Goal: Task Accomplishment & Management: Use online tool/utility

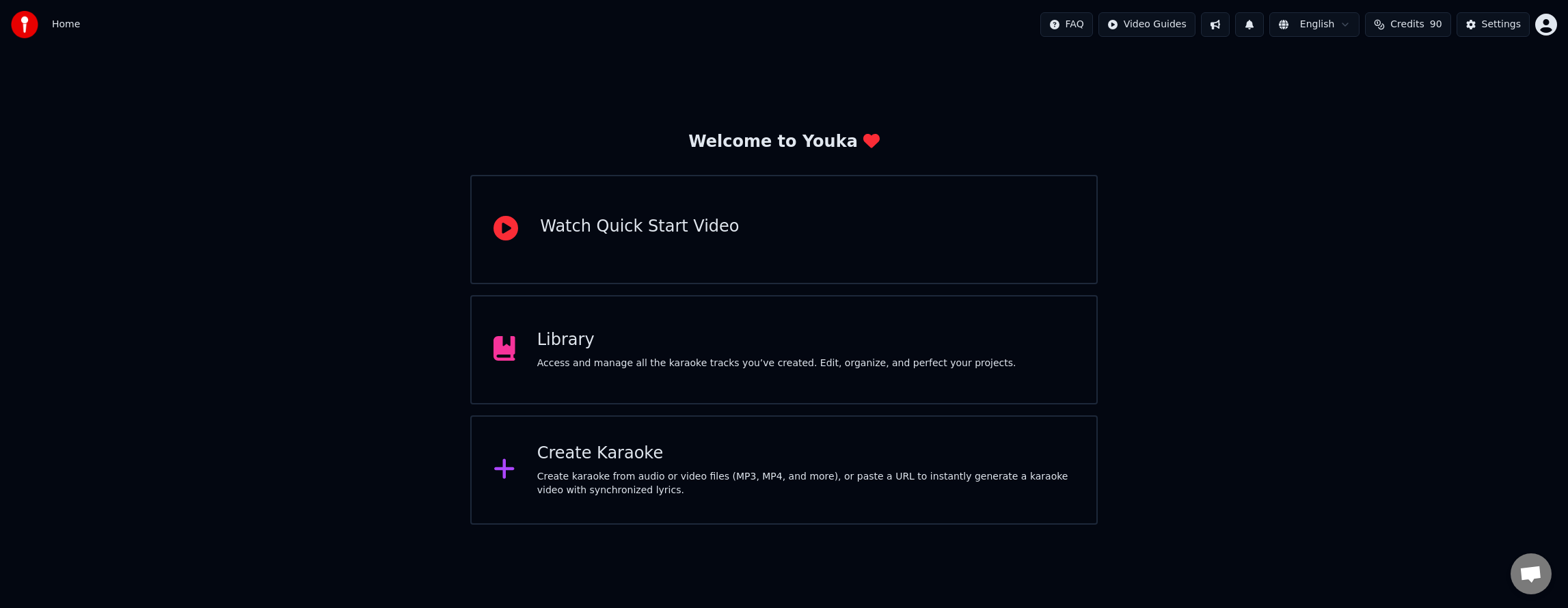
click at [544, 474] on div "Create karaoke from audio or video files (MP3, MP4, and more), or paste a URL t…" at bounding box center [805, 484] width 537 height 28
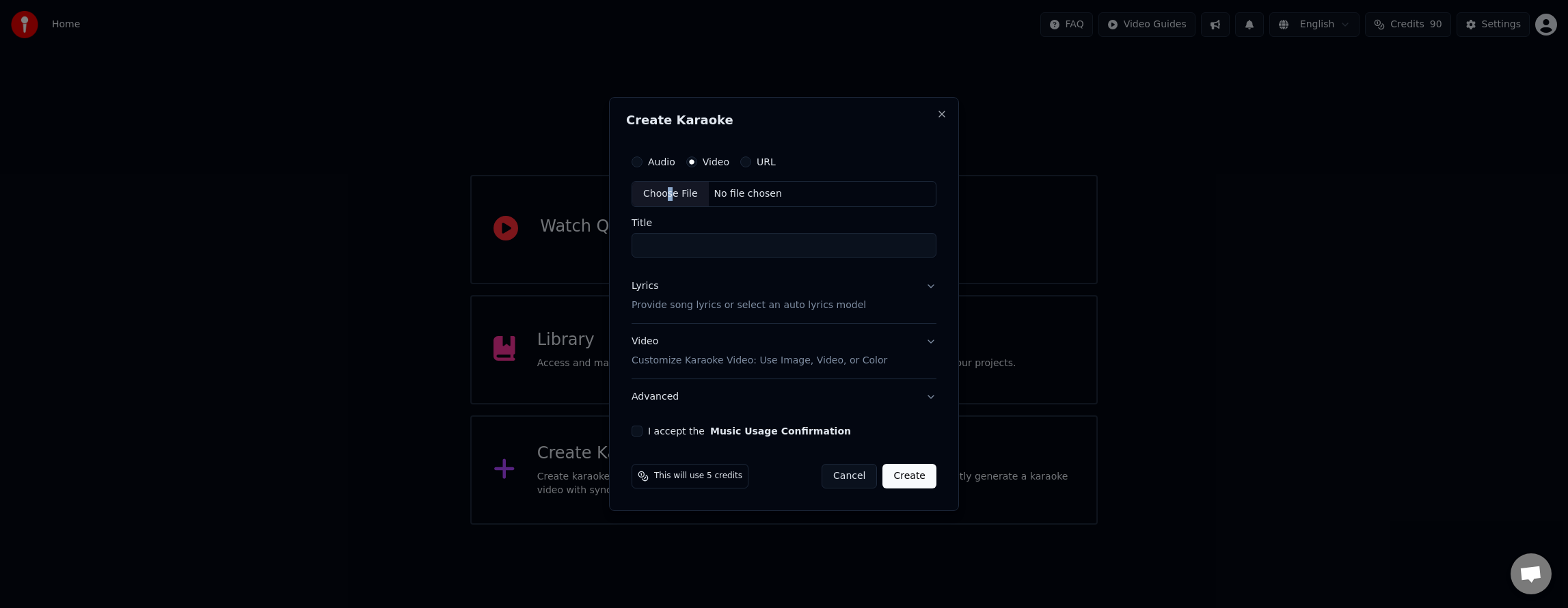
click at [668, 194] on div "Choose File" at bounding box center [671, 193] width 77 height 25
click at [739, 251] on input "**********" at bounding box center [784, 245] width 310 height 25
type input "**********"
click at [639, 432] on button "I accept the Music Usage Confirmation" at bounding box center [634, 431] width 11 height 11
type button "on"
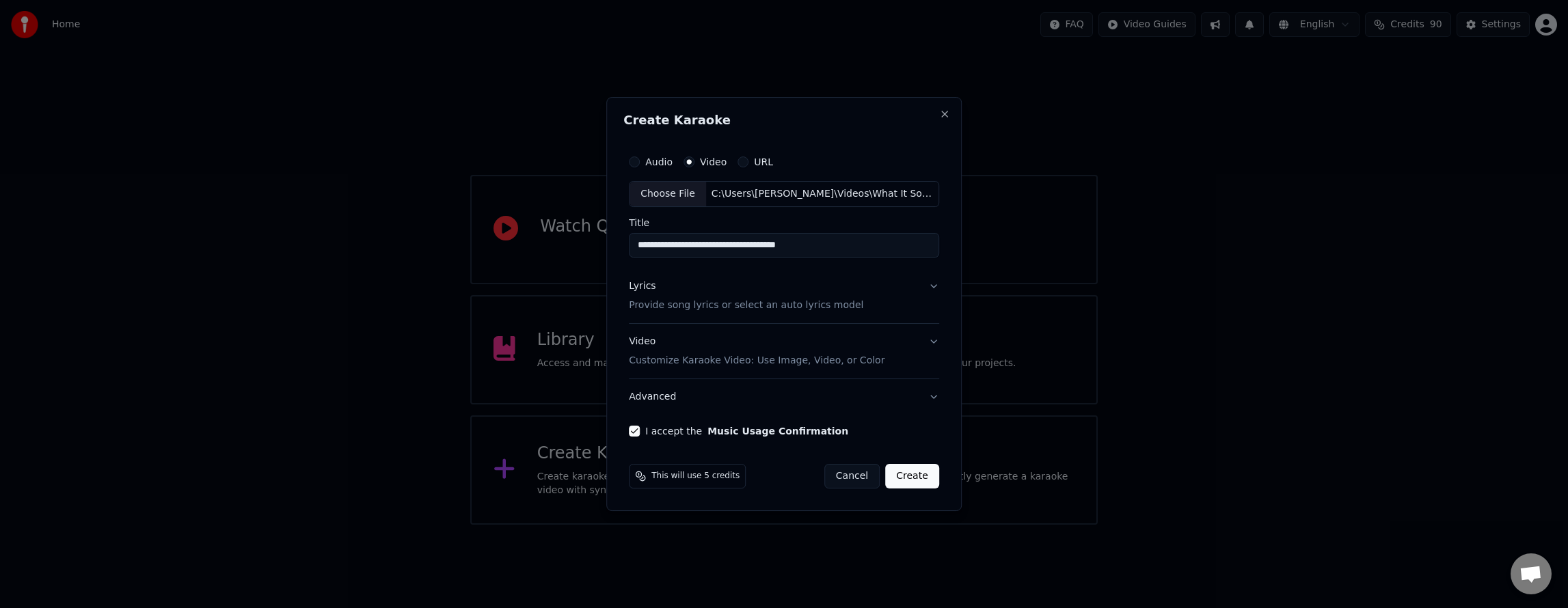
click at [669, 305] on p "Provide song lyrics or select an auto lyrics model" at bounding box center [746, 305] width 235 height 14
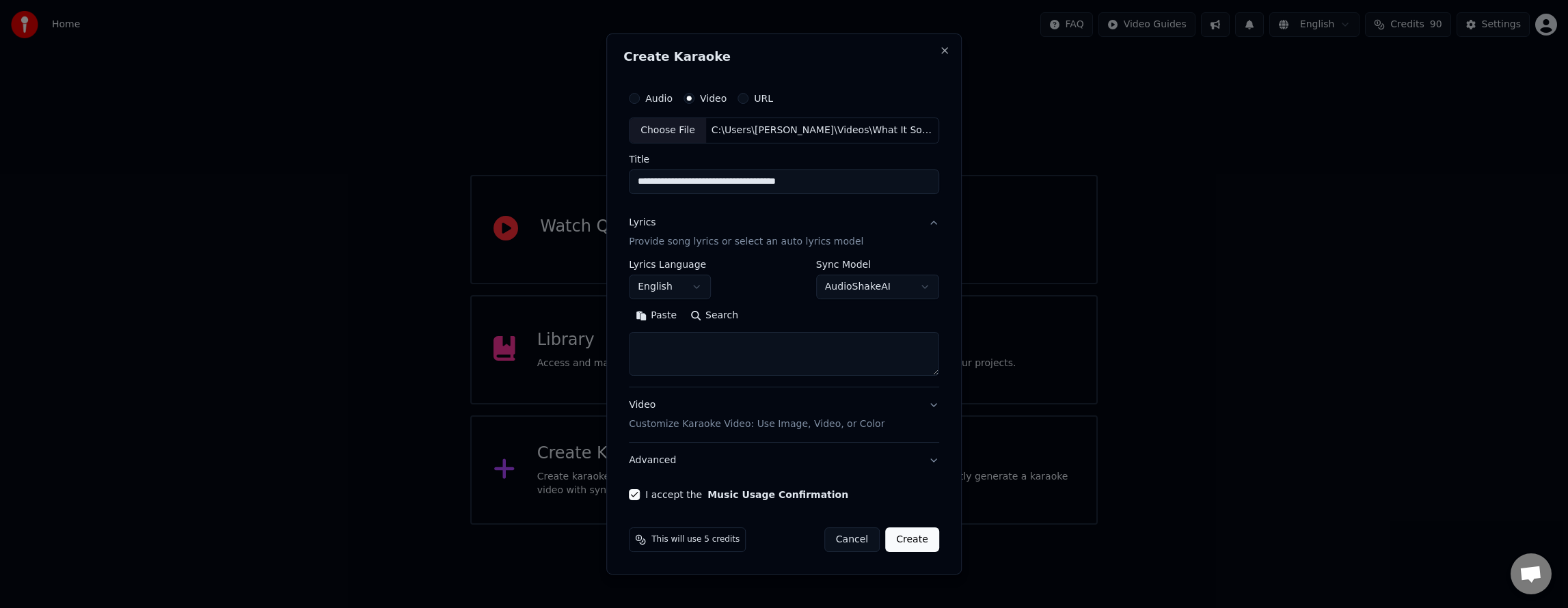
drag, startPoint x: 688, startPoint y: 351, endPoint x: 714, endPoint y: 350, distance: 26.0
click at [688, 351] on textarea at bounding box center [784, 354] width 310 height 43
paste textarea "**********"
type textarea "**********"
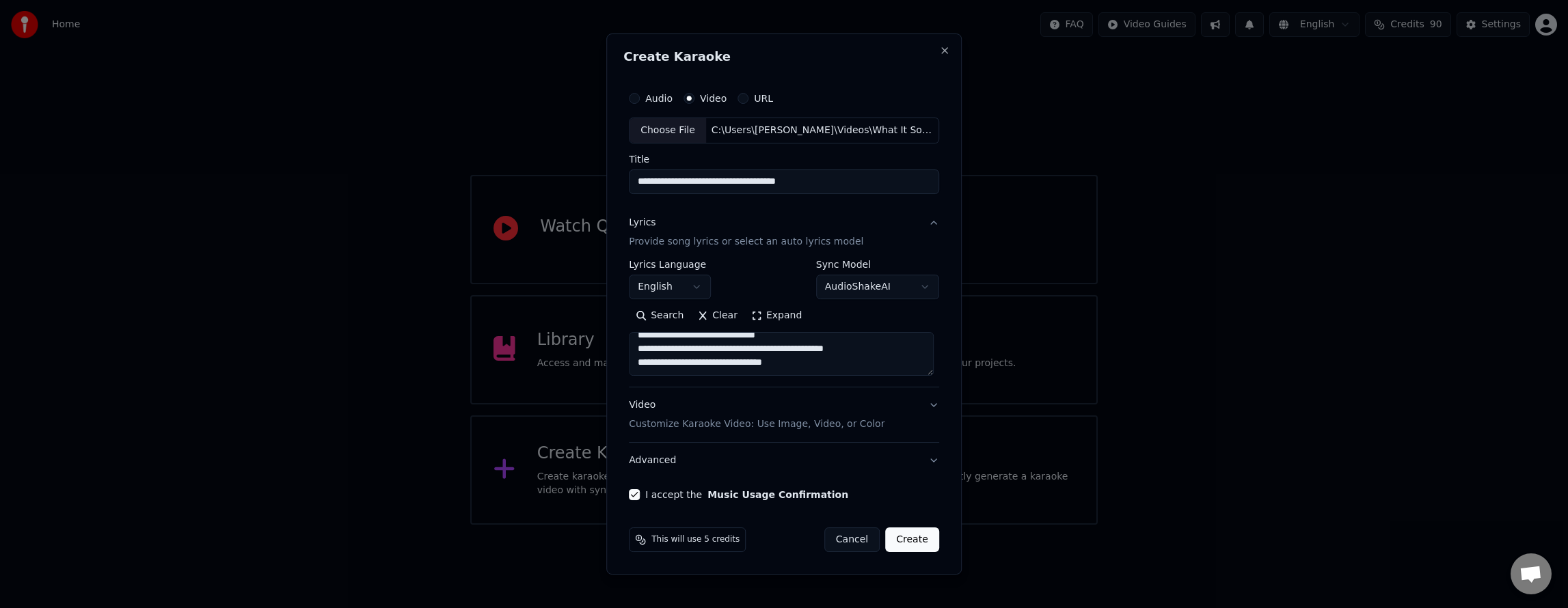
click at [763, 359] on textarea "**********" at bounding box center [781, 354] width 305 height 43
paste textarea "**********"
drag, startPoint x: 760, startPoint y: 336, endPoint x: 907, endPoint y: 323, distance: 147.6
click at [760, 336] on textarea at bounding box center [781, 354] width 305 height 43
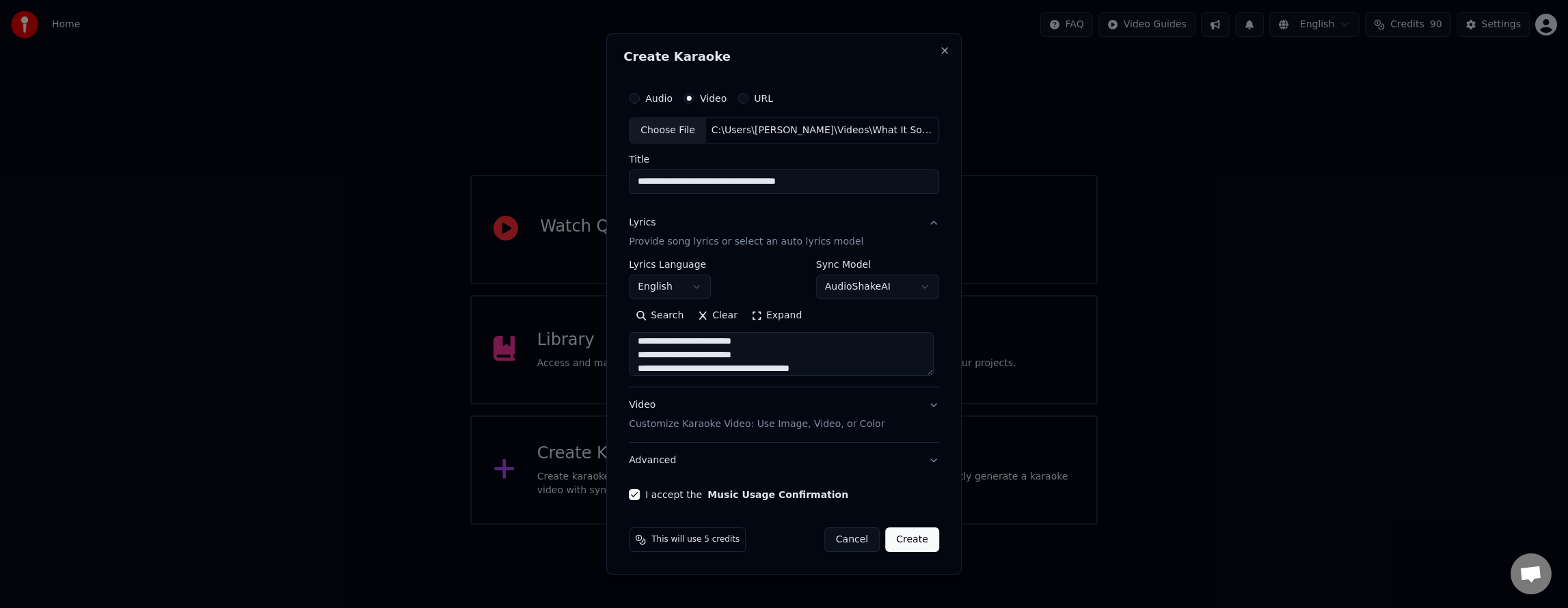
scroll to position [481, 0]
type textarea "**********"
click at [851, 534] on button "Cancel" at bounding box center [852, 539] width 55 height 25
select select
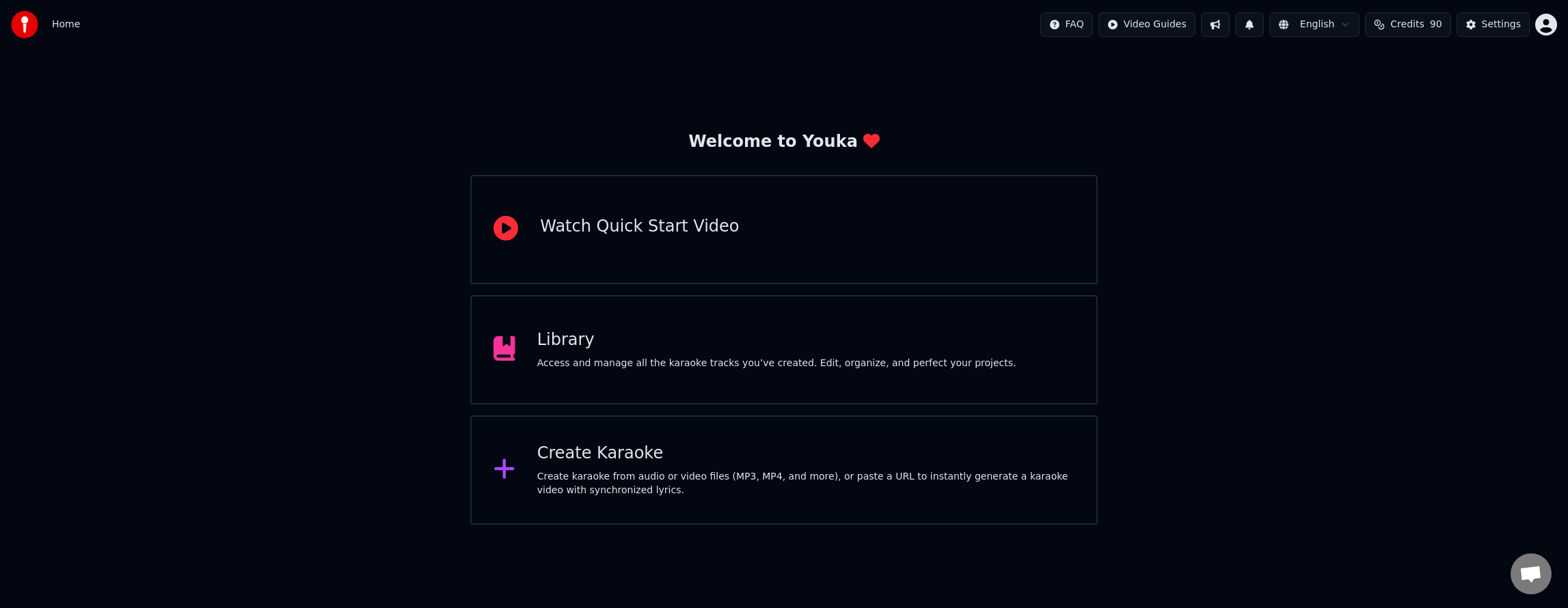
click at [504, 476] on icon at bounding box center [504, 469] width 20 height 20
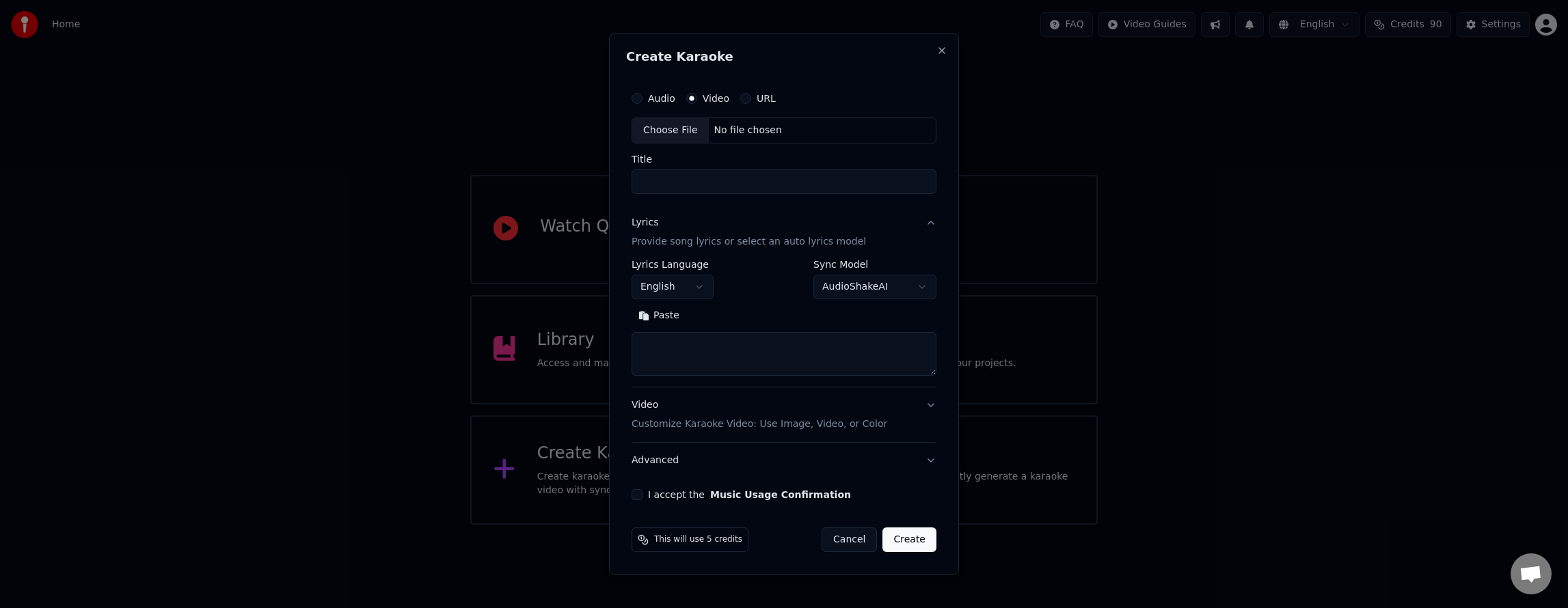
click at [685, 131] on div "Choose File" at bounding box center [671, 130] width 77 height 25
click at [642, 180] on input "**********" at bounding box center [784, 181] width 310 height 25
type input "**********"
click at [698, 350] on textarea at bounding box center [784, 354] width 310 height 43
paste textarea "**********"
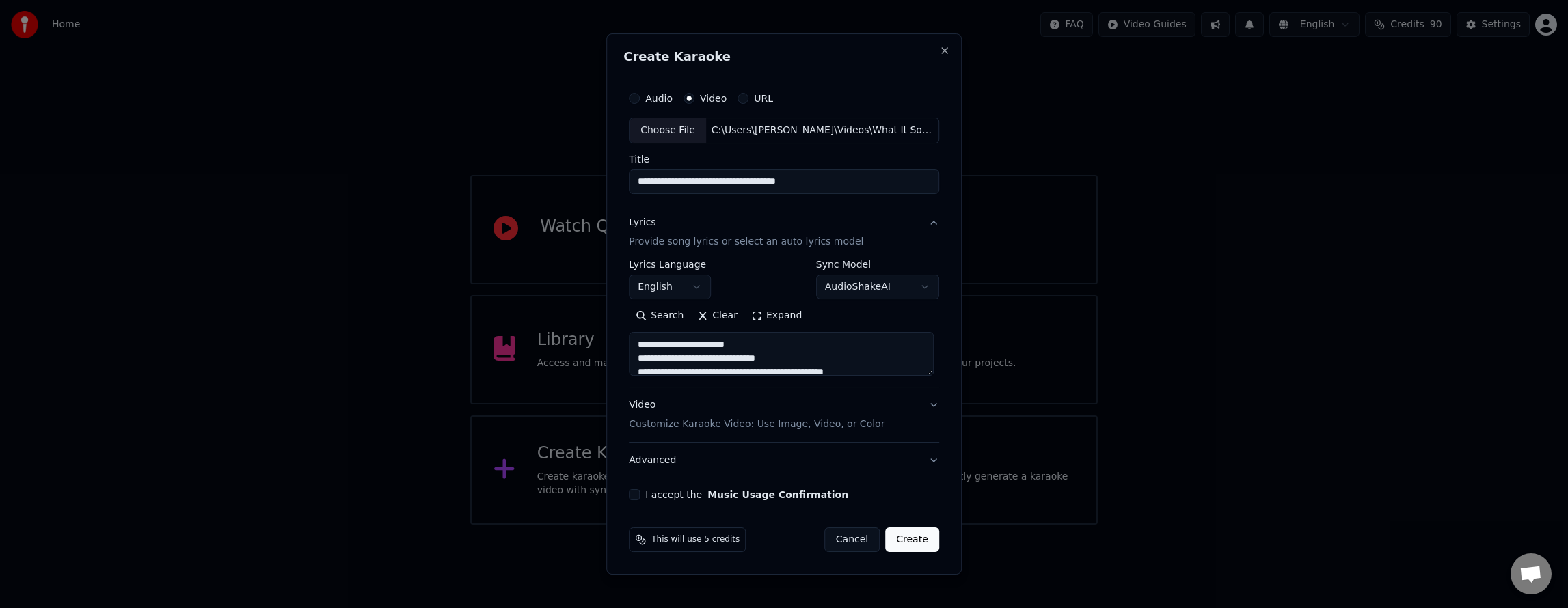
drag, startPoint x: 707, startPoint y: 361, endPoint x: 845, endPoint y: 311, distance: 146.8
click at [709, 361] on textarea at bounding box center [781, 354] width 305 height 43
type textarea "**********"
click at [637, 498] on button "I accept the Music Usage Confirmation" at bounding box center [634, 495] width 11 height 11
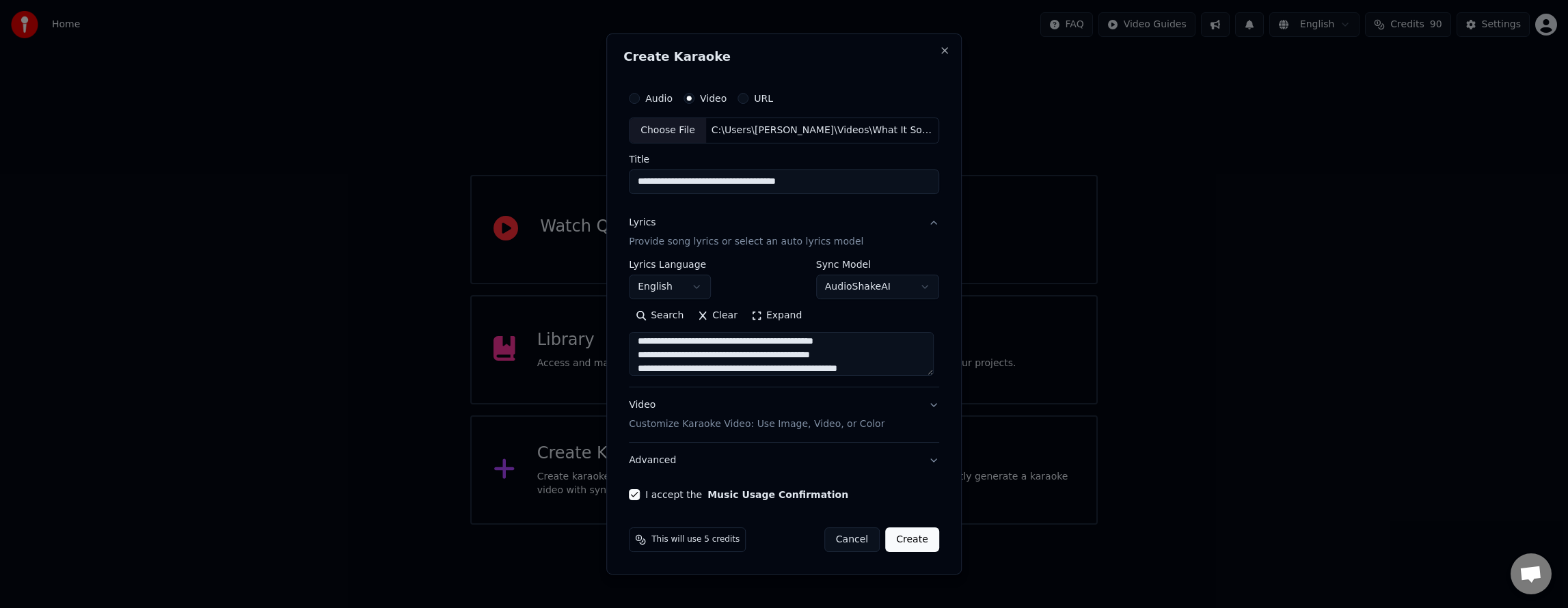
click at [916, 545] on button "Create" at bounding box center [912, 539] width 54 height 25
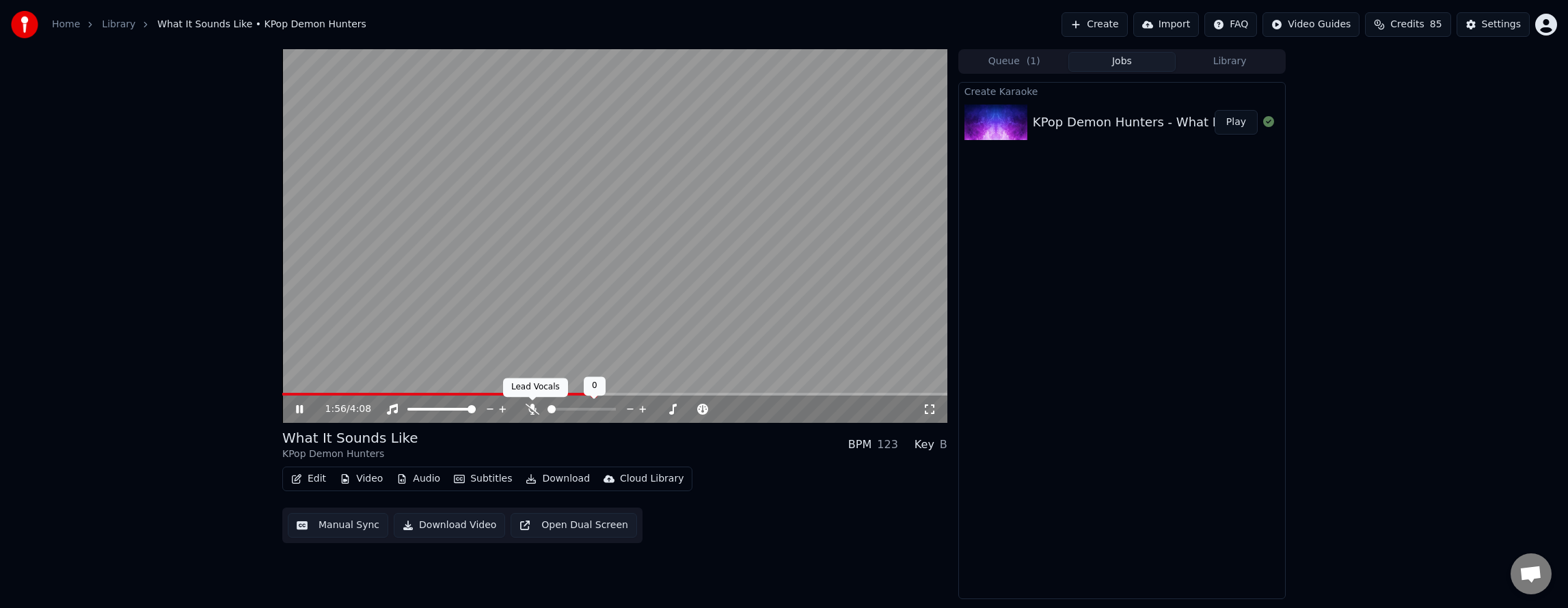
click at [530, 411] on icon at bounding box center [532, 409] width 14 height 11
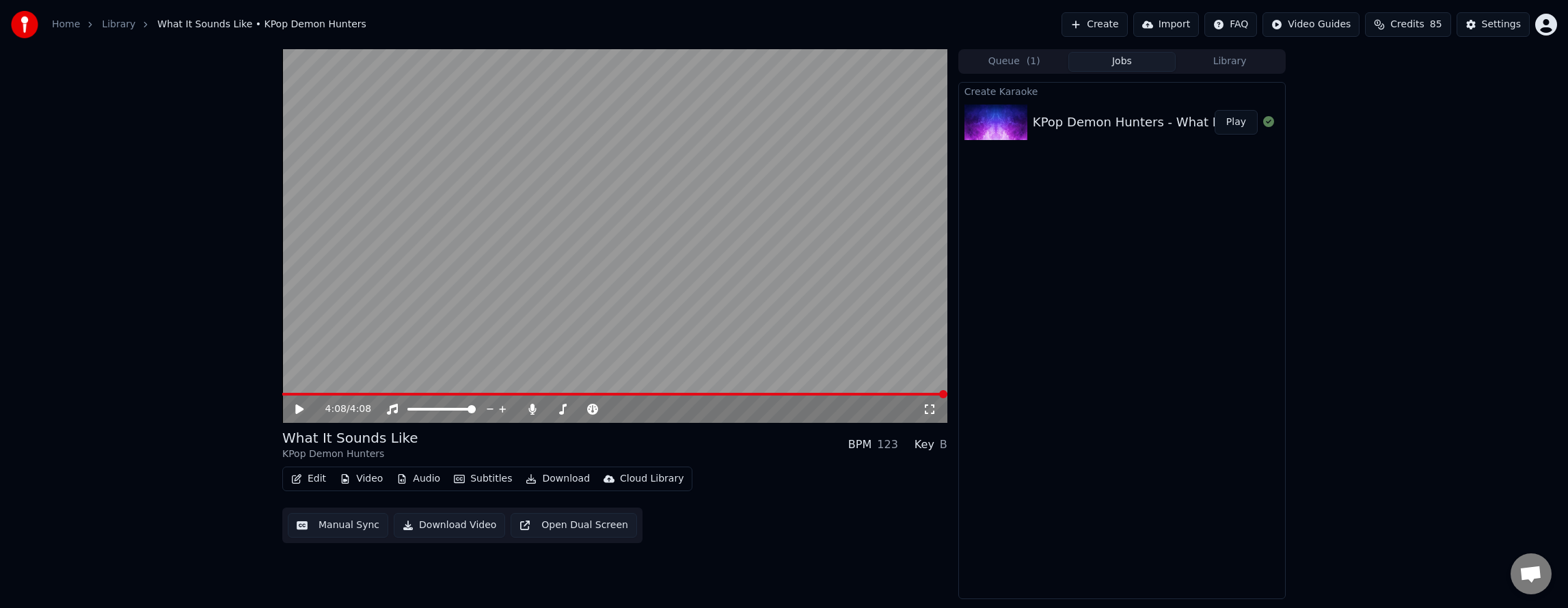
click at [296, 423] on div "4:08 / 4:08 What It Sounds Like KPop Demon Hunters BPM 123 Key B Edit Video Aud…" at bounding box center [614, 324] width 665 height 550
click at [295, 412] on icon at bounding box center [309, 409] width 33 height 11
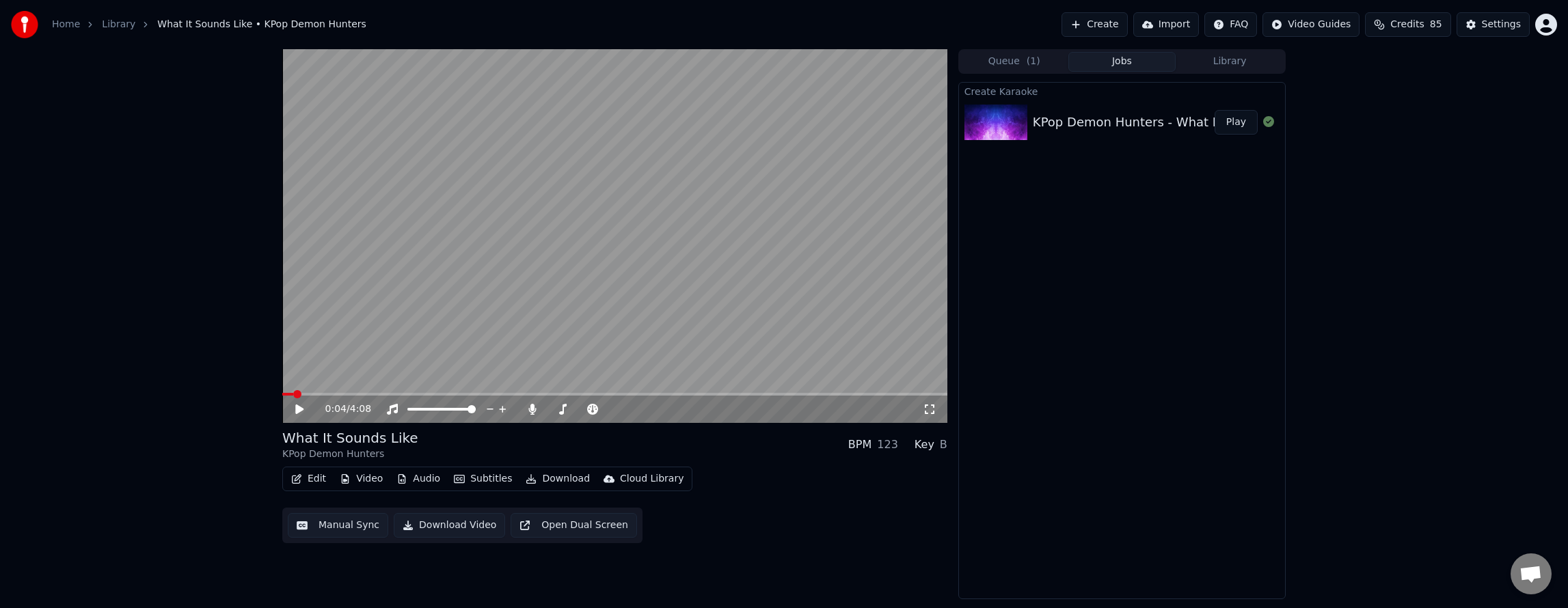
drag, startPoint x: 293, startPoint y: 396, endPoint x: 251, endPoint y: 400, distance: 42.2
click at [251, 400] on div "0:04 / 4:08 What It Sounds Like KPop Demon Hunters BPM 123 Key B Edit Video Aud…" at bounding box center [784, 324] width 1568 height 550
click at [282, 398] on span at bounding box center [286, 394] width 8 height 8
click at [300, 413] on icon at bounding box center [309, 409] width 33 height 11
click at [933, 408] on icon at bounding box center [929, 409] width 14 height 11
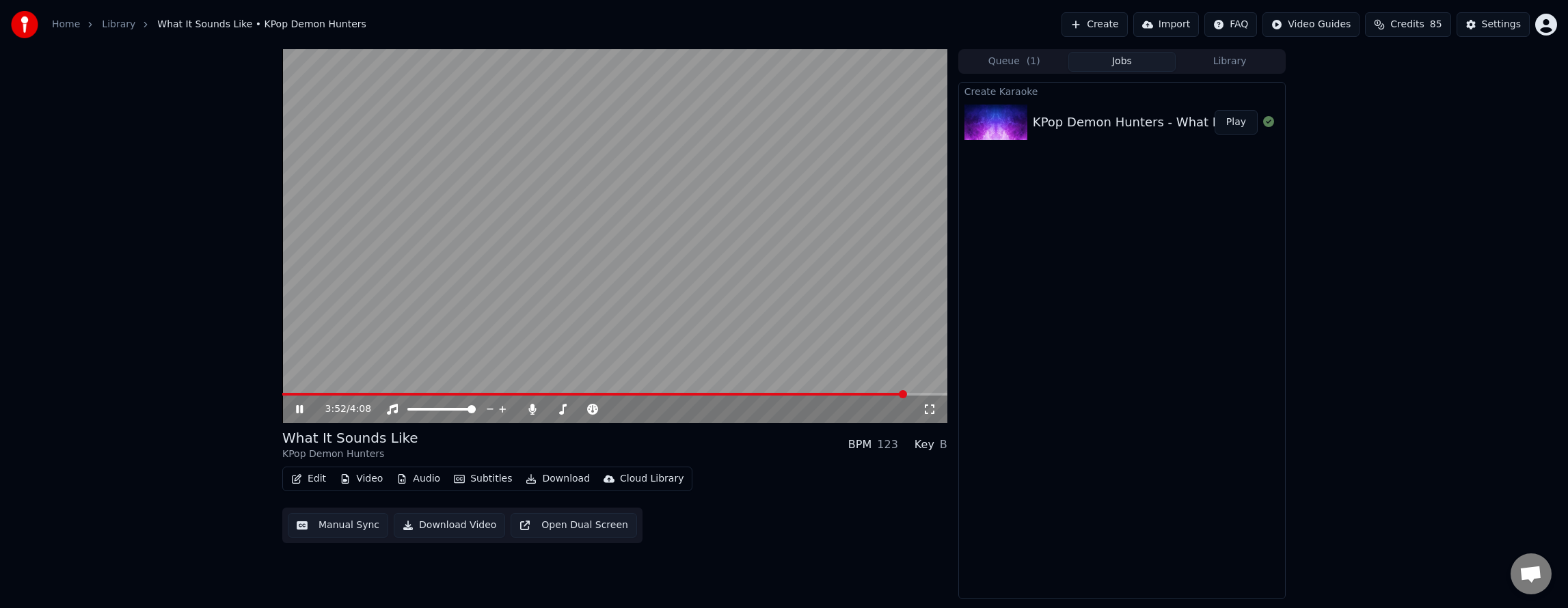
click at [477, 483] on button "Subtitles" at bounding box center [483, 478] width 69 height 19
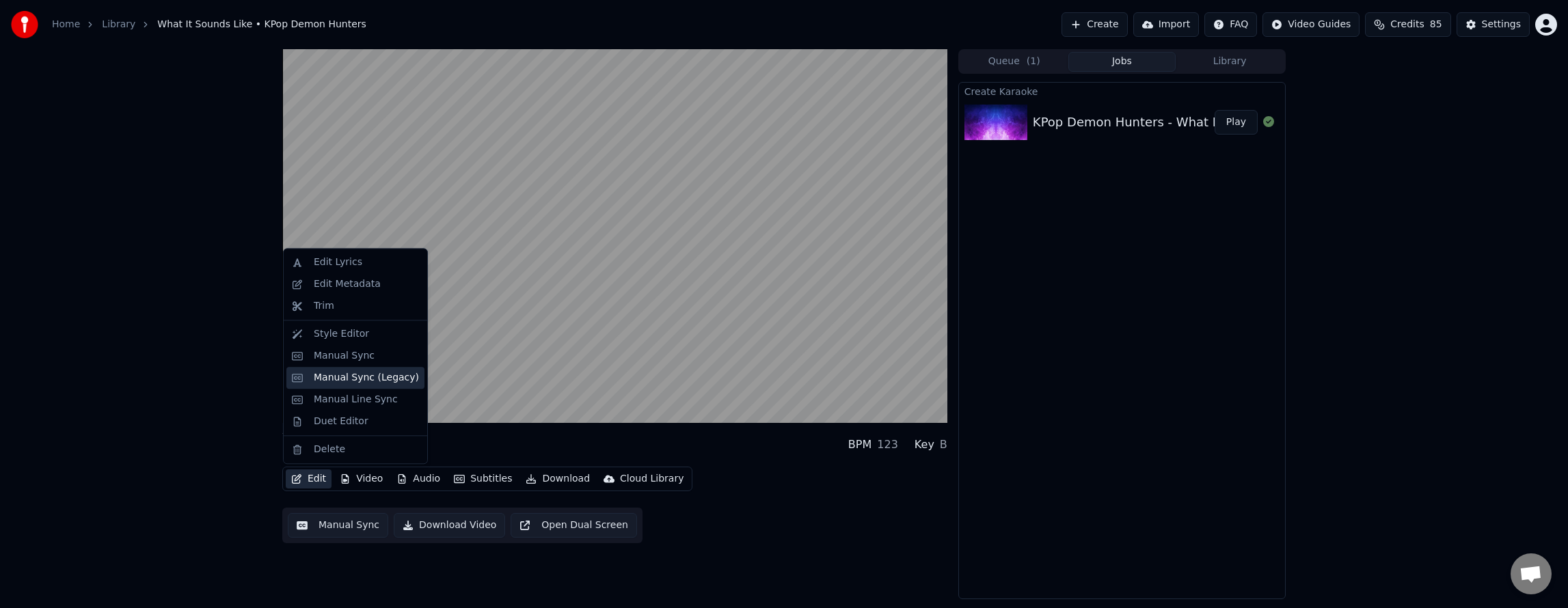
click at [361, 376] on div "Manual Sync (Legacy)" at bounding box center [366, 378] width 105 height 14
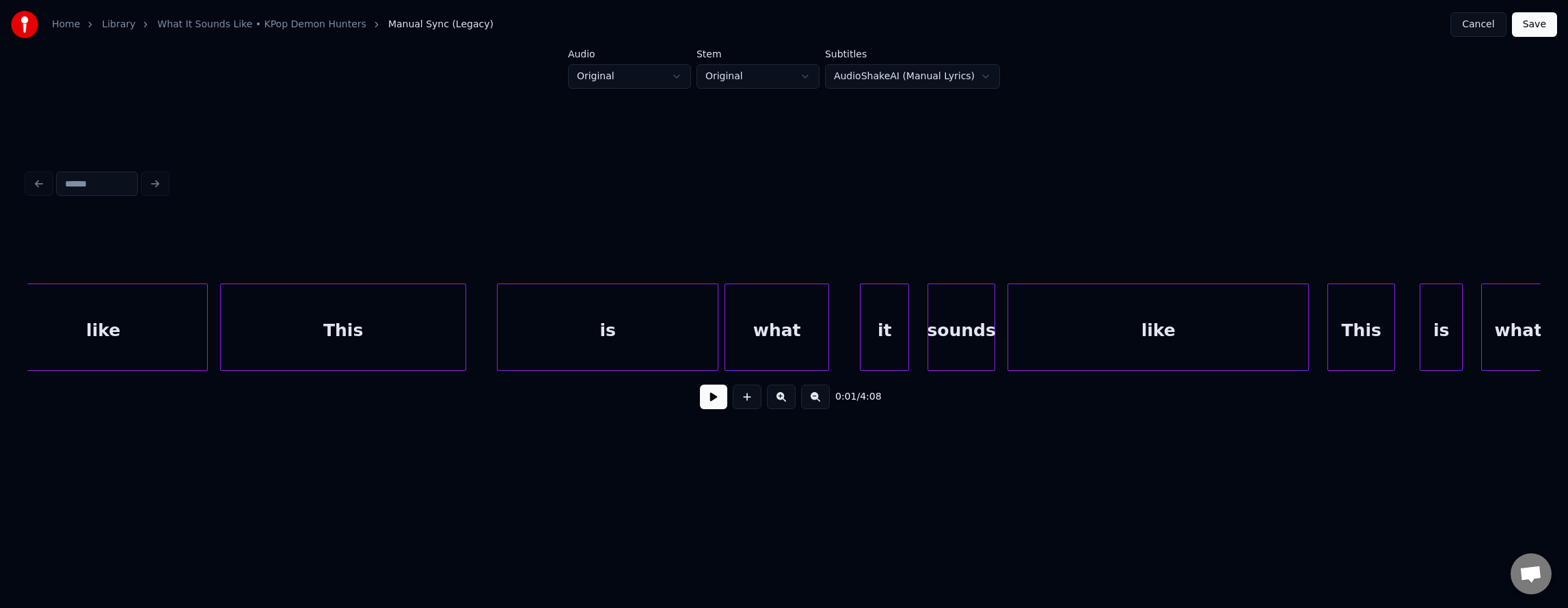
scroll to position [0, 52674]
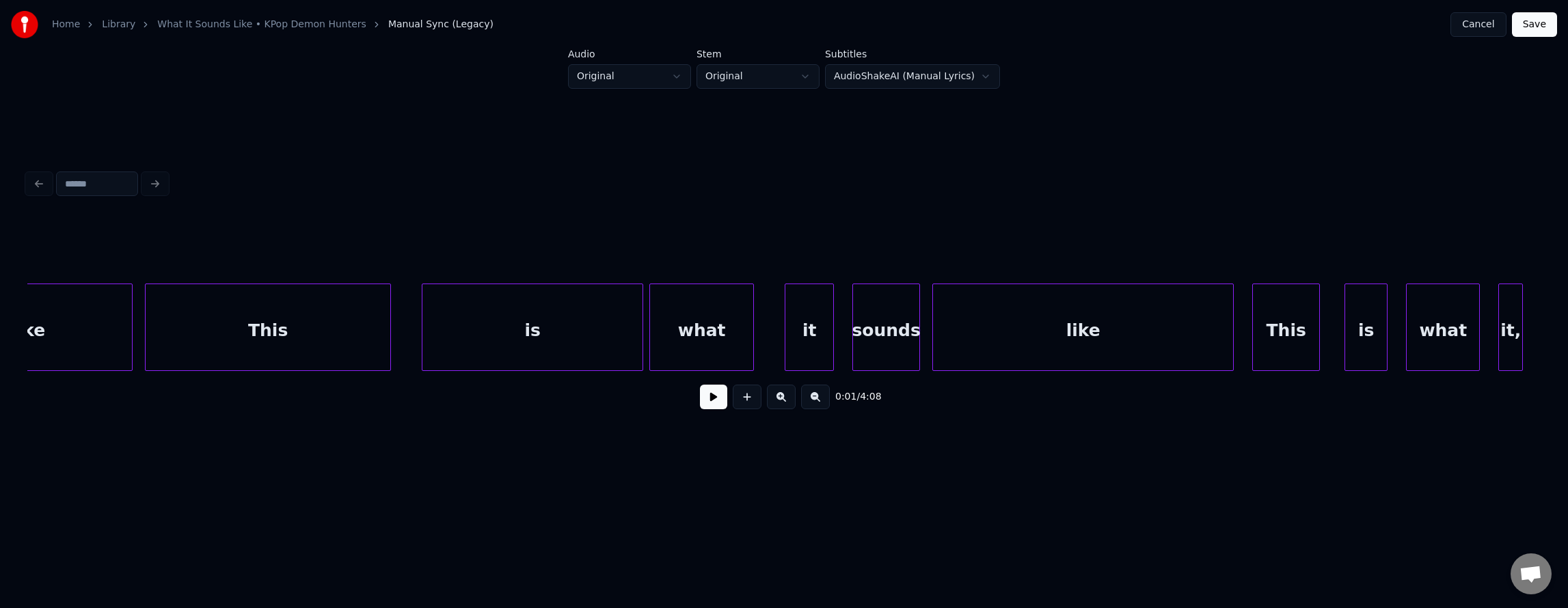
click at [378, 352] on div "This" at bounding box center [268, 331] width 244 height 93
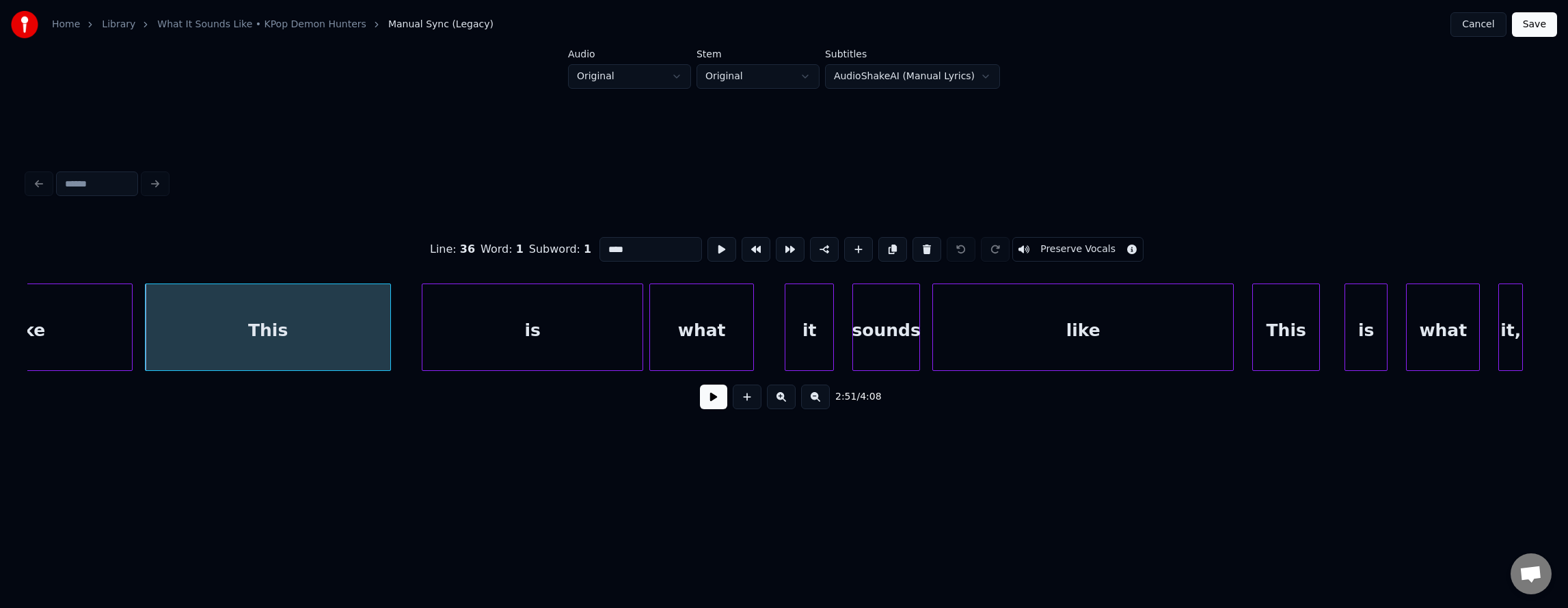
click at [700, 407] on button at bounding box center [714, 396] width 28 height 25
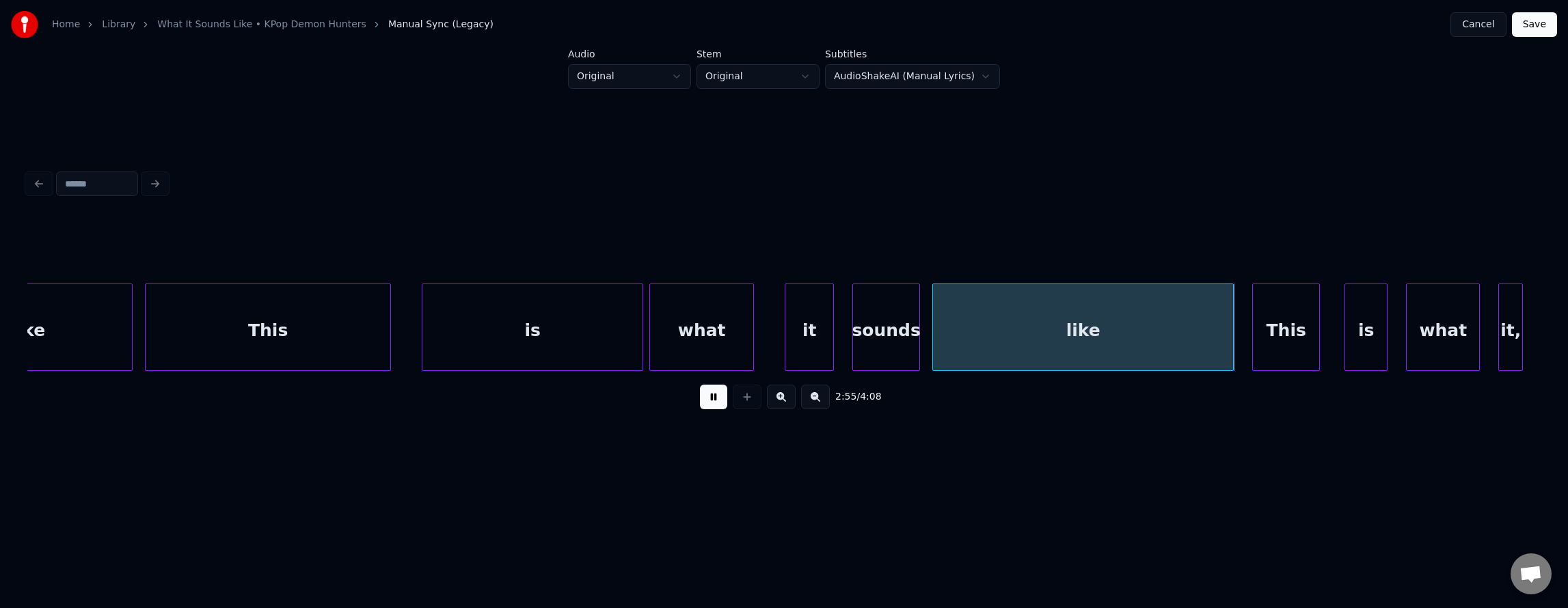
click at [704, 407] on button at bounding box center [714, 396] width 28 height 25
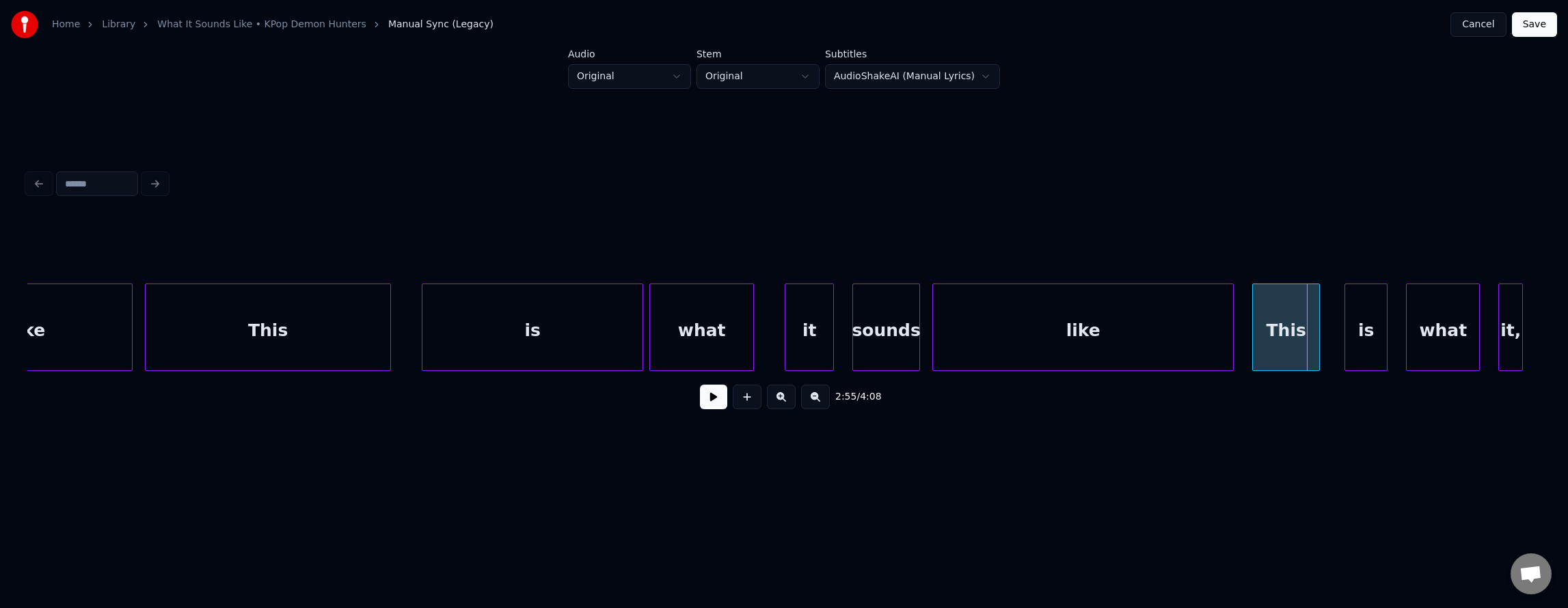
click at [985, 322] on div "like" at bounding box center [1083, 331] width 300 height 93
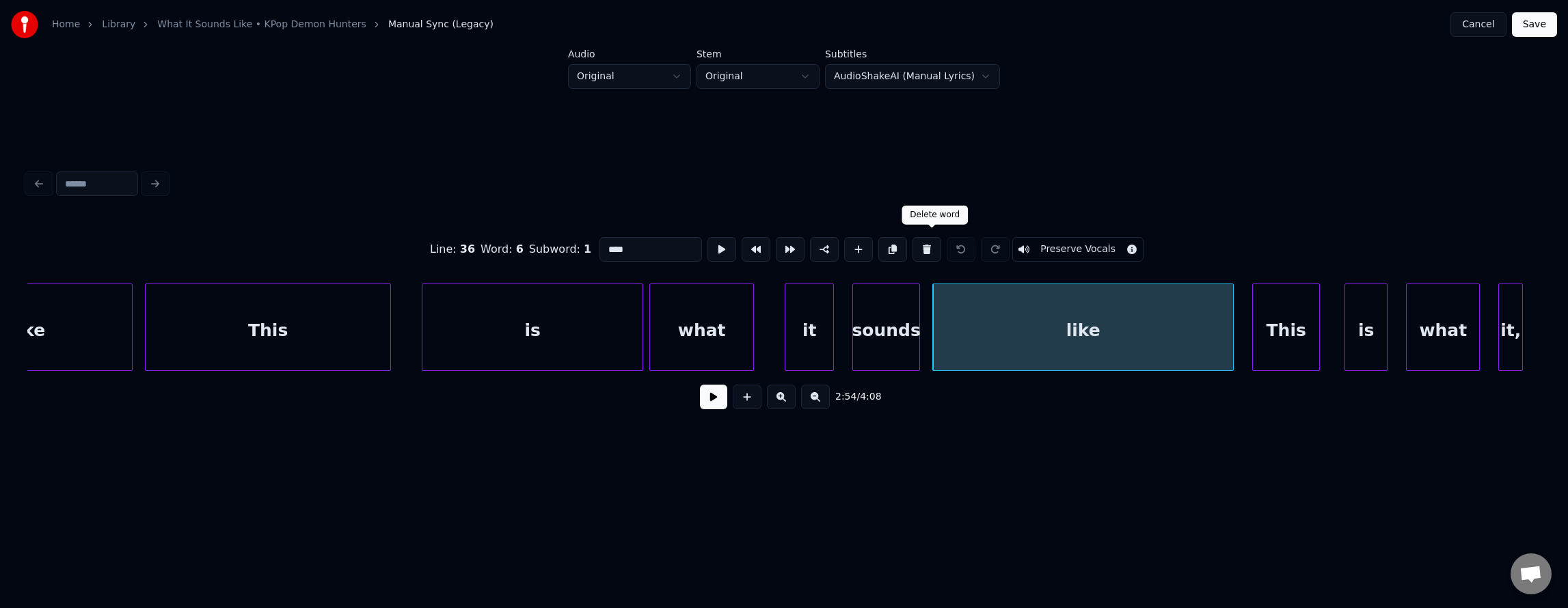
click at [934, 243] on button at bounding box center [926, 249] width 29 height 25
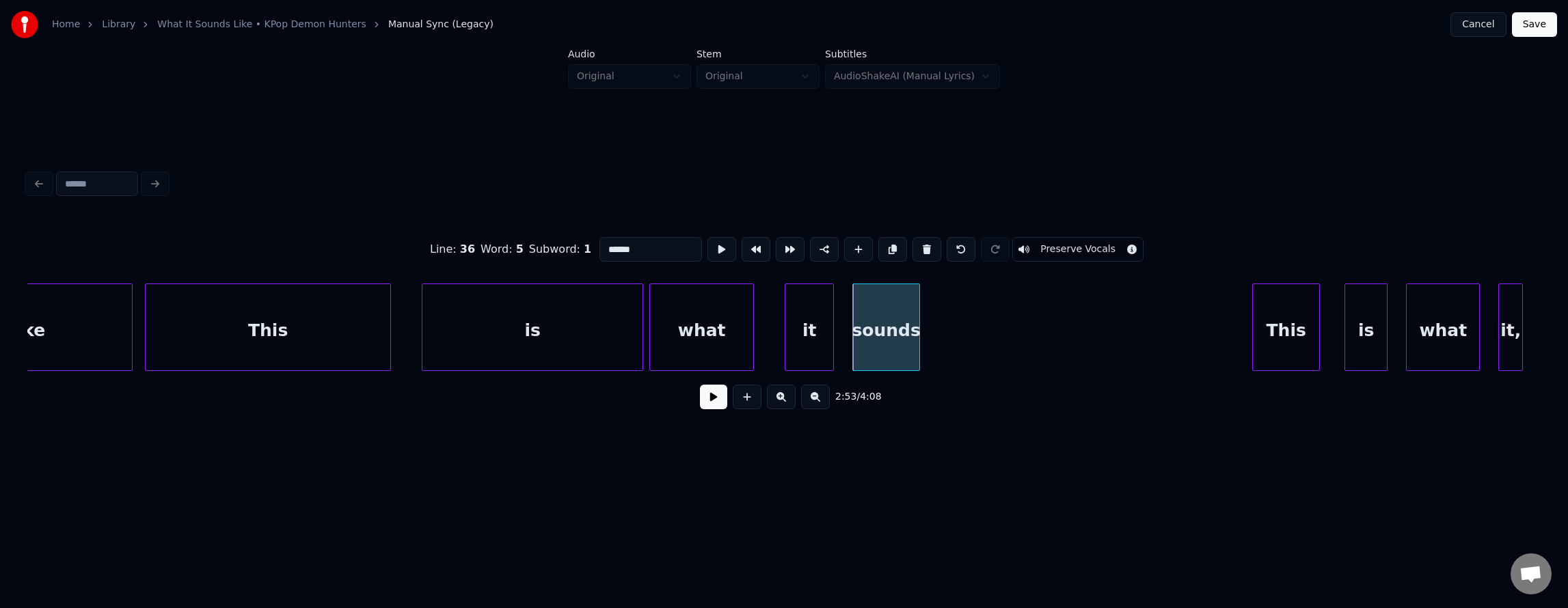
click at [934, 243] on button at bounding box center [926, 249] width 29 height 25
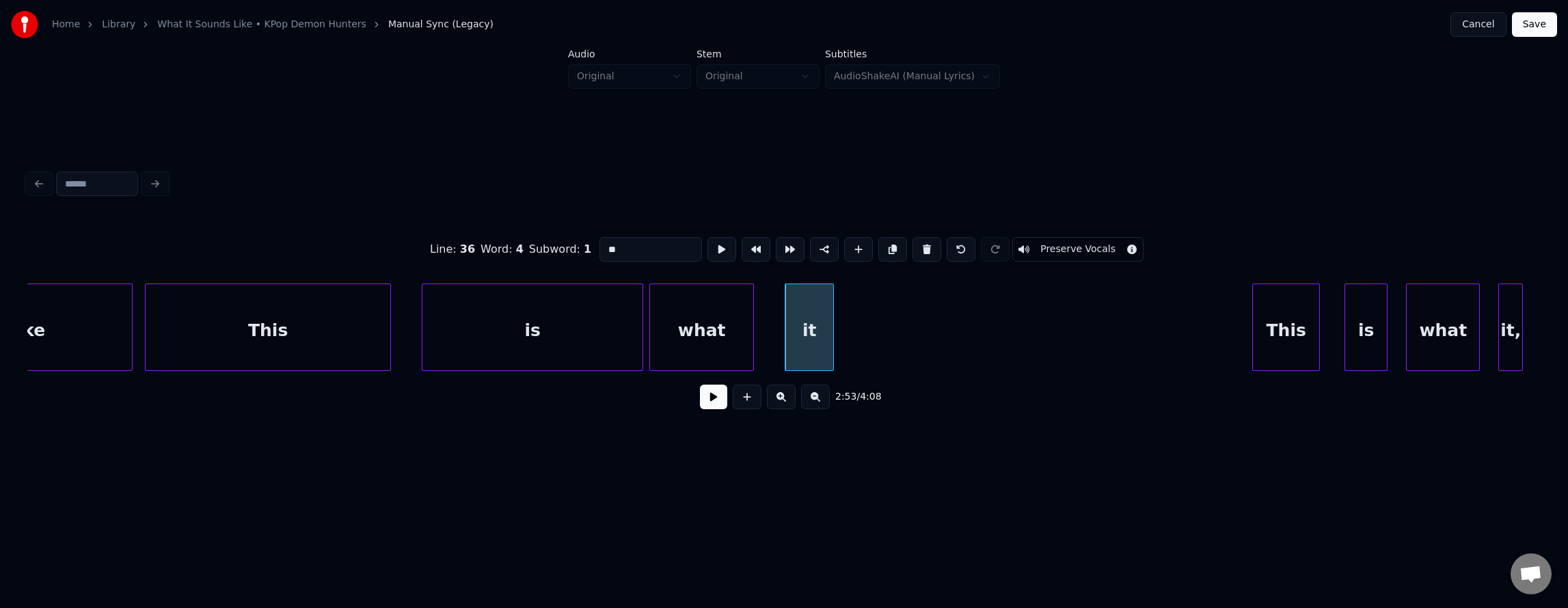
click at [934, 243] on button at bounding box center [926, 249] width 29 height 25
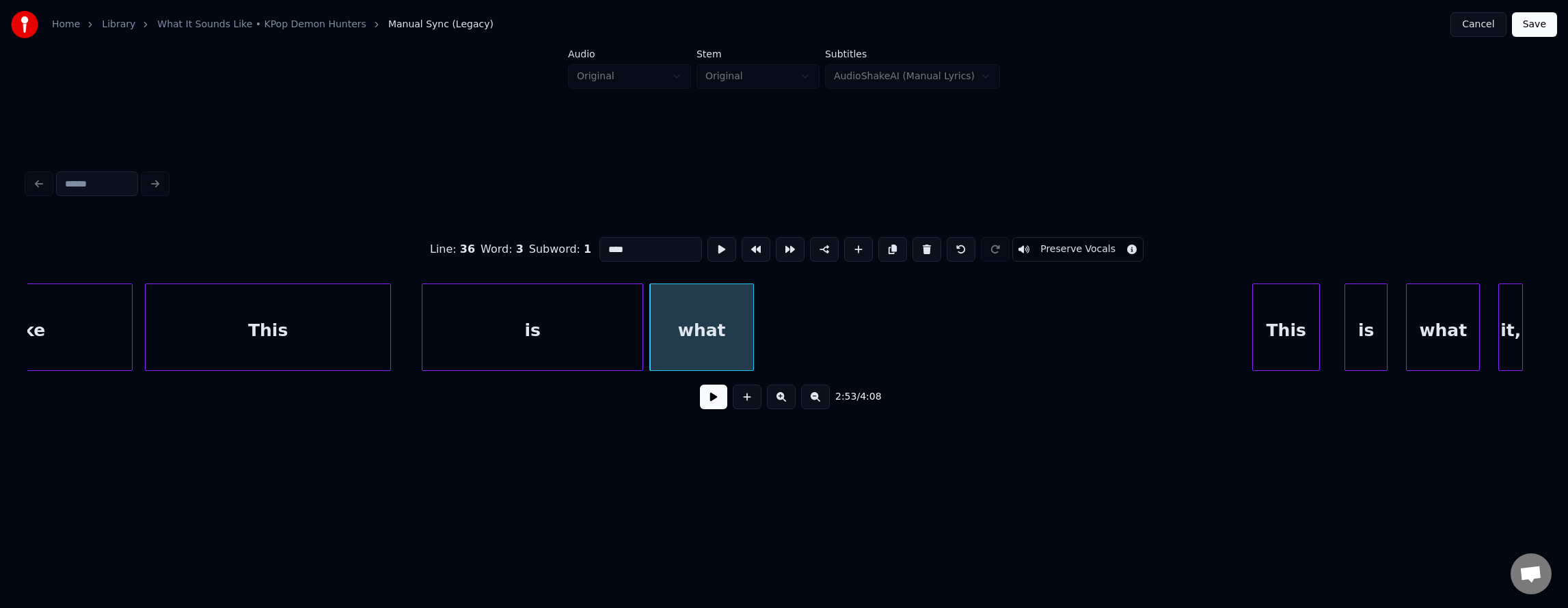
click at [934, 243] on button at bounding box center [926, 249] width 29 height 25
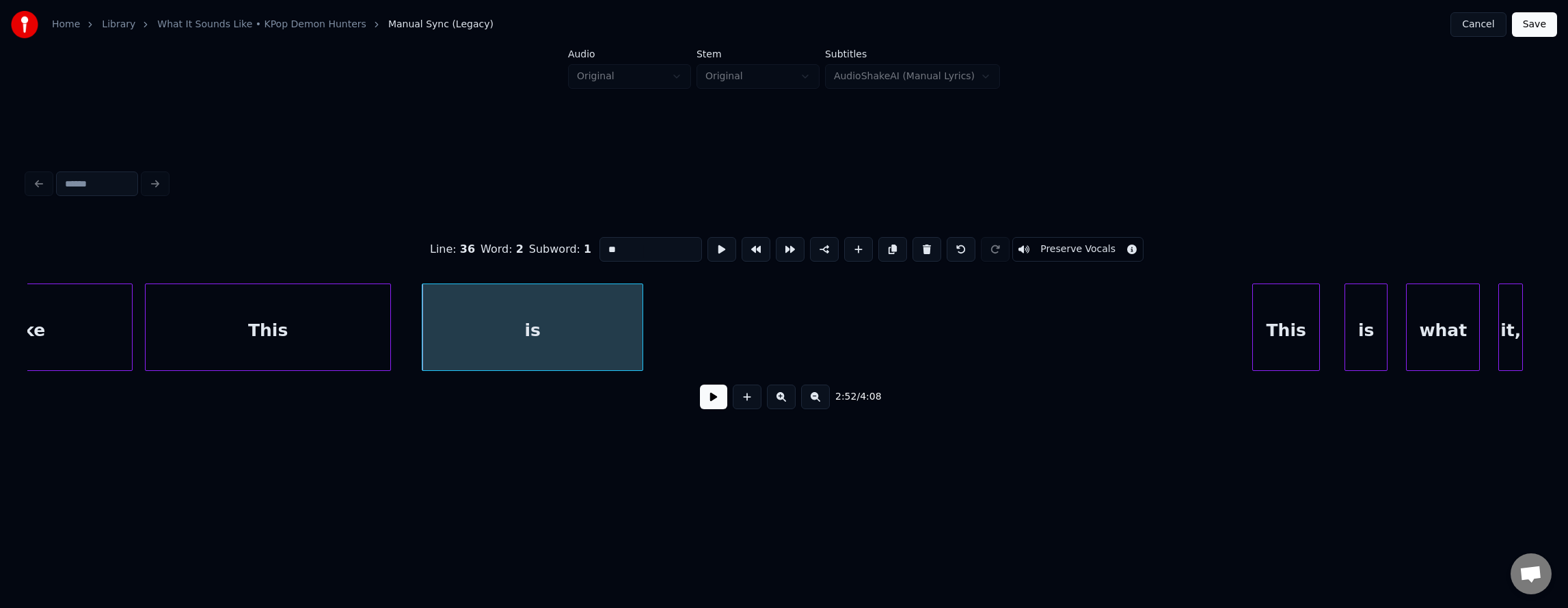
click at [934, 243] on button at bounding box center [926, 249] width 29 height 25
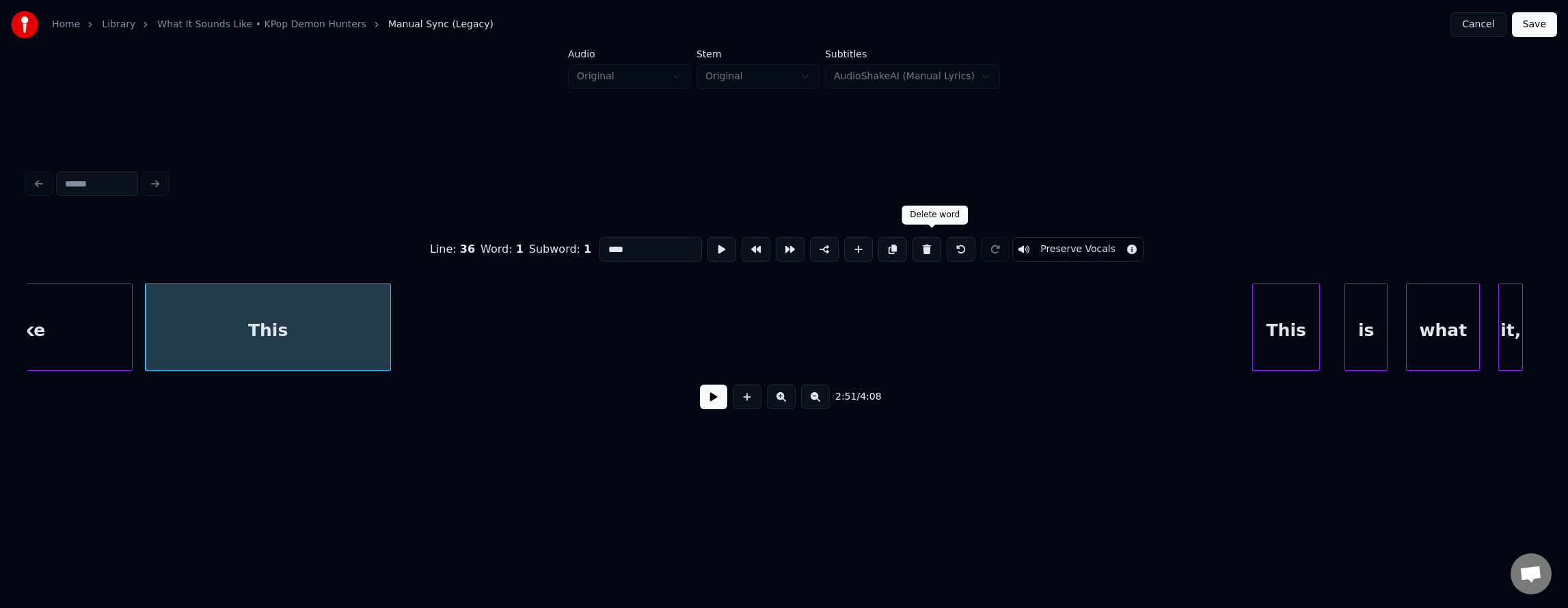
click at [929, 239] on button at bounding box center [926, 249] width 29 height 25
type input "****"
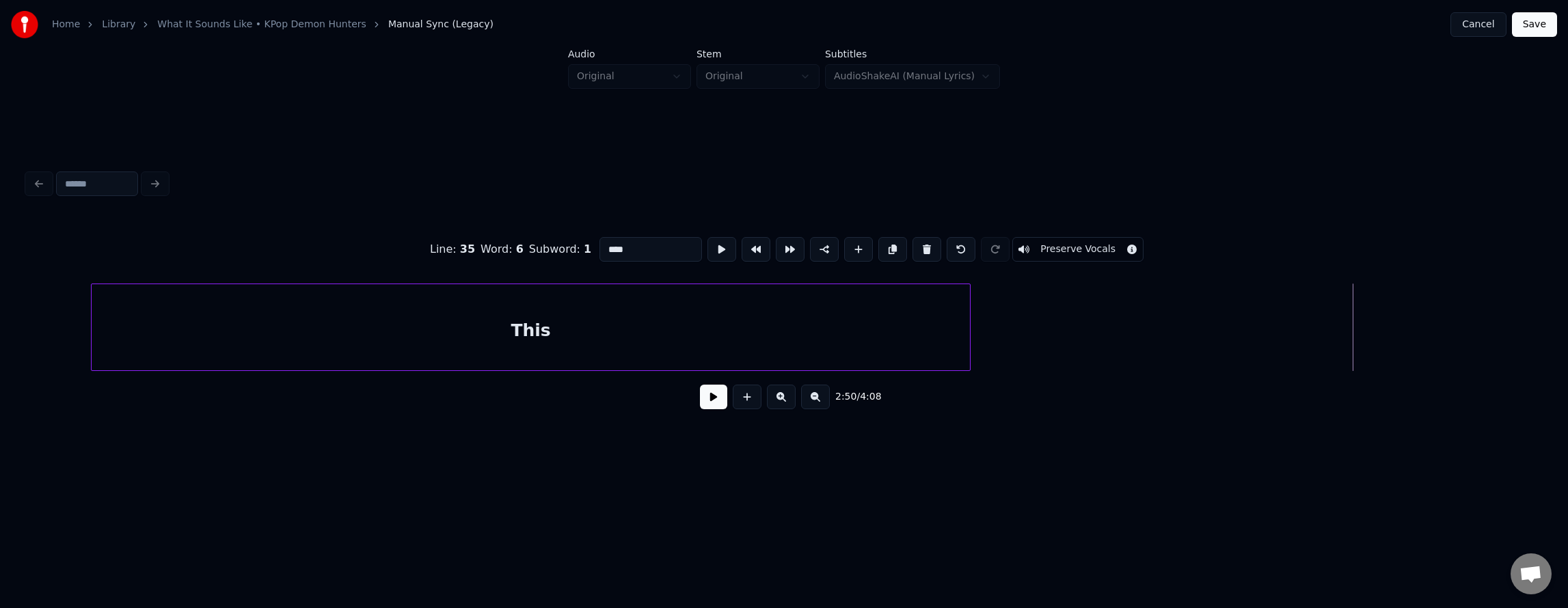
scroll to position [0, 47165]
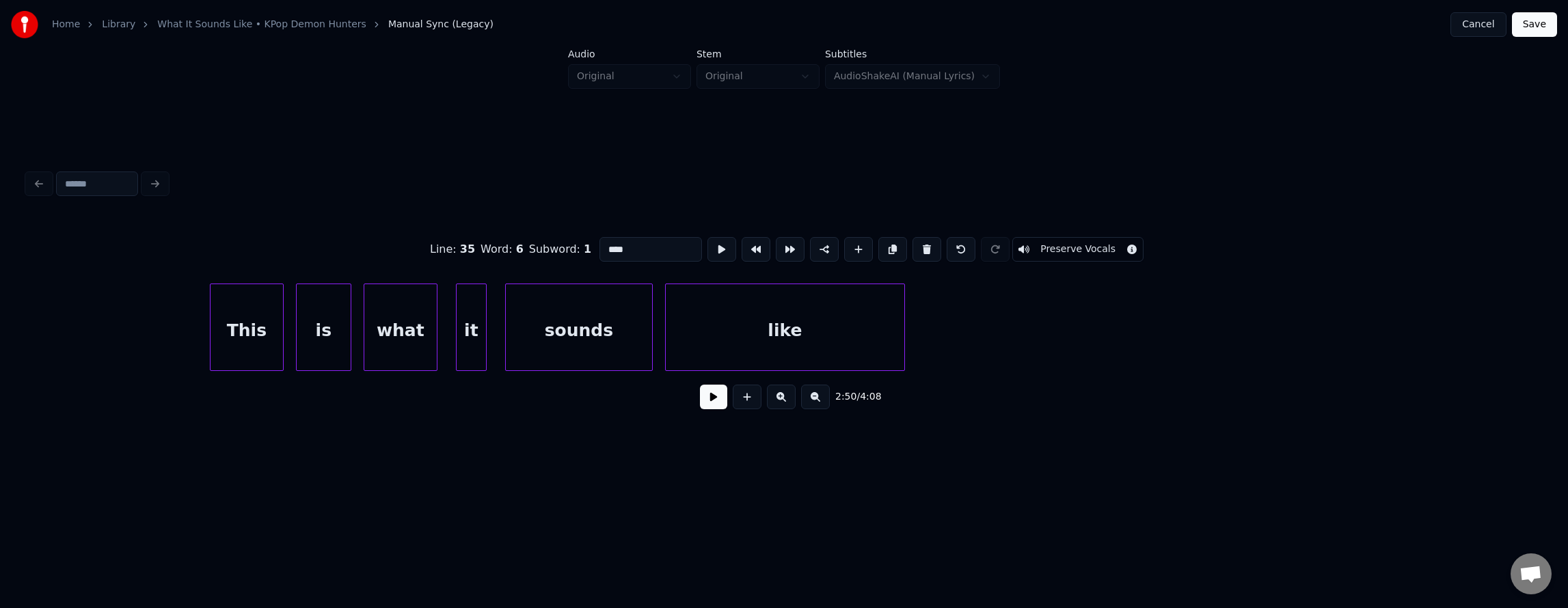
drag, startPoint x: 115, startPoint y: 334, endPoint x: 264, endPoint y: 339, distance: 149.1
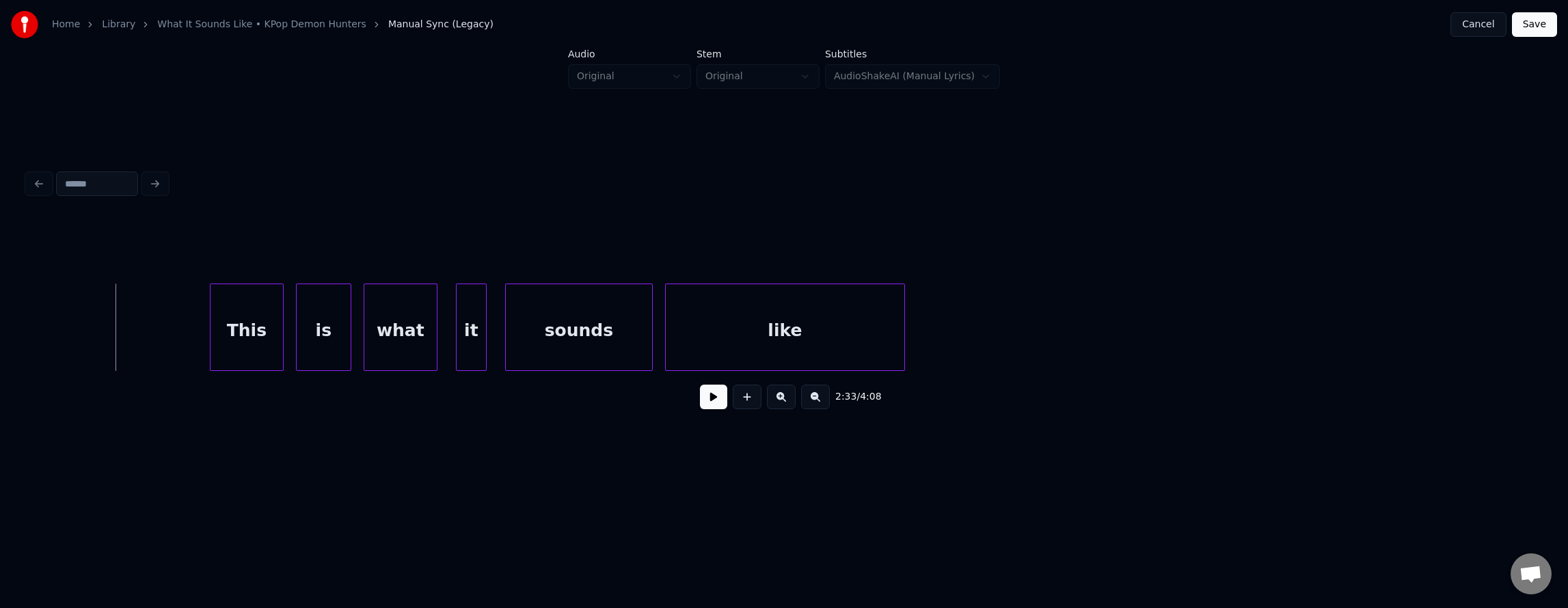
click at [700, 403] on button at bounding box center [714, 396] width 28 height 25
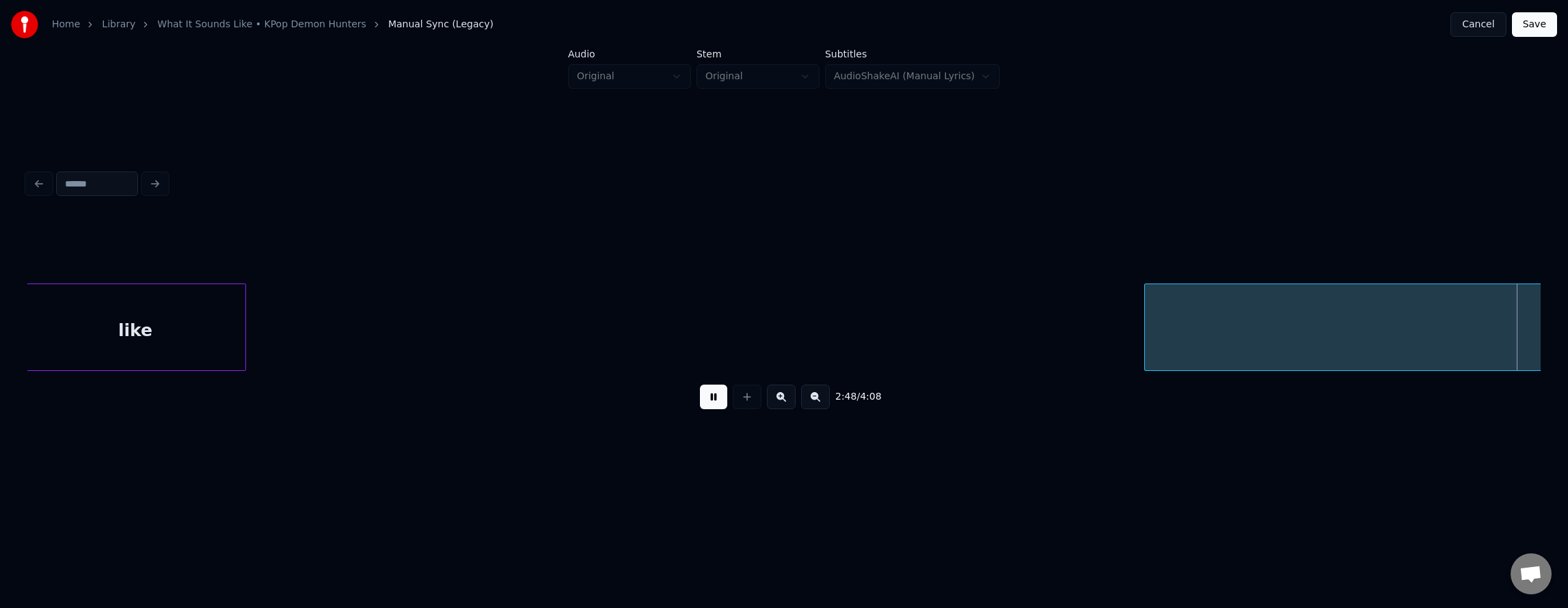
scroll to position [0, 51707]
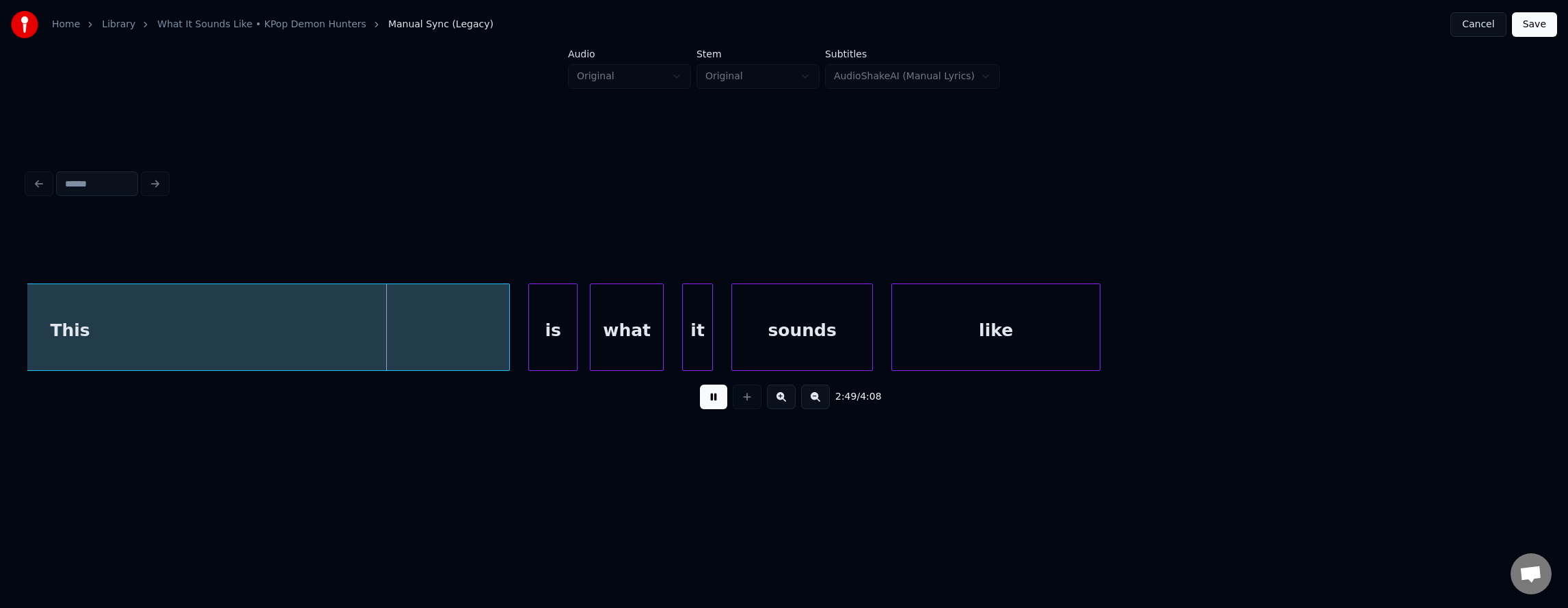
click at [703, 403] on button at bounding box center [714, 396] width 28 height 25
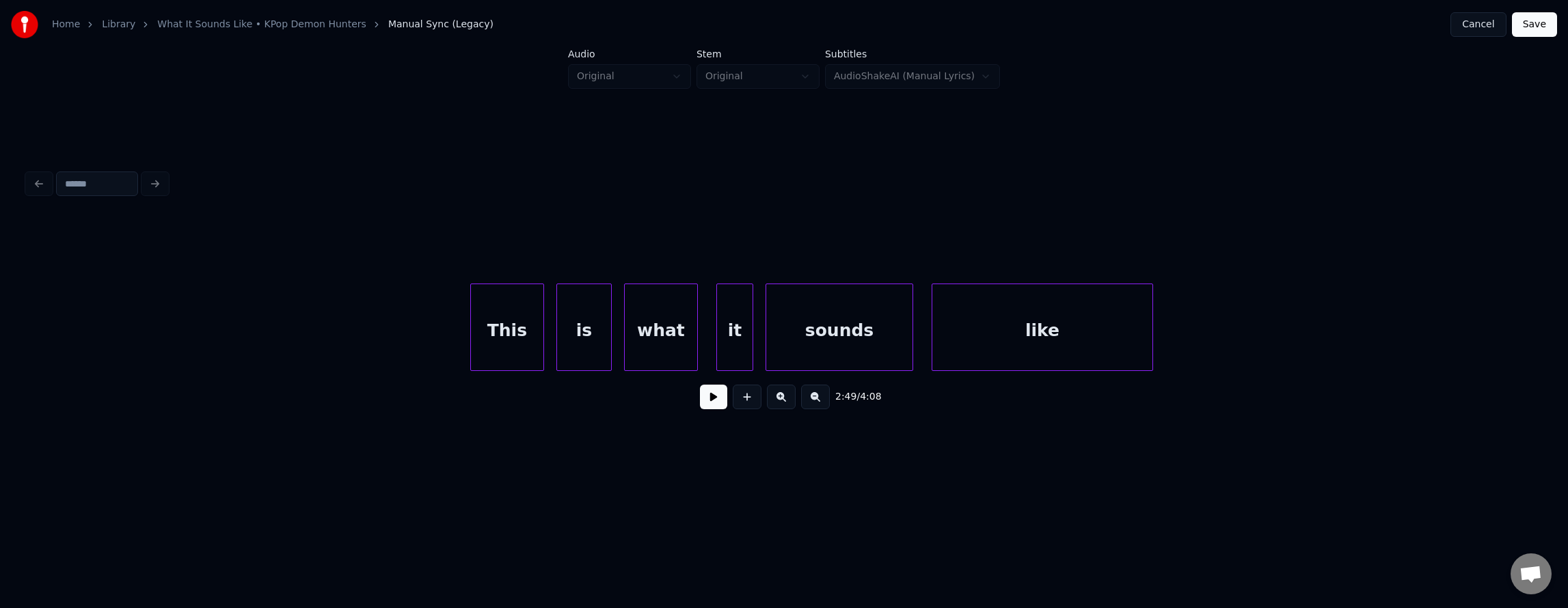
scroll to position [0, 50609]
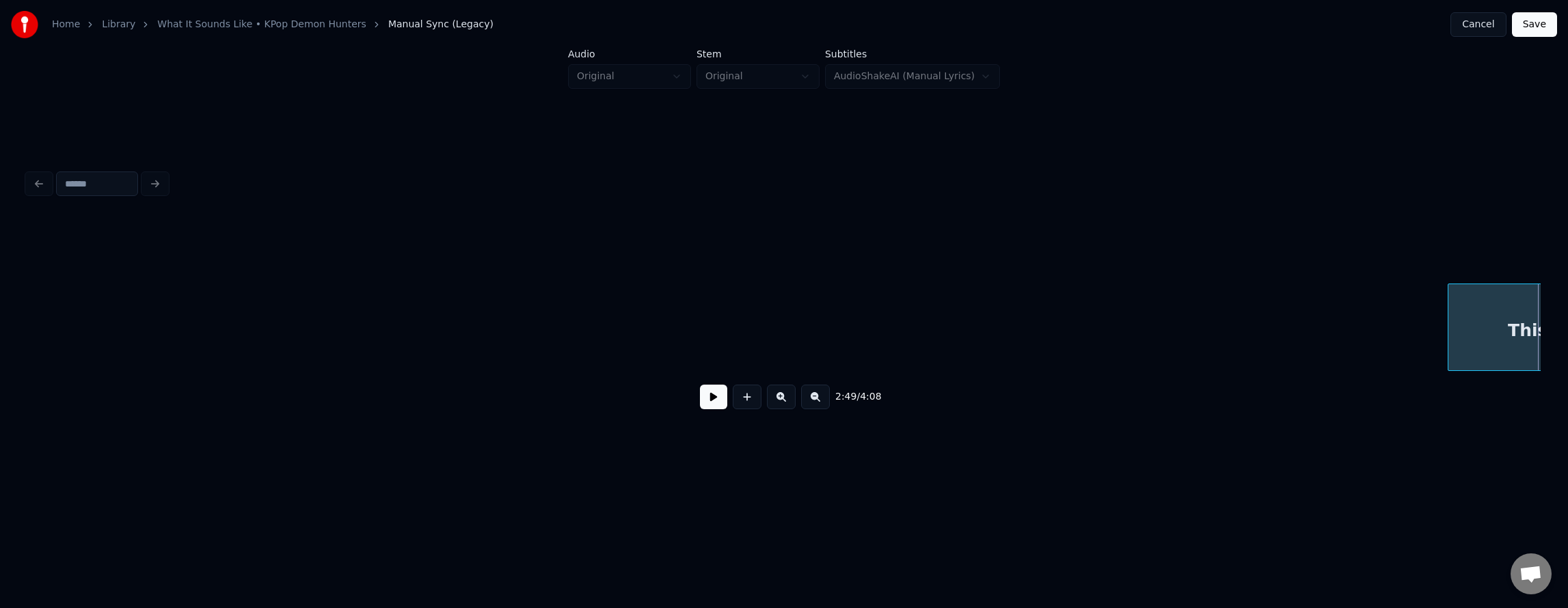
click at [1451, 342] on div at bounding box center [1451, 327] width 4 height 86
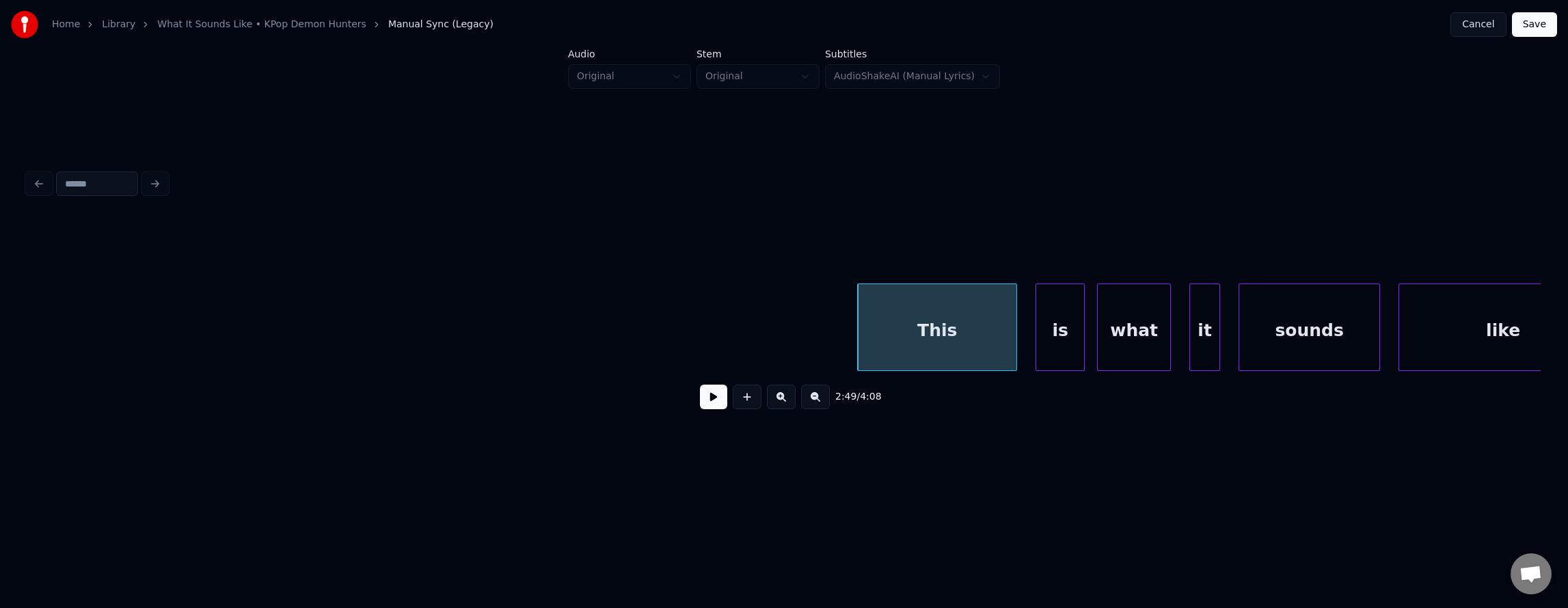
scroll to position [0, 51245]
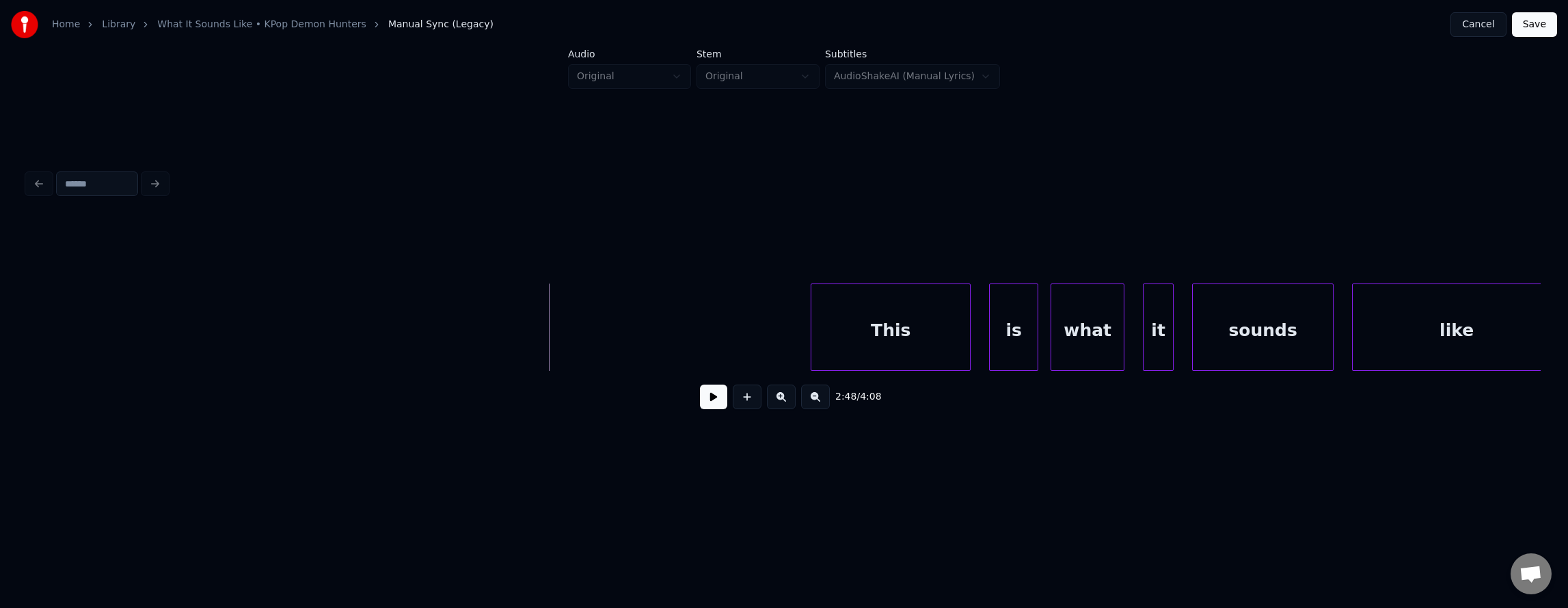
click at [713, 398] on button at bounding box center [714, 396] width 28 height 25
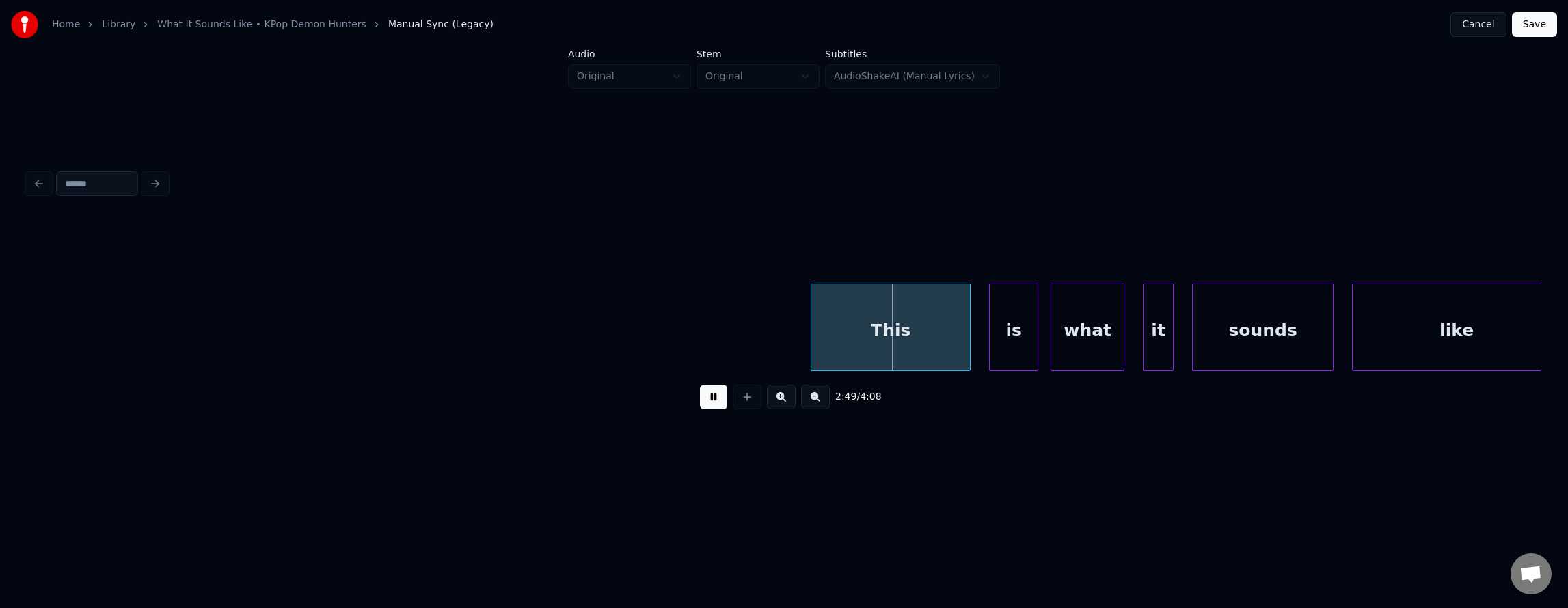
click at [705, 399] on button at bounding box center [714, 396] width 28 height 25
click at [884, 336] on div at bounding box center [886, 327] width 4 height 86
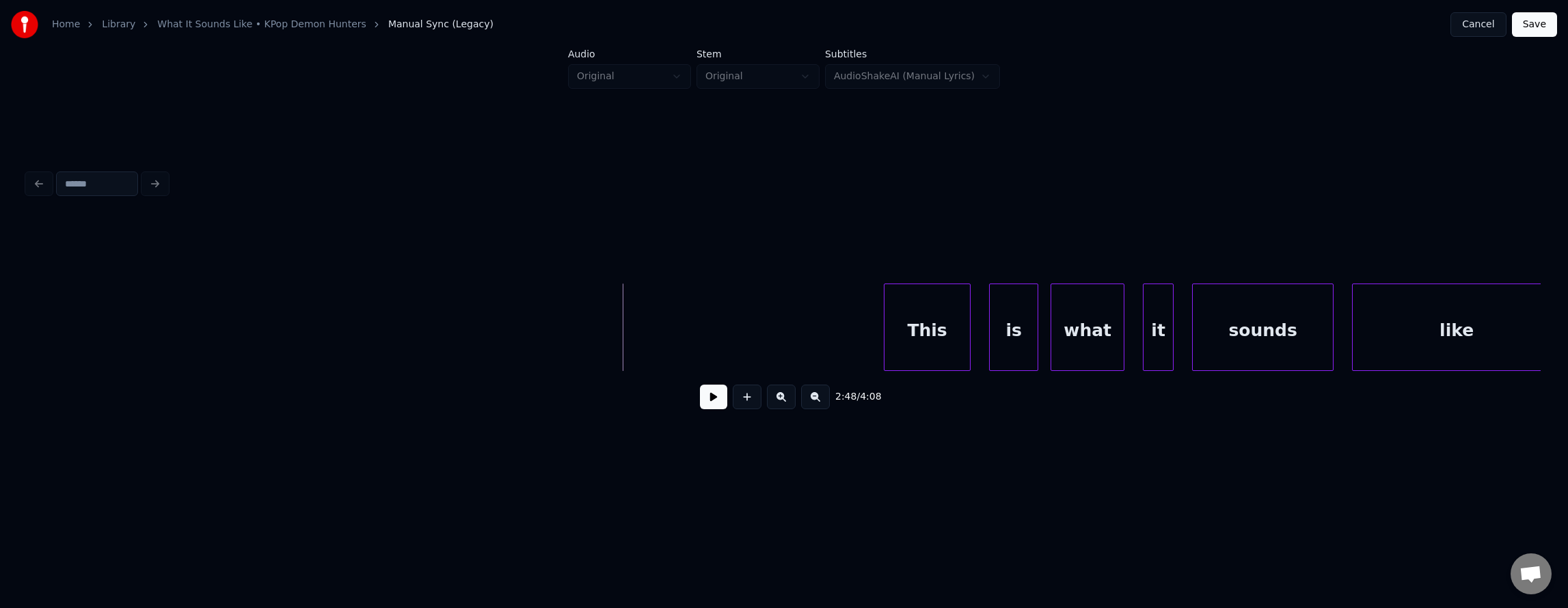
click at [700, 400] on button at bounding box center [714, 396] width 28 height 25
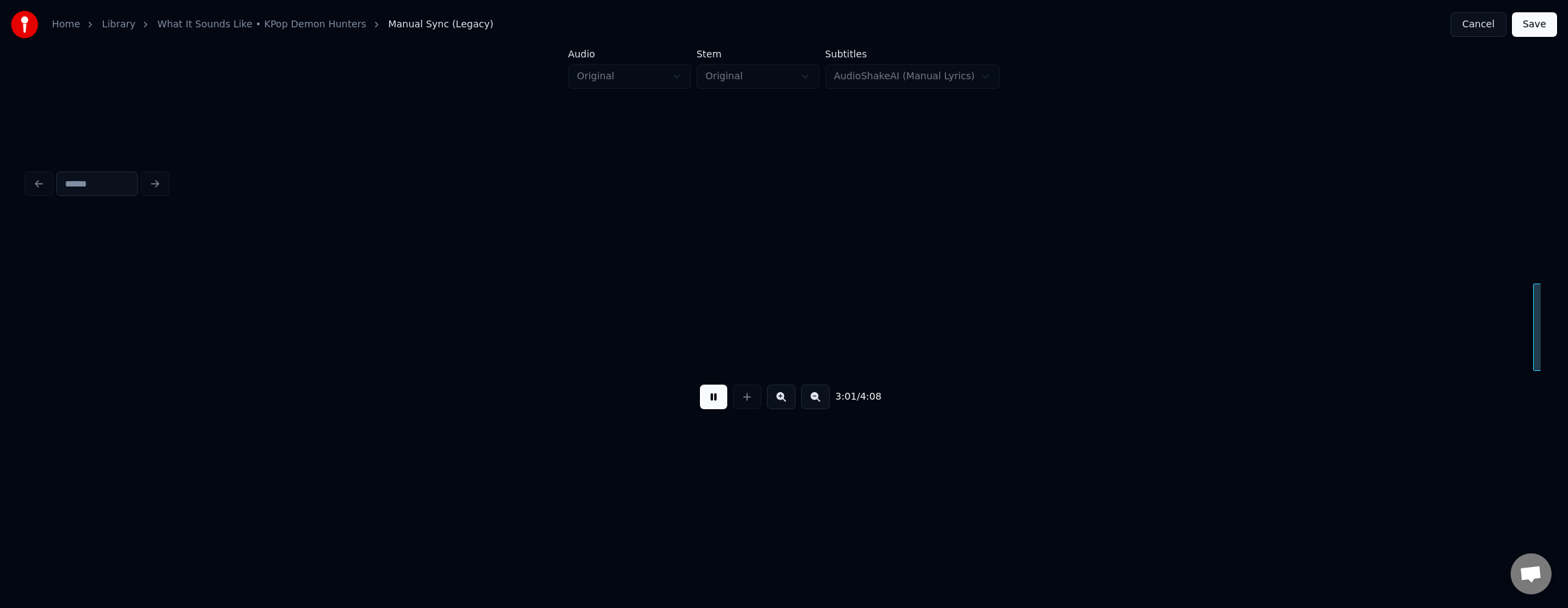
scroll to position [0, 55790]
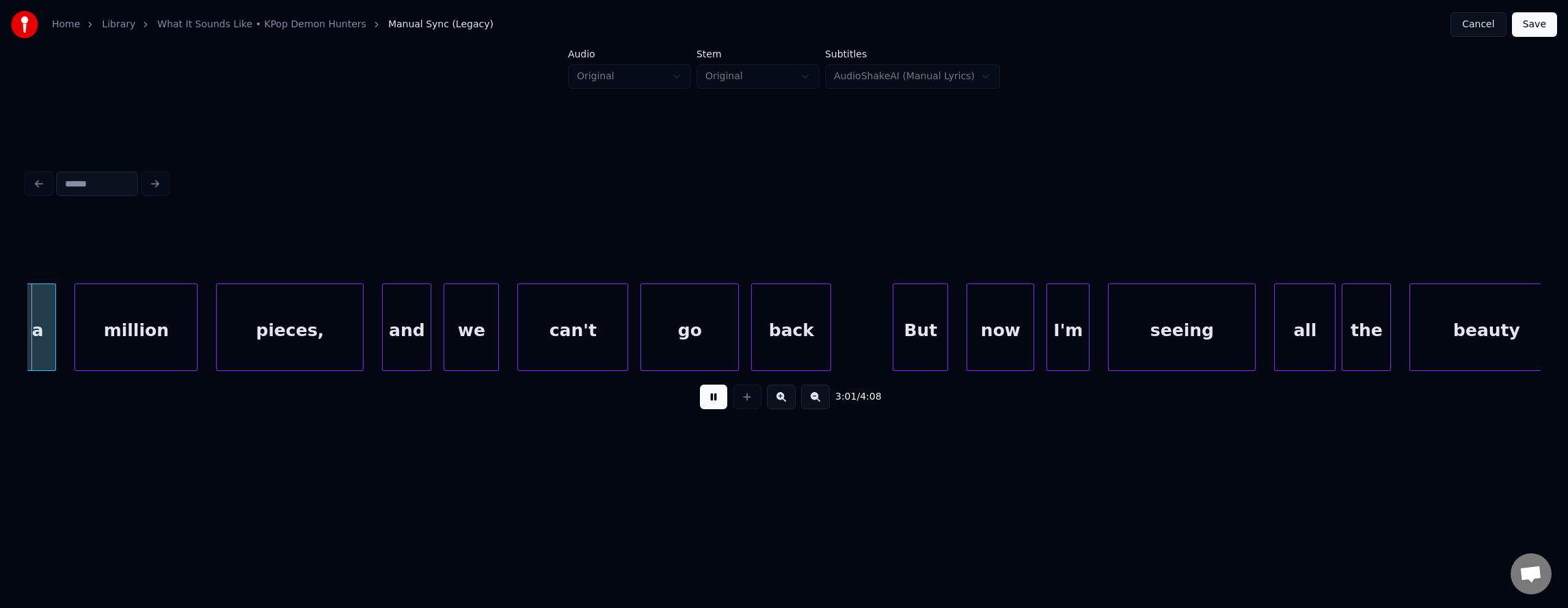
click at [1535, 26] on button "Save" at bounding box center [1534, 24] width 45 height 25
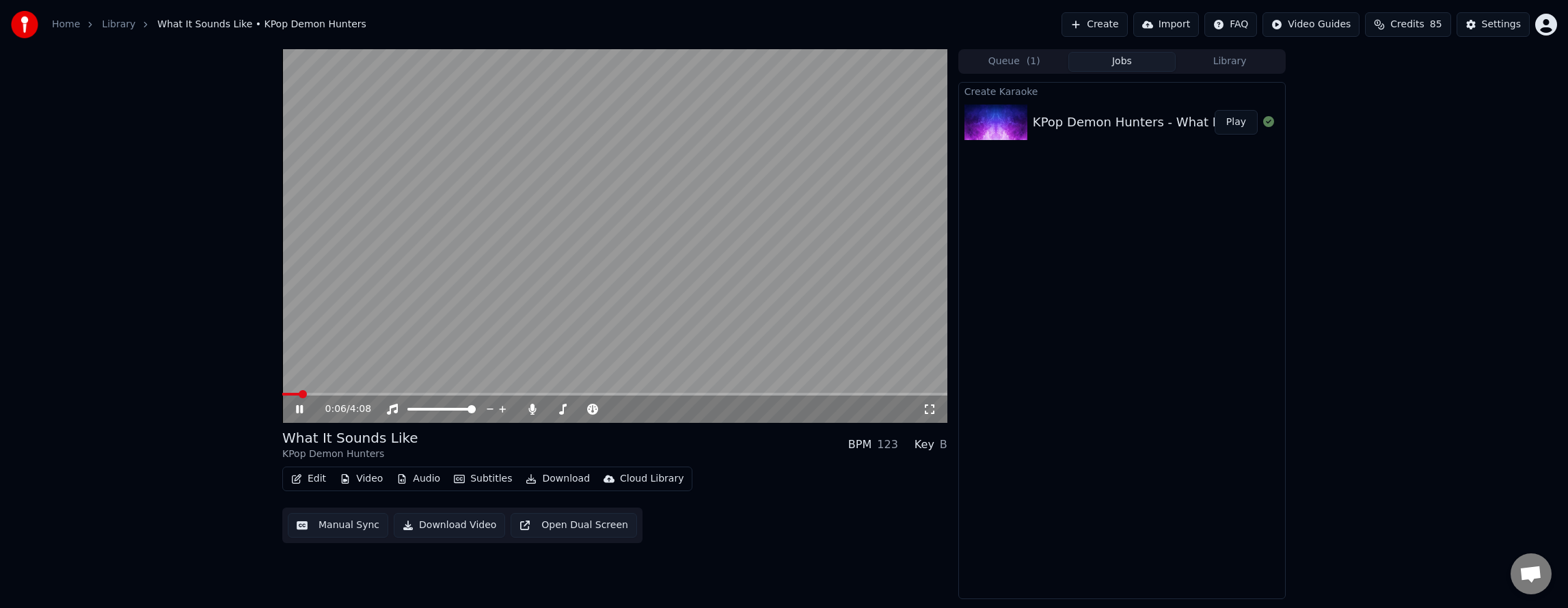
click at [1219, 68] on button "Library" at bounding box center [1230, 62] width 108 height 20
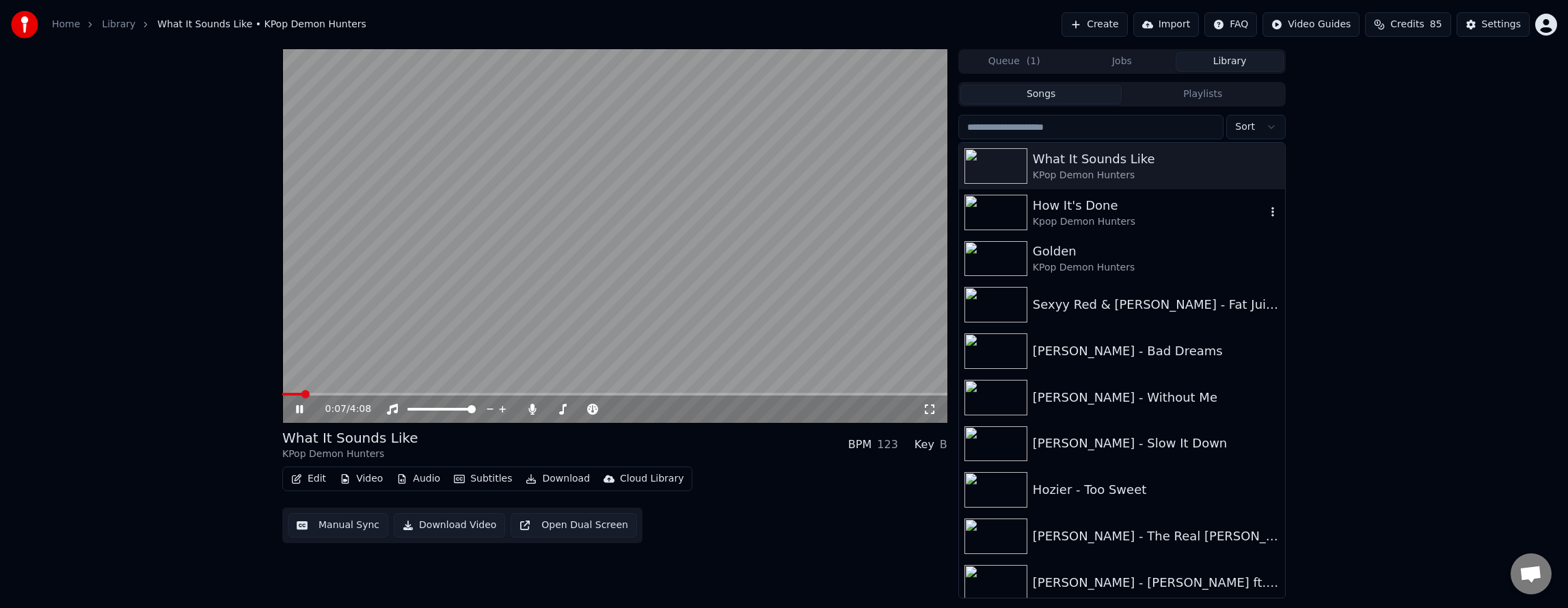
click at [1065, 202] on div "How It's Done" at bounding box center [1149, 205] width 234 height 19
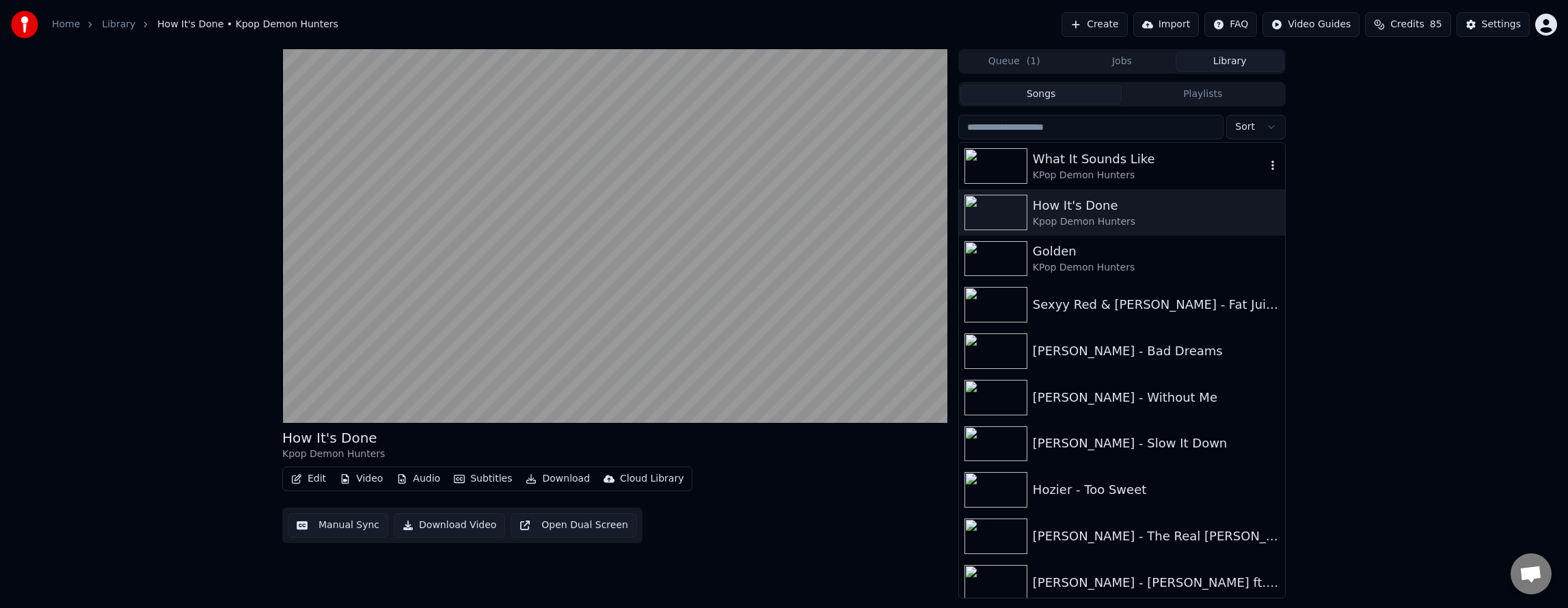
click at [1106, 171] on div "KPop Demon Hunters" at bounding box center [1149, 175] width 234 height 14
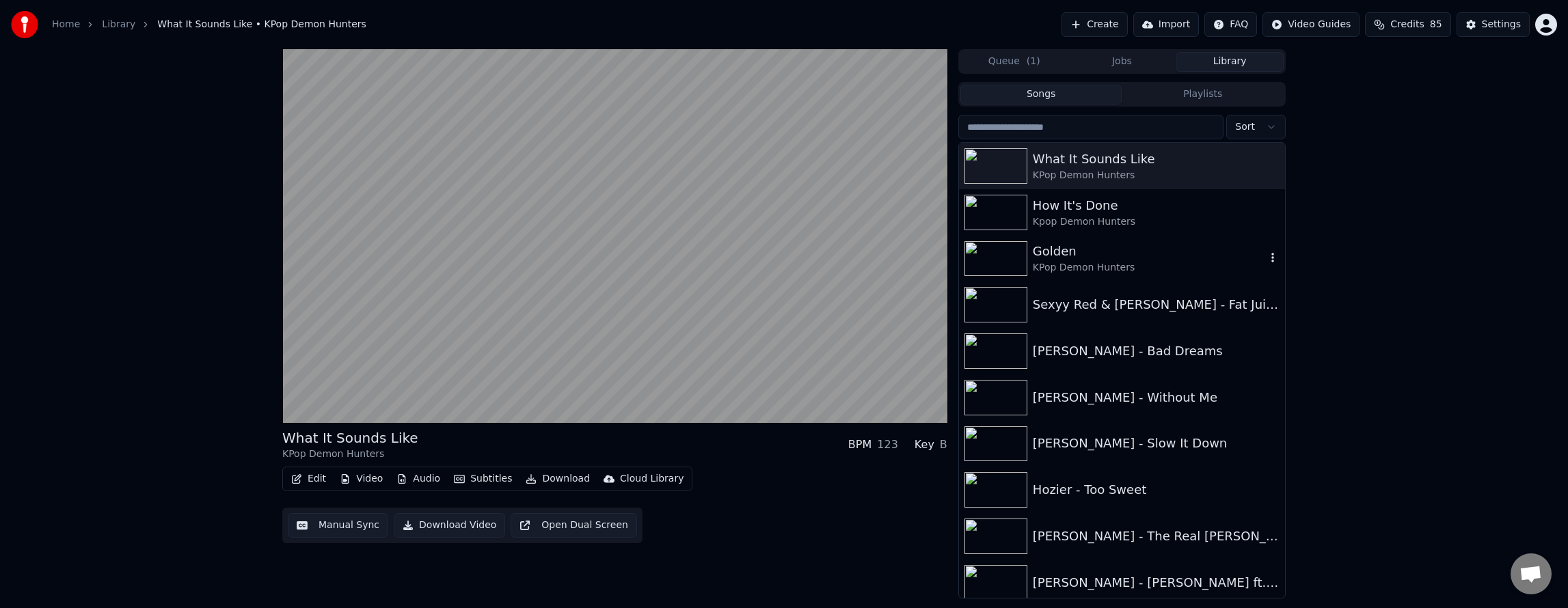
click at [1049, 256] on div "Golden" at bounding box center [1149, 251] width 234 height 19
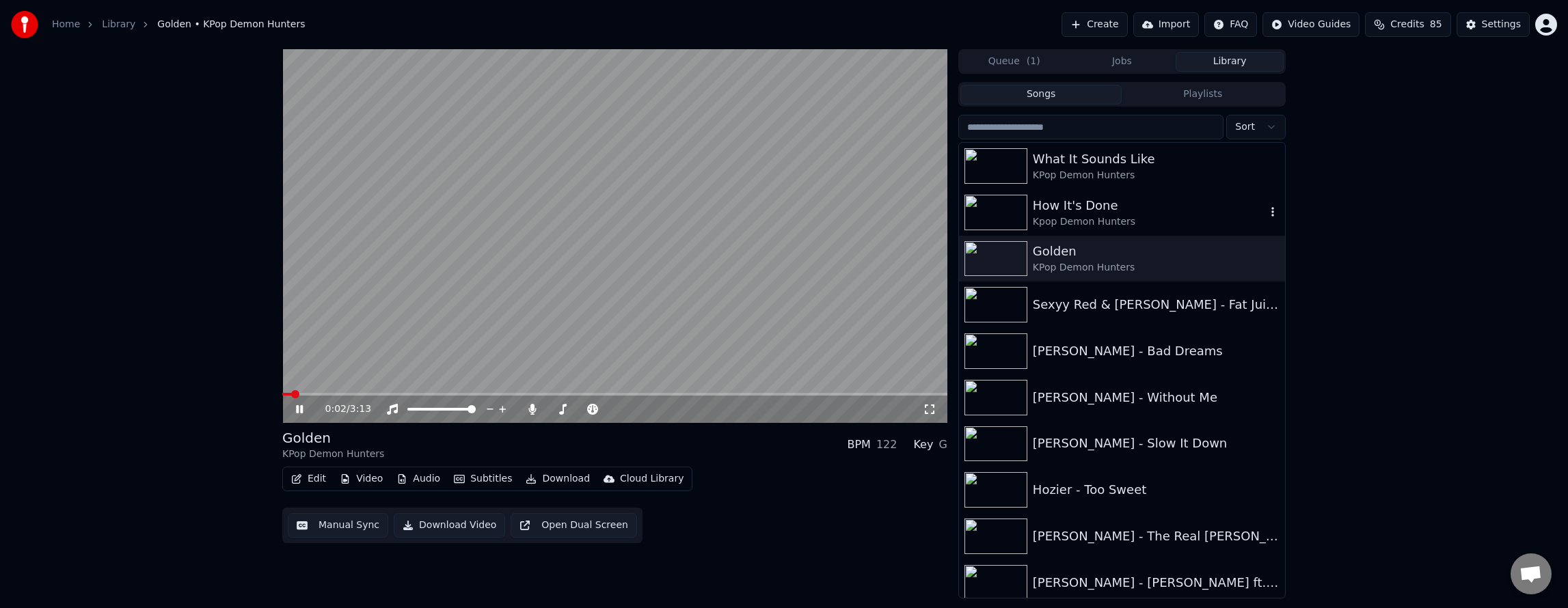
click at [1042, 216] on div "Kpop Demon Hunters" at bounding box center [1149, 222] width 234 height 14
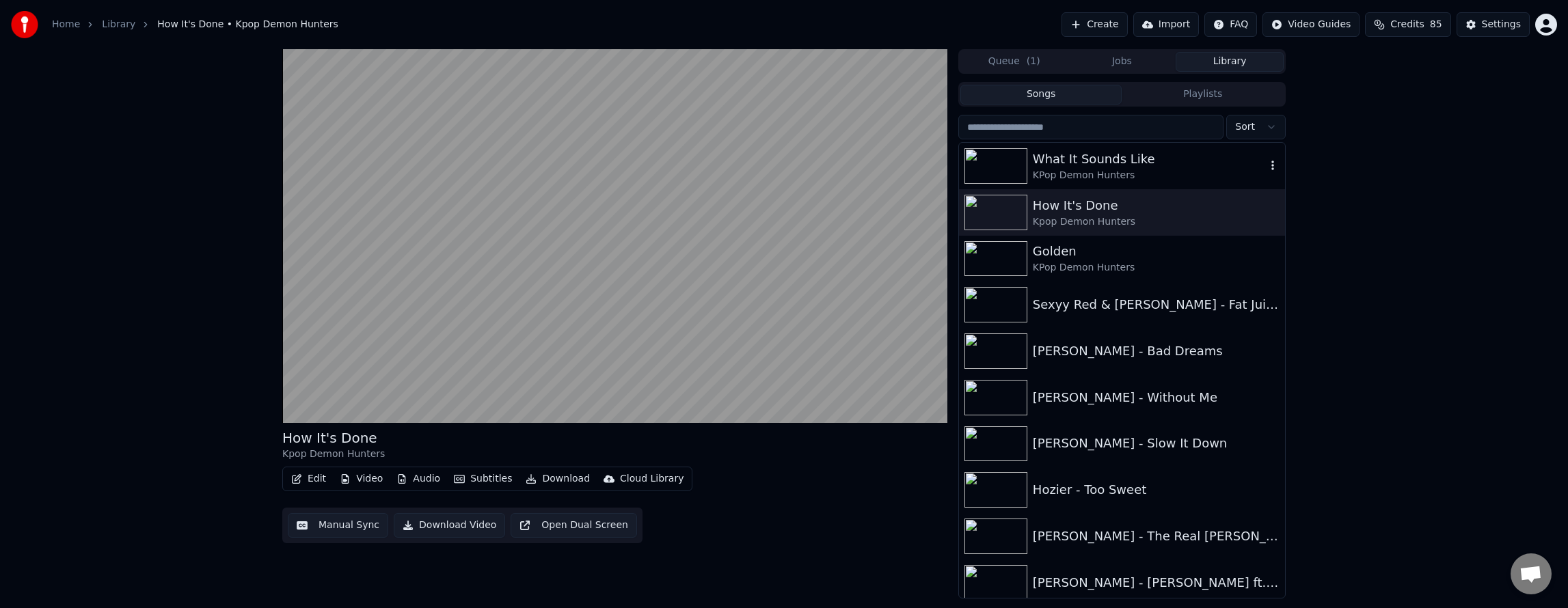
click at [1086, 169] on div "KPop Demon Hunters" at bounding box center [1149, 175] width 234 height 14
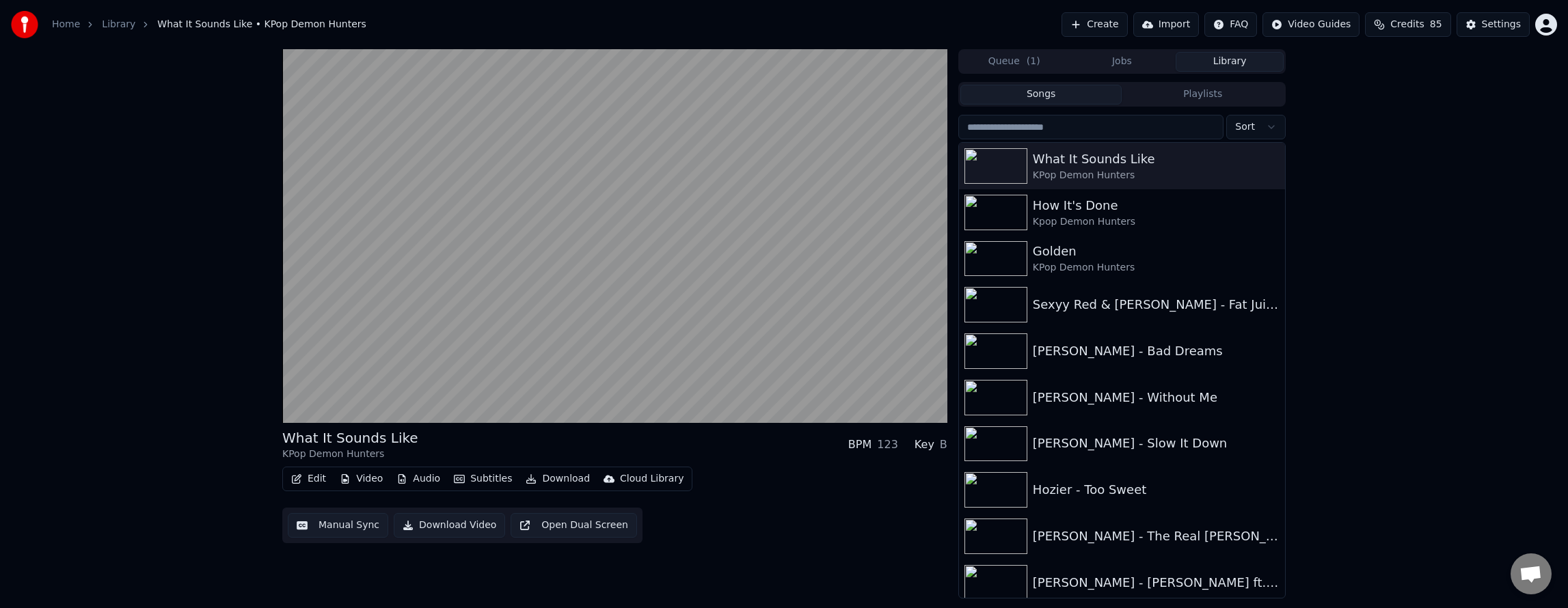
click at [319, 480] on button "Edit" at bounding box center [308, 478] width 45 height 19
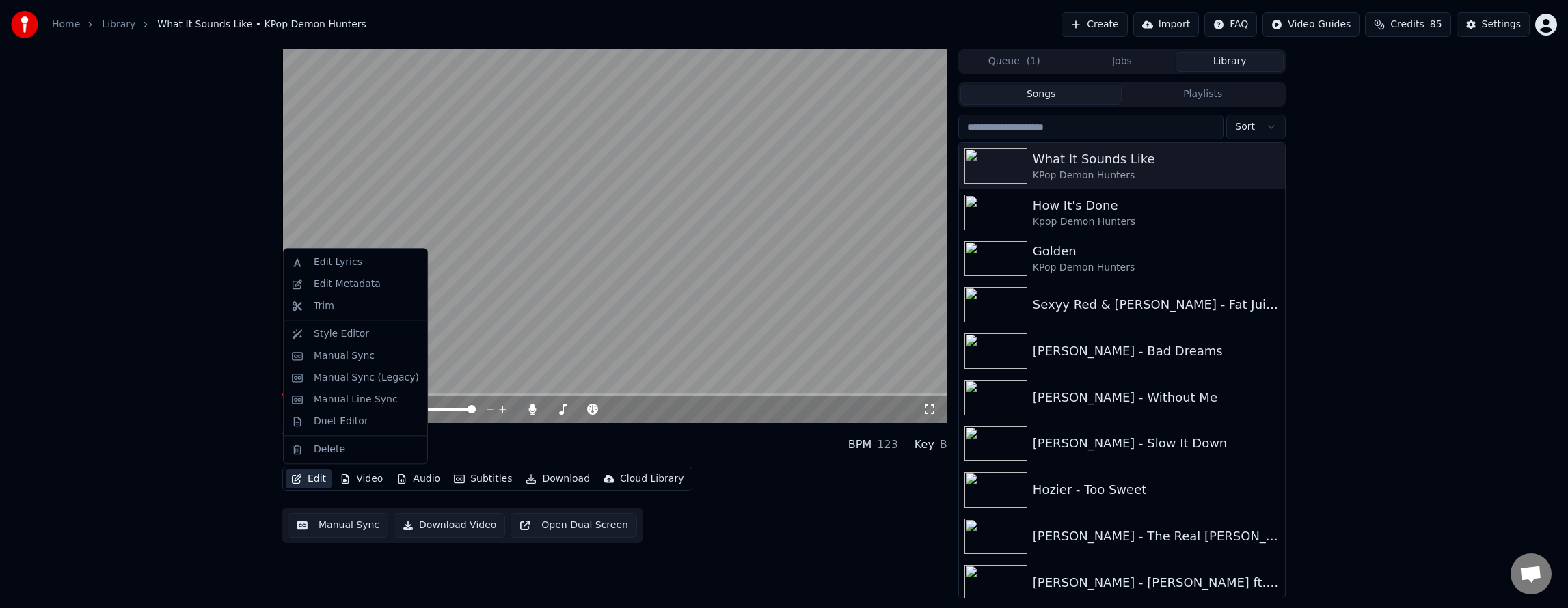
click at [498, 365] on video at bounding box center [614, 236] width 665 height 373
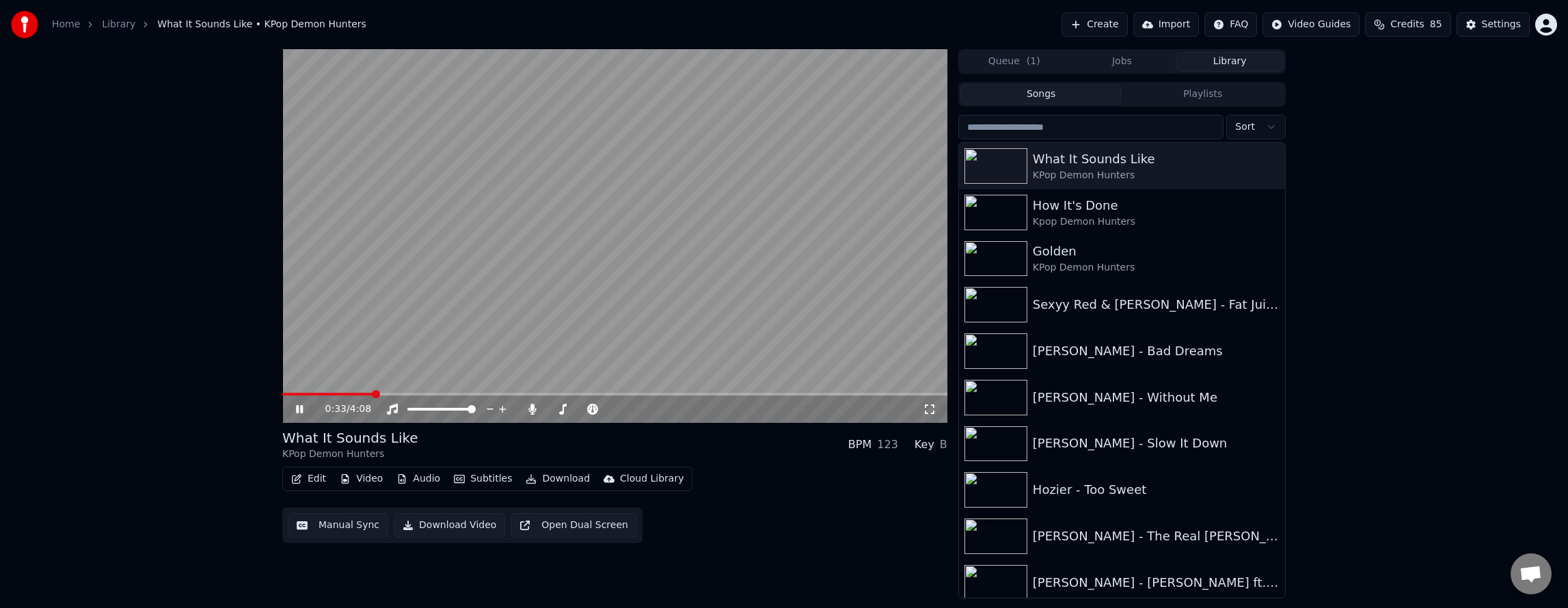
click at [300, 414] on icon at bounding box center [309, 409] width 33 height 11
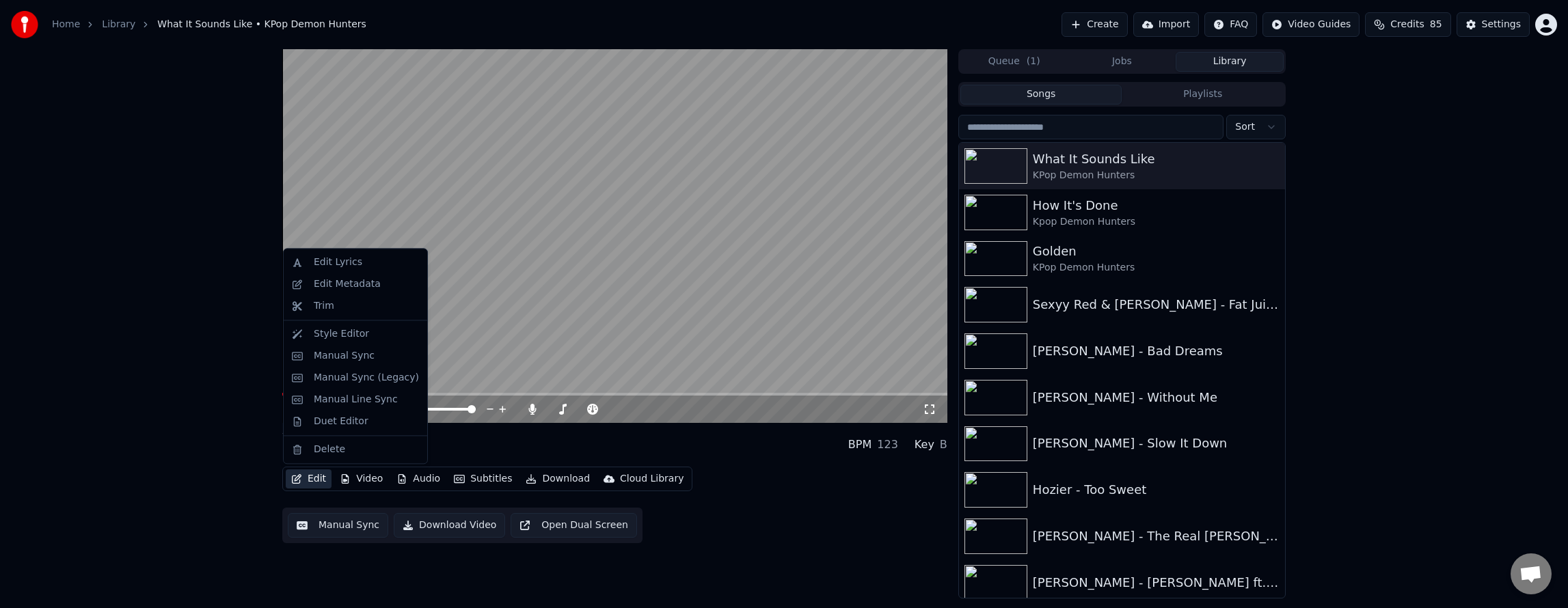
click at [322, 481] on button "Edit" at bounding box center [308, 478] width 45 height 19
click at [357, 358] on div "Manual Sync" at bounding box center [344, 356] width 61 height 14
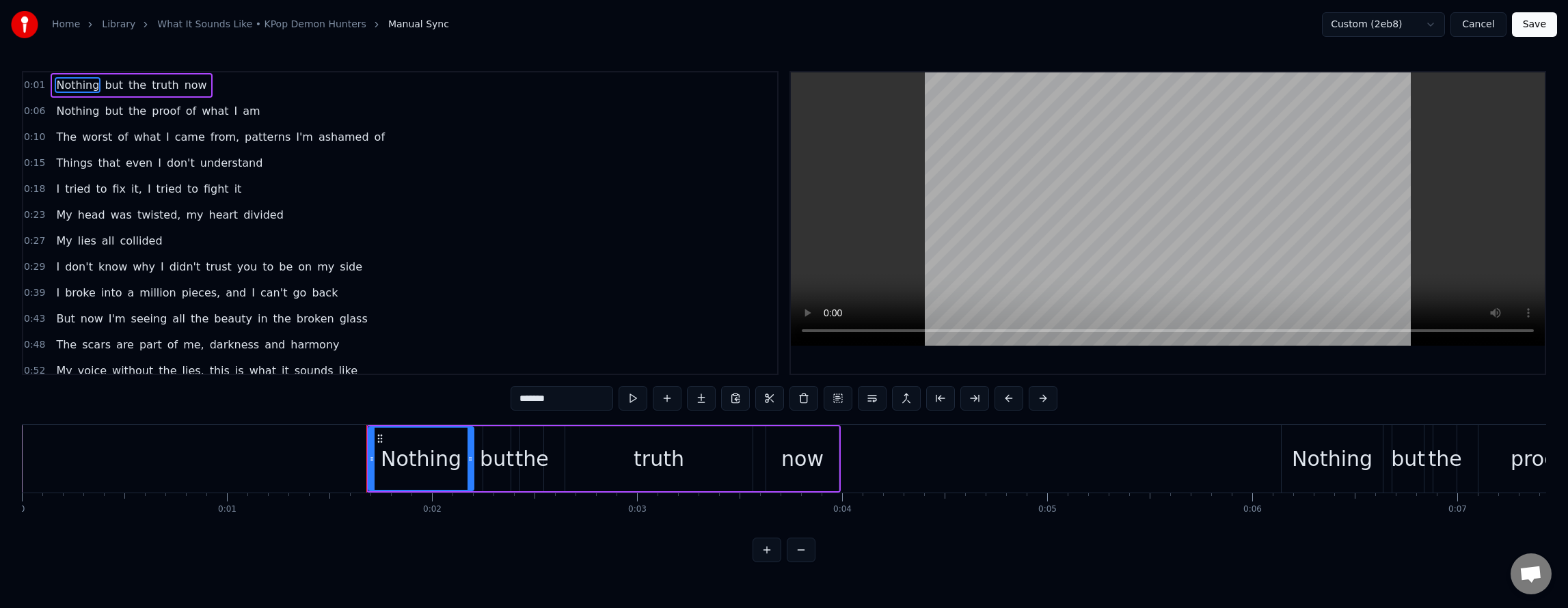
click at [204, 266] on span "trust" at bounding box center [218, 267] width 29 height 16
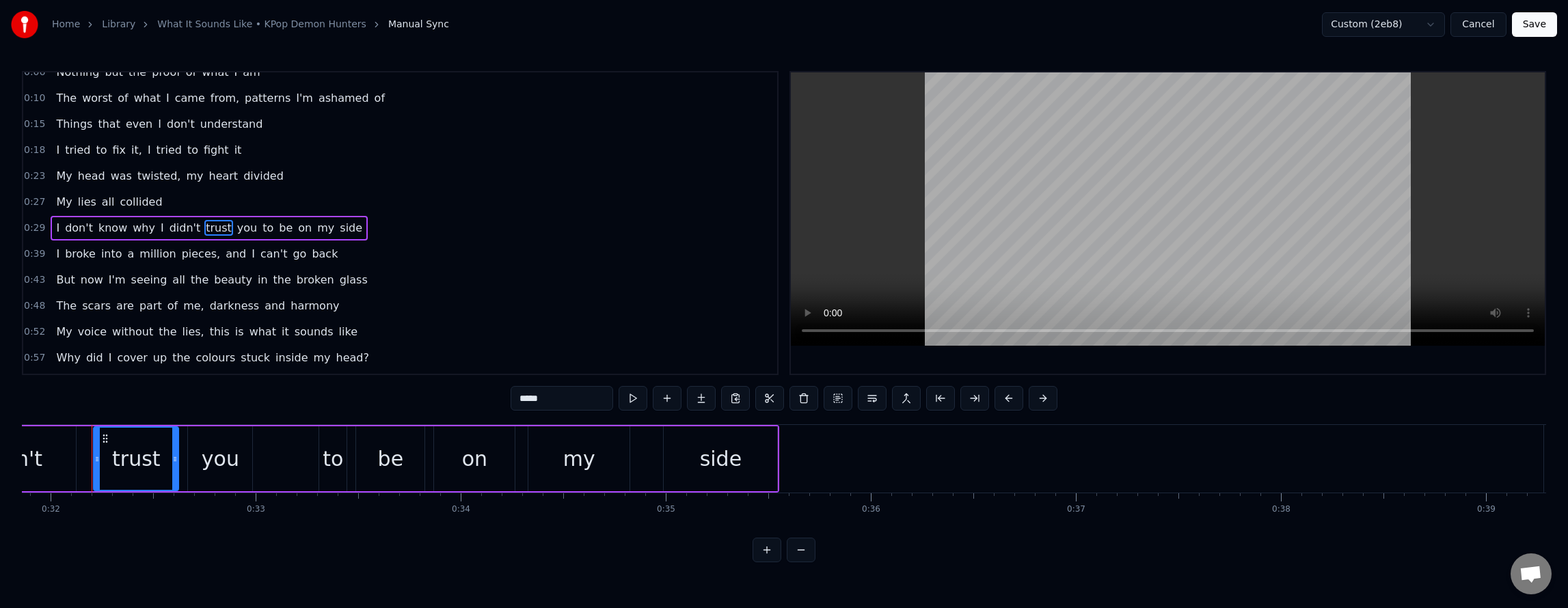
scroll to position [0, 6535]
click at [874, 406] on button at bounding box center [871, 398] width 29 height 25
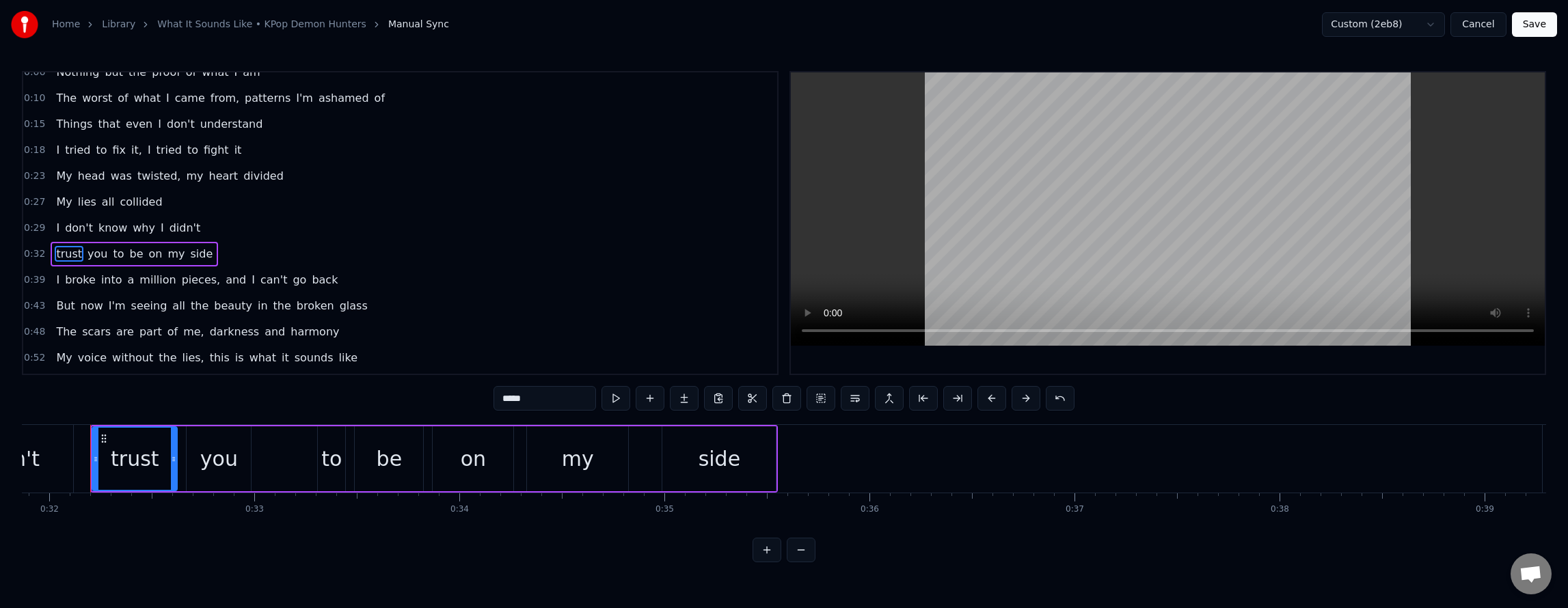
scroll to position [70, 0]
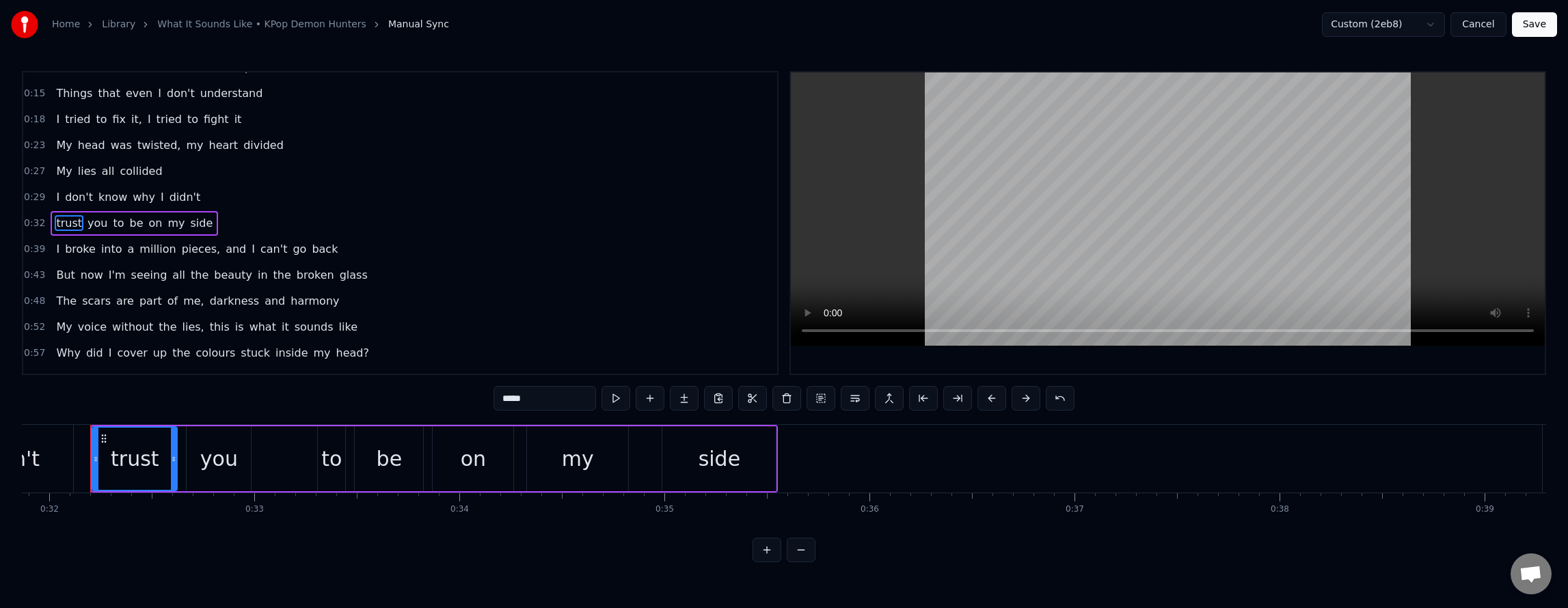
click at [68, 174] on span "My" at bounding box center [63, 171] width 19 height 16
type input "**"
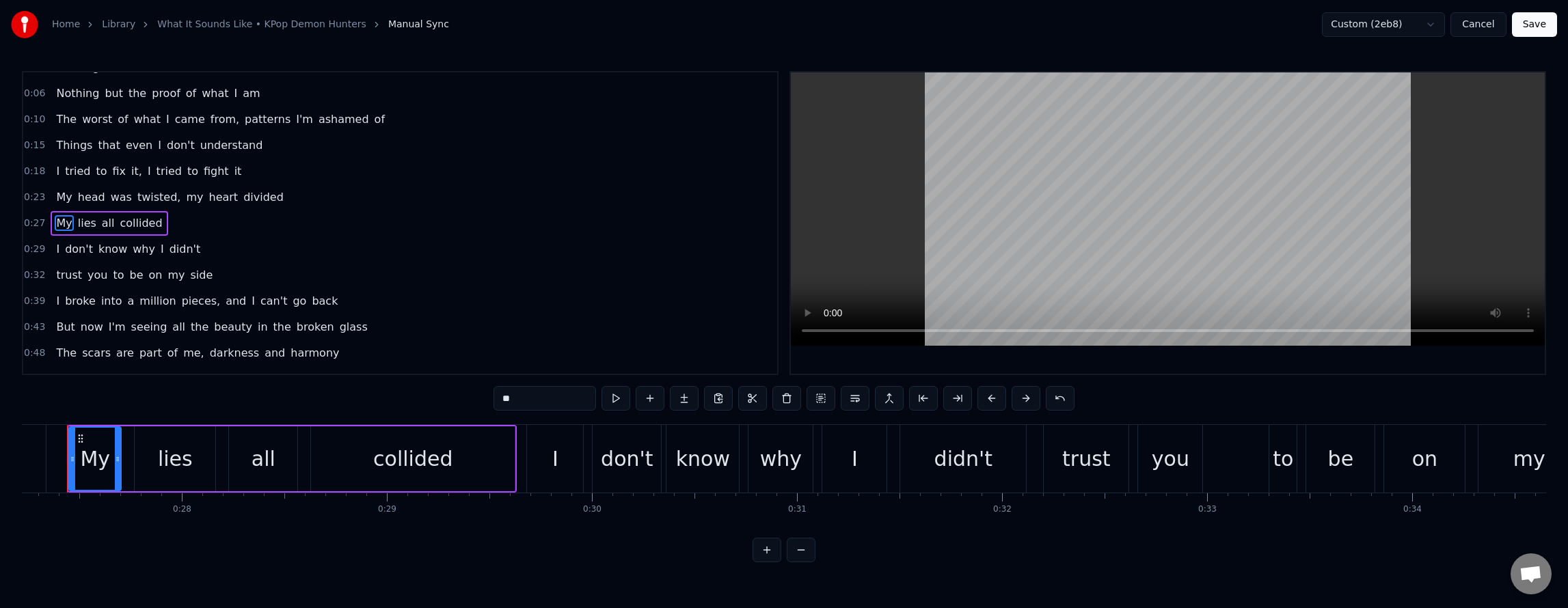
scroll to position [0, 5558]
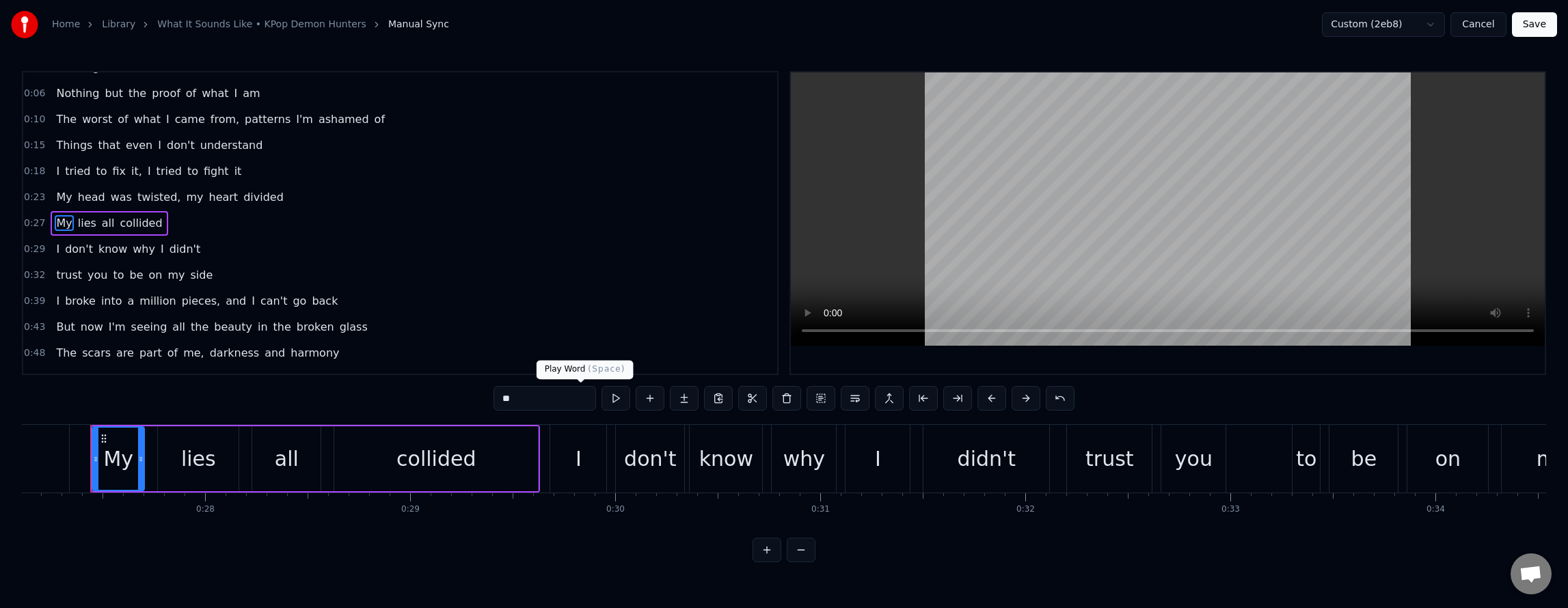
click at [601, 398] on button at bounding box center [615, 398] width 29 height 25
click at [121, 209] on div "0:23 My head was twisted, my heart divided" at bounding box center [400, 197] width 754 height 26
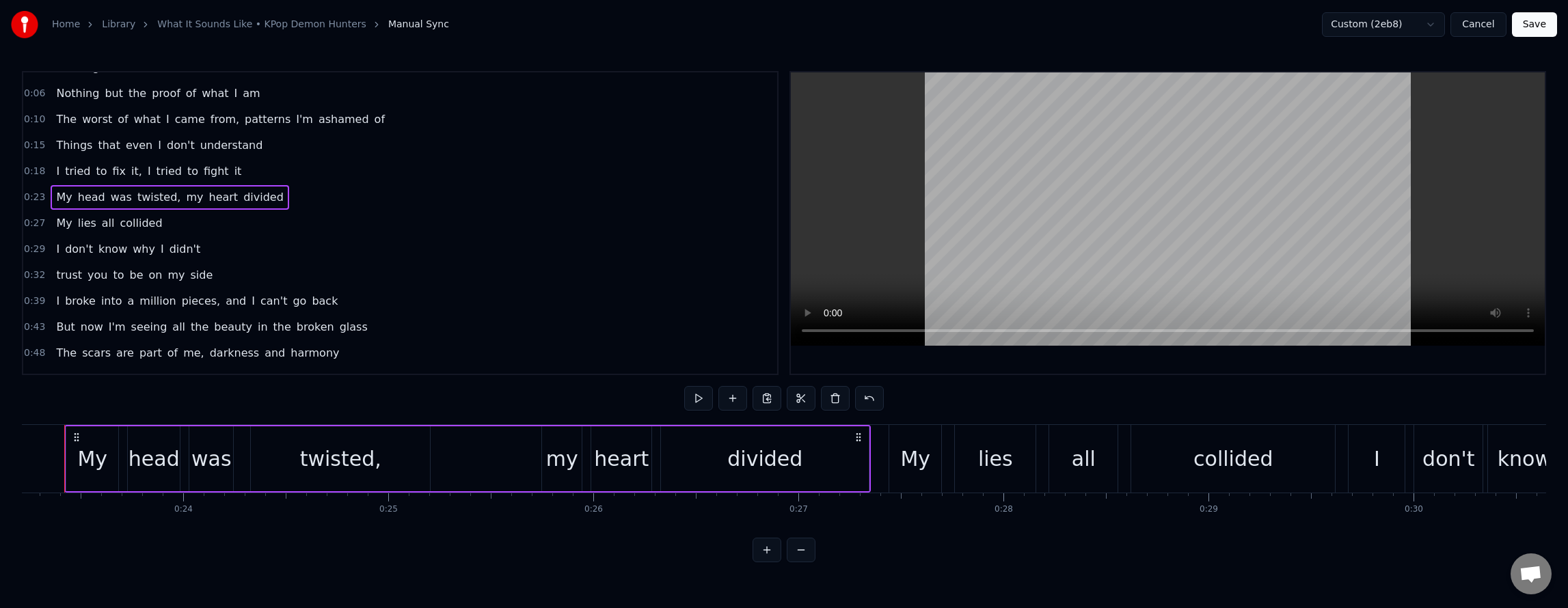
scroll to position [0, 4735]
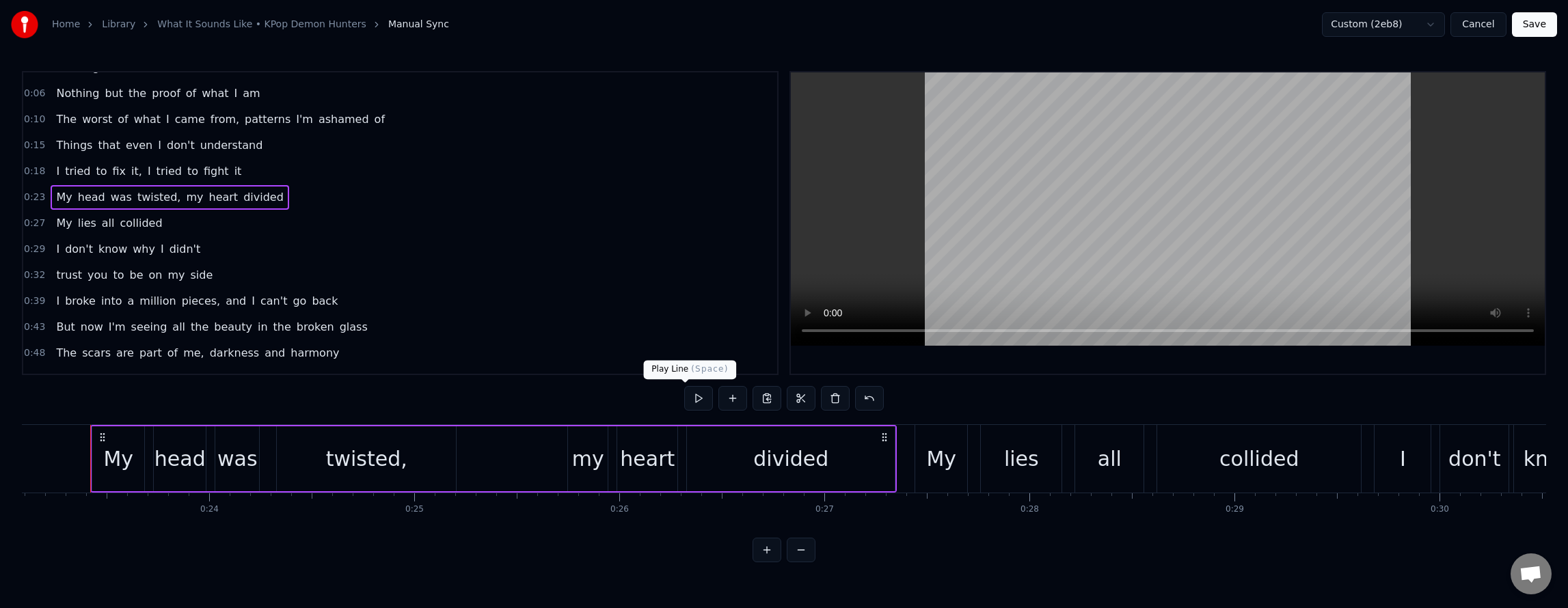
click at [691, 402] on button at bounding box center [698, 398] width 29 height 25
click at [62, 239] on div "I don't know why I didn't" at bounding box center [127, 249] width 155 height 25
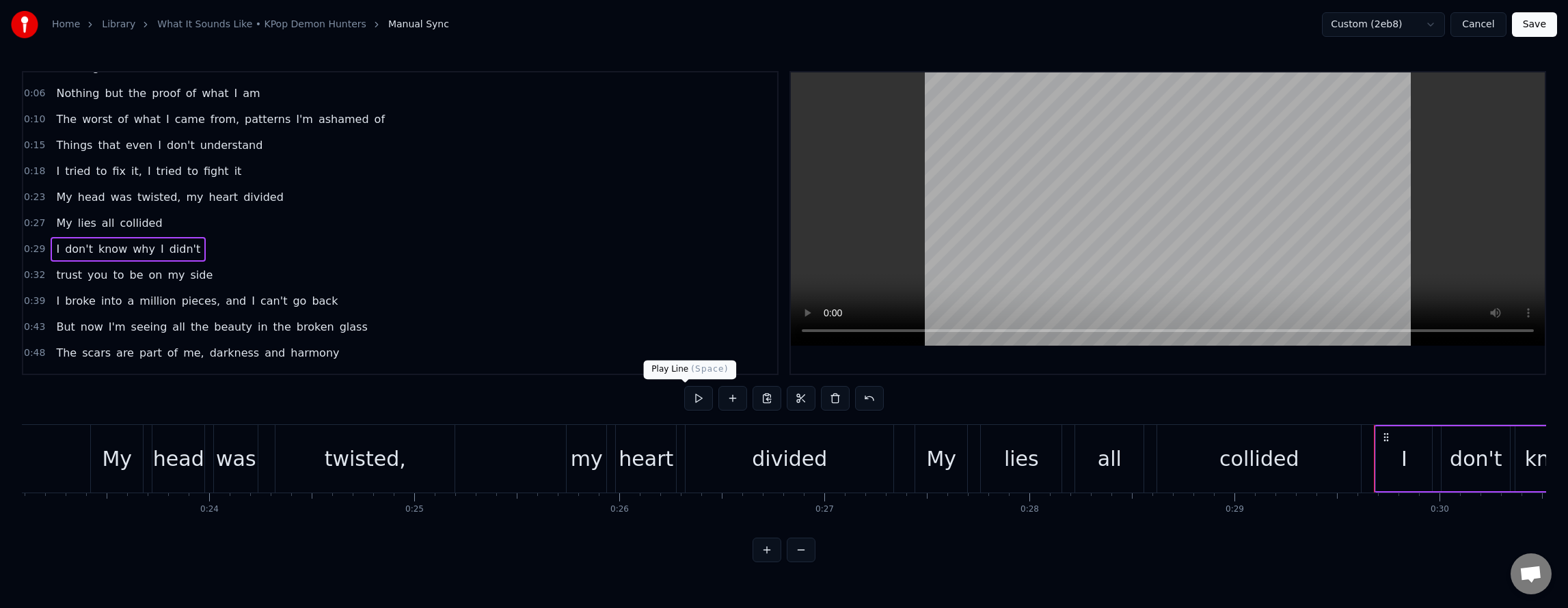
click at [684, 403] on button at bounding box center [698, 398] width 29 height 25
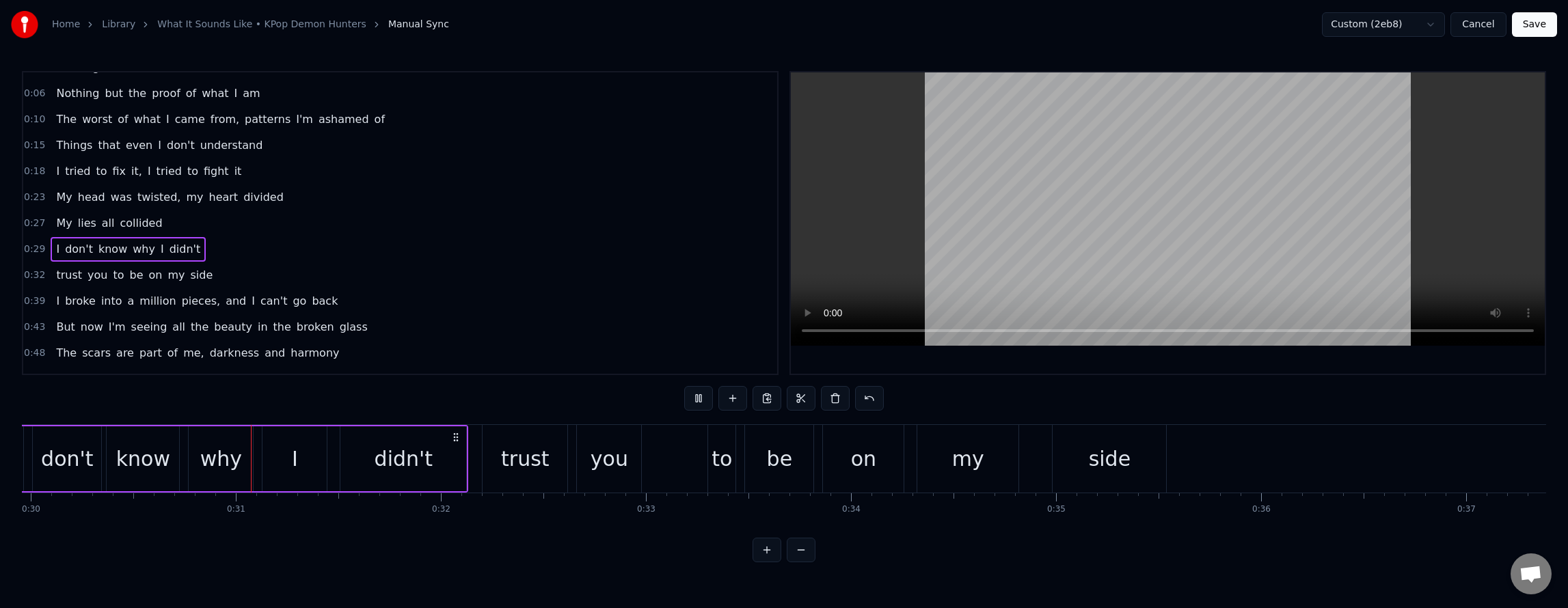
scroll to position [0, 6168]
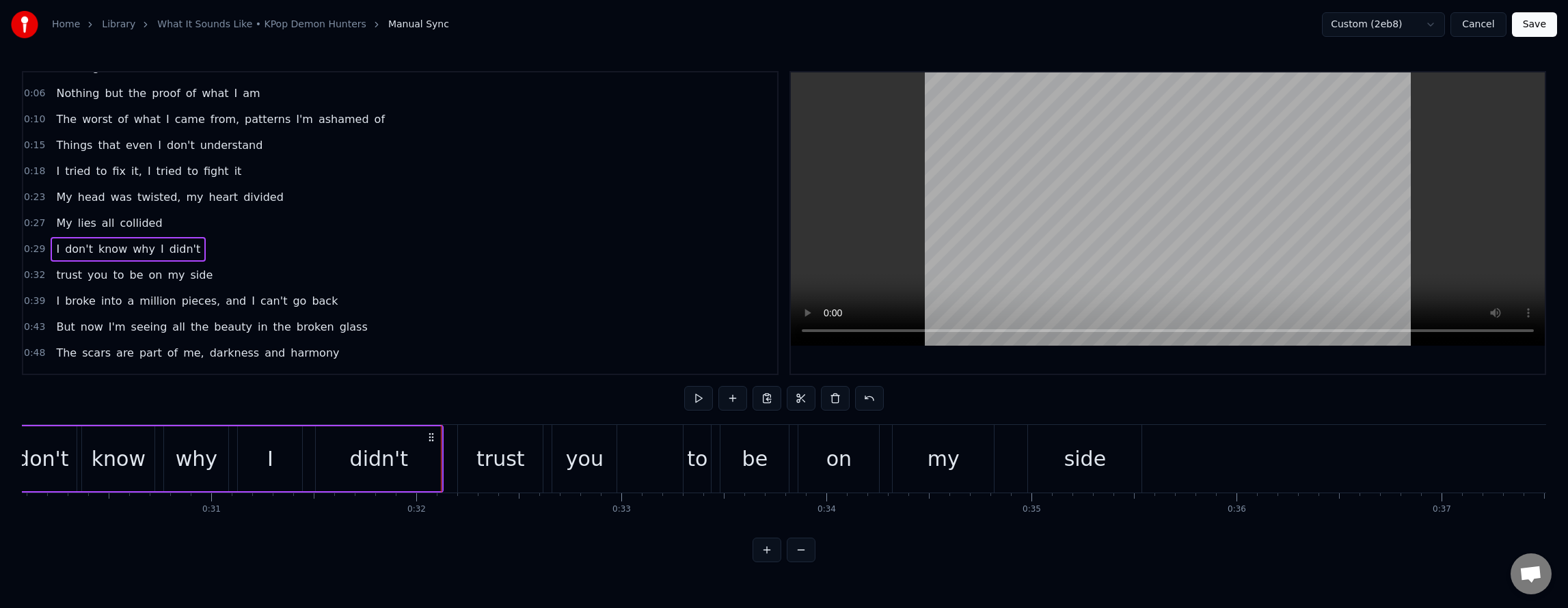
click at [197, 269] on div "trust you to be on my side" at bounding box center [134, 275] width 168 height 25
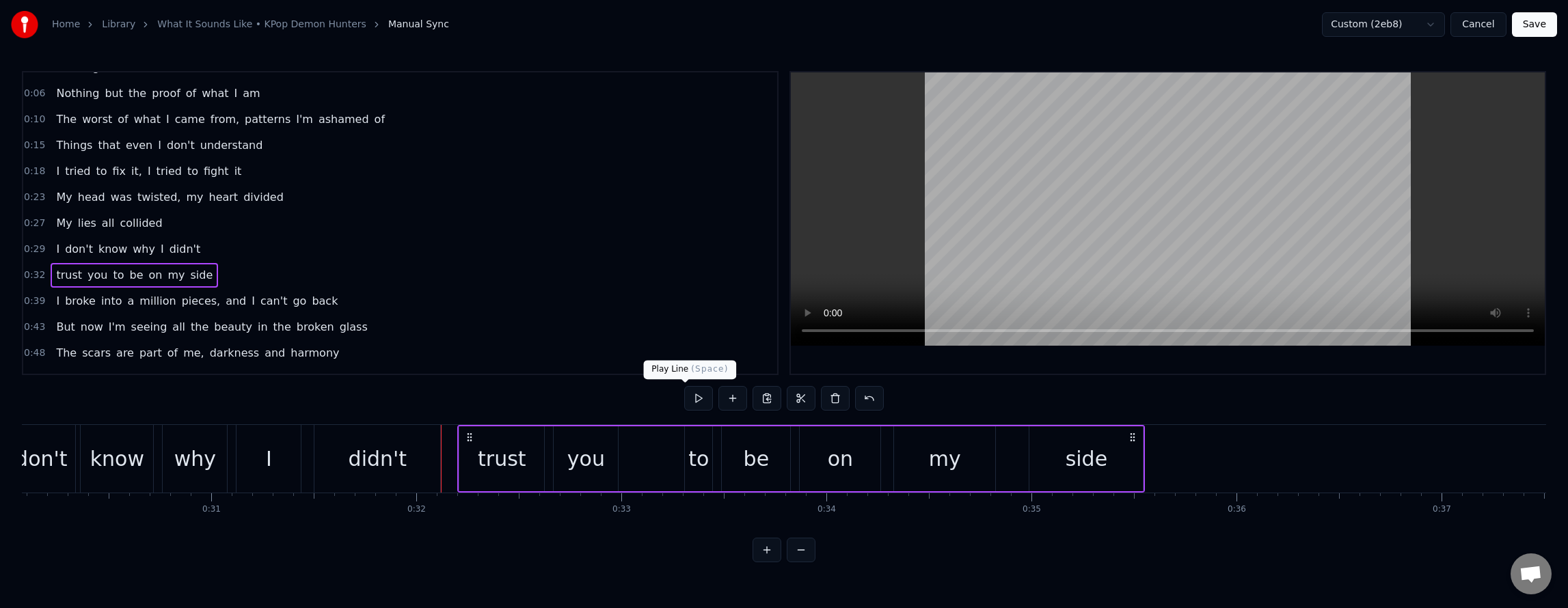
click at [689, 391] on button at bounding box center [698, 398] width 29 height 25
click at [308, 305] on div "I broke into a million pieces, and I can't go back" at bounding box center [196, 301] width 293 height 25
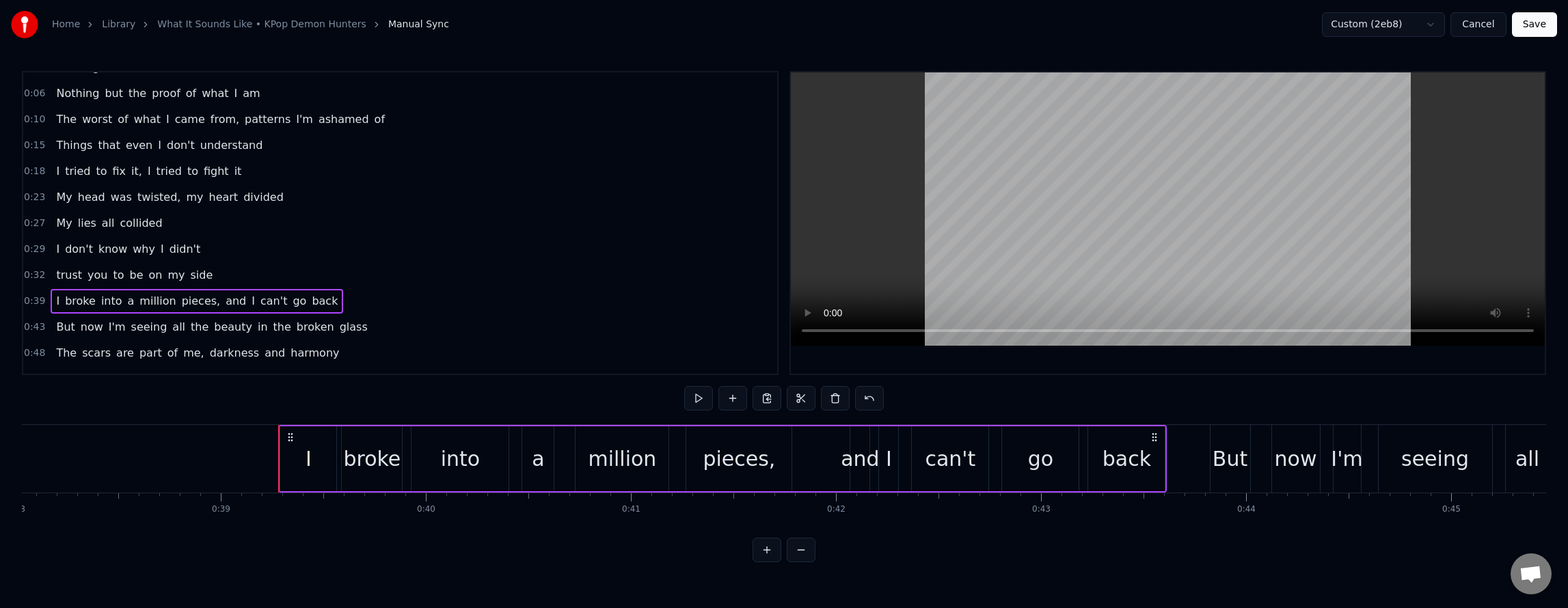
scroll to position [0, 7987]
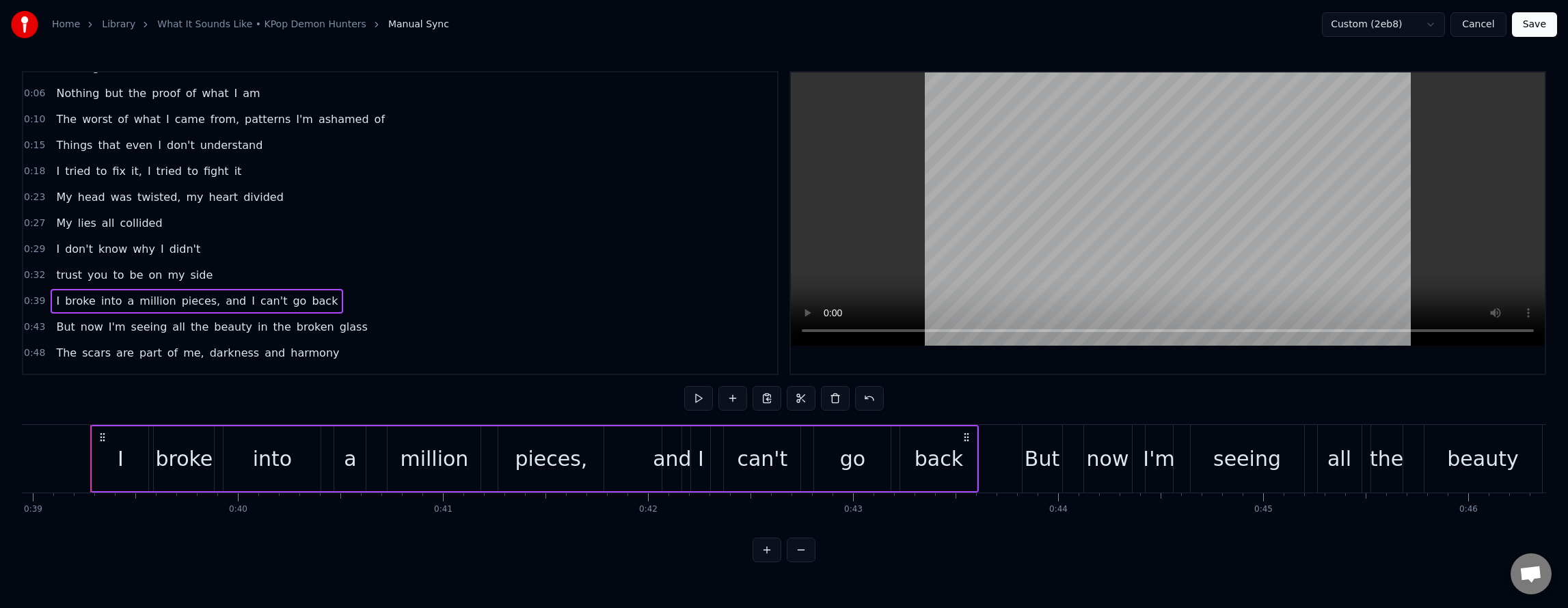
click at [334, 320] on div "But now I'm seeing all the beauty in the broken glass" at bounding box center [211, 327] width 322 height 25
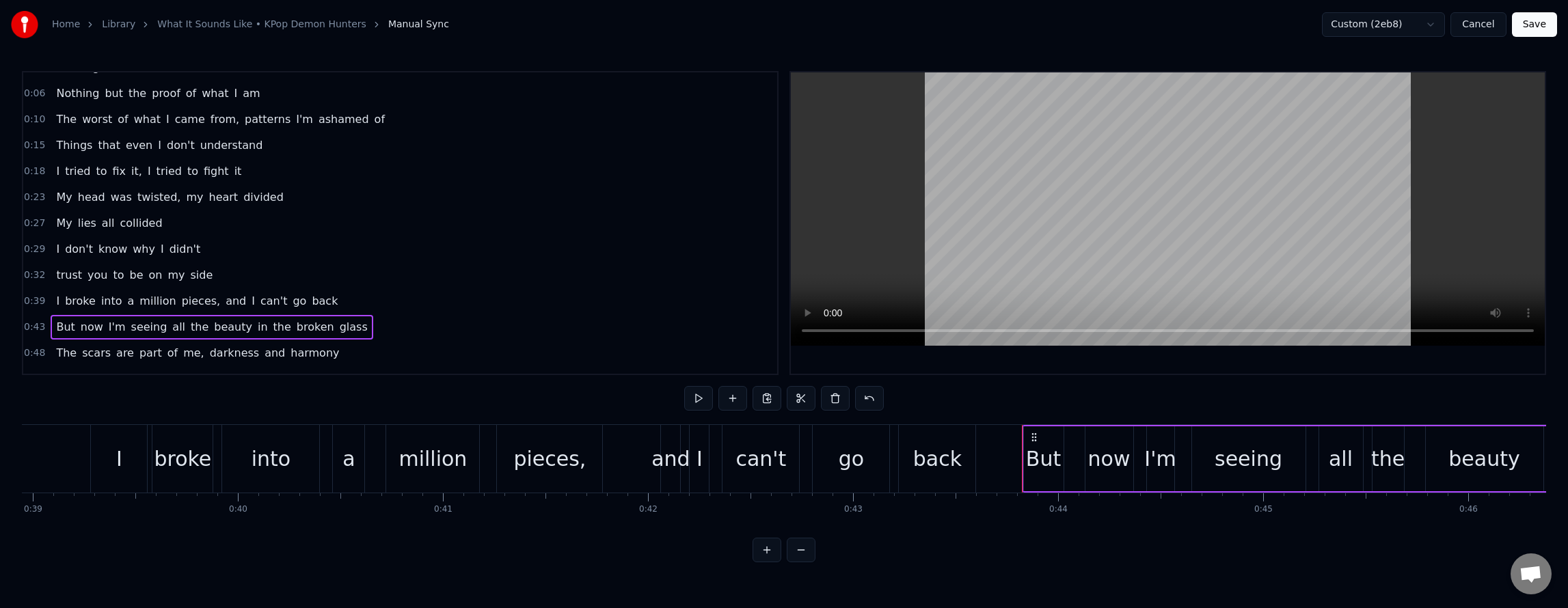
click at [213, 324] on span "beauty" at bounding box center [234, 327] width 41 height 16
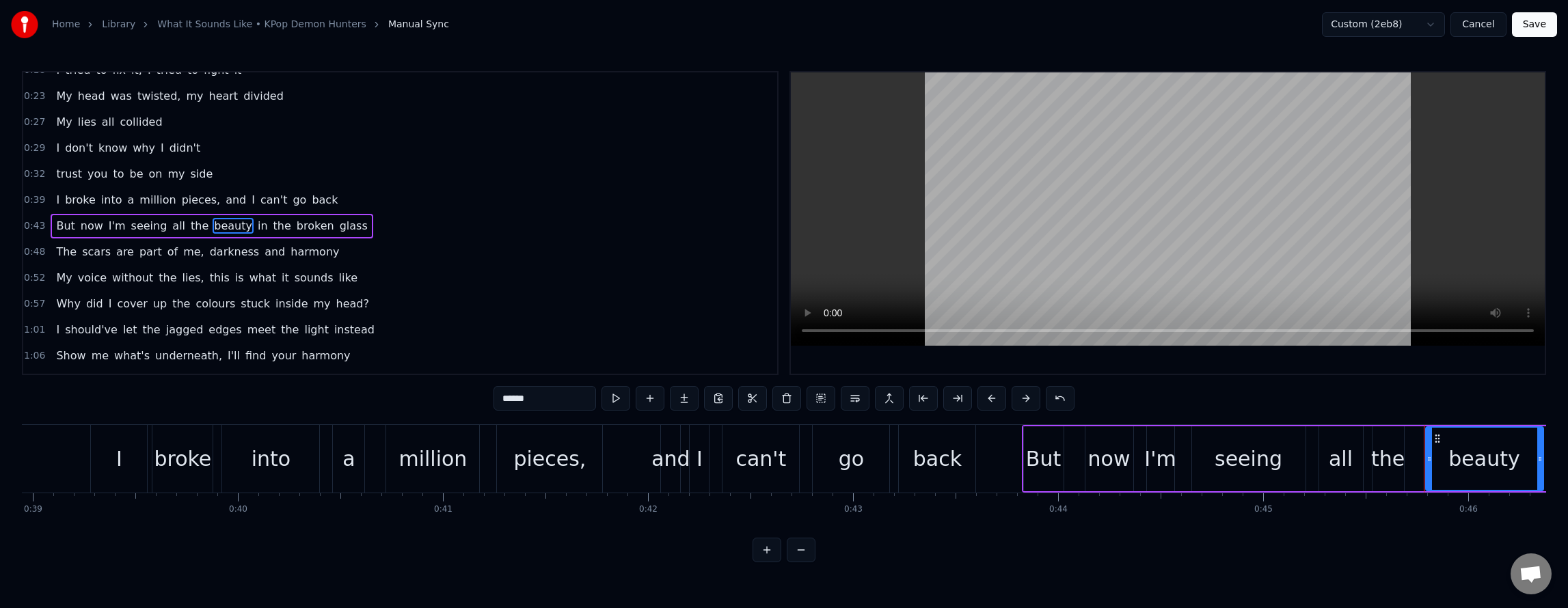
scroll to position [121, 0]
click at [855, 396] on button at bounding box center [854, 398] width 29 height 25
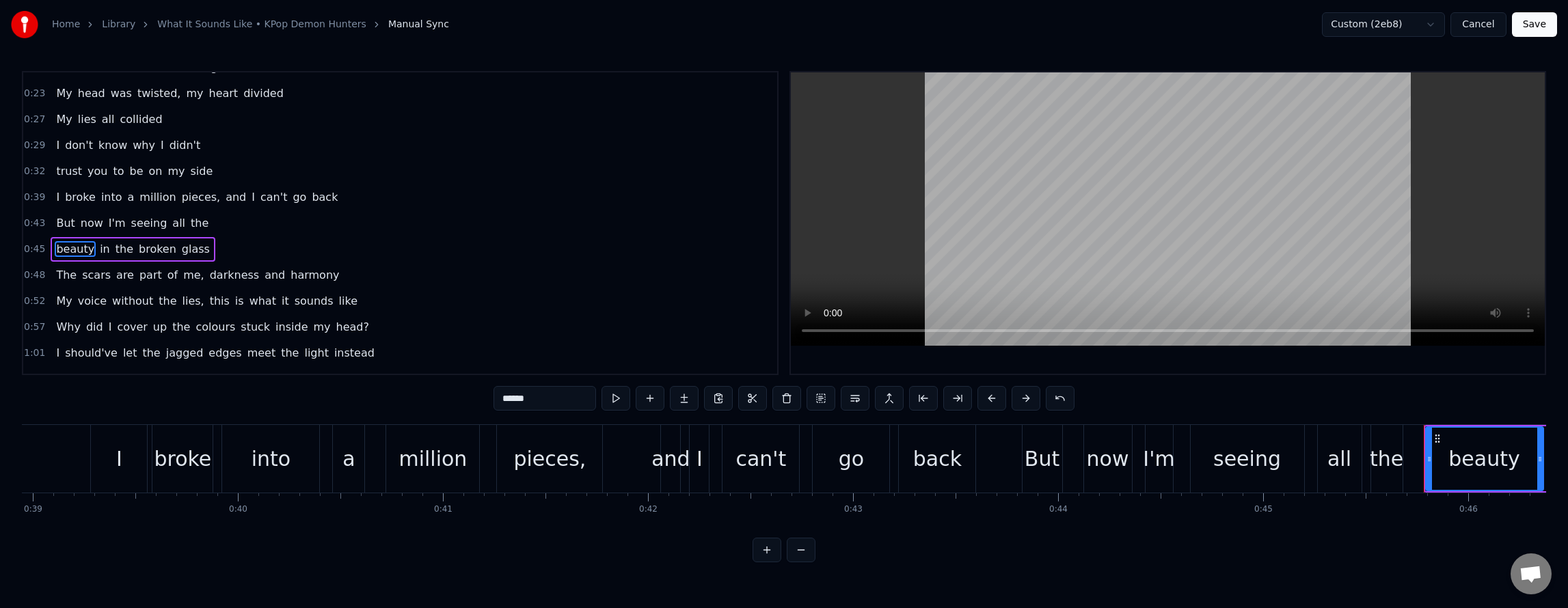
scroll to position [148, 0]
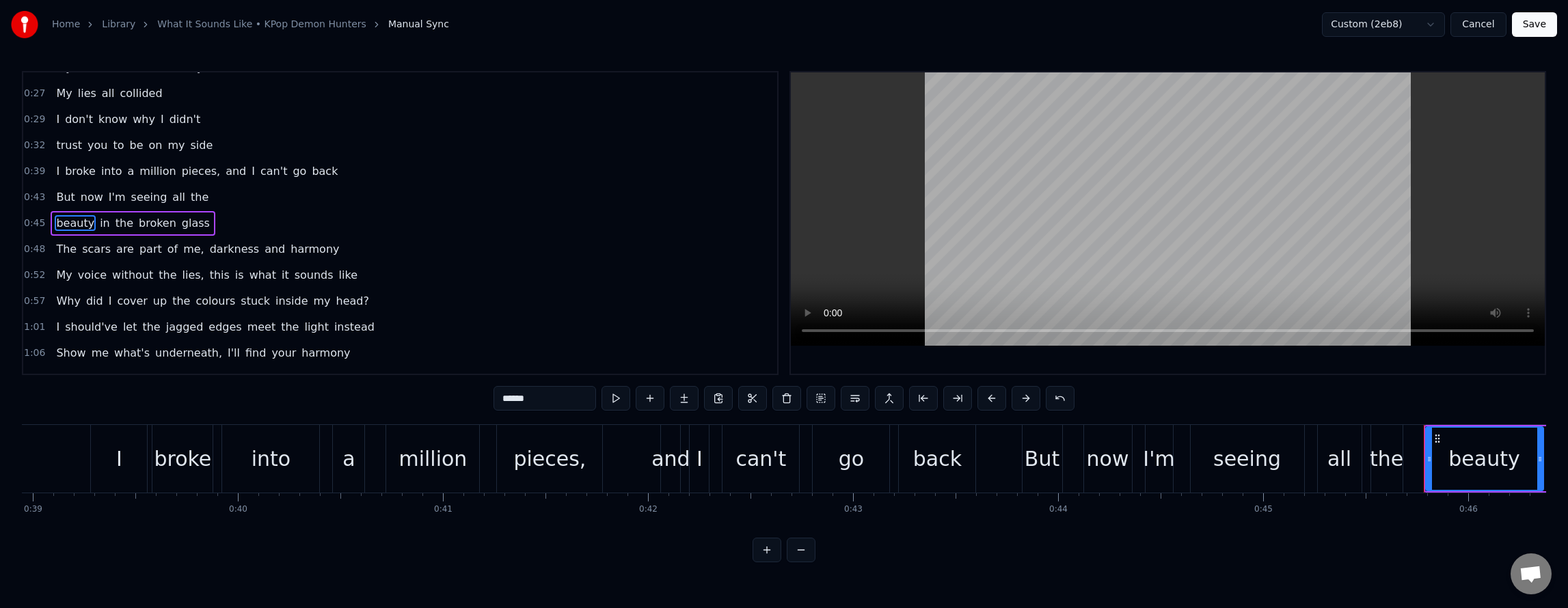
click at [286, 238] on div "The scars are part of me, darkness and harmony" at bounding box center [197, 249] width 294 height 25
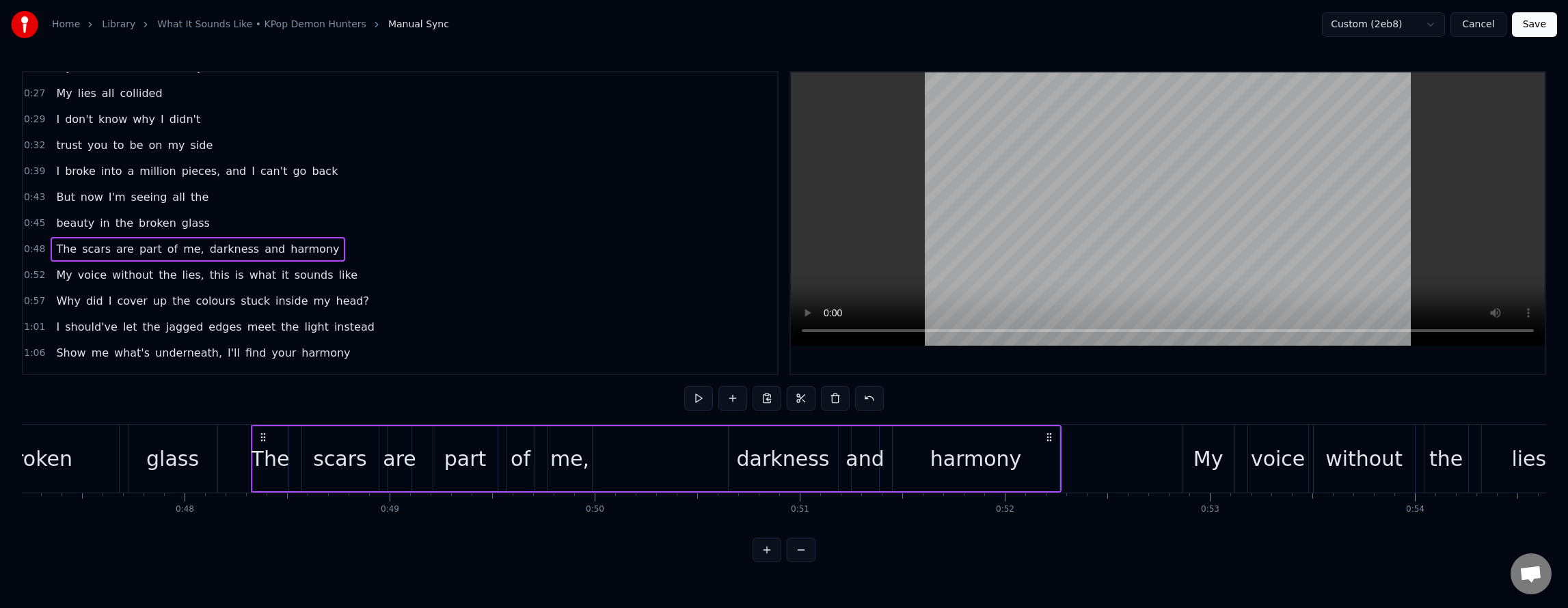
scroll to position [0, 9841]
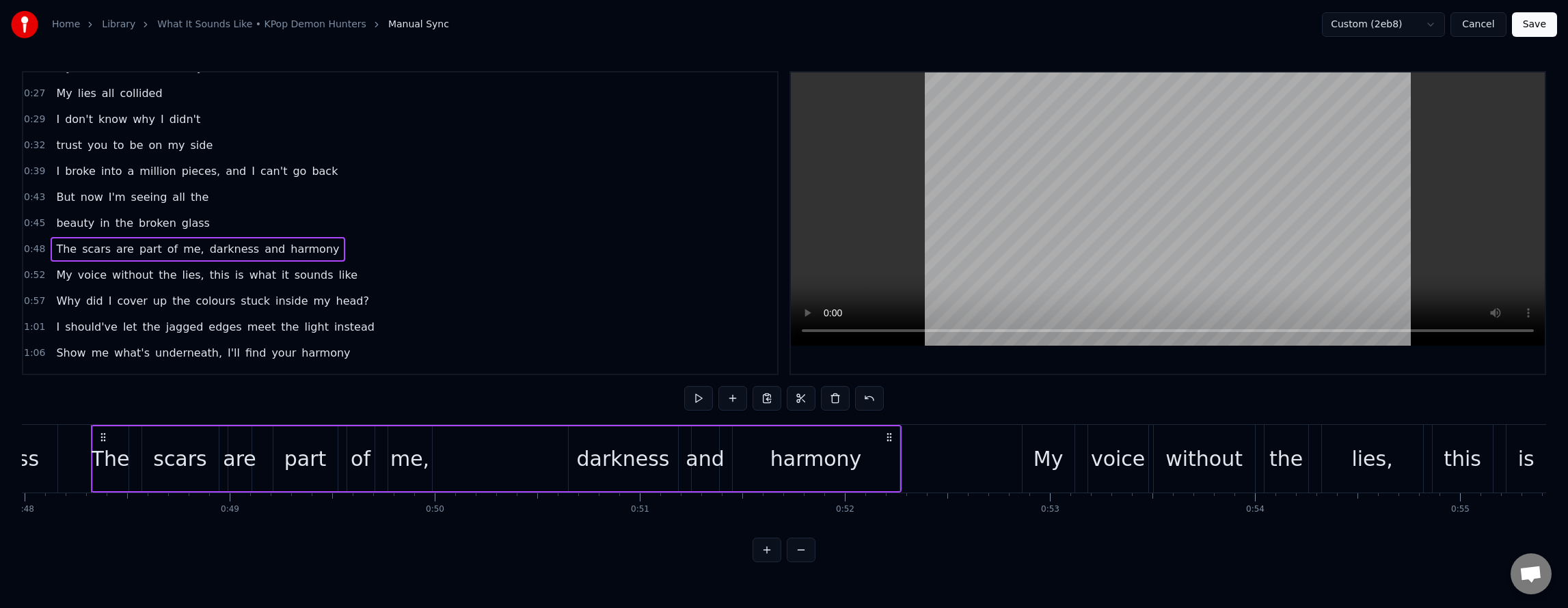
drag, startPoint x: 218, startPoint y: 253, endPoint x: 224, endPoint y: 254, distance: 6.1
click at [219, 253] on span "darkness" at bounding box center [235, 249] width 52 height 16
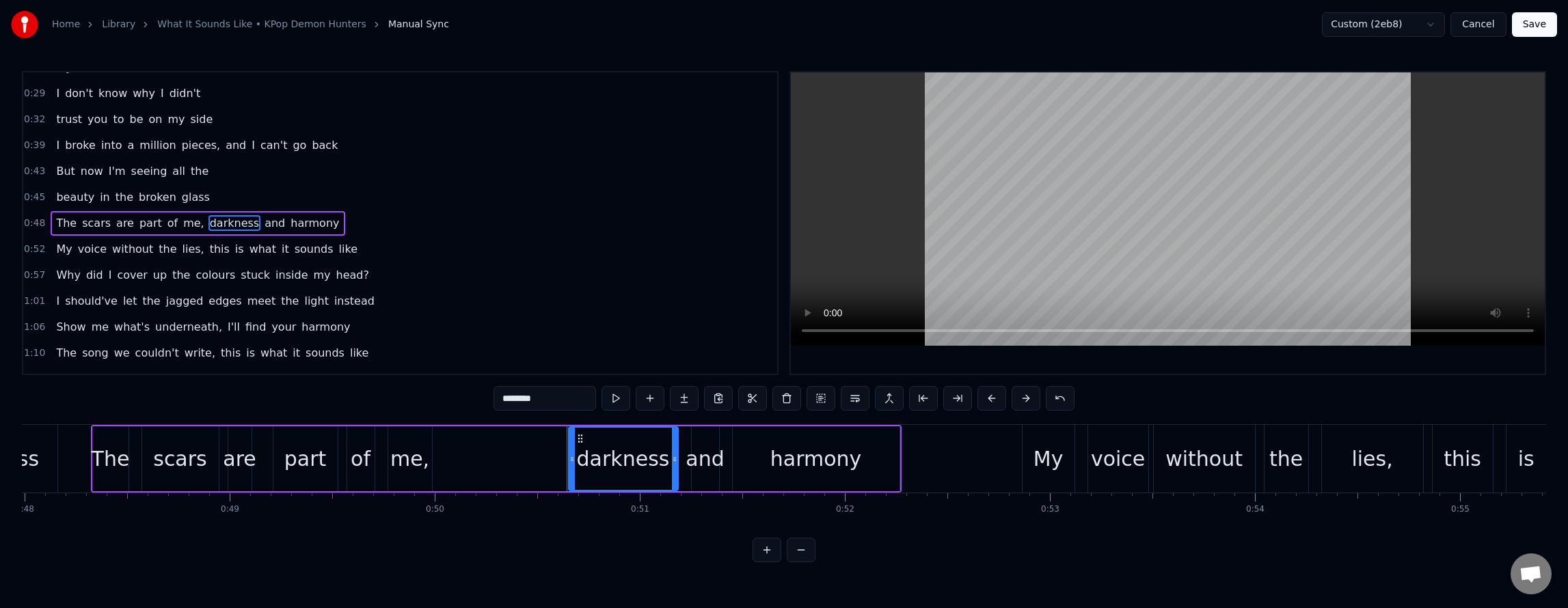
click at [261, 212] on div "The scars are part of me, darkness and harmony" at bounding box center [197, 223] width 294 height 25
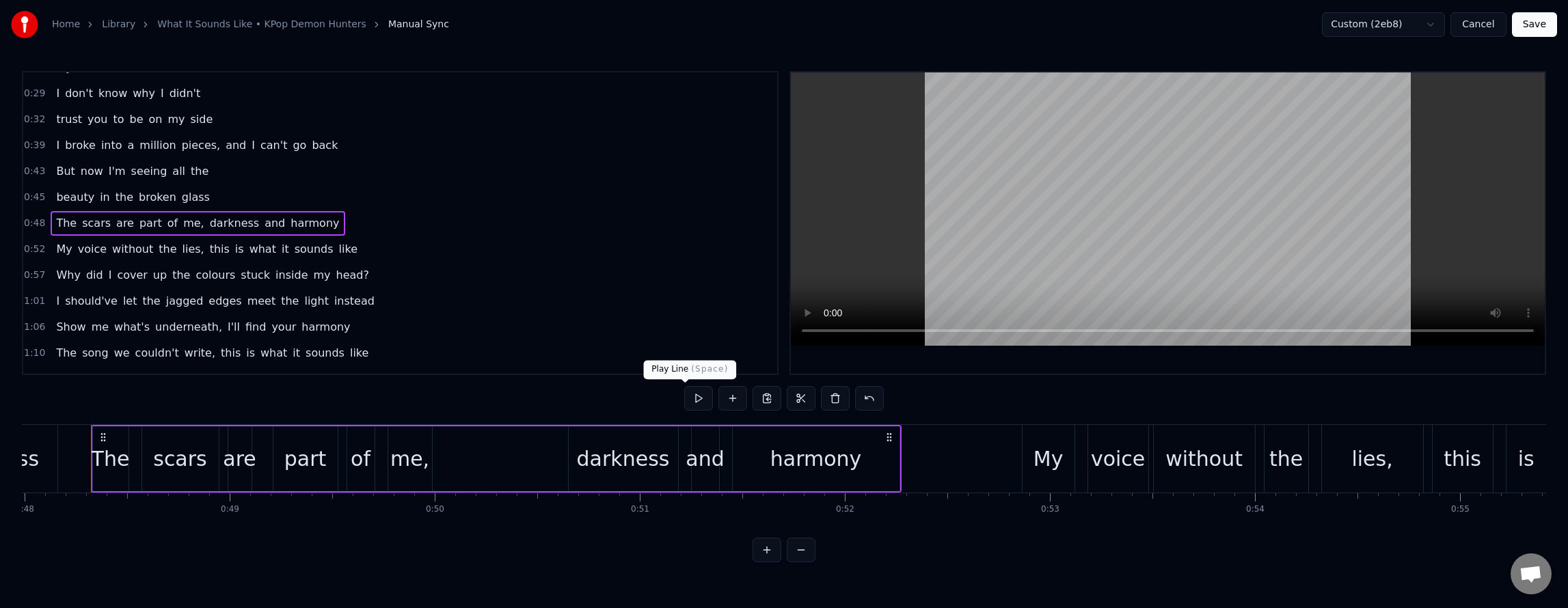
click at [688, 393] on button at bounding box center [698, 398] width 29 height 25
click at [209, 247] on span "this" at bounding box center [220, 249] width 23 height 16
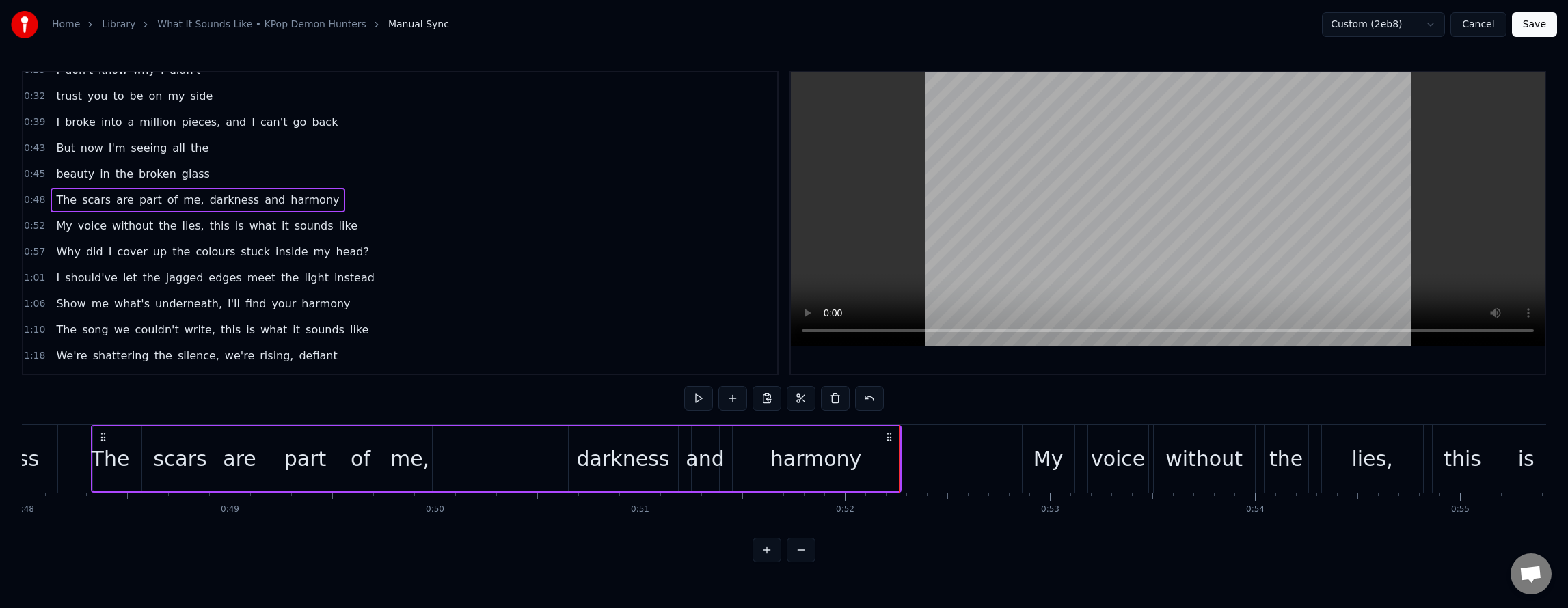
scroll to position [200, 0]
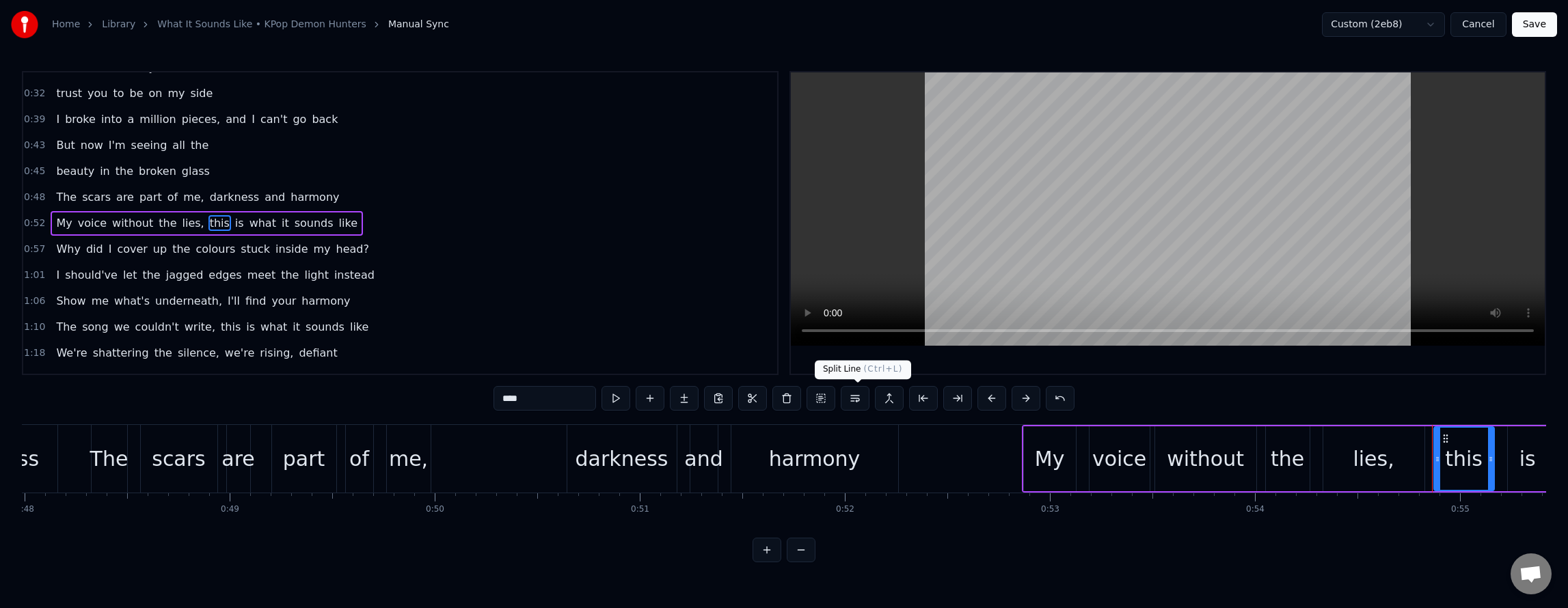
click at [864, 398] on button at bounding box center [854, 398] width 29 height 25
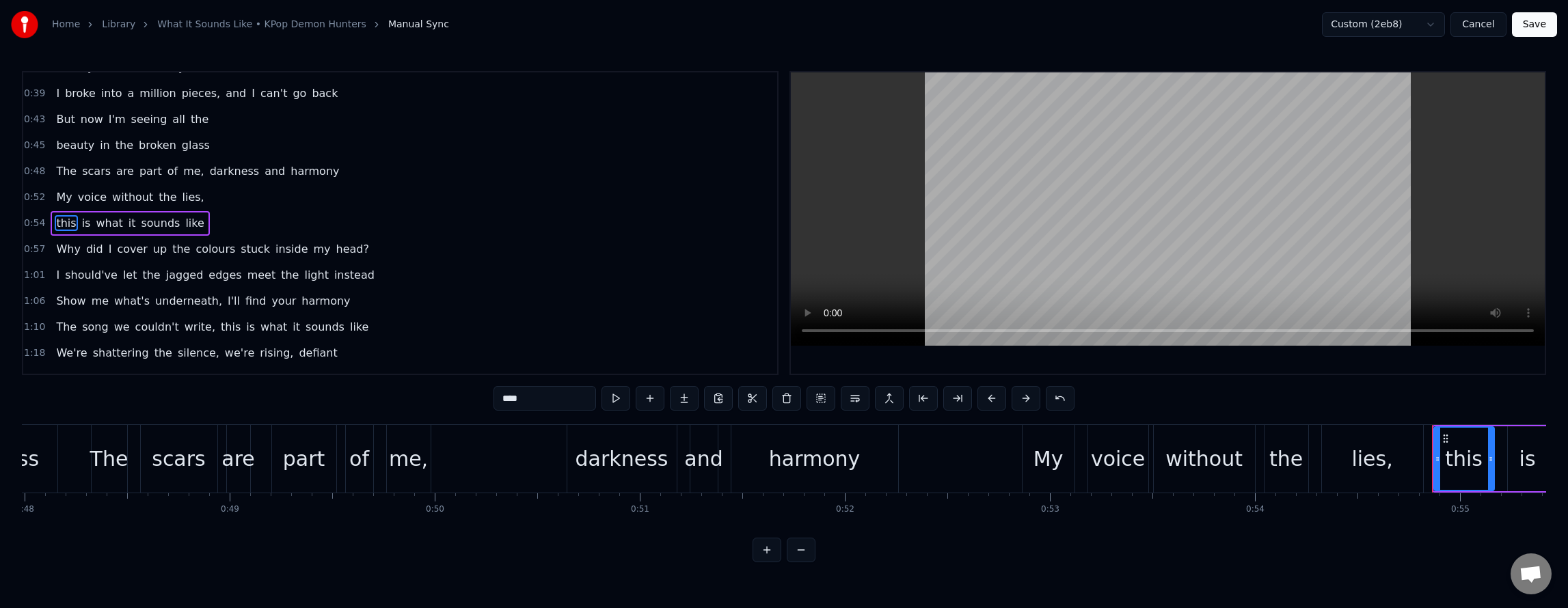
click at [265, 238] on div "Why did I cover up the colours stuck inside my head?" at bounding box center [212, 249] width 324 height 25
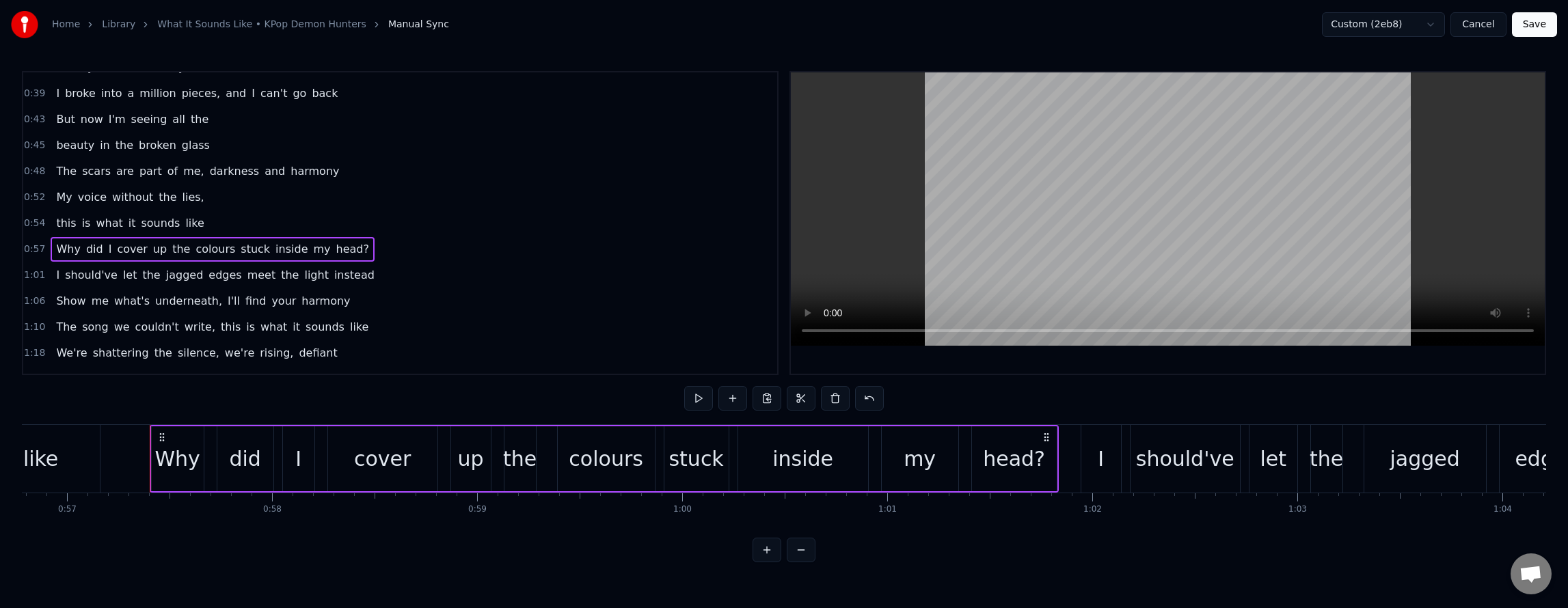
scroll to position [0, 11702]
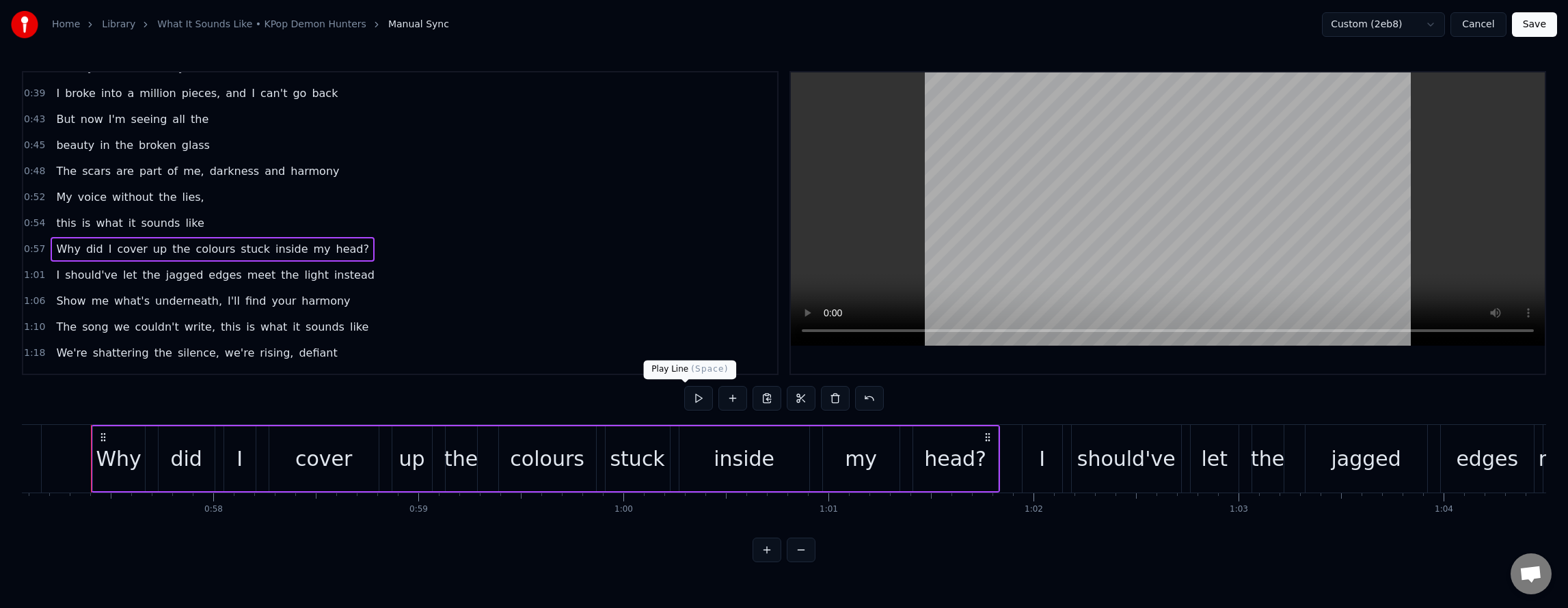
click at [686, 396] on button at bounding box center [698, 398] width 29 height 25
click at [194, 253] on span "colours" at bounding box center [215, 249] width 42 height 16
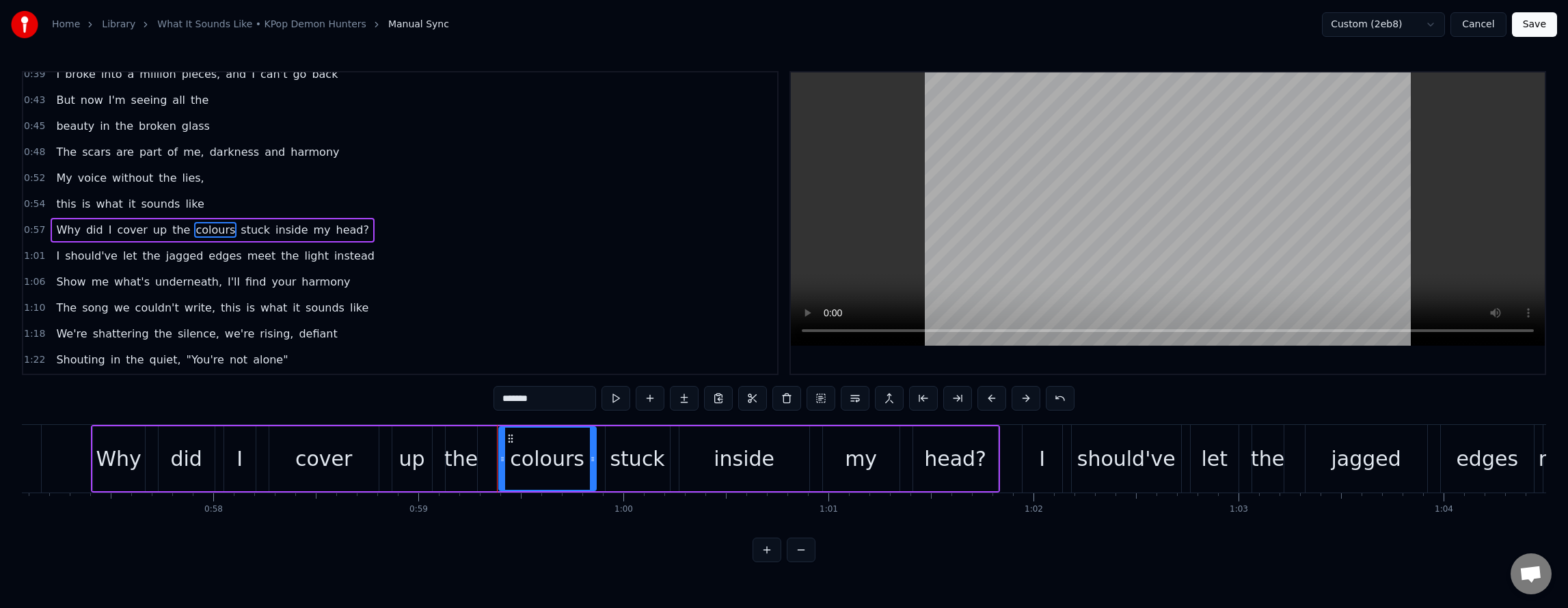
scroll to position [251, 0]
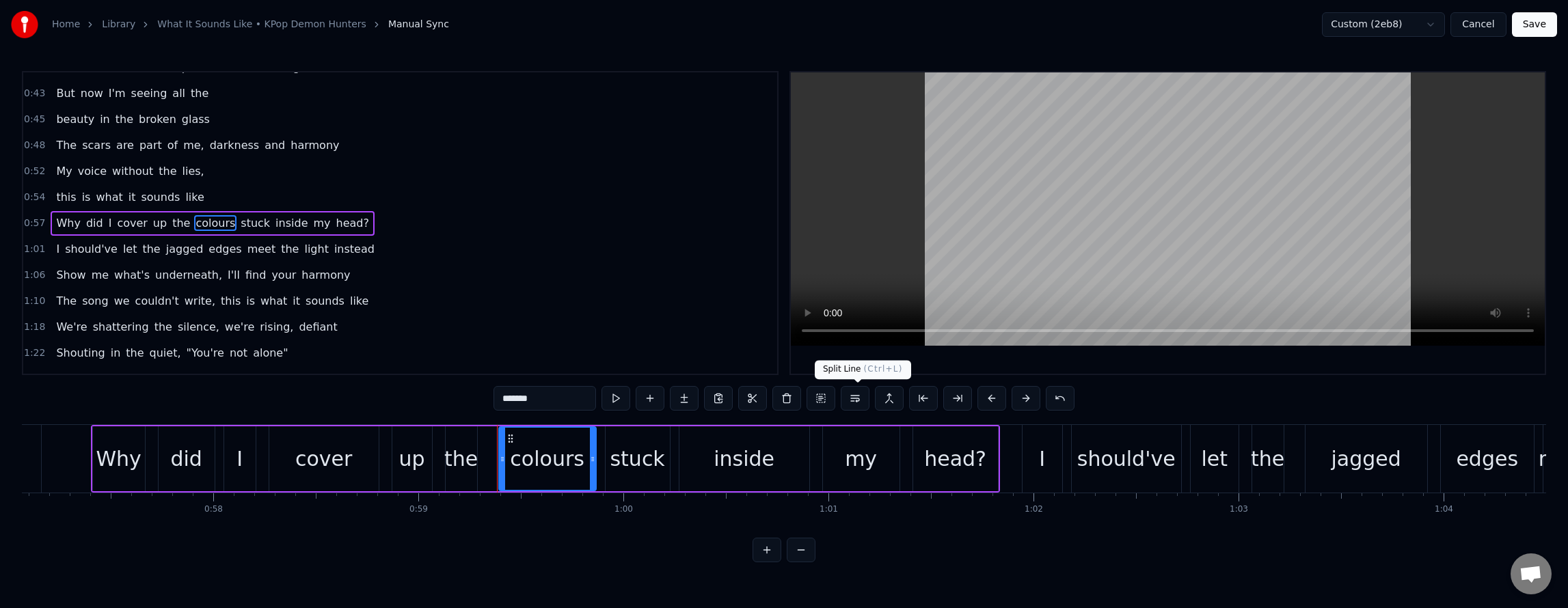
click at [853, 400] on button at bounding box center [854, 398] width 29 height 25
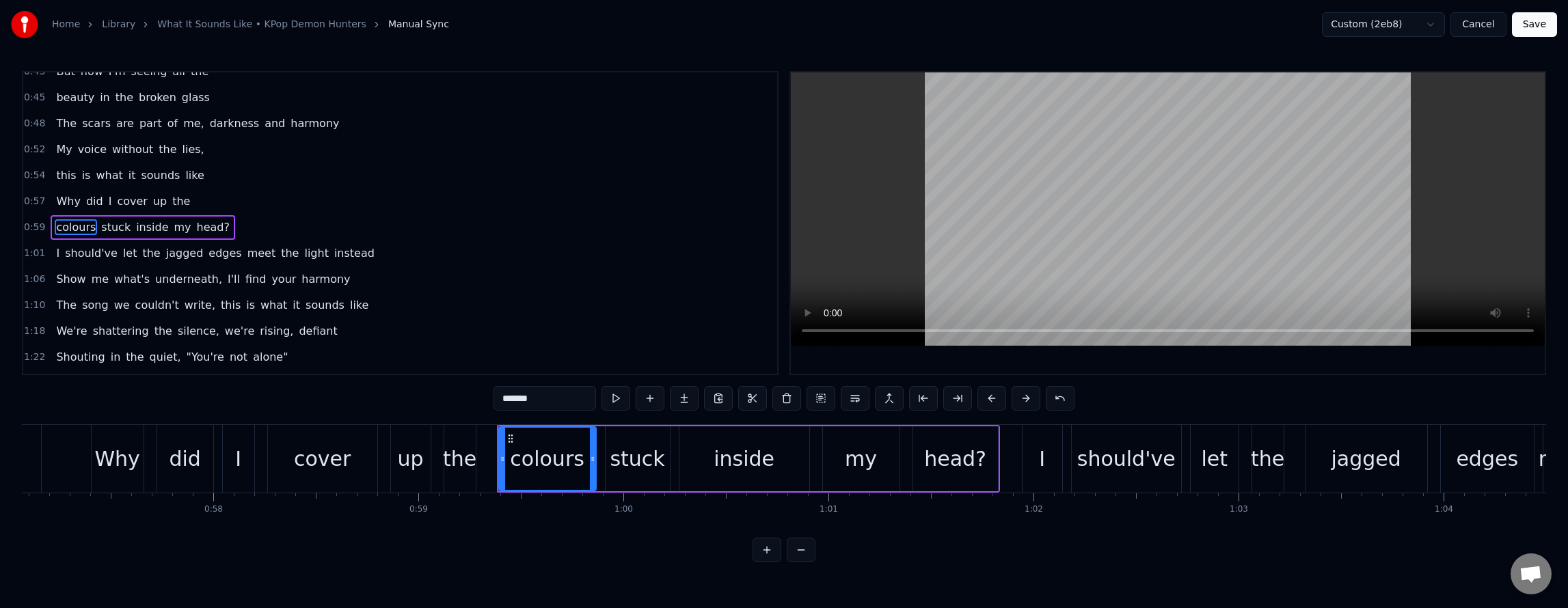
scroll to position [278, 0]
click at [234, 237] on div "I should've let the jagged edges meet the light instead" at bounding box center [215, 249] width 329 height 25
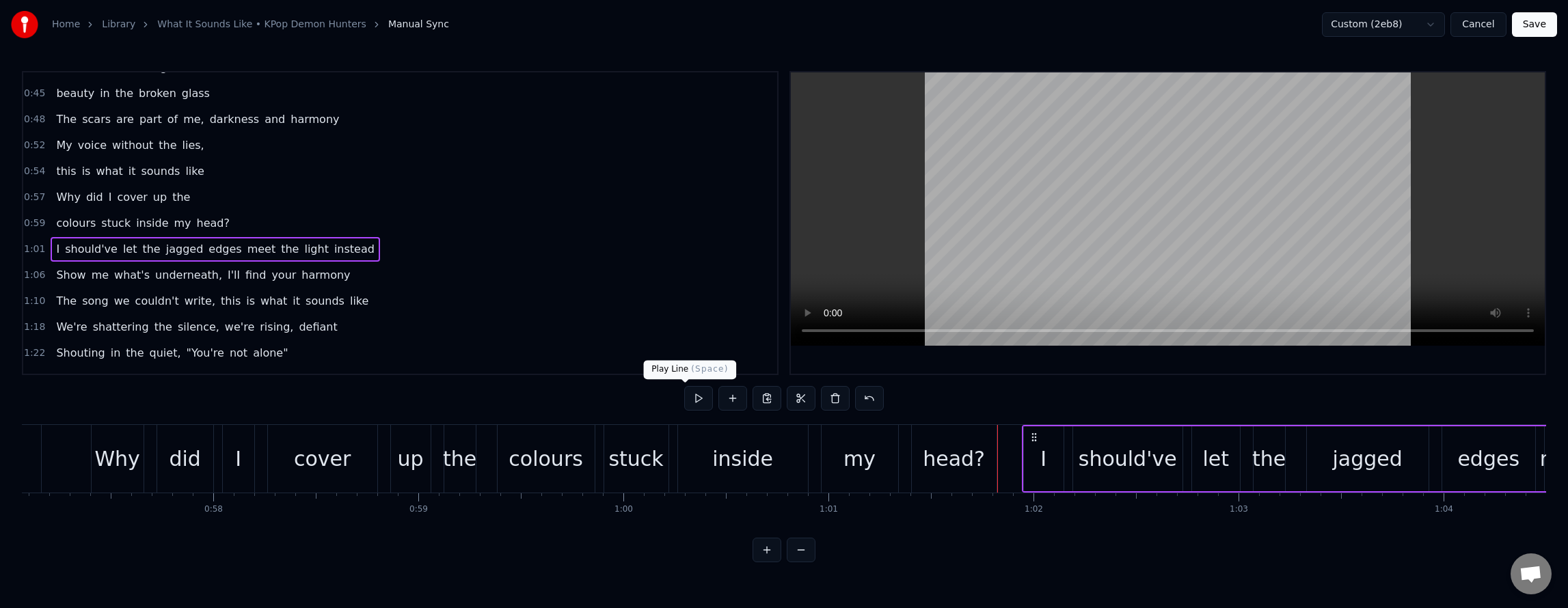
click at [685, 397] on button at bounding box center [698, 398] width 29 height 25
click at [207, 251] on span "edges" at bounding box center [225, 249] width 35 height 16
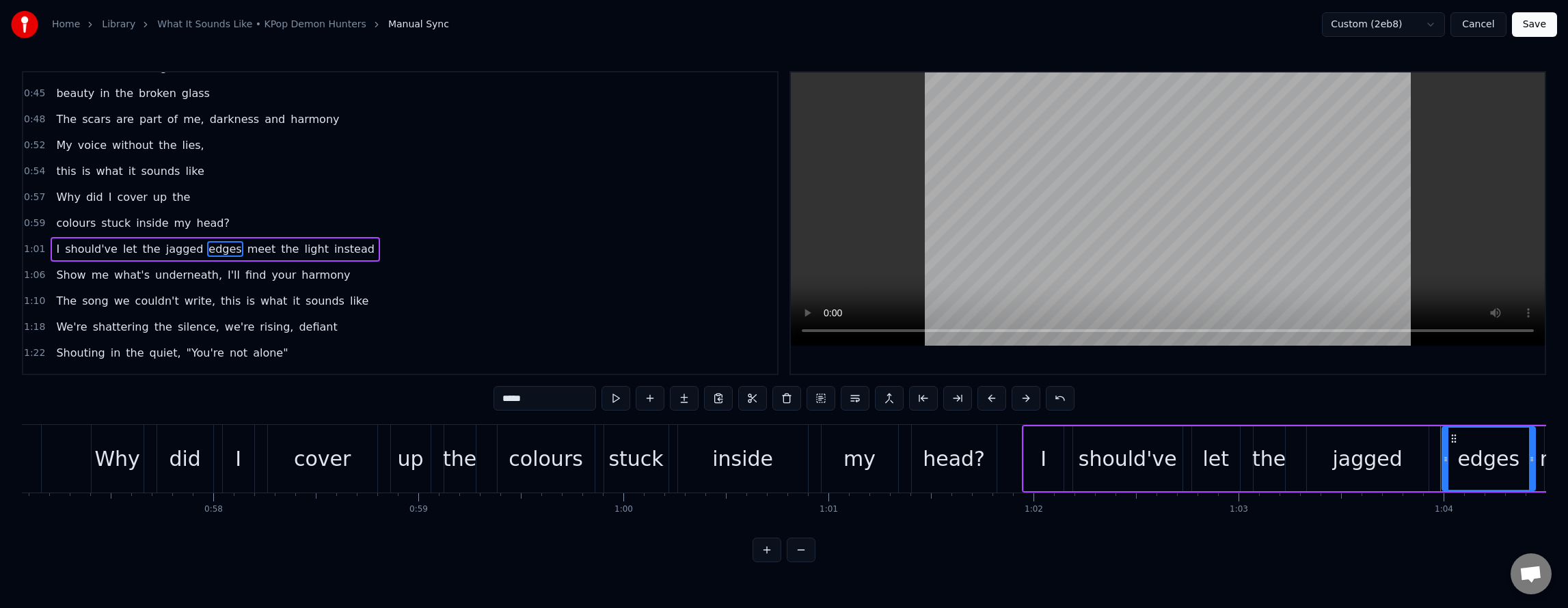
scroll to position [304, 0]
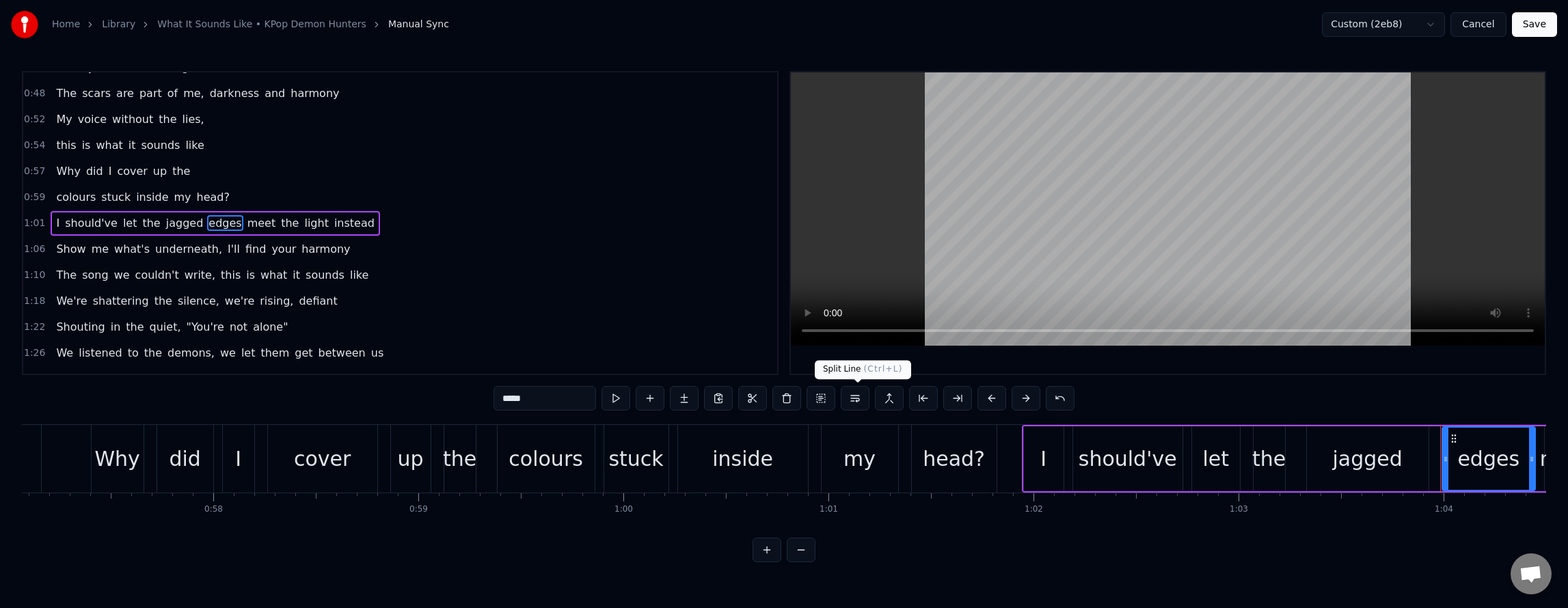
click at [862, 398] on button at bounding box center [854, 398] width 29 height 25
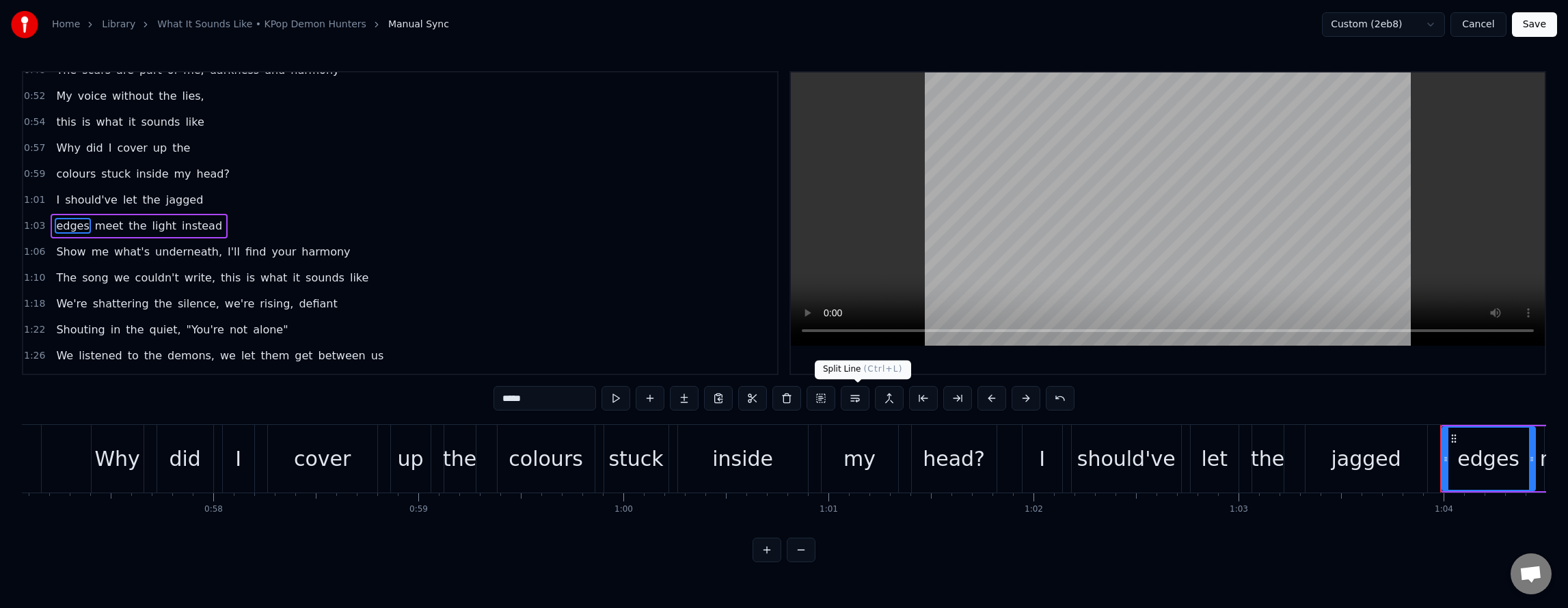
scroll to position [329, 0]
click at [269, 240] on div "Show me what's underneath, I'll find your harmony" at bounding box center [202, 249] width 305 height 25
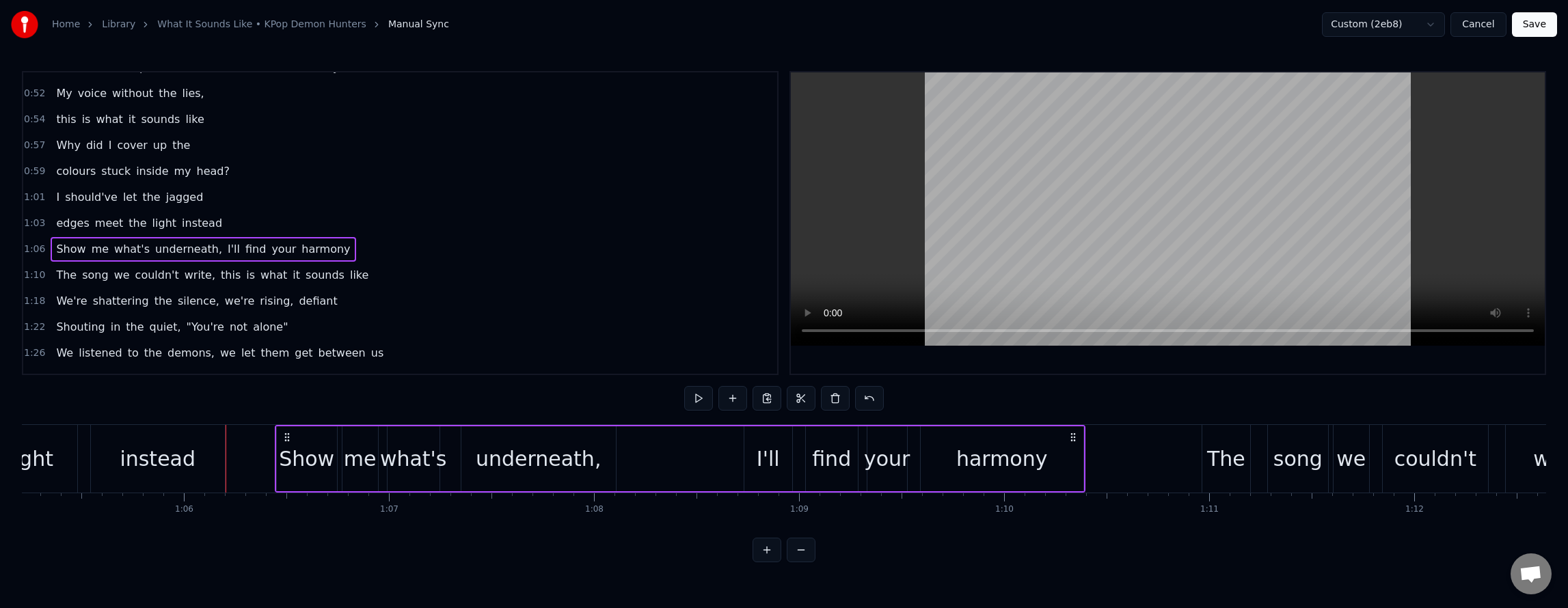
scroll to position [0, 13507]
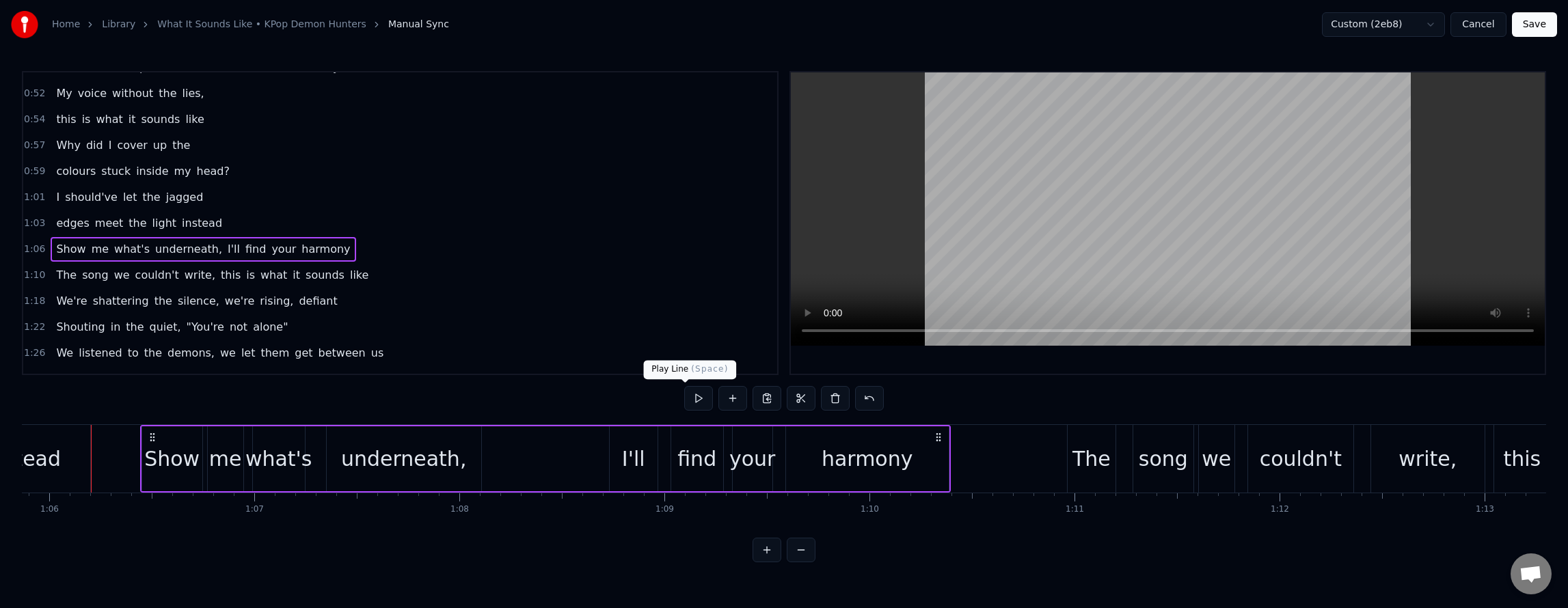
click at [684, 391] on button at bounding box center [698, 398] width 29 height 25
click at [1528, 26] on button "Save" at bounding box center [1534, 24] width 45 height 25
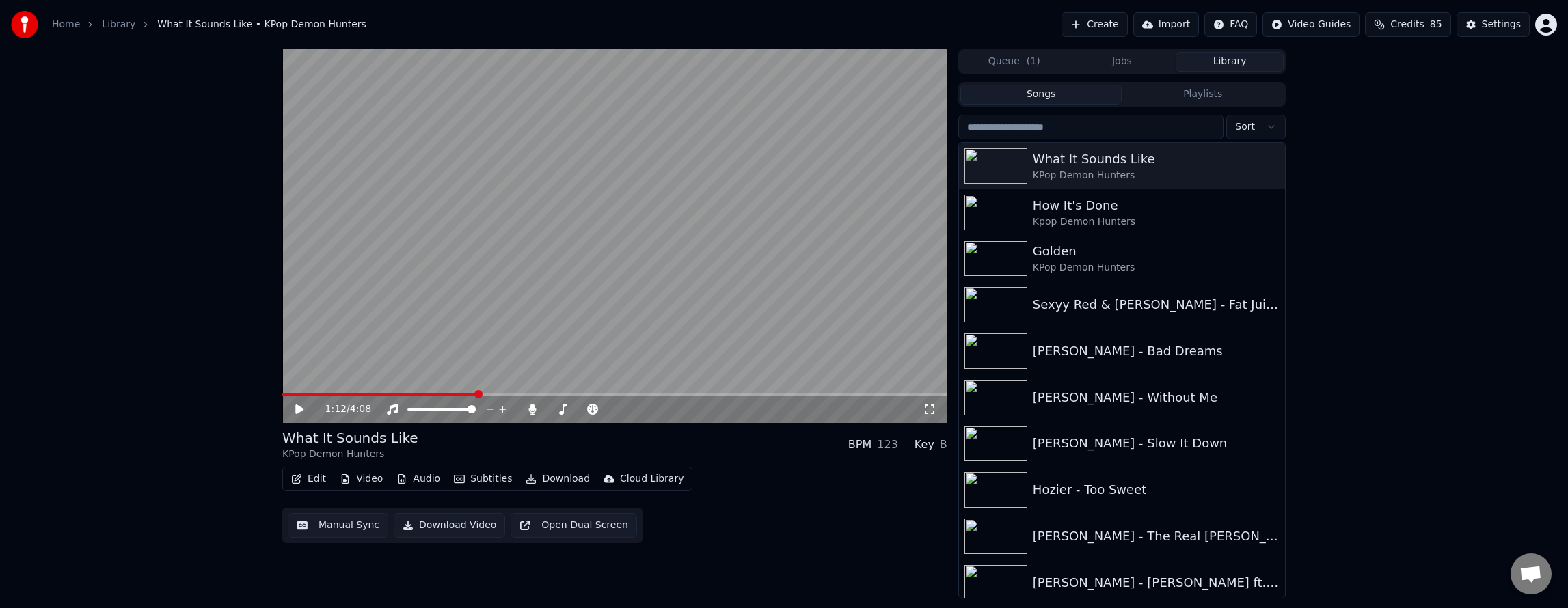
click at [301, 480] on icon "button" at bounding box center [296, 479] width 11 height 10
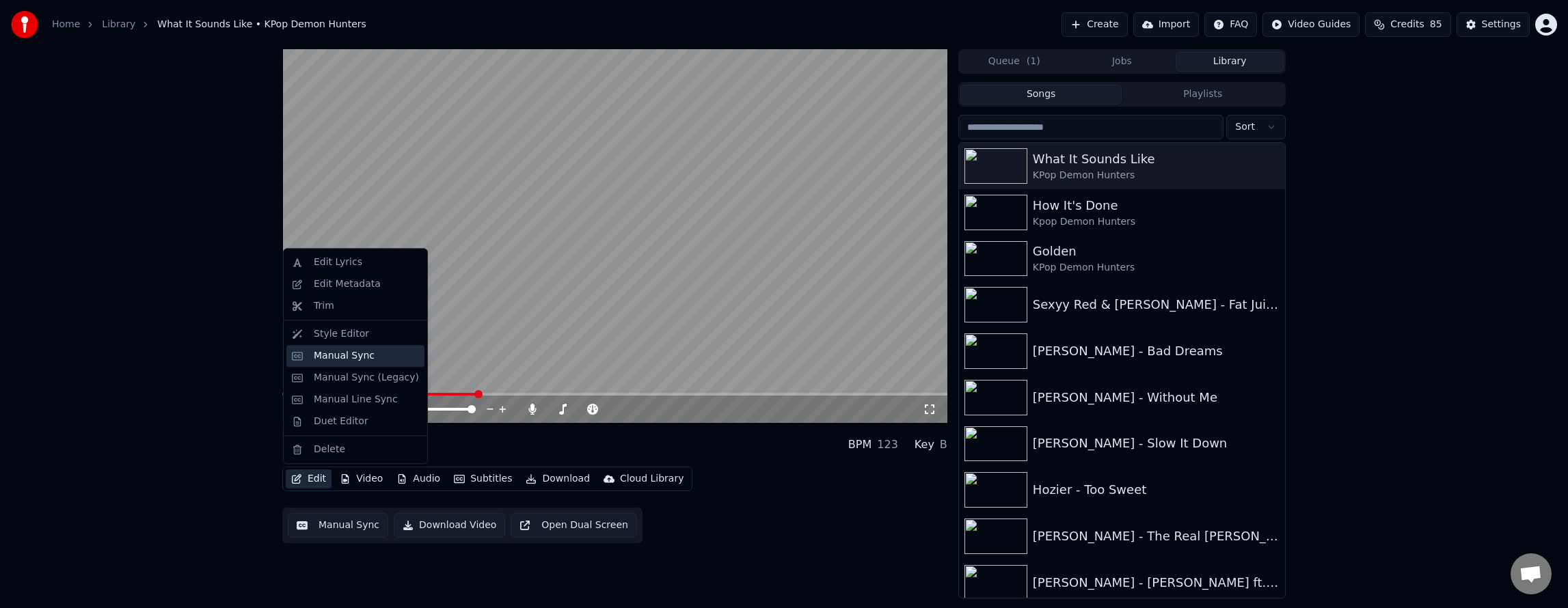
click at [359, 361] on div "Manual Sync" at bounding box center [344, 356] width 61 height 14
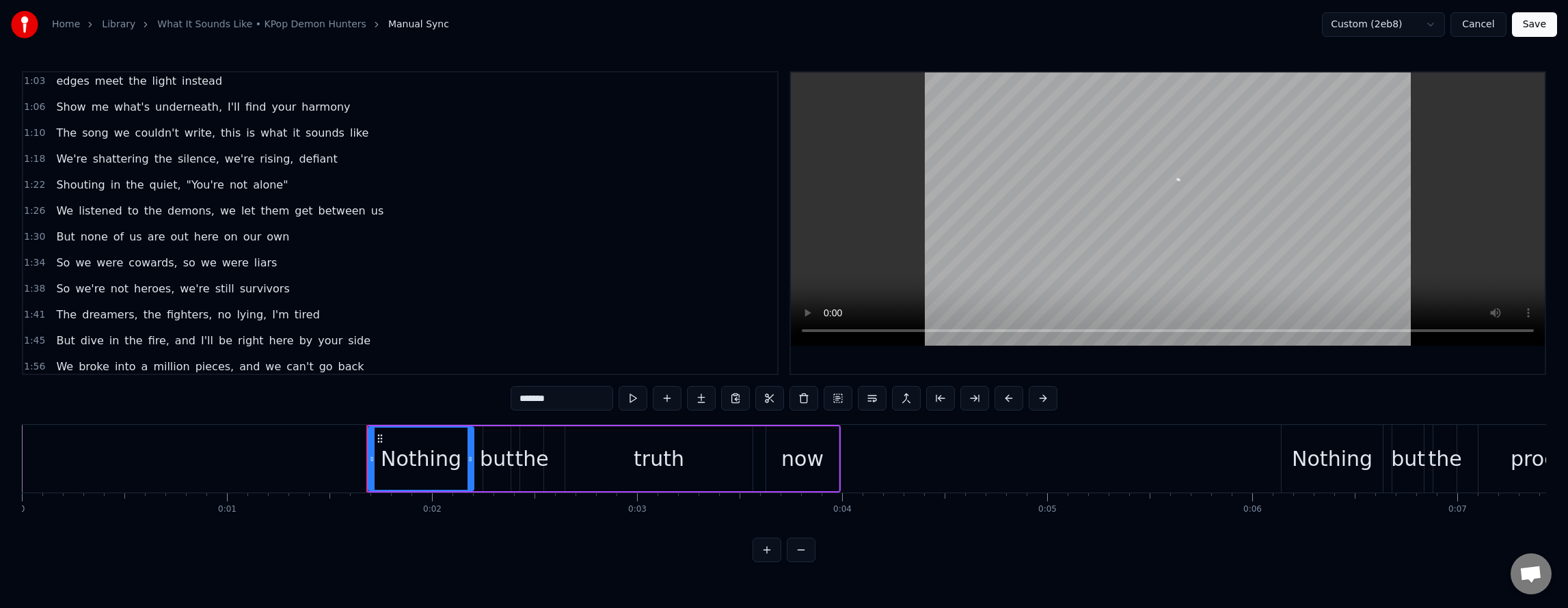
scroll to position [479, 0]
click at [206, 114] on div "The song we couldn't write, this is what it sounds like" at bounding box center [212, 126] width 323 height 25
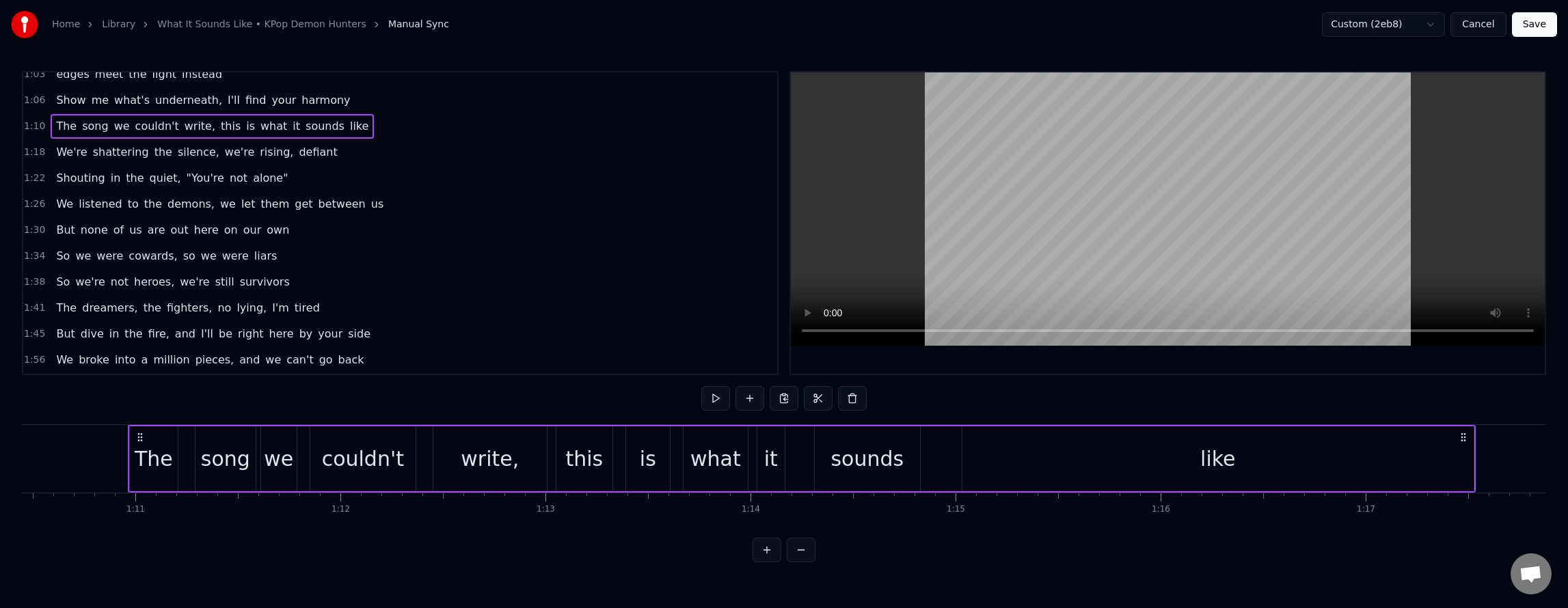
scroll to position [0, 14483]
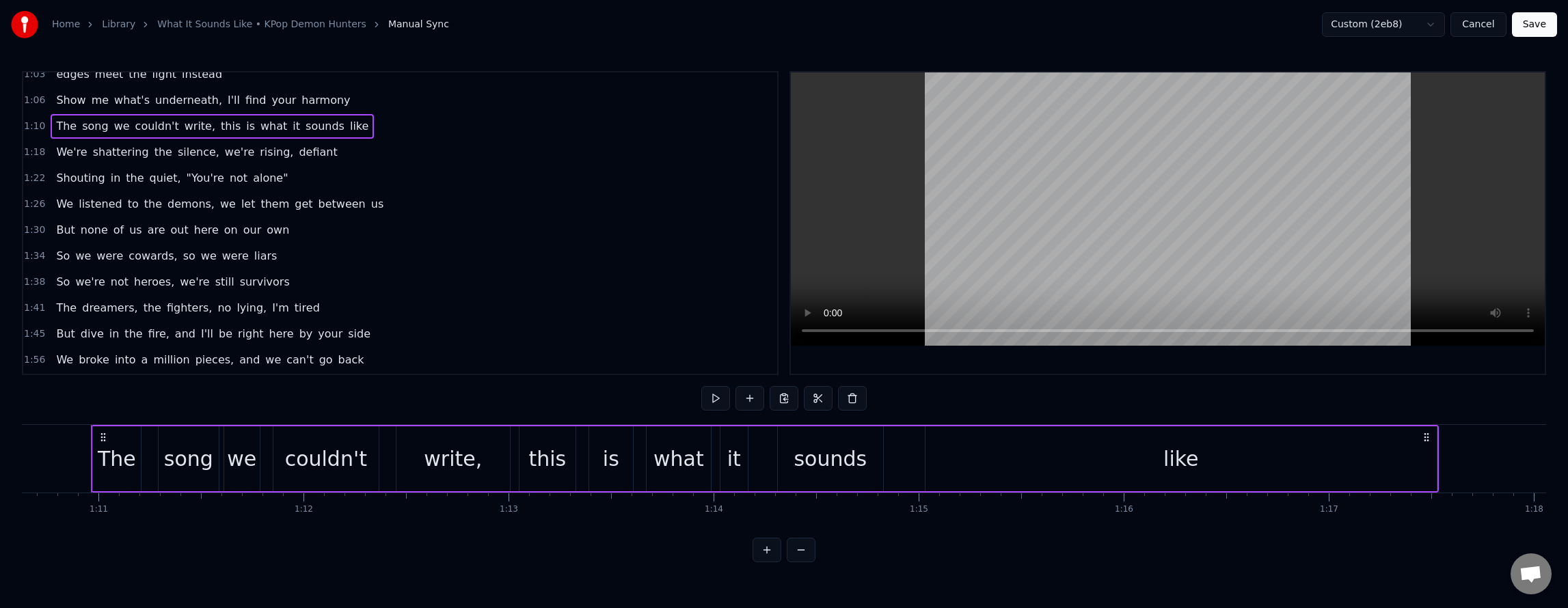
click at [220, 124] on span "this" at bounding box center [231, 126] width 23 height 16
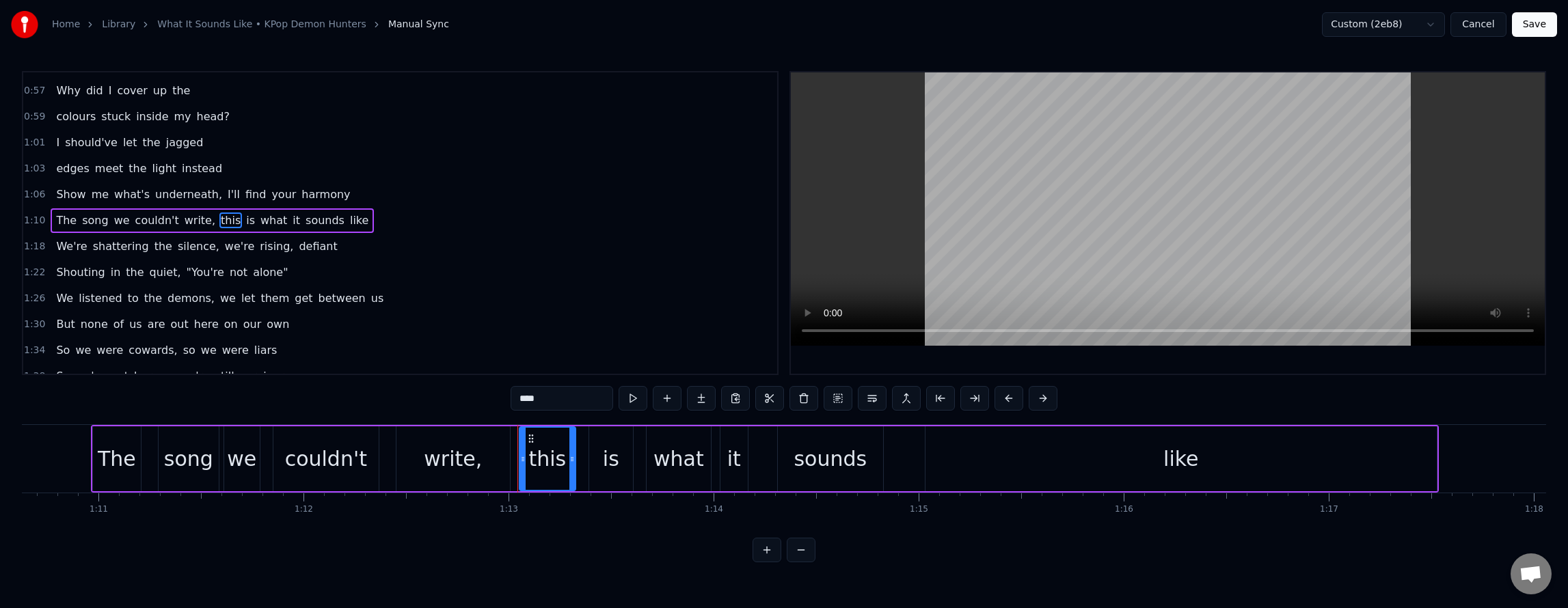
scroll to position [381, 0]
click at [135, 187] on div "Show me what's underneath, I'll find your harmony" at bounding box center [202, 197] width 305 height 25
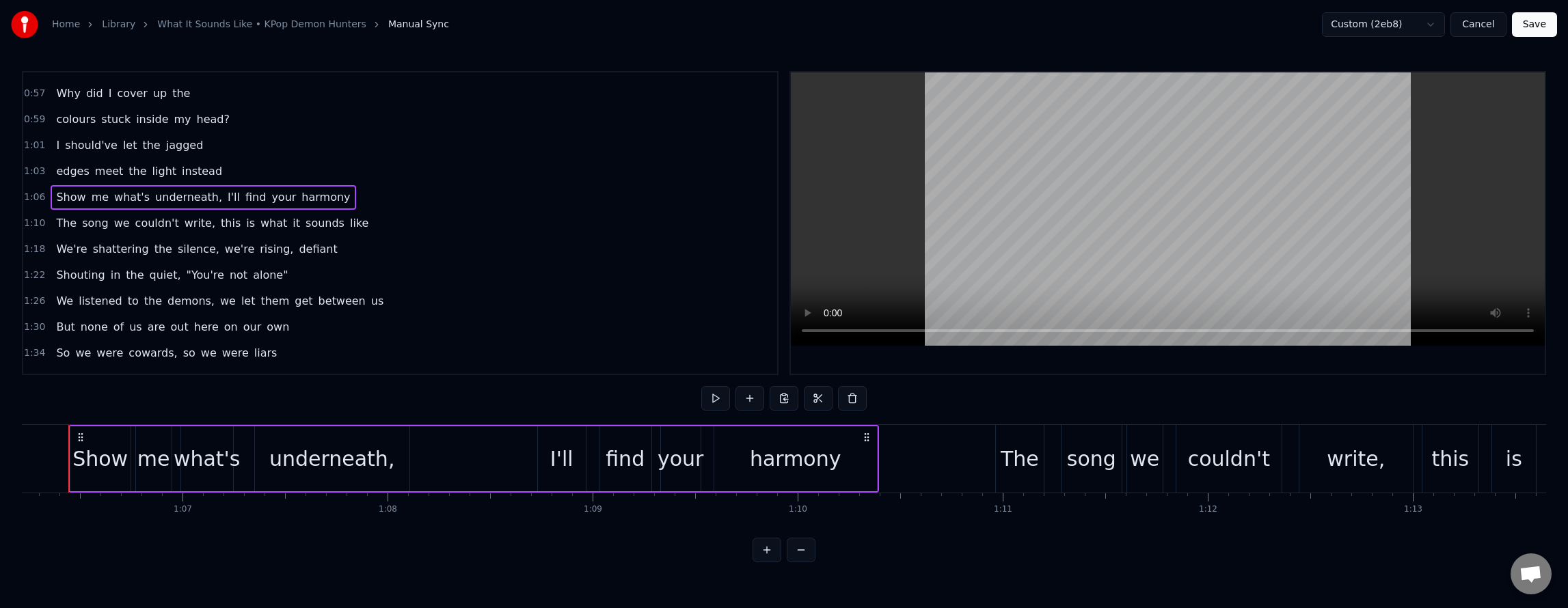
scroll to position [0, 13556]
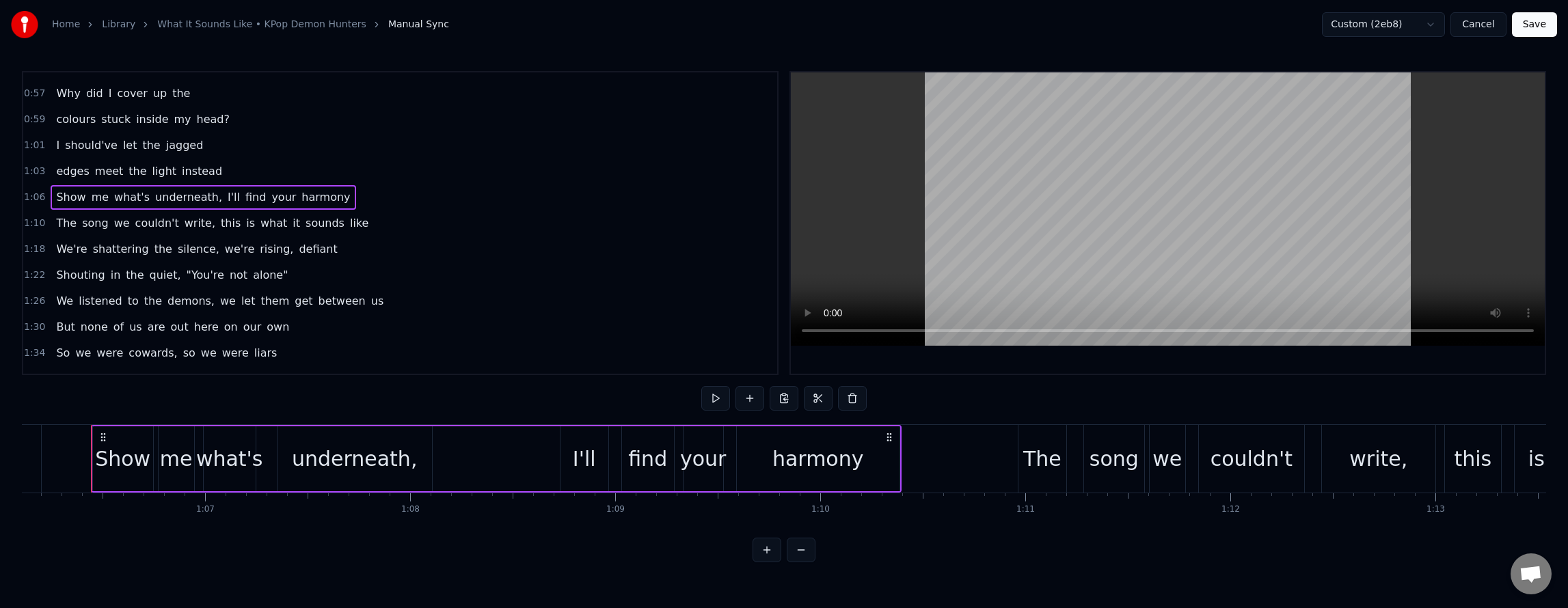
click at [142, 213] on div "The song we couldn't write, this is what it sounds like" at bounding box center [212, 223] width 323 height 25
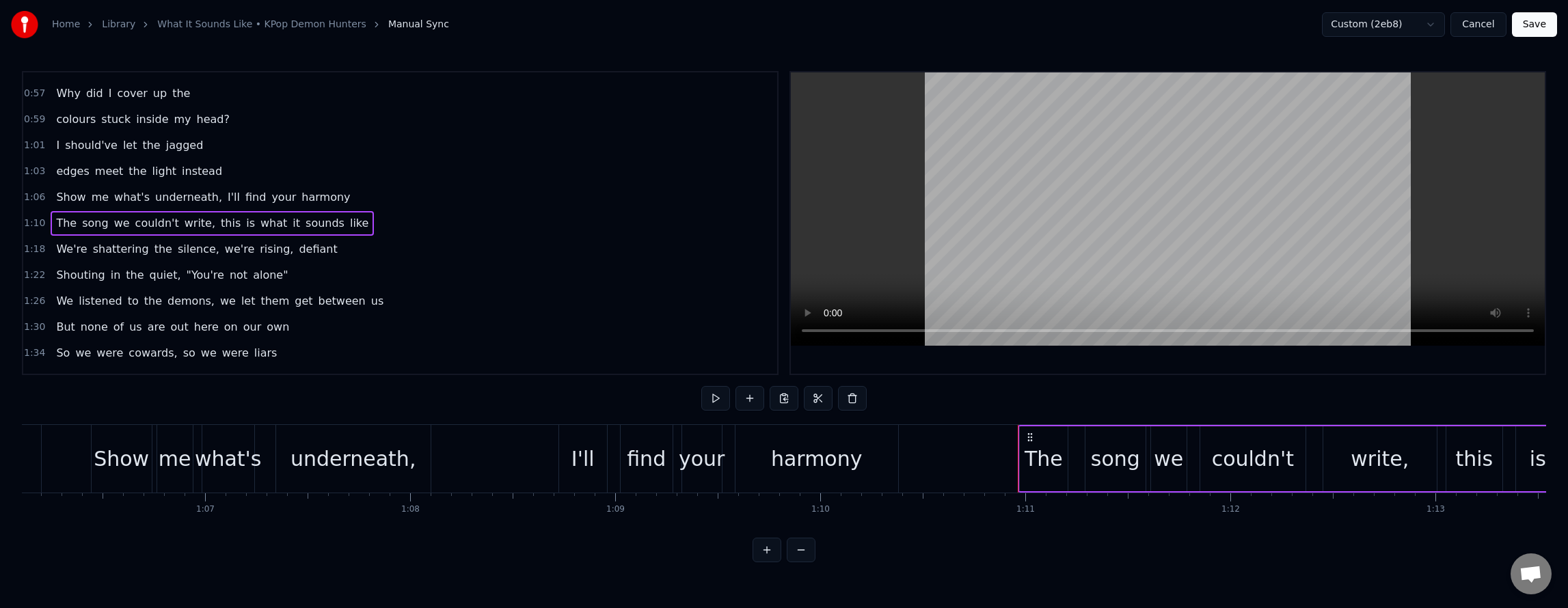
click at [1554, 12] on button "Save" at bounding box center [1534, 24] width 45 height 25
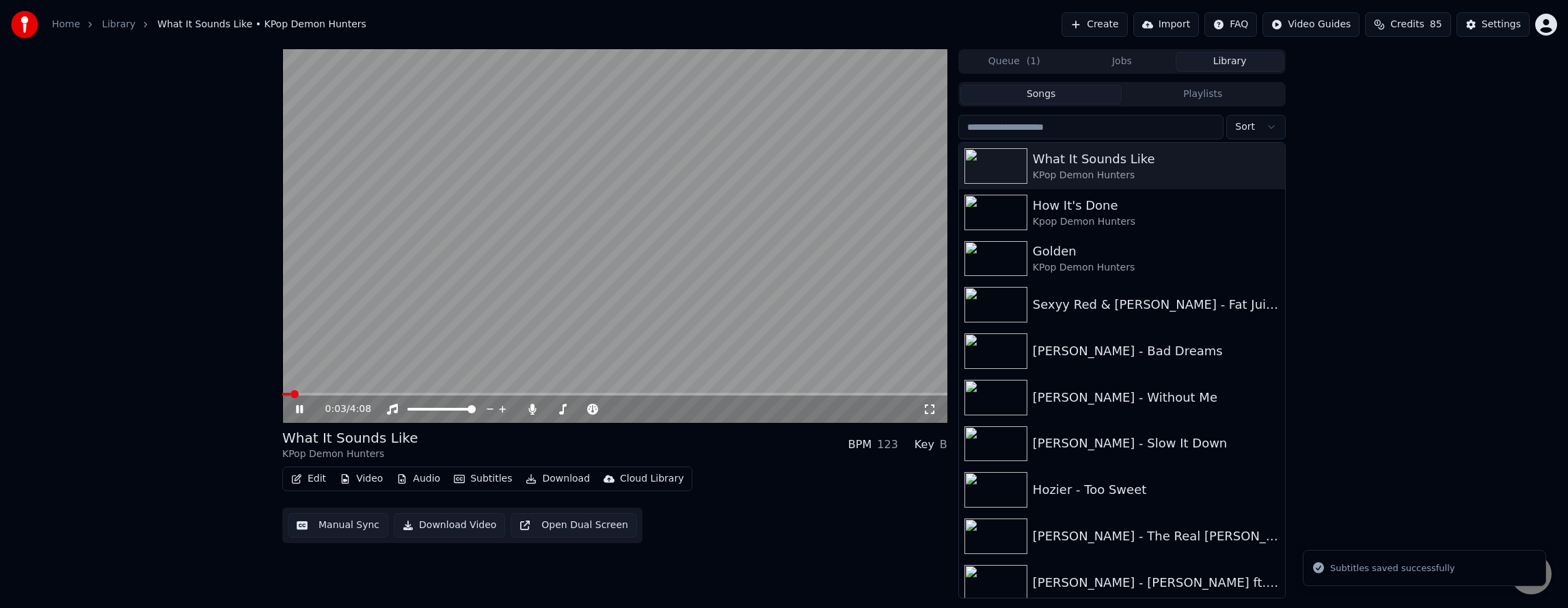
click at [933, 415] on div "0:03 / 4:08" at bounding box center [615, 410] width 654 height 14
click at [929, 409] on icon at bounding box center [929, 409] width 14 height 11
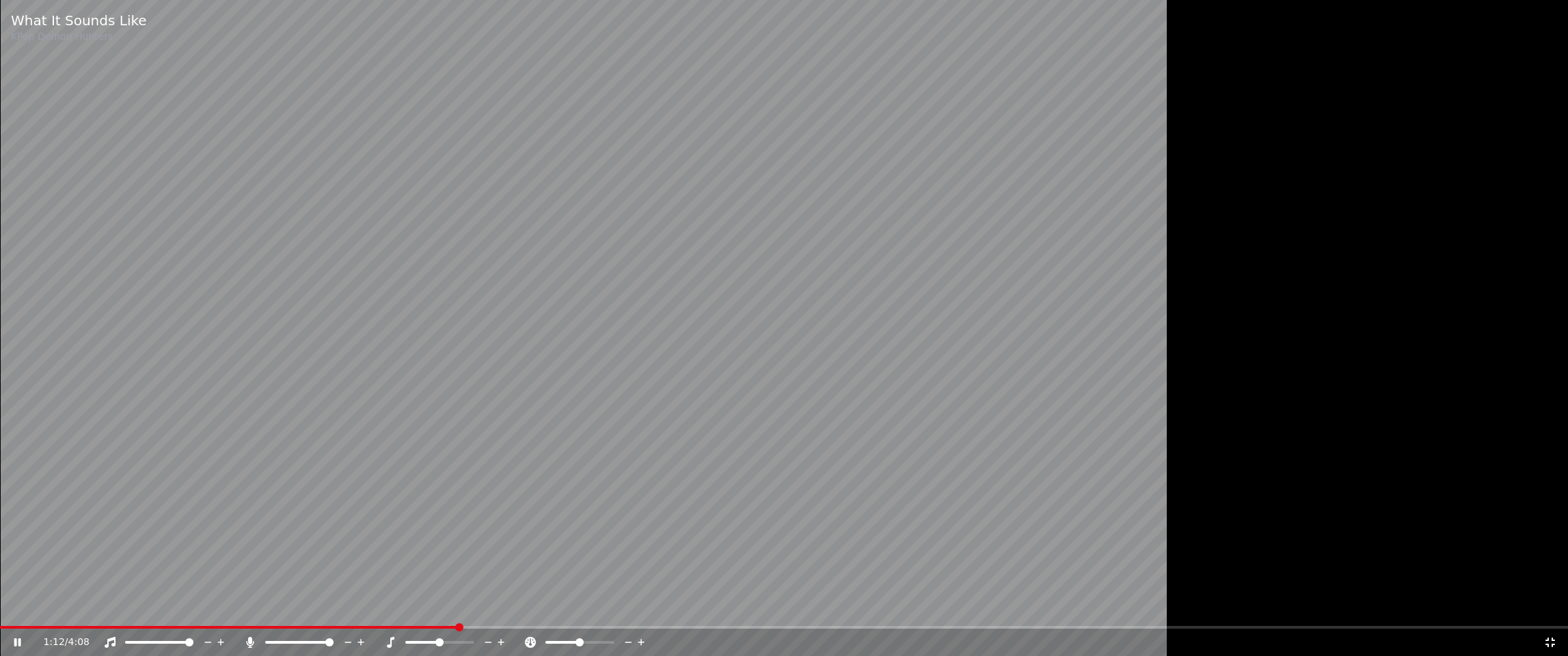
click at [10, 608] on div "1:12 / 4:08" at bounding box center [784, 642] width 1557 height 14
click at [12, 608] on icon at bounding box center [27, 641] width 33 height 11
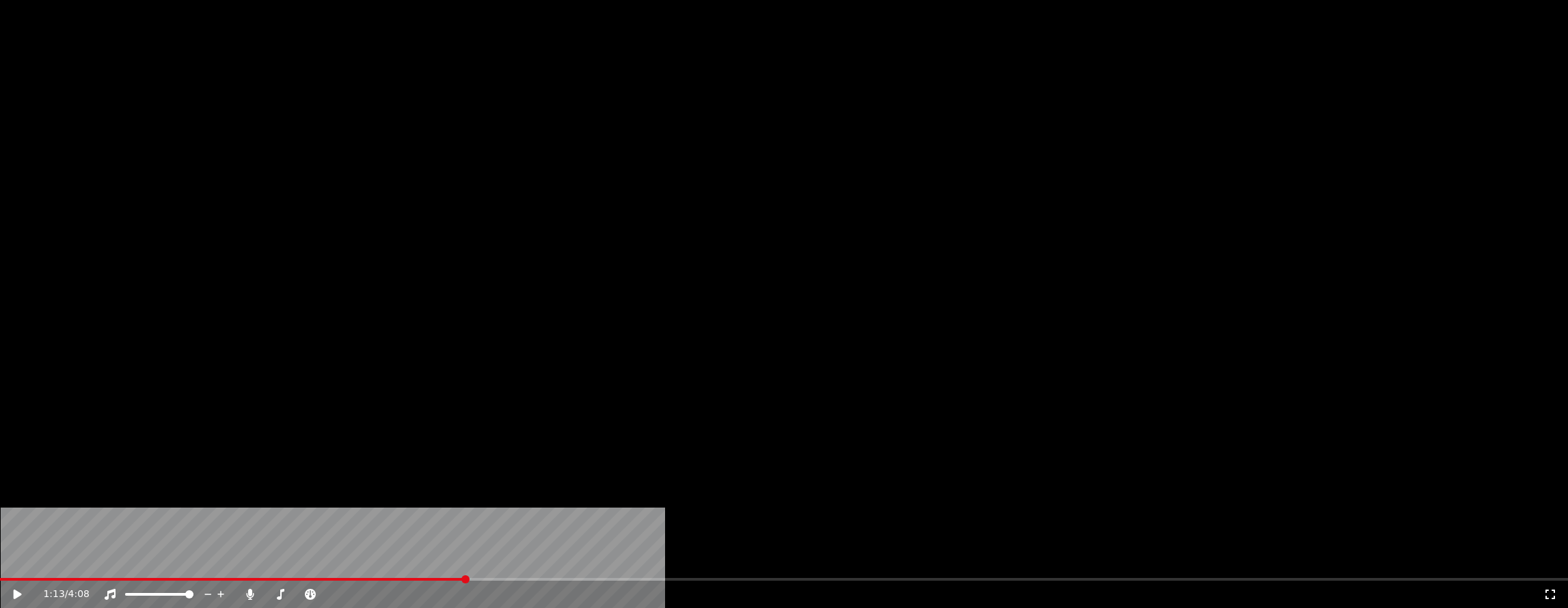
click at [310, 115] on button "Edit" at bounding box center [308, 104] width 45 height 19
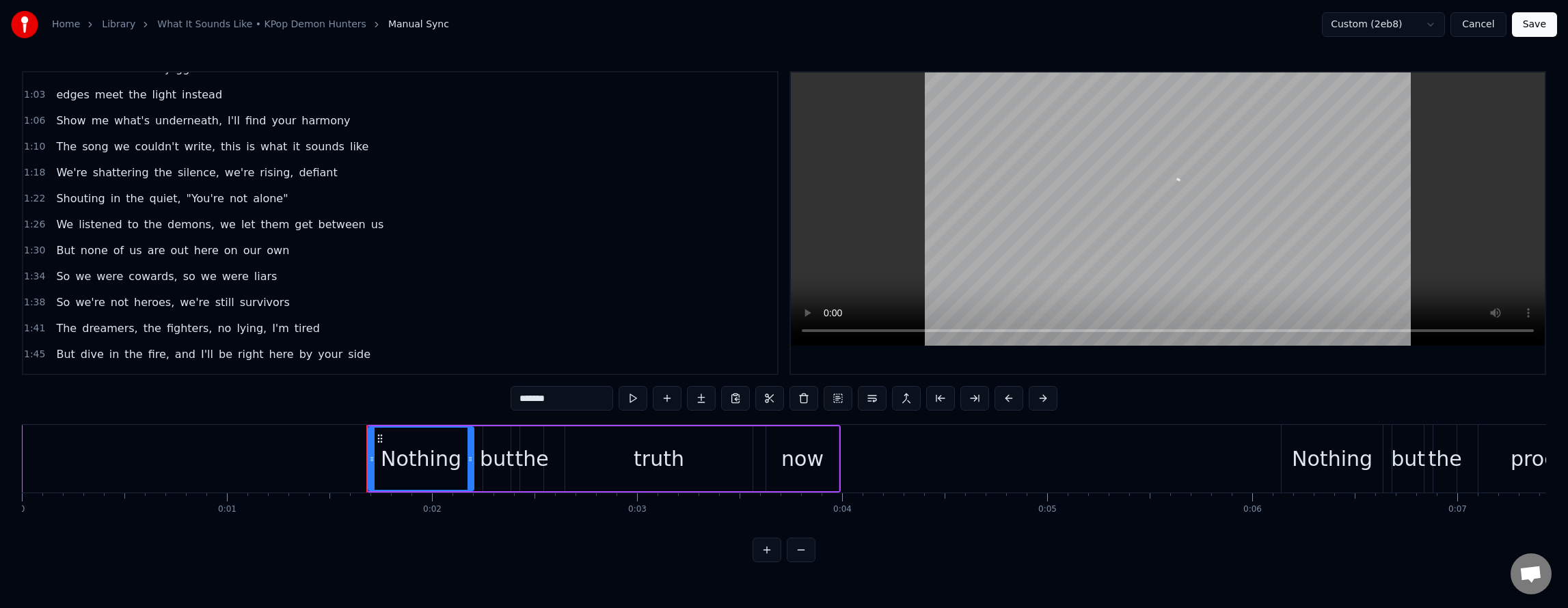
scroll to position [410, 0]
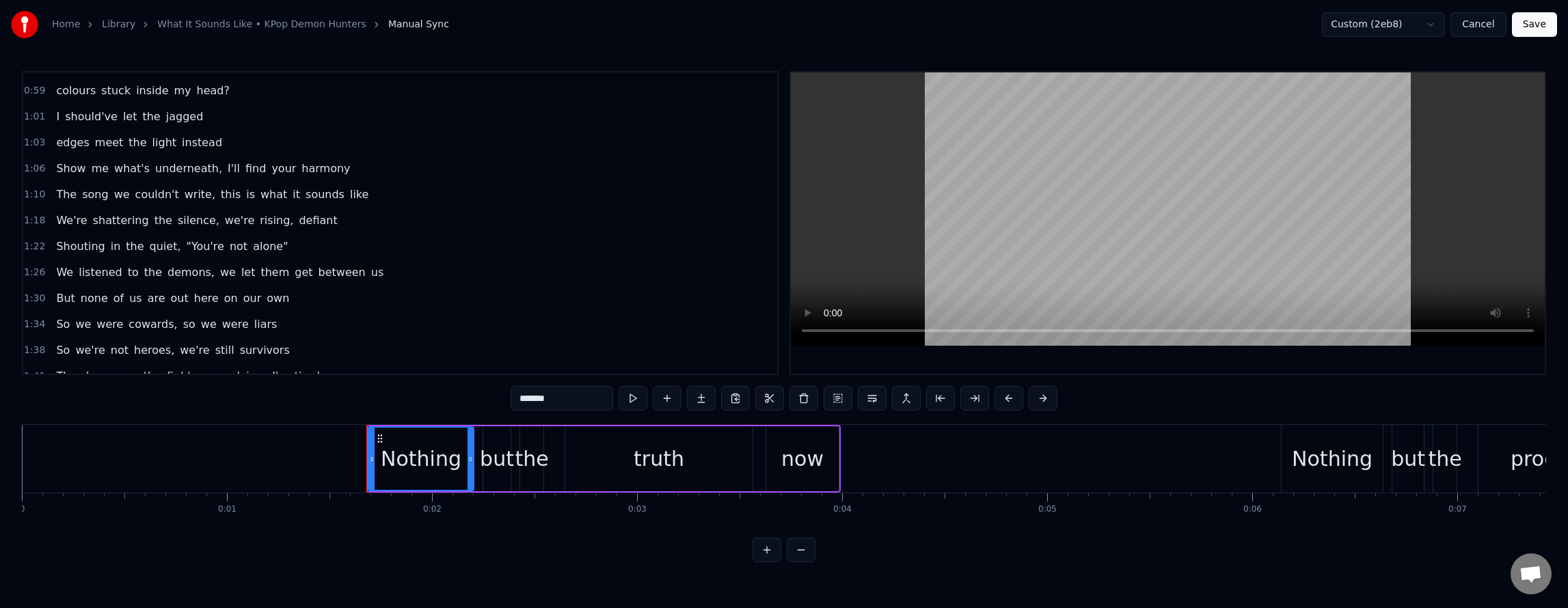
click at [260, 187] on div "The song we couldn't write, this is what it sounds like" at bounding box center [212, 194] width 323 height 25
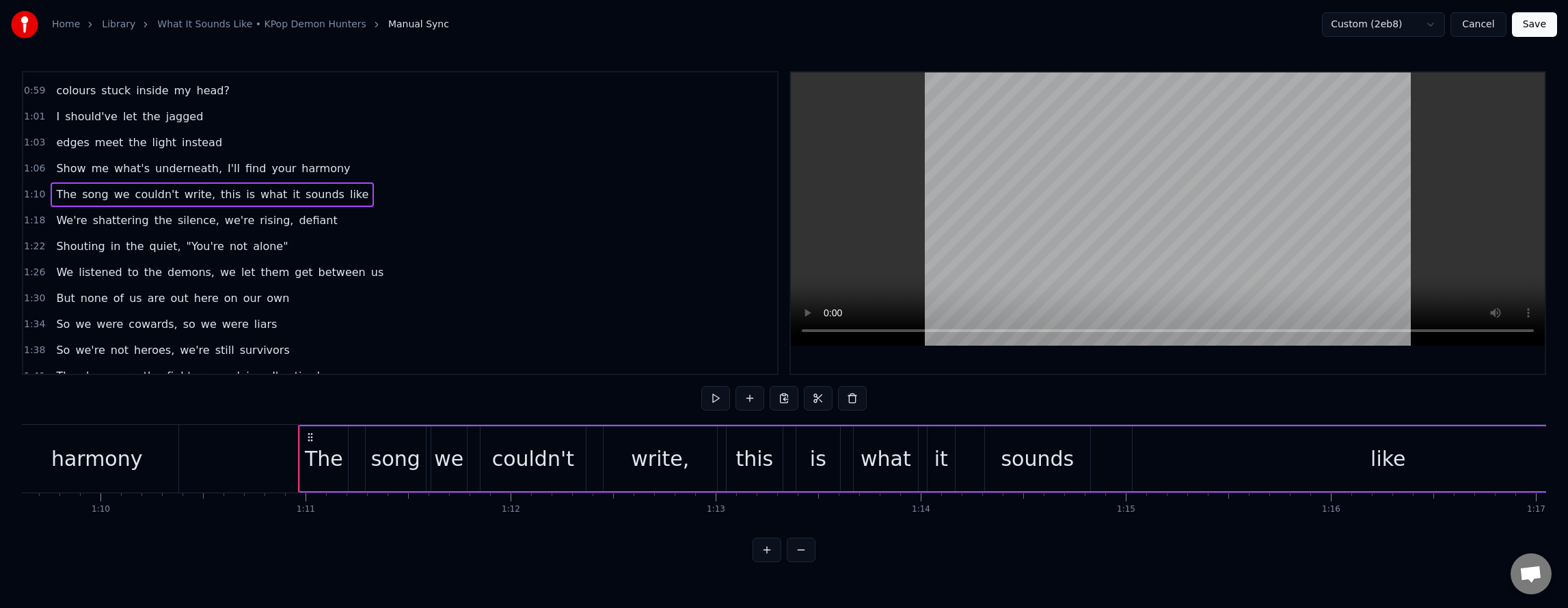
scroll to position [0, 14483]
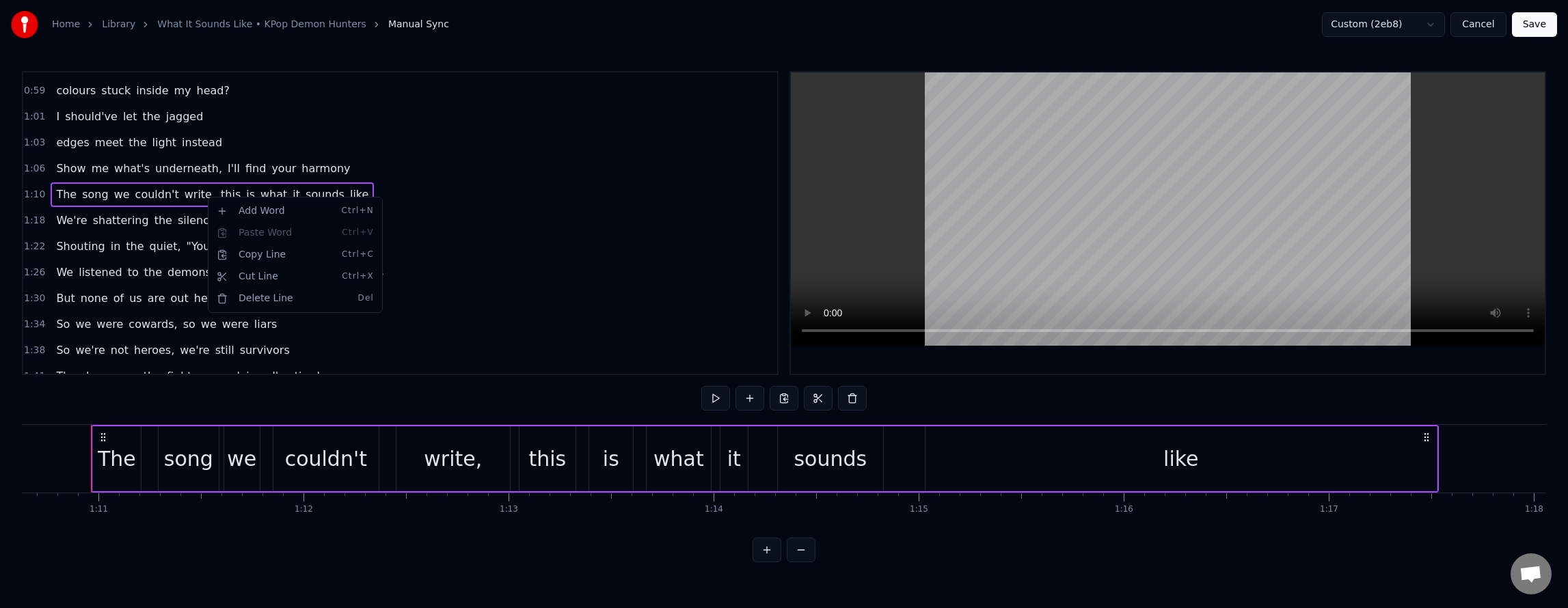
click at [211, 197] on div "Add Word Ctrl+N Paste Word Ctrl+V Copy Line Ctrl+C Cut Line Ctrl+X Delete Line …" at bounding box center [296, 255] width 175 height 116
click at [432, 188] on html "Home Library What It Sounds Like • KPop Demon Hunters Manual Sync Custom (2eb8)…" at bounding box center [784, 292] width 1568 height 584
click at [220, 194] on span "this" at bounding box center [231, 194] width 23 height 16
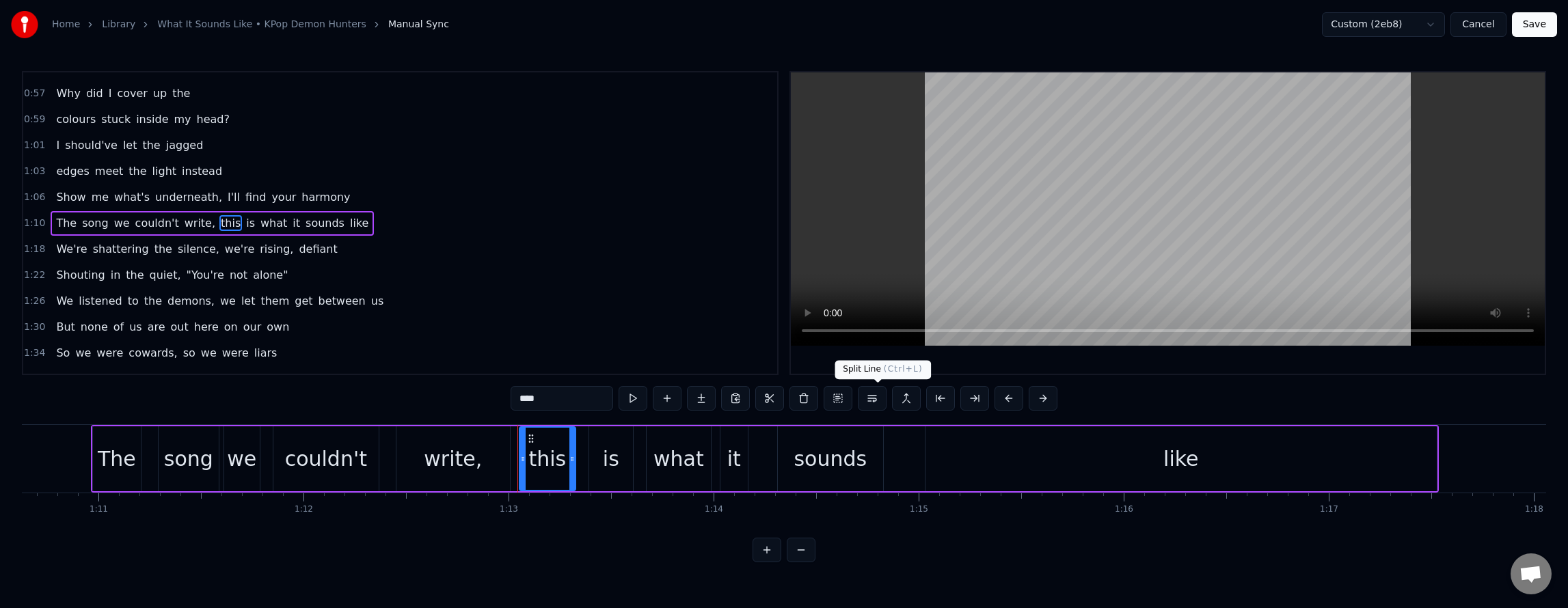
click at [880, 399] on button at bounding box center [871, 398] width 29 height 25
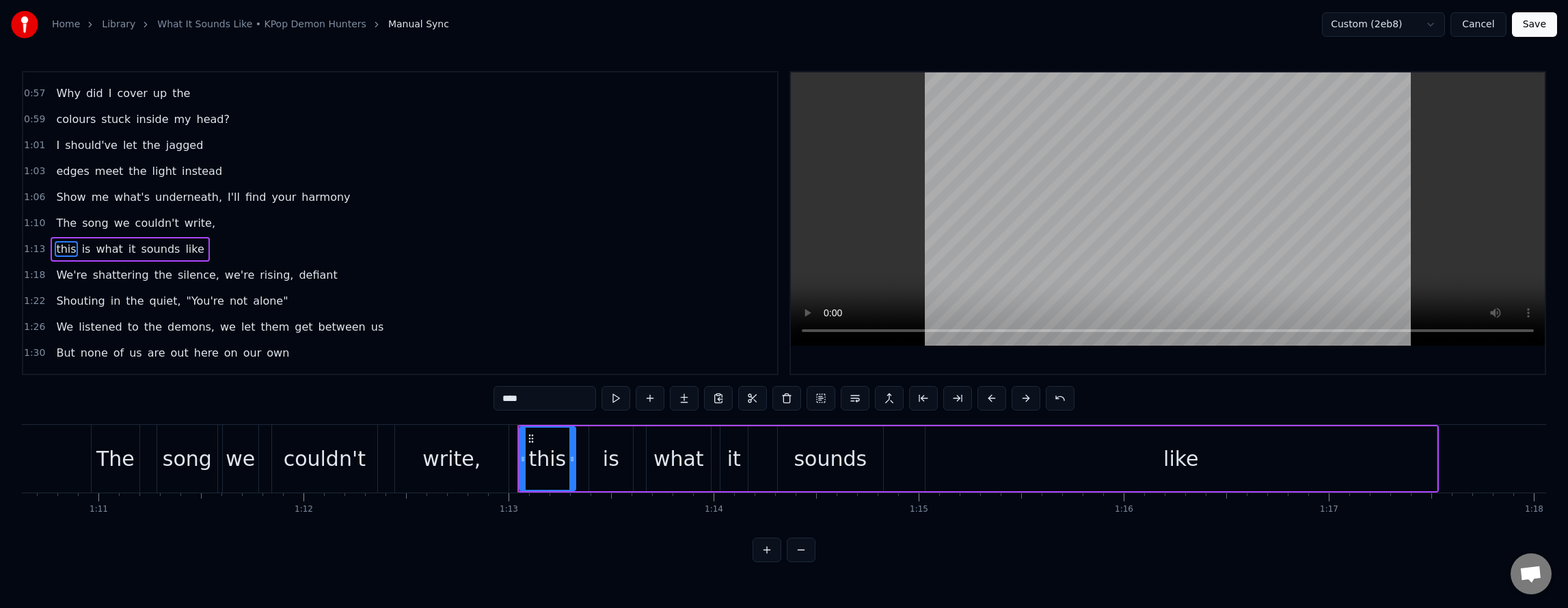
scroll to position [407, 0]
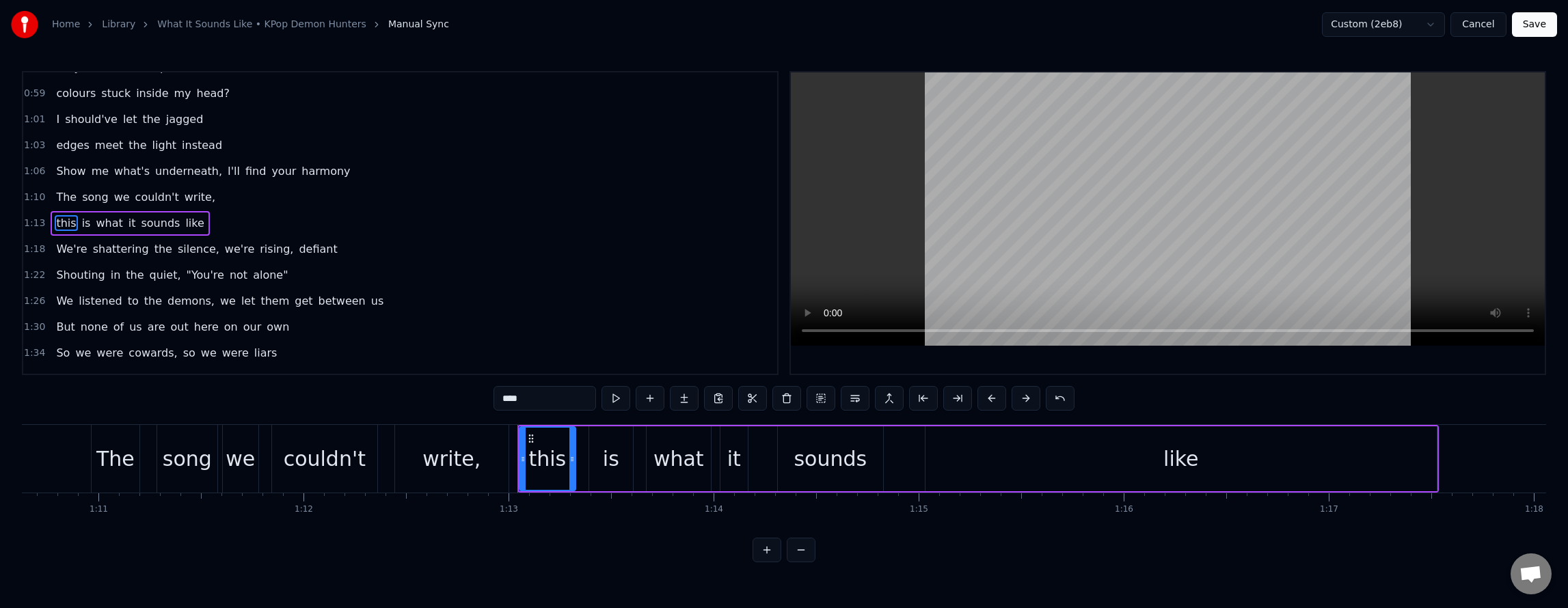
click at [155, 241] on span "the" at bounding box center [163, 249] width 21 height 17
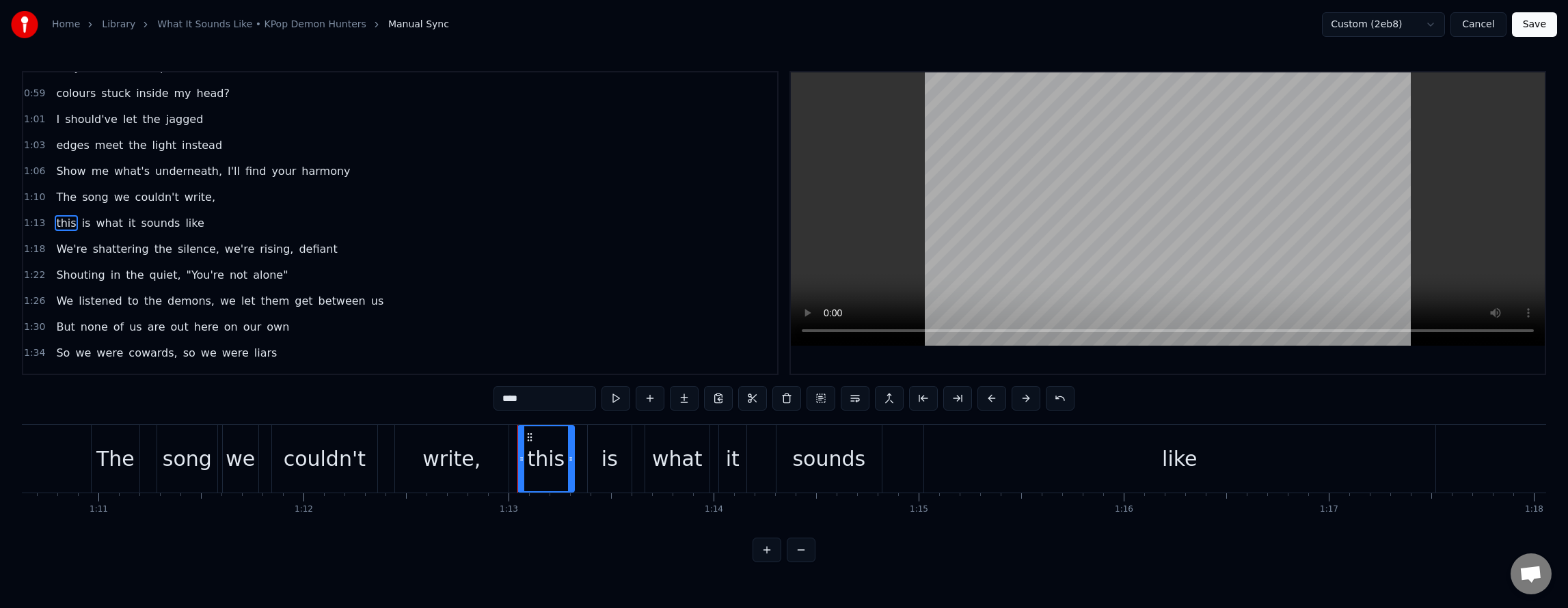
click at [260, 239] on div "We're shattering the silence, we're rising, defiant" at bounding box center [196, 249] width 292 height 25
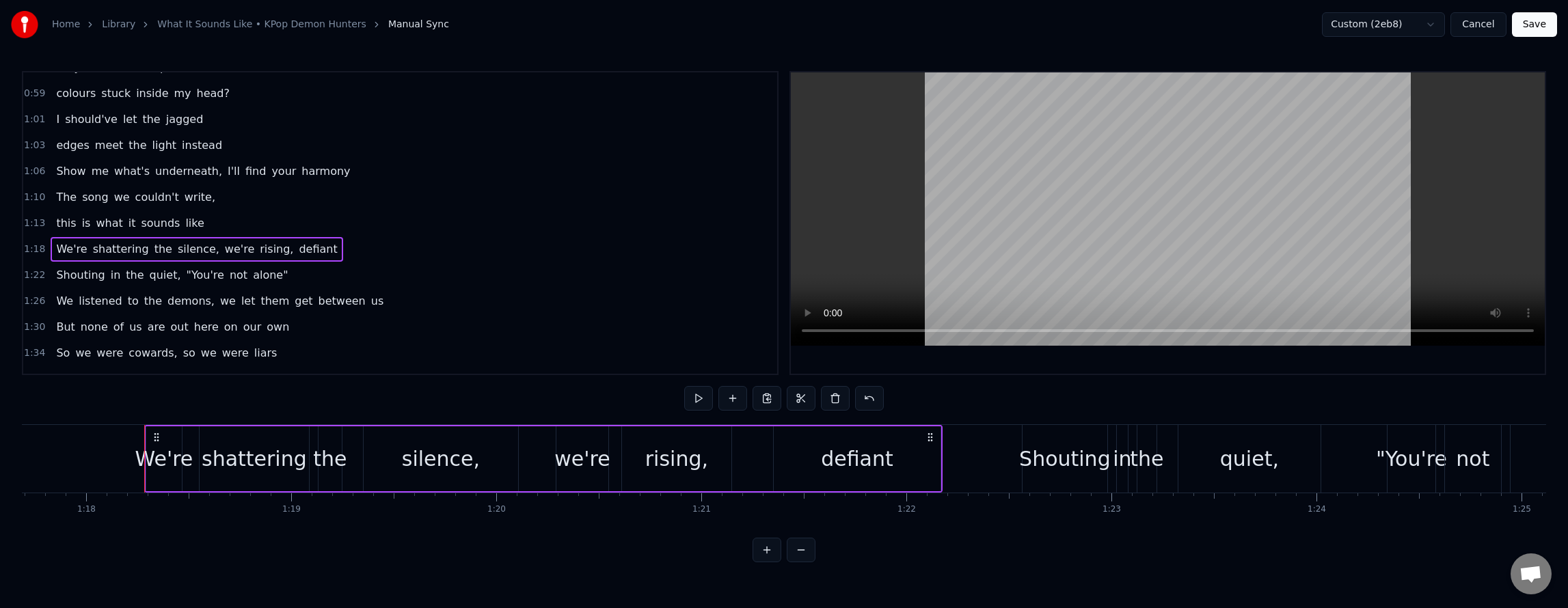
scroll to position [0, 15985]
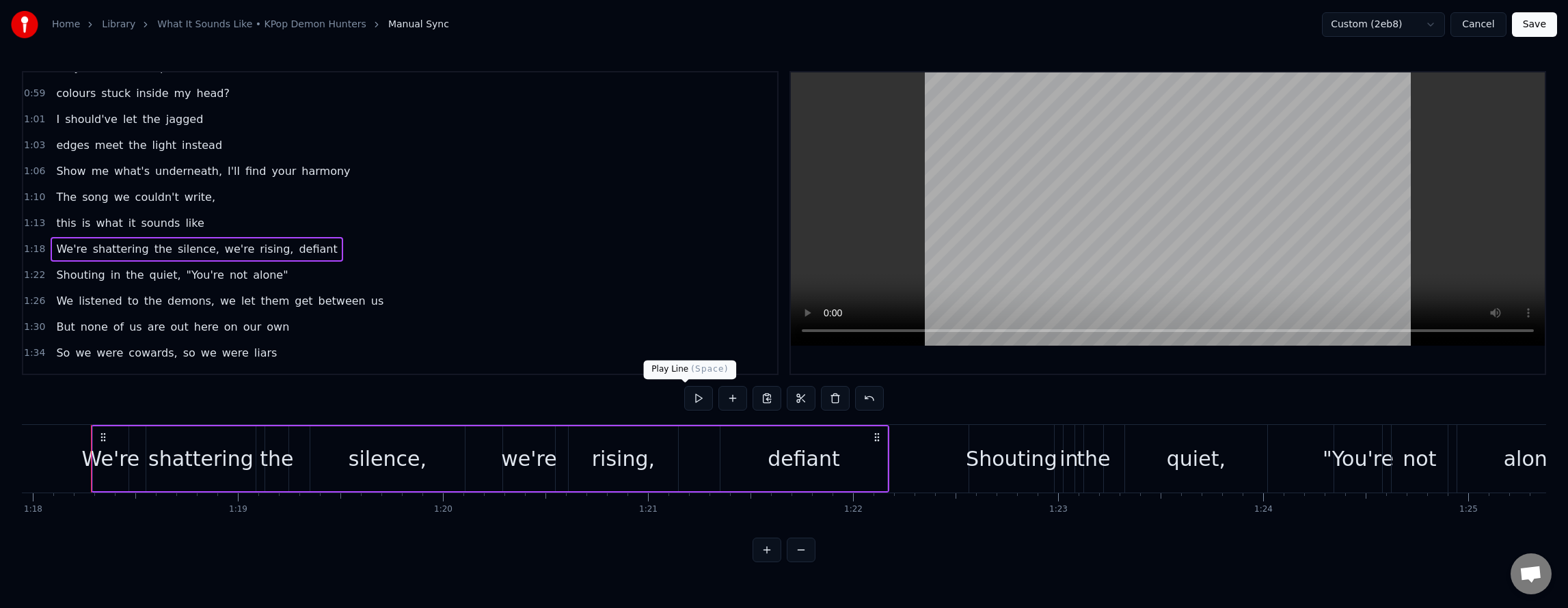
click at [684, 395] on button at bounding box center [698, 398] width 29 height 25
click at [212, 248] on html "Home Library What It Sounds Like • KPop Demon Hunters Manual Sync Custom (2eb8)…" at bounding box center [784, 292] width 1568 height 584
drag, startPoint x: 488, startPoint y: 254, endPoint x: 243, endPoint y: 236, distance: 245.7
click at [488, 255] on div "1:18 We're shattering the silence, we're rising, defiant" at bounding box center [400, 249] width 754 height 26
click at [224, 253] on span "we're" at bounding box center [239, 249] width 33 height 16
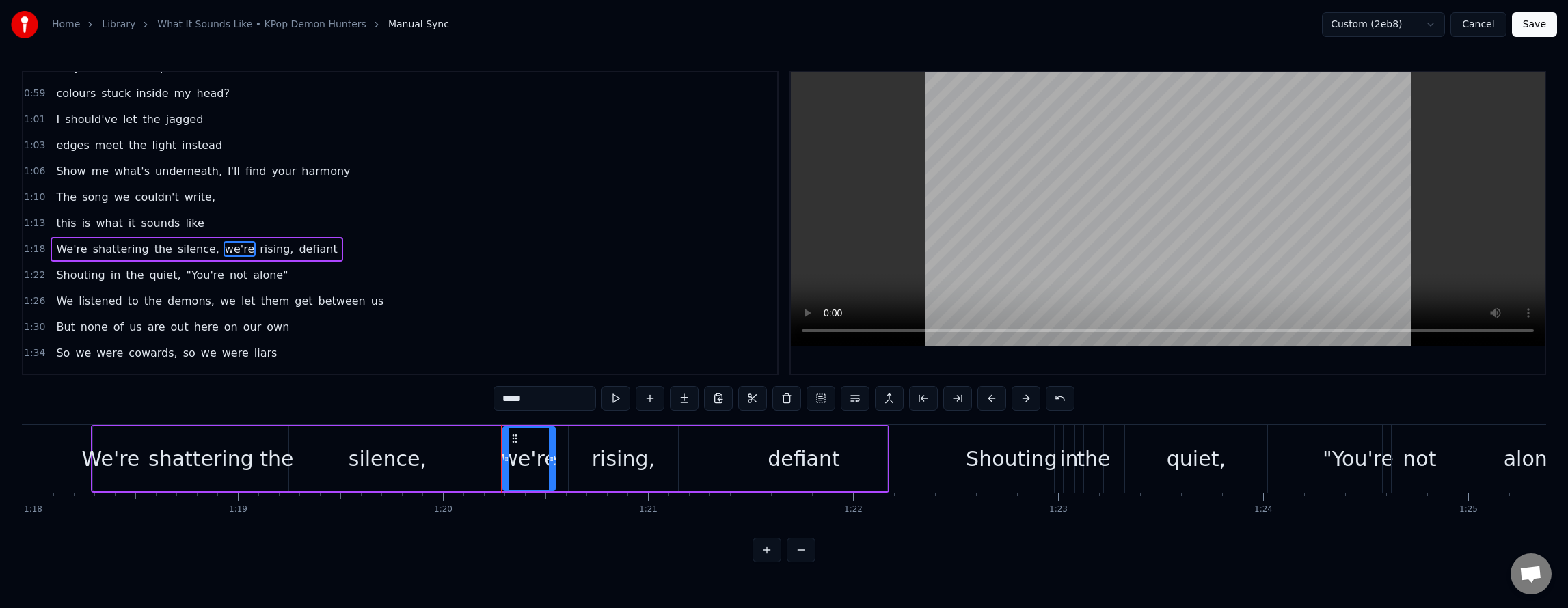
scroll to position [434, 0]
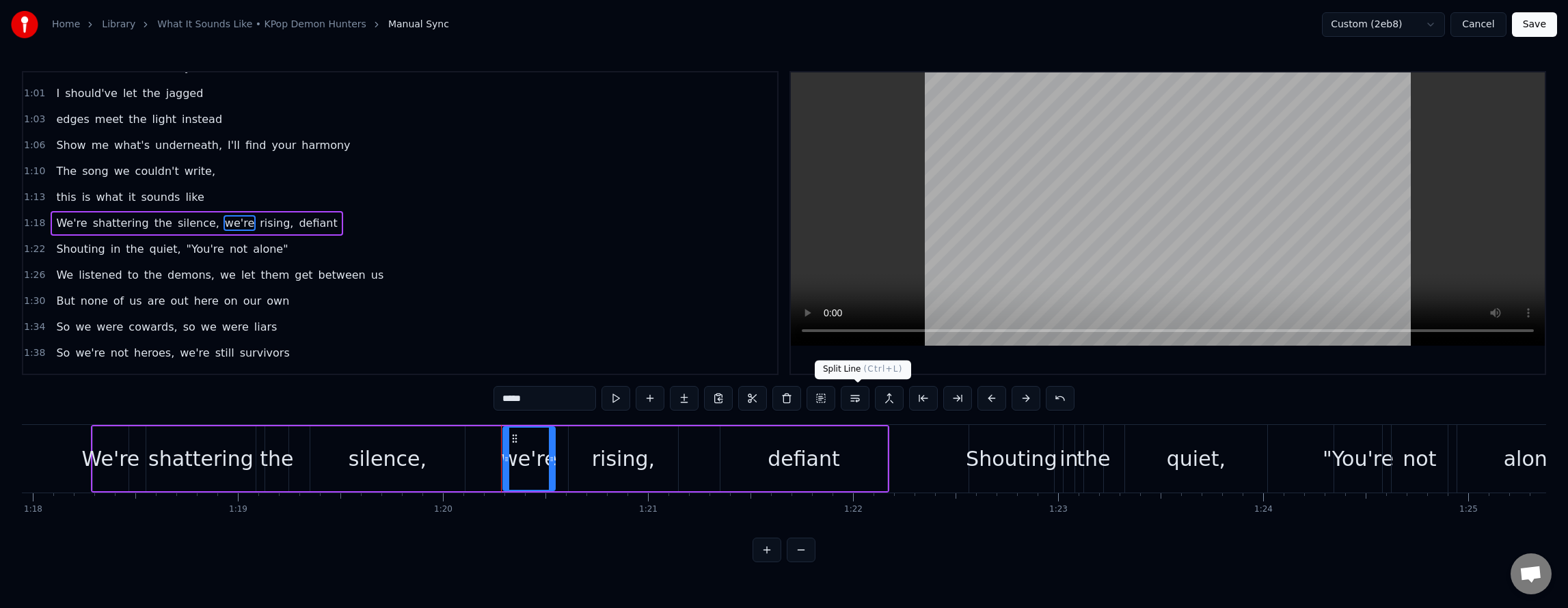
click at [858, 405] on button at bounding box center [854, 398] width 29 height 25
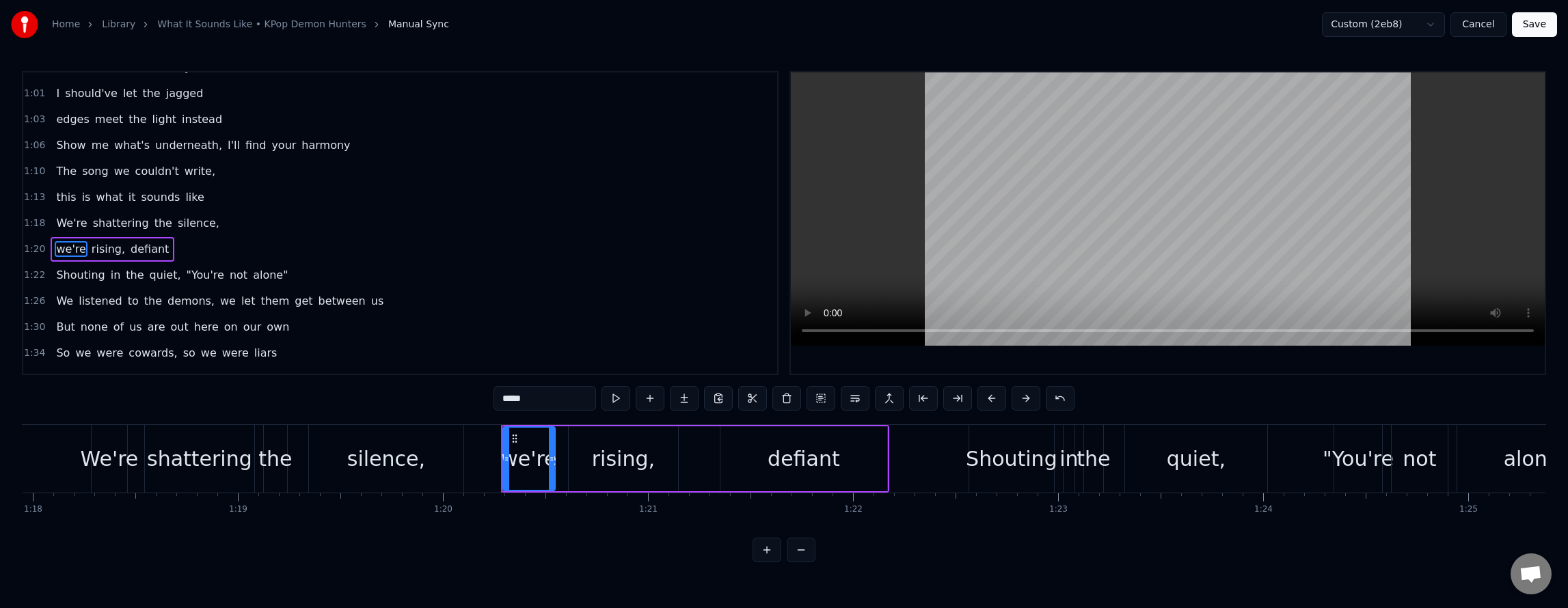
scroll to position [459, 0]
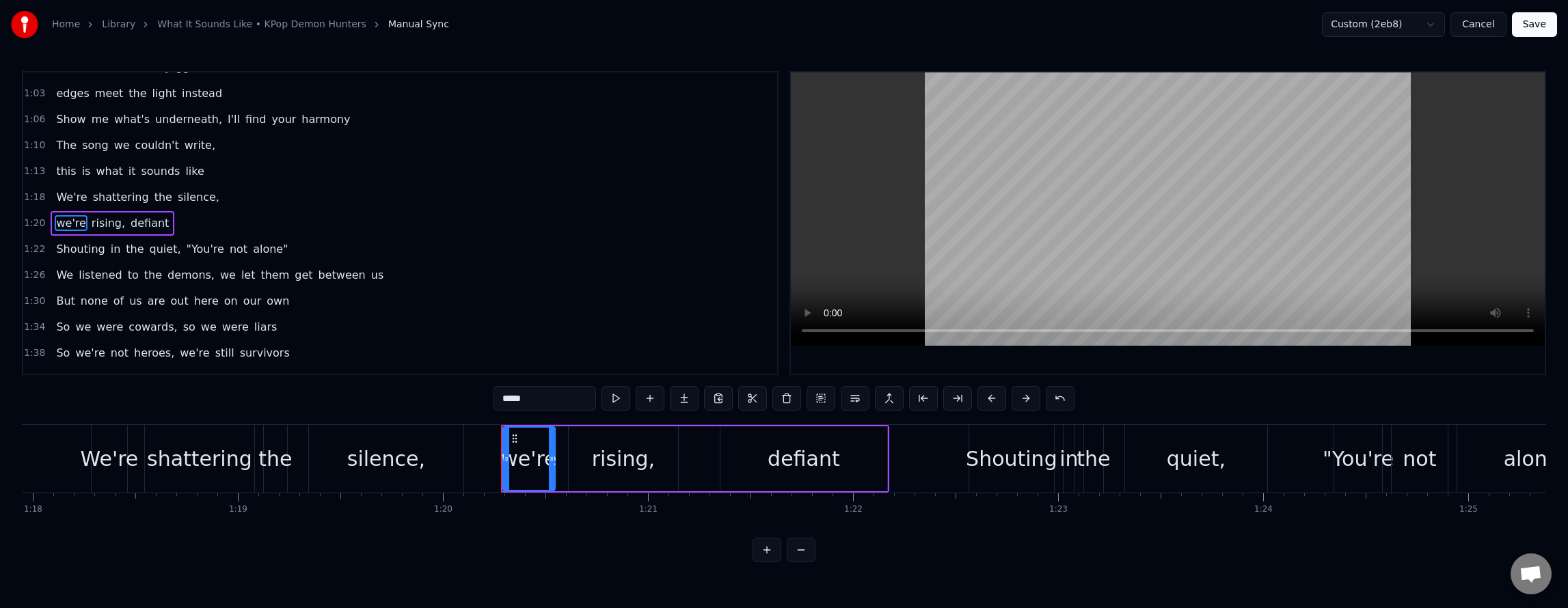
click at [219, 283] on span "we" at bounding box center [228, 275] width 19 height 16
type input "**"
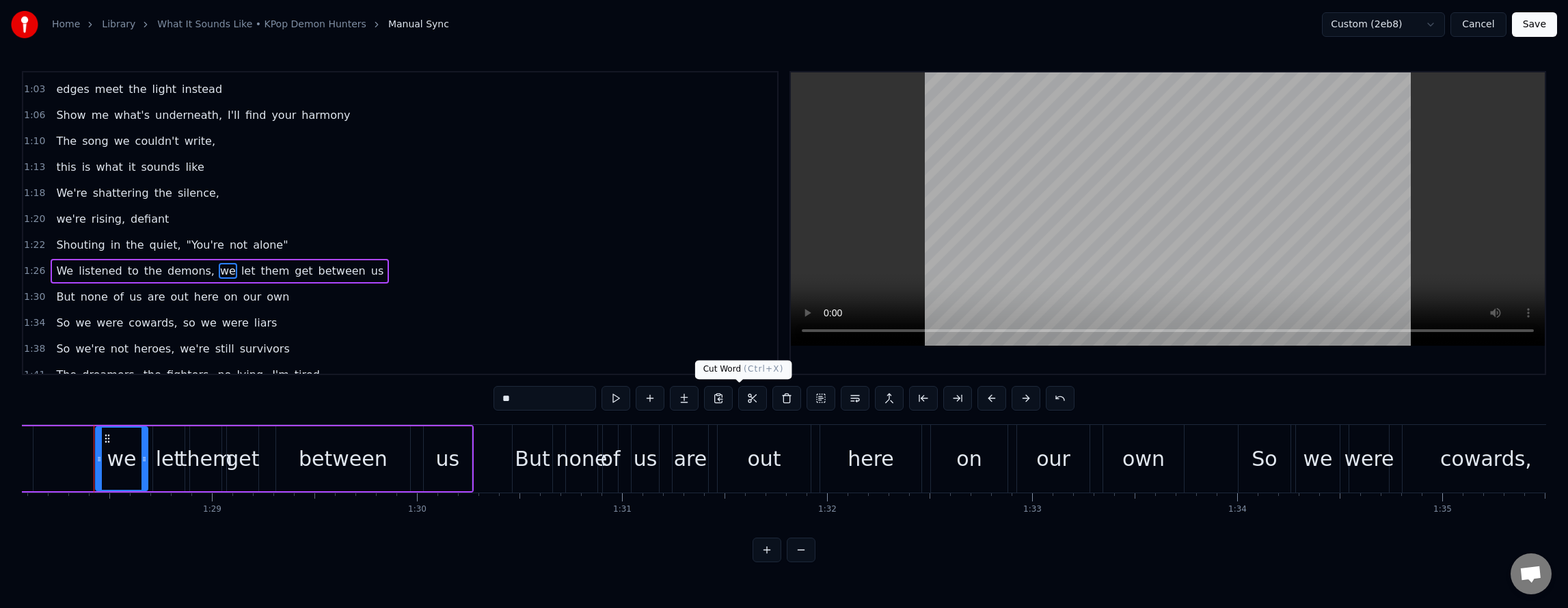
scroll to position [0, 18063]
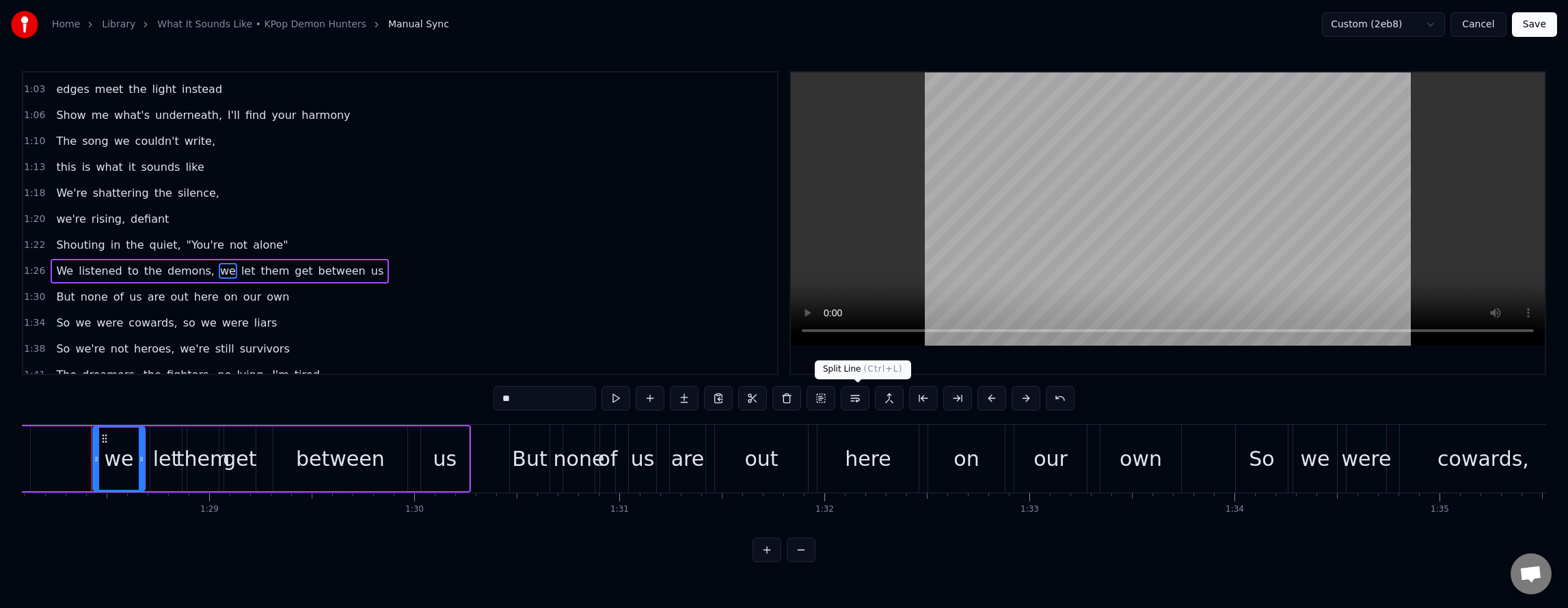
click at [859, 402] on button at bounding box center [854, 398] width 29 height 25
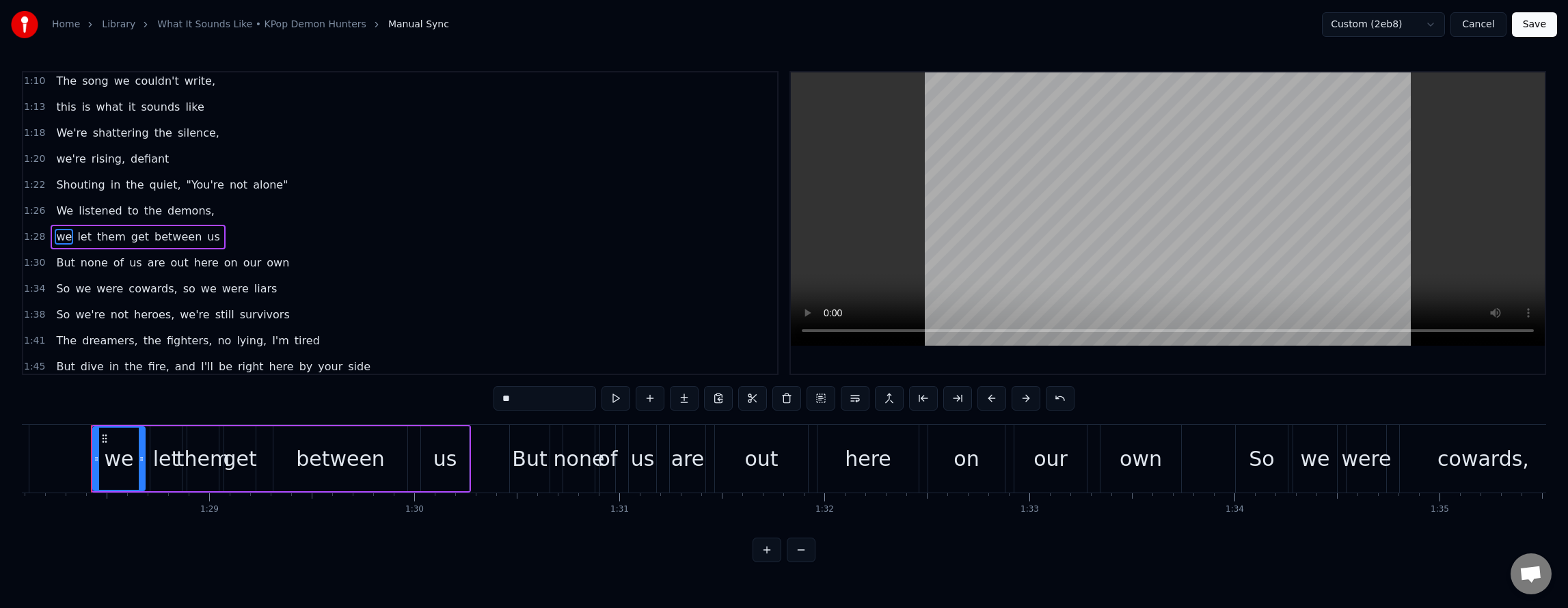
scroll to position [537, 0]
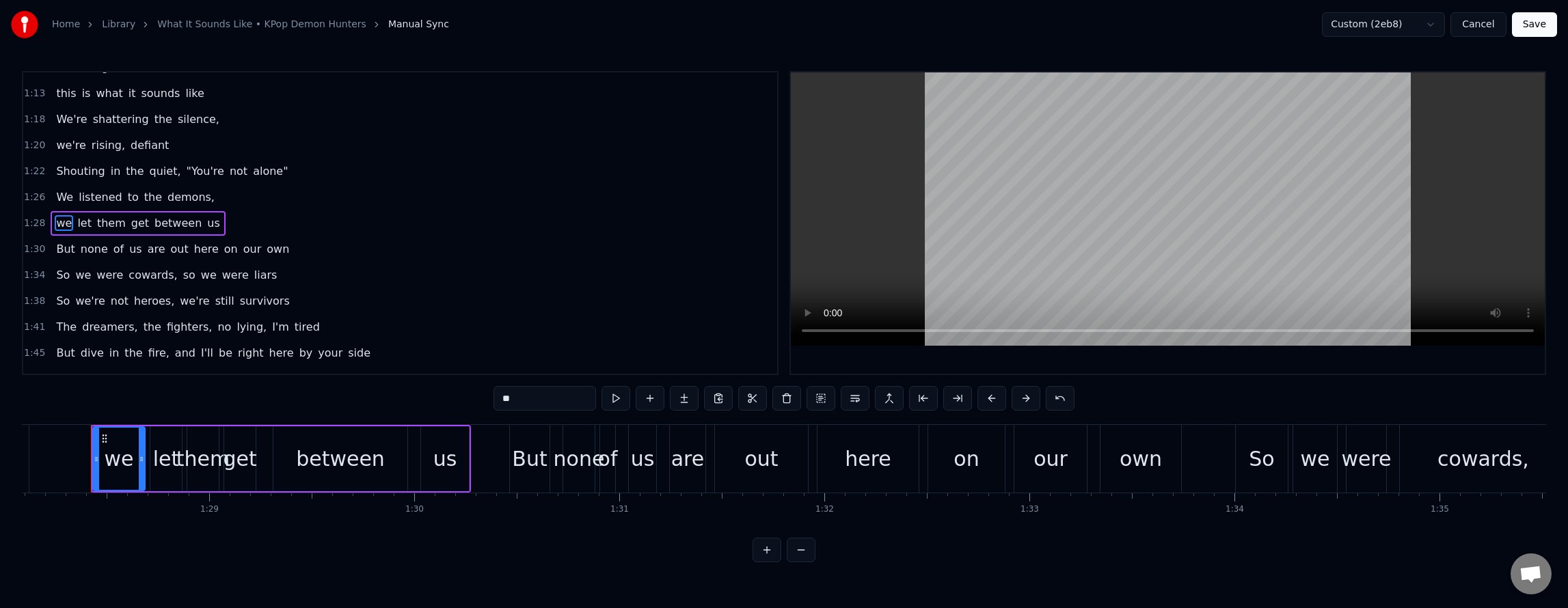
click at [127, 262] on div "1:34 So we were cowards, so we were liars" at bounding box center [400, 275] width 754 height 26
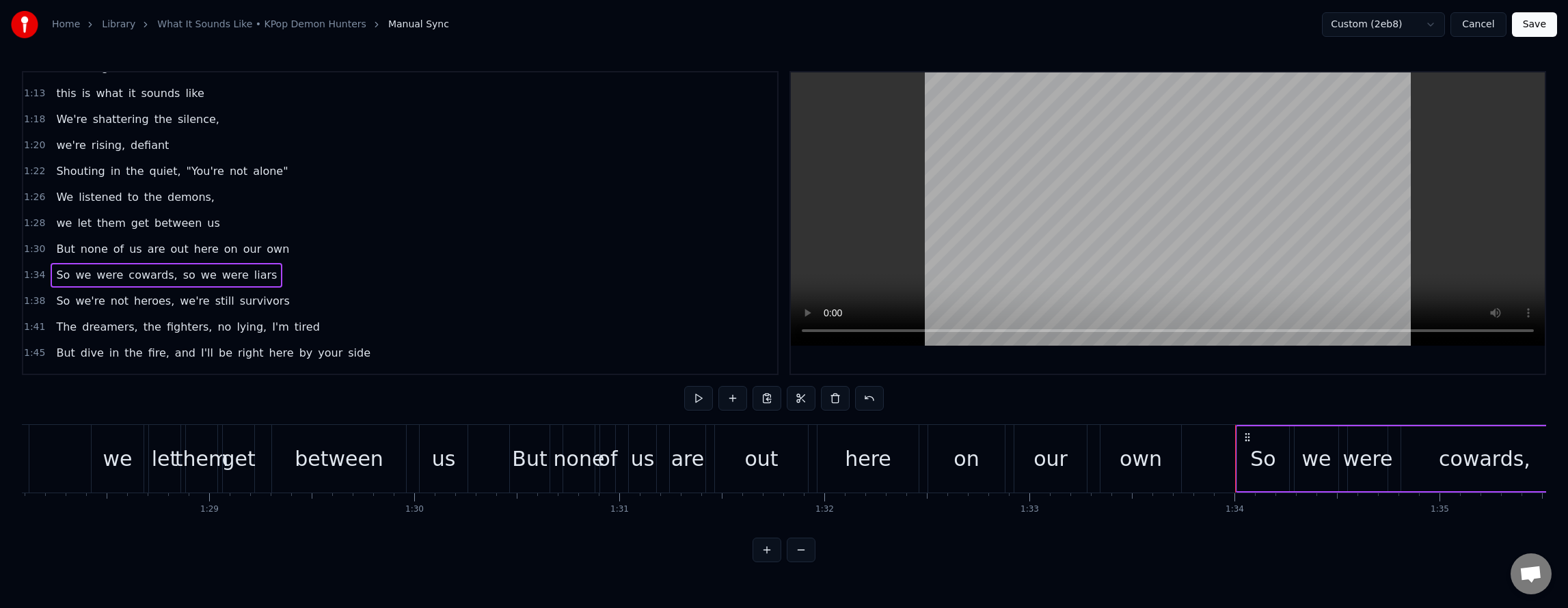
click at [260, 290] on div "So we're not heroes, we're still survivors" at bounding box center [172, 301] width 244 height 25
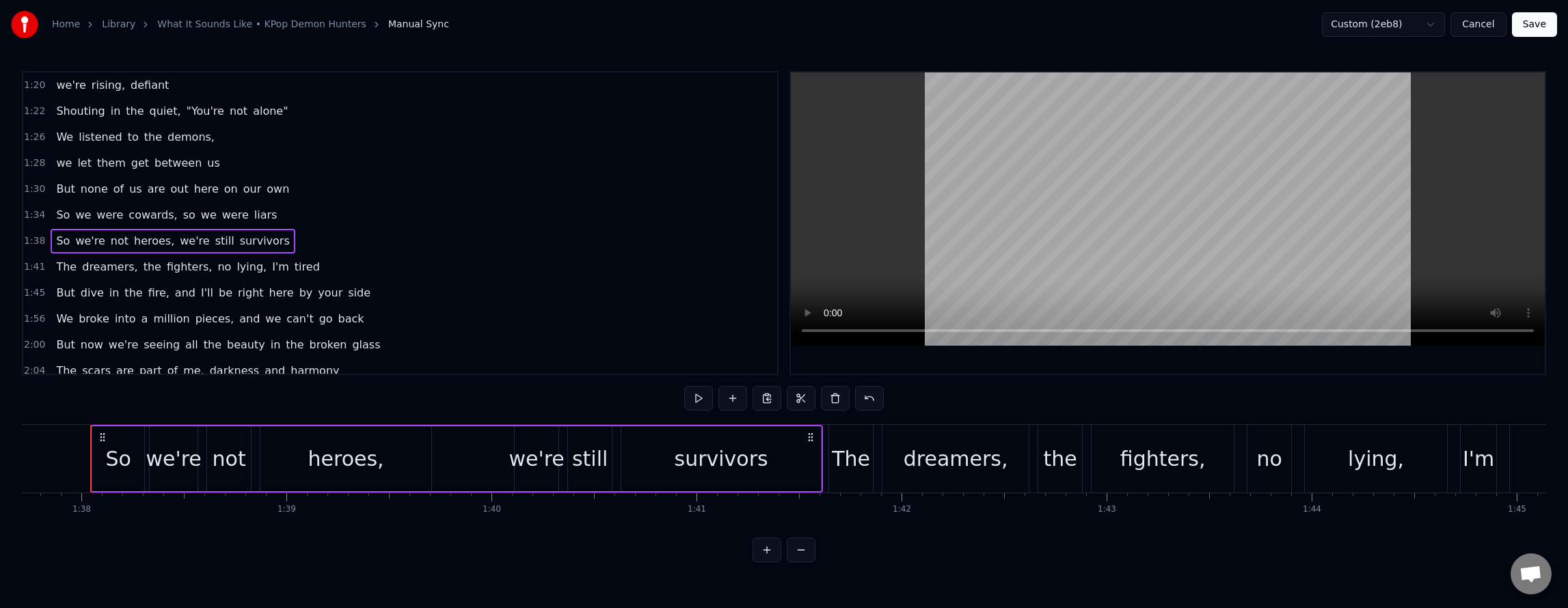
scroll to position [606, 0]
drag, startPoint x: 170, startPoint y: 285, endPoint x: 195, endPoint y: 289, distance: 25.3
click at [180, 287] on div "But dive in the fire, and I'll be right here by your side" at bounding box center [213, 285] width 325 height 25
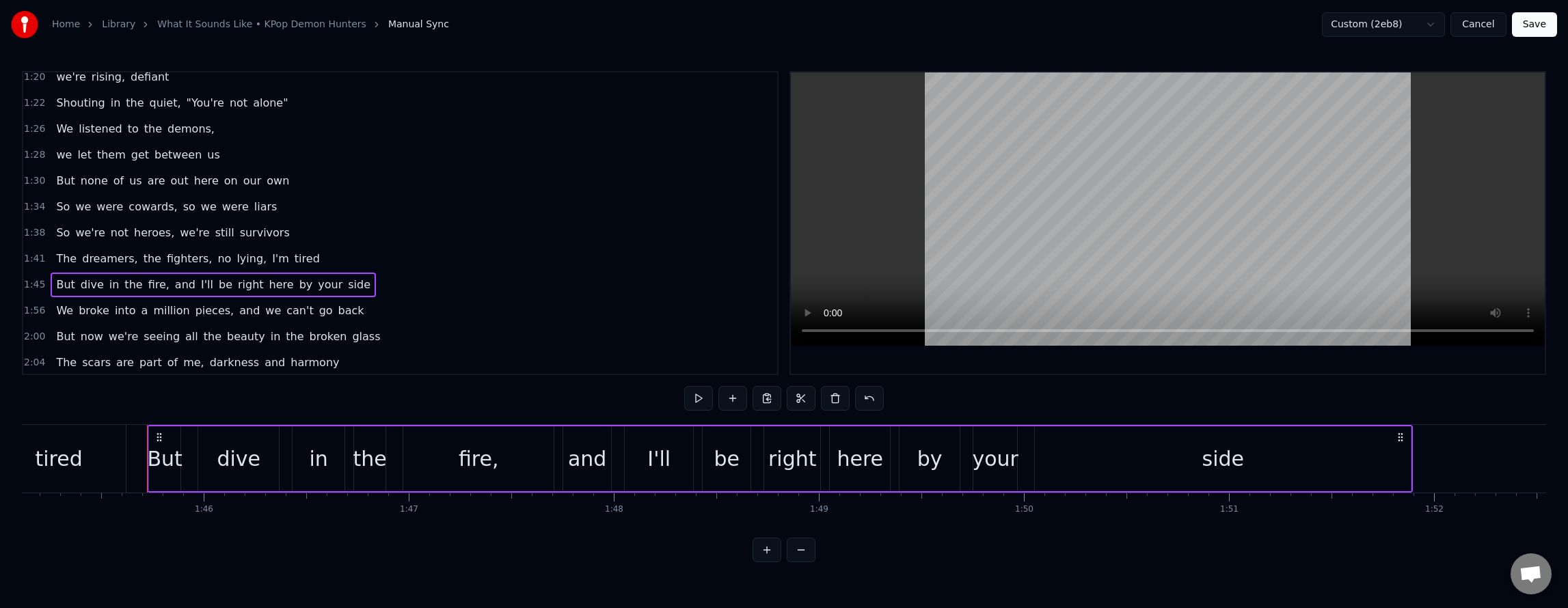
scroll to position [0, 21612]
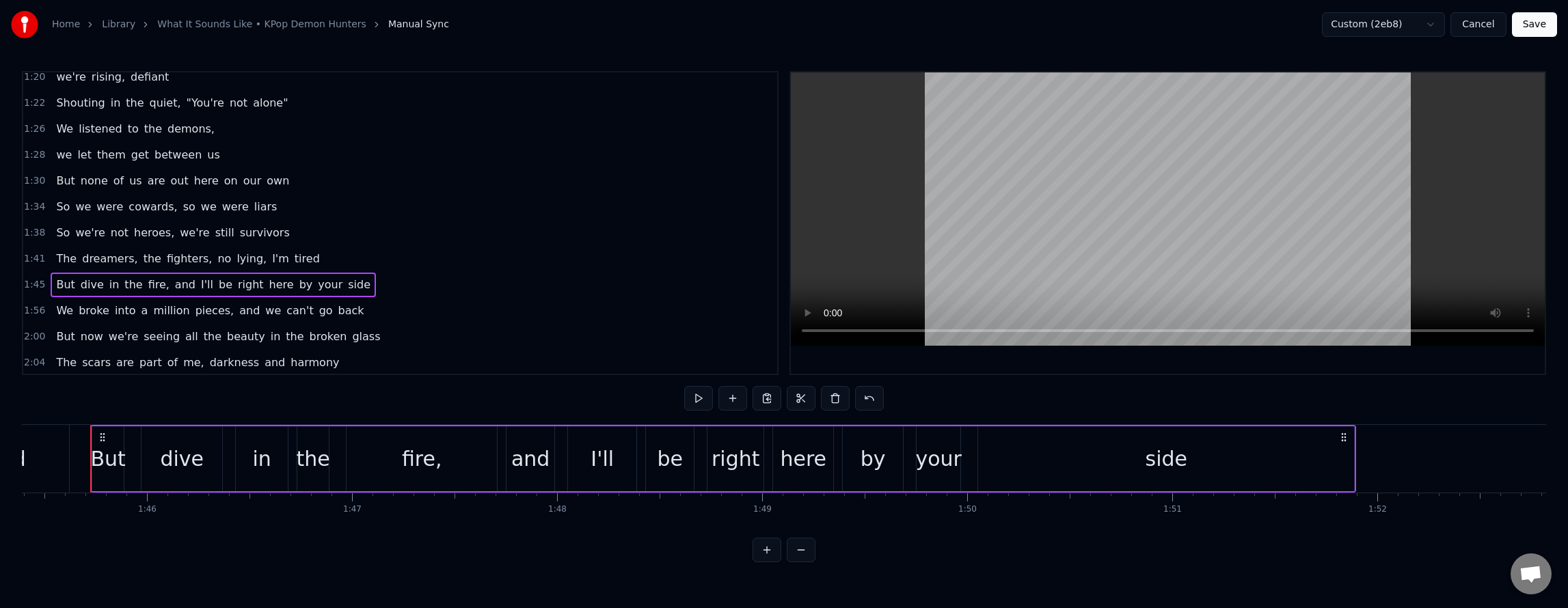
click at [173, 289] on span "and" at bounding box center [185, 285] width 24 height 16
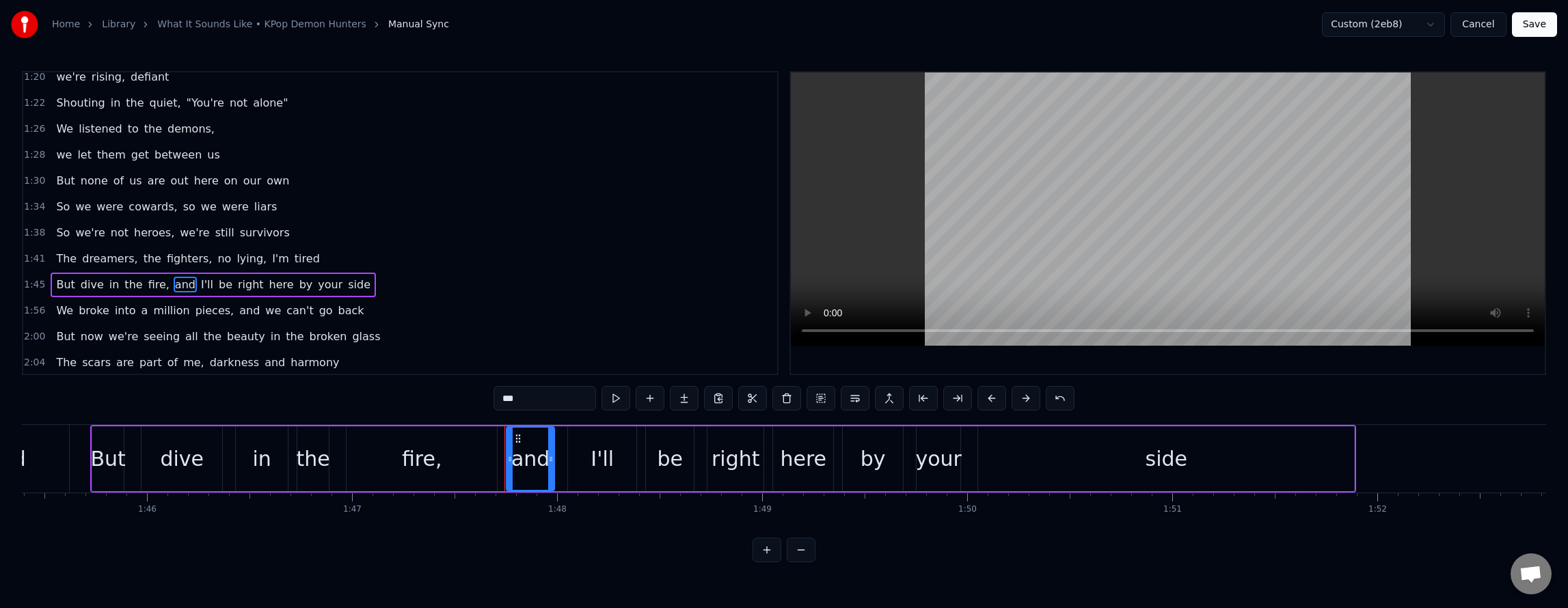
scroll to position [667, 0]
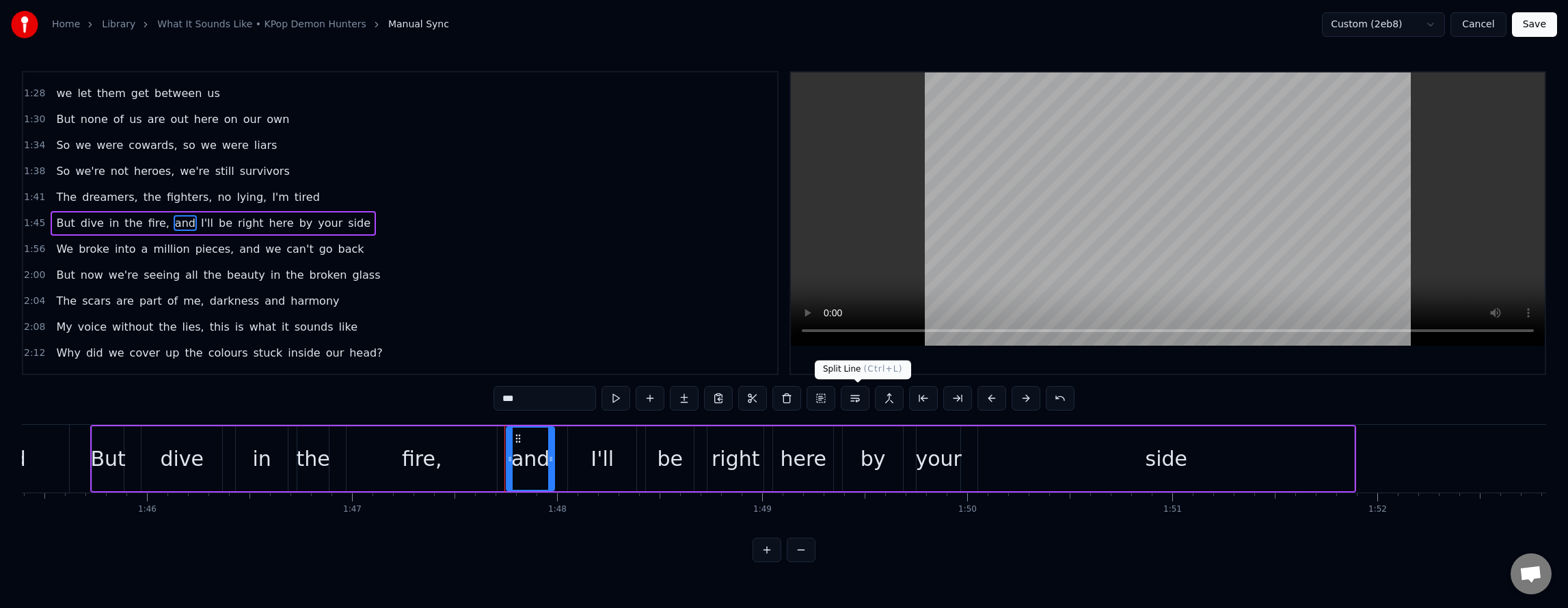
click at [861, 400] on button at bounding box center [854, 398] width 29 height 25
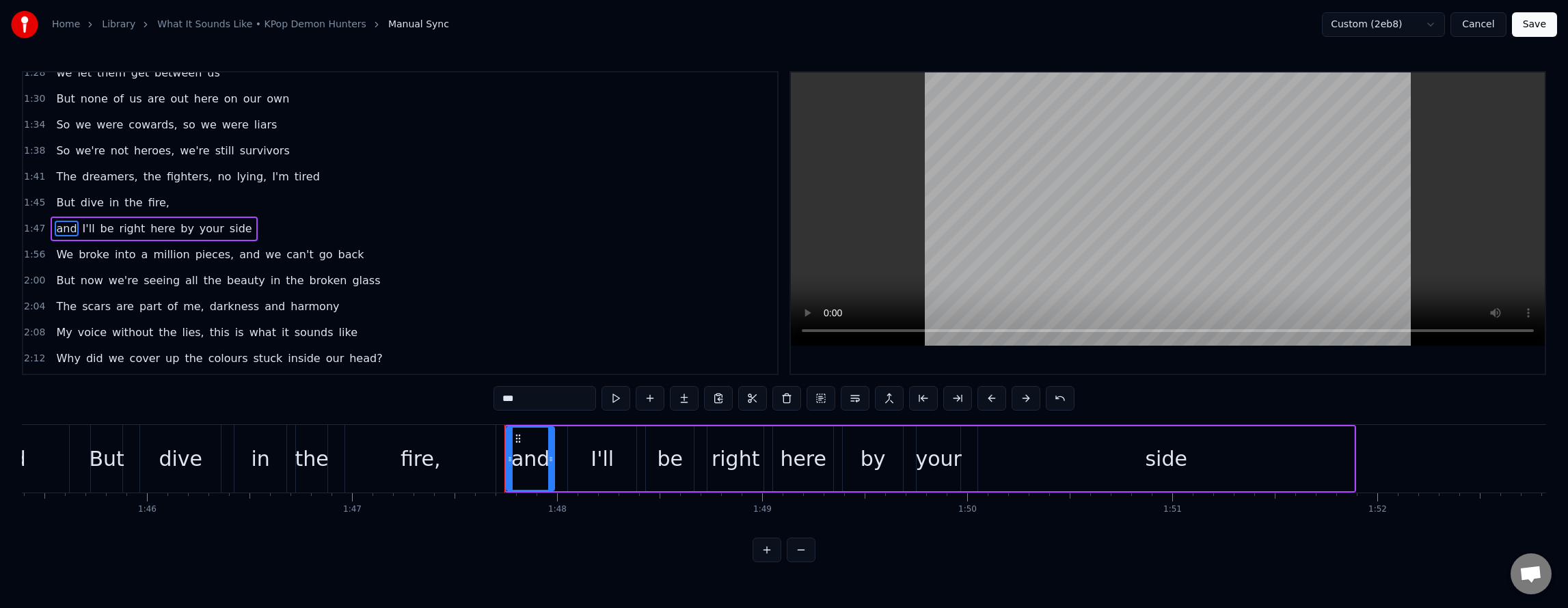
scroll to position [693, 0]
click at [238, 248] on span "and" at bounding box center [249, 249] width 24 height 16
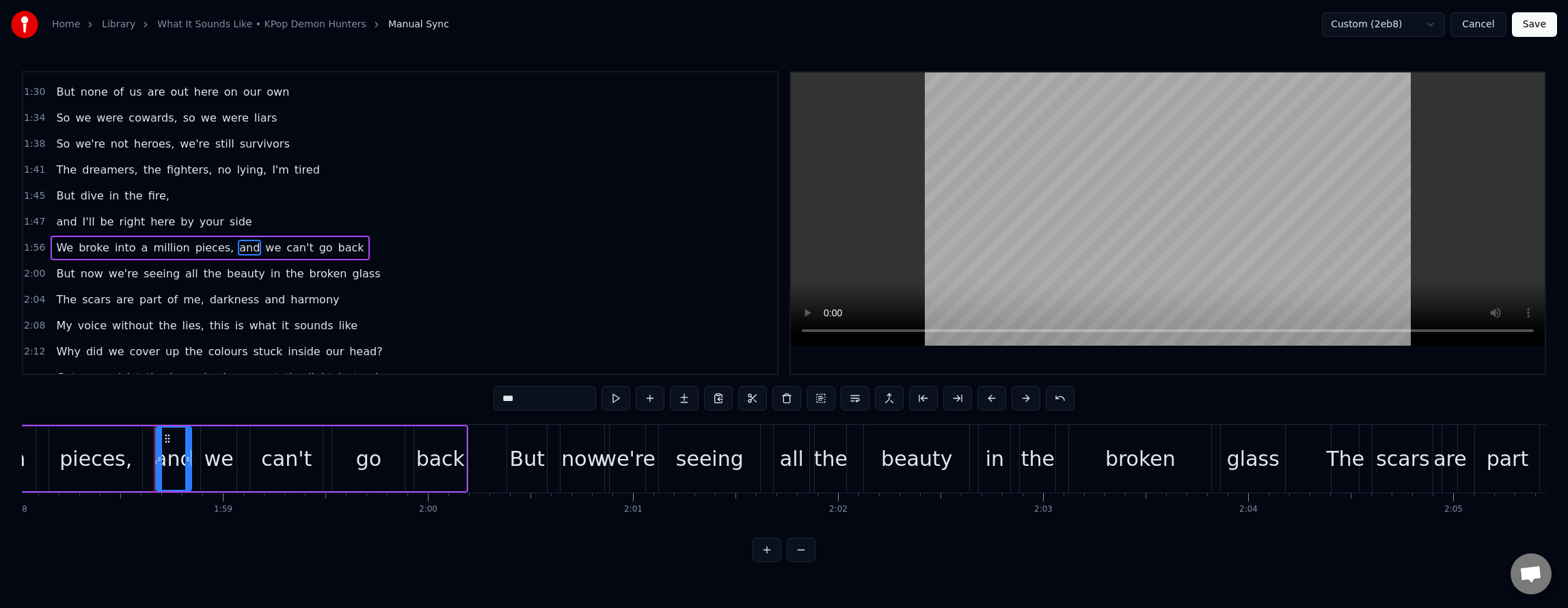
scroll to position [0, 24265]
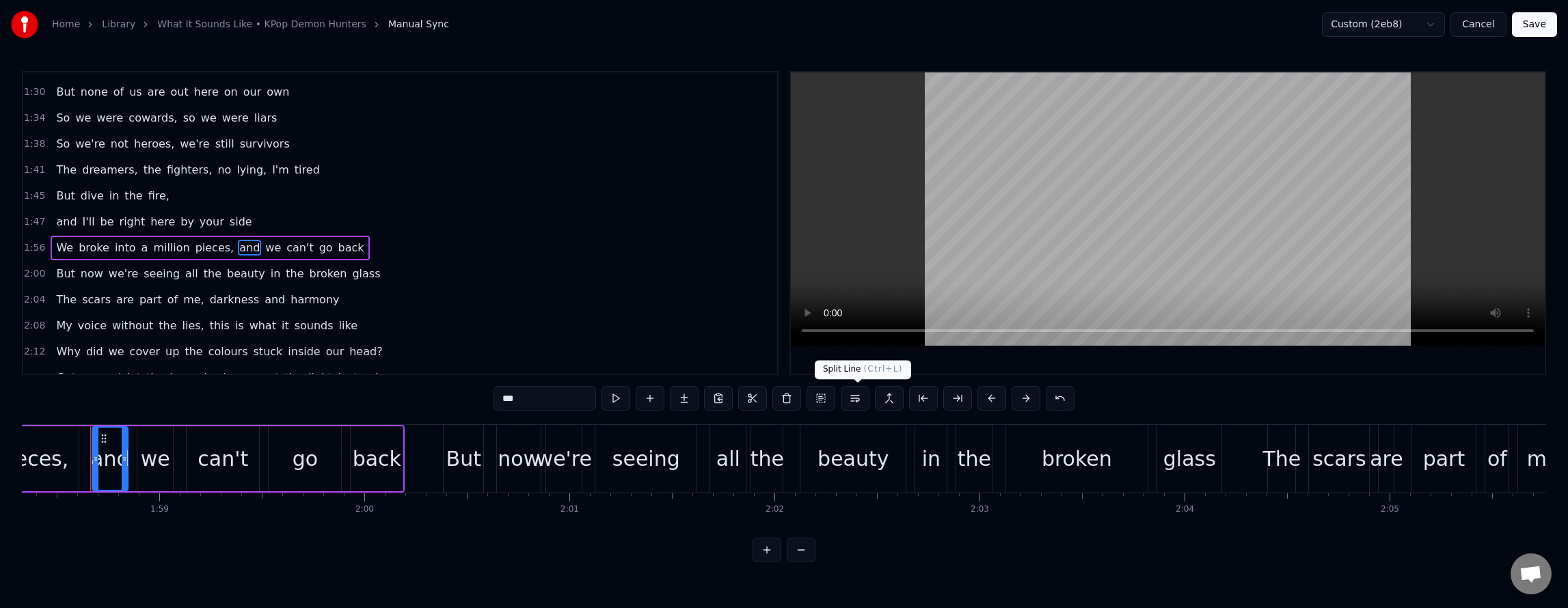
click at [859, 398] on button at bounding box center [854, 398] width 29 height 25
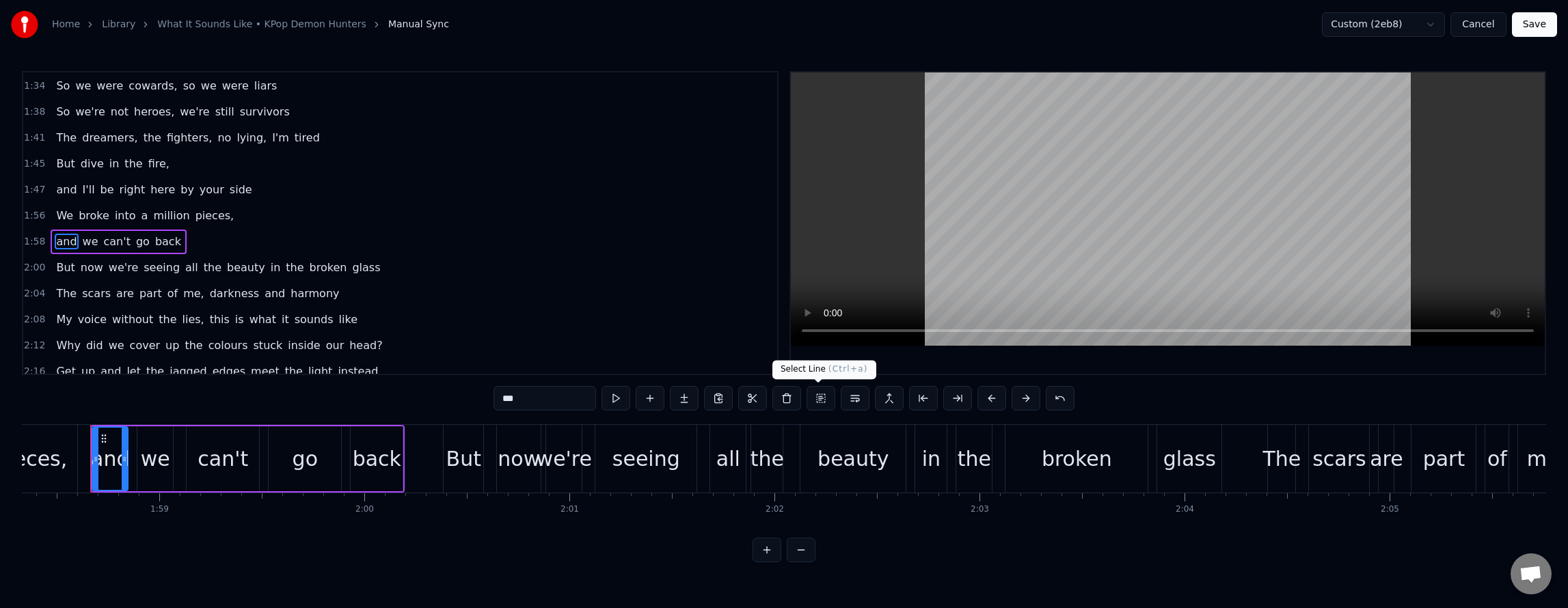
scroll to position [745, 0]
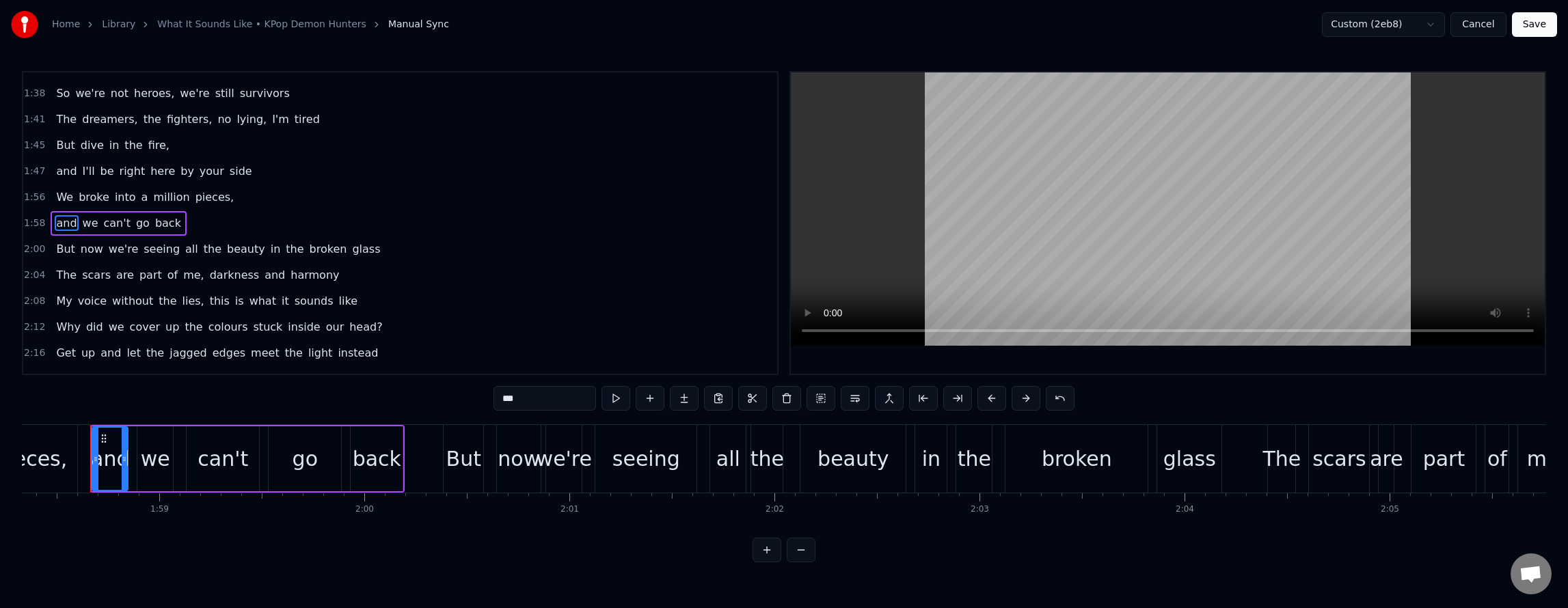
click at [226, 255] on span "beauty" at bounding box center [246, 249] width 41 height 16
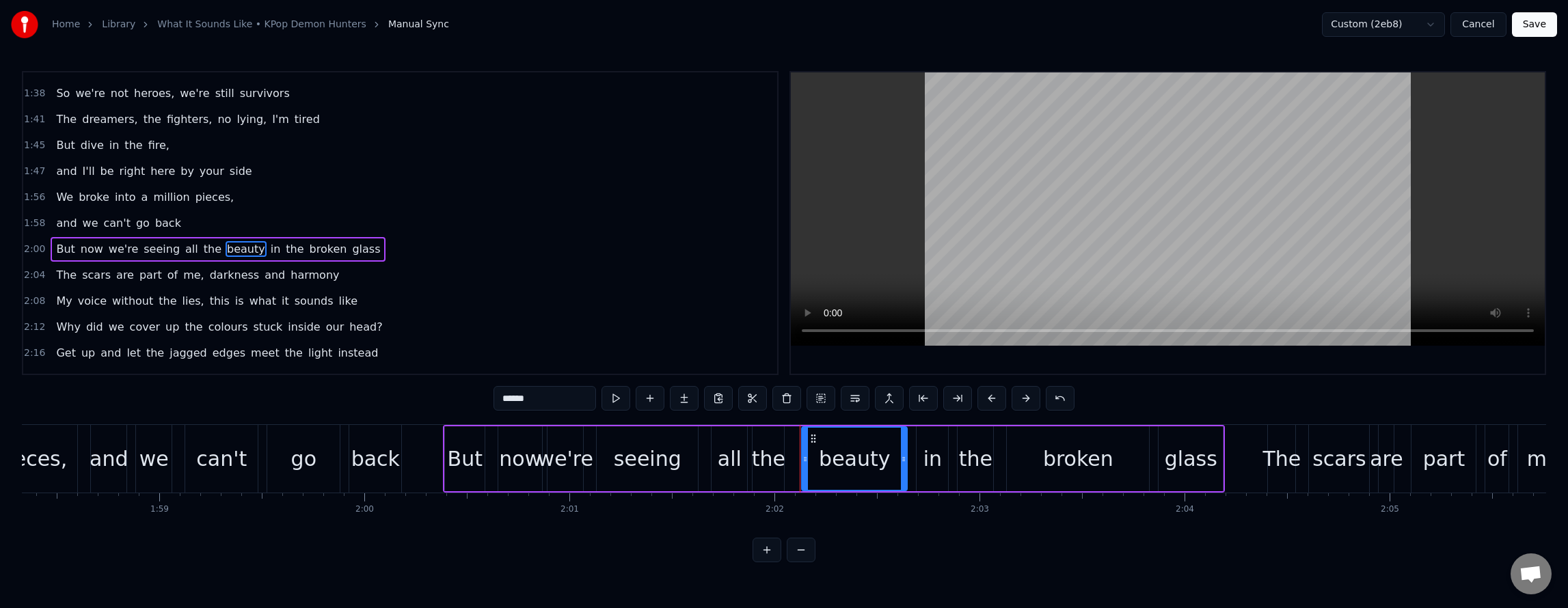
scroll to position [771, 0]
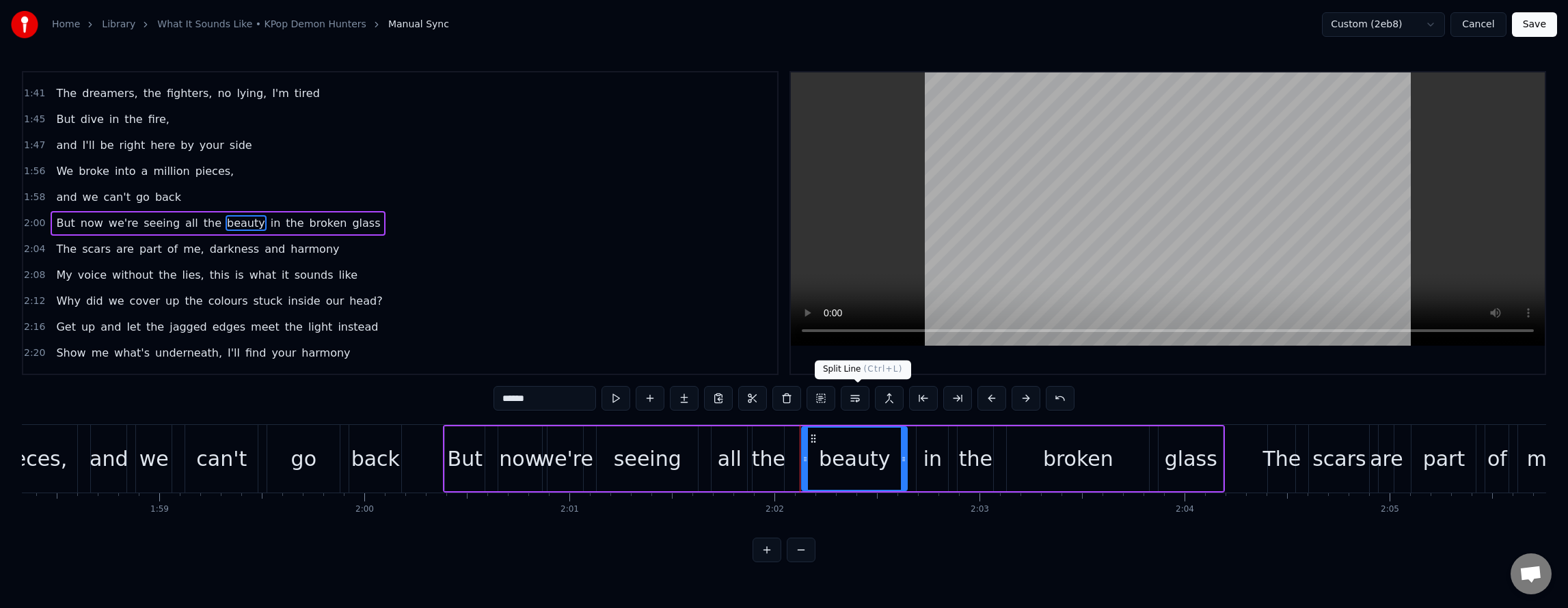
click at [854, 400] on button at bounding box center [854, 398] width 29 height 25
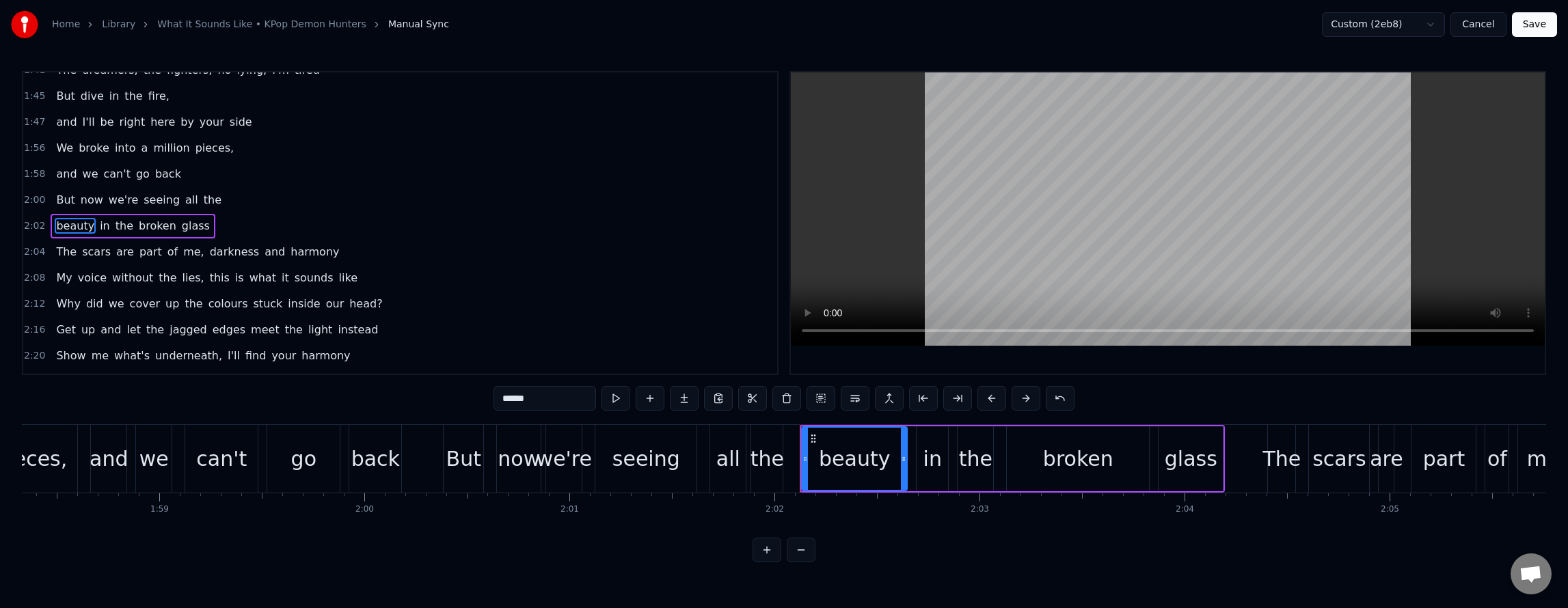
scroll to position [797, 0]
click at [209, 253] on span "darkness" at bounding box center [235, 249] width 52 height 16
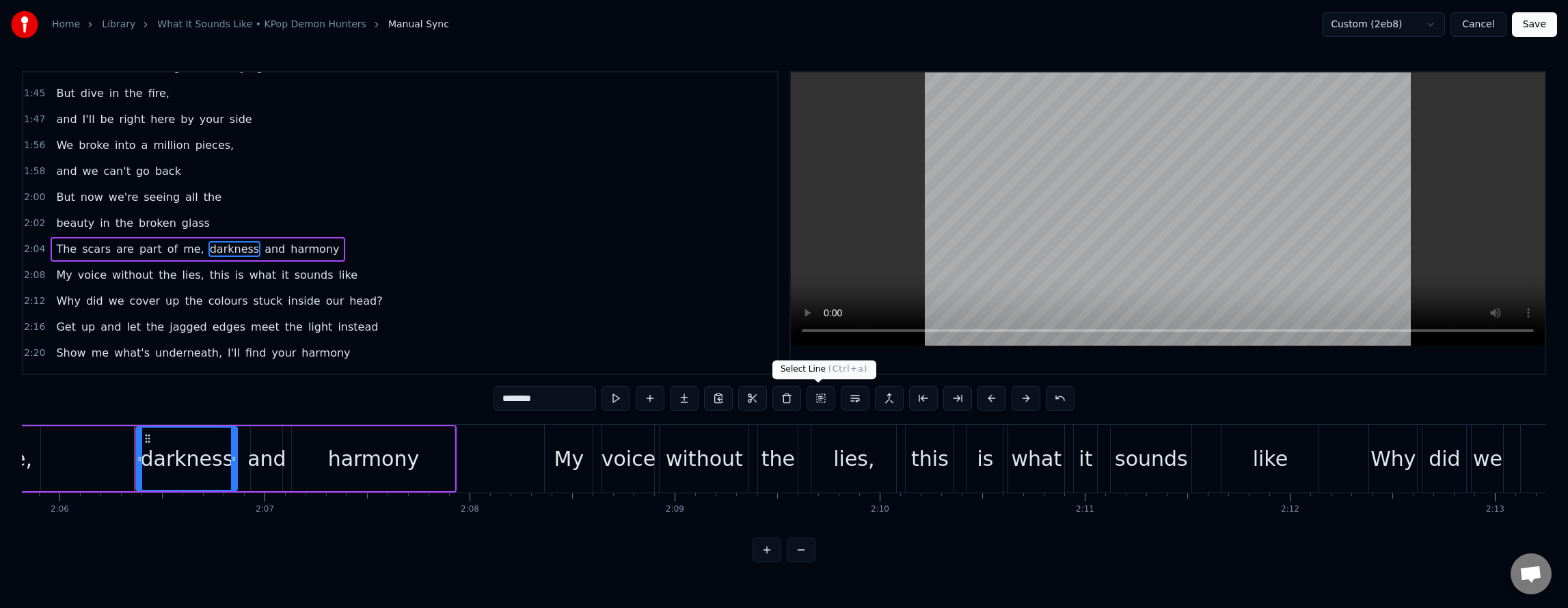
scroll to position [0, 25844]
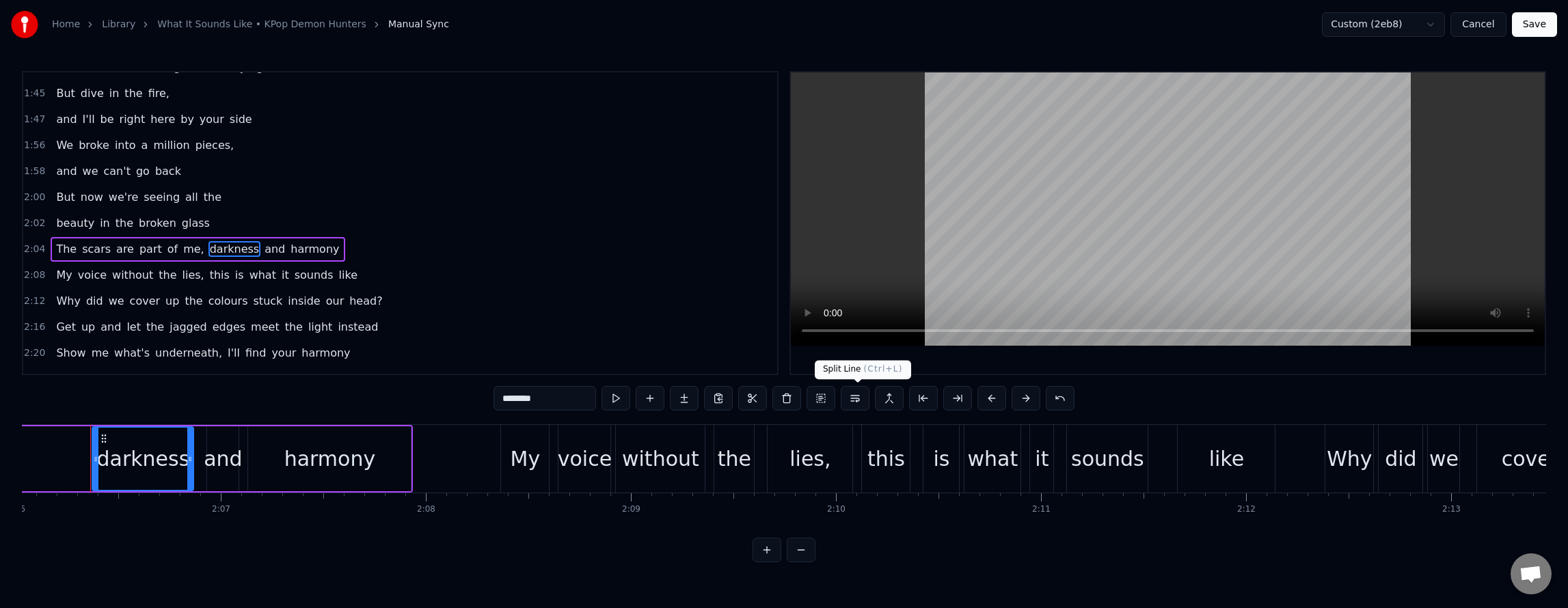
drag, startPoint x: 854, startPoint y: 396, endPoint x: 802, endPoint y: 397, distance: 52.0
click at [854, 396] on button at bounding box center [854, 398] width 29 height 25
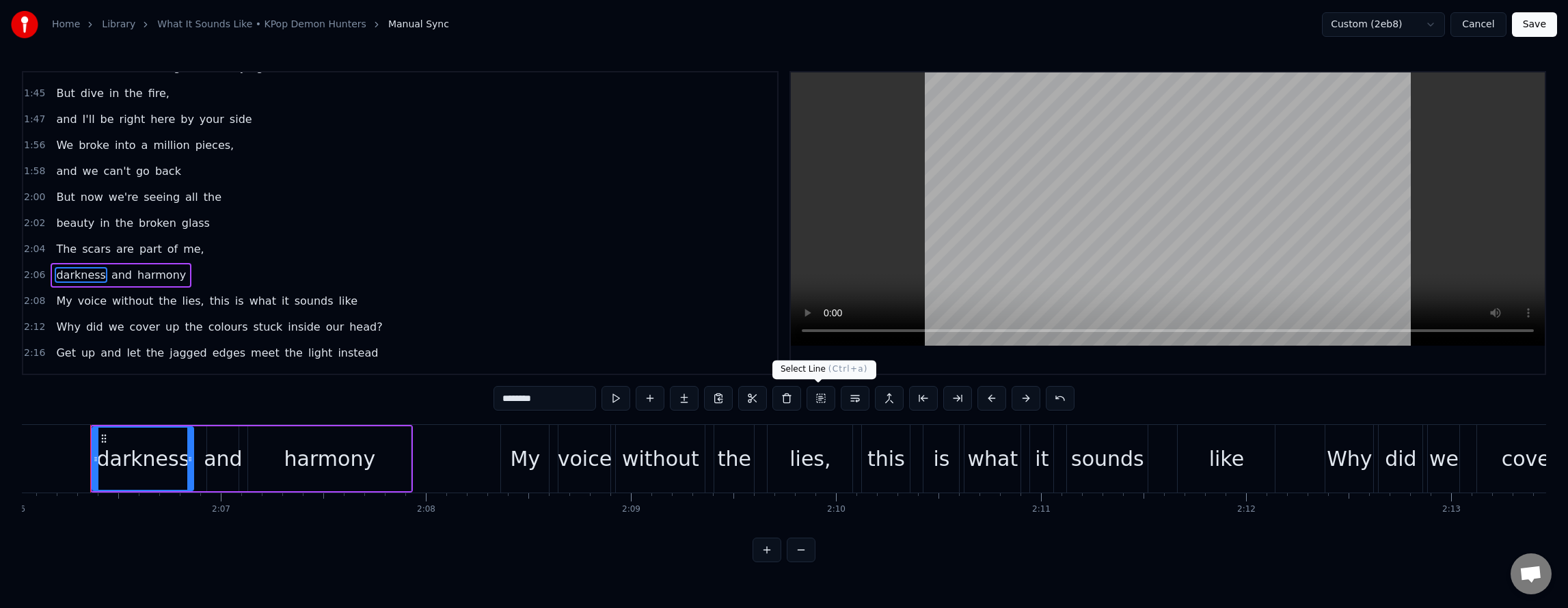
scroll to position [848, 0]
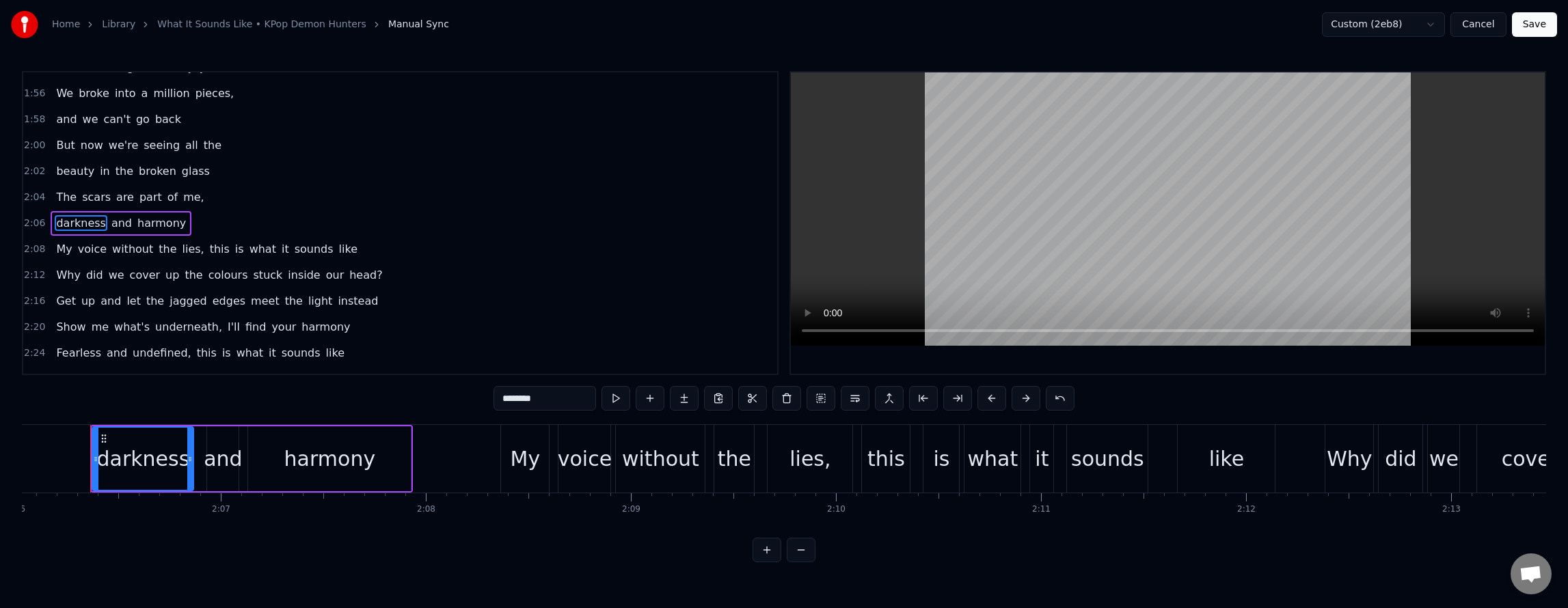
click at [209, 250] on span "this" at bounding box center [220, 249] width 23 height 16
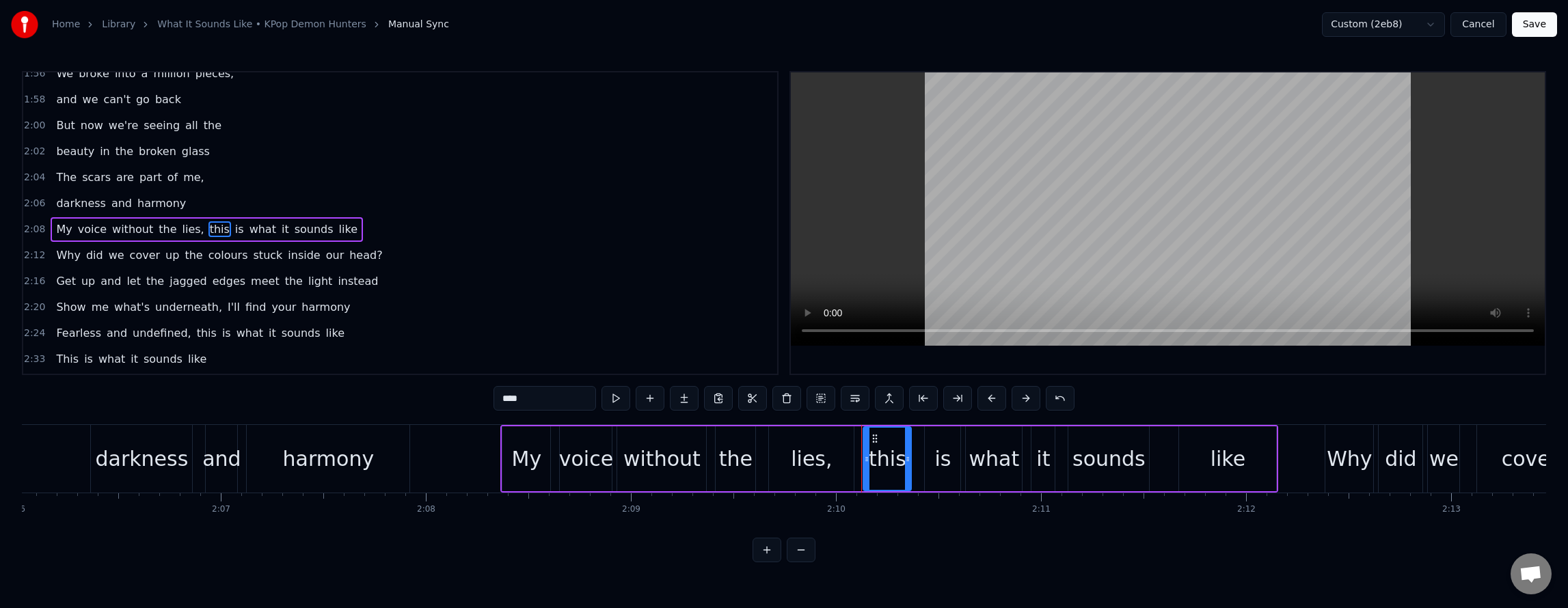
scroll to position [875, 0]
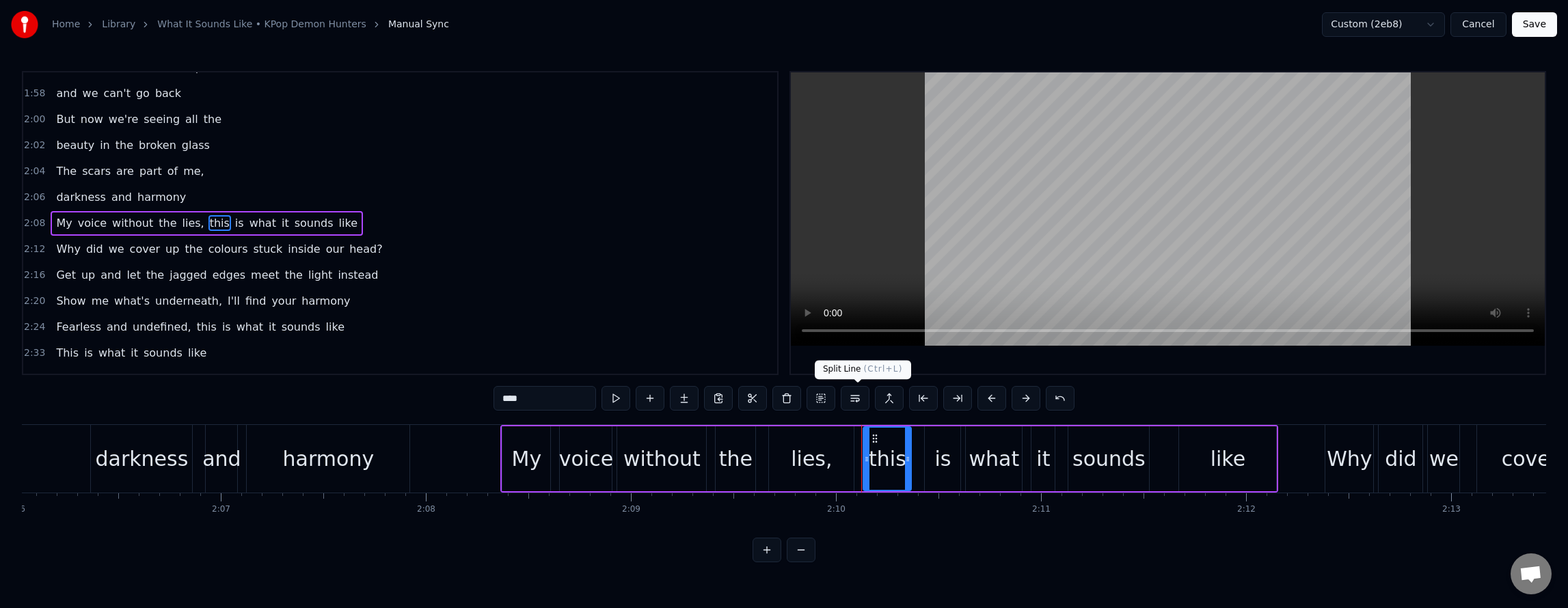
click at [853, 398] on button at bounding box center [854, 398] width 29 height 25
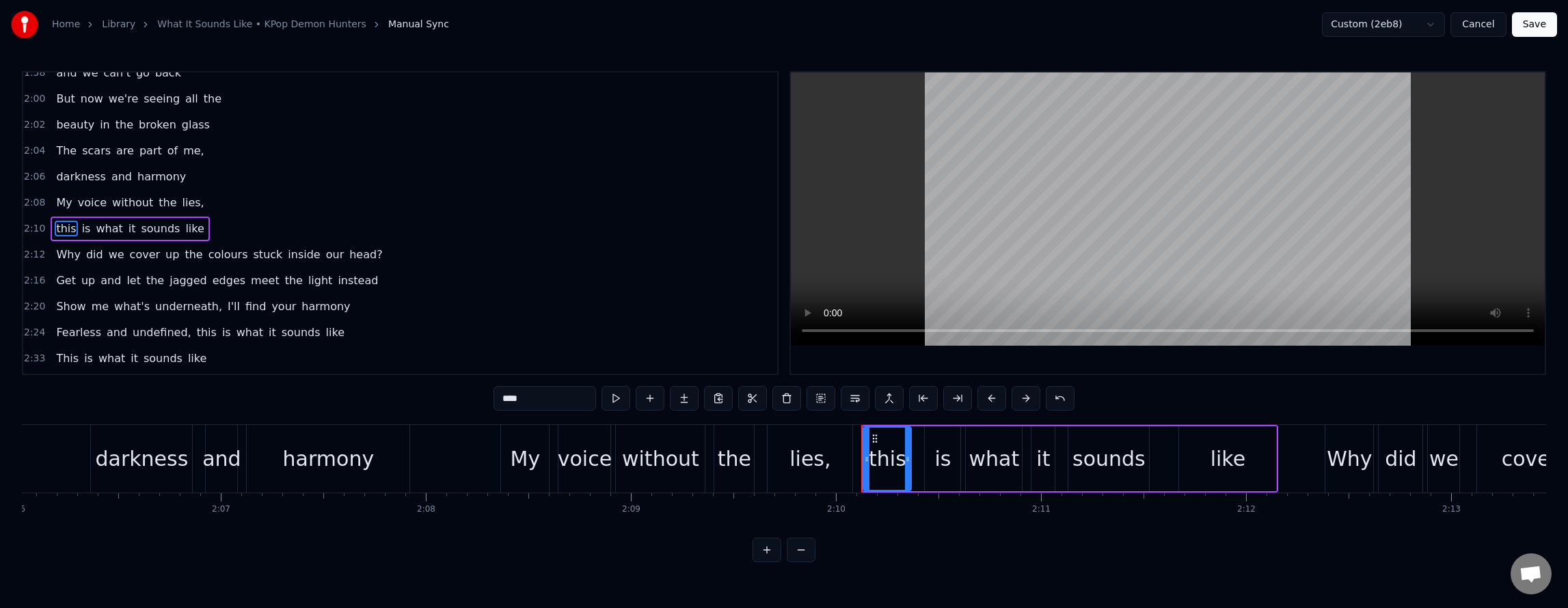
scroll to position [901, 0]
drag, startPoint x: 209, startPoint y: 253, endPoint x: 278, endPoint y: 276, distance: 72.7
click at [209, 253] on span "colours" at bounding box center [228, 249] width 42 height 16
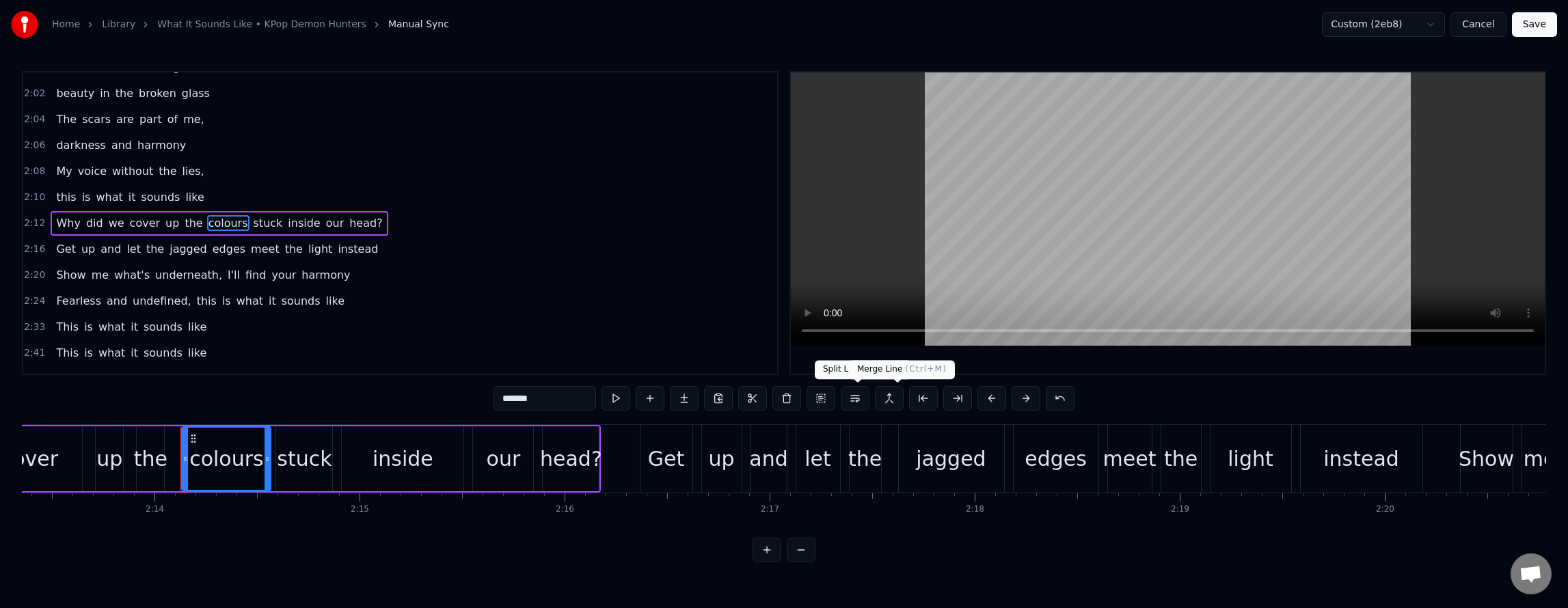
scroll to position [0, 27436]
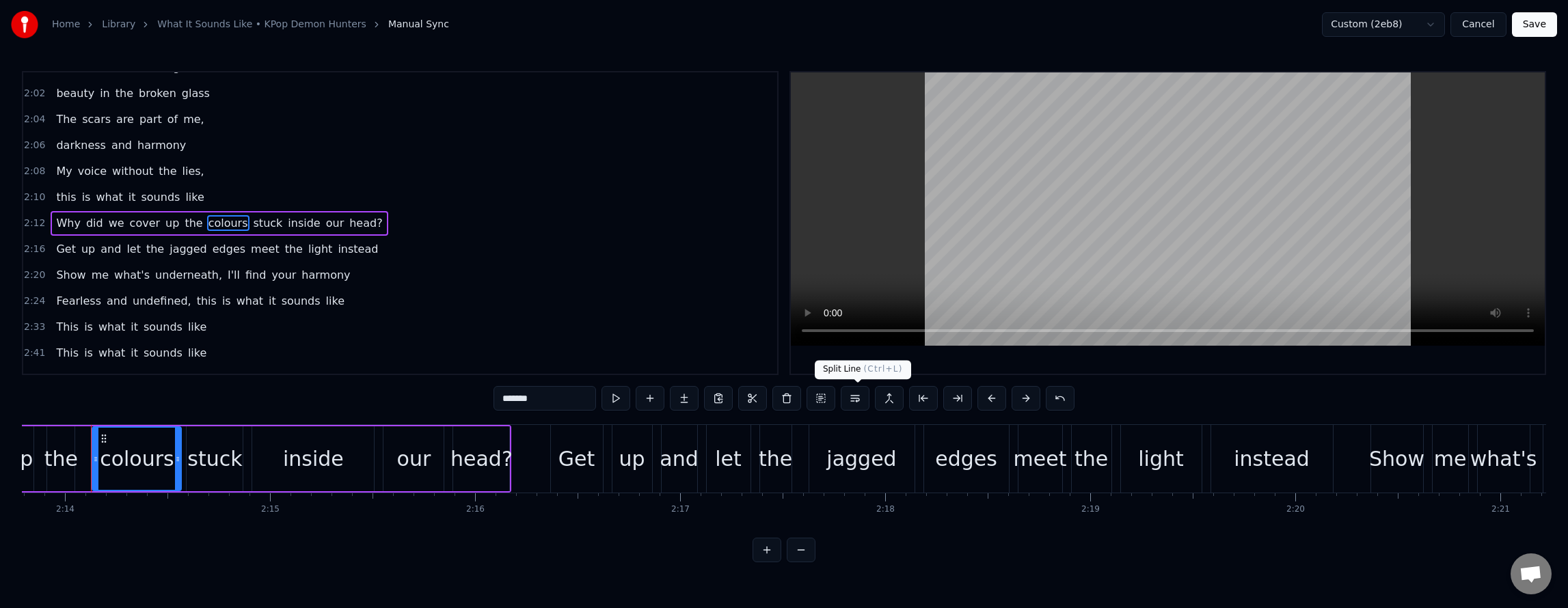
click at [853, 398] on button at bounding box center [854, 398] width 29 height 25
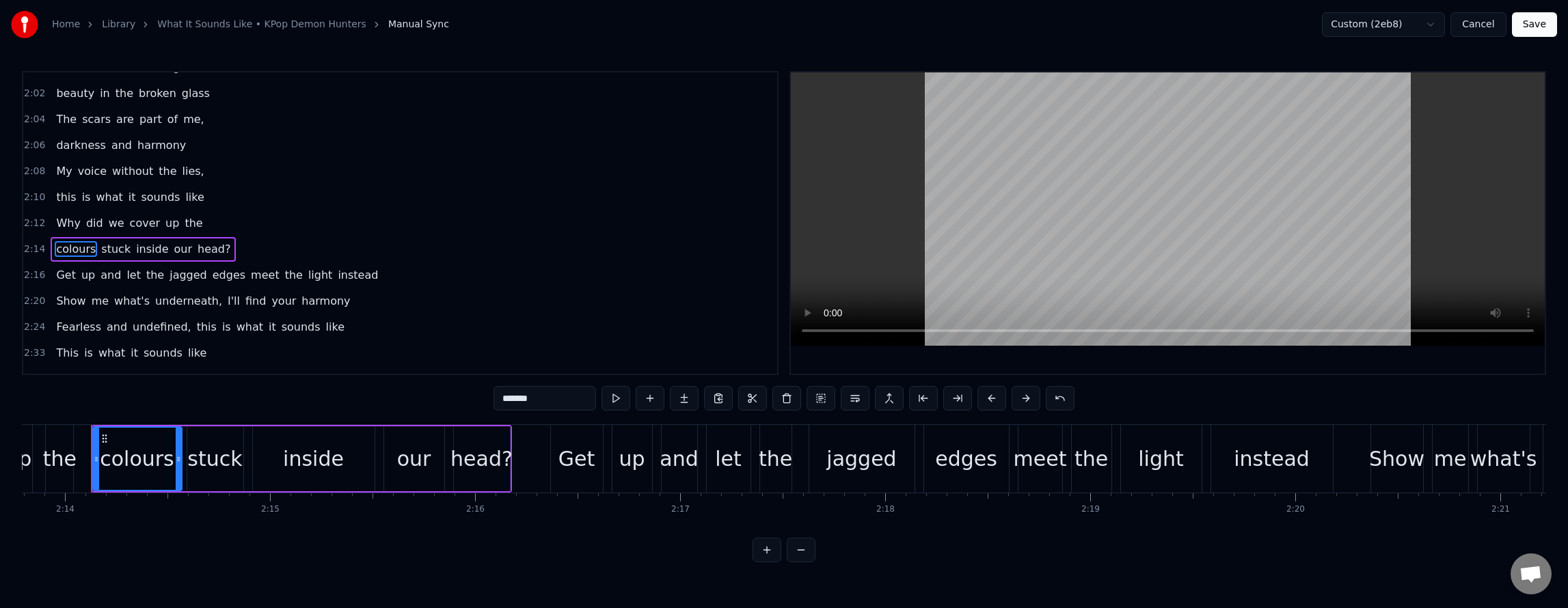
scroll to position [953, 0]
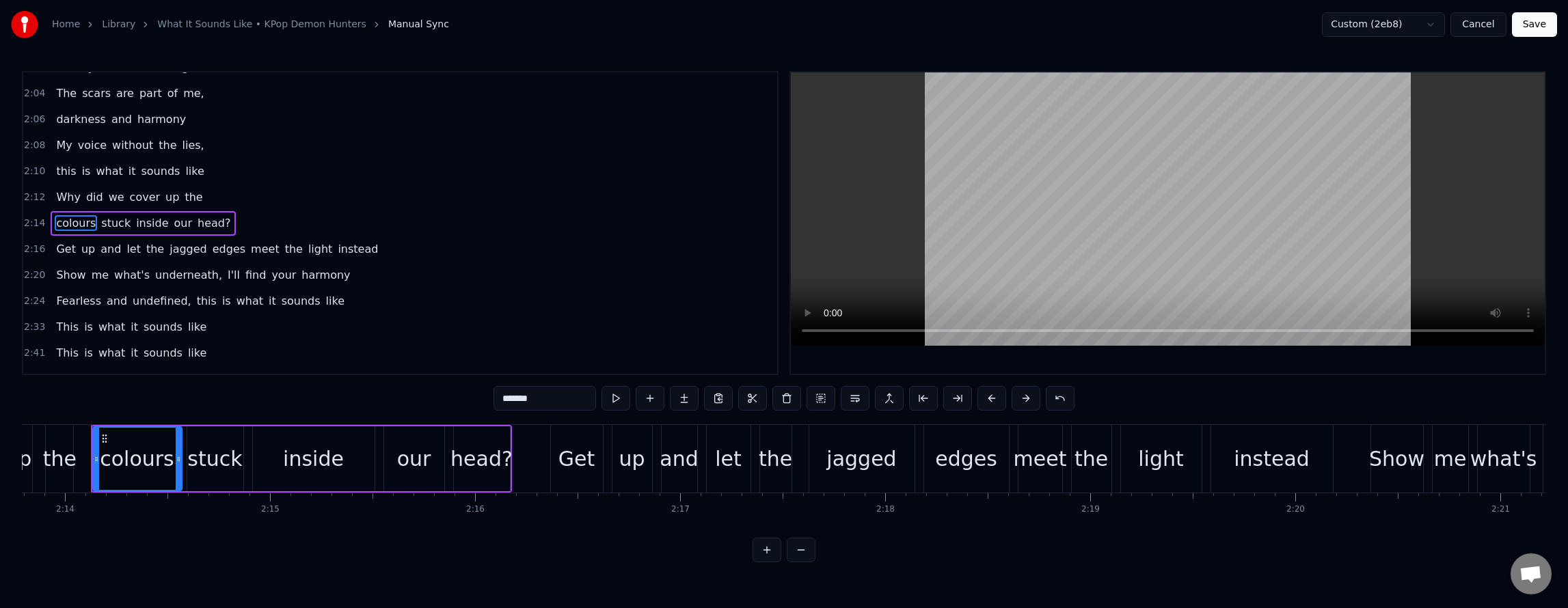
click at [211, 253] on span "edges" at bounding box center [229, 249] width 35 height 16
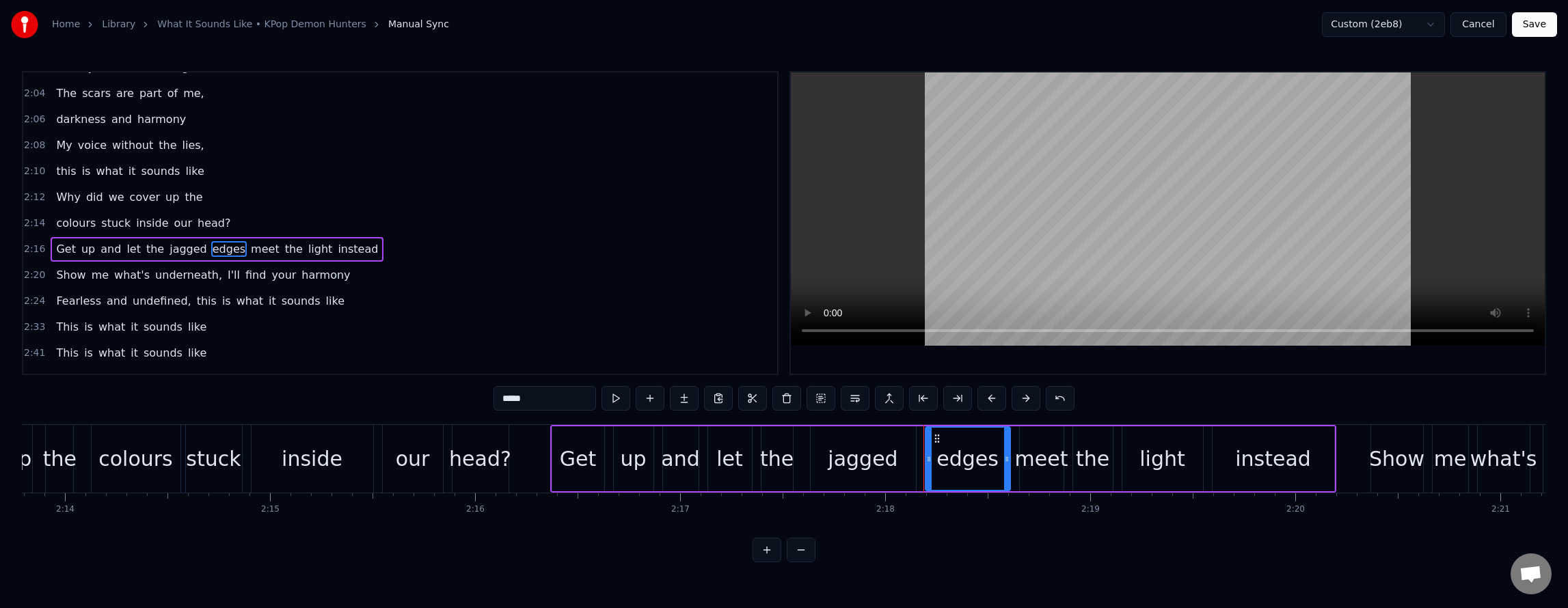
scroll to position [979, 0]
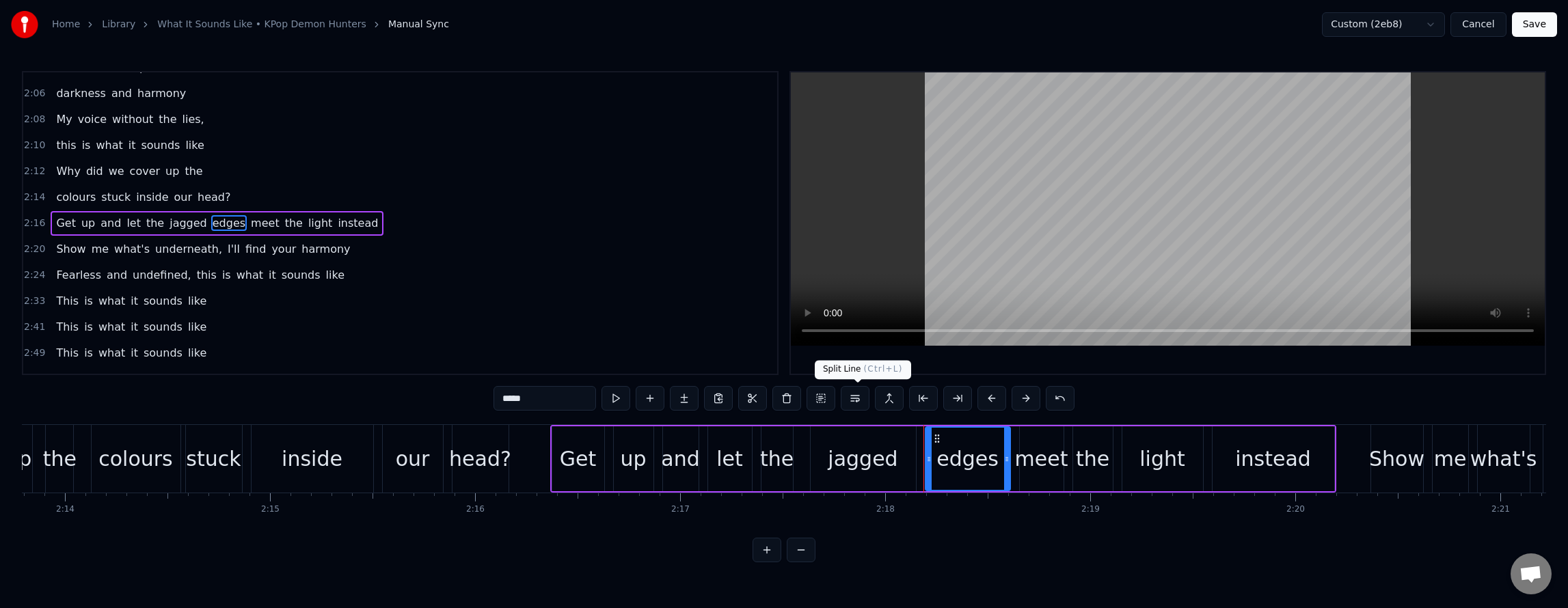
click at [852, 402] on button at bounding box center [854, 398] width 29 height 25
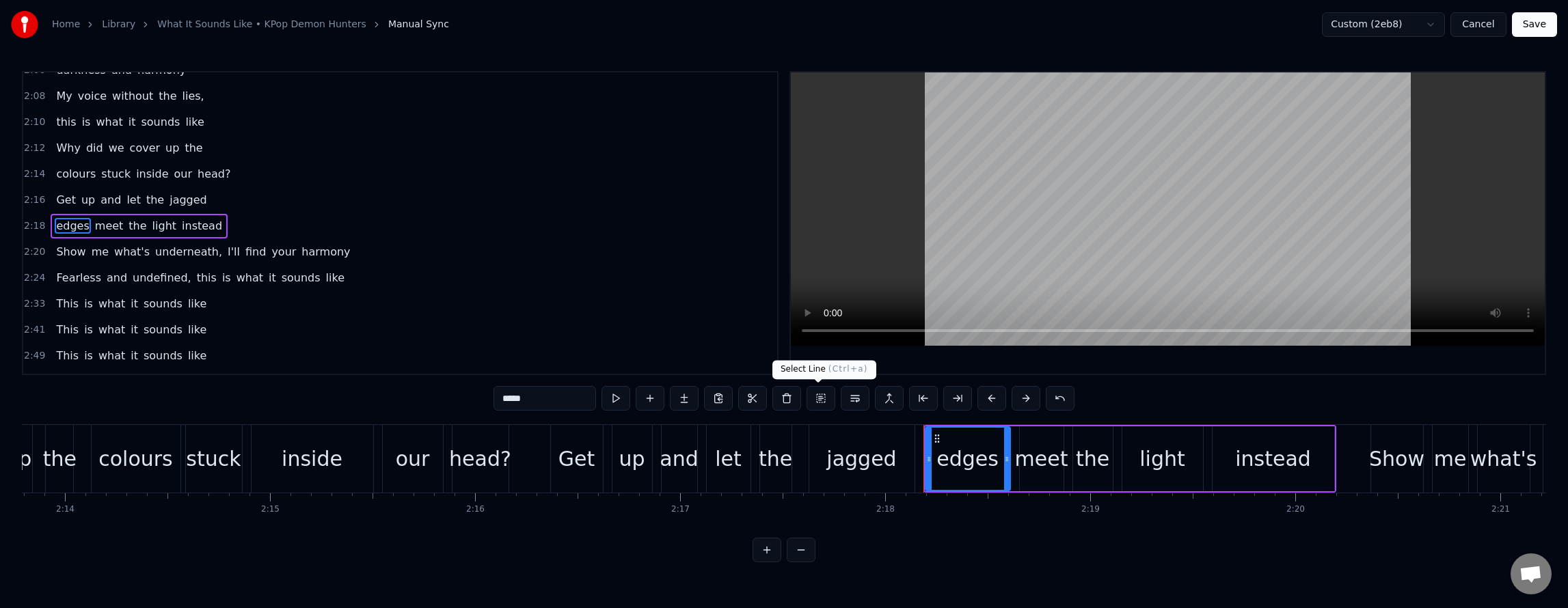
scroll to position [1005, 0]
drag, startPoint x: 211, startPoint y: 253, endPoint x: 223, endPoint y: 257, distance: 12.6
click at [227, 253] on span "I'll" at bounding box center [234, 249] width 15 height 16
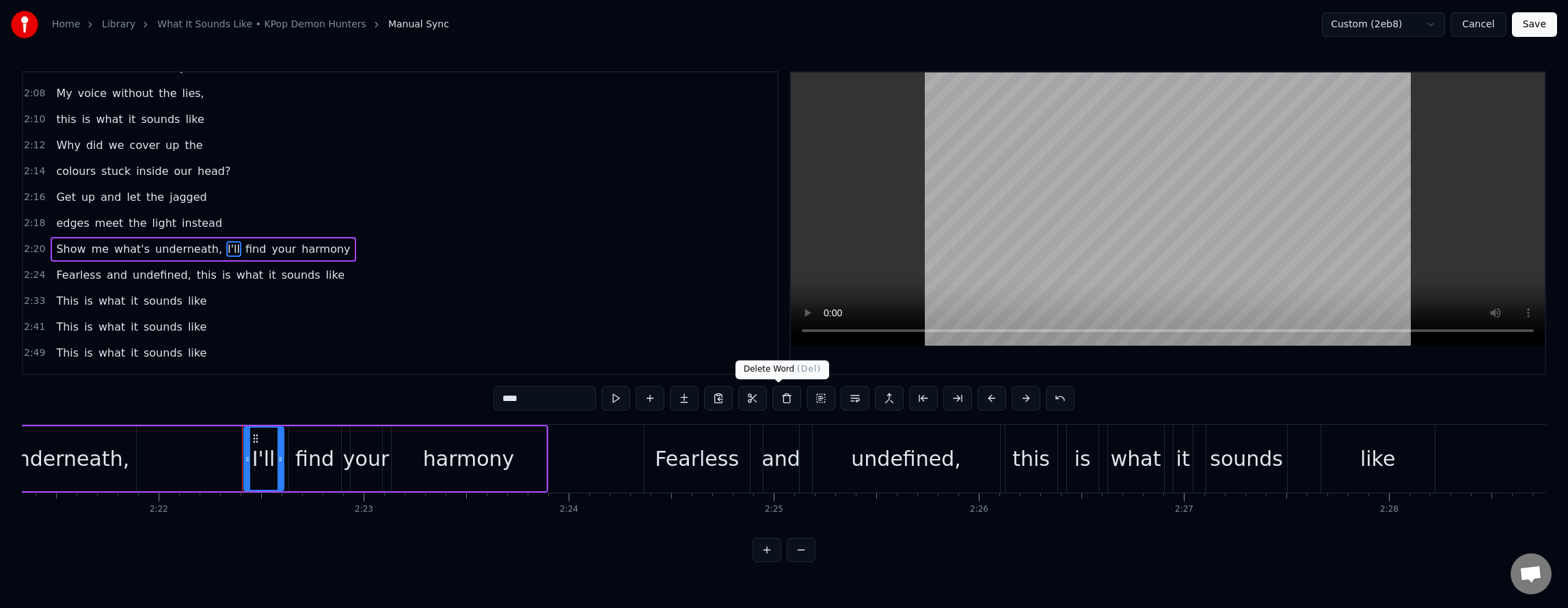
scroll to position [0, 29134]
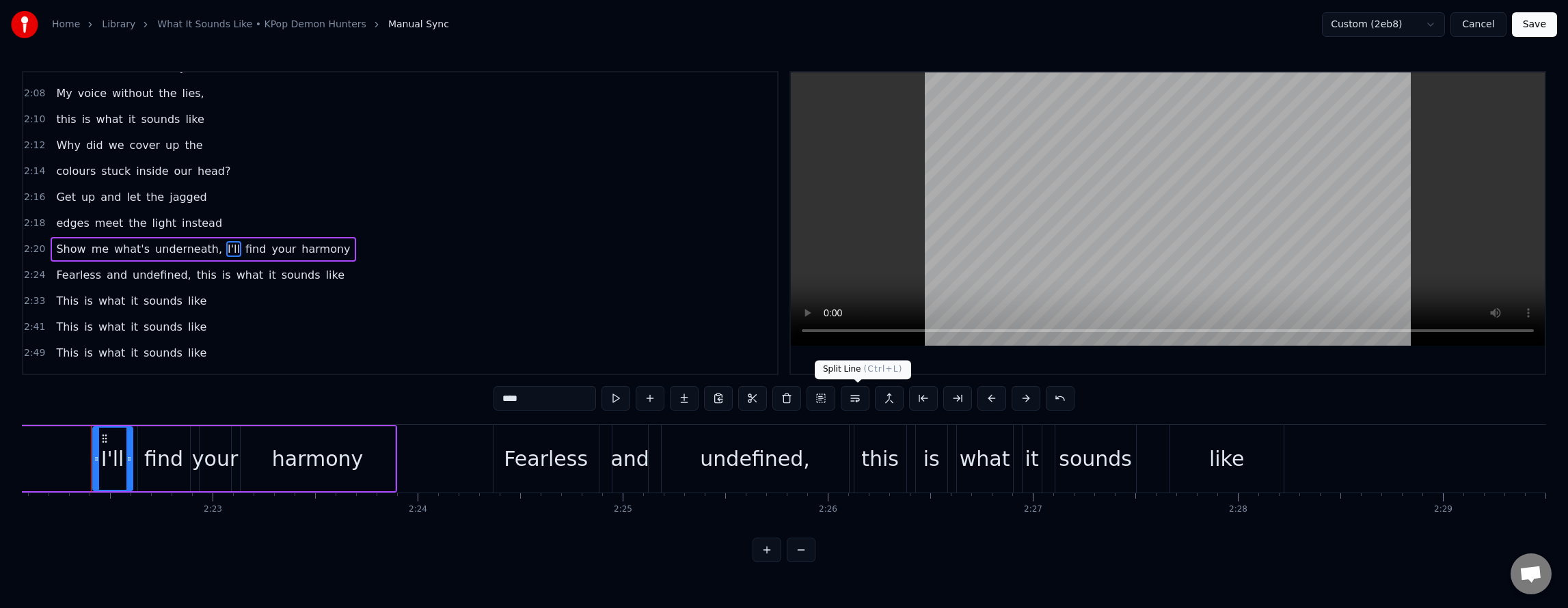
click at [860, 398] on button at bounding box center [854, 398] width 29 height 25
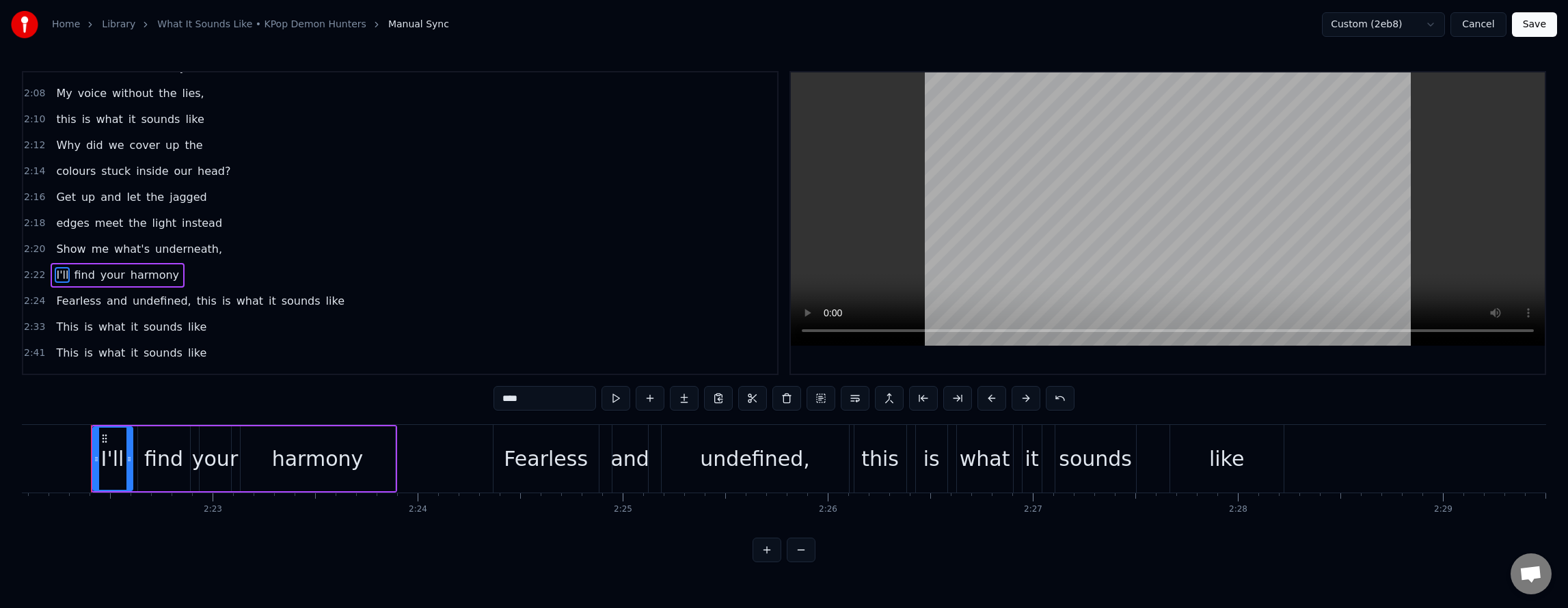
scroll to position [1056, 0]
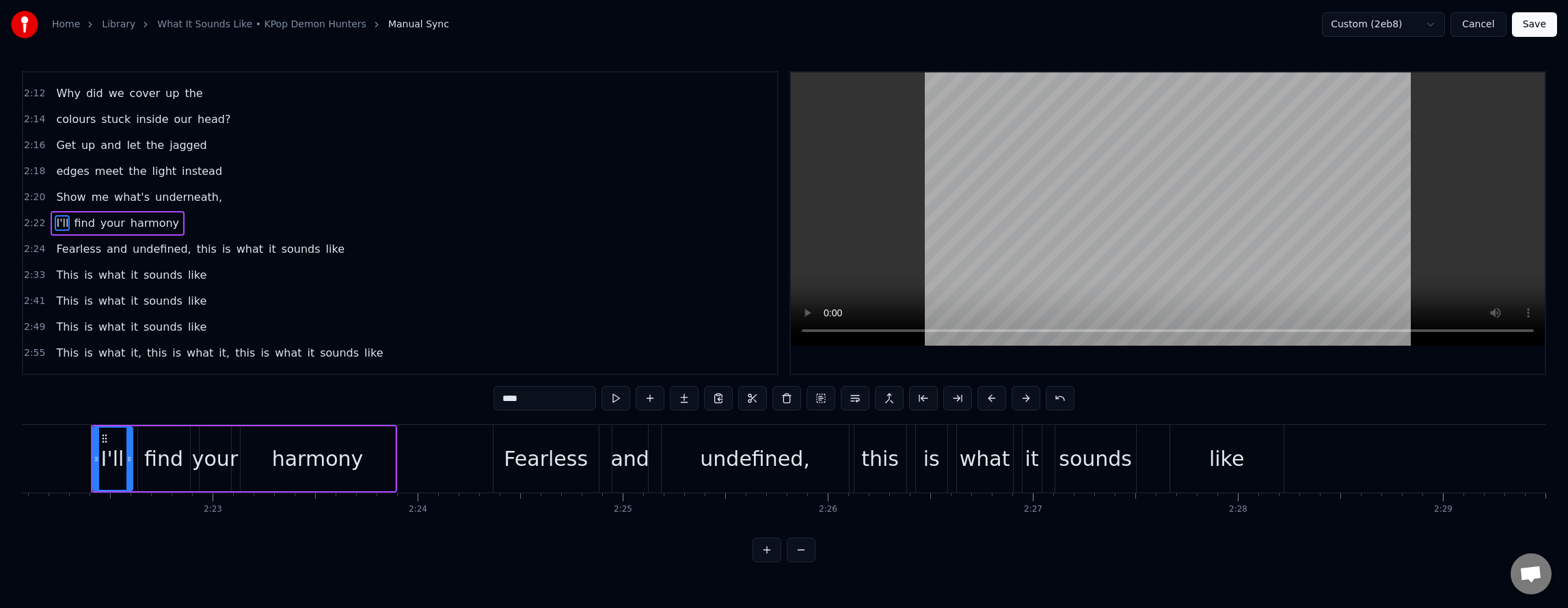
click at [195, 255] on span "this" at bounding box center [206, 249] width 23 height 16
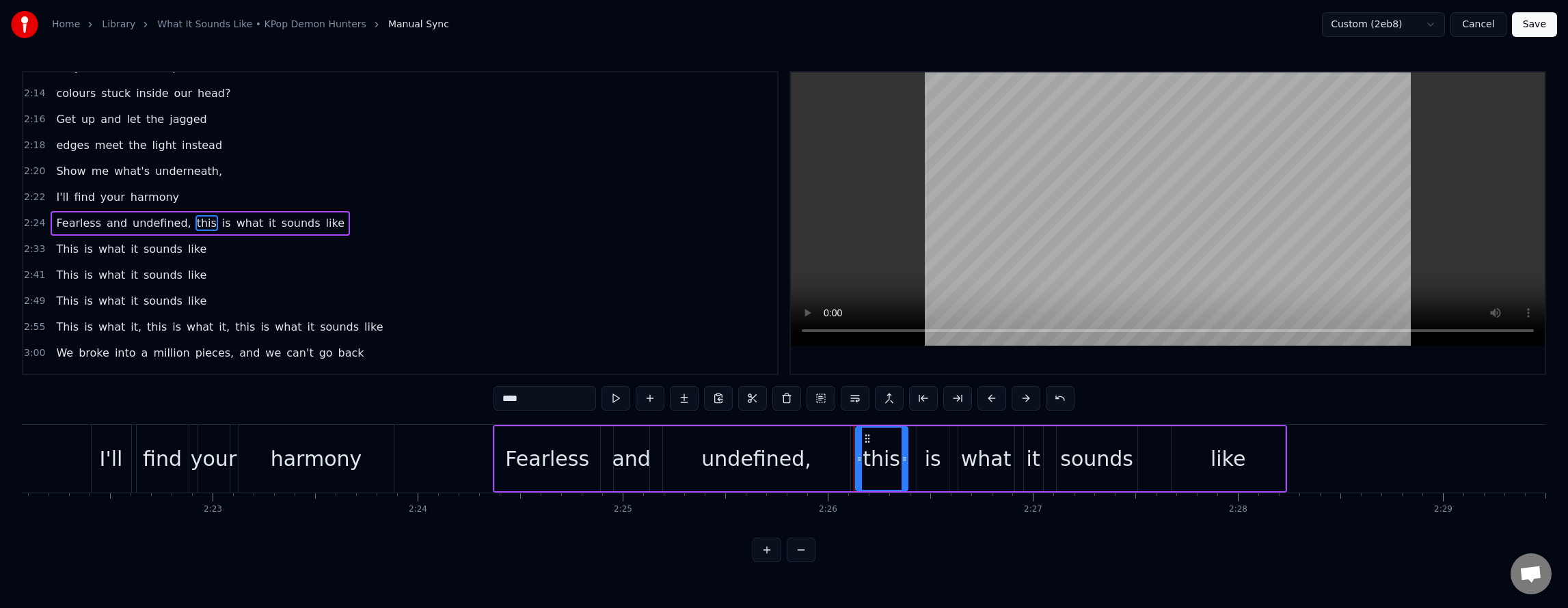
scroll to position [1083, 0]
click at [857, 399] on button at bounding box center [854, 398] width 29 height 25
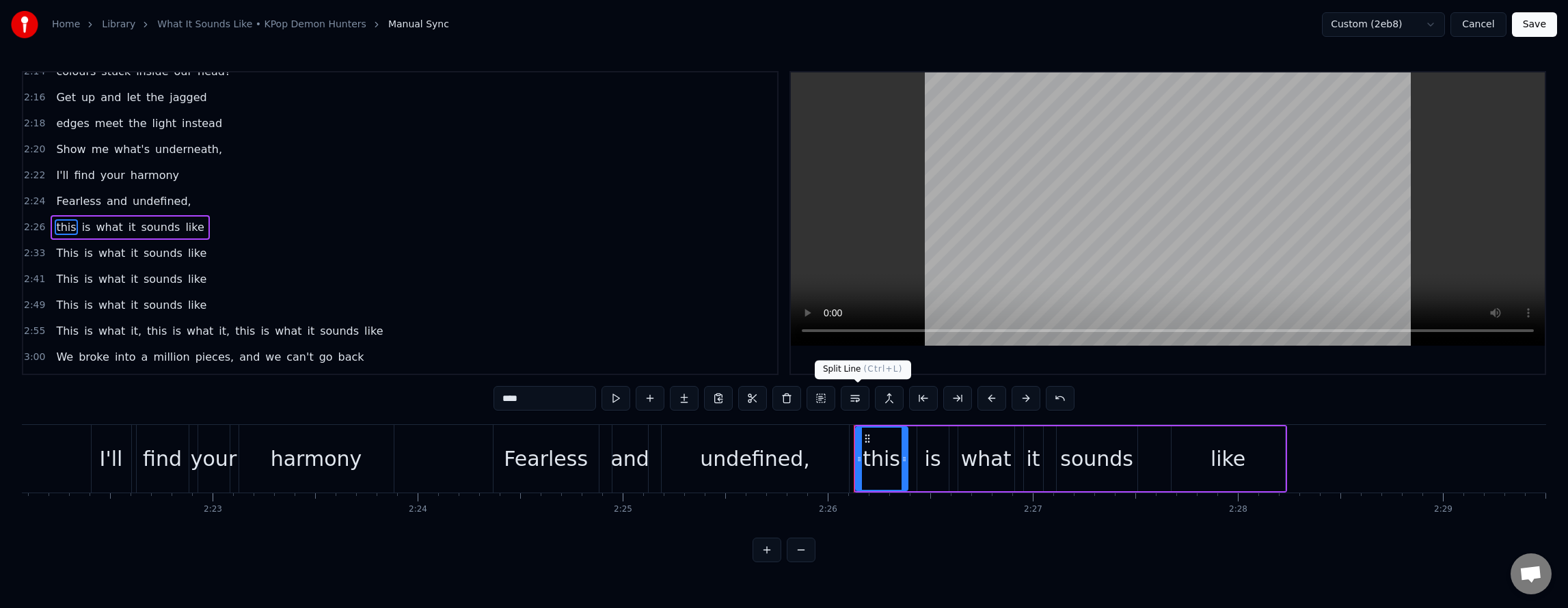
scroll to position [1109, 0]
drag, startPoint x: 224, startPoint y: 322, endPoint x: 240, endPoint y: 331, distance: 18.4
click at [234, 325] on span "this" at bounding box center [244, 327] width 23 height 16
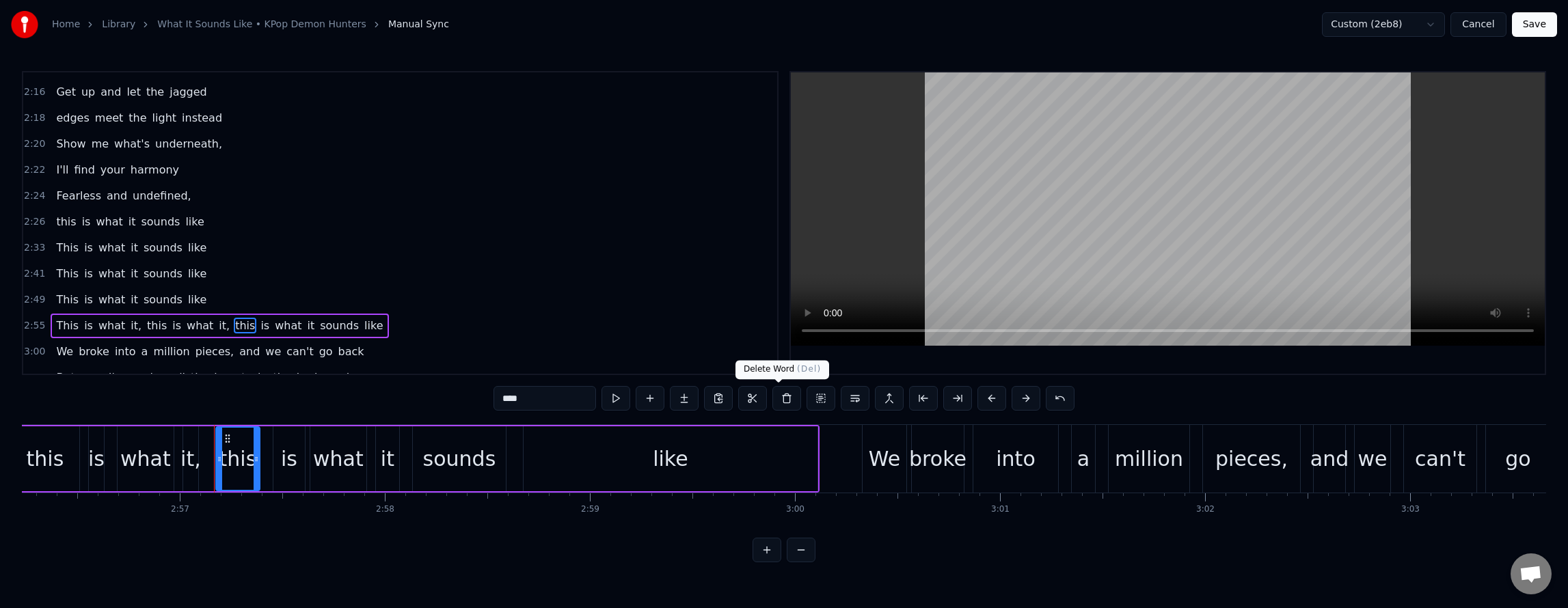
scroll to position [0, 36262]
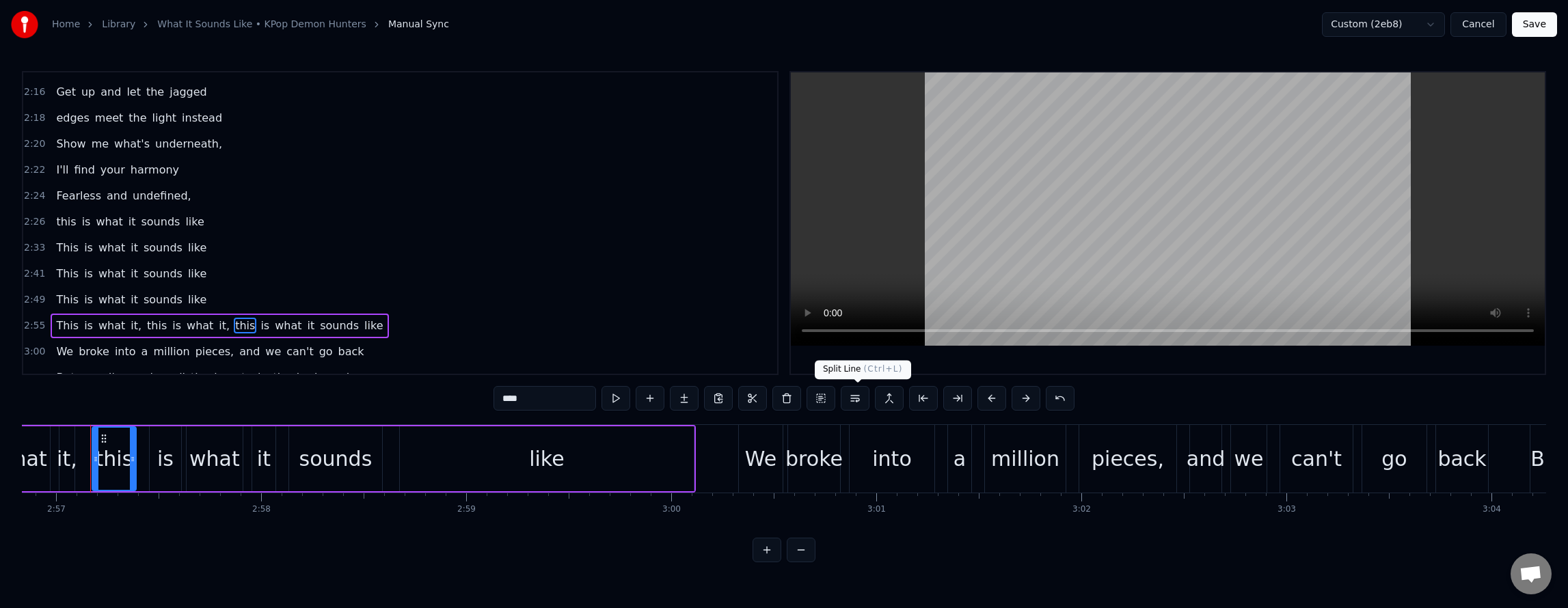
drag, startPoint x: 851, startPoint y: 395, endPoint x: 759, endPoint y: 382, distance: 92.9
click at [851, 395] on button at bounding box center [854, 398] width 29 height 25
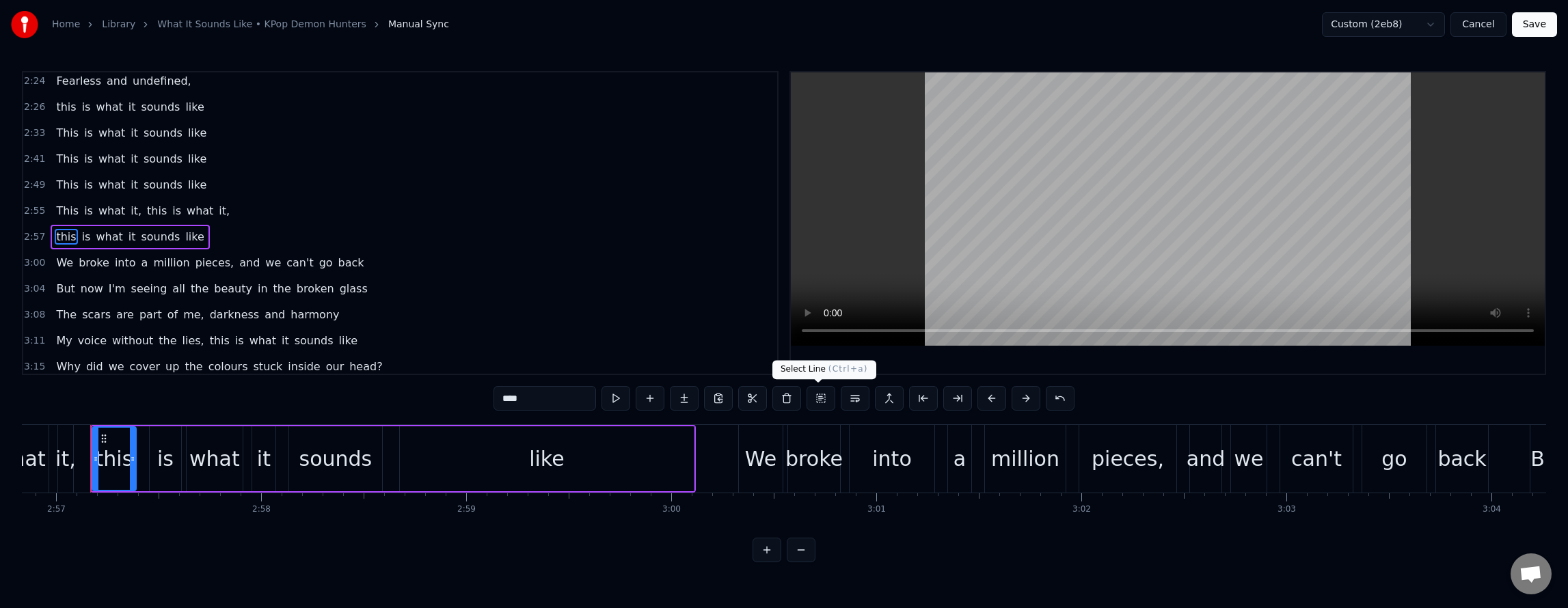
scroll to position [1239, 0]
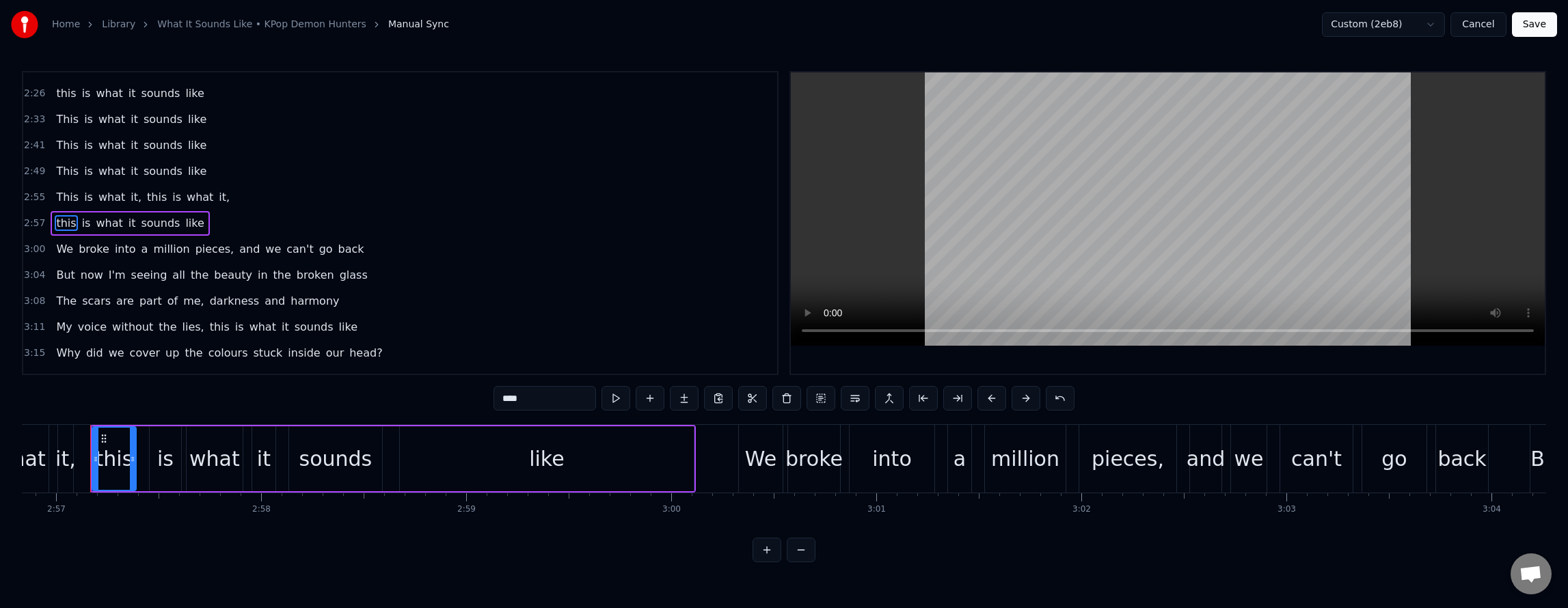
click at [198, 253] on span "pieces," at bounding box center [215, 249] width 41 height 16
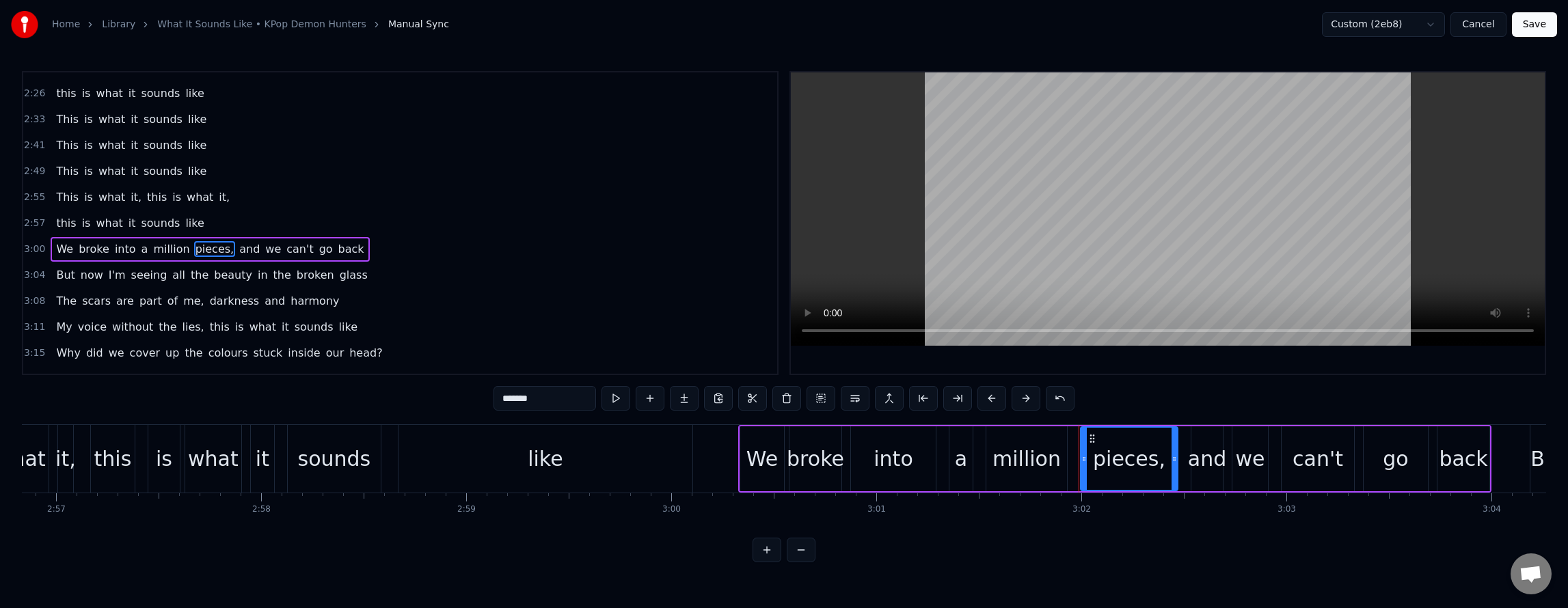
scroll to position [1264, 0]
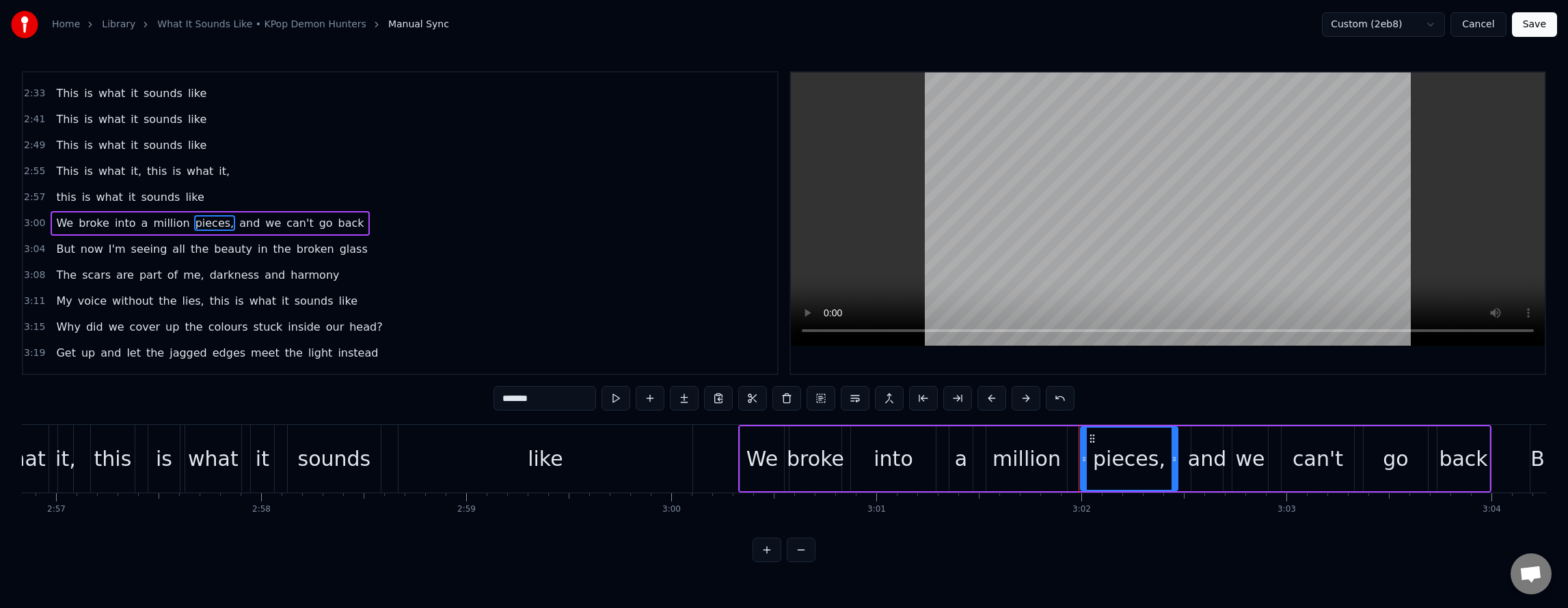
click at [238, 224] on span "and" at bounding box center [249, 223] width 24 height 16
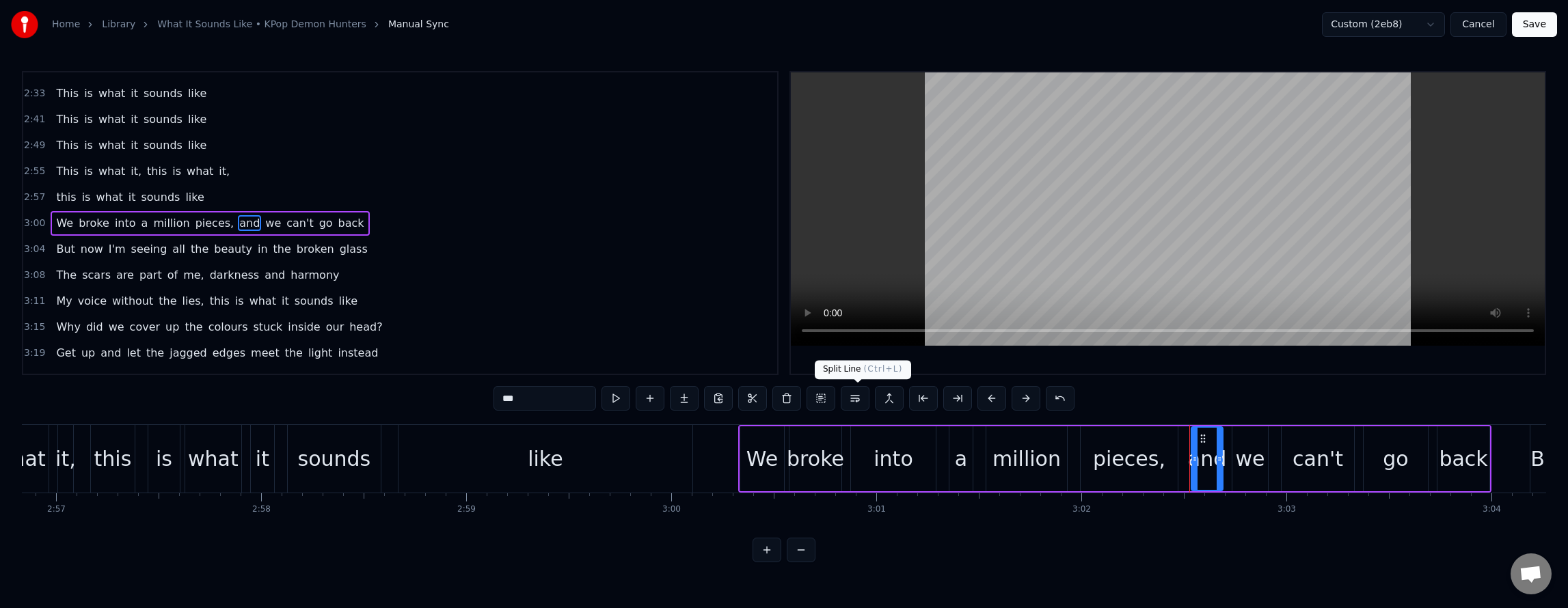
click at [857, 395] on button at bounding box center [854, 398] width 29 height 25
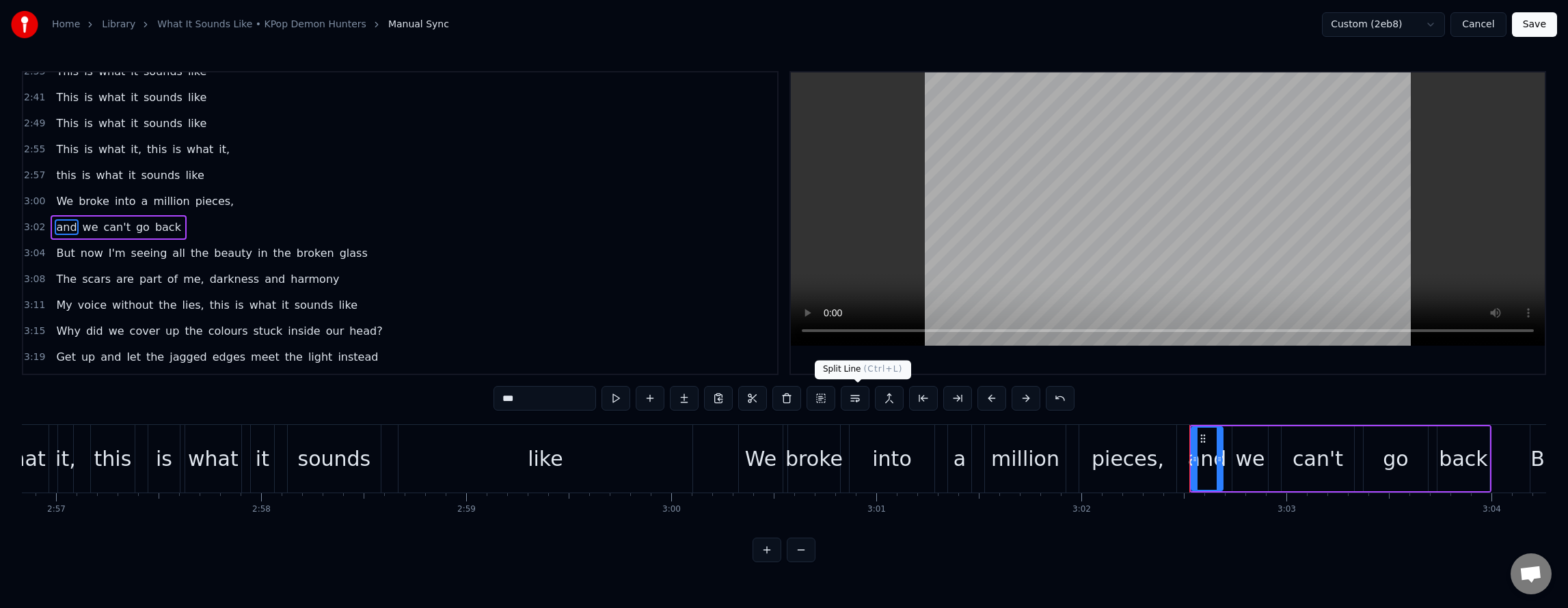
scroll to position [1290, 0]
click at [213, 254] on span "beauty" at bounding box center [234, 249] width 41 height 16
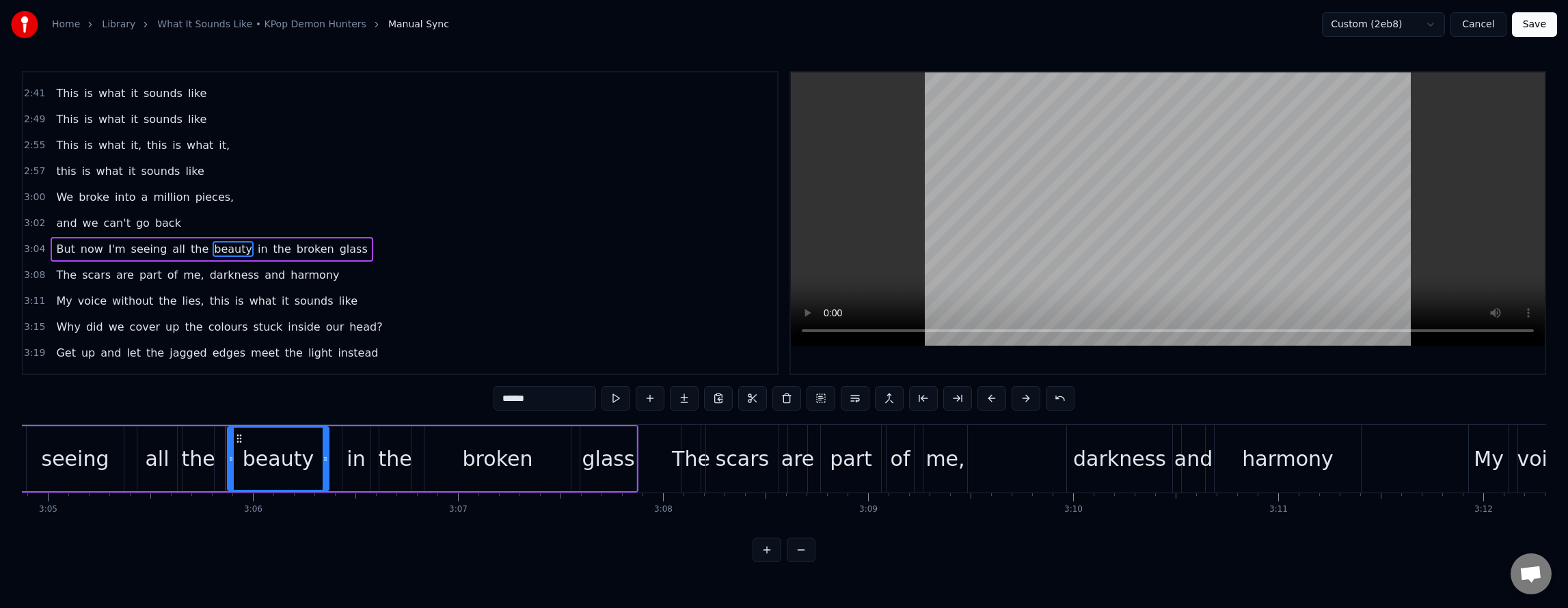
scroll to position [0, 38046]
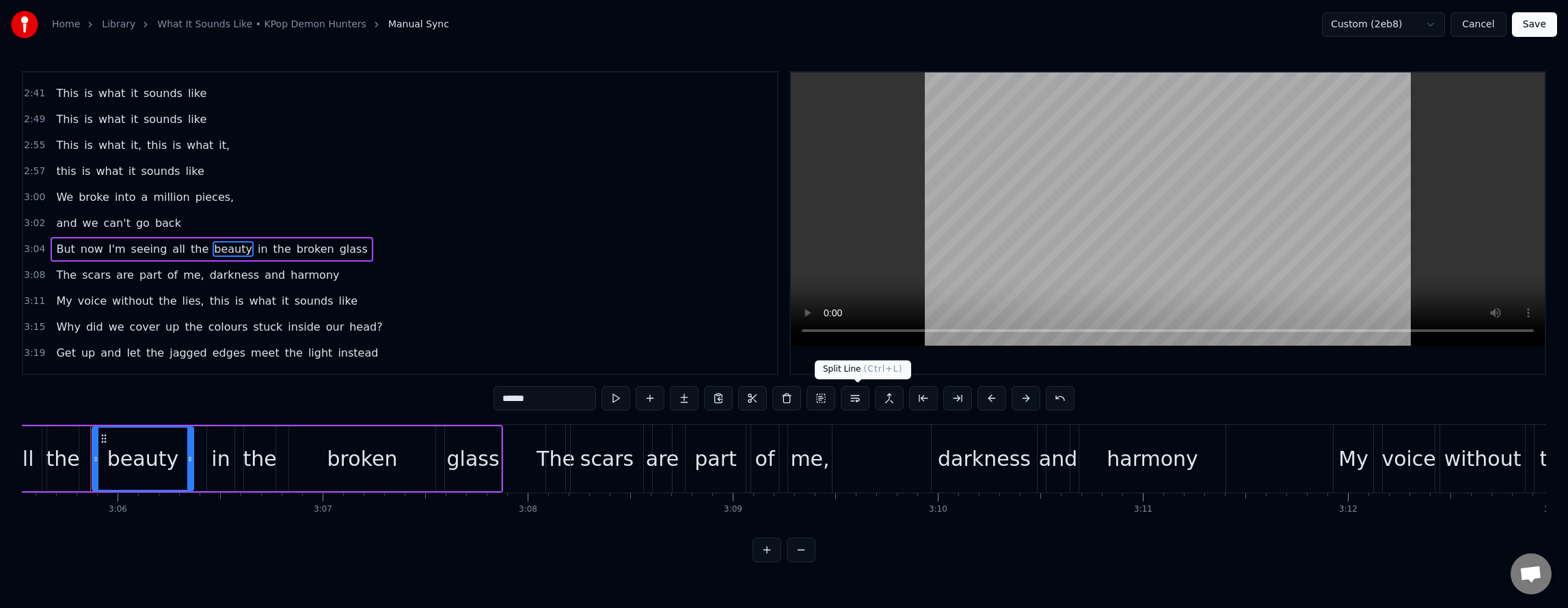
drag, startPoint x: 853, startPoint y: 398, endPoint x: 800, endPoint y: 396, distance: 53.0
click at [853, 398] on button at bounding box center [854, 398] width 29 height 25
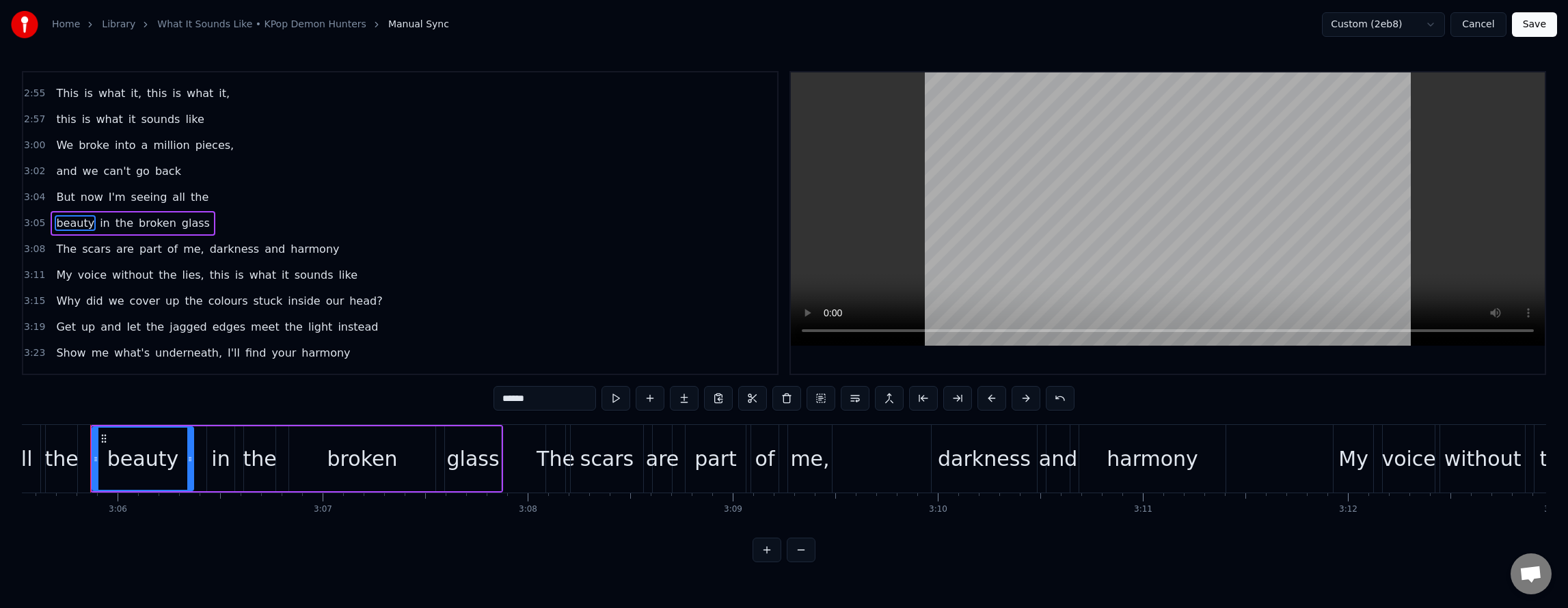
drag, startPoint x: 209, startPoint y: 253, endPoint x: 230, endPoint y: 261, distance: 22.5
click at [209, 253] on span "darkness" at bounding box center [235, 249] width 52 height 16
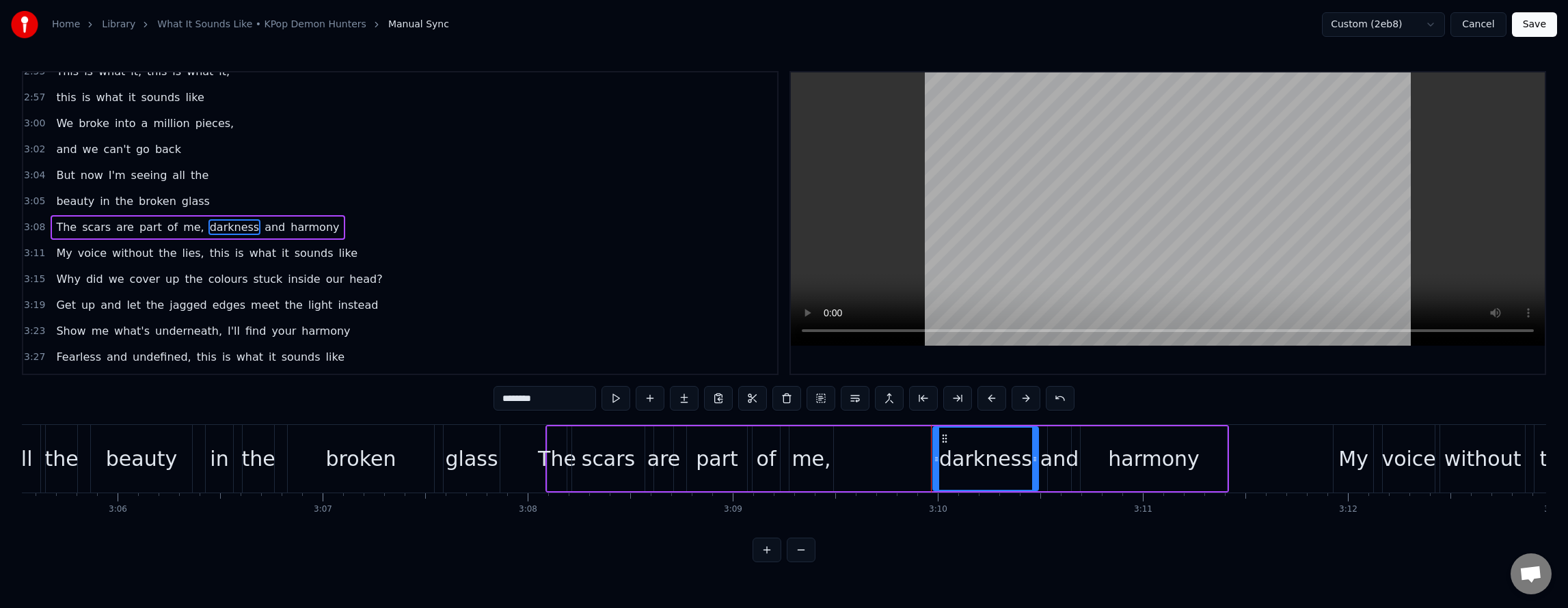
scroll to position [1369, 0]
click at [857, 402] on button at bounding box center [854, 398] width 29 height 25
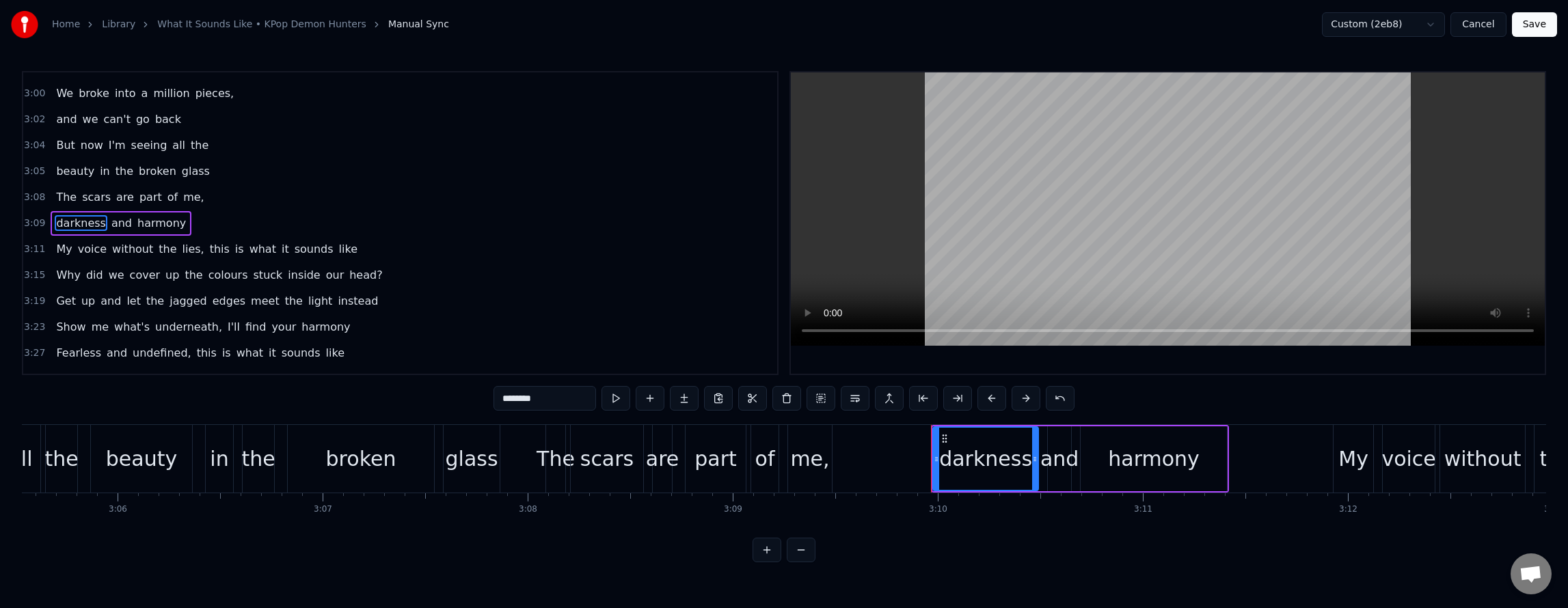
drag, startPoint x: 198, startPoint y: 253, endPoint x: 255, endPoint y: 268, distance: 58.9
click at [209, 253] on span "this" at bounding box center [220, 249] width 23 height 16
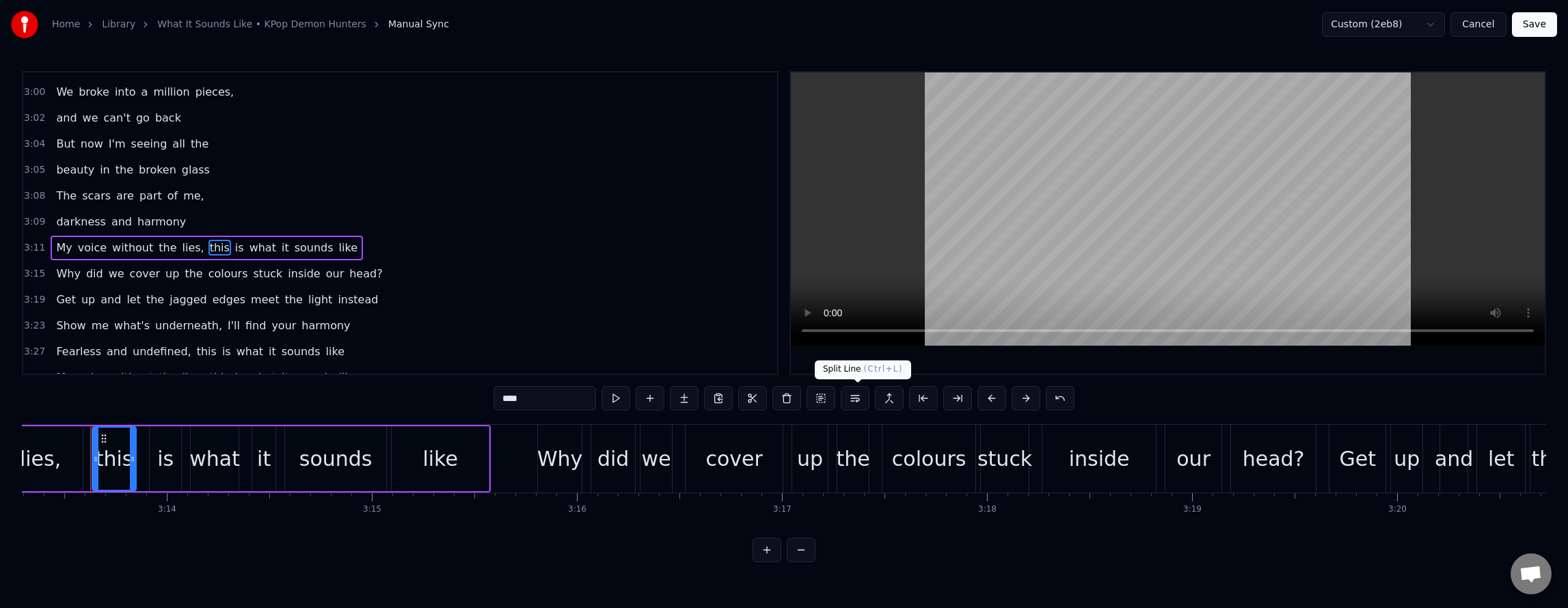
click at [851, 398] on button at bounding box center [854, 398] width 29 height 25
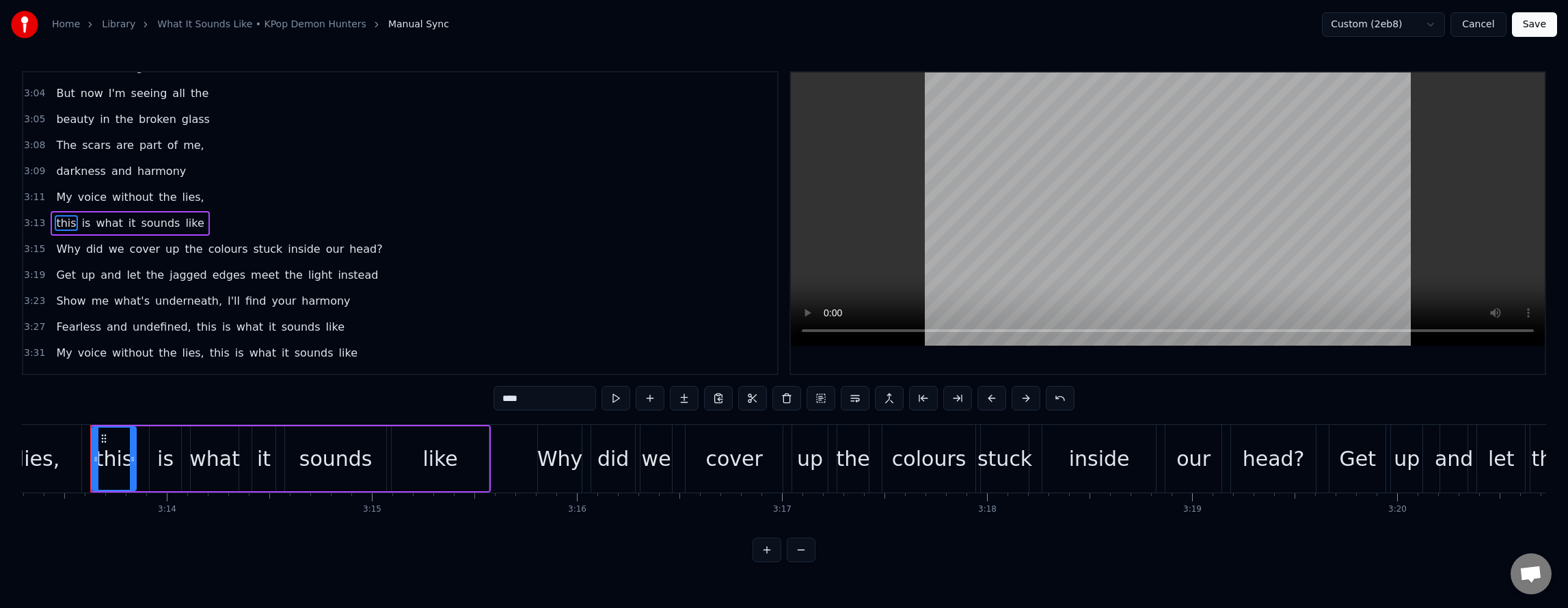
click at [224, 252] on span "colours" at bounding box center [228, 249] width 42 height 16
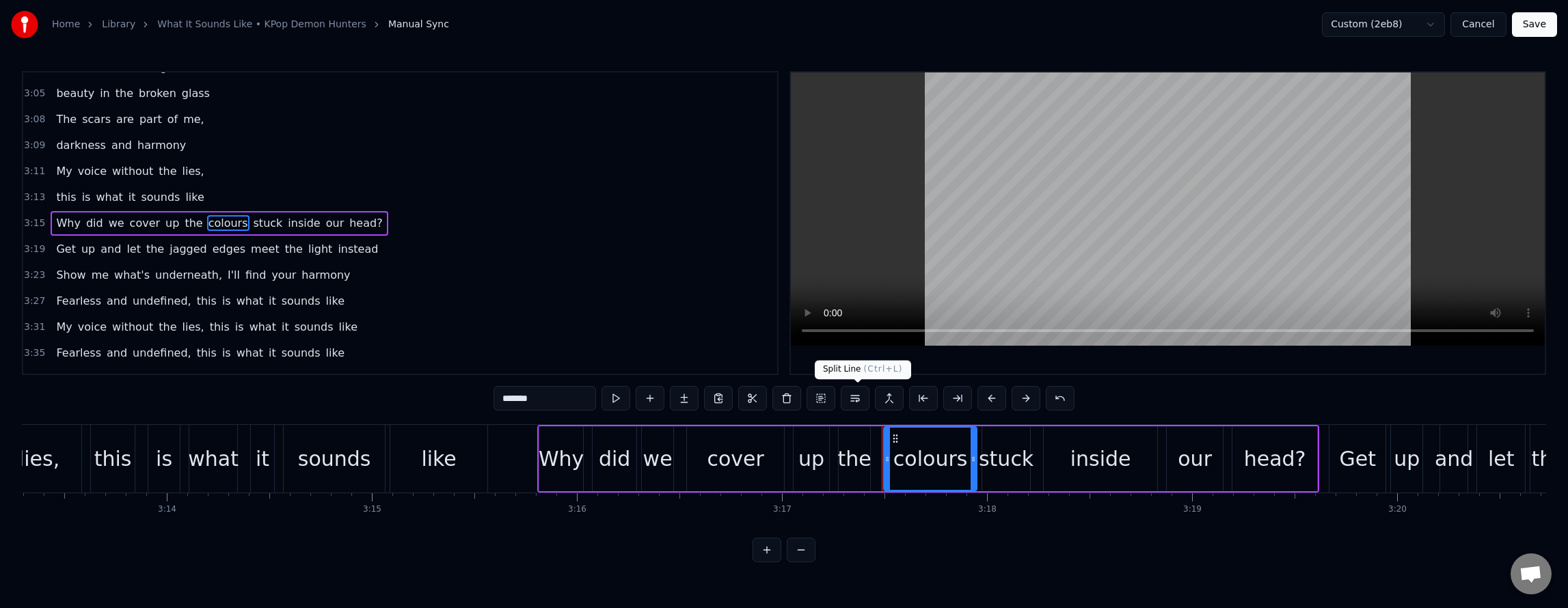
click at [852, 398] on button at bounding box center [854, 398] width 29 height 25
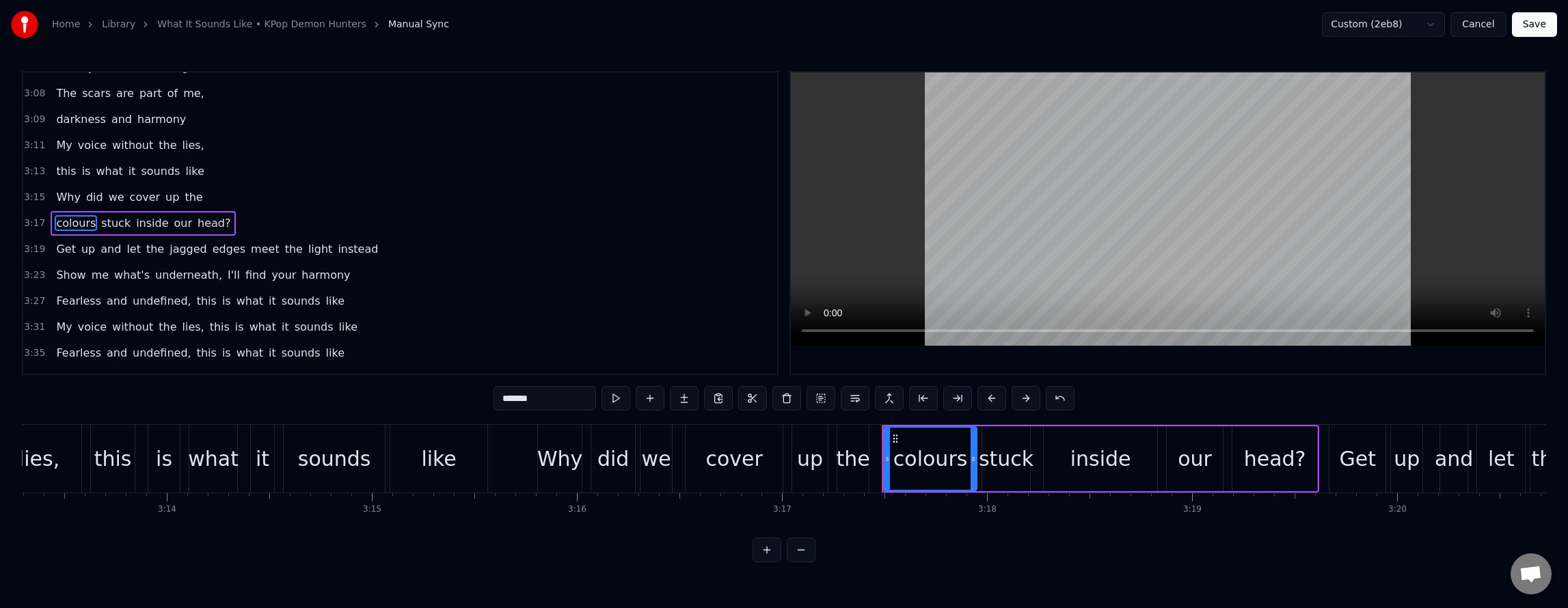
drag, startPoint x: 216, startPoint y: 254, endPoint x: 294, endPoint y: 272, distance: 80.0
click at [218, 254] on span "edges" at bounding box center [229, 249] width 35 height 16
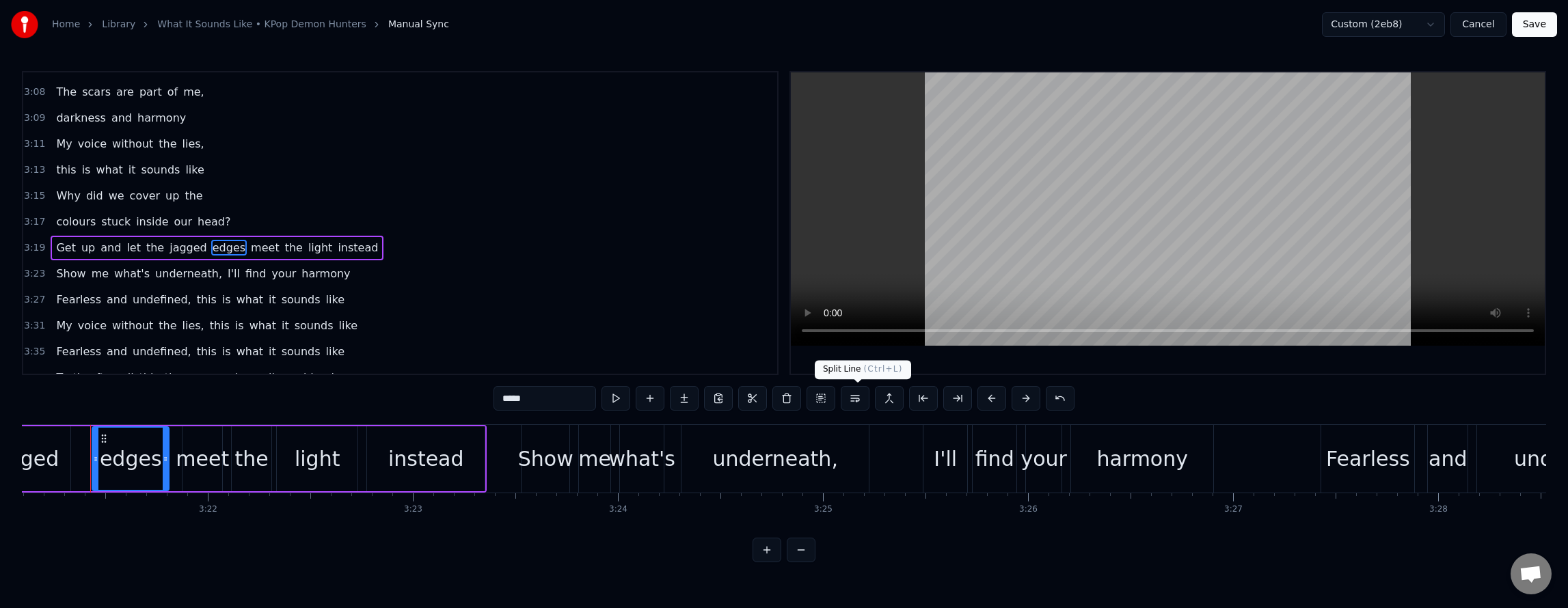
click at [852, 402] on button at bounding box center [854, 398] width 29 height 25
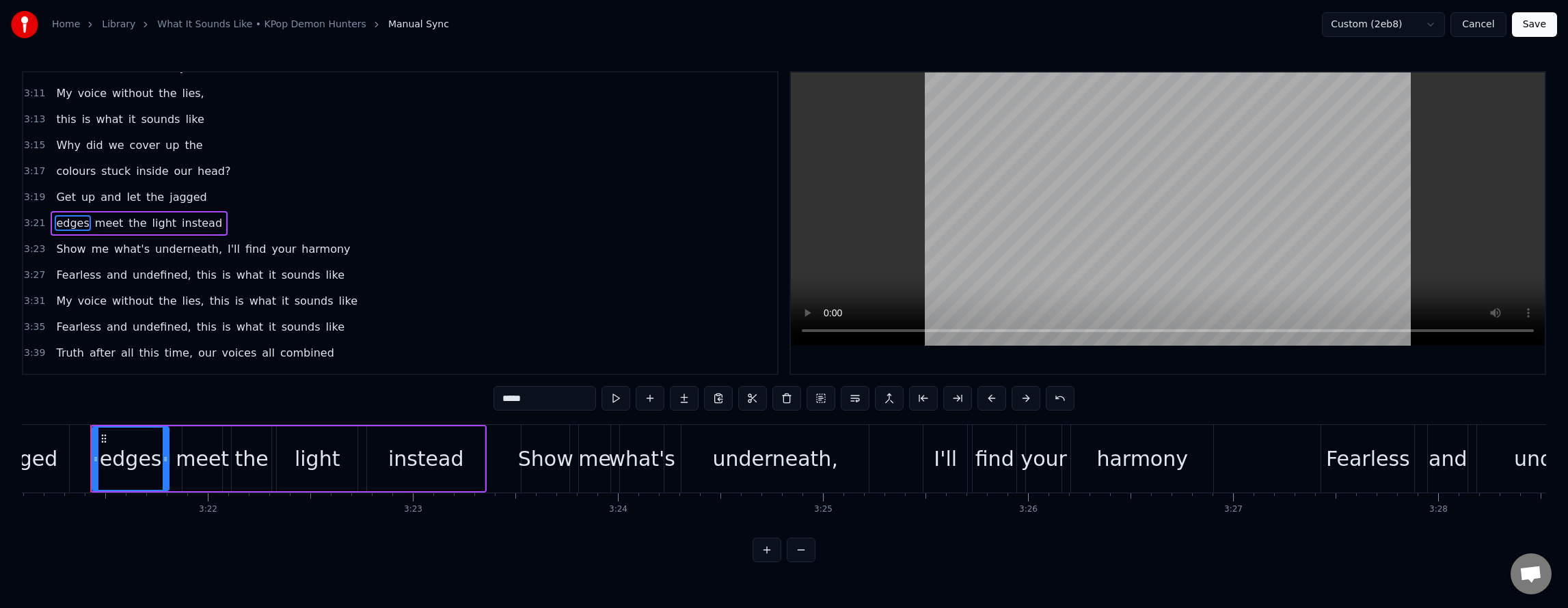
click at [227, 248] on span "I'll" at bounding box center [234, 249] width 15 height 16
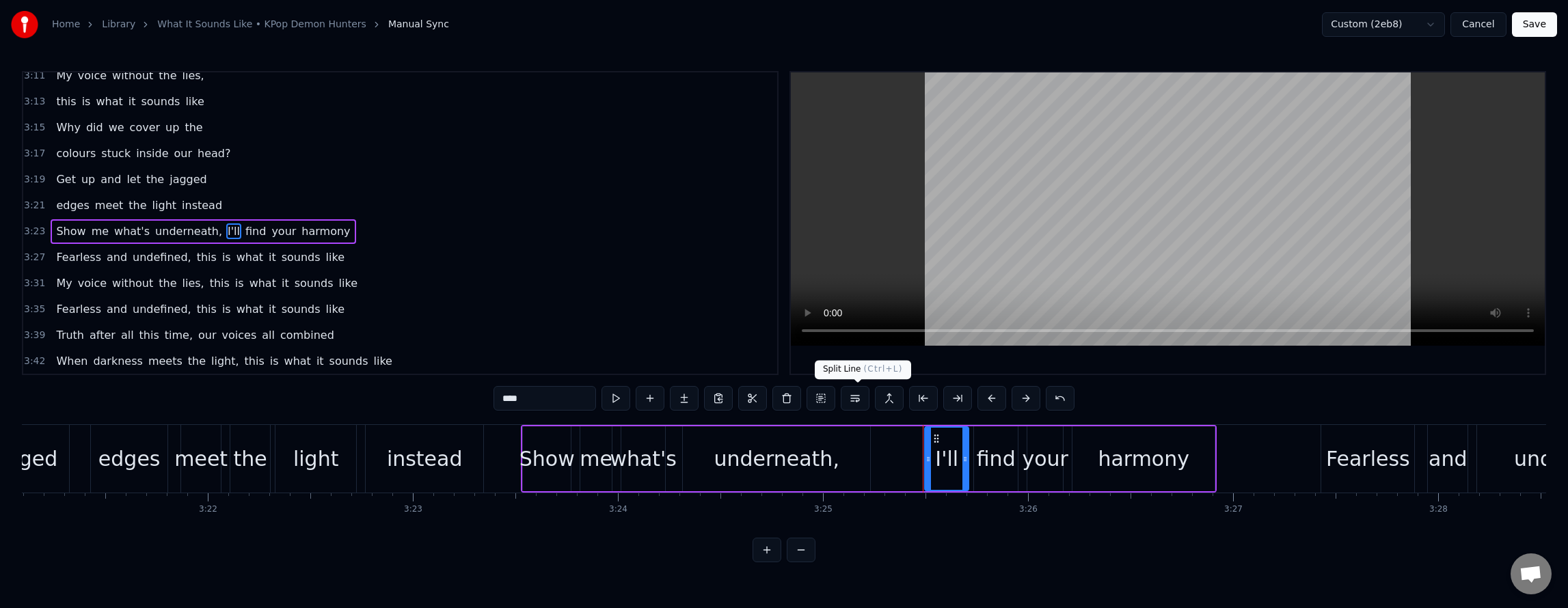
click at [855, 399] on button at bounding box center [854, 398] width 29 height 25
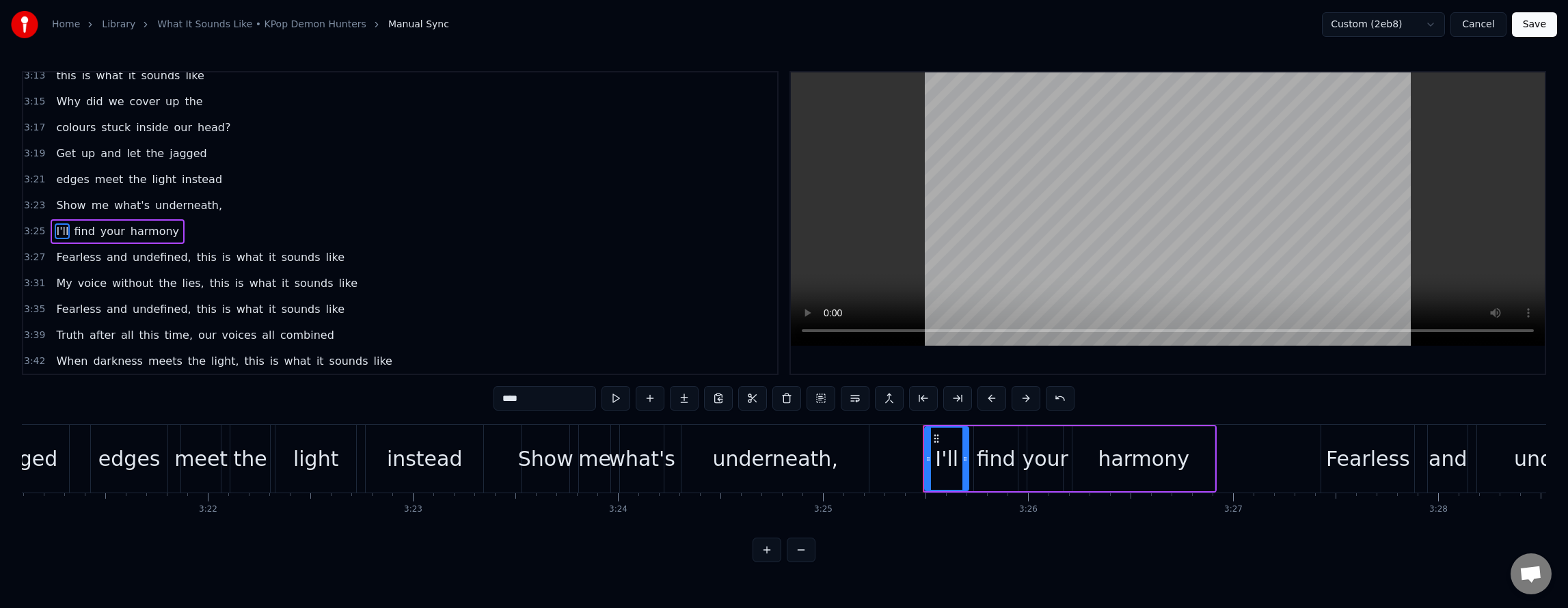
click at [195, 257] on span "this" at bounding box center [206, 257] width 23 height 16
type input "****"
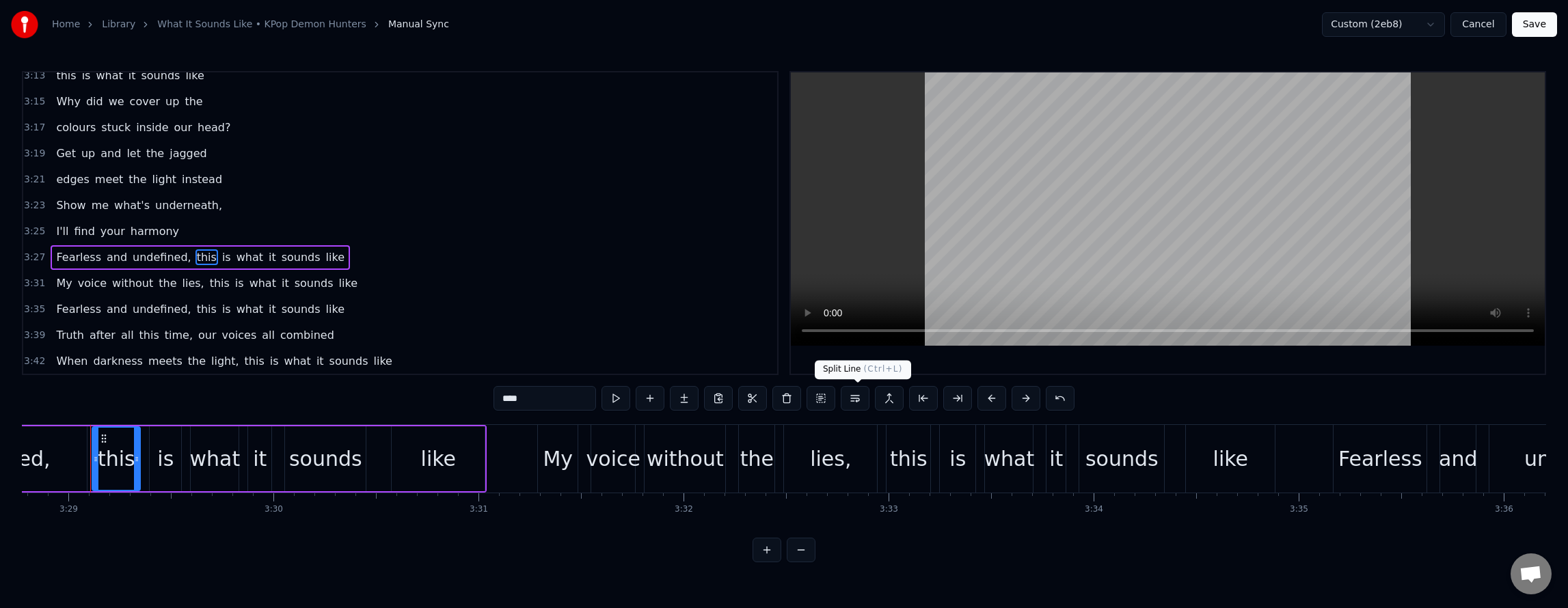
click at [862, 403] on button at bounding box center [854, 398] width 29 height 25
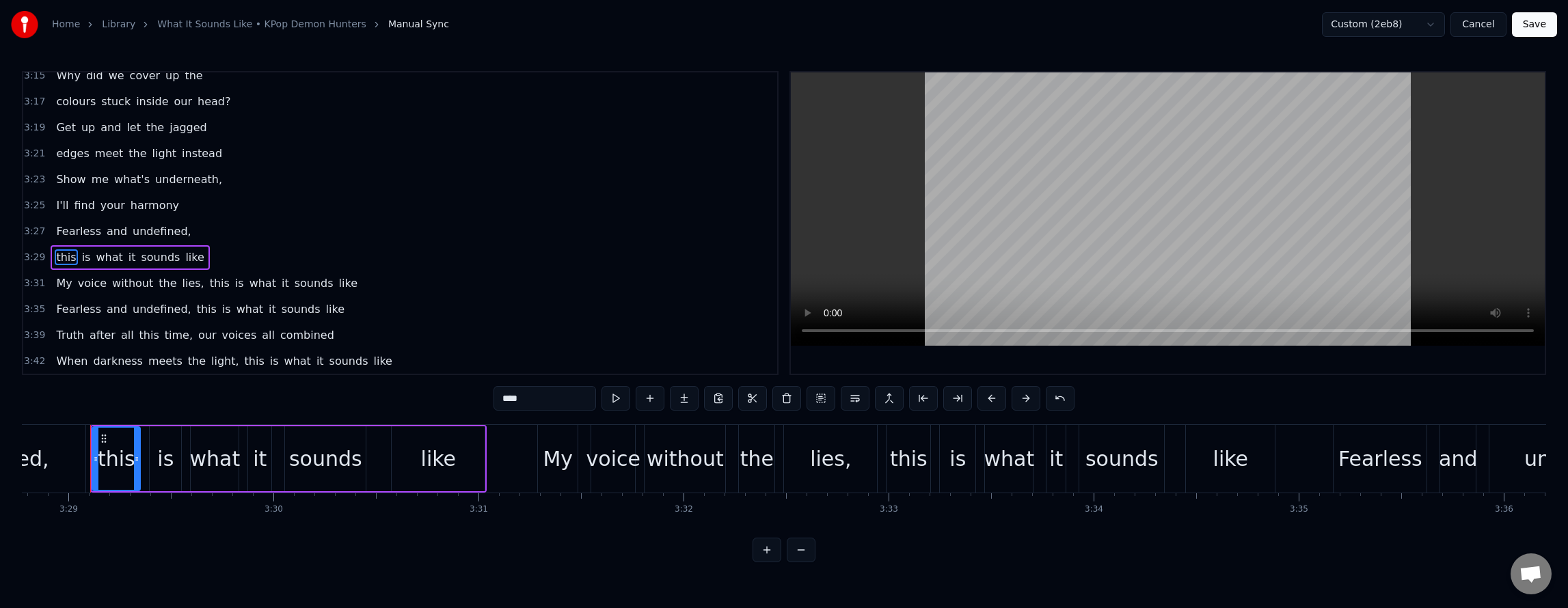
click at [209, 289] on span "this" at bounding box center [220, 284] width 23 height 16
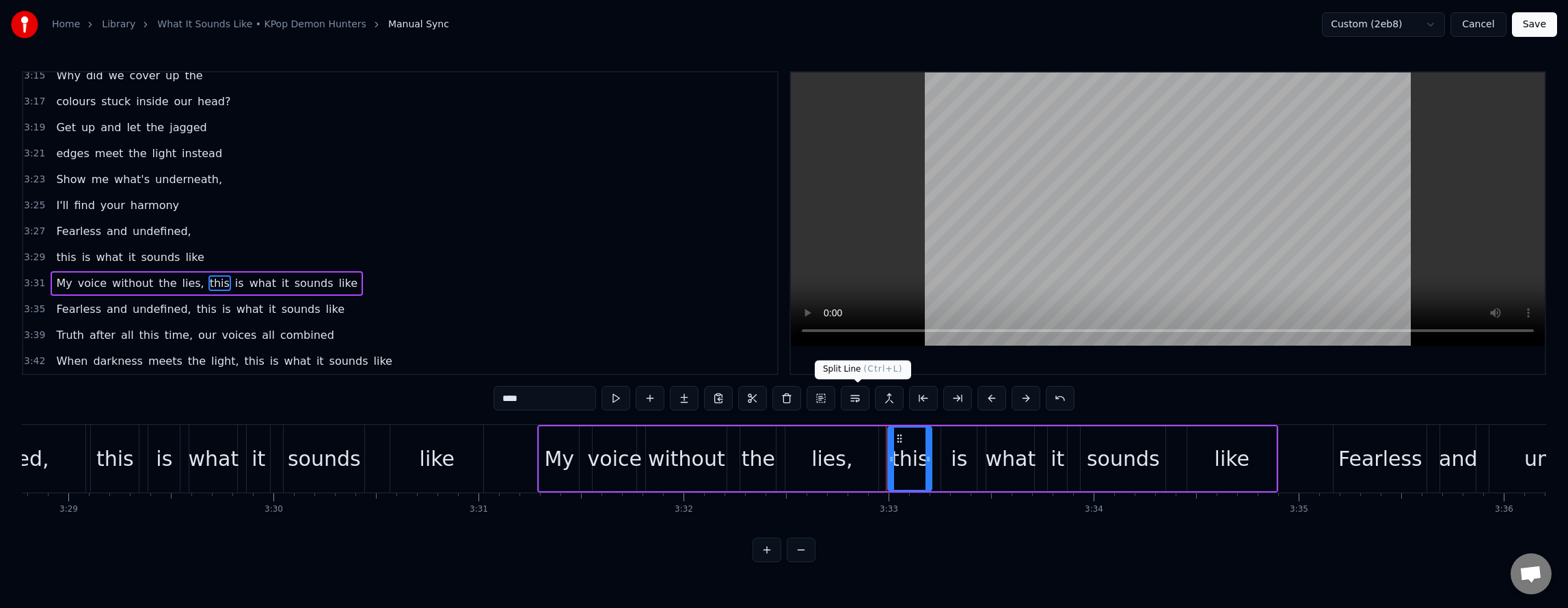
click at [854, 398] on button at bounding box center [854, 398] width 29 height 25
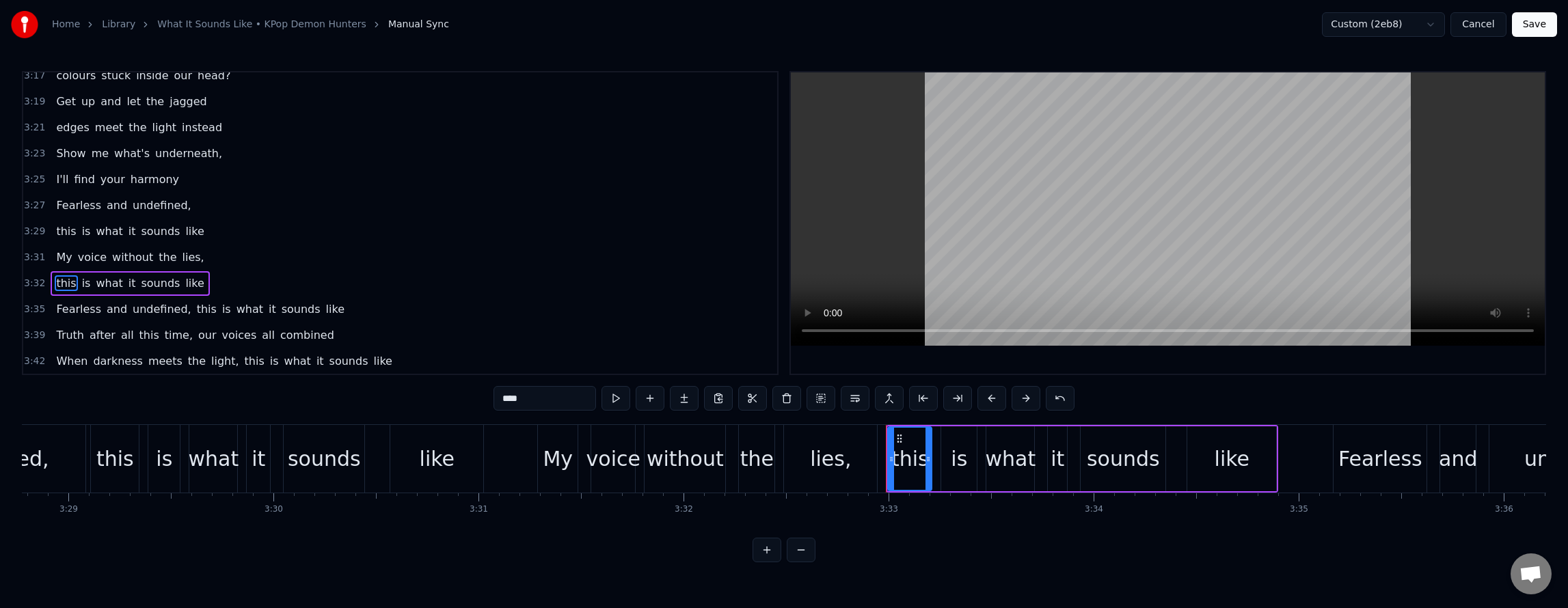
drag, startPoint x: 191, startPoint y: 310, endPoint x: 201, endPoint y: 313, distance: 10.4
click at [195, 311] on span "this" at bounding box center [206, 309] width 23 height 16
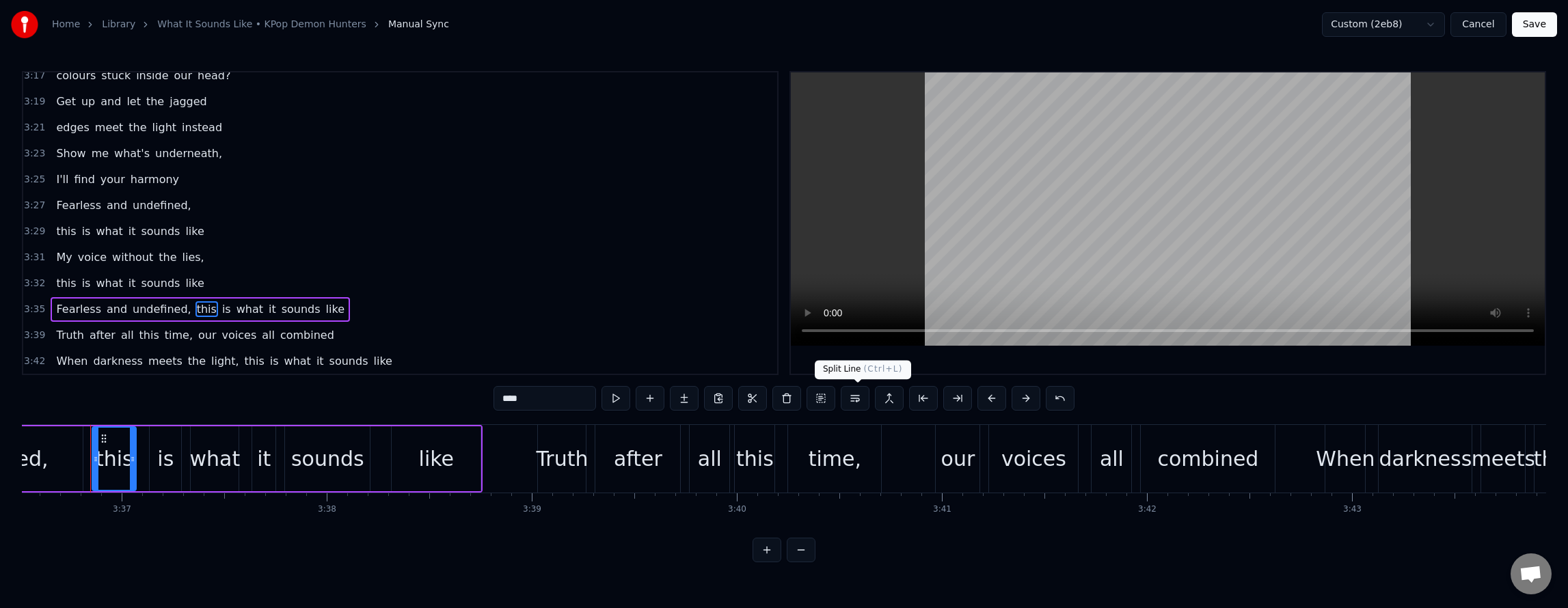
click at [857, 402] on button at bounding box center [854, 398] width 29 height 25
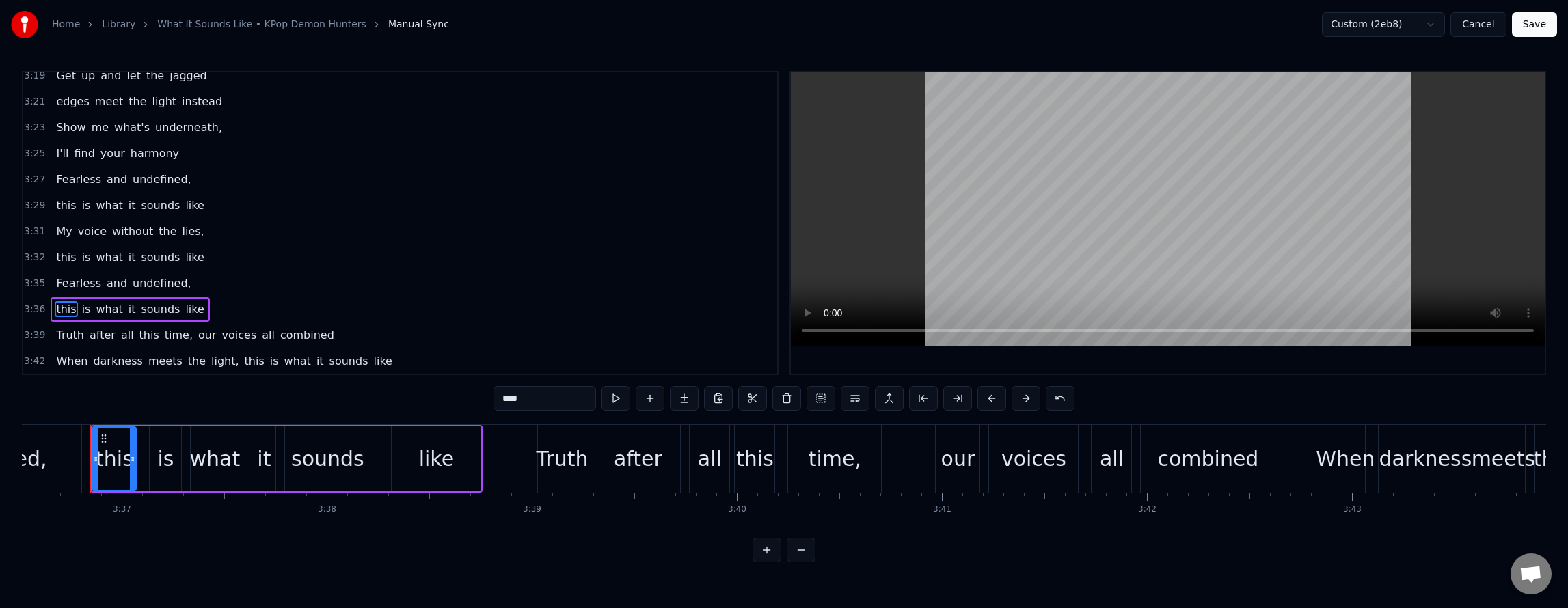
drag, startPoint x: 193, startPoint y: 332, endPoint x: 233, endPoint y: 347, distance: 42.7
click at [200, 338] on div "Truth after all this time, our voices all combined" at bounding box center [194, 335] width 289 height 25
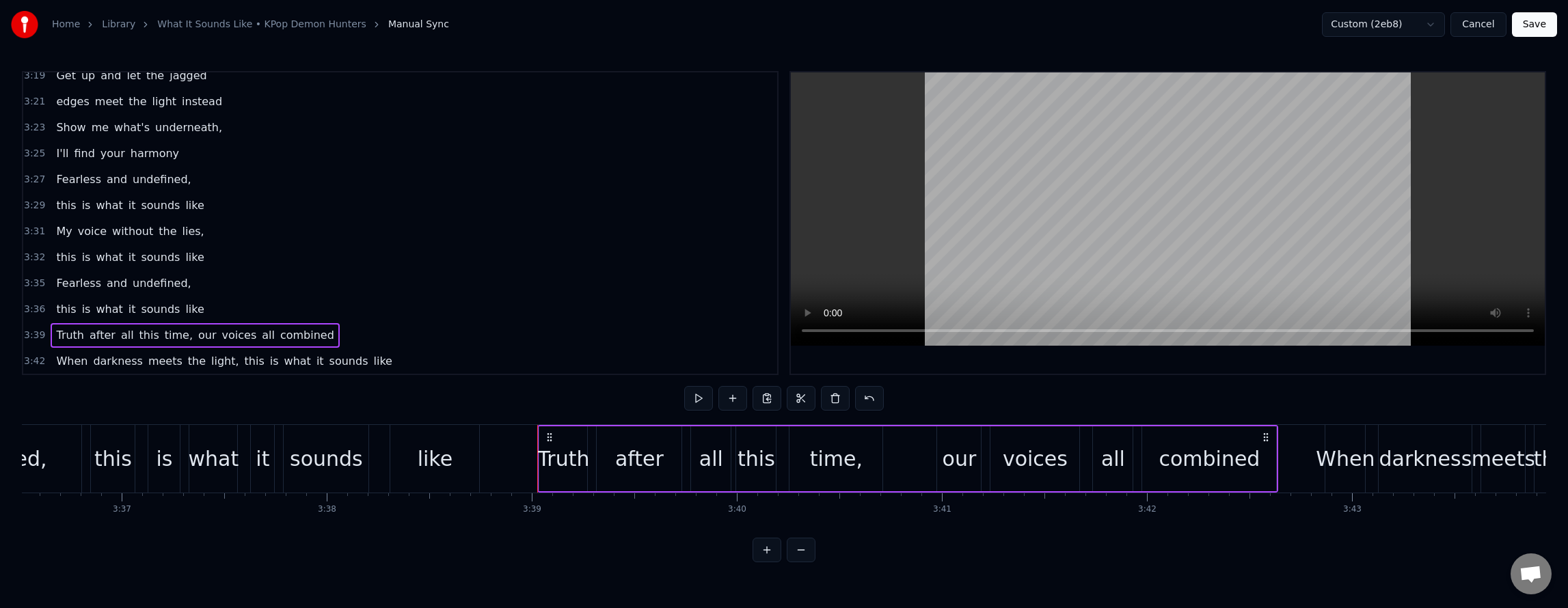
click at [197, 336] on span "our" at bounding box center [208, 335] width 22 height 16
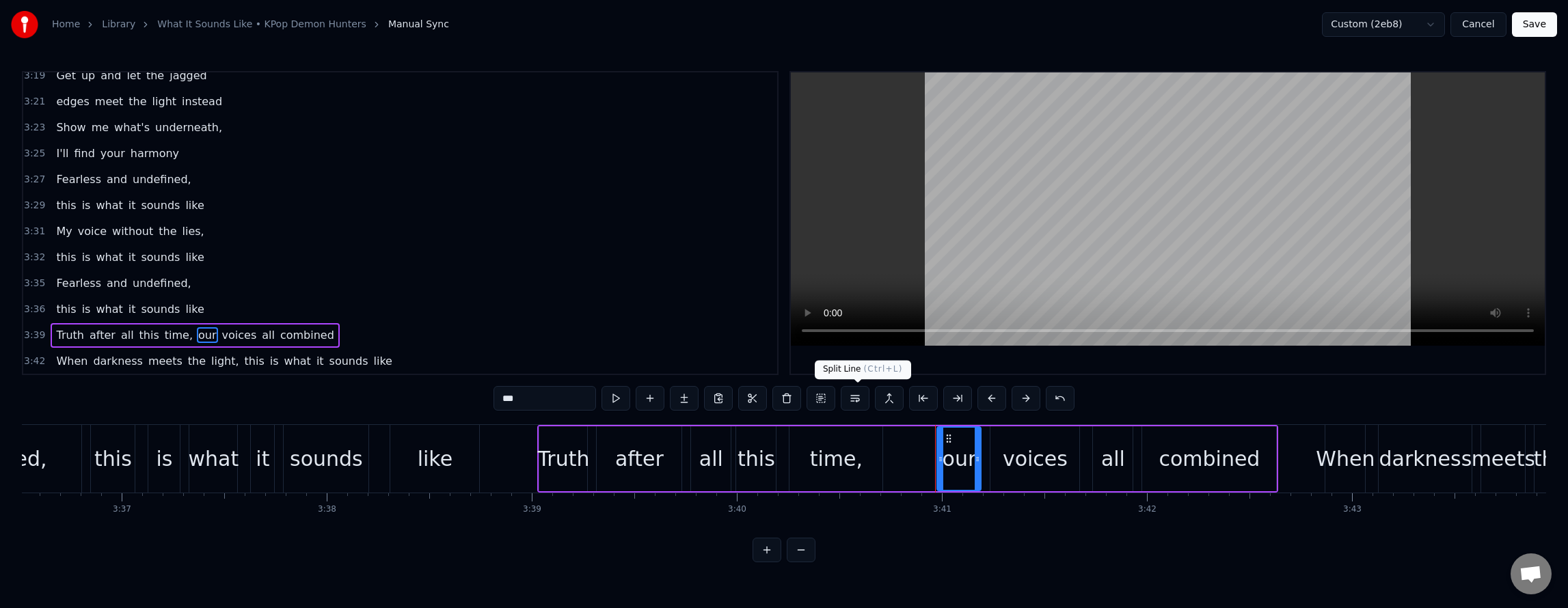
drag, startPoint x: 851, startPoint y: 396, endPoint x: 774, endPoint y: 381, distance: 78.4
click at [852, 396] on button at bounding box center [854, 398] width 29 height 25
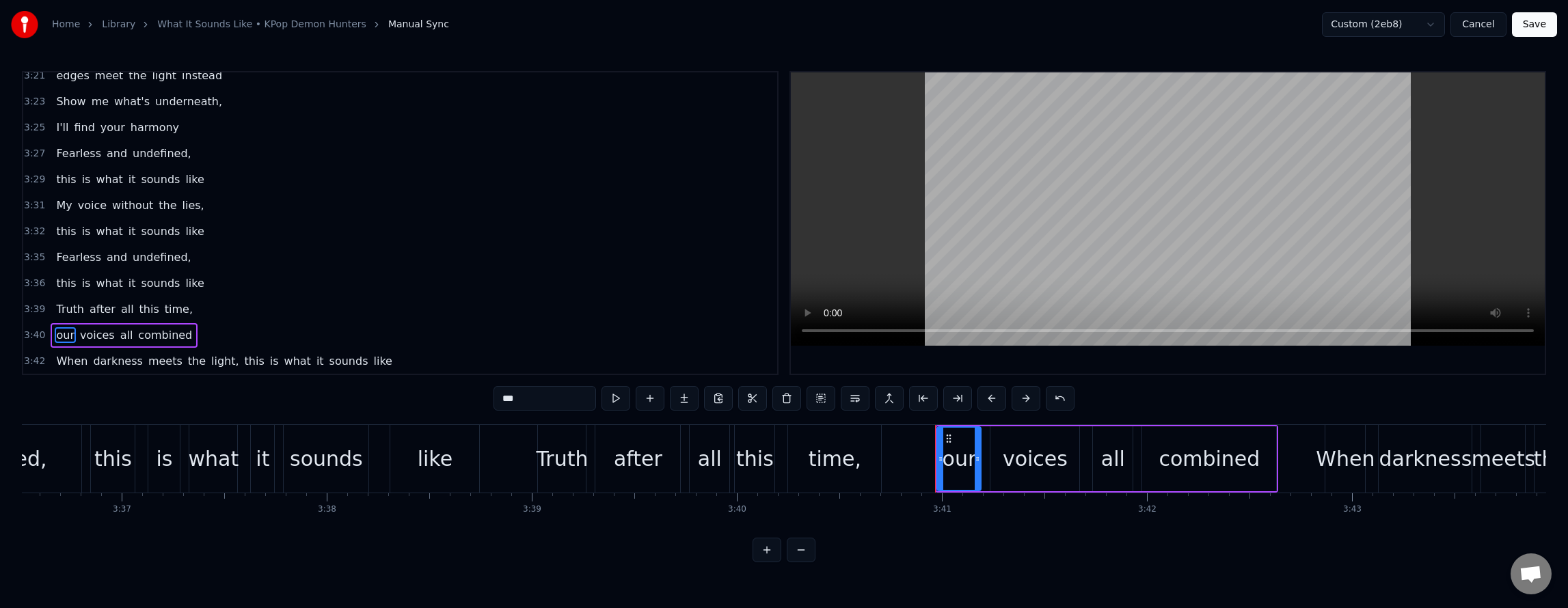
drag, startPoint x: 231, startPoint y: 361, endPoint x: 246, endPoint y: 365, distance: 15.5
click at [243, 362] on span "this" at bounding box center [254, 362] width 23 height 16
type input "****"
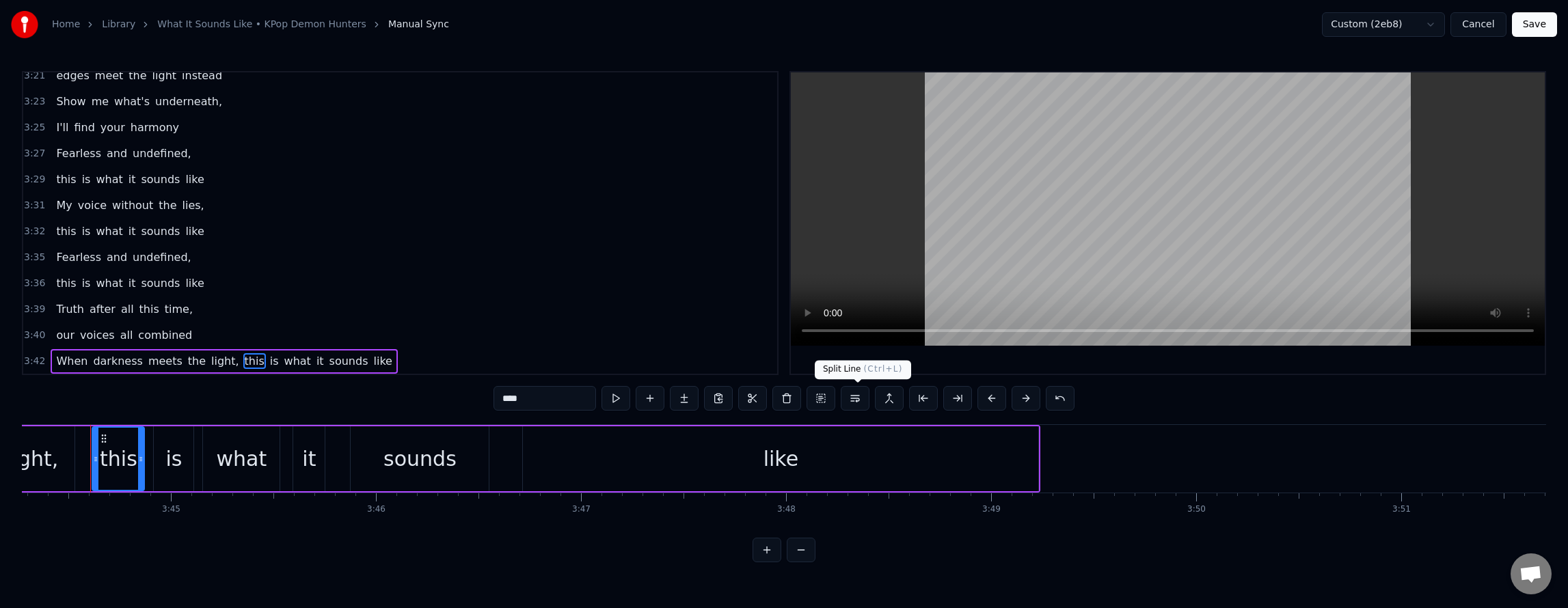
drag, startPoint x: 857, startPoint y: 403, endPoint x: 845, endPoint y: 405, distance: 12.2
click at [857, 404] on button at bounding box center [854, 398] width 29 height 25
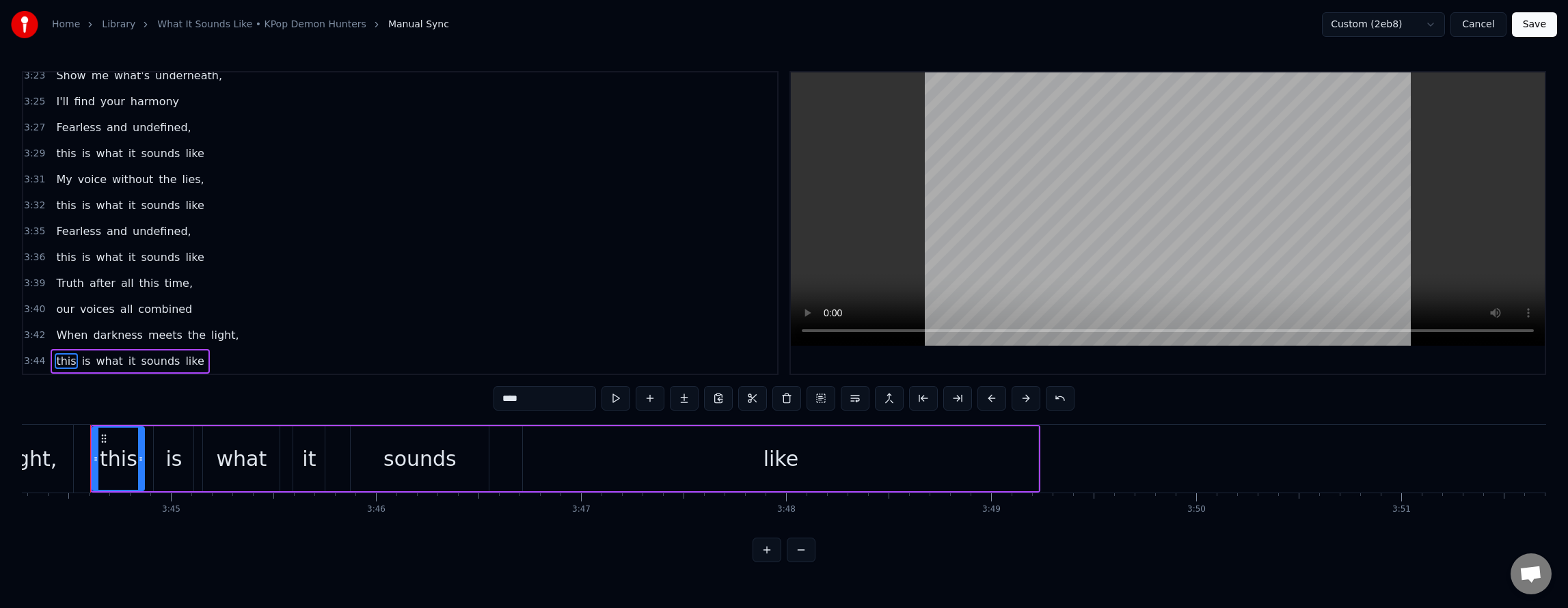
click at [1530, 32] on button "Save" at bounding box center [1534, 24] width 45 height 25
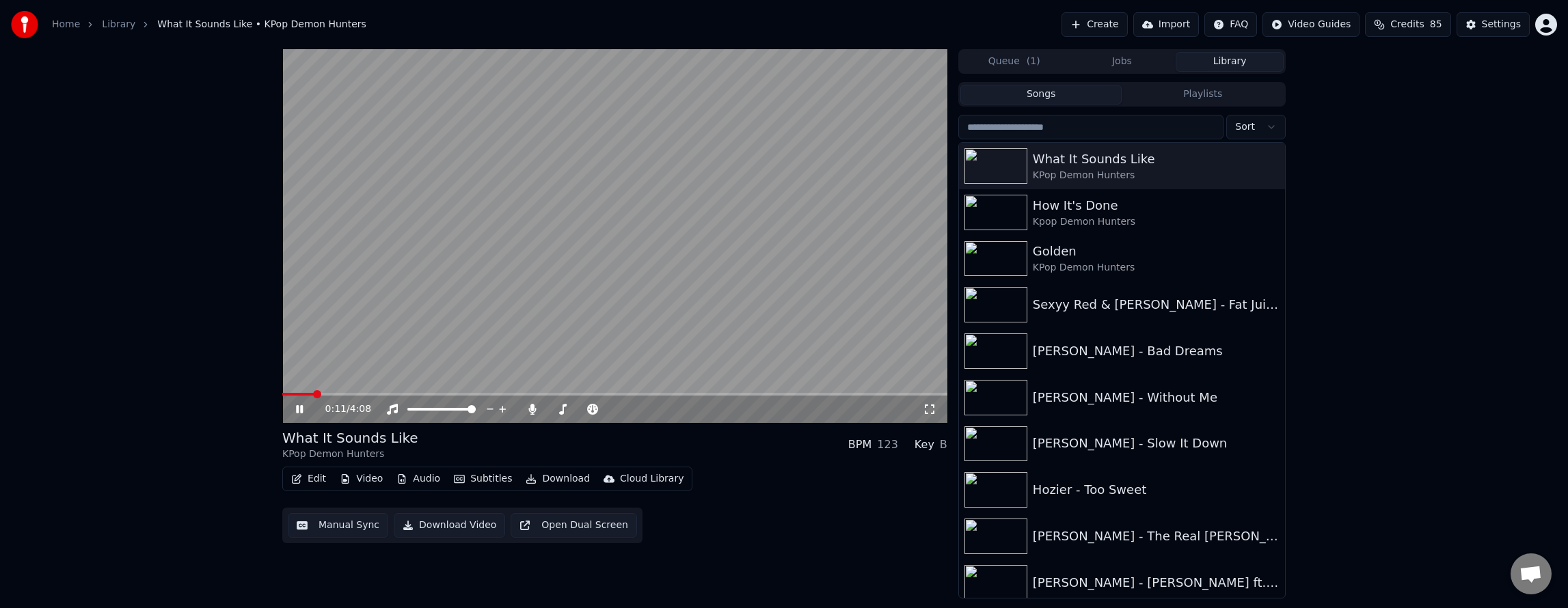
click at [933, 410] on icon at bounding box center [929, 409] width 14 height 11
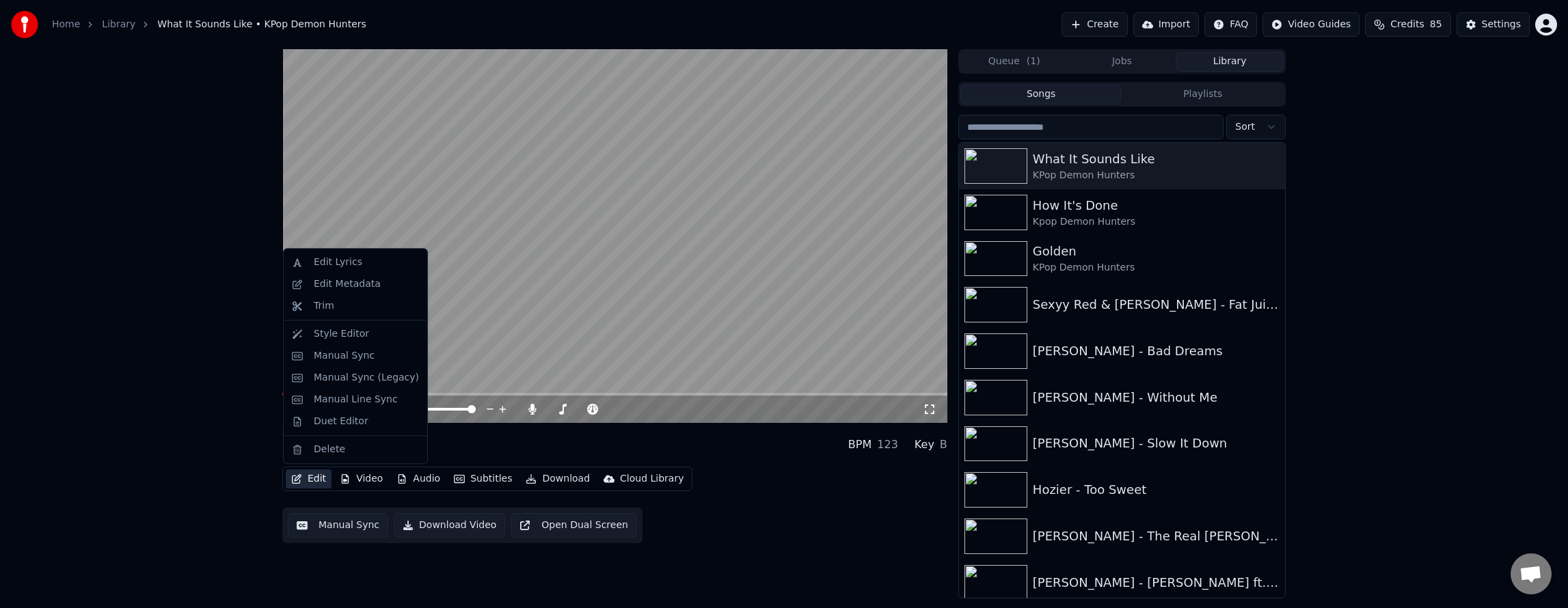
click at [303, 484] on button "Edit" at bounding box center [308, 478] width 45 height 19
click at [332, 356] on div "Manual Sync" at bounding box center [344, 356] width 61 height 14
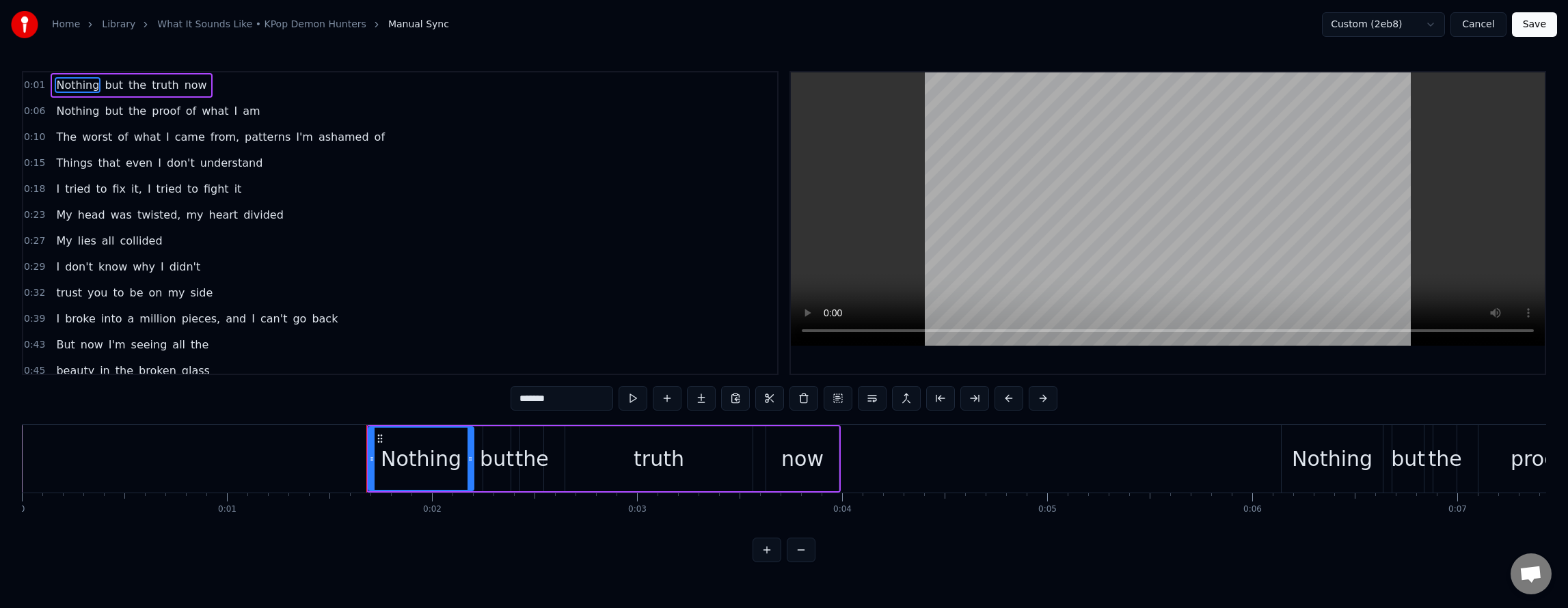
click at [224, 316] on span "and" at bounding box center [236, 319] width 24 height 16
type input "***"
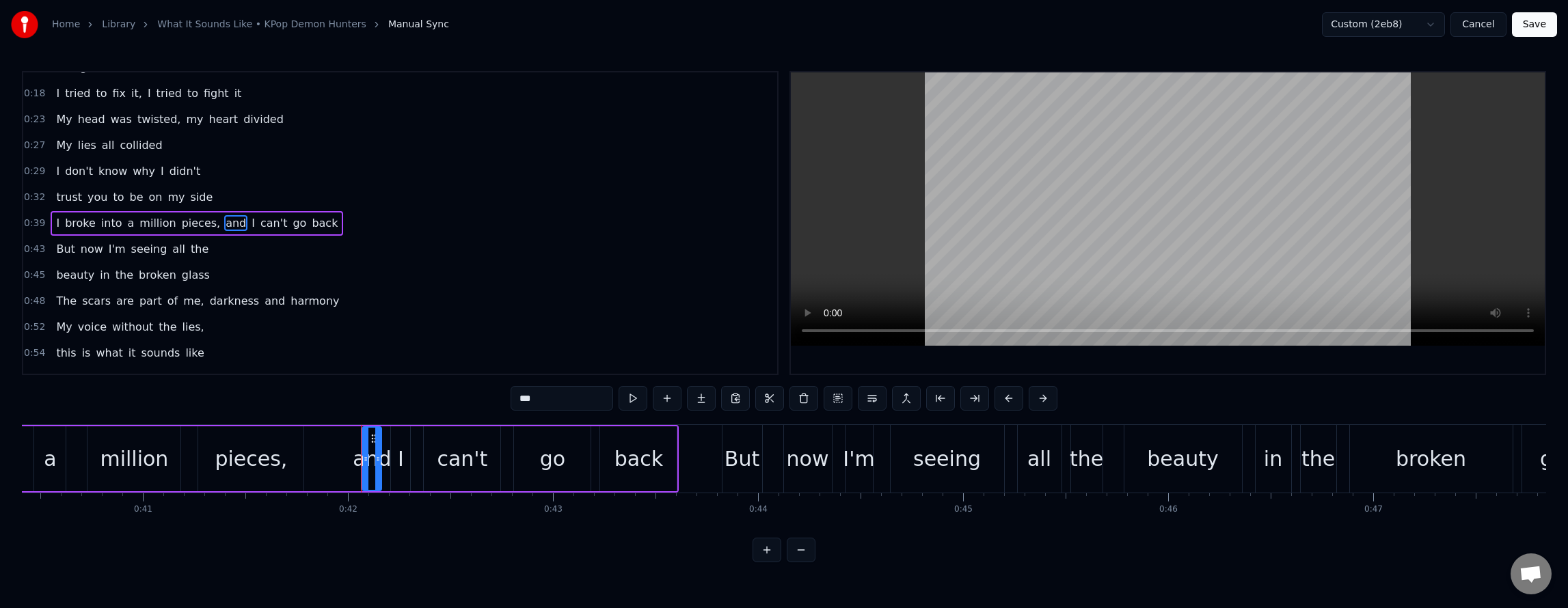
scroll to position [0, 8556]
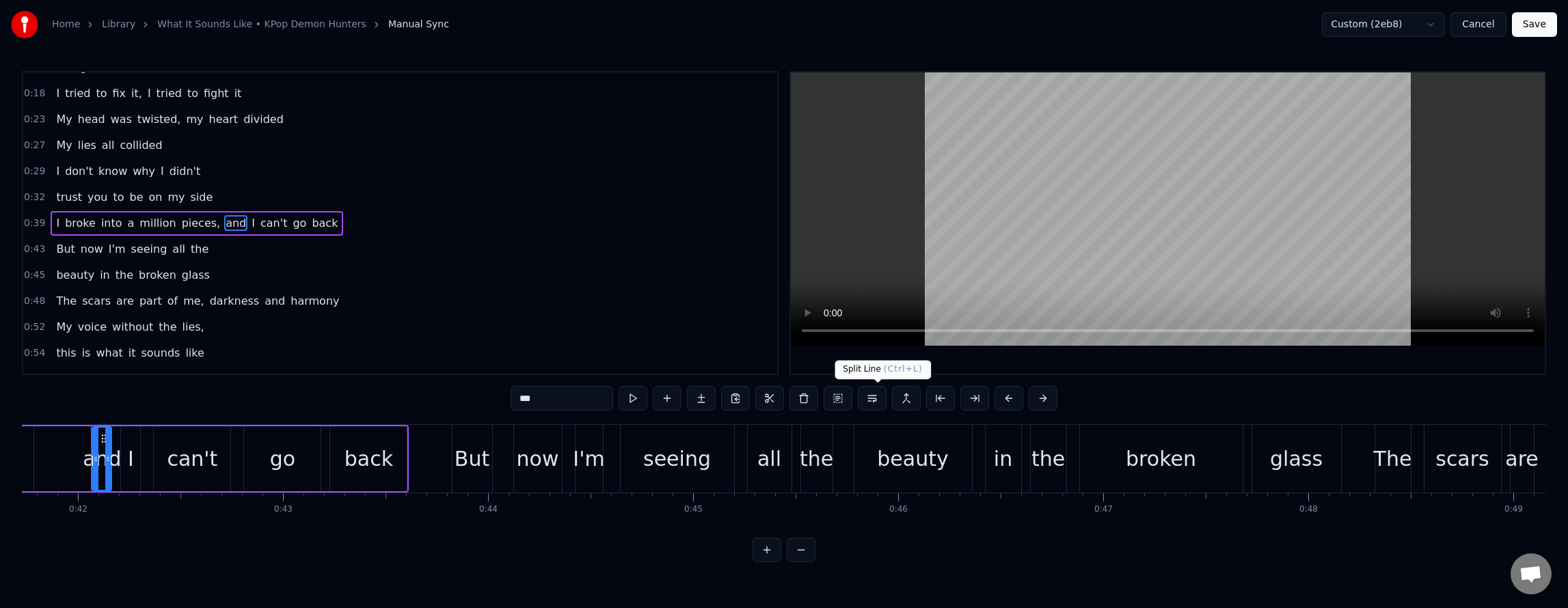
click at [873, 397] on button at bounding box center [871, 398] width 29 height 25
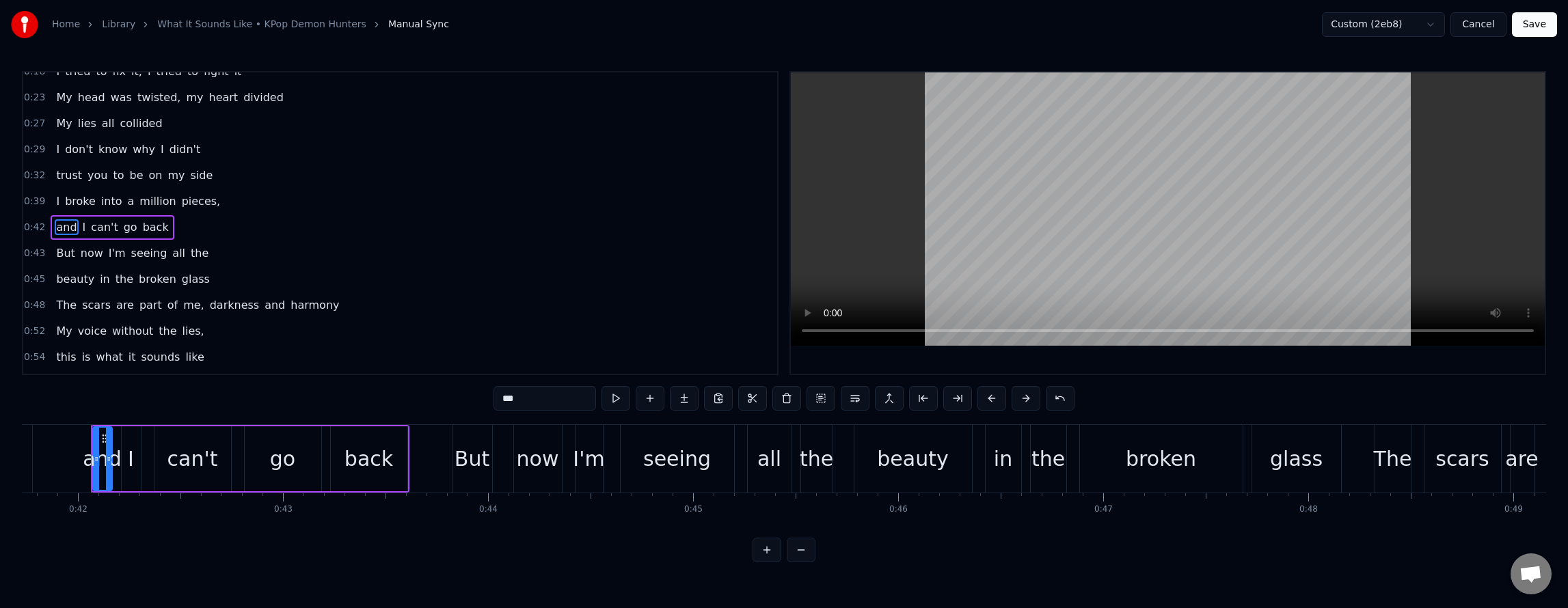
scroll to position [121, 0]
click at [1539, 21] on button "Save" at bounding box center [1534, 24] width 45 height 25
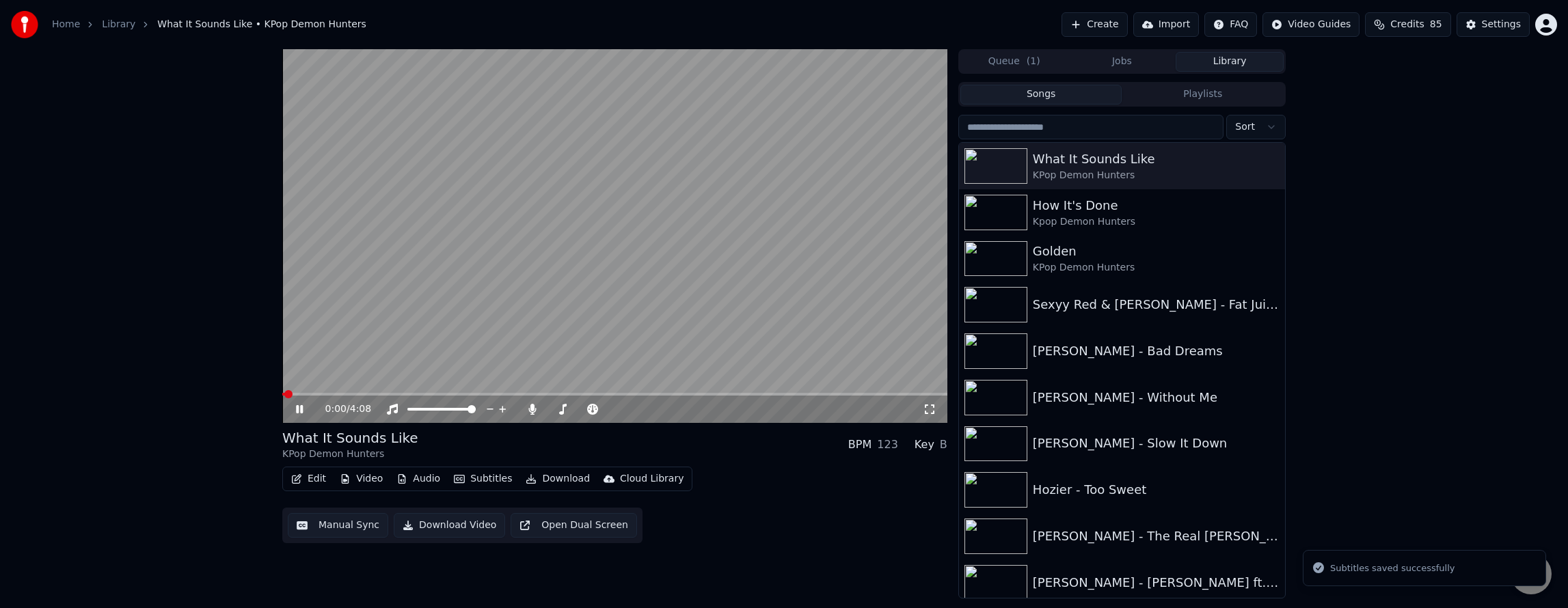
click at [932, 409] on icon at bounding box center [929, 409] width 14 height 11
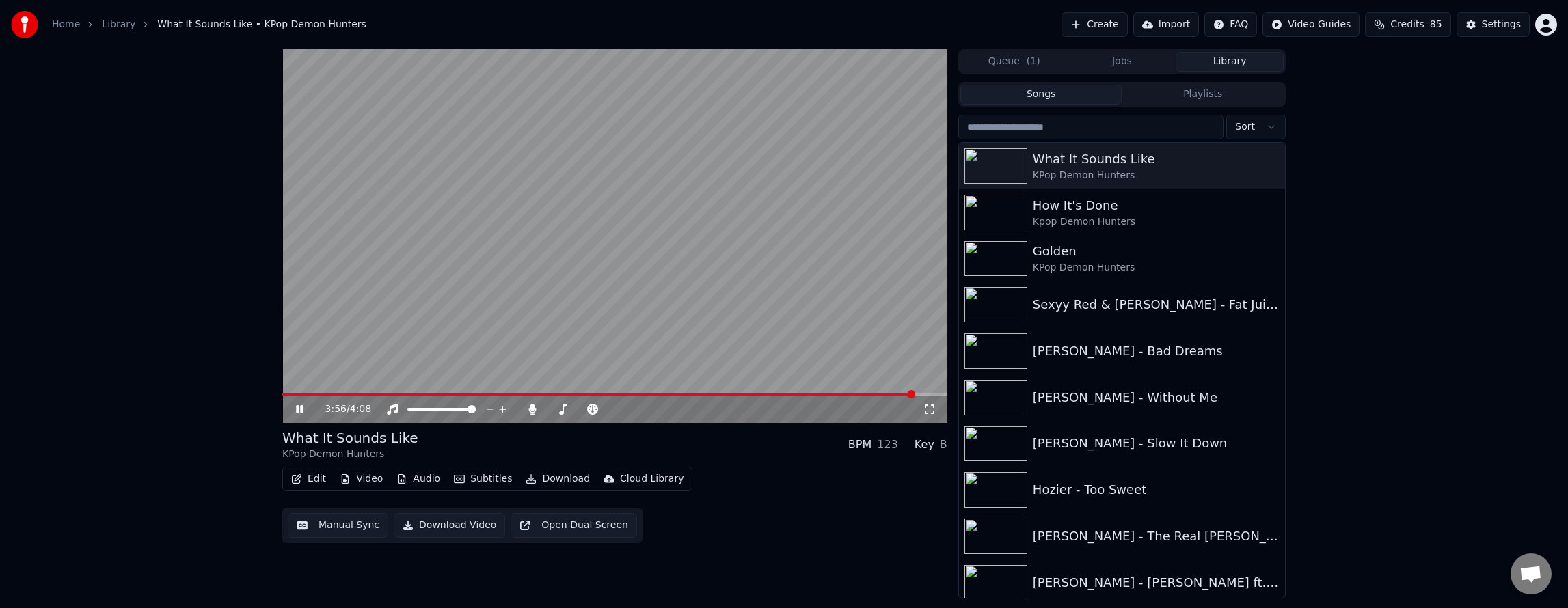
click at [534, 478] on button "Download" at bounding box center [558, 478] width 75 height 19
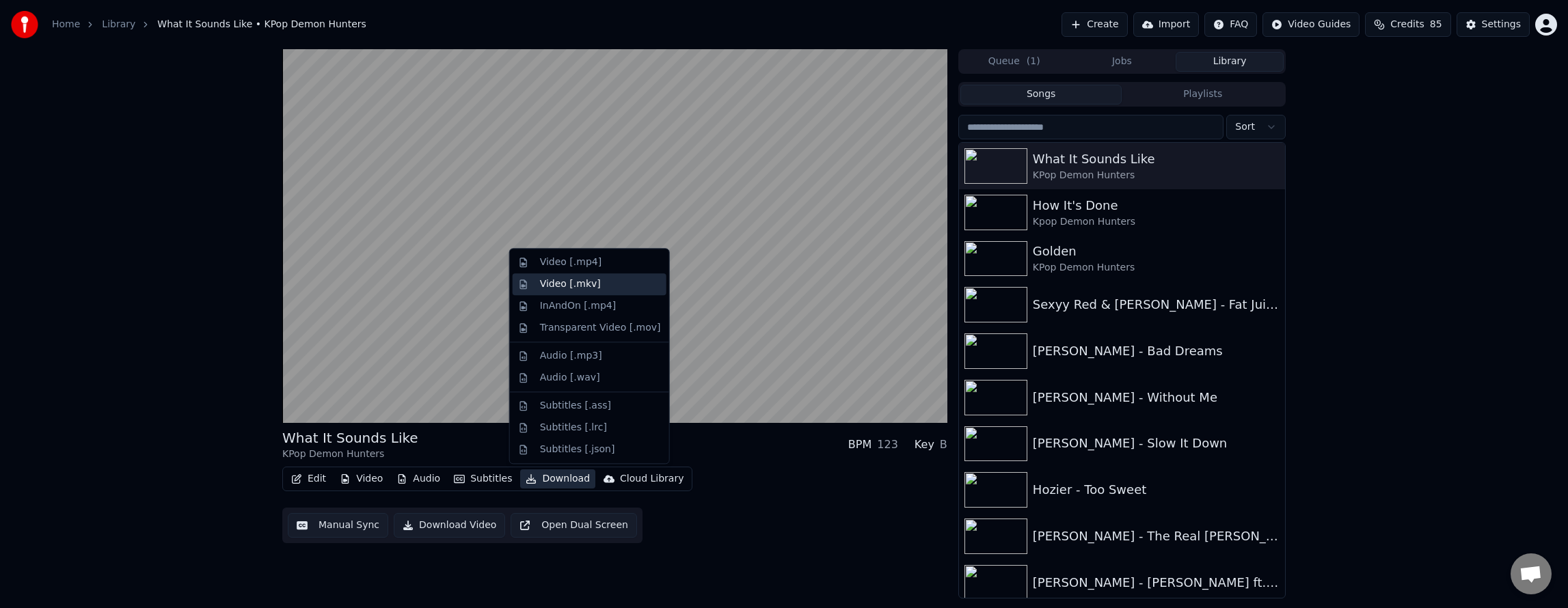
click at [577, 281] on div "Video [.mkv]" at bounding box center [571, 285] width 61 height 14
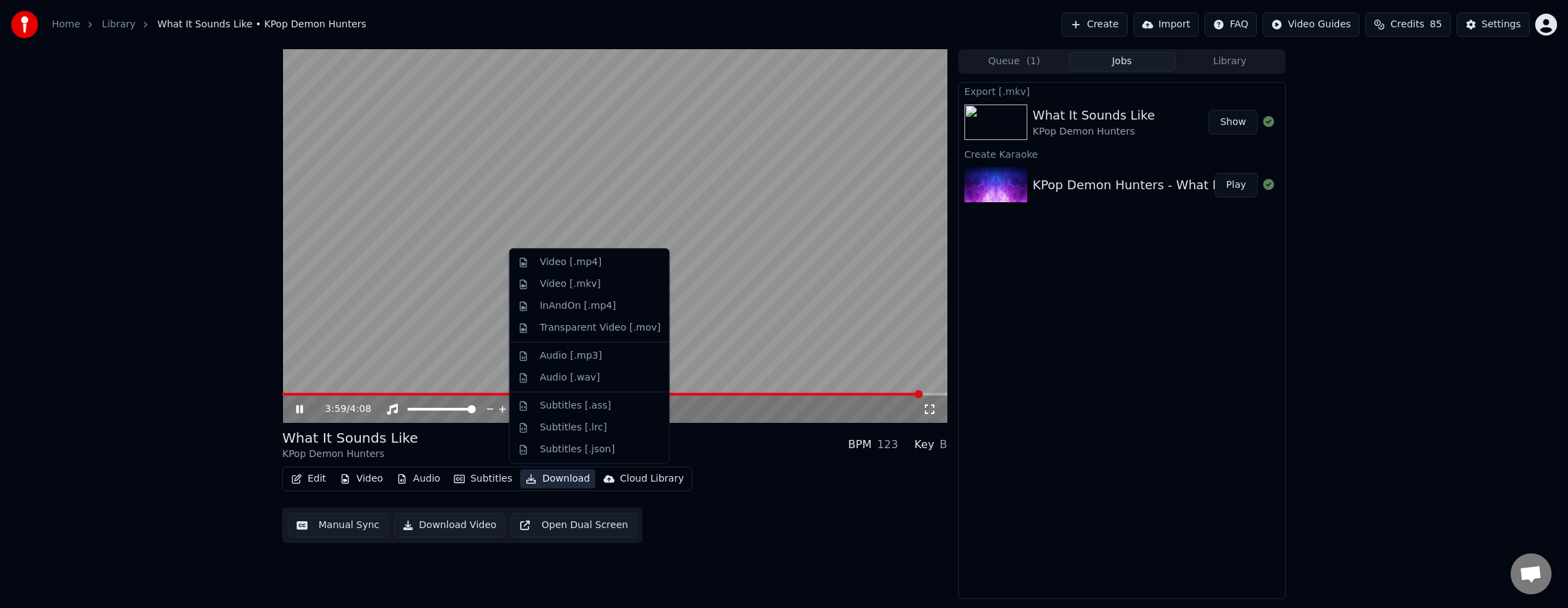
click at [562, 488] on button "Download" at bounding box center [558, 478] width 75 height 19
click at [579, 403] on div "Subtitles [.ass]" at bounding box center [576, 406] width 71 height 14
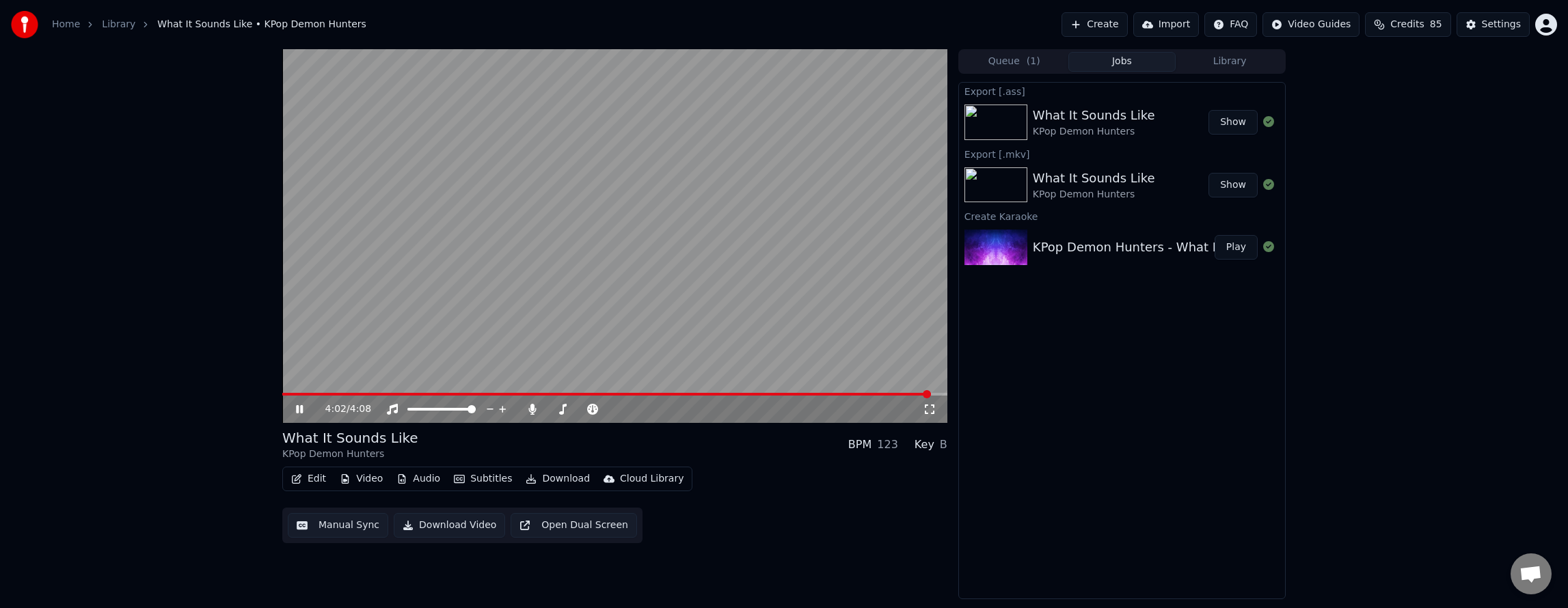
click at [105, 353] on div "4:02 / 4:08 What It Sounds Like KPop Demon Hunters BPM 123 Key B Edit Video Aud…" at bounding box center [784, 324] width 1568 height 550
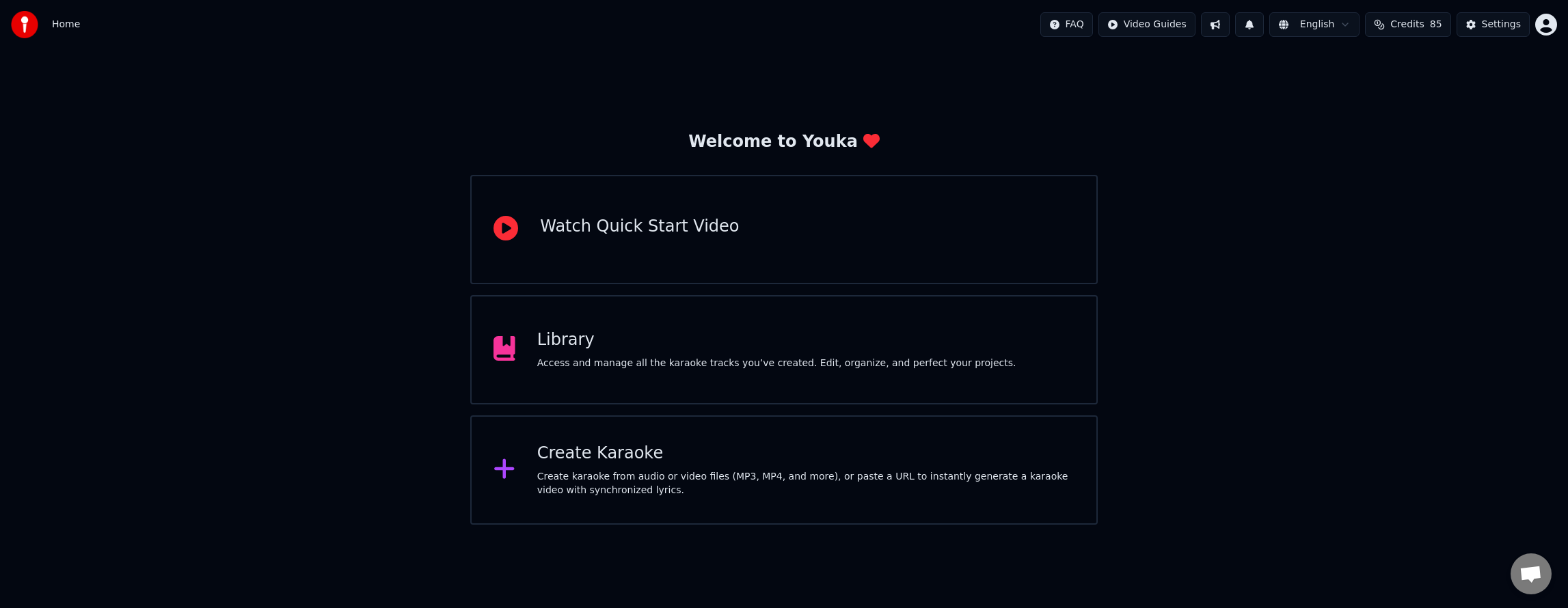
click at [624, 364] on div "Access and manage all the karaoke tracks you’ve created. Edit, organize, and pe…" at bounding box center [777, 364] width 479 height 14
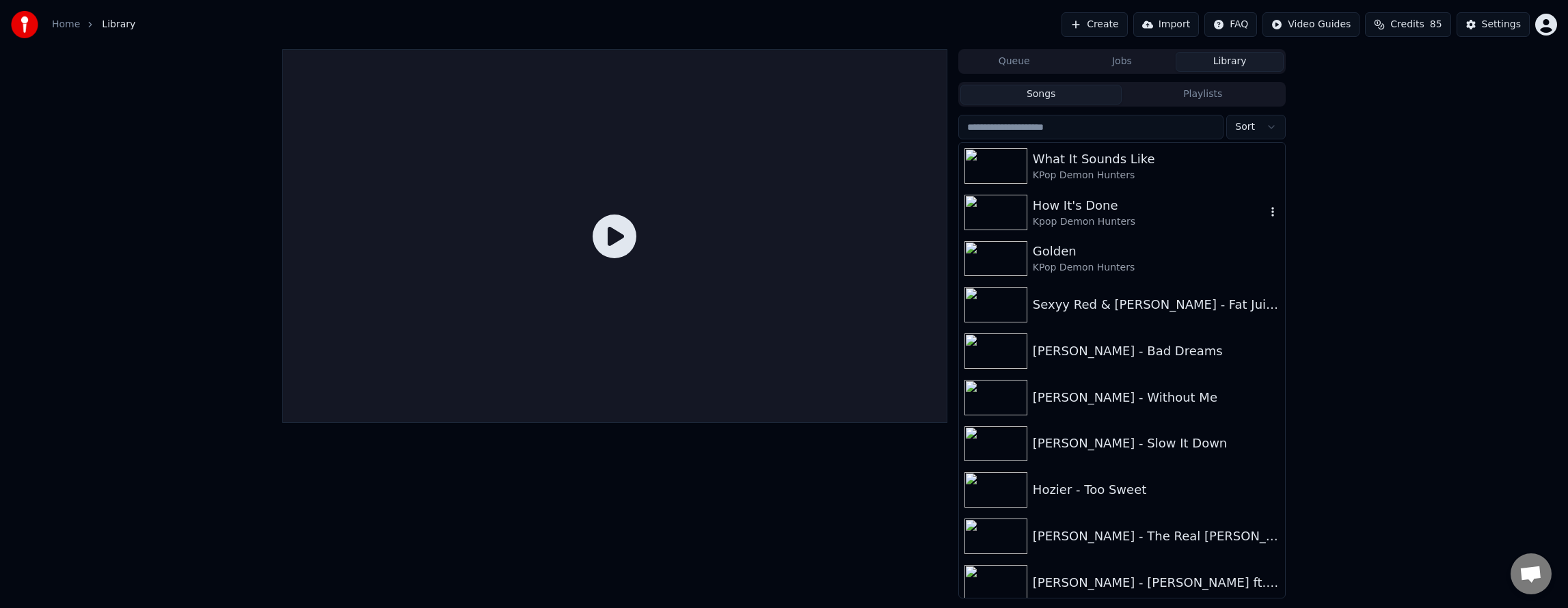
click at [1147, 220] on div "Kpop Demon Hunters" at bounding box center [1149, 222] width 234 height 14
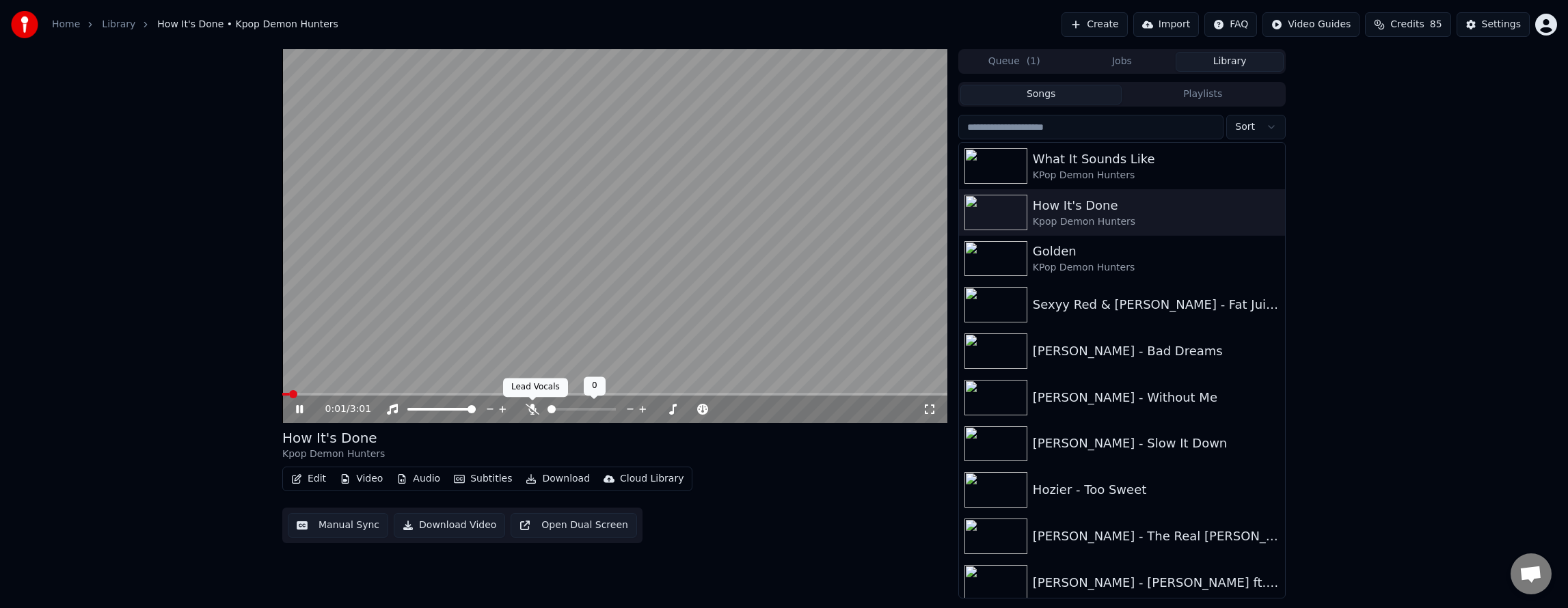
drag, startPoint x: 531, startPoint y: 411, endPoint x: 565, endPoint y: 412, distance: 34.0
click at [534, 412] on icon at bounding box center [532, 409] width 14 height 11
click at [25, 405] on div "0:03 / 3:01 How It's Done Kpop Demon Hunters Edit Video Audio Subtitles Downloa…" at bounding box center [784, 324] width 1568 height 550
click at [1043, 172] on div "KPop Demon Hunters" at bounding box center [1149, 175] width 234 height 14
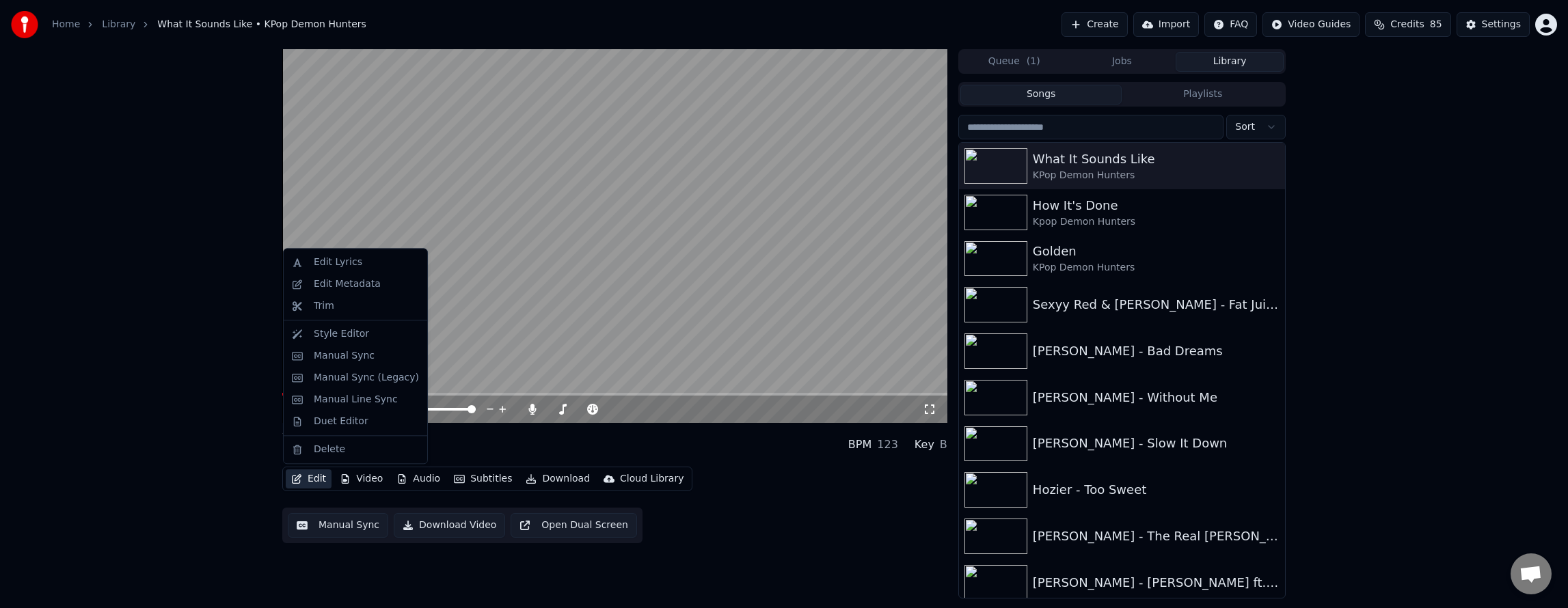
click at [314, 479] on button "Edit" at bounding box center [308, 478] width 45 height 19
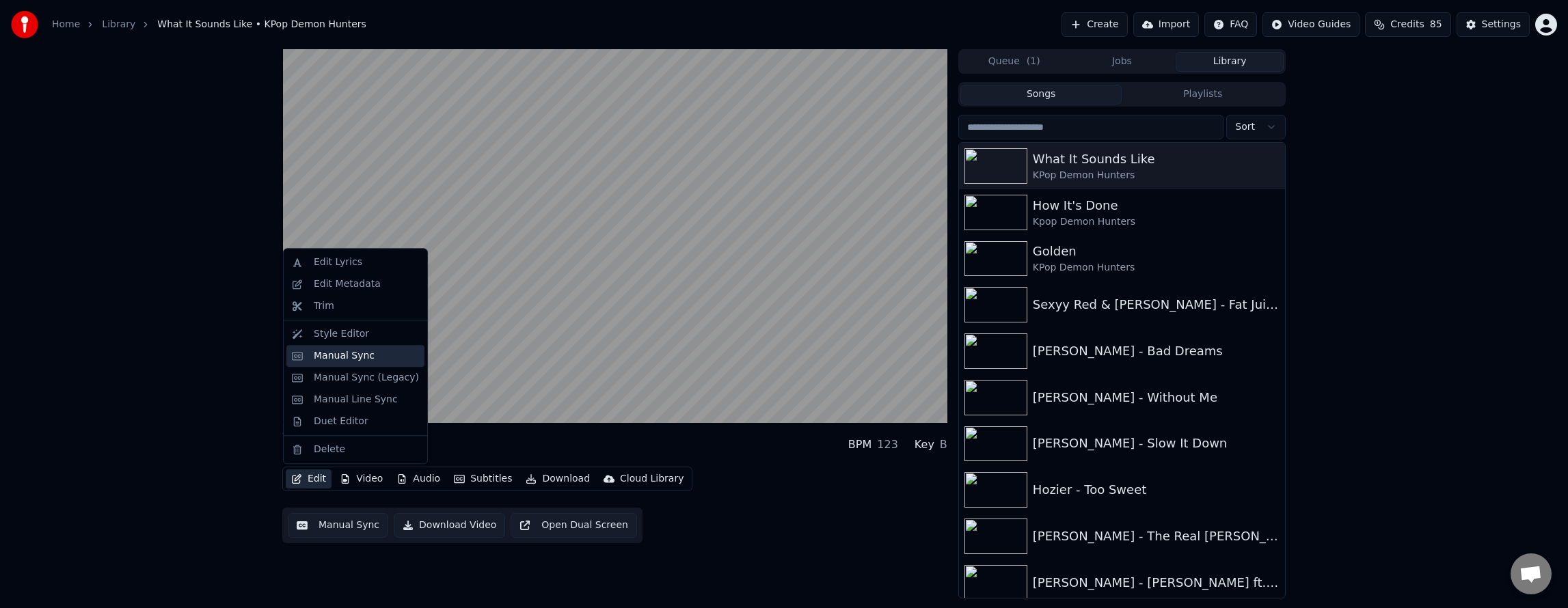
click at [367, 363] on div "Manual Sync" at bounding box center [356, 356] width 138 height 22
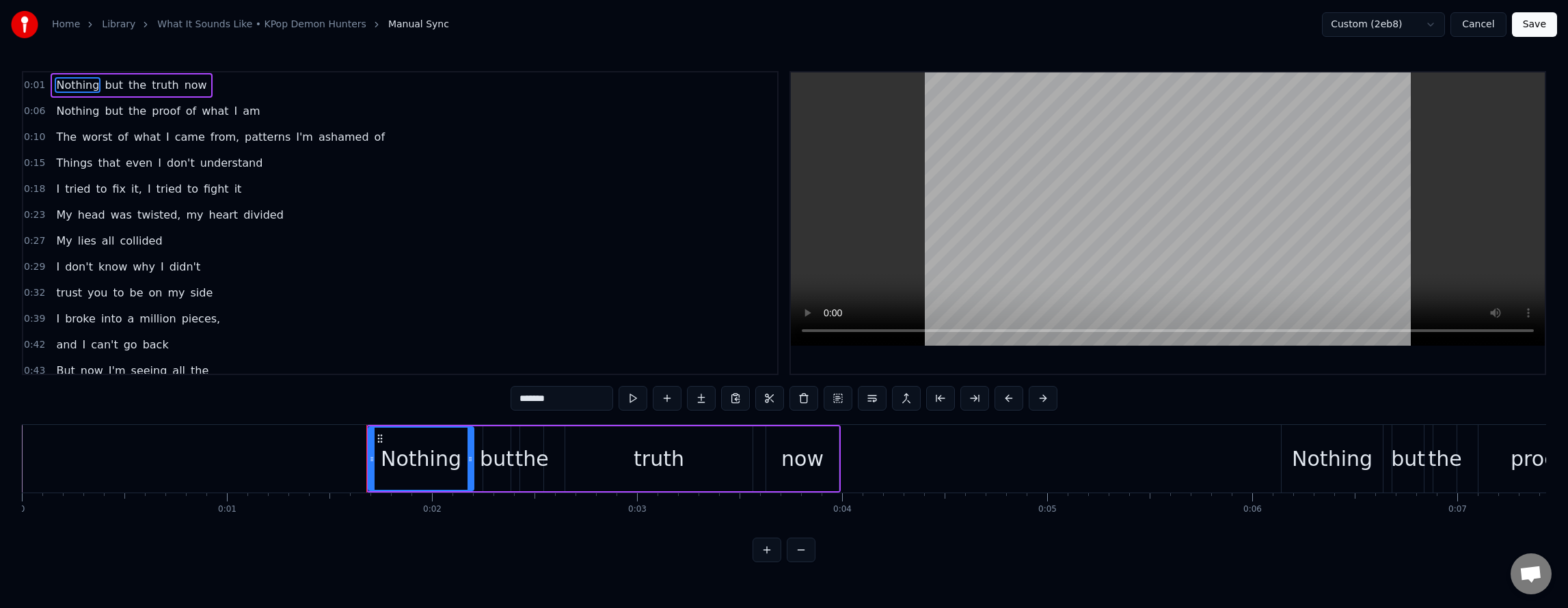
click at [176, 152] on div "Things that even I don't understand" at bounding box center [159, 163] width 218 height 25
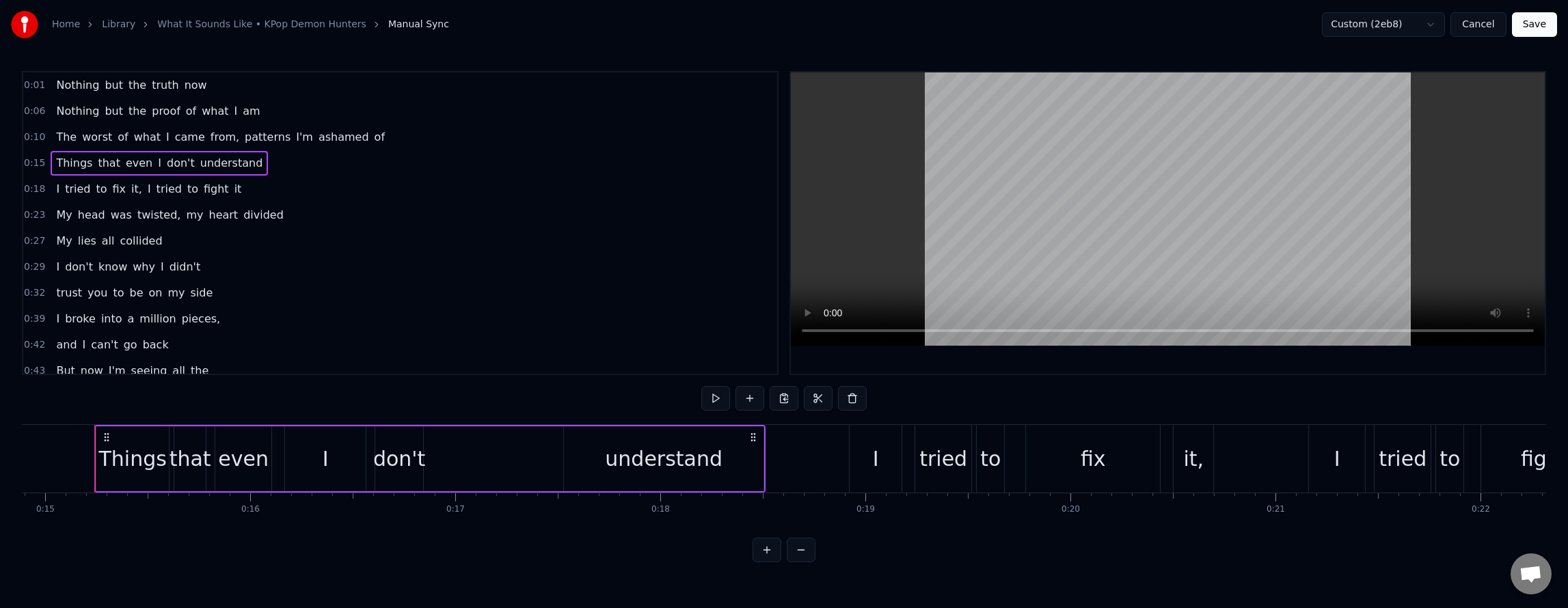
scroll to position [0, 3057]
click at [199, 170] on span "understand" at bounding box center [232, 163] width 66 height 16
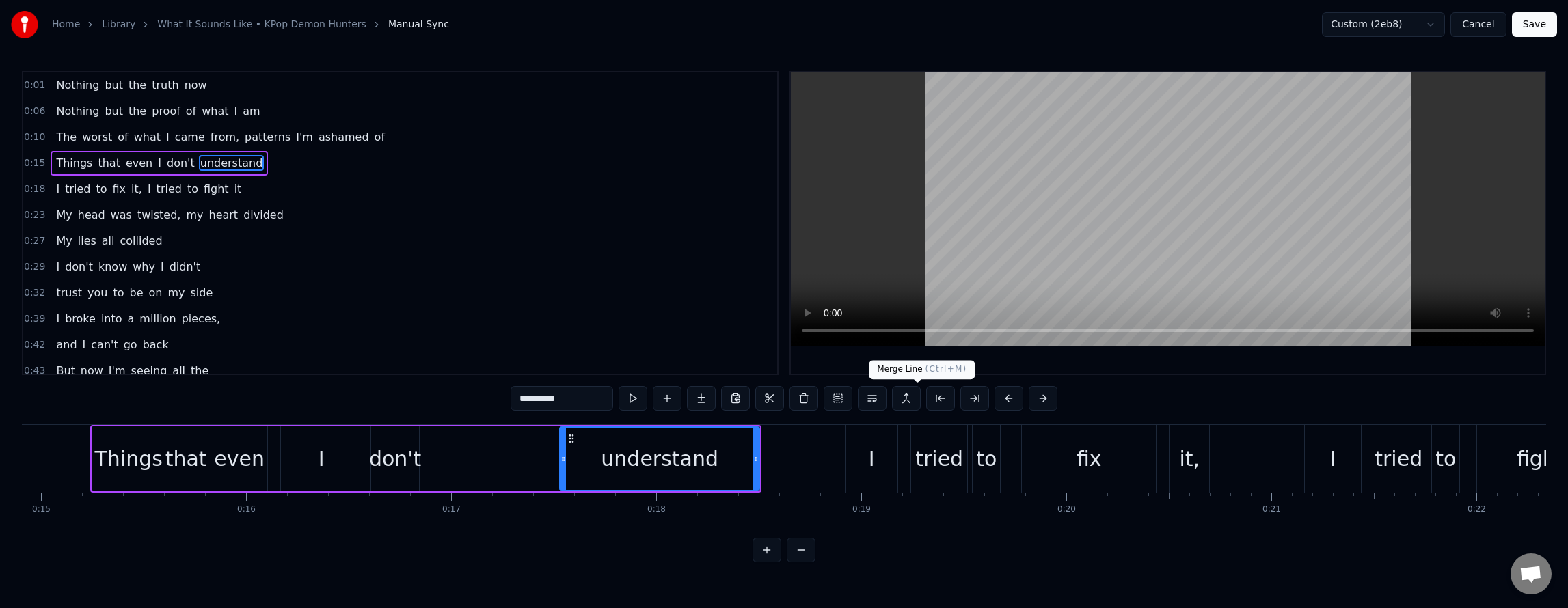
click at [918, 402] on button at bounding box center [906, 398] width 29 height 25
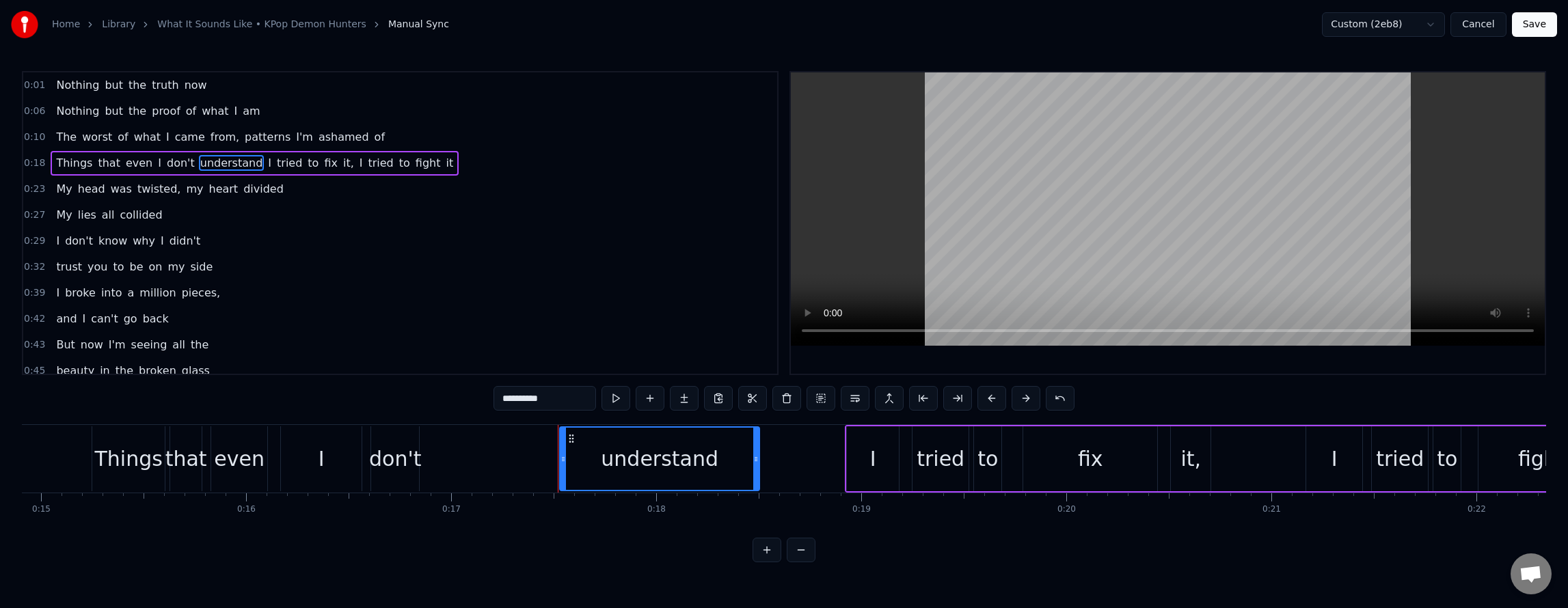
click at [170, 169] on span "don't" at bounding box center [180, 163] width 31 height 16
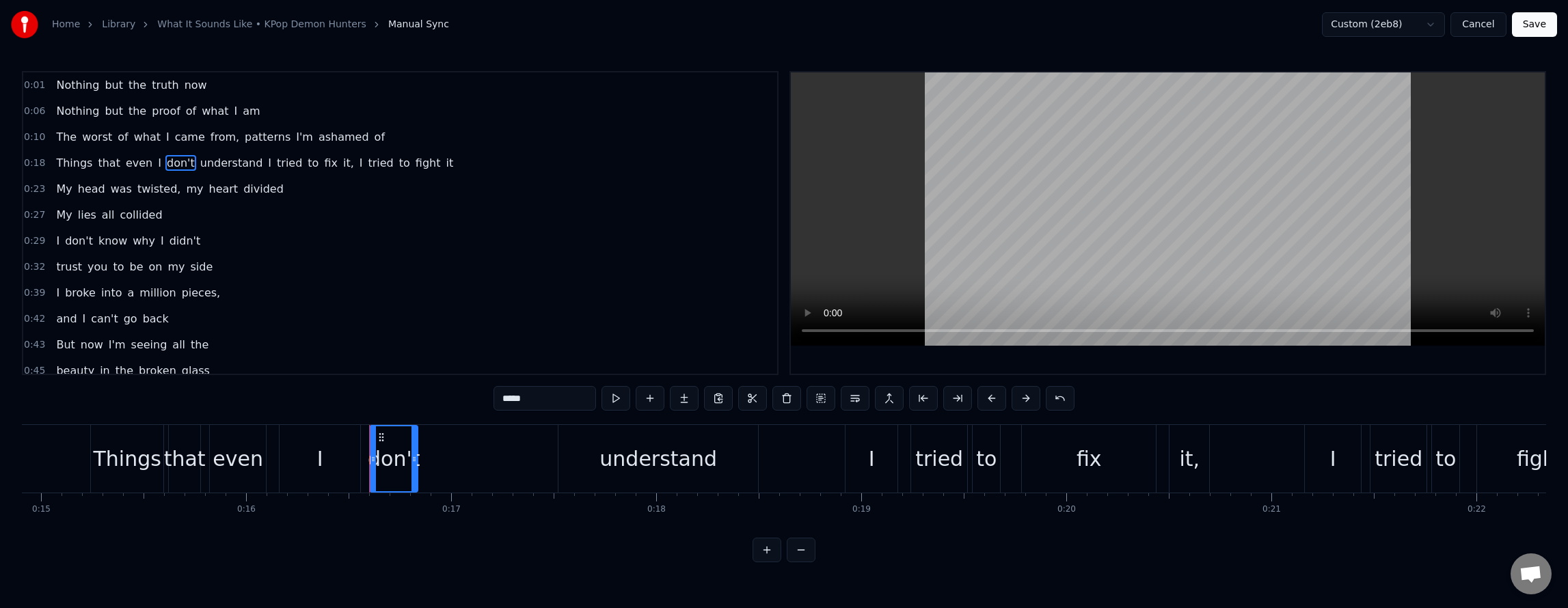
click at [199, 167] on span "understand" at bounding box center [232, 163] width 66 height 16
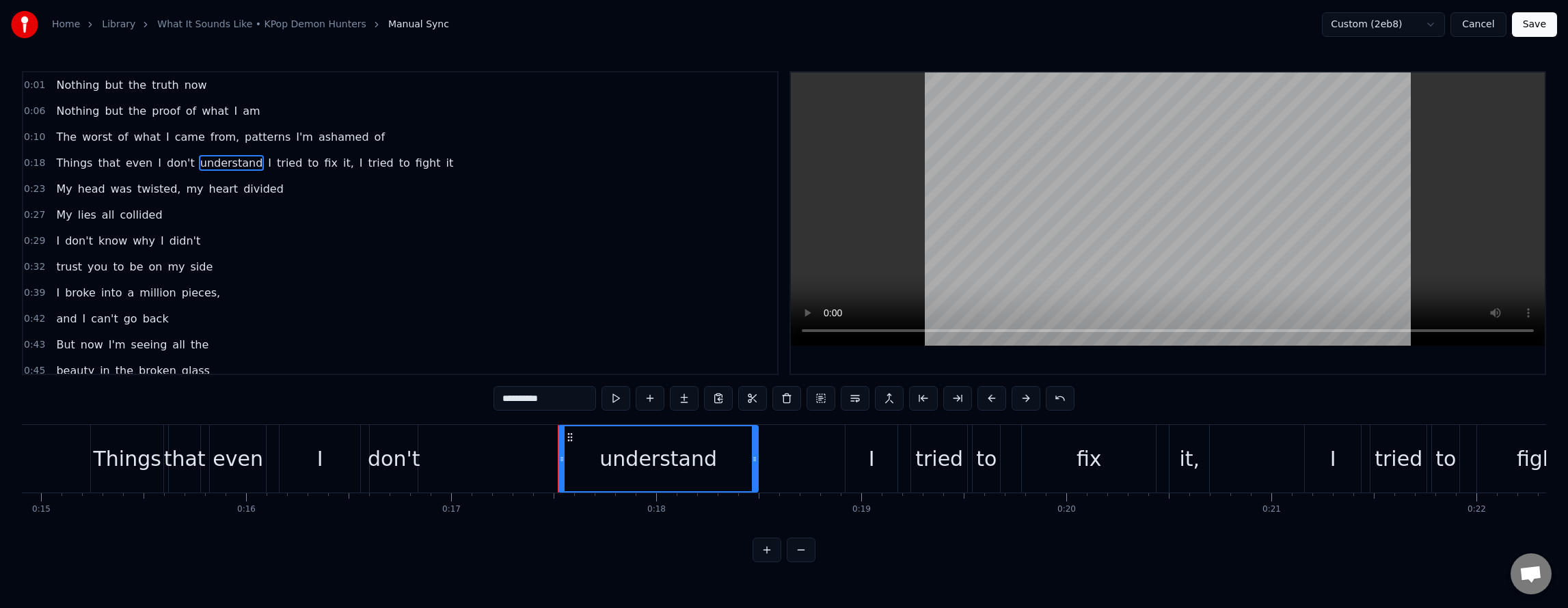
click at [266, 166] on span "I" at bounding box center [269, 163] width 6 height 16
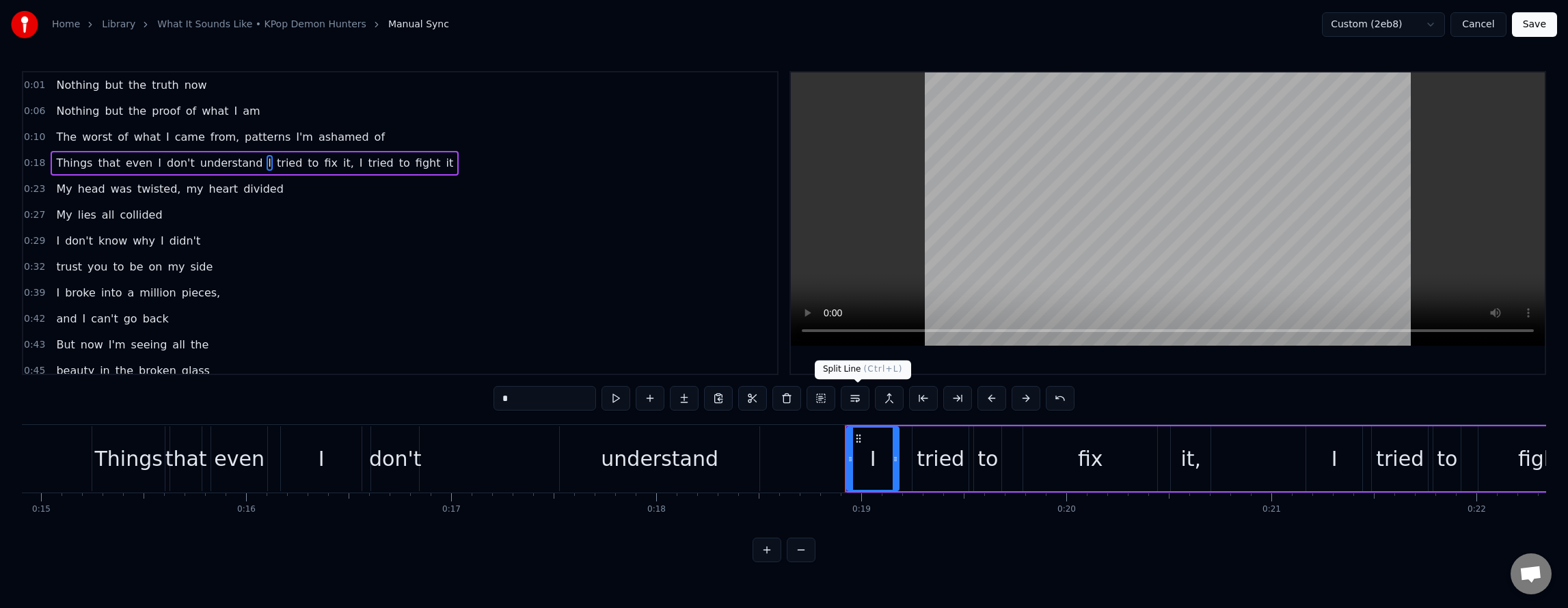
click at [858, 397] on button at bounding box center [854, 398] width 29 height 25
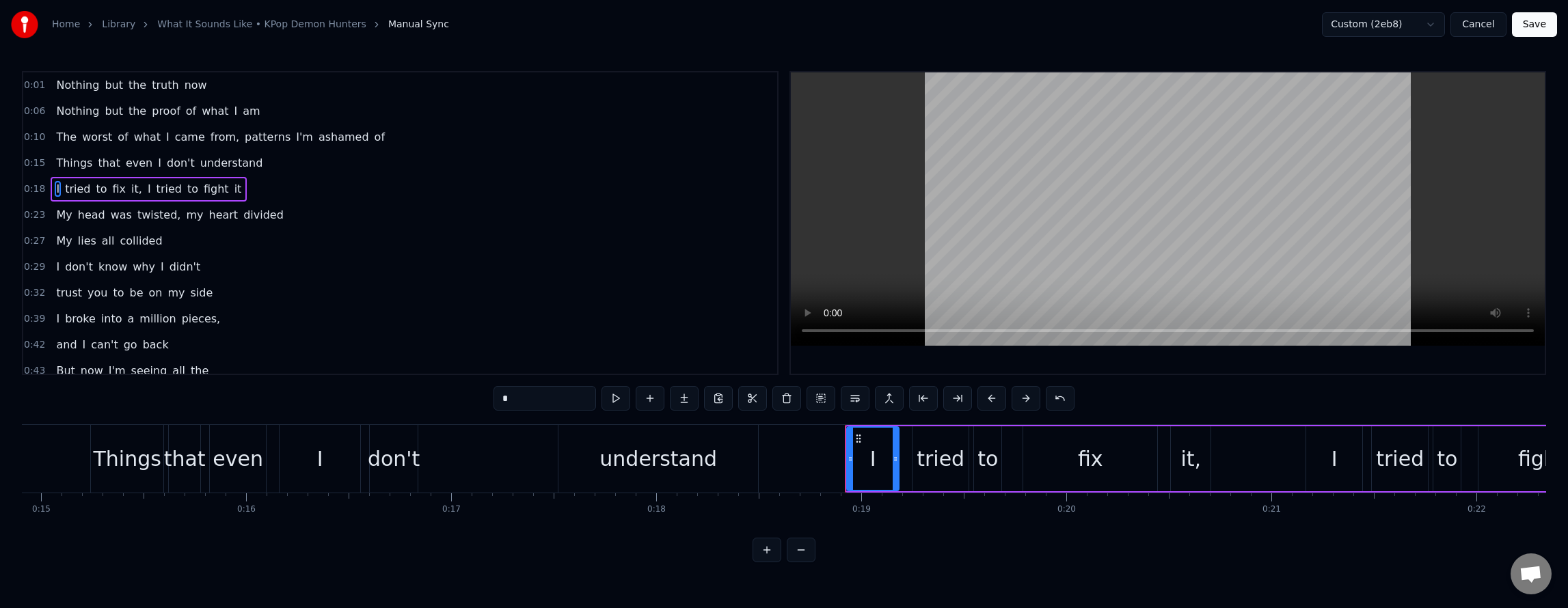
click at [166, 168] on span "don't" at bounding box center [180, 163] width 31 height 16
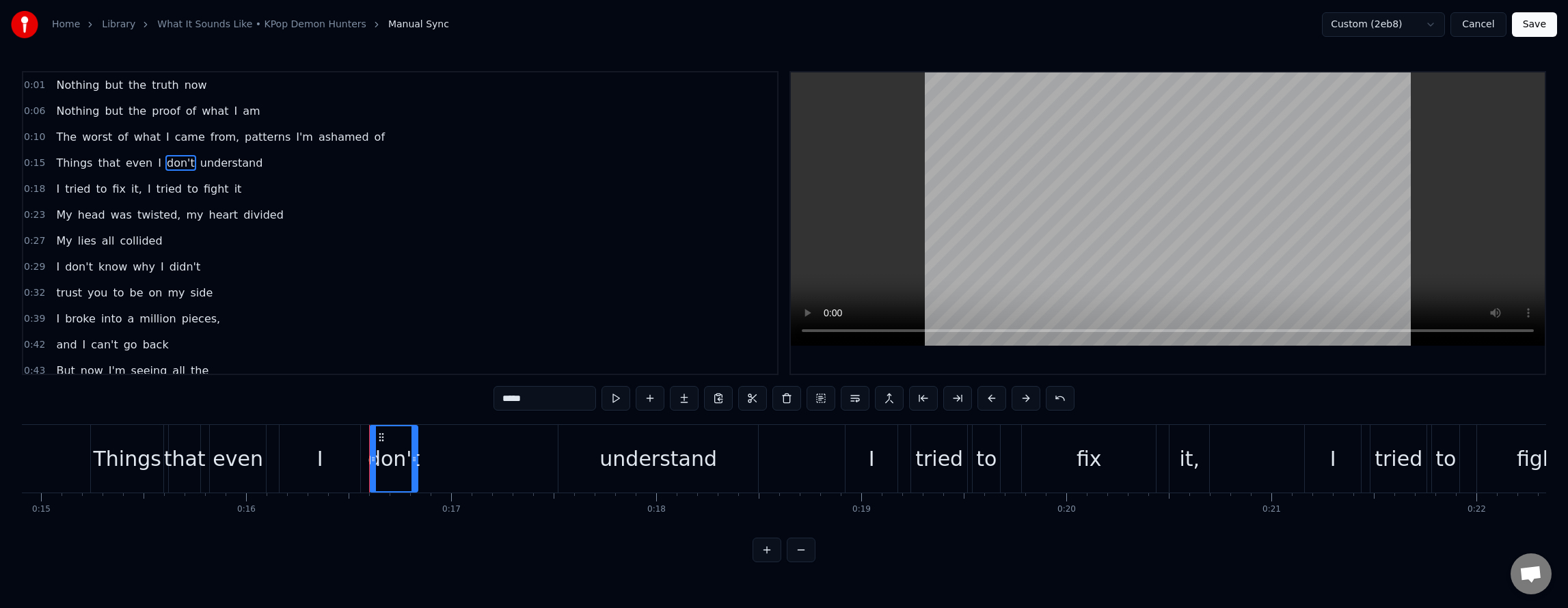
click at [199, 165] on span "understand" at bounding box center [232, 163] width 66 height 16
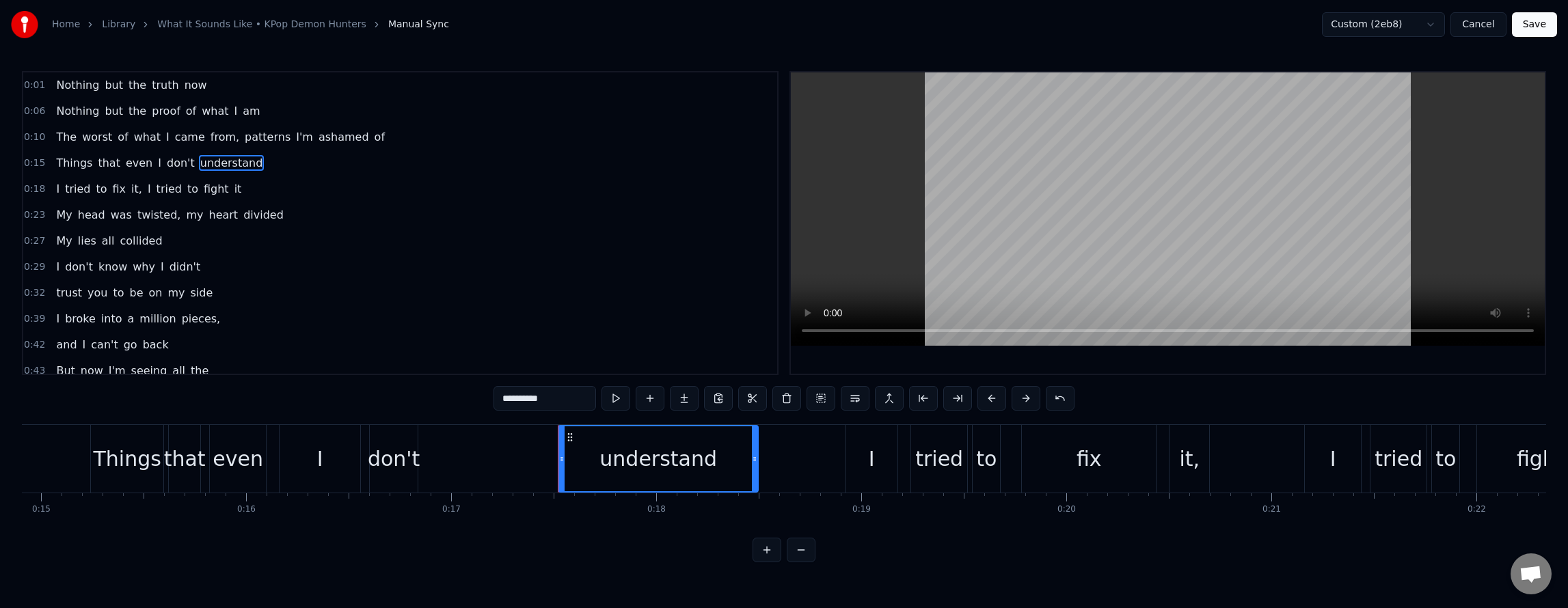
click at [570, 436] on icon at bounding box center [570, 437] width 11 height 11
click at [401, 454] on div "don't" at bounding box center [393, 458] width 52 height 31
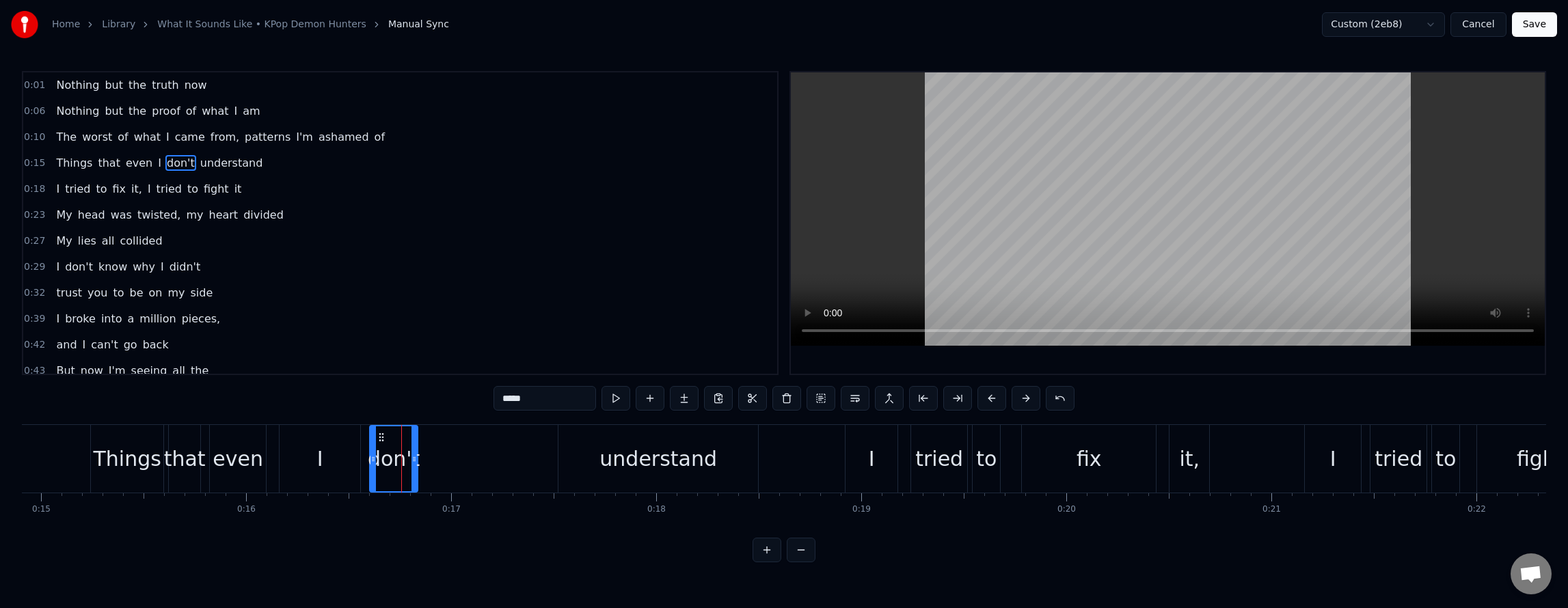
click at [202, 169] on span "understand" at bounding box center [232, 163] width 66 height 16
type input "**********"
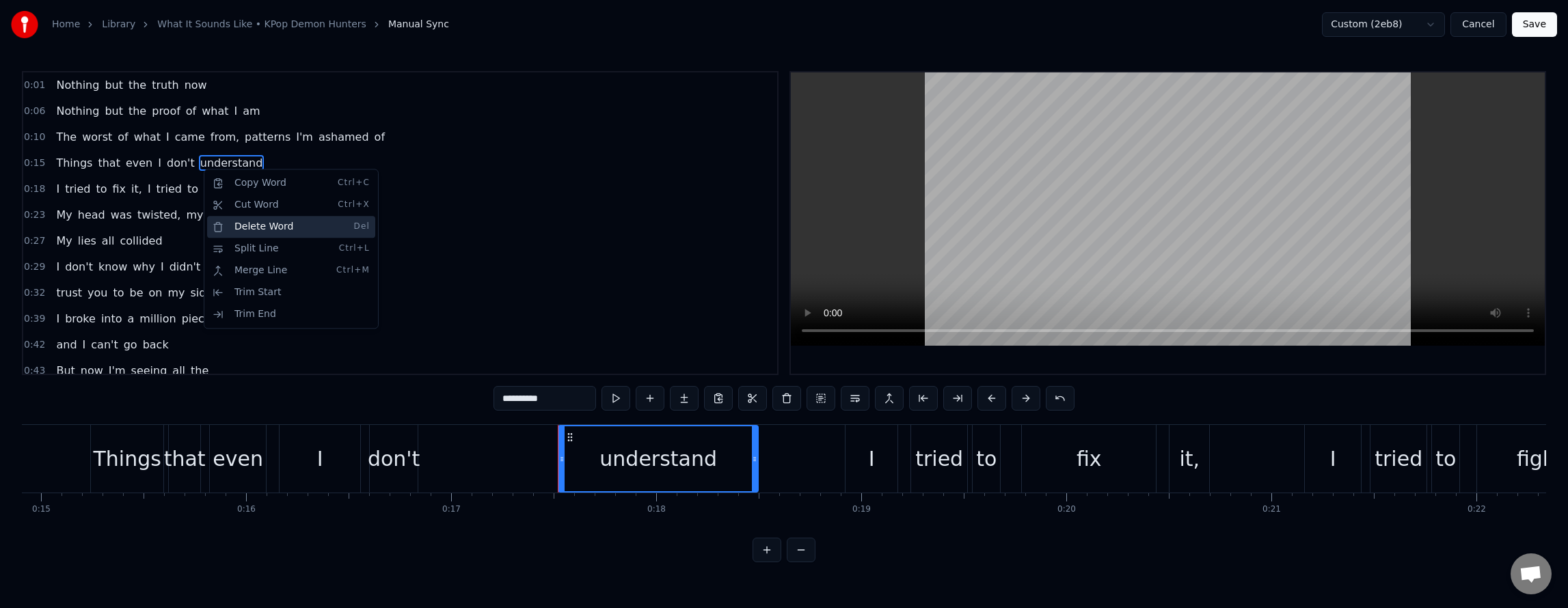
click at [296, 222] on div "Delete Word Del" at bounding box center [291, 227] width 169 height 22
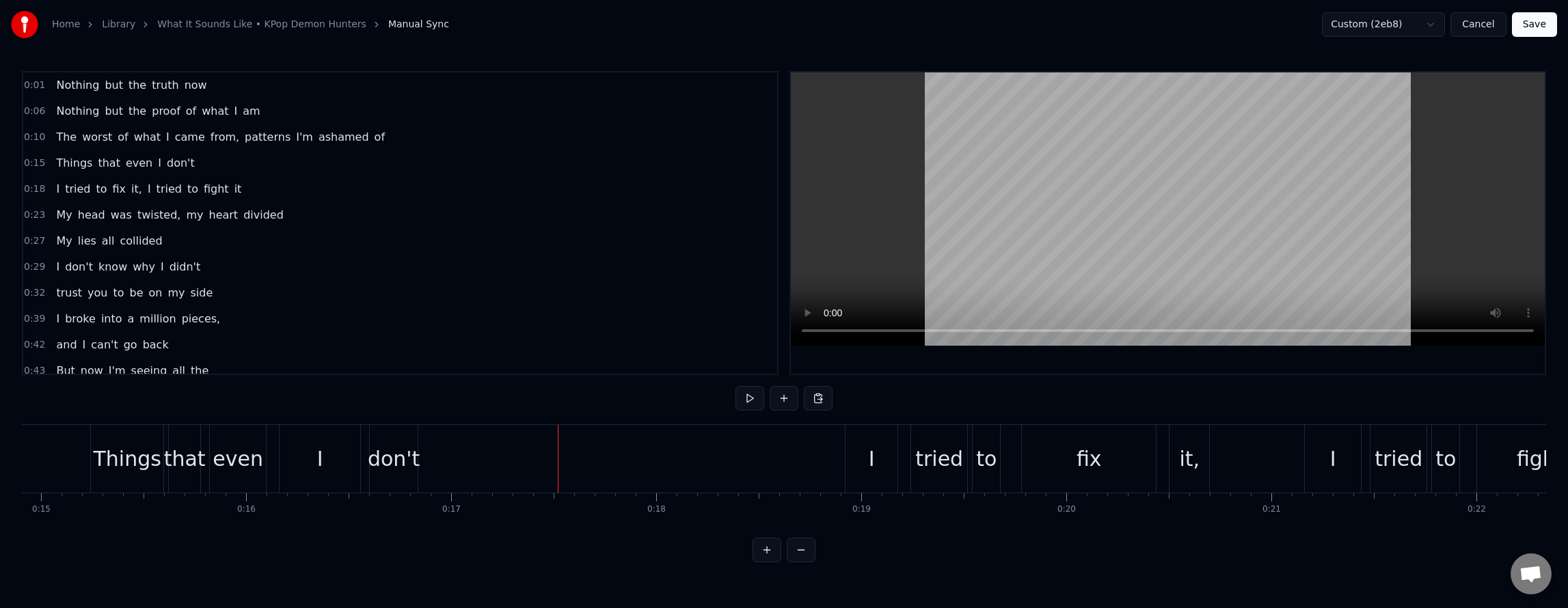
click at [169, 166] on span "don't" at bounding box center [180, 163] width 31 height 16
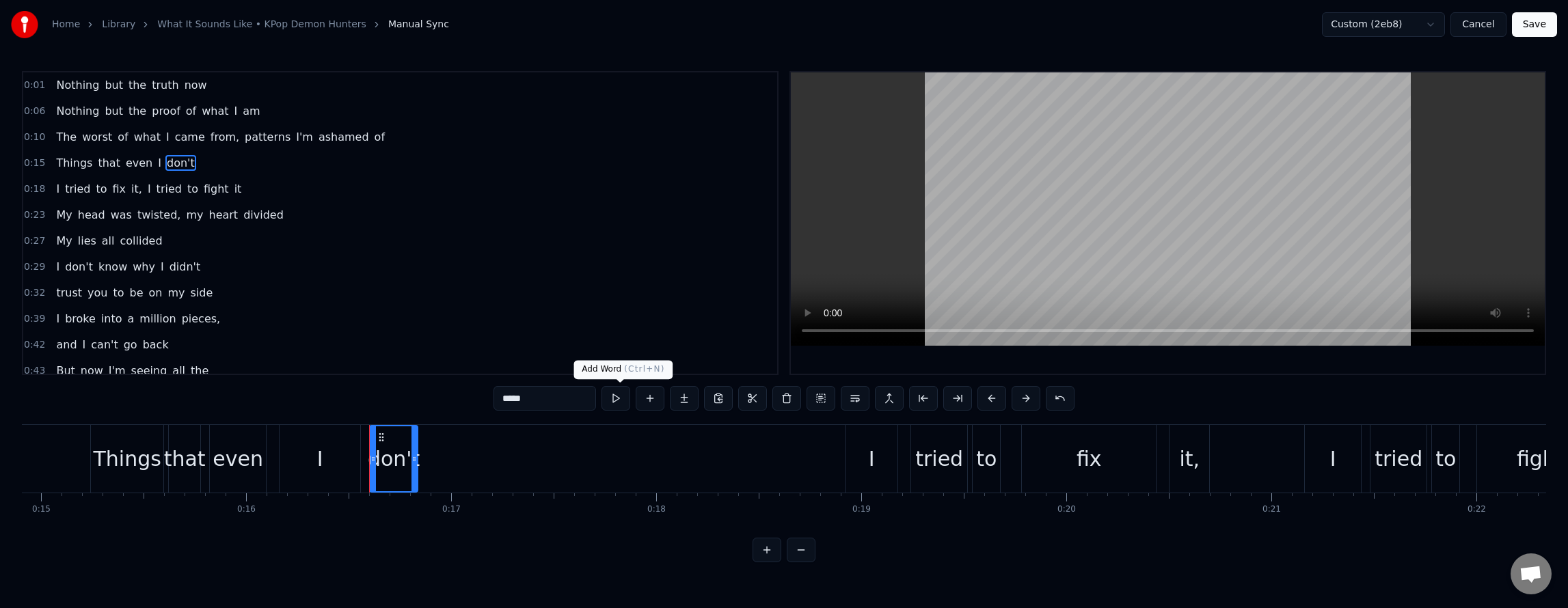
click at [636, 396] on button at bounding box center [649, 398] width 29 height 25
click at [196, 171] on div "0:15 Things that even I don't" at bounding box center [400, 164] width 754 height 26
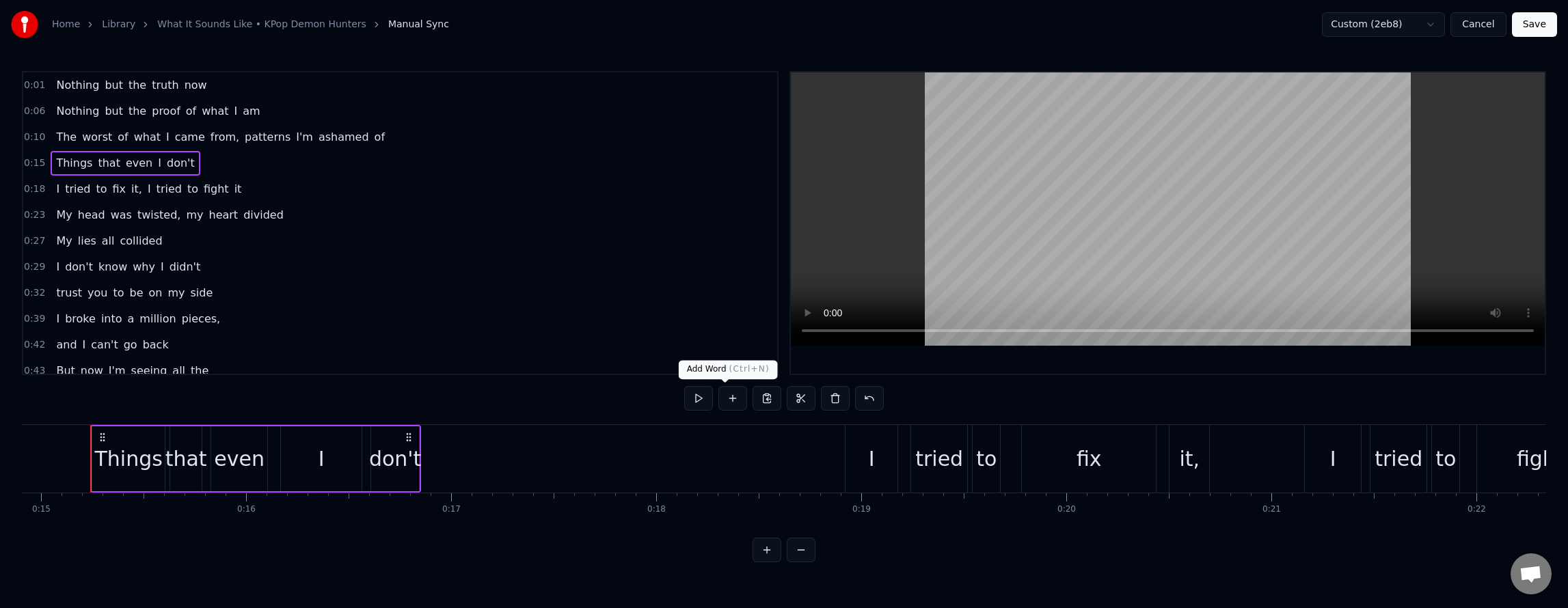
click at [720, 393] on button at bounding box center [732, 398] width 29 height 25
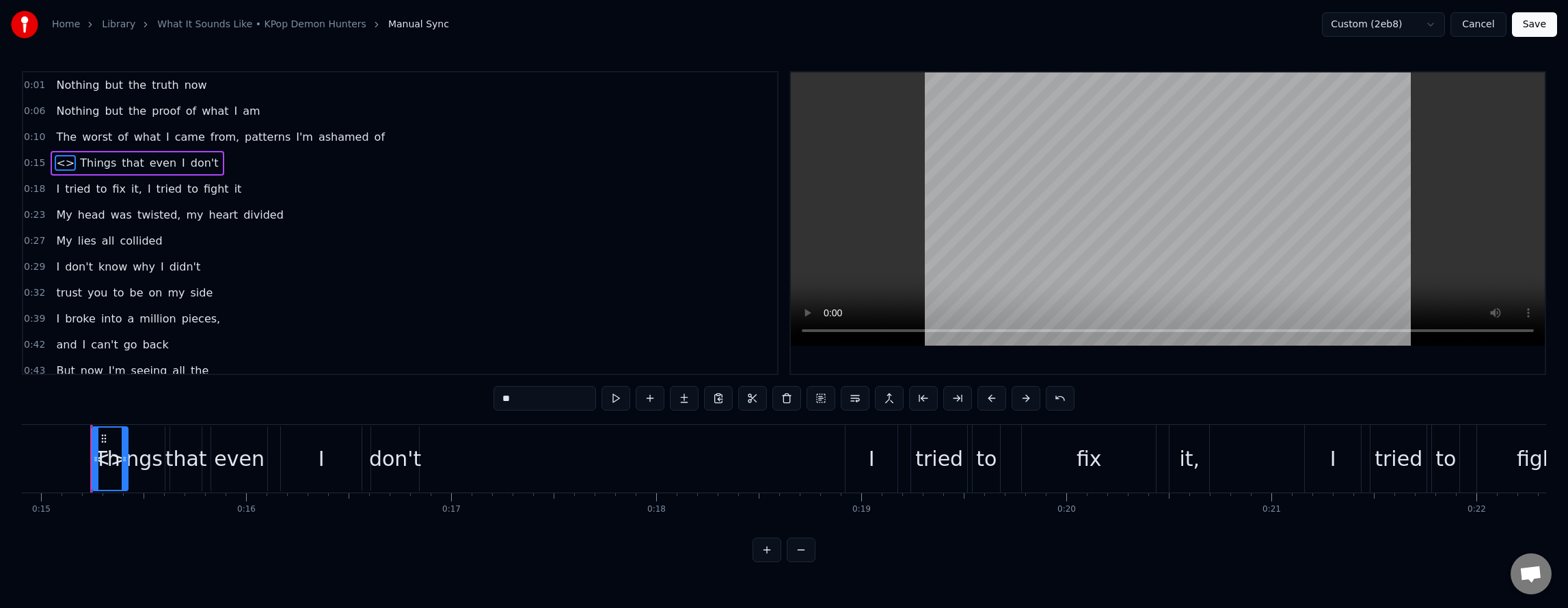
drag, startPoint x: 60, startPoint y: 162, endPoint x: 194, endPoint y: 164, distance: 134.0
click at [194, 164] on div "<> Things that even I don't" at bounding box center [136, 163] width 172 height 25
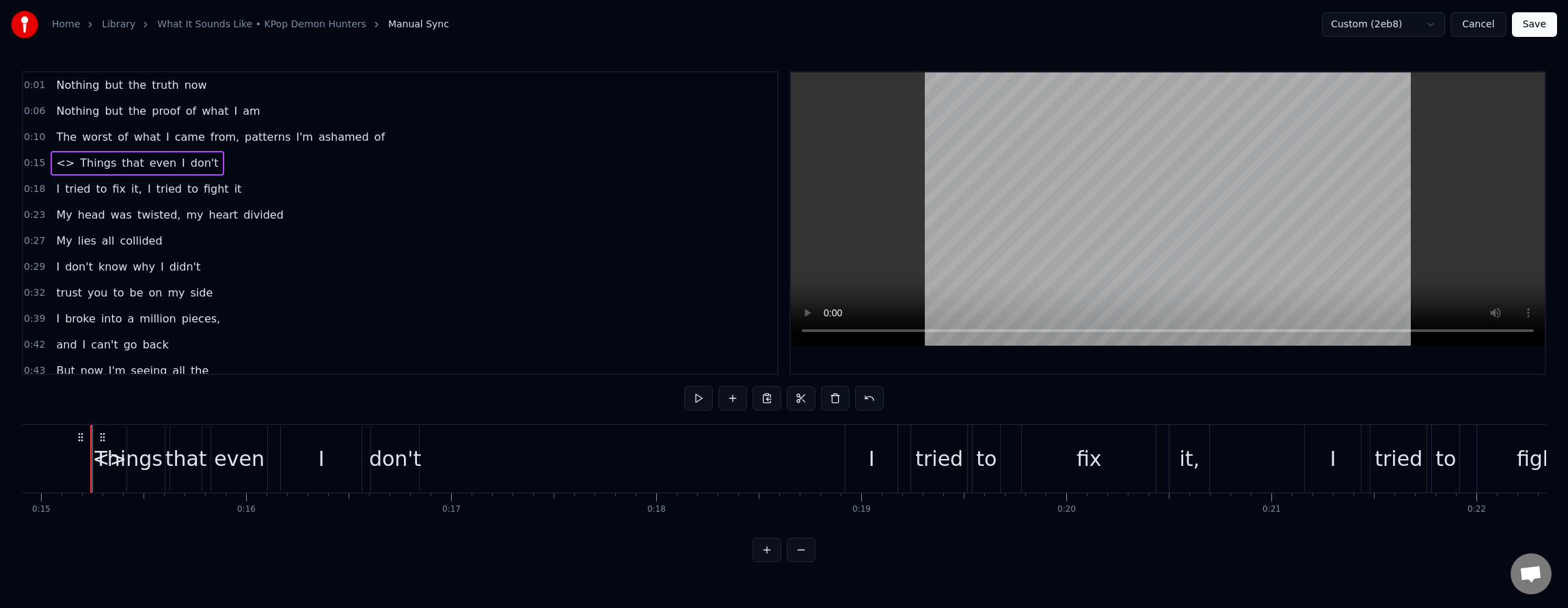
click at [61, 169] on span "<>" at bounding box center [65, 163] width 22 height 16
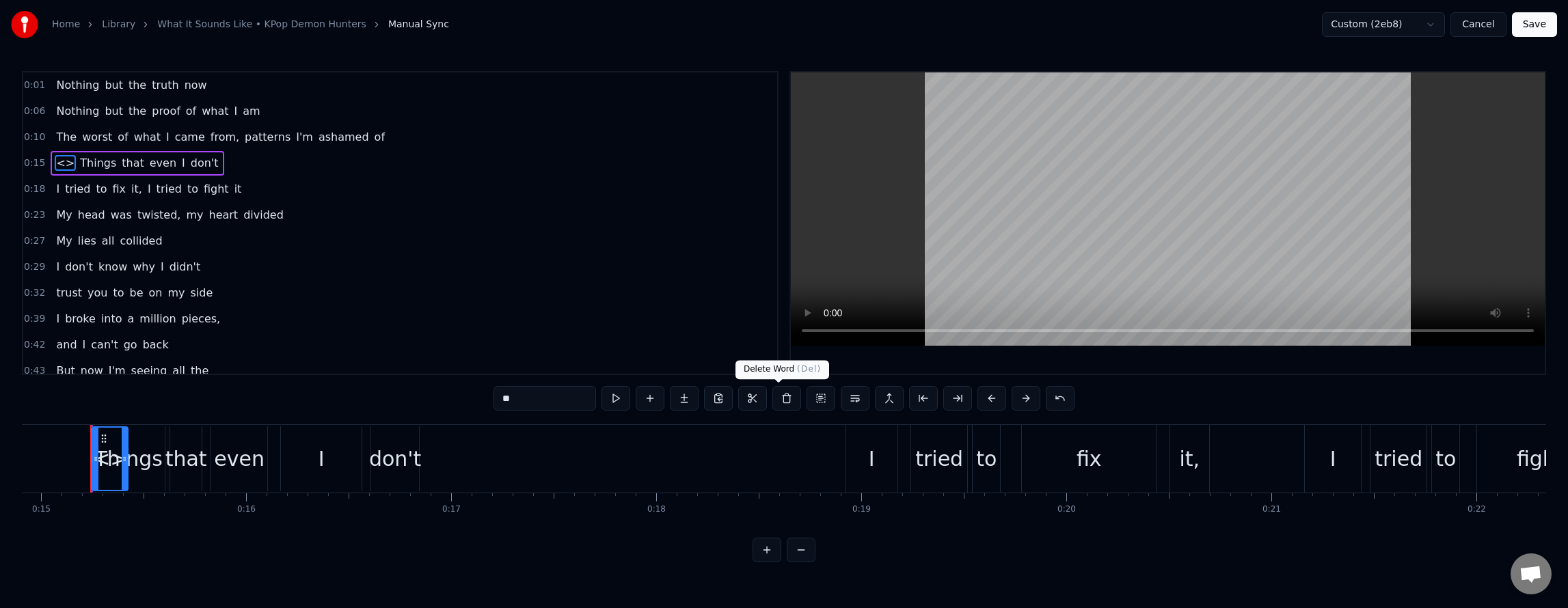
click at [773, 404] on button at bounding box center [786, 398] width 29 height 25
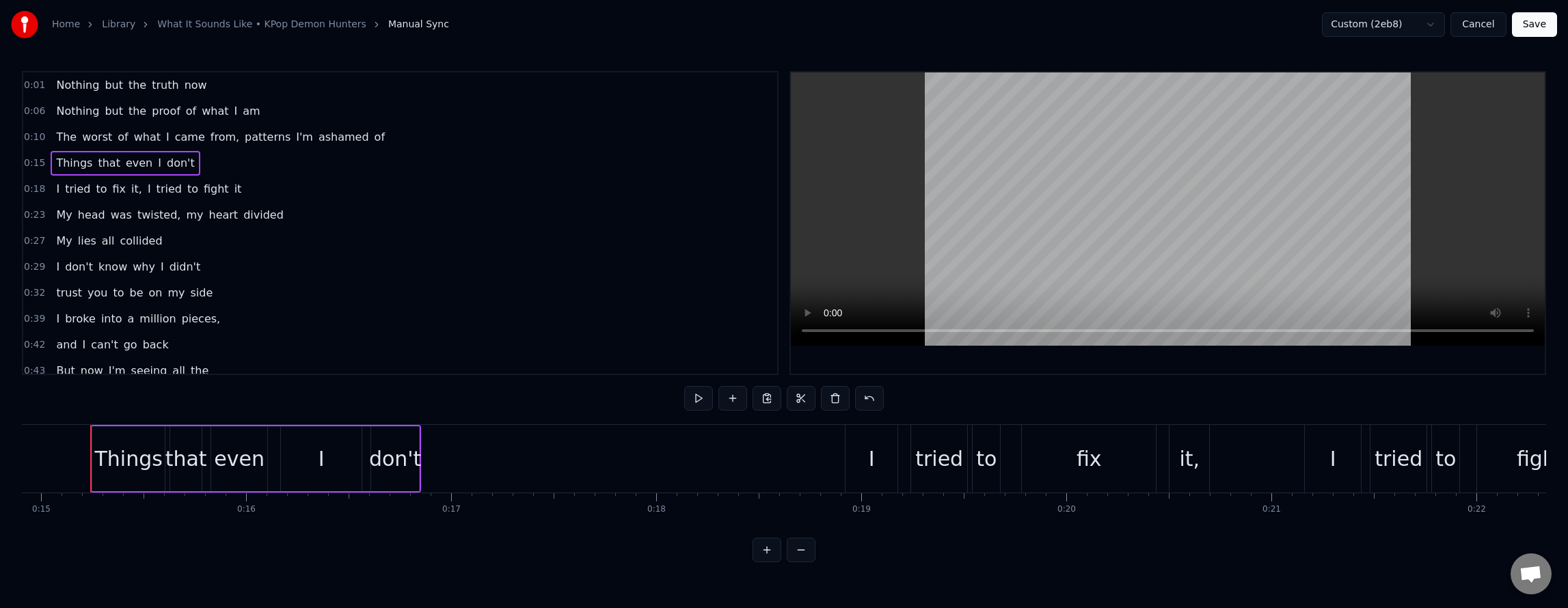
click at [166, 167] on span "don't" at bounding box center [180, 163] width 31 height 16
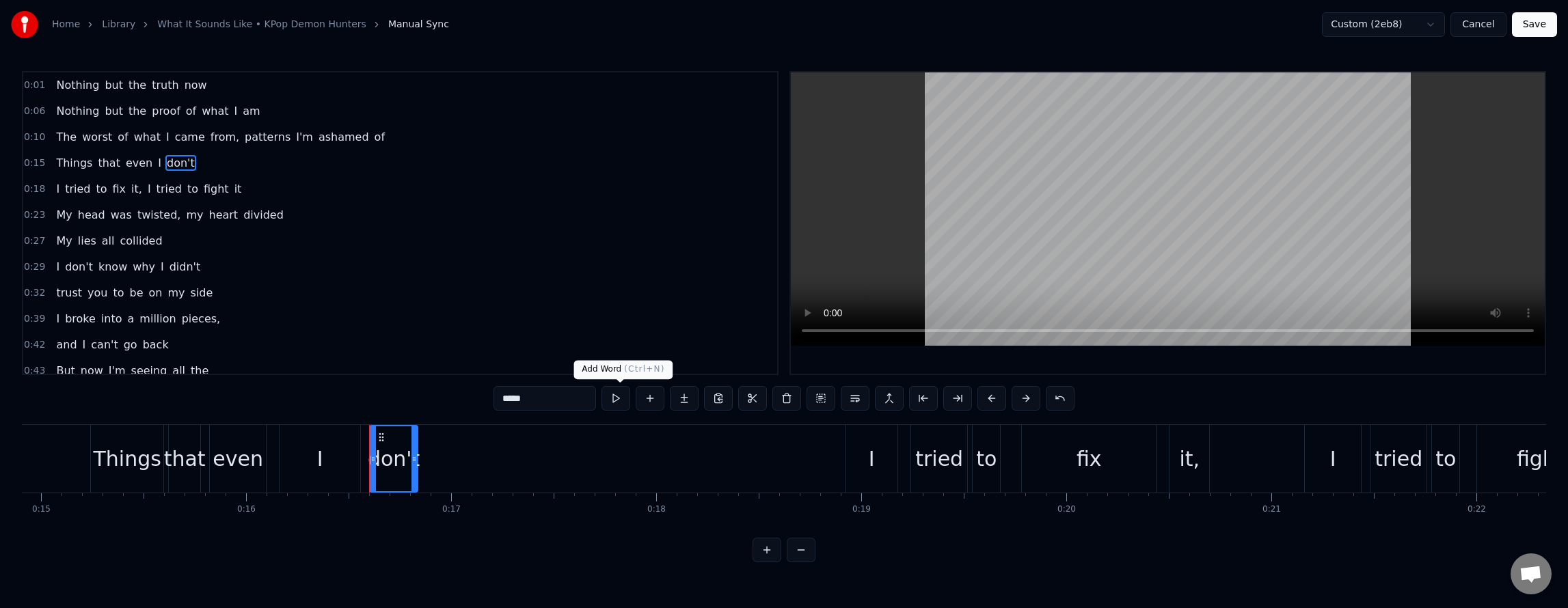
click at [636, 397] on button at bounding box center [649, 398] width 29 height 25
click at [636, 398] on button at bounding box center [649, 398] width 29 height 25
click at [456, 276] on div "0:29 I don't know why I didn't" at bounding box center [400, 267] width 754 height 26
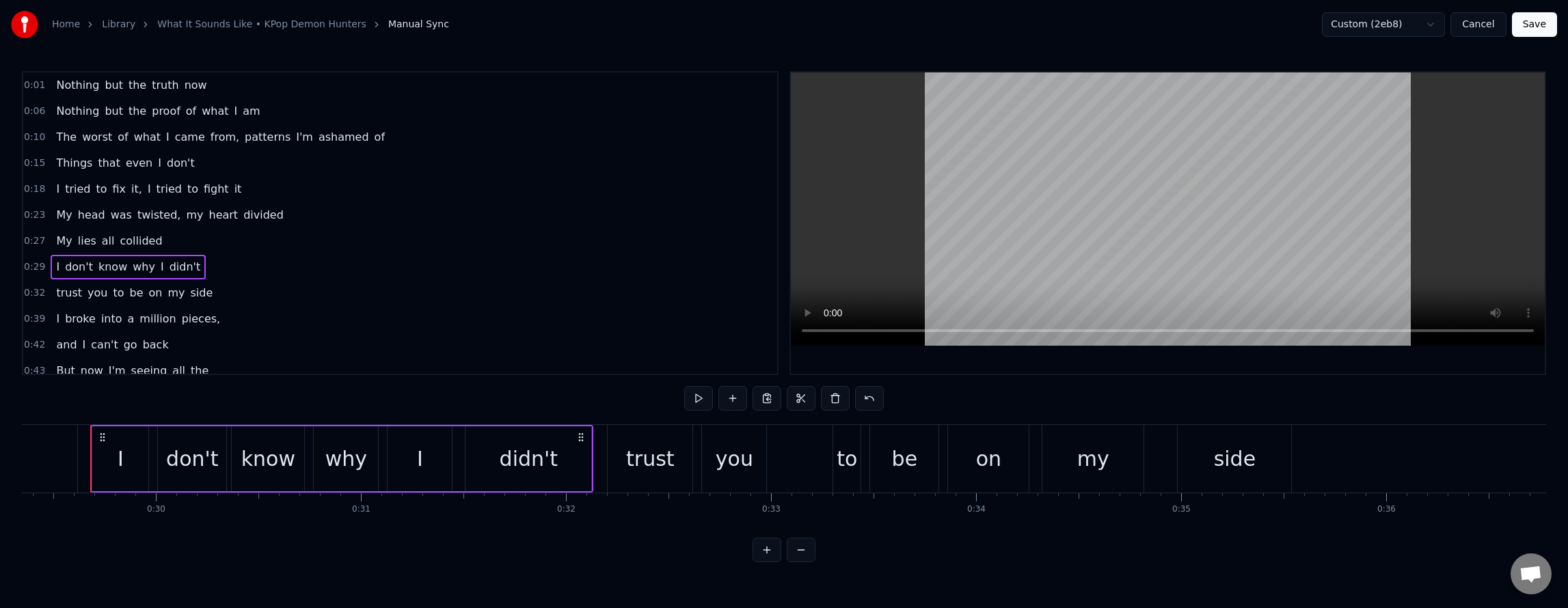
click at [180, 160] on div "Things that even I don't" at bounding box center [124, 163] width 149 height 25
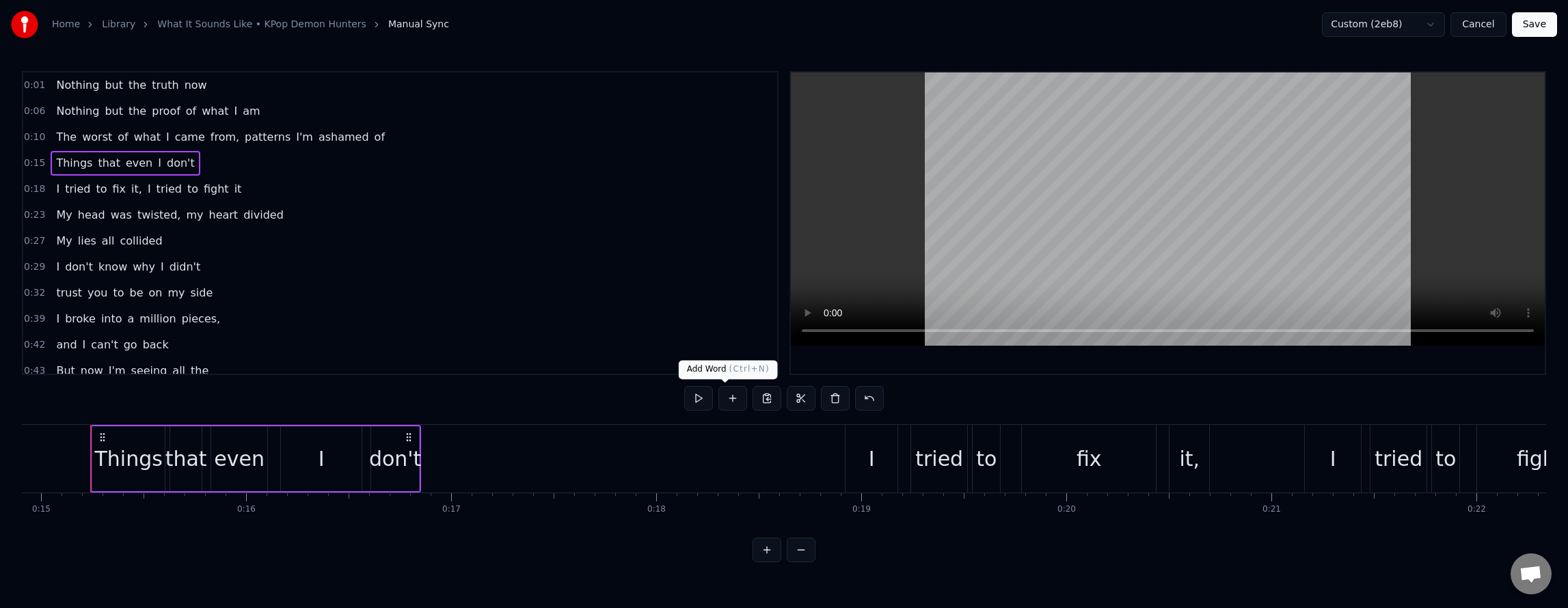
click at [719, 403] on button at bounding box center [732, 398] width 29 height 25
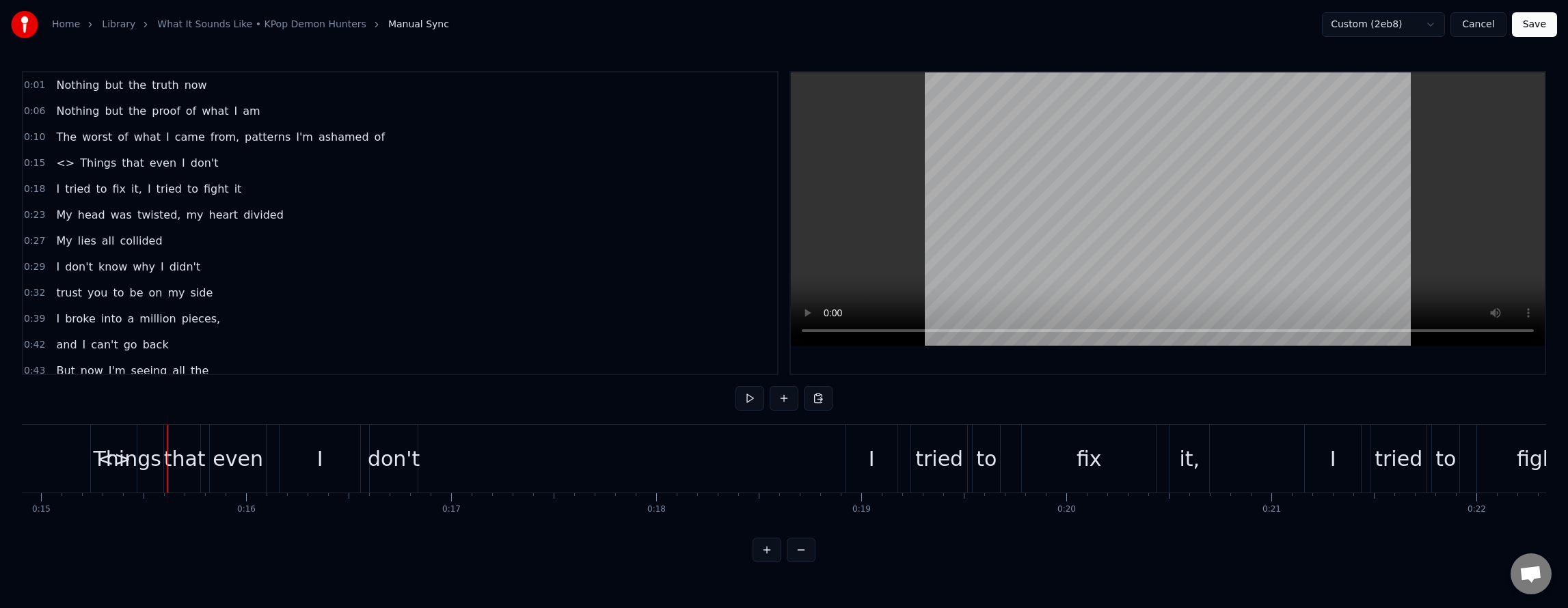
drag, startPoint x: 56, startPoint y: 160, endPoint x: 78, endPoint y: 195, distance: 41.3
click at [57, 162] on span "<>" at bounding box center [65, 163] width 22 height 16
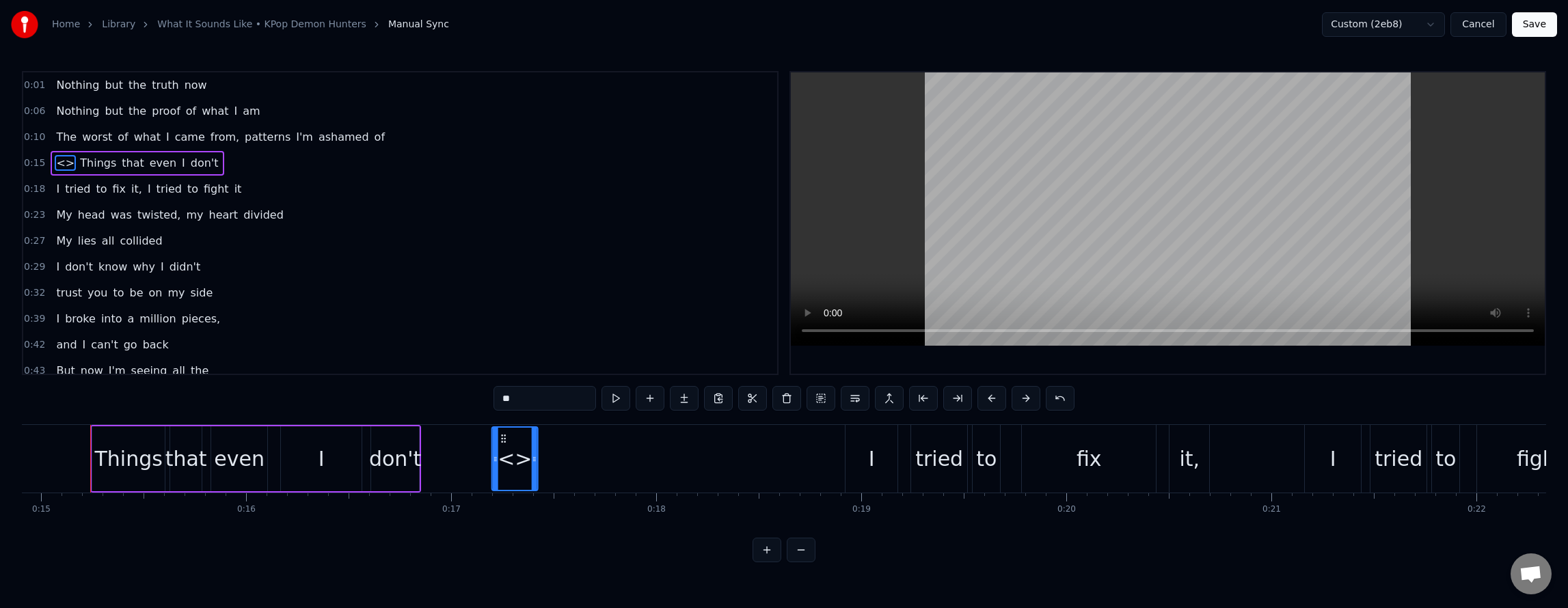
drag, startPoint x: 102, startPoint y: 438, endPoint x: 501, endPoint y: 469, distance: 400.2
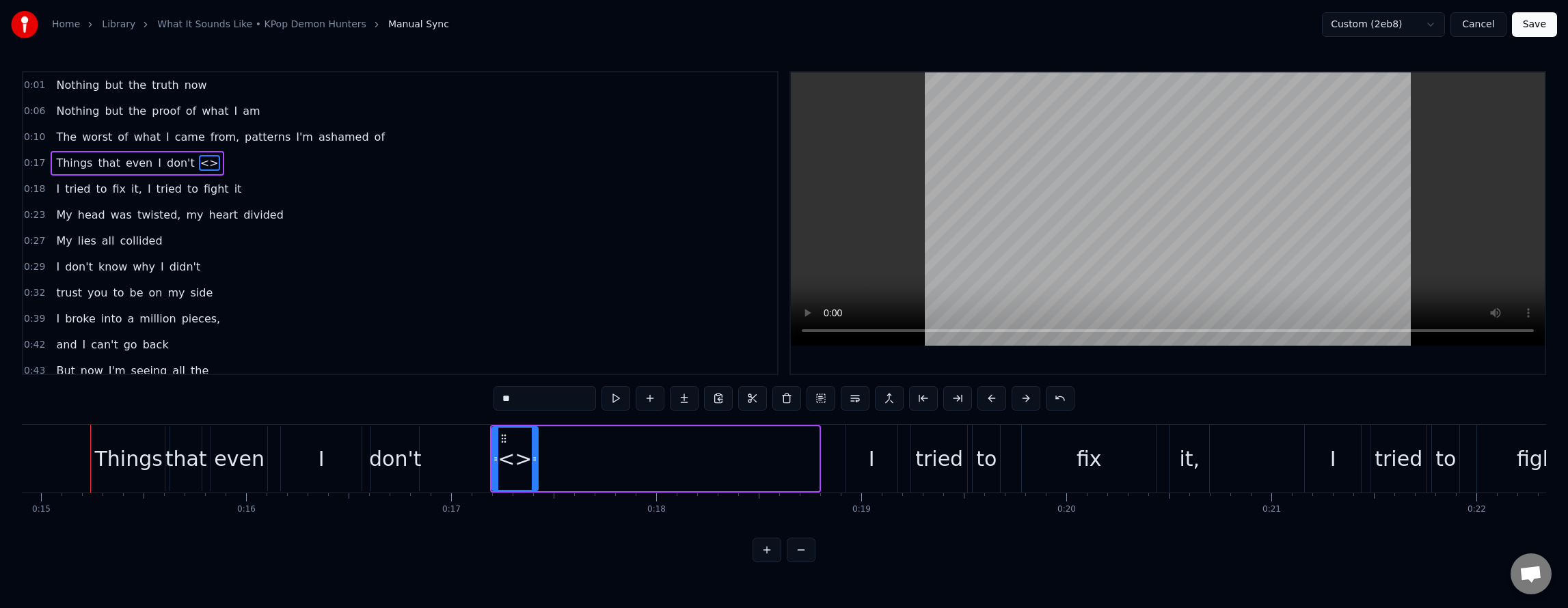
drag, startPoint x: 496, startPoint y: 393, endPoint x: 365, endPoint y: 402, distance: 131.3
click at [367, 400] on div "0:01 Nothing but the truth now 0:06 Nothing but the proof of what I am 0:10 The…" at bounding box center [784, 316] width 1525 height 492
type input "**********"
click at [434, 424] on div "0:01 Nothing but the truth now 0:06 Nothing but the proof of what I am 0:10 The…" at bounding box center [784, 316] width 1525 height 492
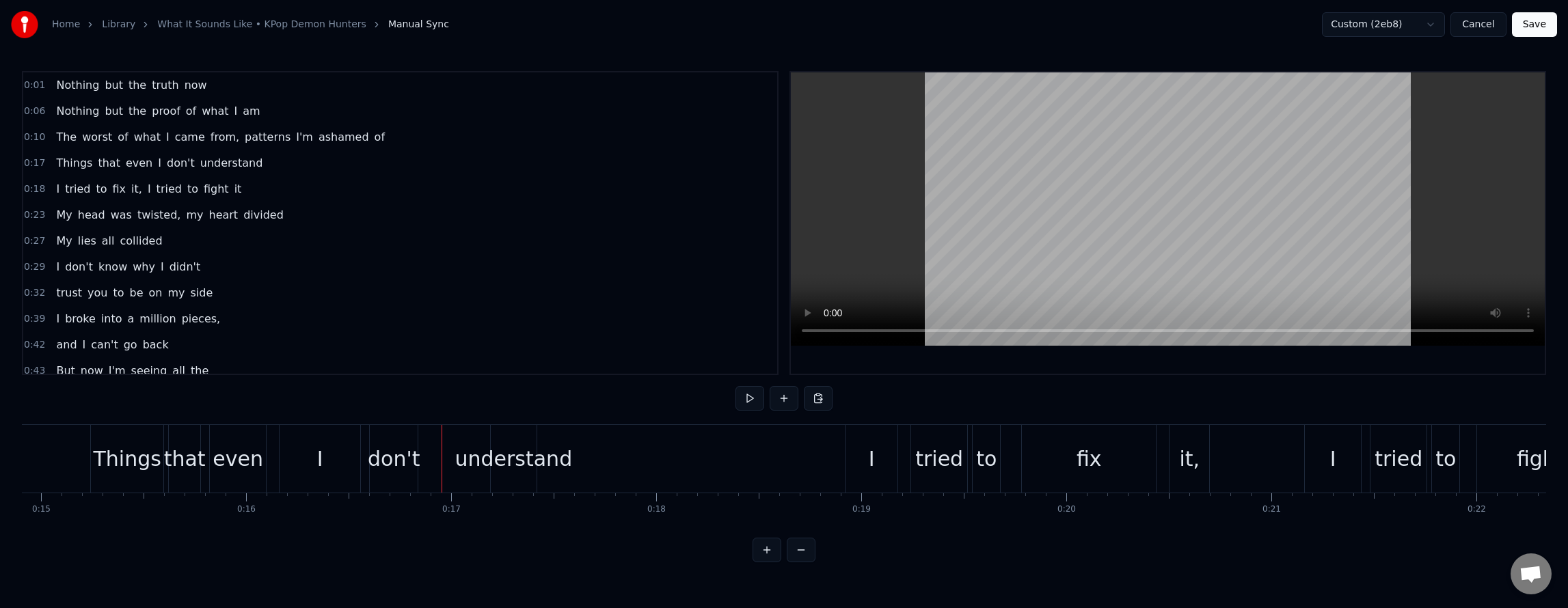
click at [1477, 28] on button "Cancel" at bounding box center [1478, 24] width 55 height 25
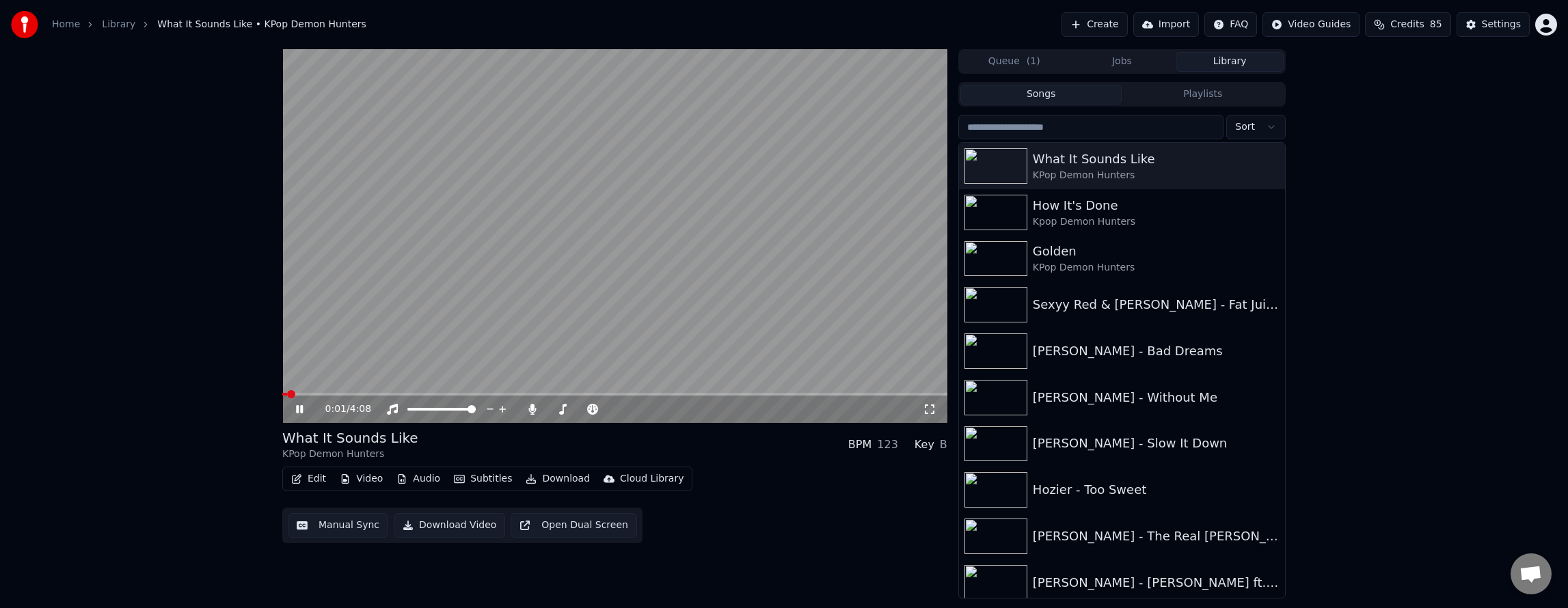
click at [302, 407] on icon at bounding box center [299, 409] width 7 height 8
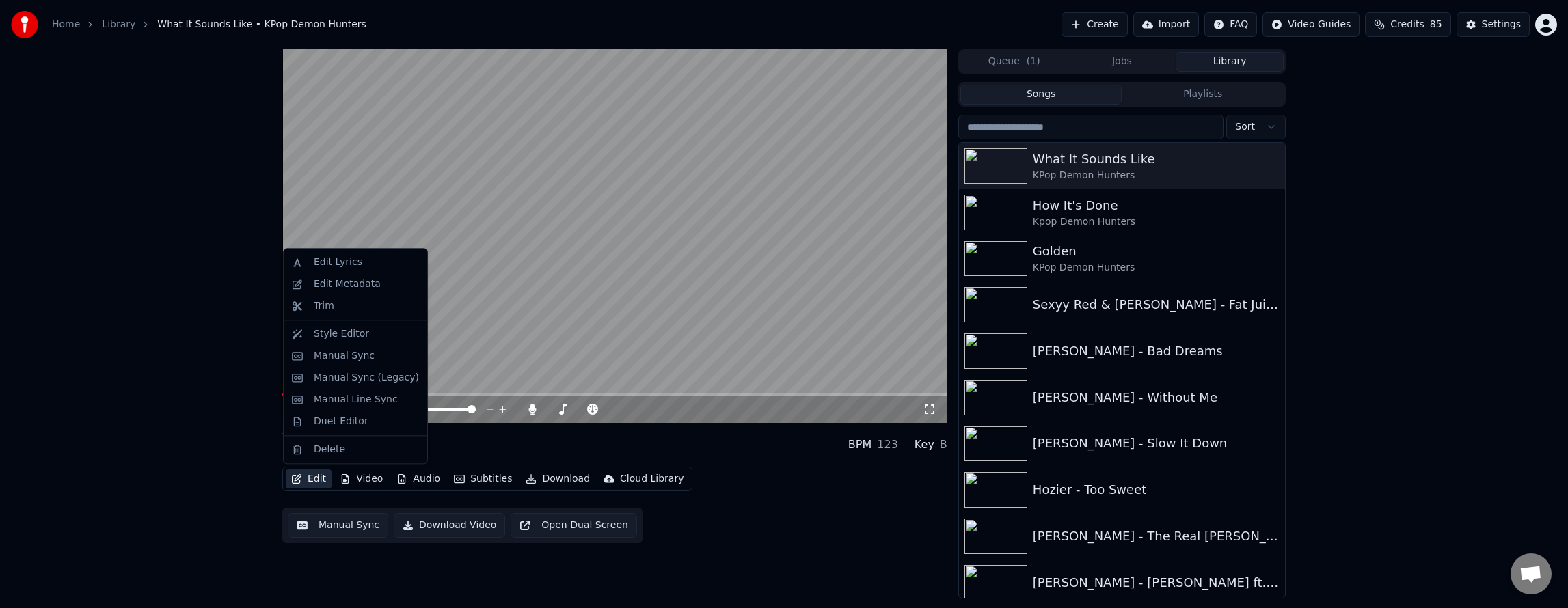
click at [317, 473] on button "Edit" at bounding box center [308, 478] width 45 height 19
click at [337, 353] on div "Manual Sync" at bounding box center [344, 356] width 61 height 14
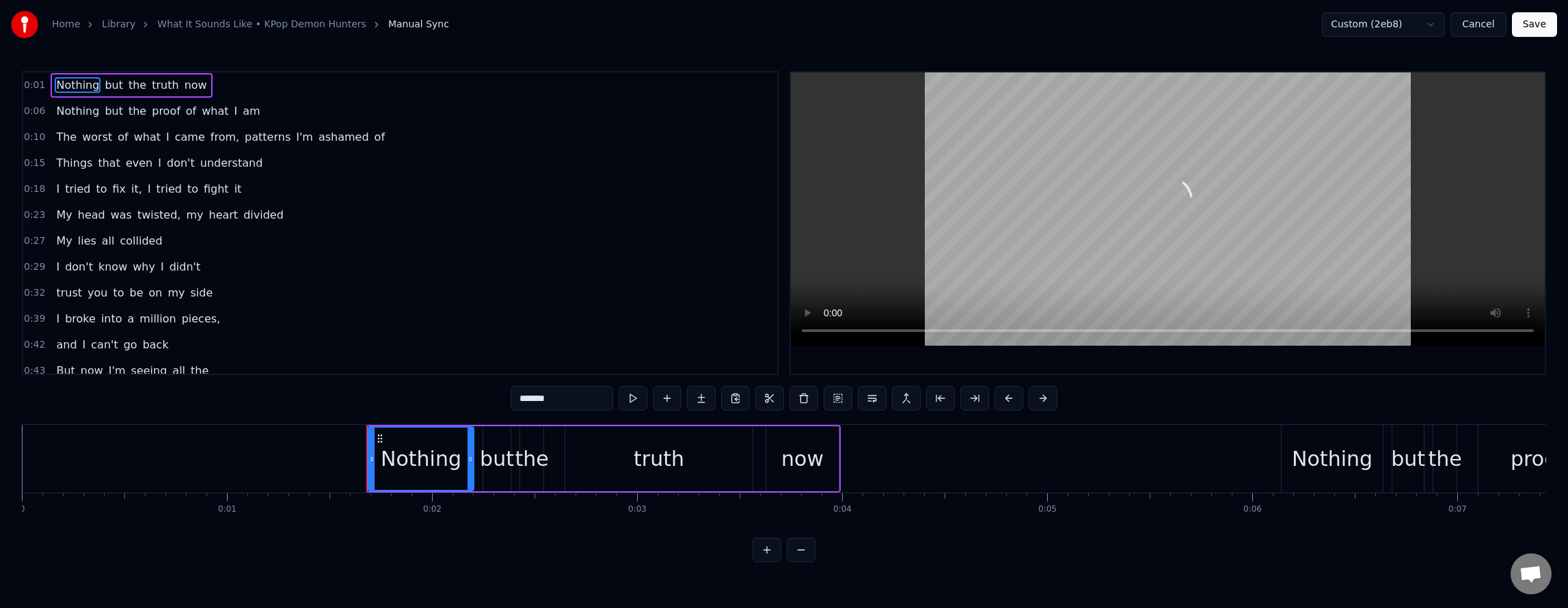
click at [170, 170] on span "don't" at bounding box center [180, 163] width 31 height 16
type input "*****"
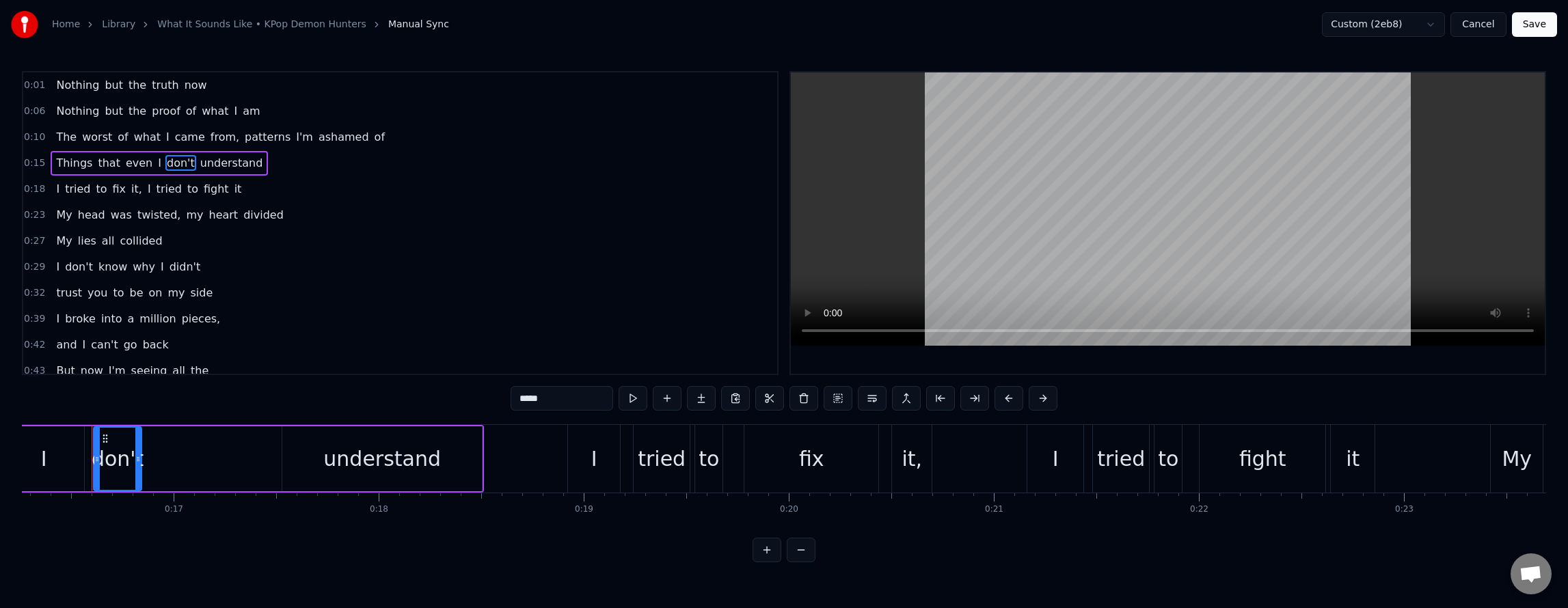
scroll to position [0, 3336]
click at [239, 172] on div "Things that even I don't understand" at bounding box center [159, 163] width 218 height 25
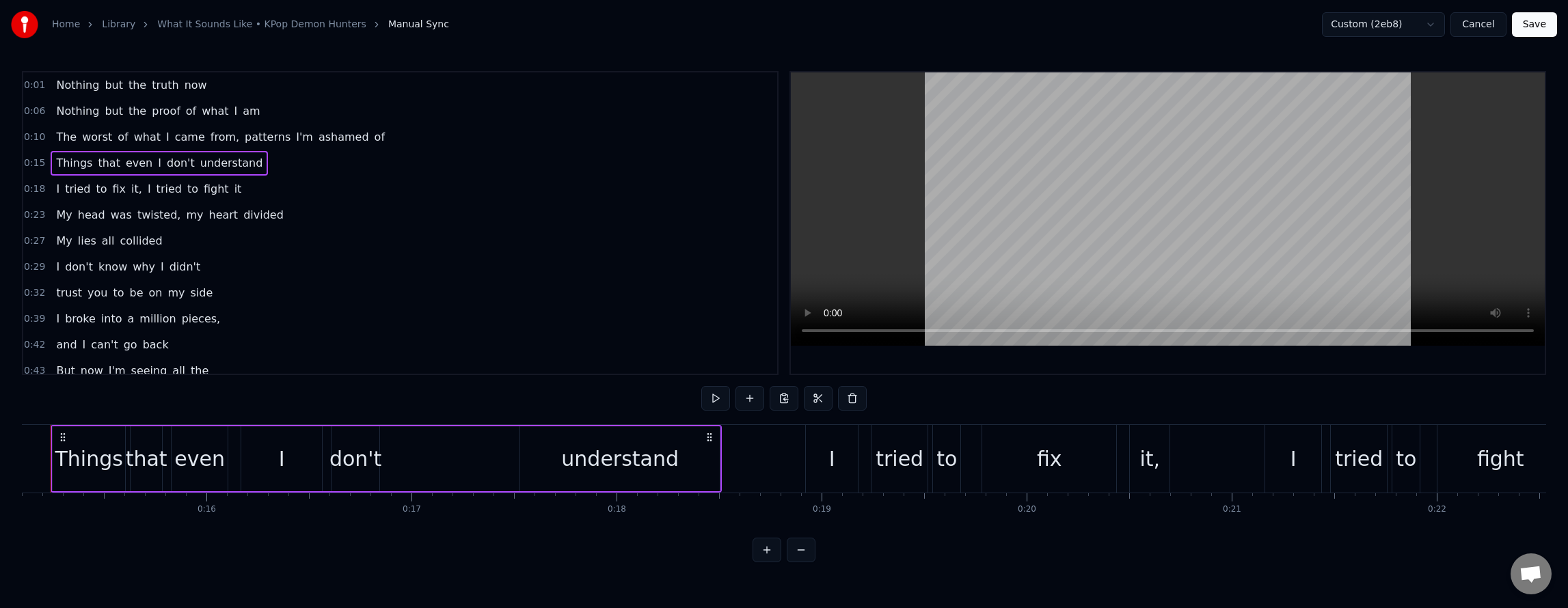
scroll to position [0, 3057]
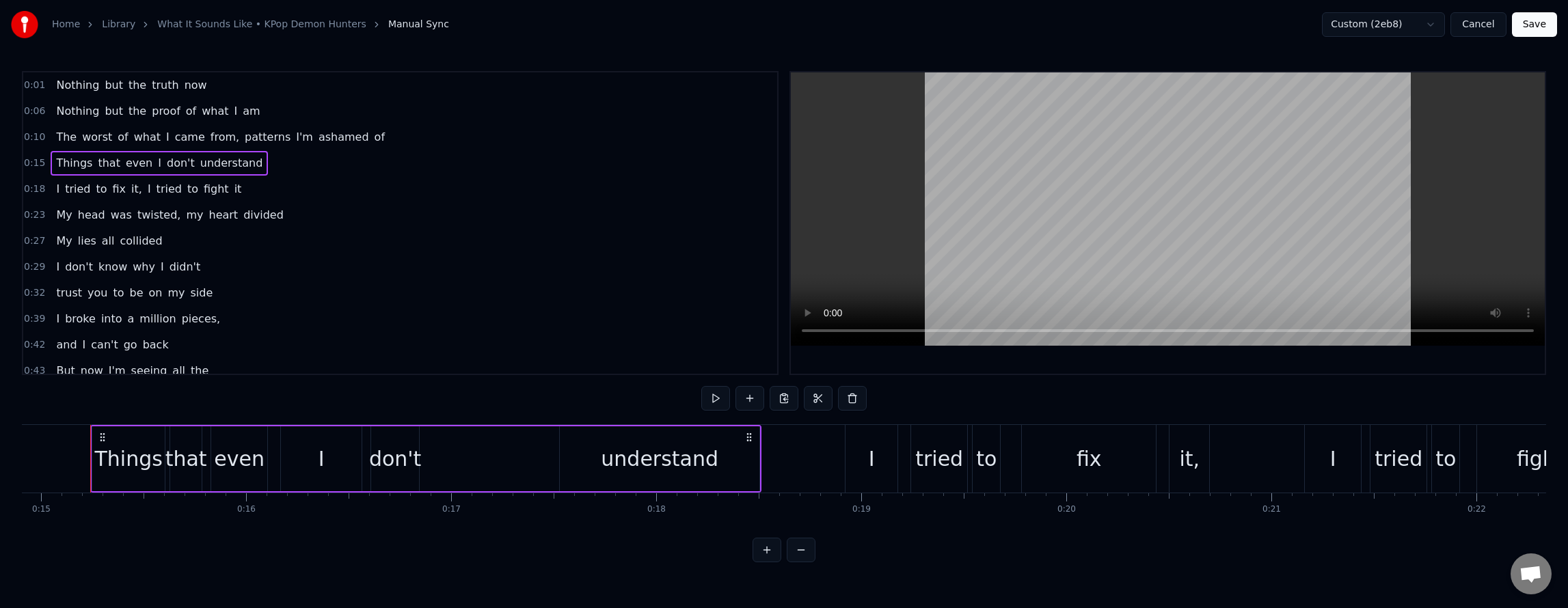
click at [700, 460] on div "understand" at bounding box center [659, 458] width 117 height 31
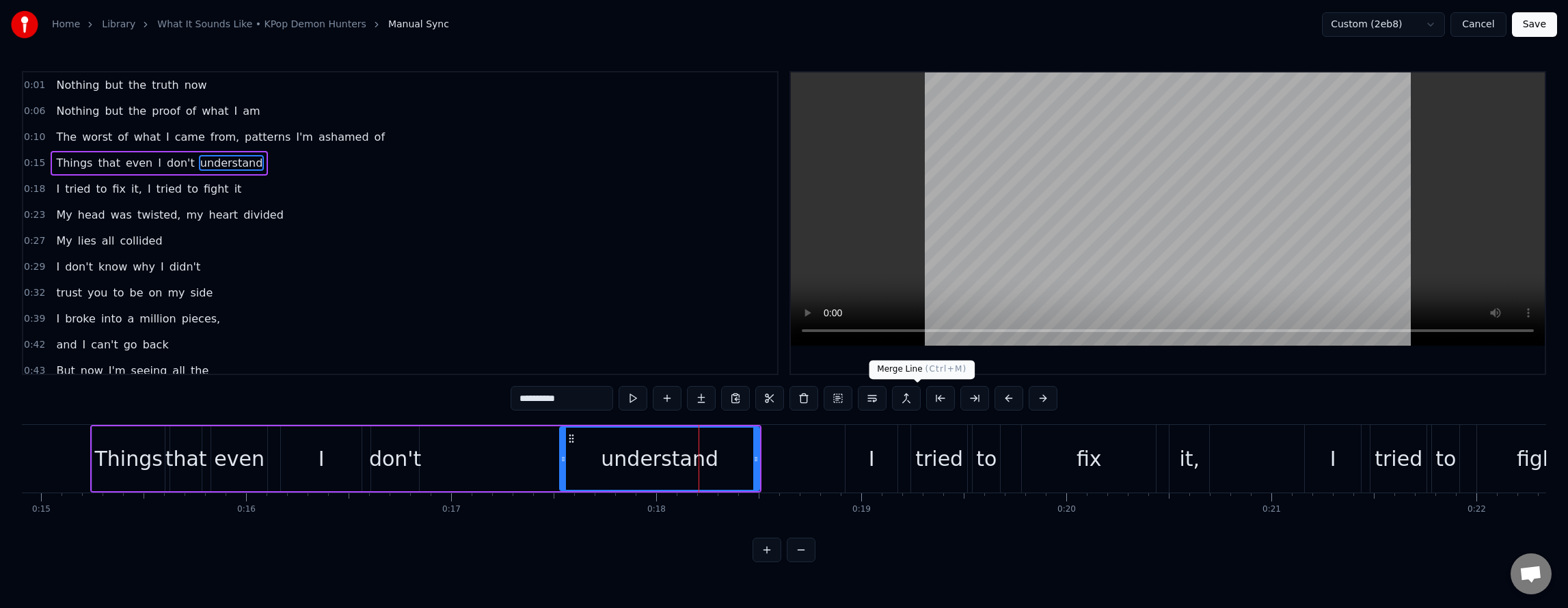
click at [913, 400] on button at bounding box center [906, 398] width 29 height 25
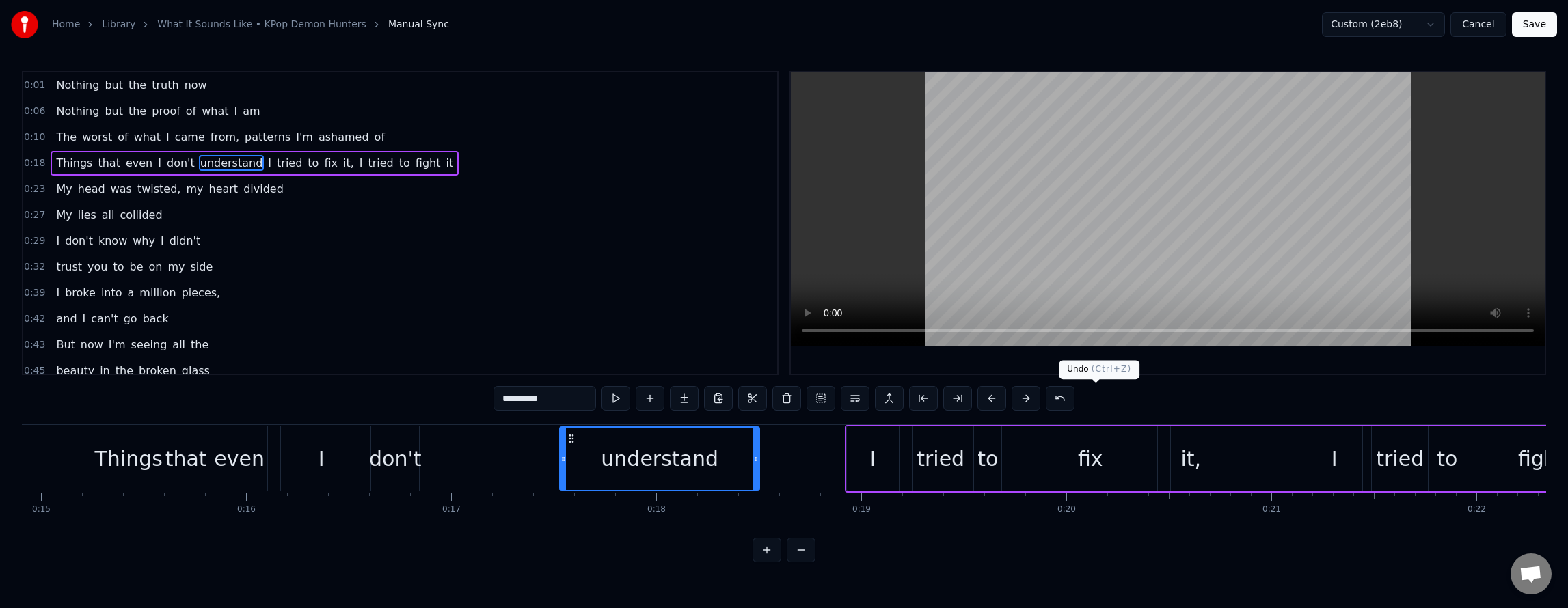
click at [1074, 398] on button at bounding box center [1059, 398] width 29 height 25
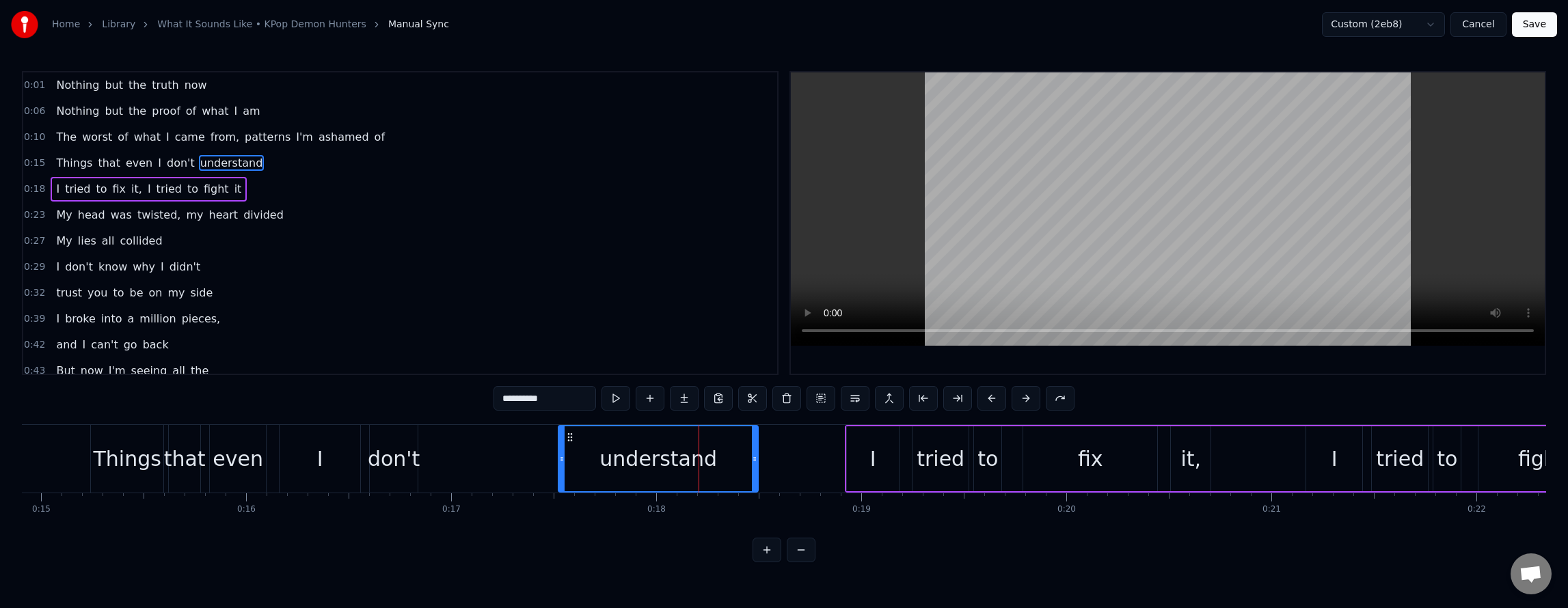
click at [392, 455] on div "don't" at bounding box center [393, 458] width 52 height 31
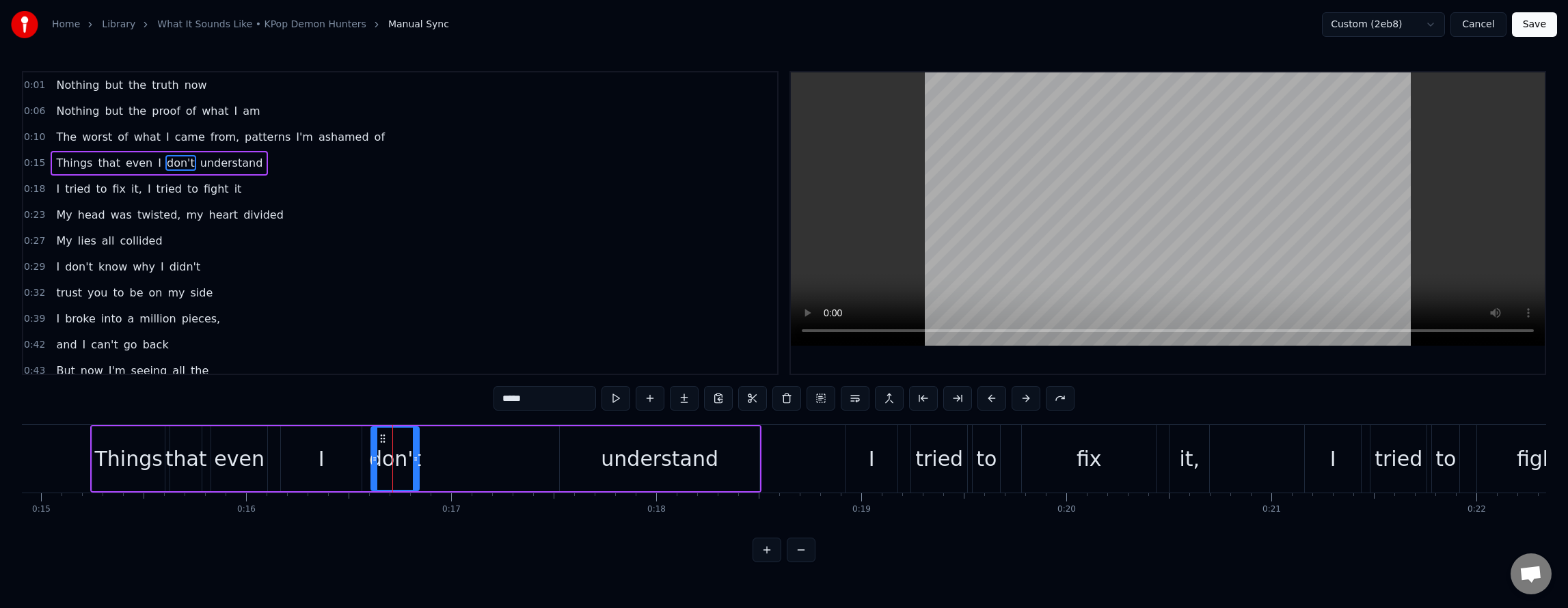
click at [596, 440] on div "understand" at bounding box center [659, 459] width 200 height 65
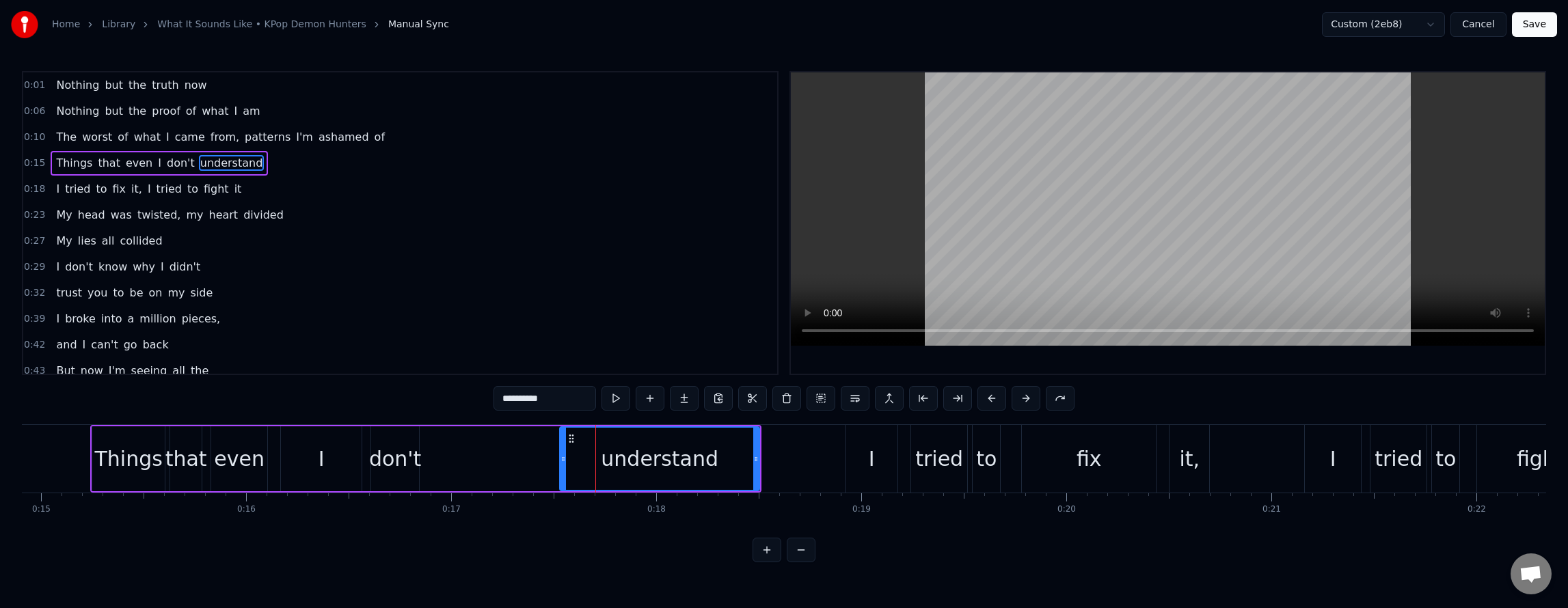
click at [167, 169] on span "don't" at bounding box center [180, 163] width 31 height 16
type input "*****"
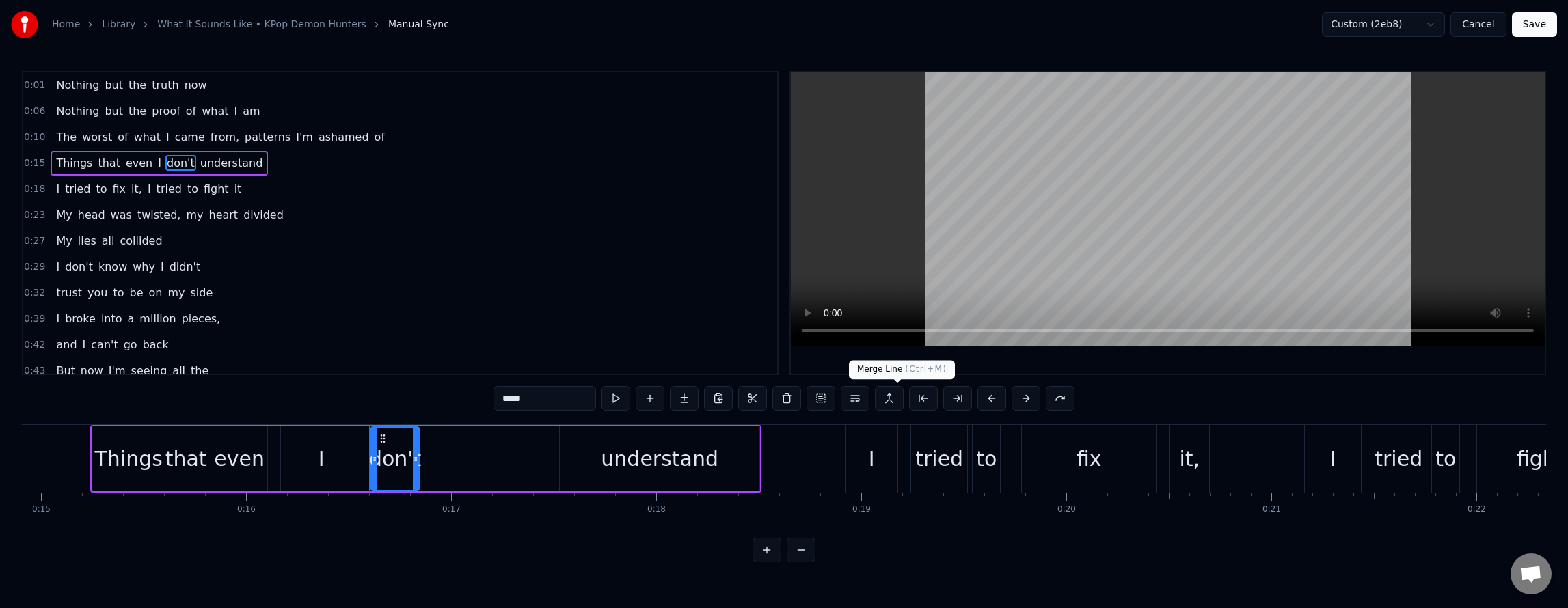
click at [898, 396] on button at bounding box center [889, 398] width 29 height 25
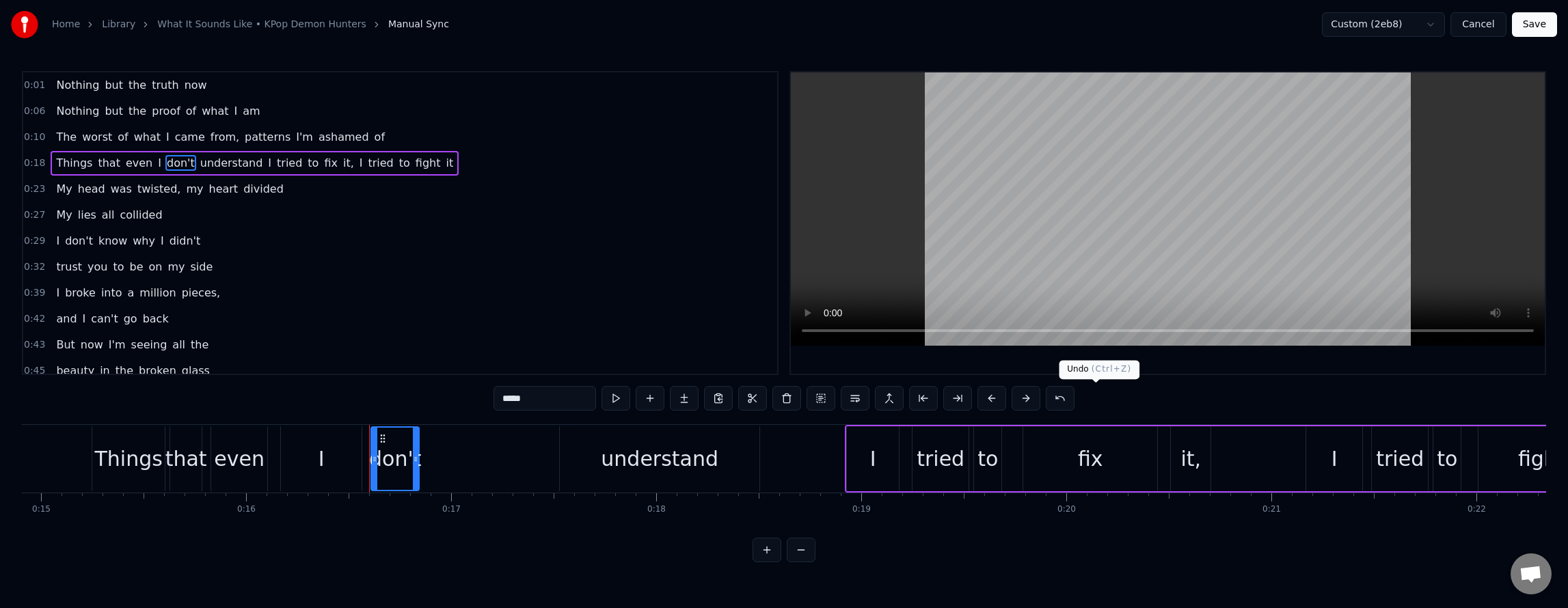
click at [1074, 400] on button at bounding box center [1059, 398] width 29 height 25
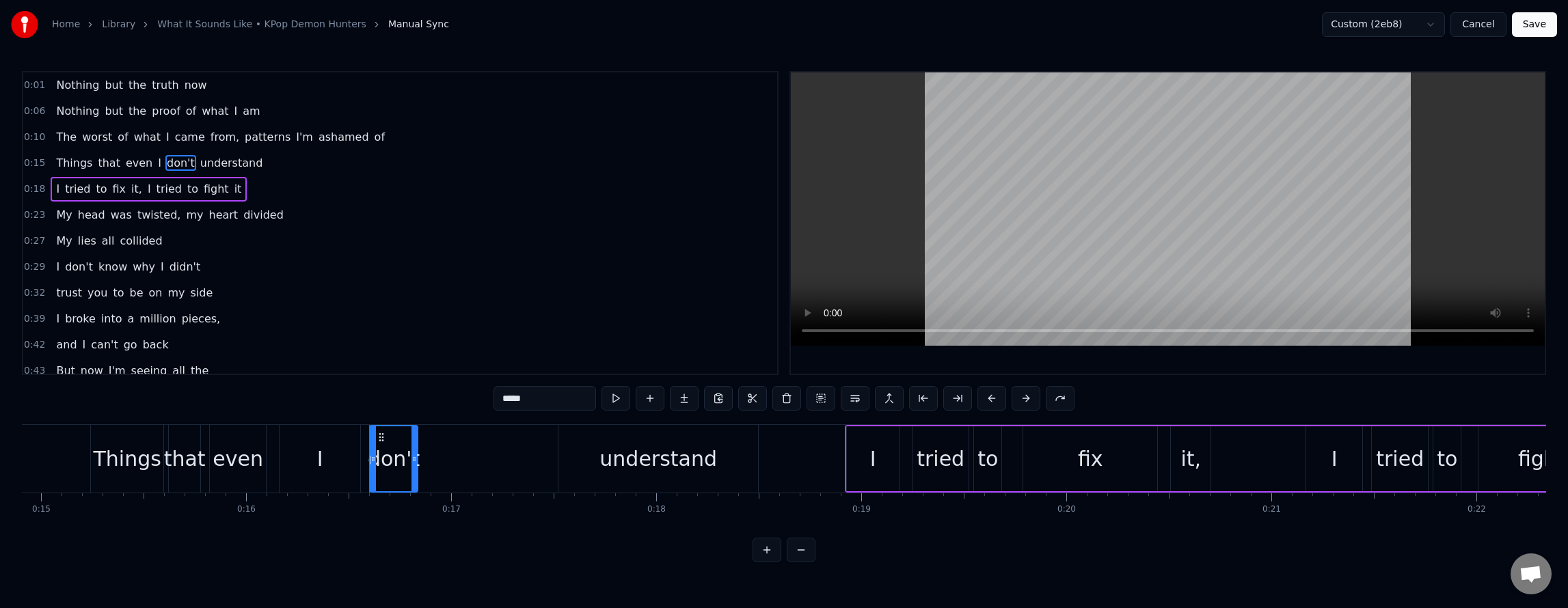
click at [586, 255] on div "0:29 I don't know why I didn't" at bounding box center [400, 267] width 754 height 26
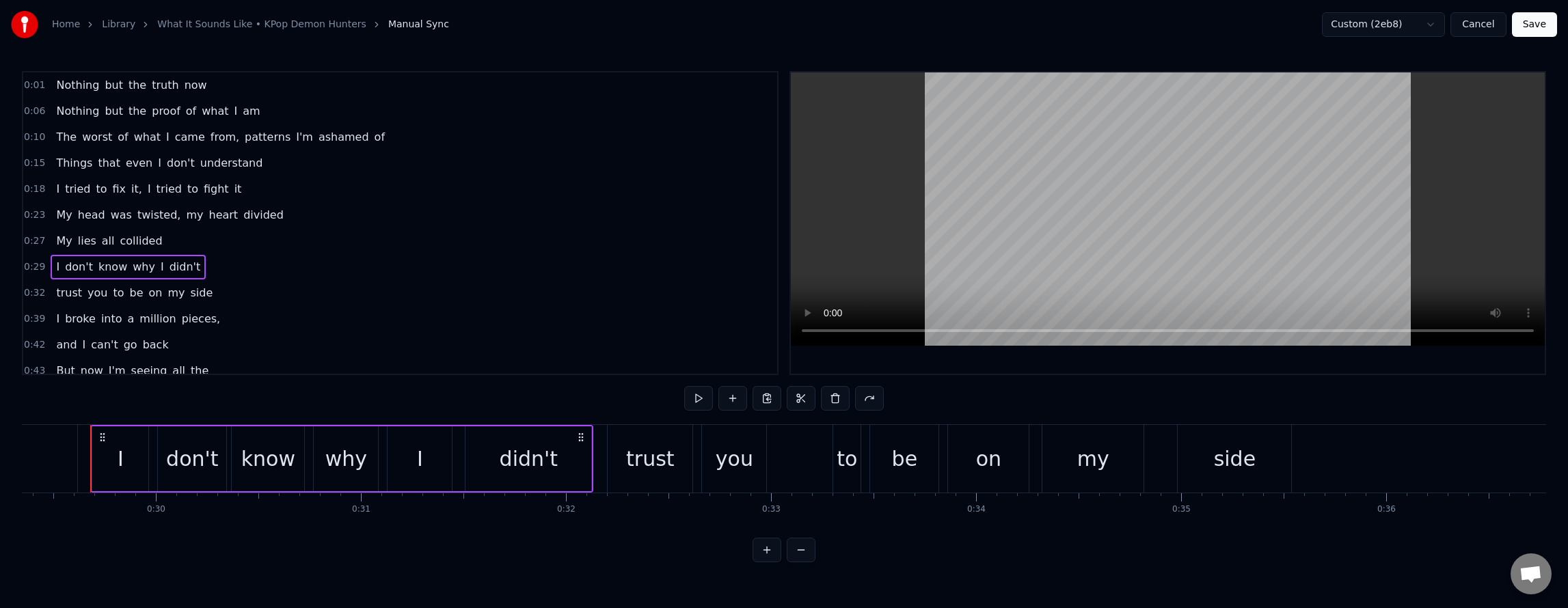
click at [229, 163] on span "understand" at bounding box center [232, 163] width 66 height 16
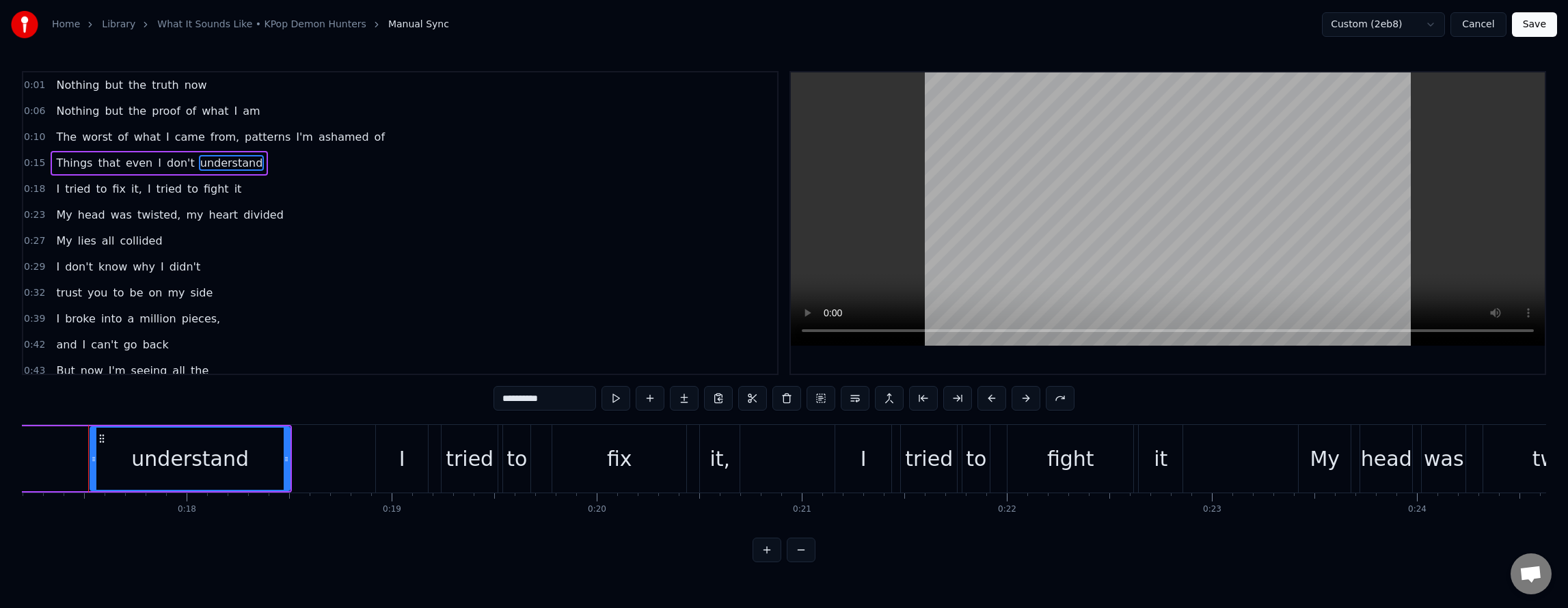
scroll to position [0, 3524]
click at [1491, 22] on button "Cancel" at bounding box center [1478, 24] width 55 height 25
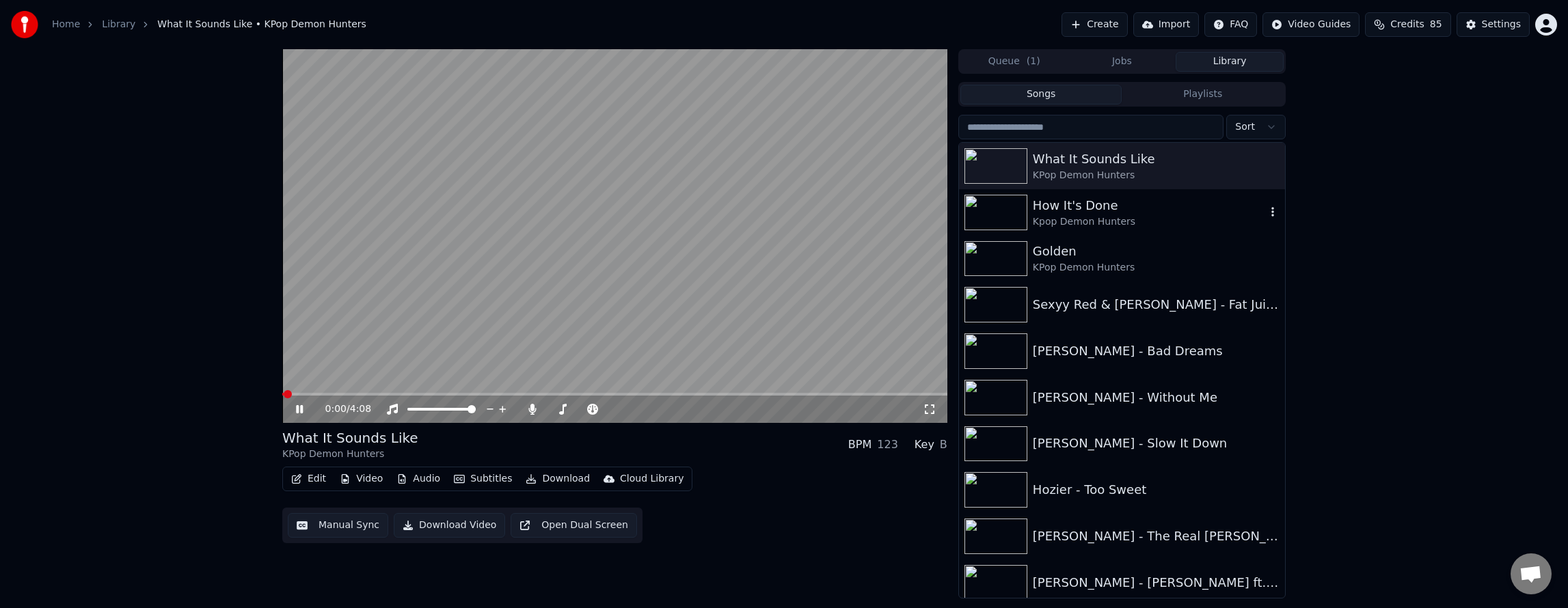
click at [1134, 222] on div "Kpop Demon Hunters" at bounding box center [1149, 222] width 234 height 14
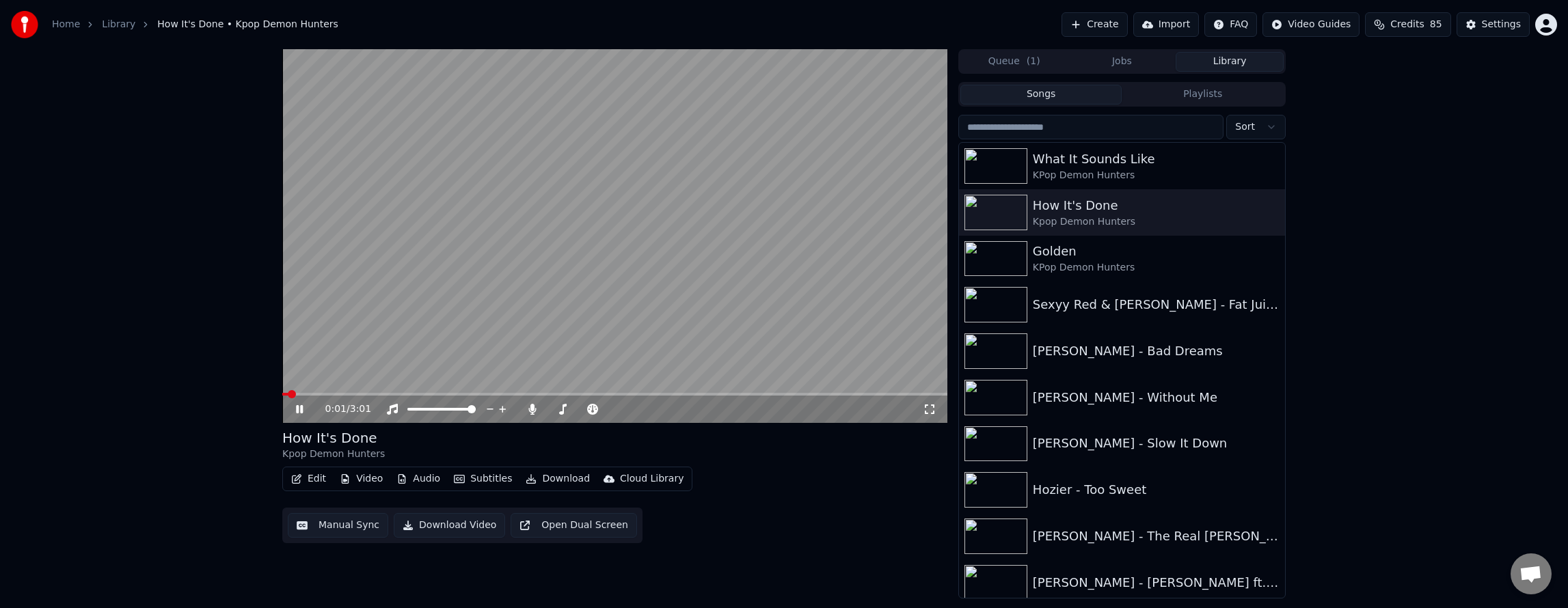
click at [307, 481] on button "Edit" at bounding box center [308, 478] width 45 height 19
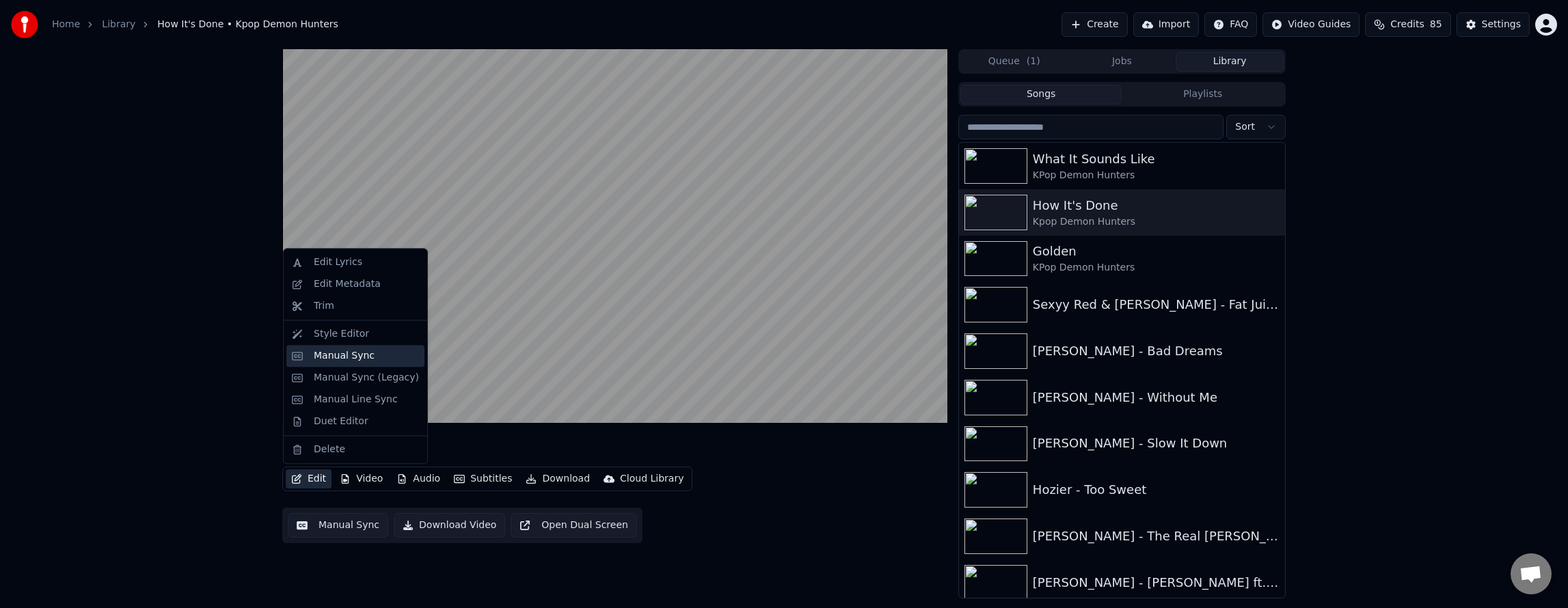
click at [358, 355] on div "Manual Sync" at bounding box center [344, 356] width 61 height 14
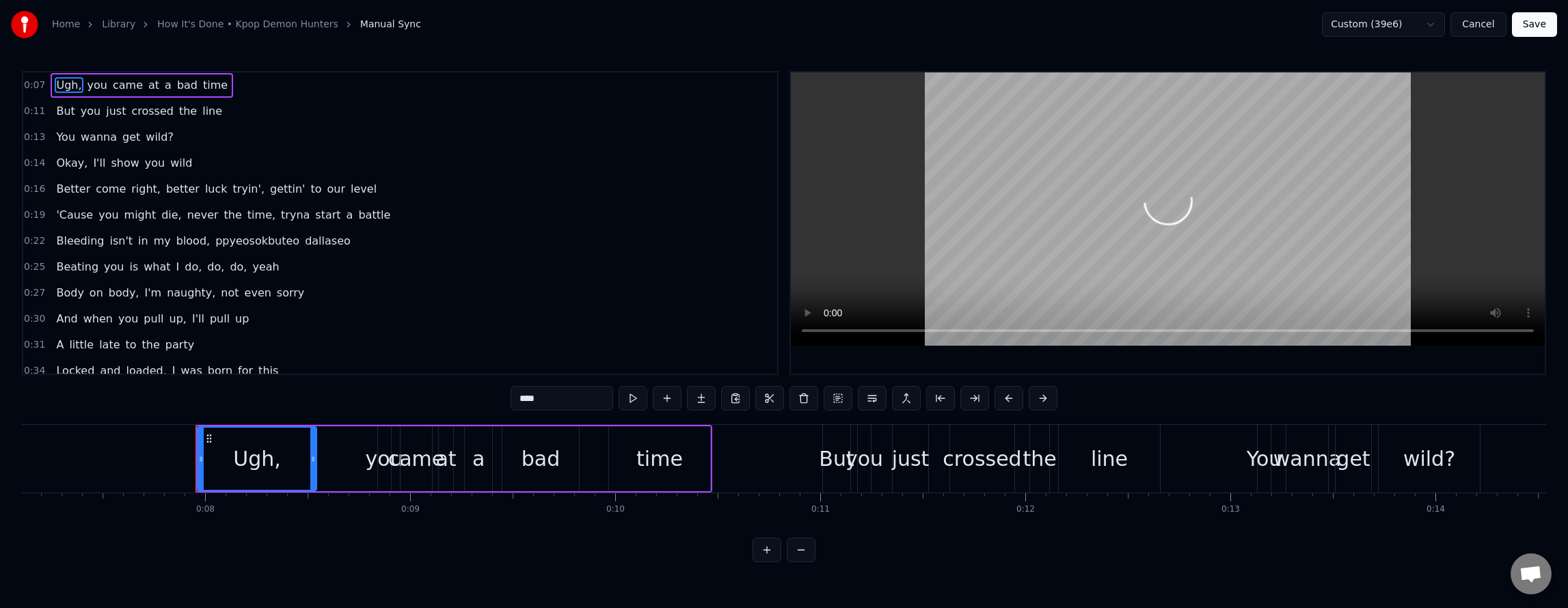
scroll to position [0, 1563]
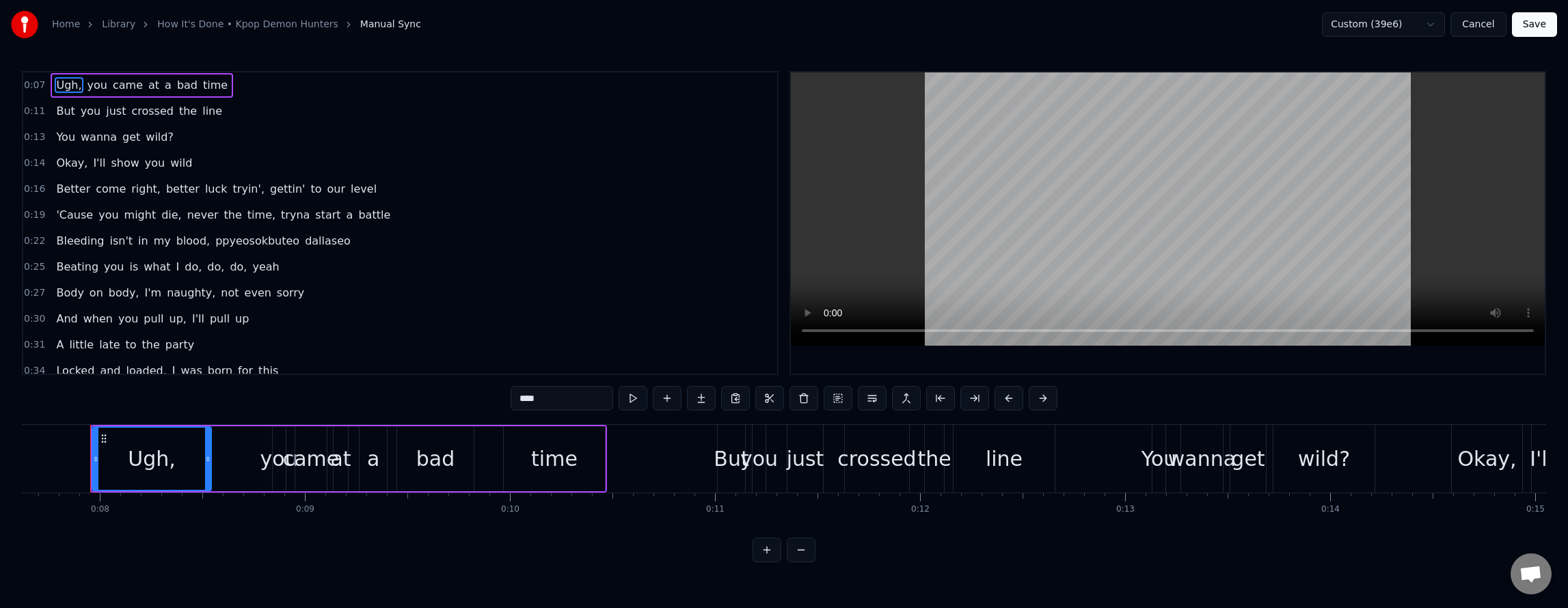
click at [269, 188] on span "gettin'" at bounding box center [288, 189] width 38 height 16
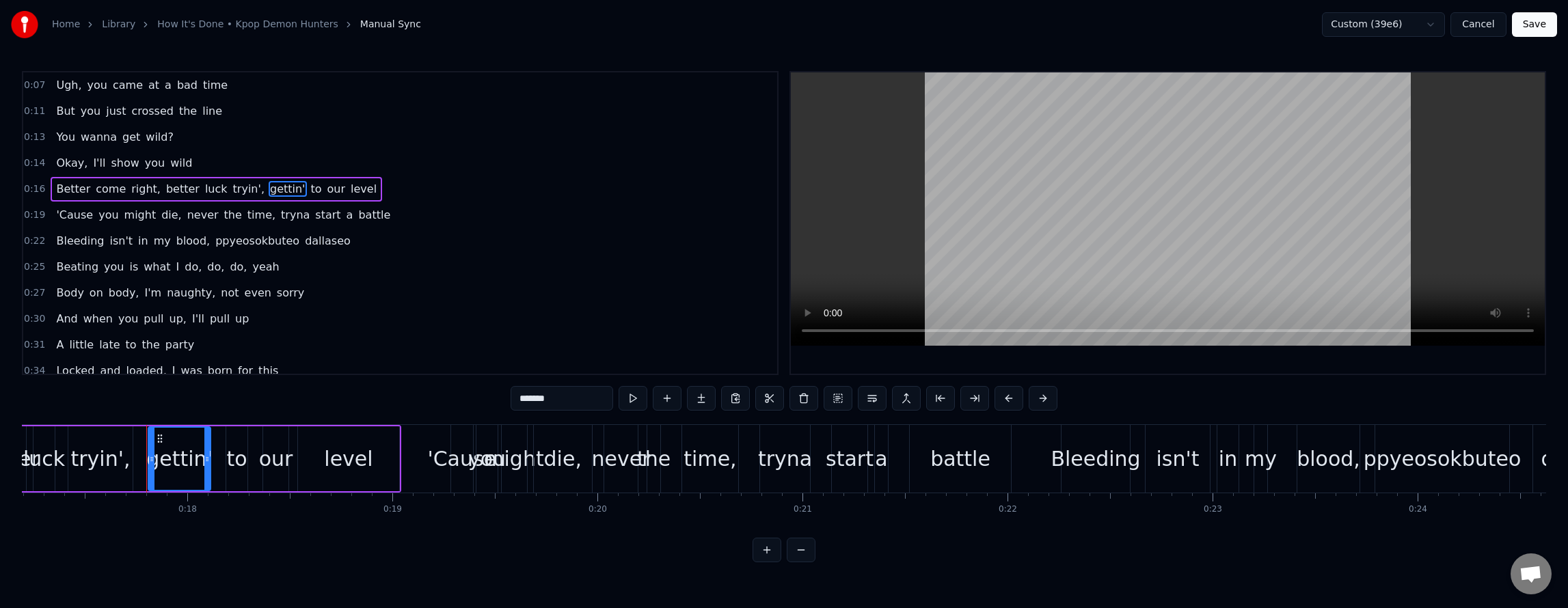
scroll to position [0, 3581]
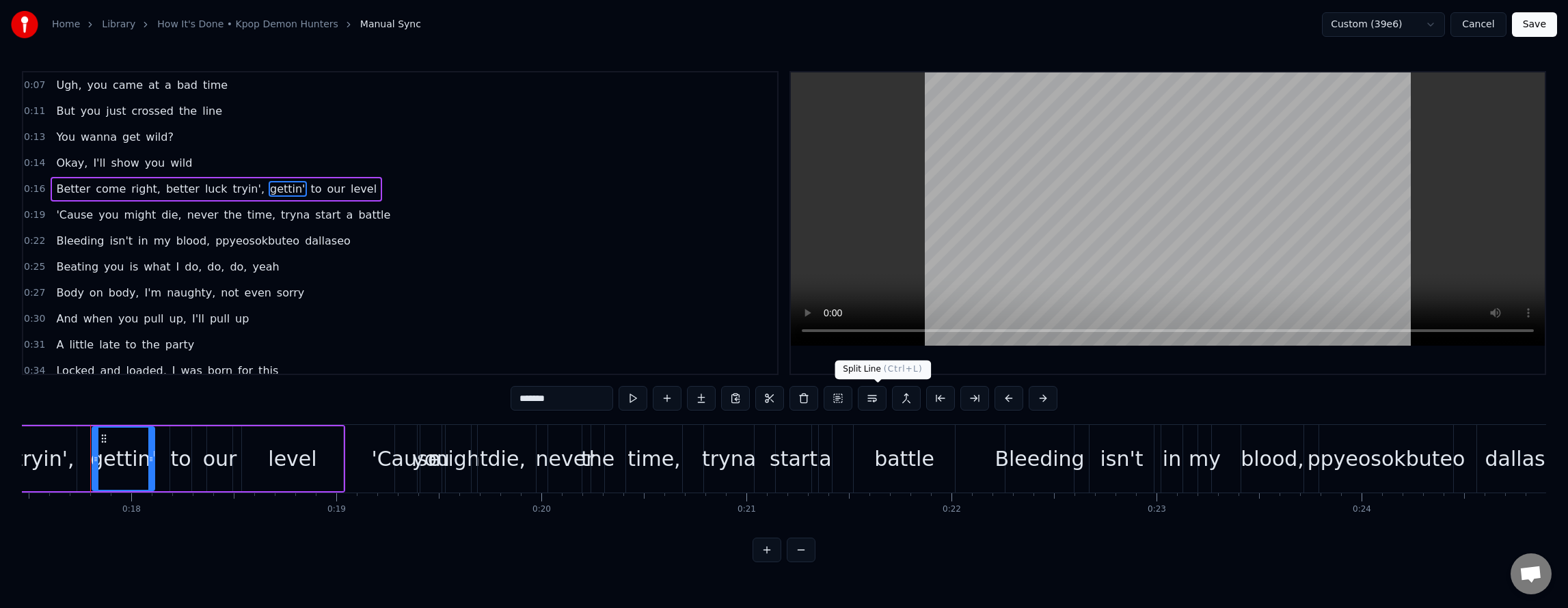
click at [887, 400] on button at bounding box center [871, 398] width 29 height 25
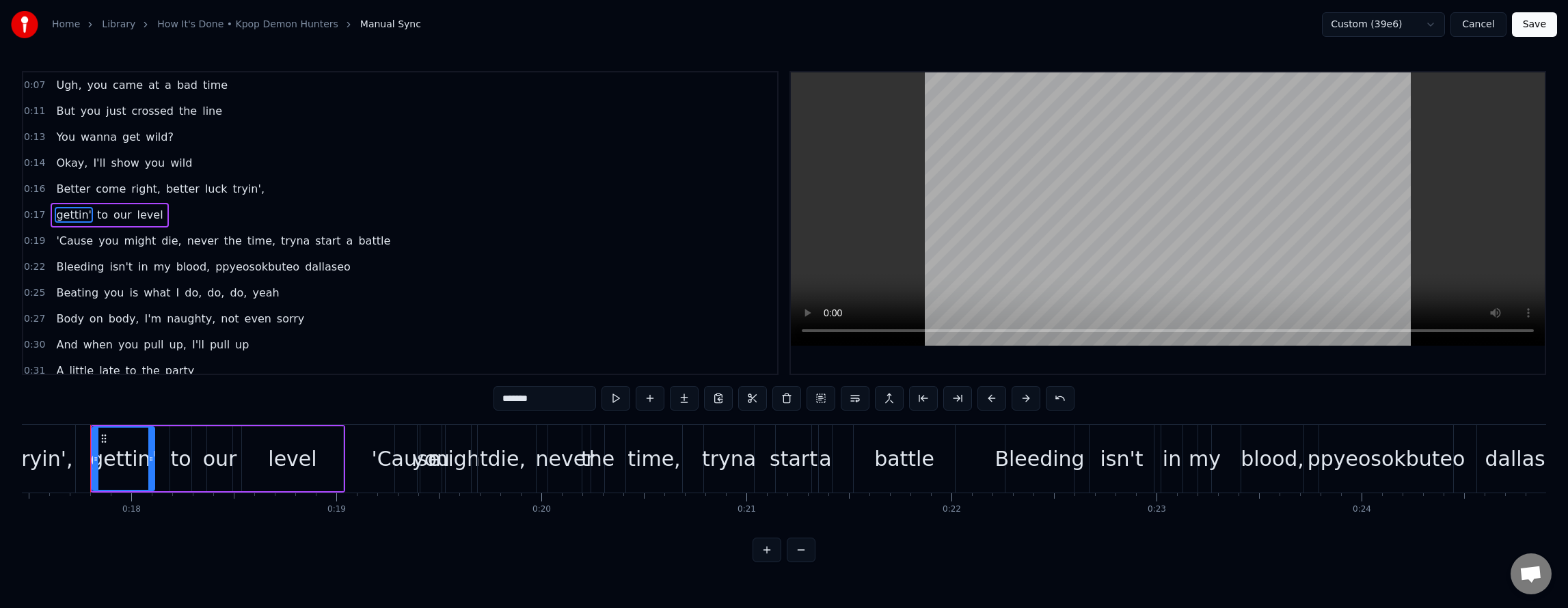
click at [186, 237] on span "never" at bounding box center [203, 241] width 34 height 16
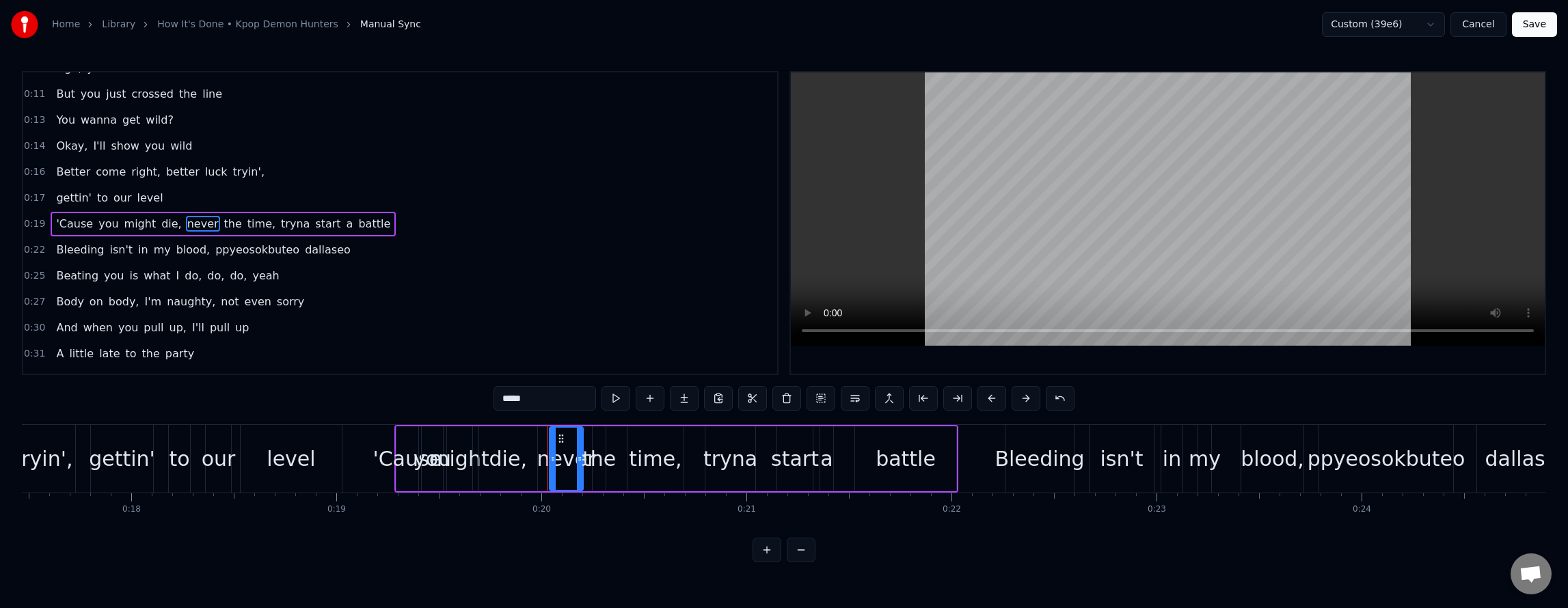
scroll to position [18, 0]
click at [858, 398] on button at bounding box center [854, 398] width 29 height 25
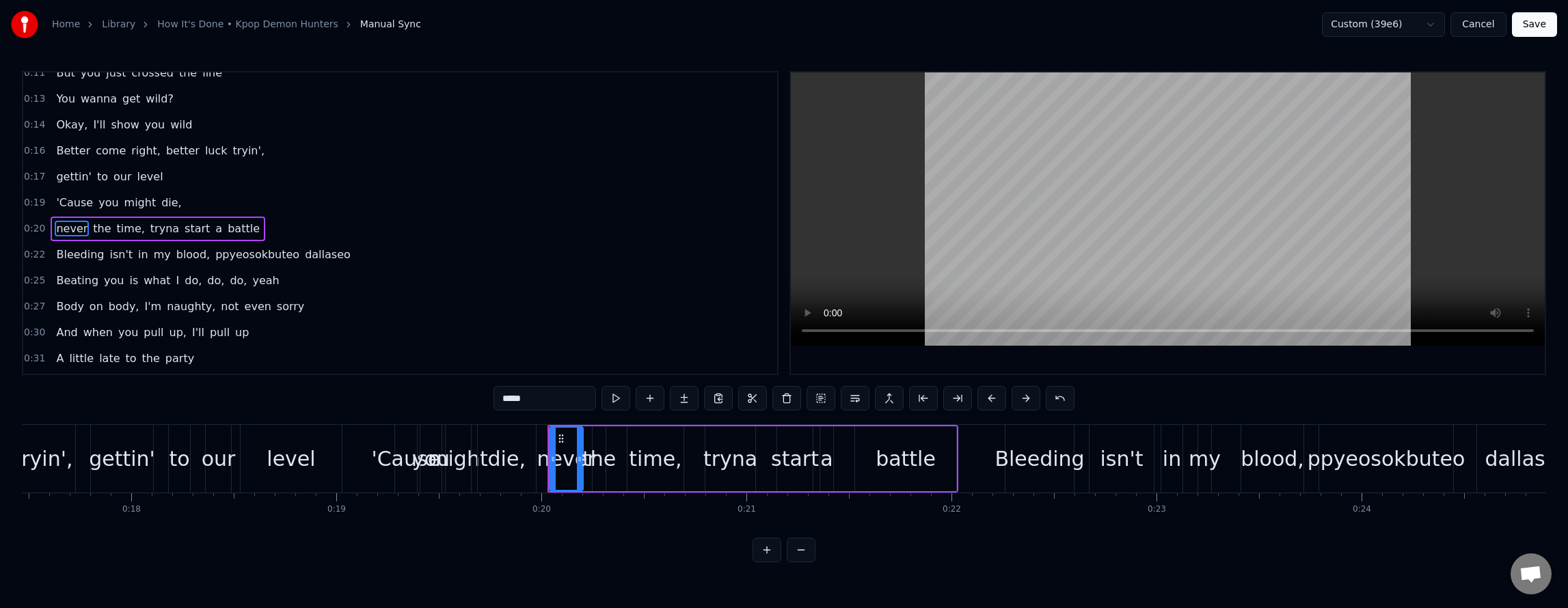
scroll to position [43, 0]
click at [214, 251] on span "ppyeosokbuteo" at bounding box center [257, 249] width 87 height 16
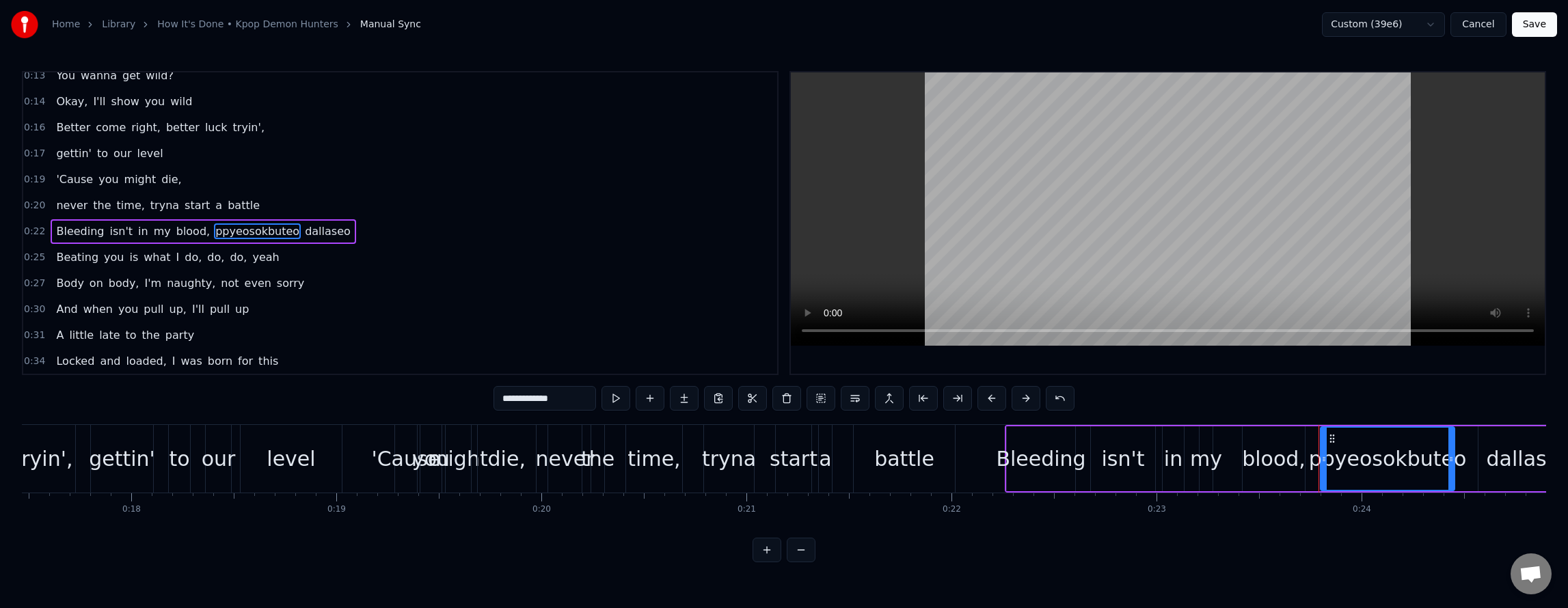
scroll to position [70, 0]
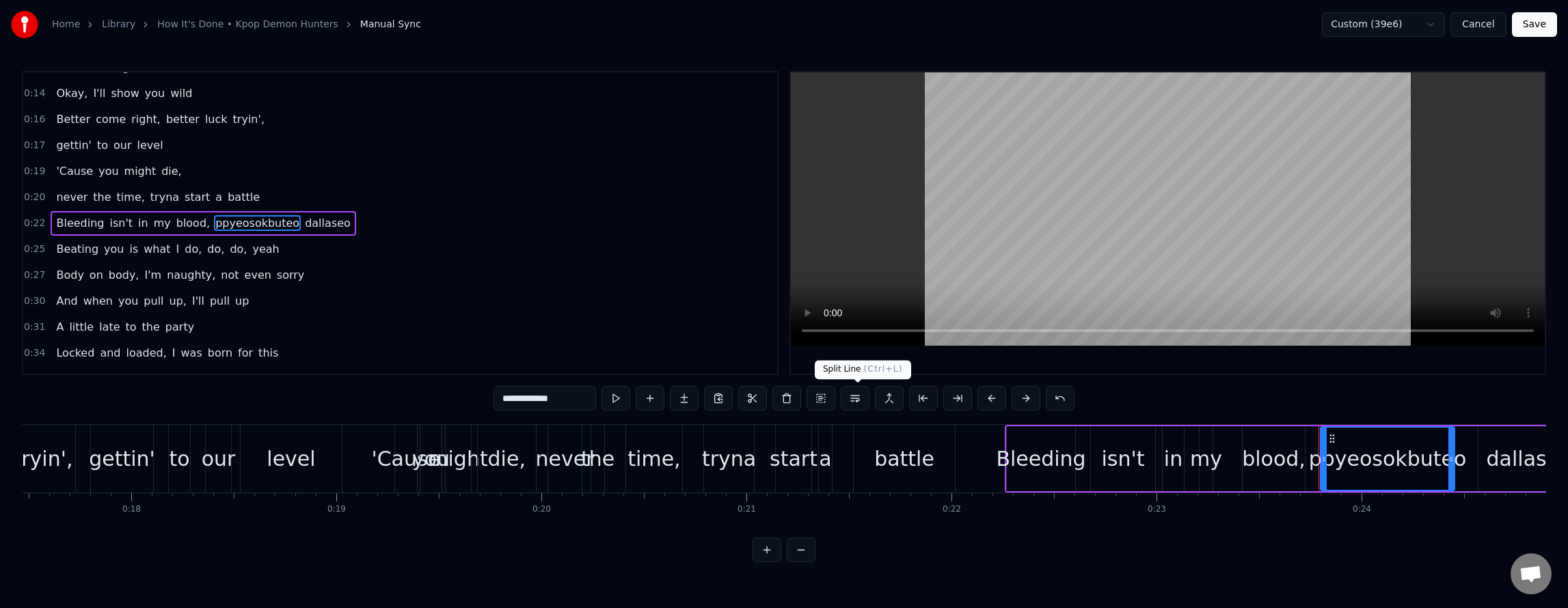
click at [863, 402] on button at bounding box center [854, 398] width 29 height 25
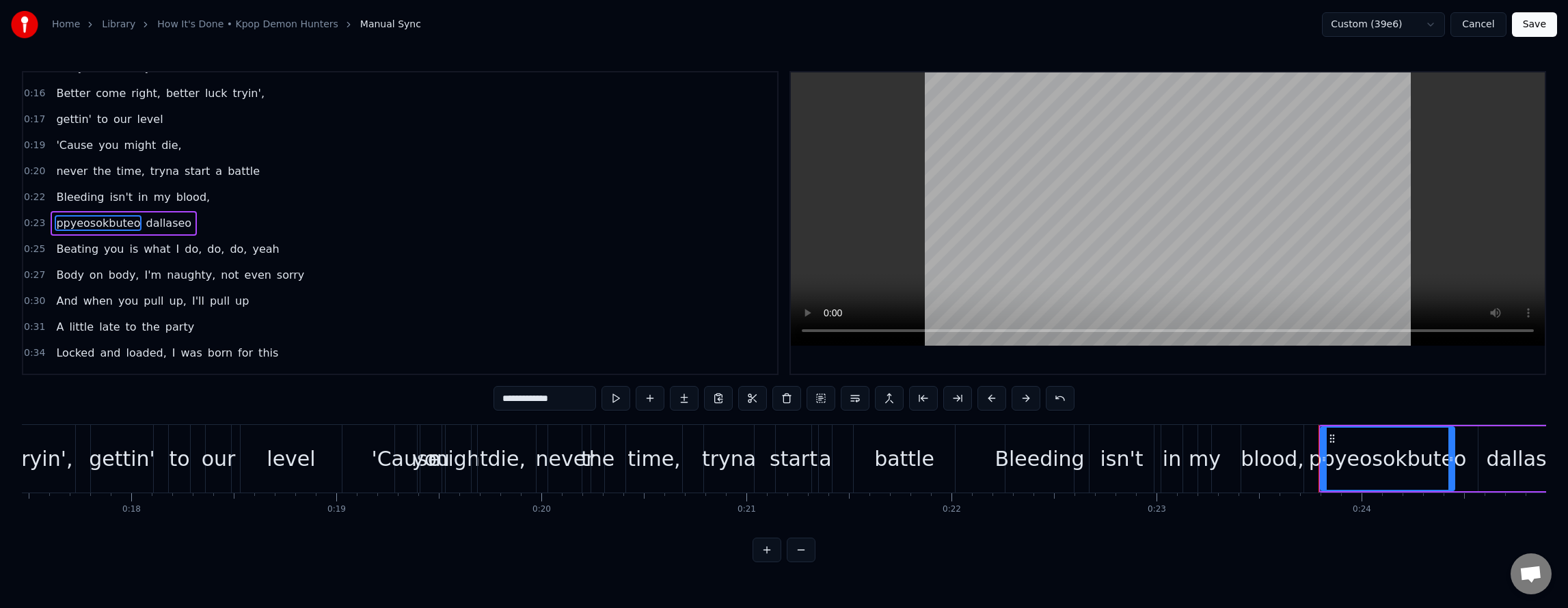
click at [143, 273] on span "I'm" at bounding box center [153, 275] width 20 height 16
type input "***"
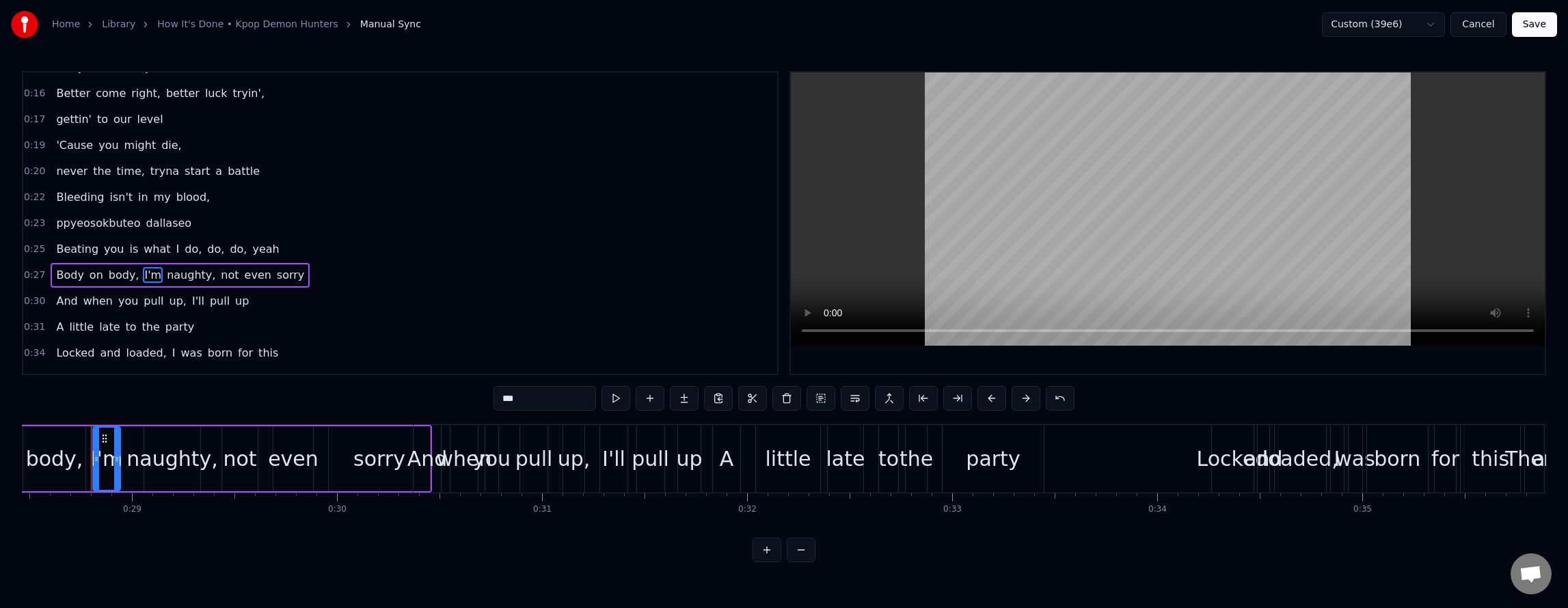
scroll to position [0, 5837]
click at [1541, 33] on button "Save" at bounding box center [1534, 24] width 45 height 25
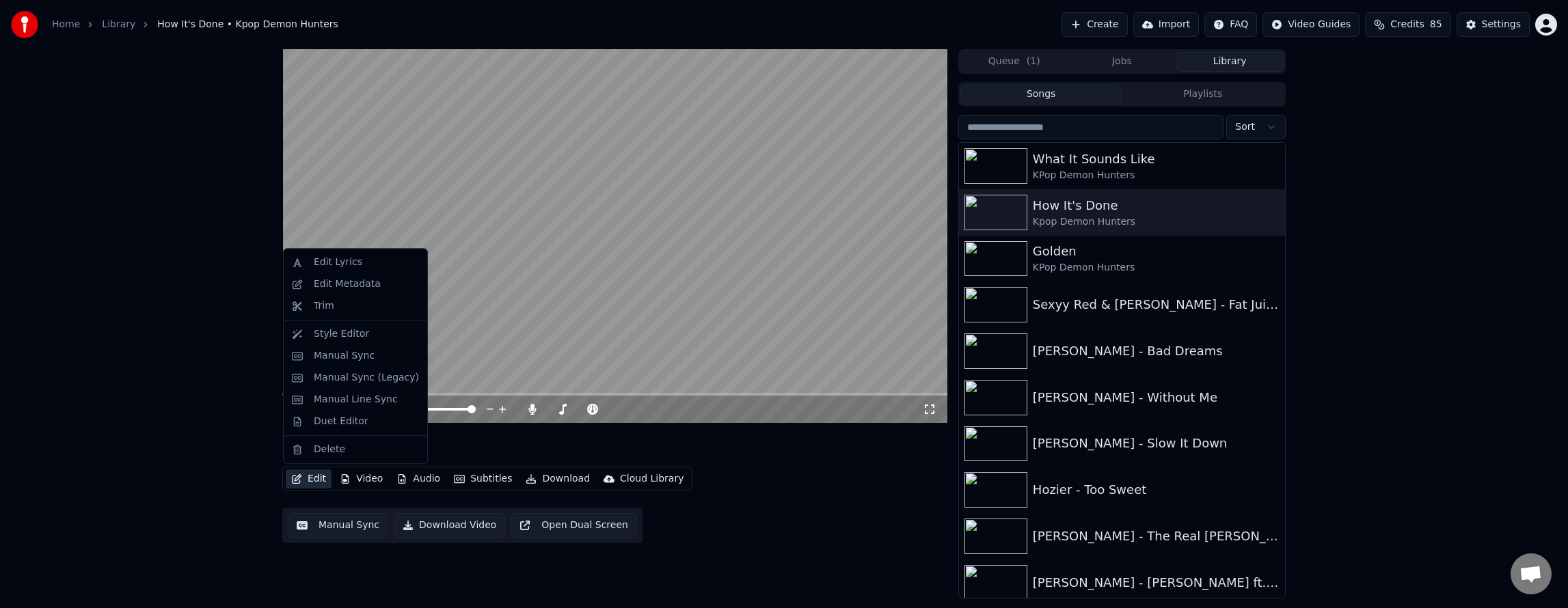
click at [310, 477] on button "Edit" at bounding box center [308, 478] width 45 height 19
click at [361, 353] on div "Manual Sync" at bounding box center [344, 356] width 61 height 14
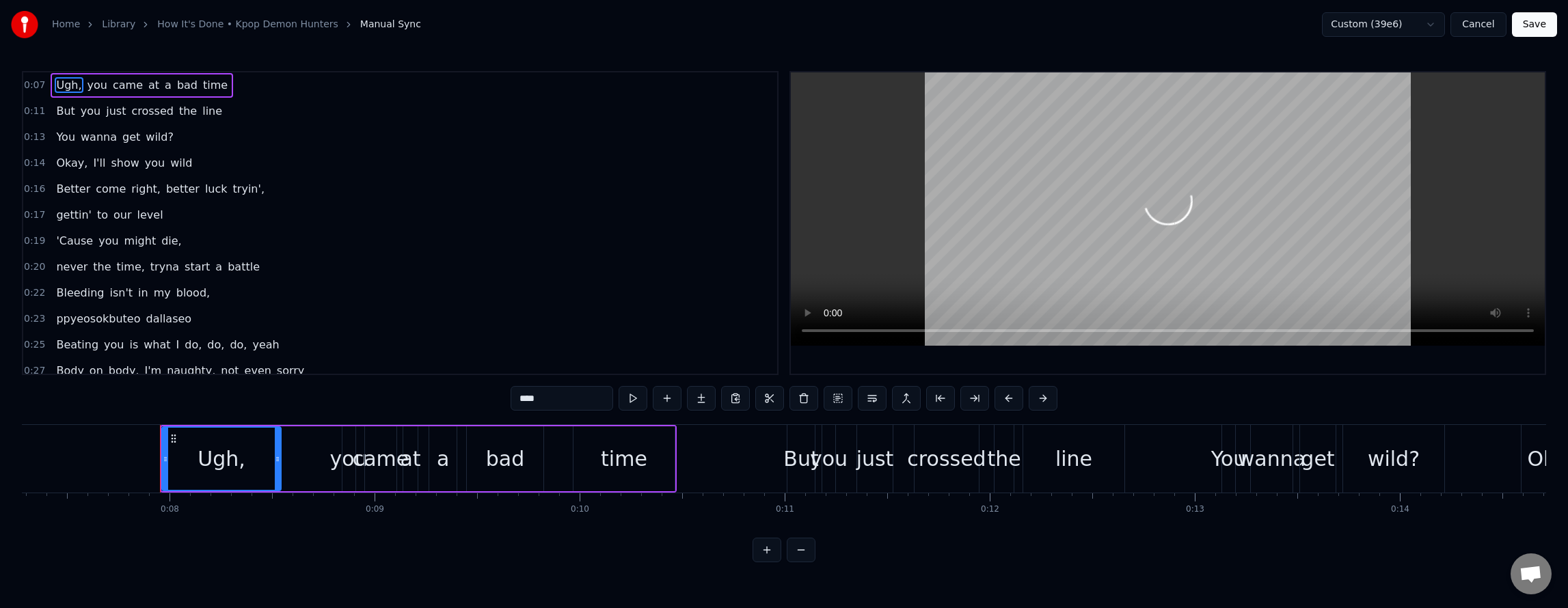
scroll to position [0, 1563]
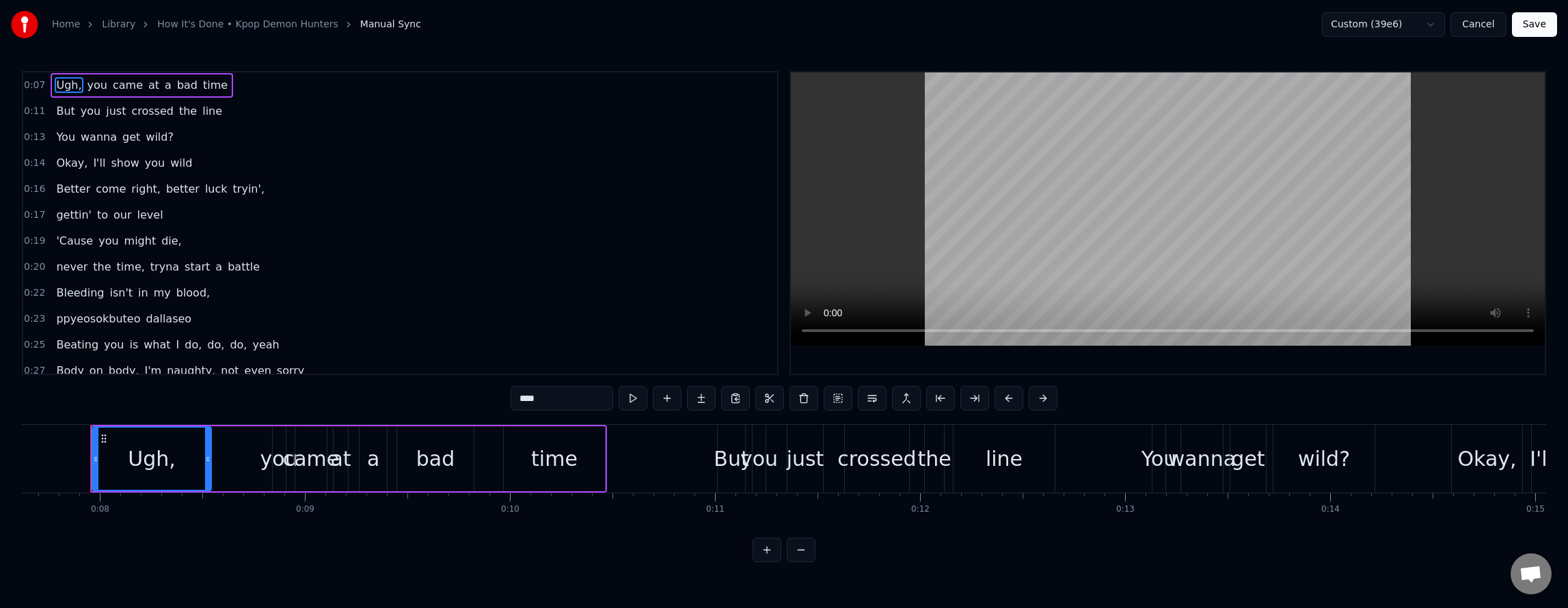
click at [149, 265] on span "tryna" at bounding box center [165, 267] width 32 height 16
type input "*****"
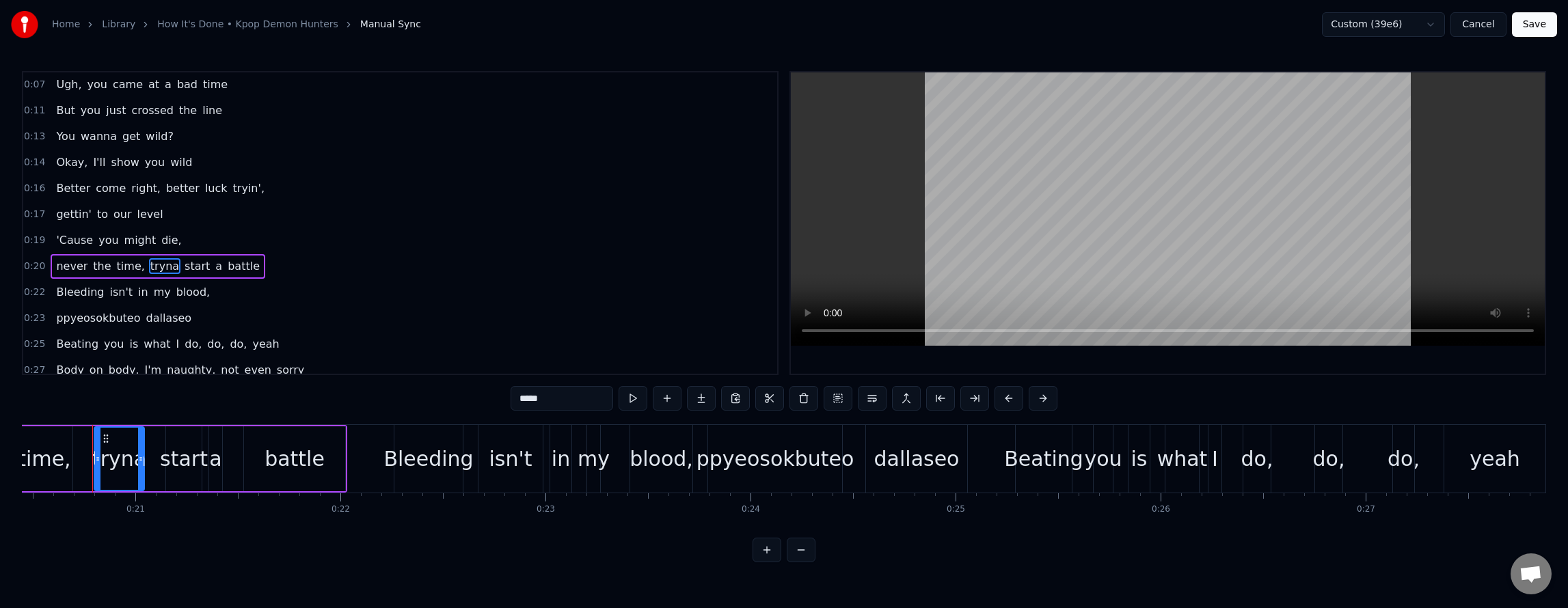
scroll to position [0, 4194]
click at [875, 400] on button at bounding box center [871, 398] width 29 height 25
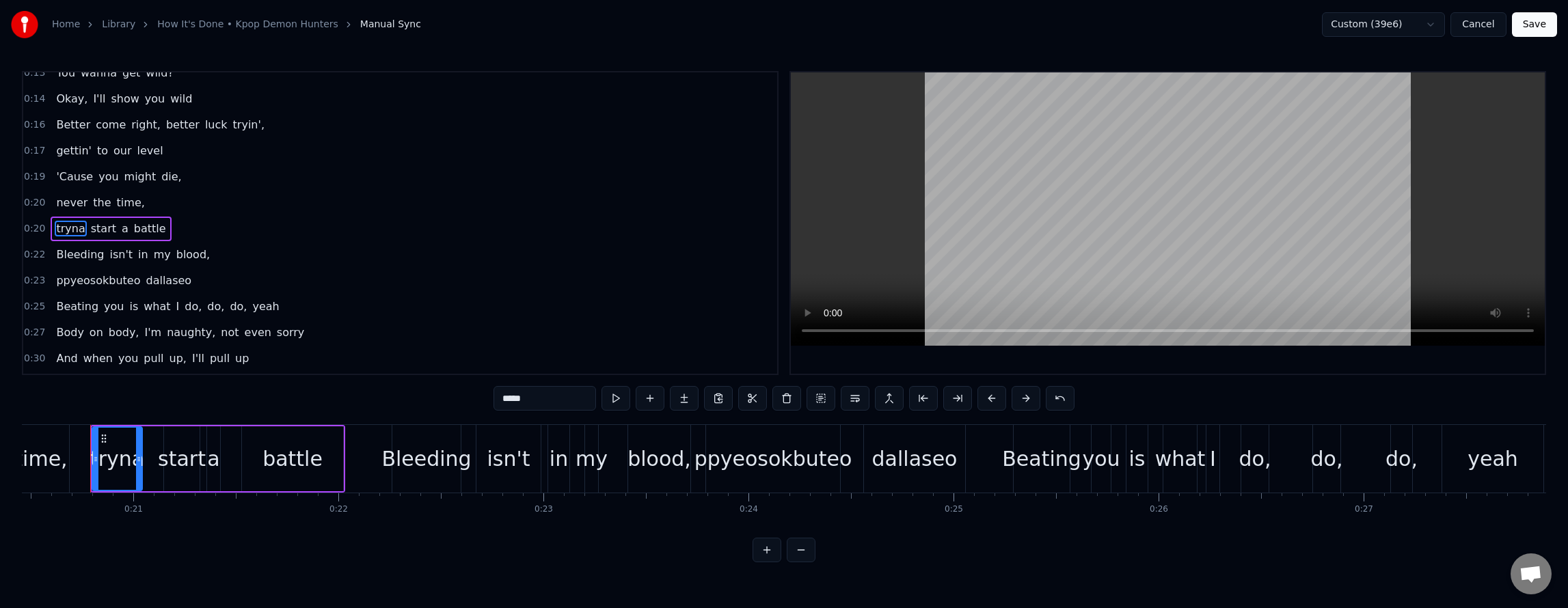
scroll to position [70, 0]
click at [1538, 22] on button "Save" at bounding box center [1534, 24] width 45 height 25
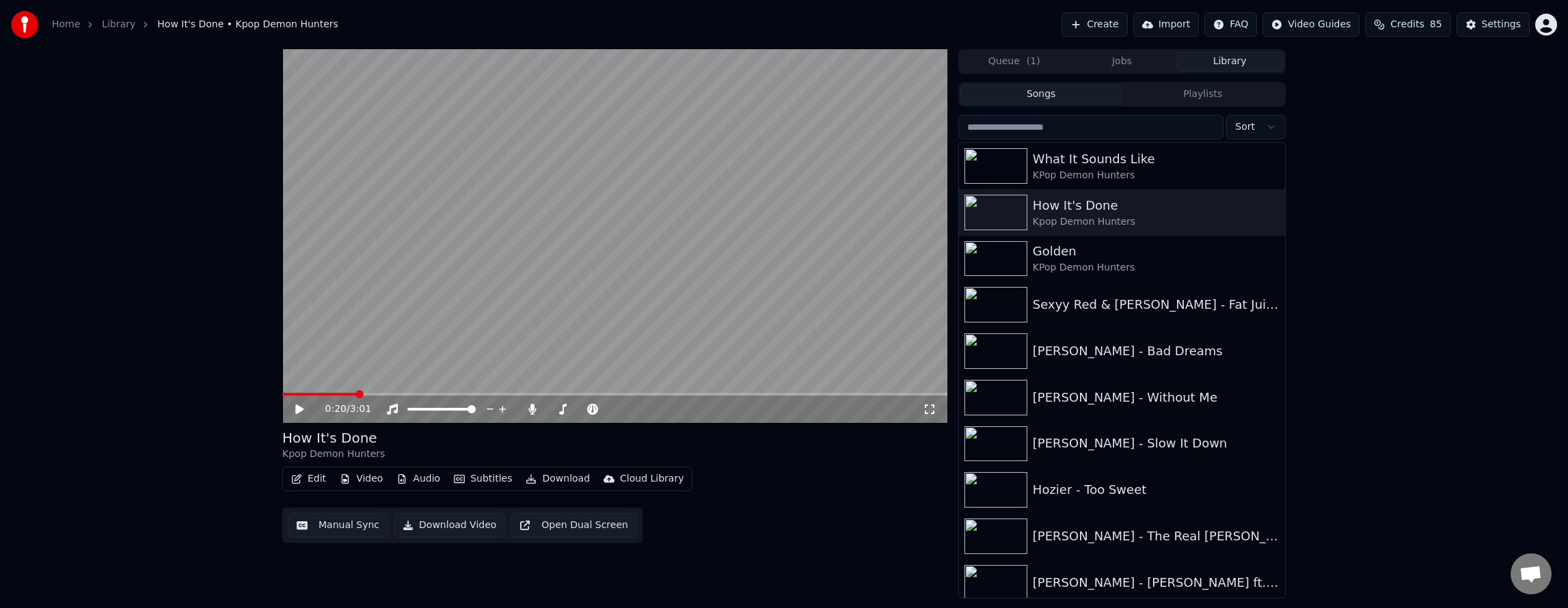
click at [320, 484] on button "Edit" at bounding box center [308, 478] width 45 height 19
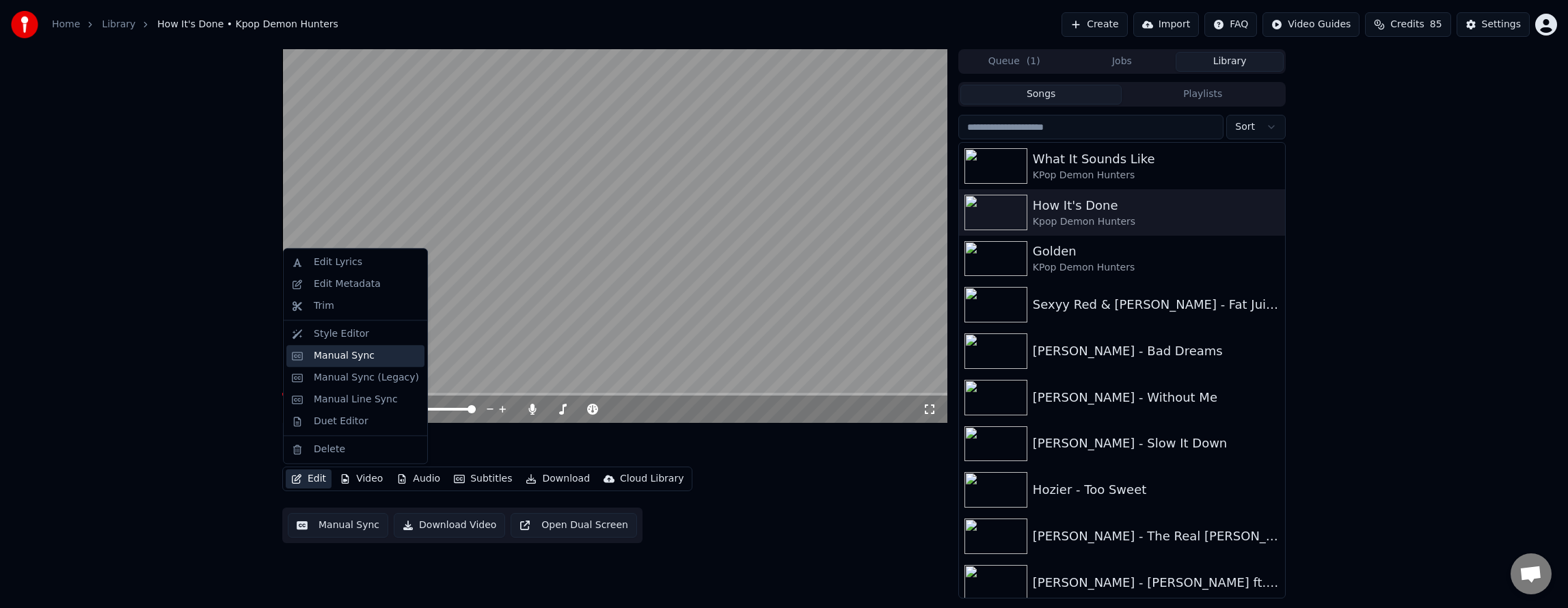
click at [355, 358] on div "Manual Sync" at bounding box center [344, 356] width 61 height 14
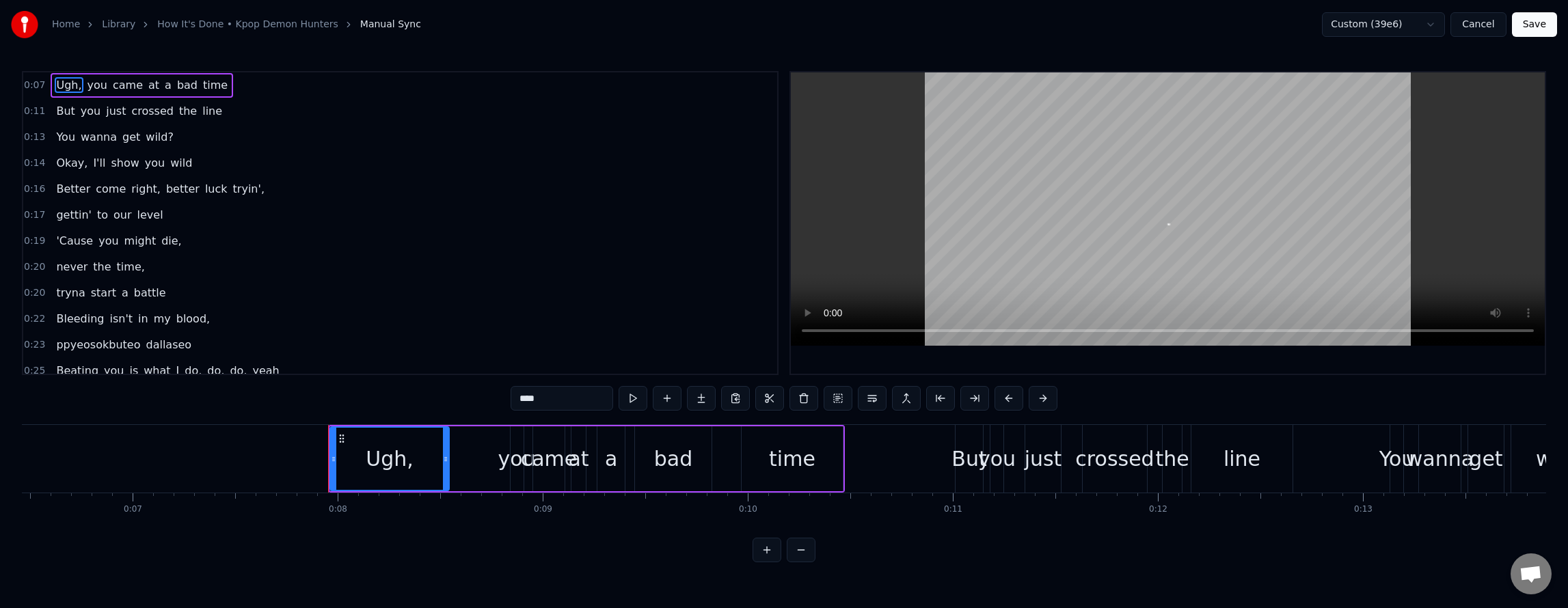
scroll to position [0, 1563]
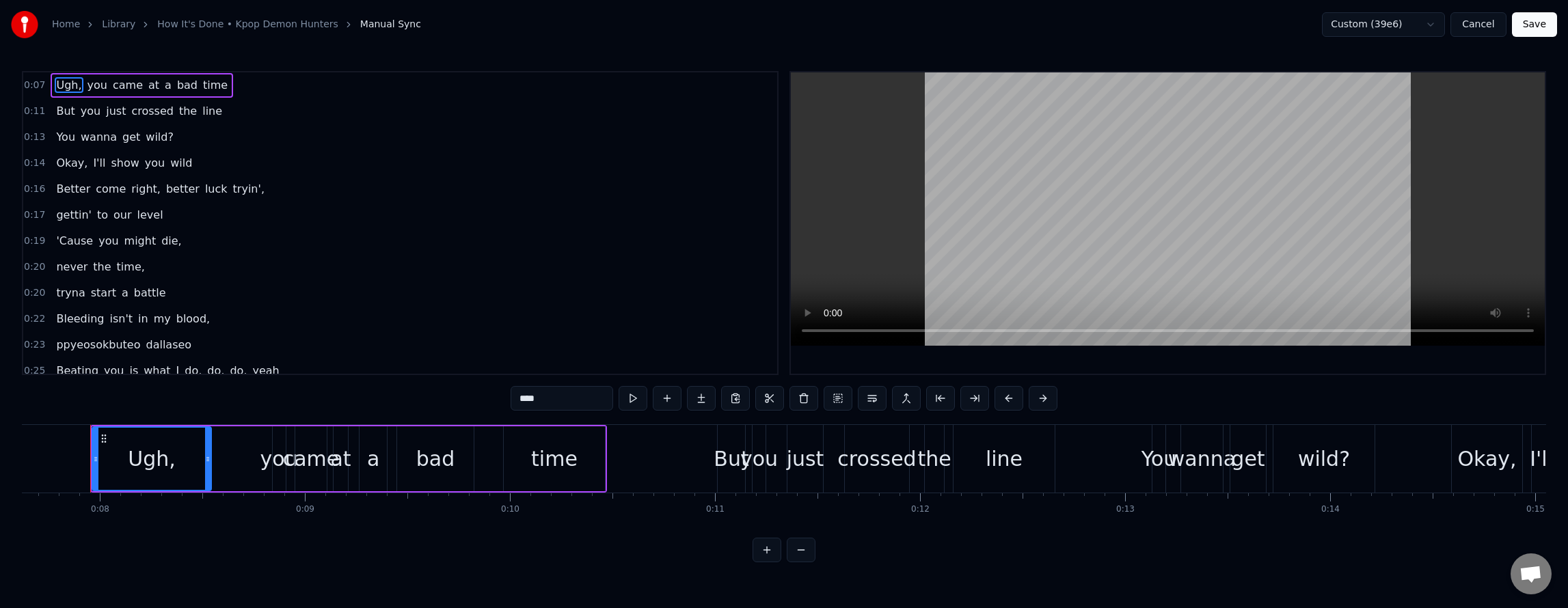
click at [163, 231] on div "'Cause you might die," at bounding box center [118, 240] width 136 height 25
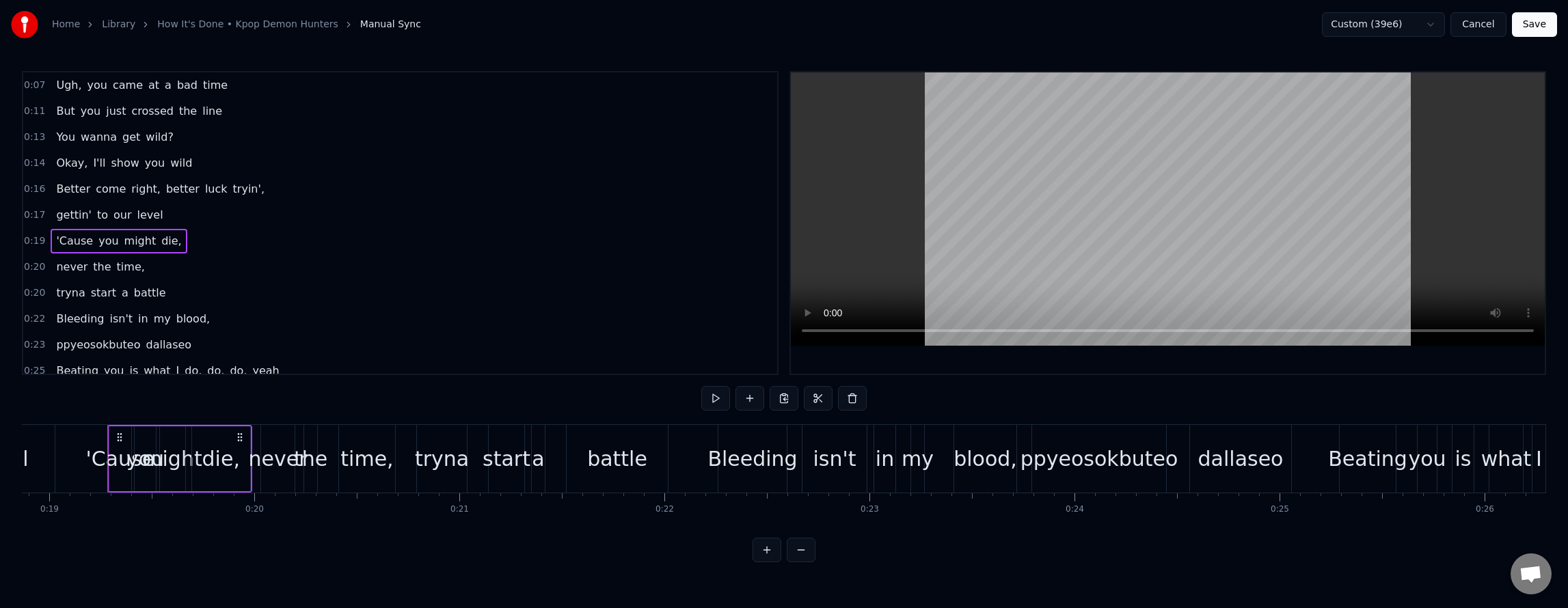
scroll to position [0, 3885]
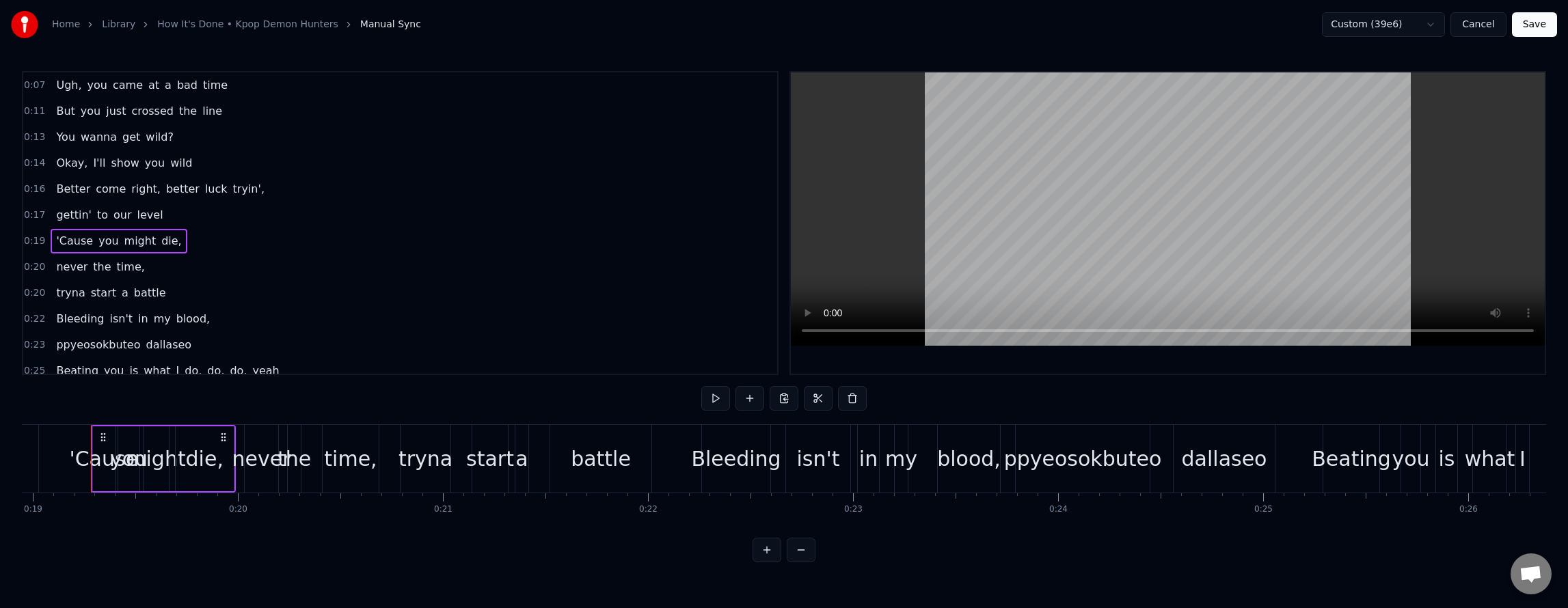
click at [160, 237] on span "die," at bounding box center [171, 241] width 24 height 16
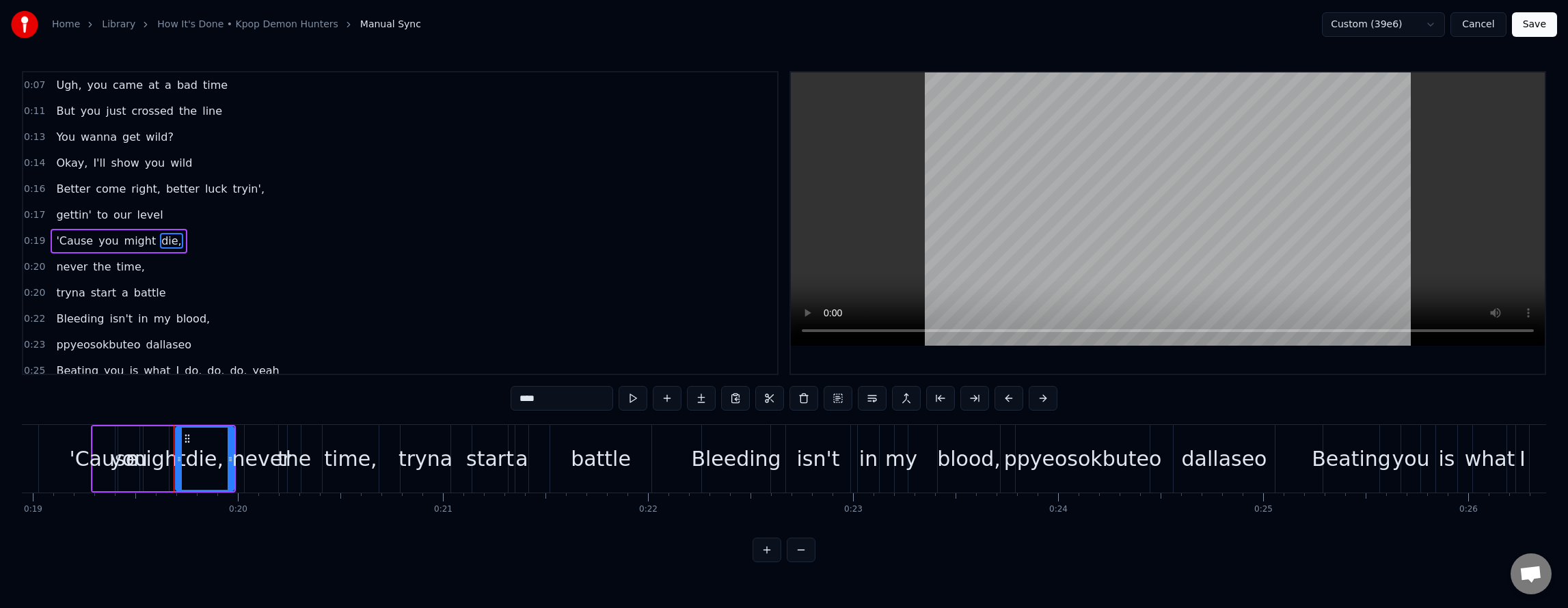
scroll to position [18, 0]
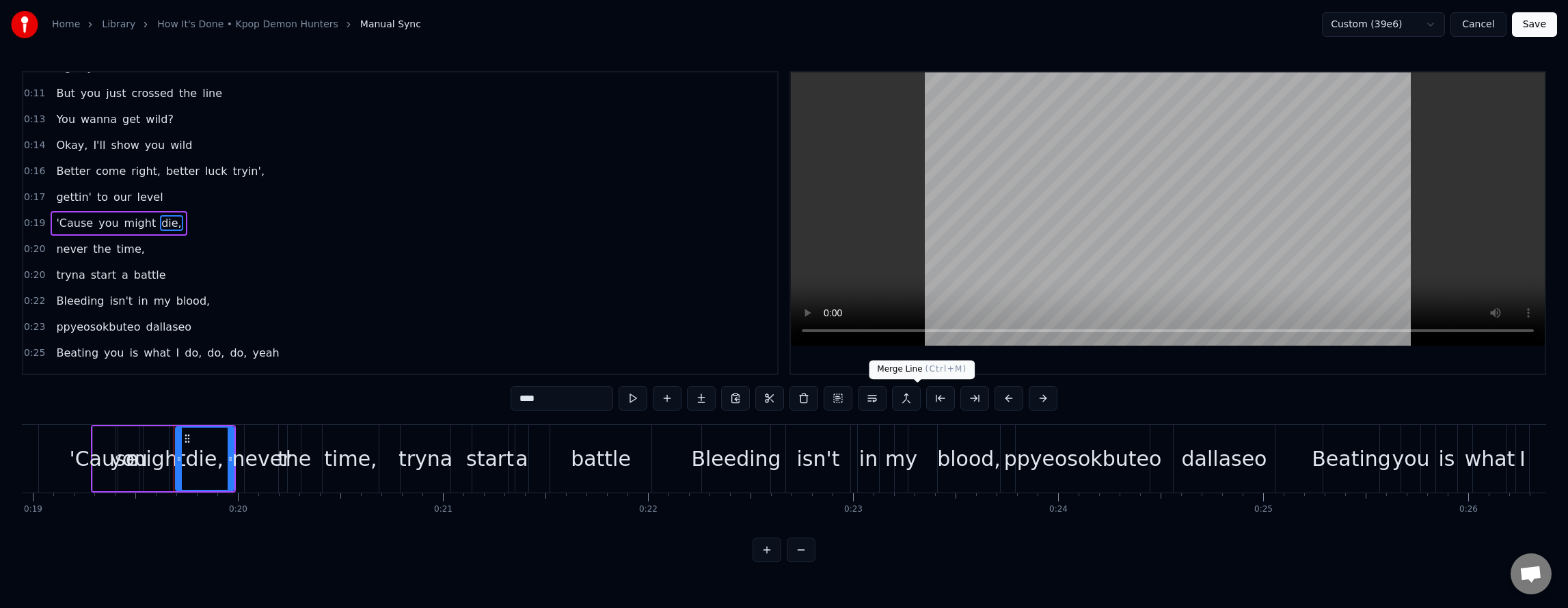
click at [910, 403] on button at bounding box center [906, 398] width 29 height 25
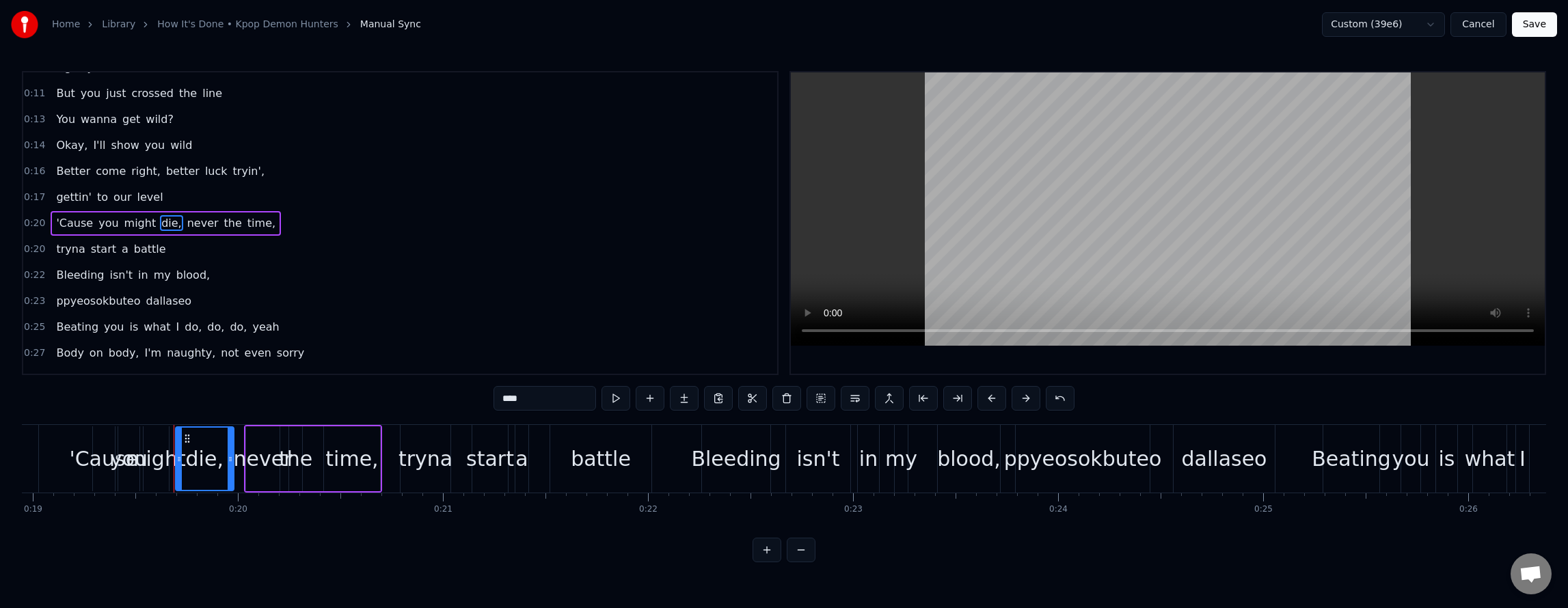
click at [1534, 29] on button "Save" at bounding box center [1534, 24] width 45 height 25
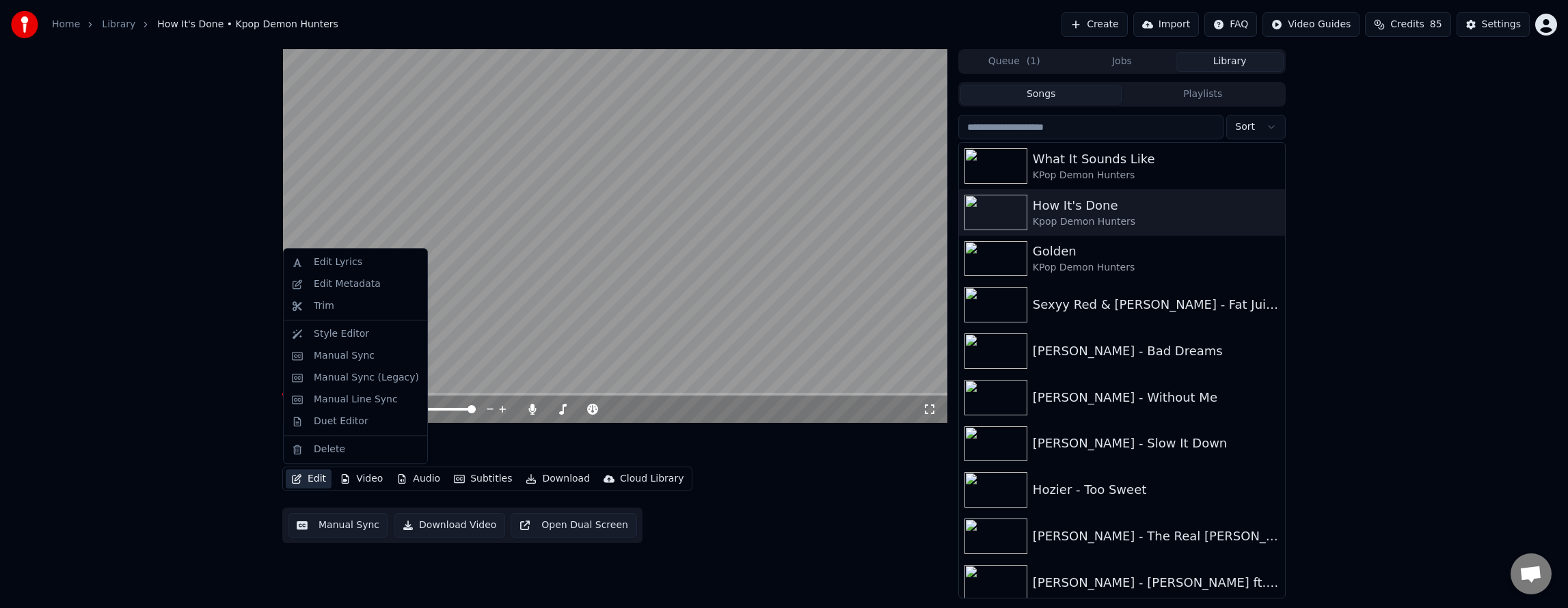
click at [307, 481] on button "Edit" at bounding box center [308, 478] width 45 height 19
click at [329, 349] on div "Manual Sync" at bounding box center [344, 356] width 61 height 14
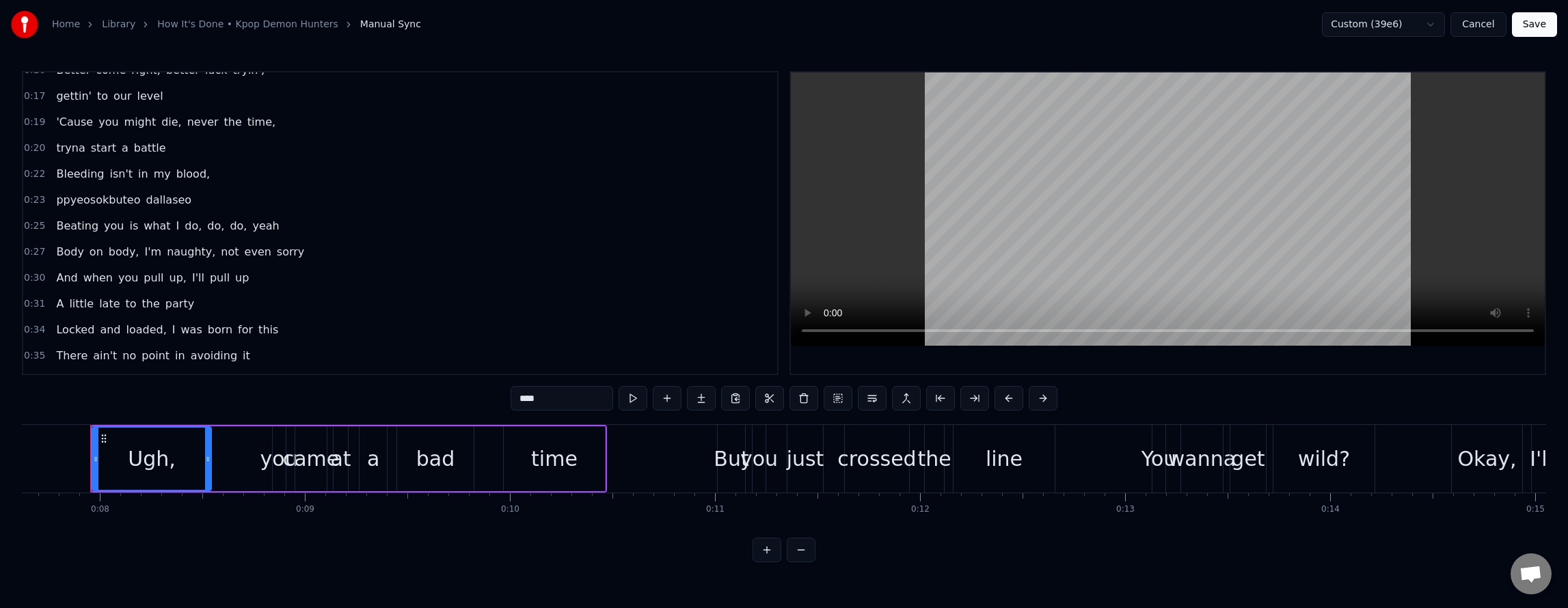
scroll to position [137, 0]
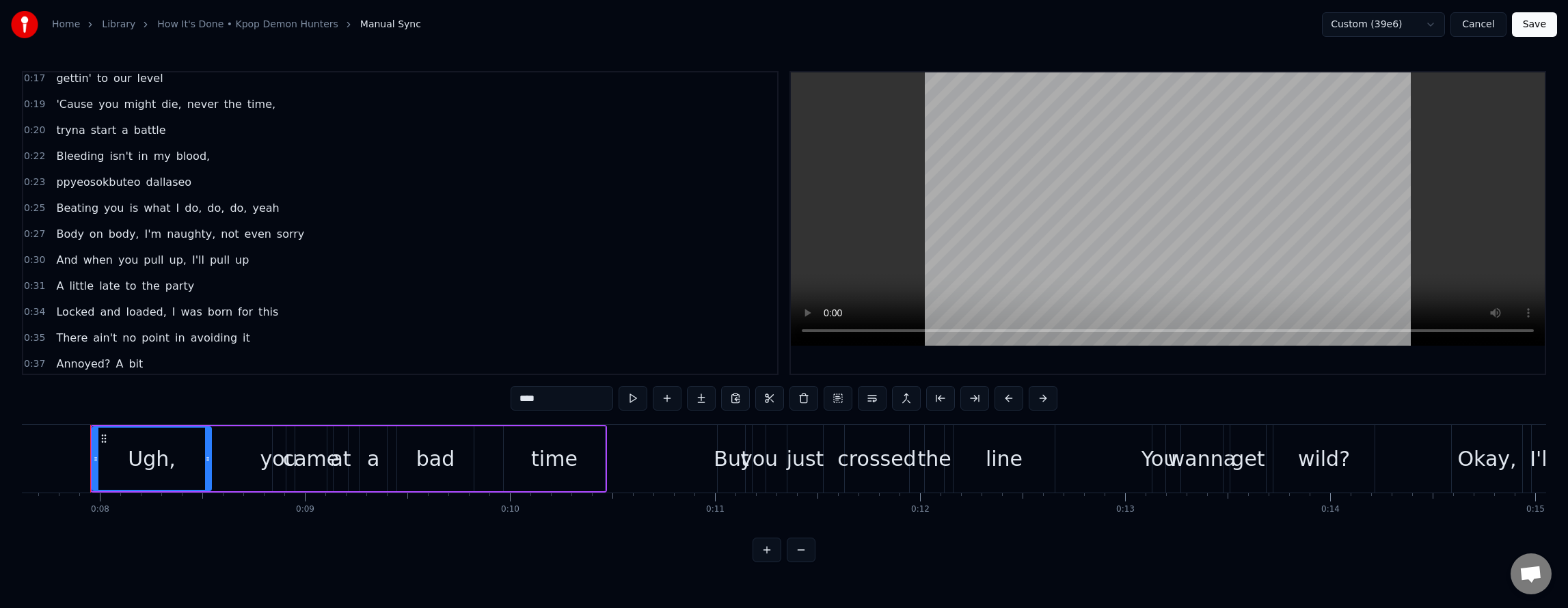
click at [143, 237] on span "I'm" at bounding box center [153, 235] width 20 height 16
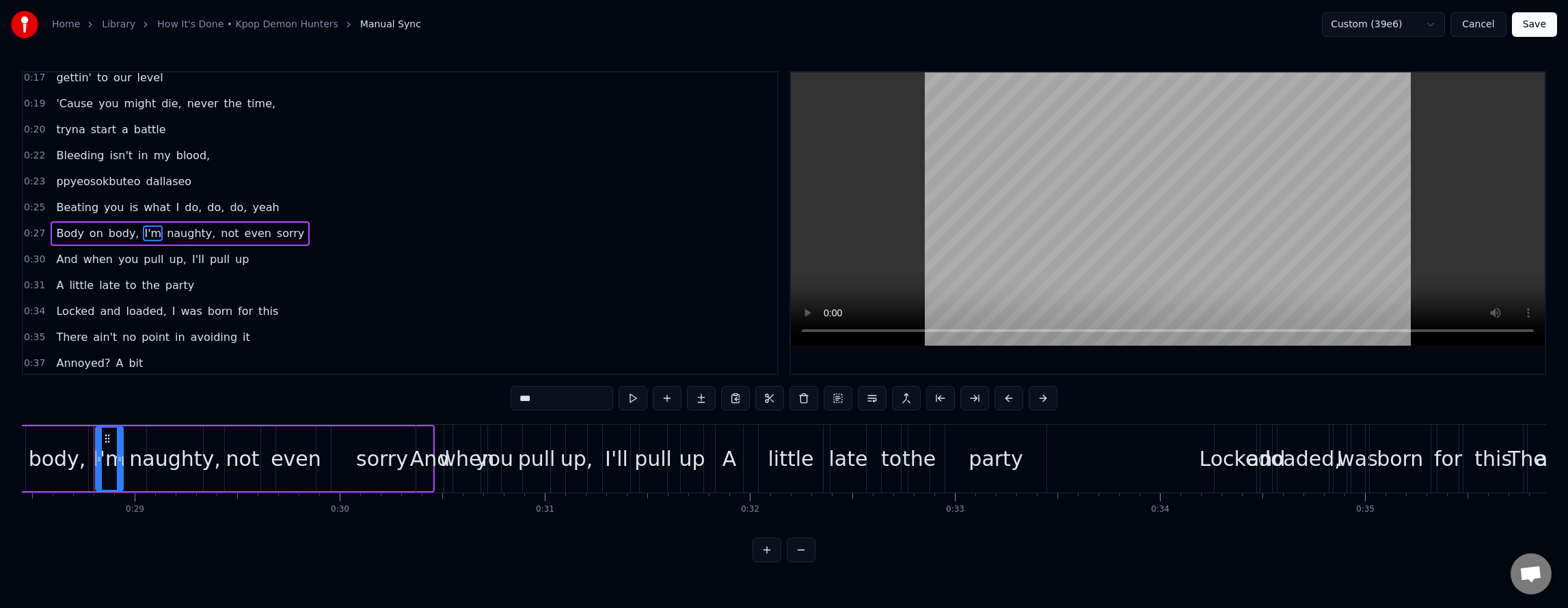
scroll to position [0, 5837]
click at [883, 403] on button at bounding box center [871, 398] width 29 height 25
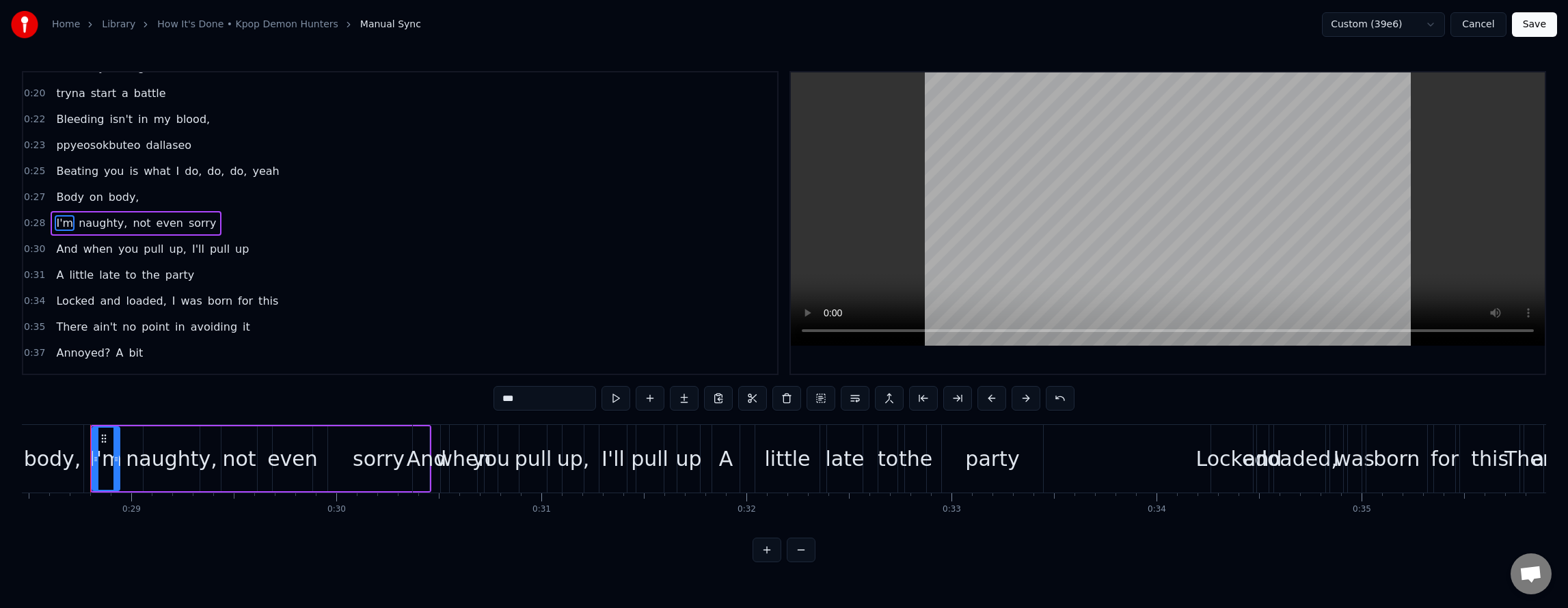
click at [170, 304] on span "I" at bounding box center [173, 302] width 6 height 16
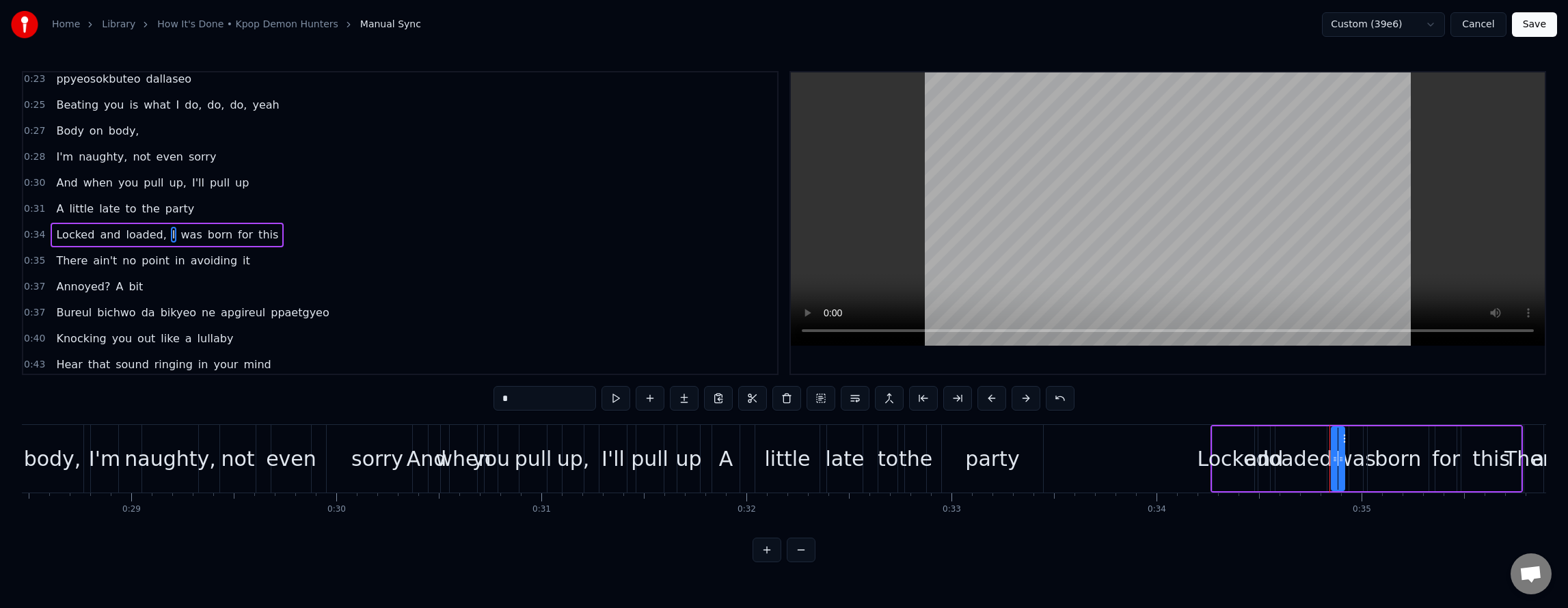
scroll to position [251, 0]
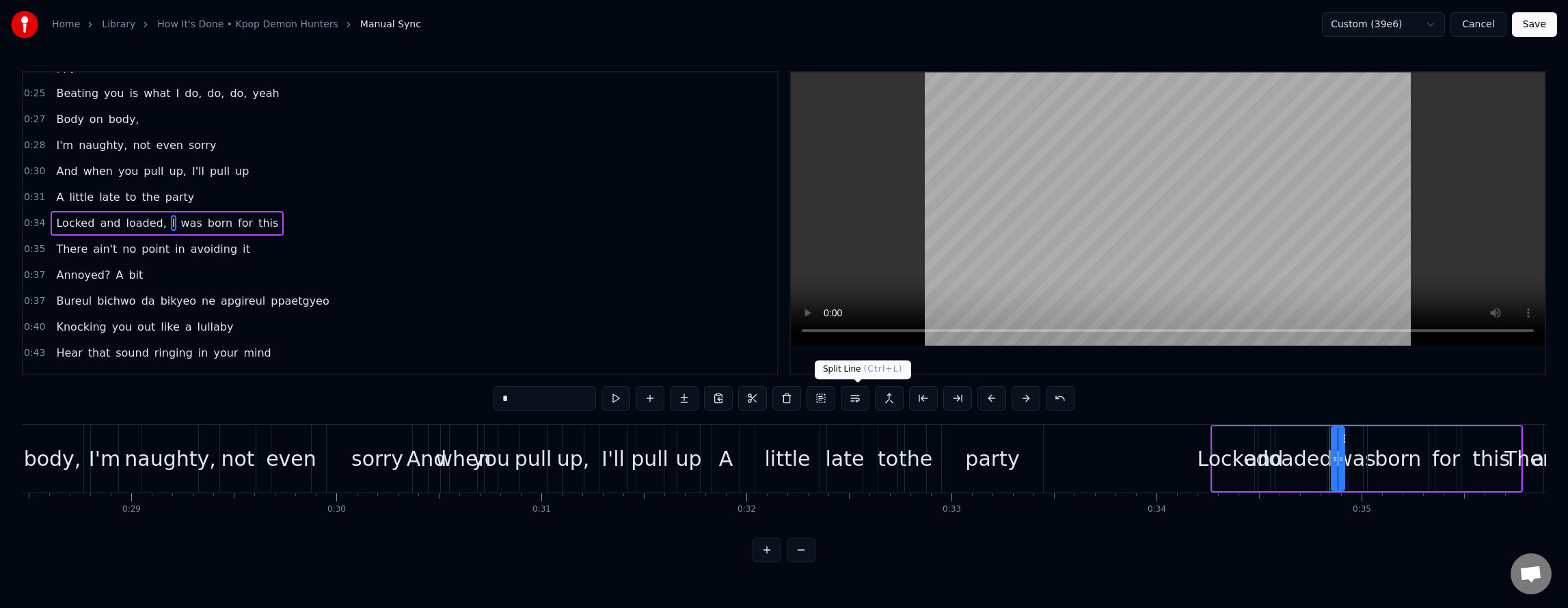
click at [855, 403] on button at bounding box center [854, 398] width 29 height 25
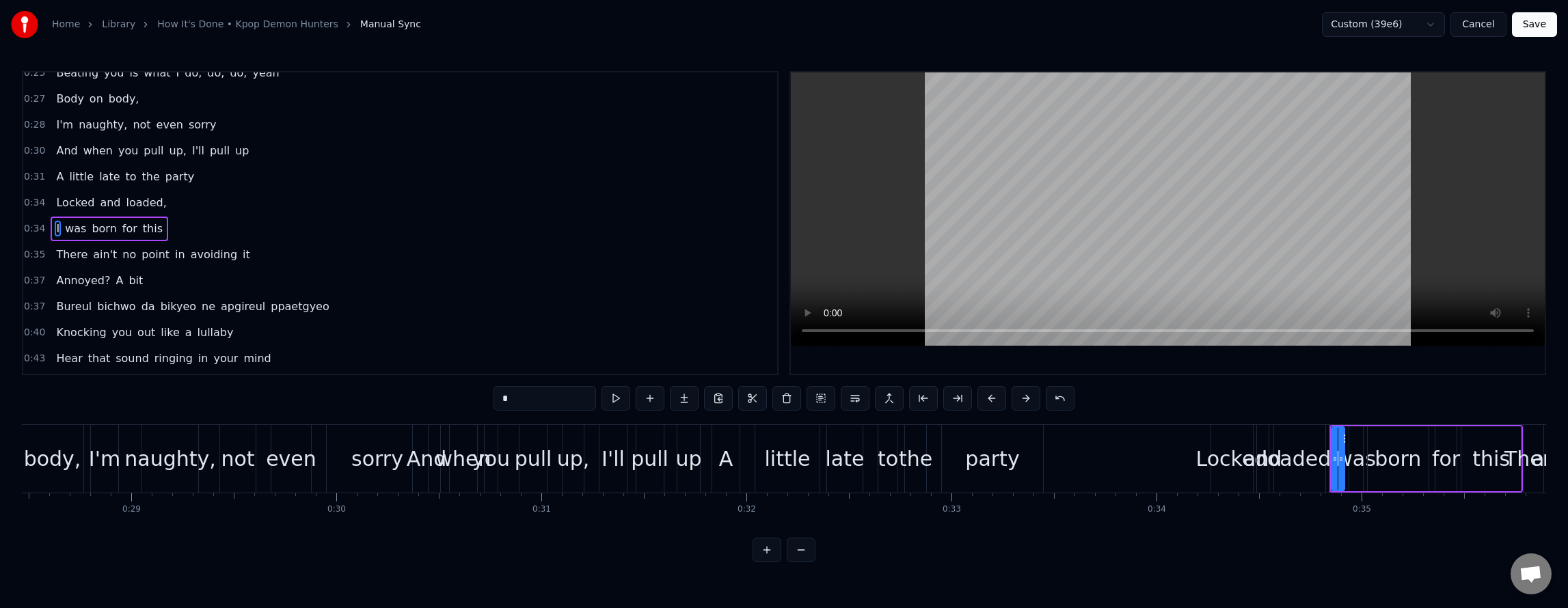
scroll to position [278, 0]
click at [200, 304] on span "ne" at bounding box center [208, 302] width 17 height 16
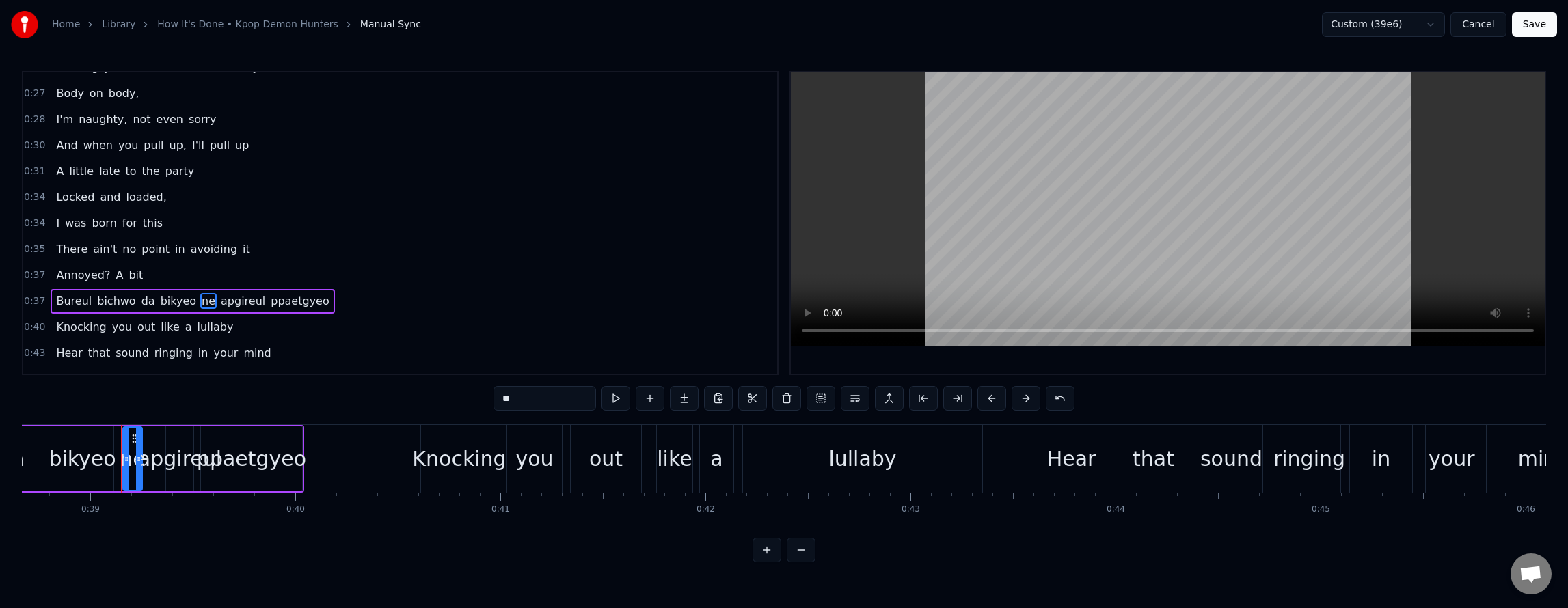
scroll to position [0, 7960]
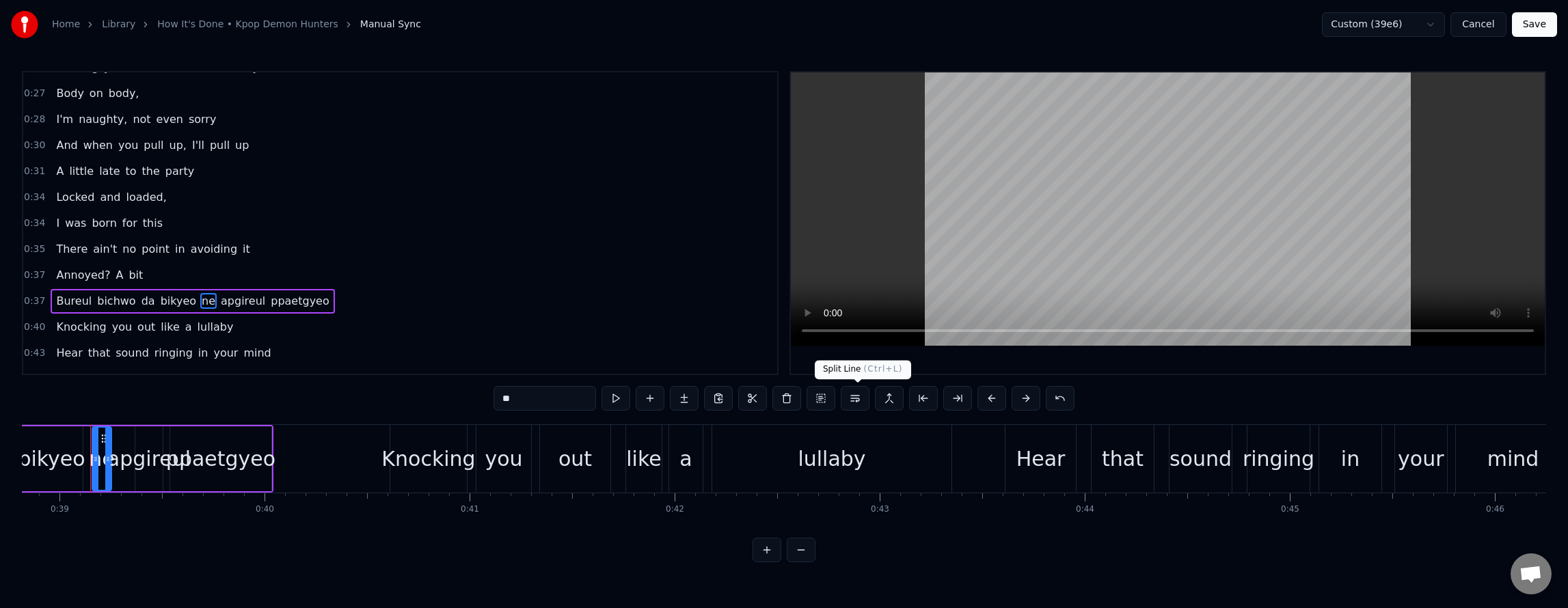
click at [853, 405] on button at bounding box center [854, 398] width 29 height 25
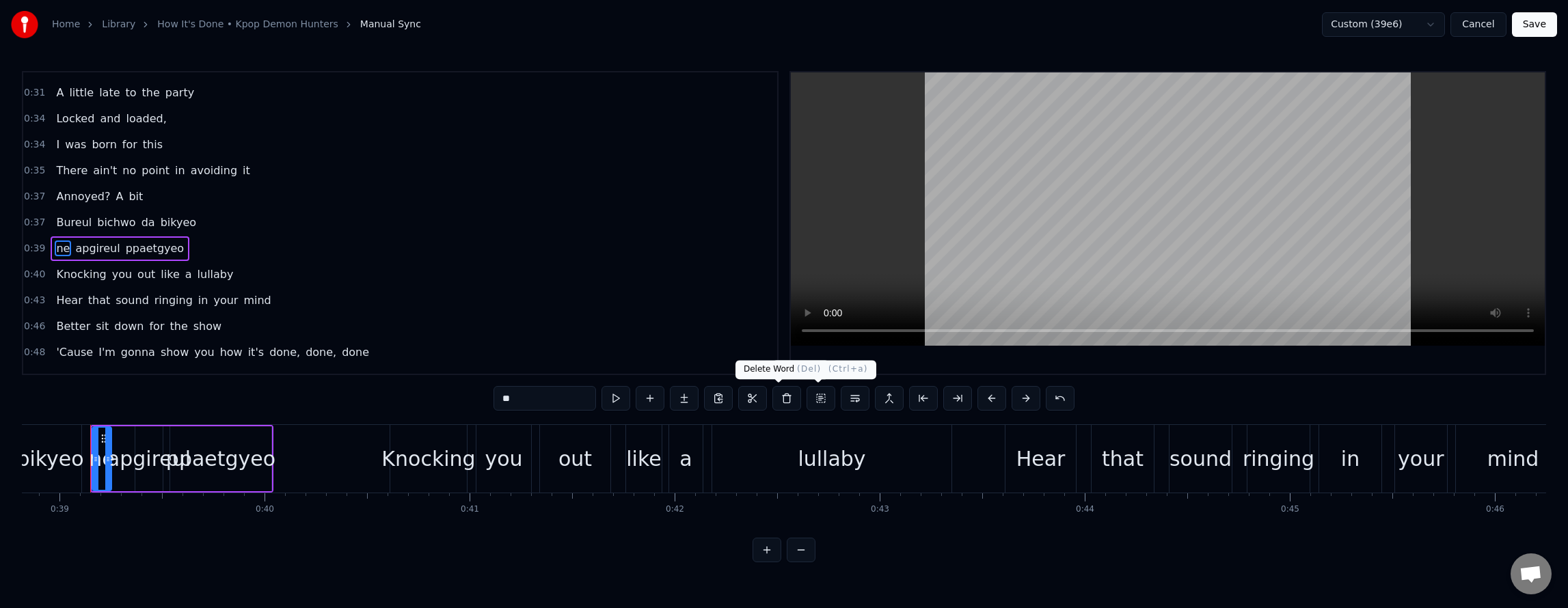
scroll to position [381, 0]
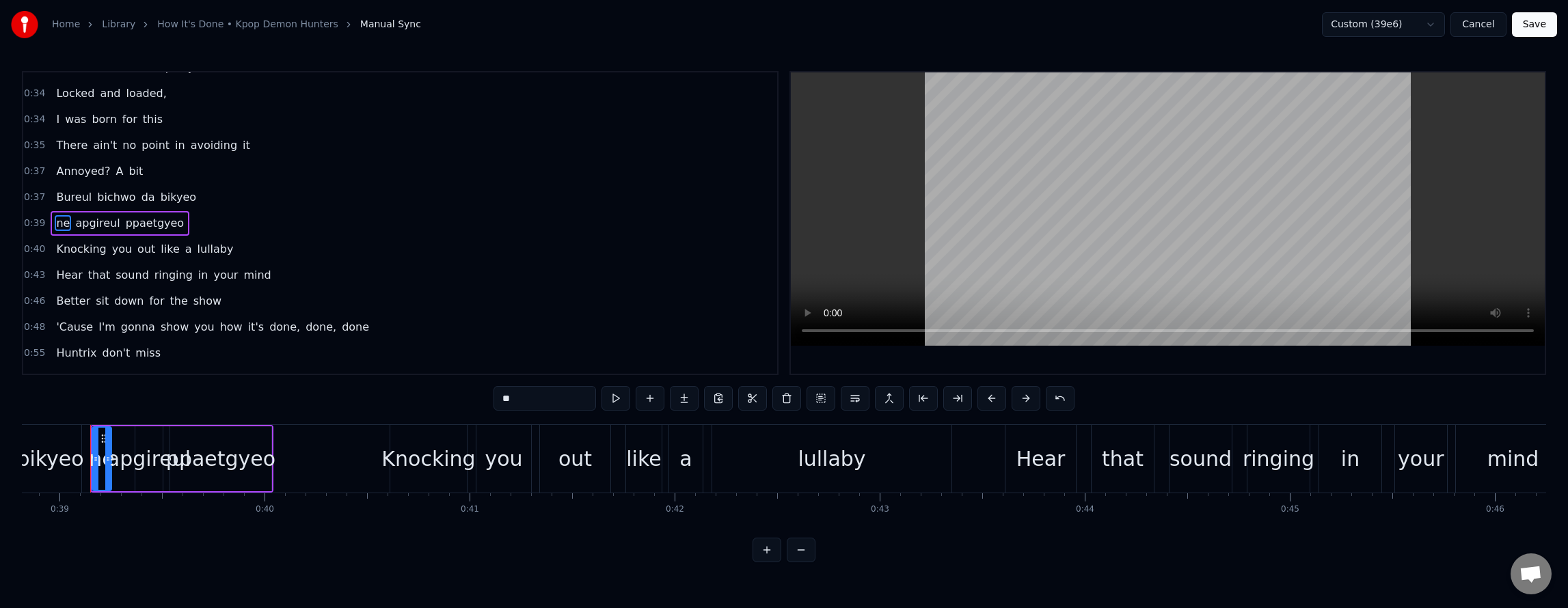
click at [219, 331] on span "how" at bounding box center [232, 327] width 26 height 16
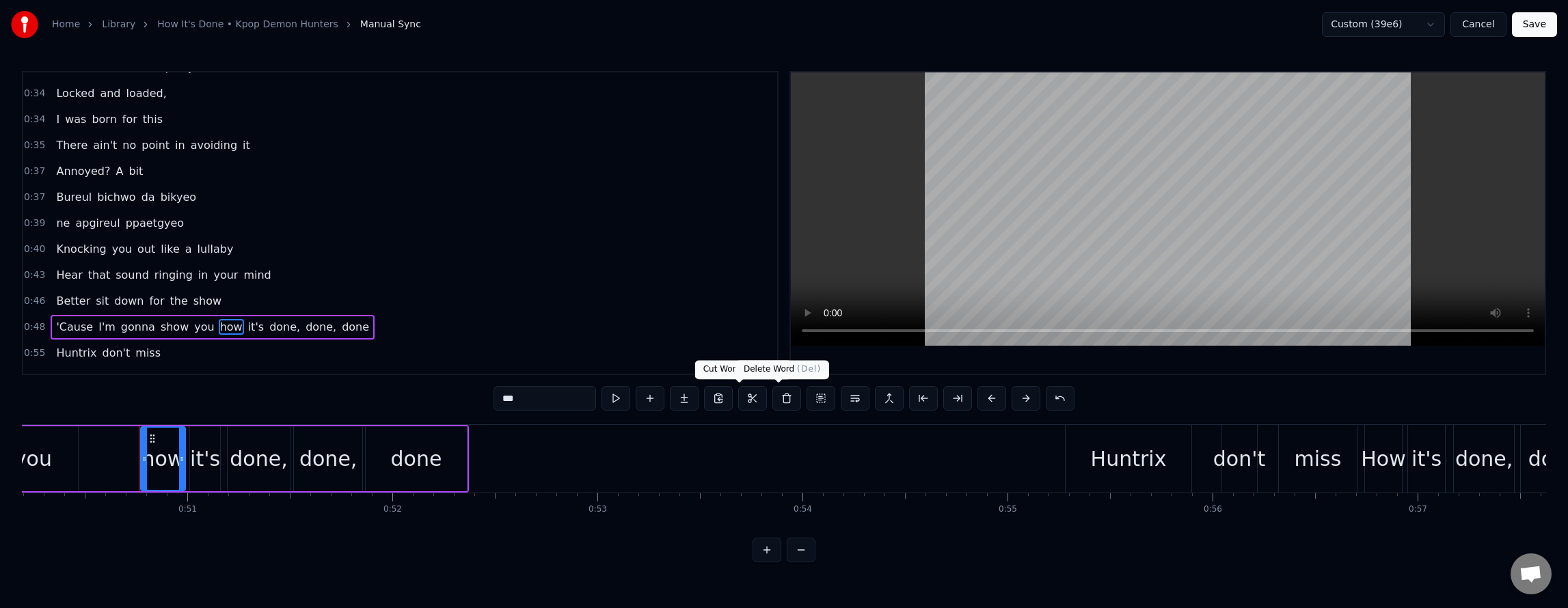
scroll to position [0, 10341]
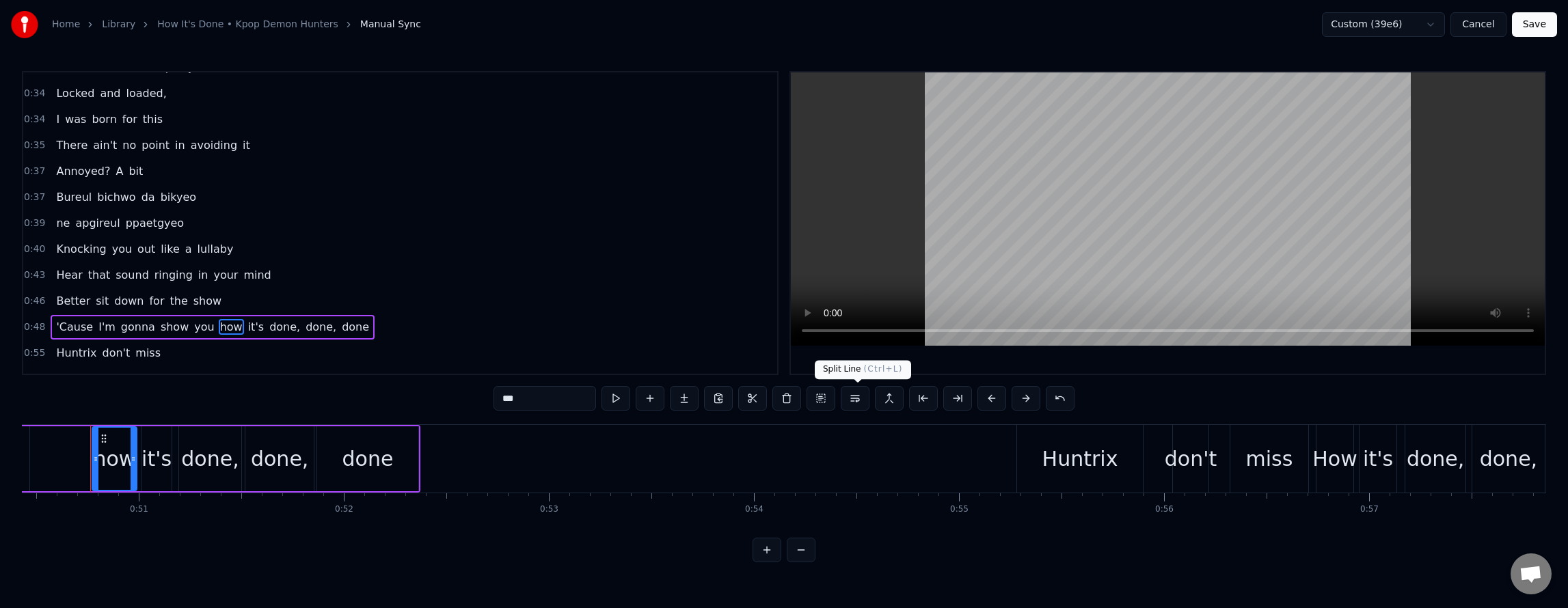
click at [857, 400] on button at bounding box center [854, 398] width 29 height 25
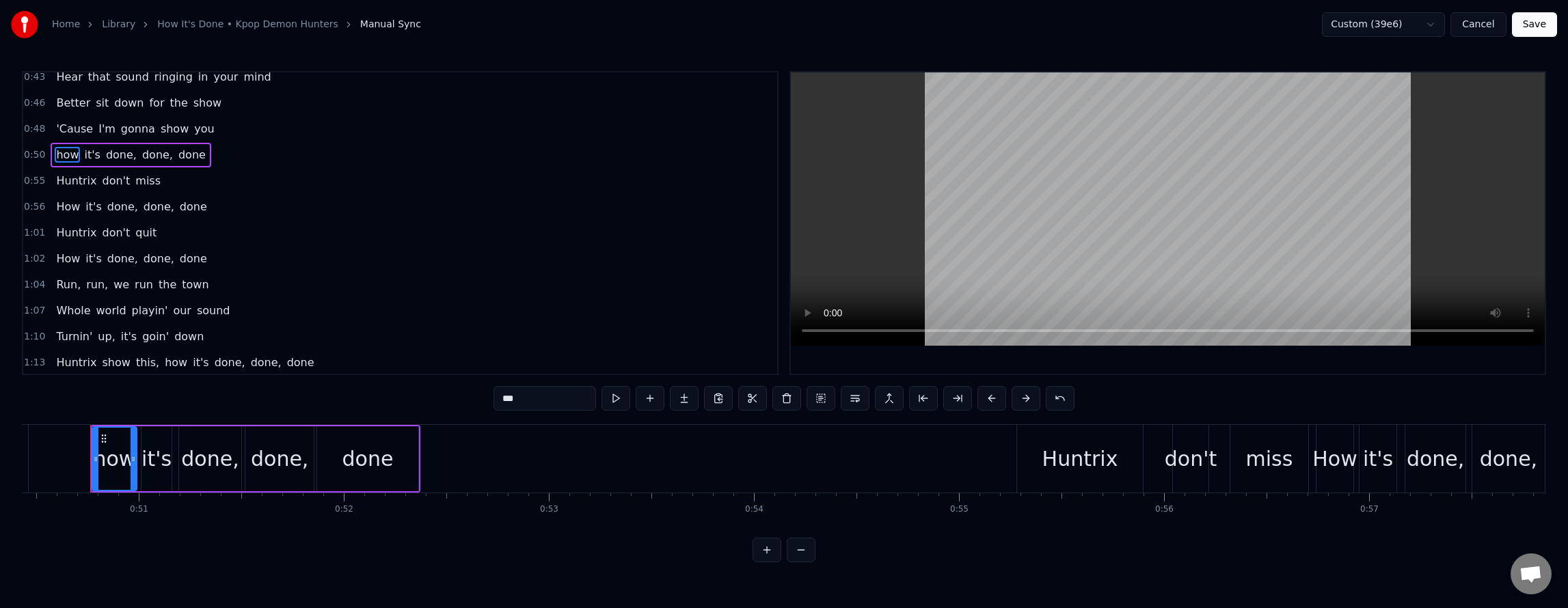
scroll to position [648, 0]
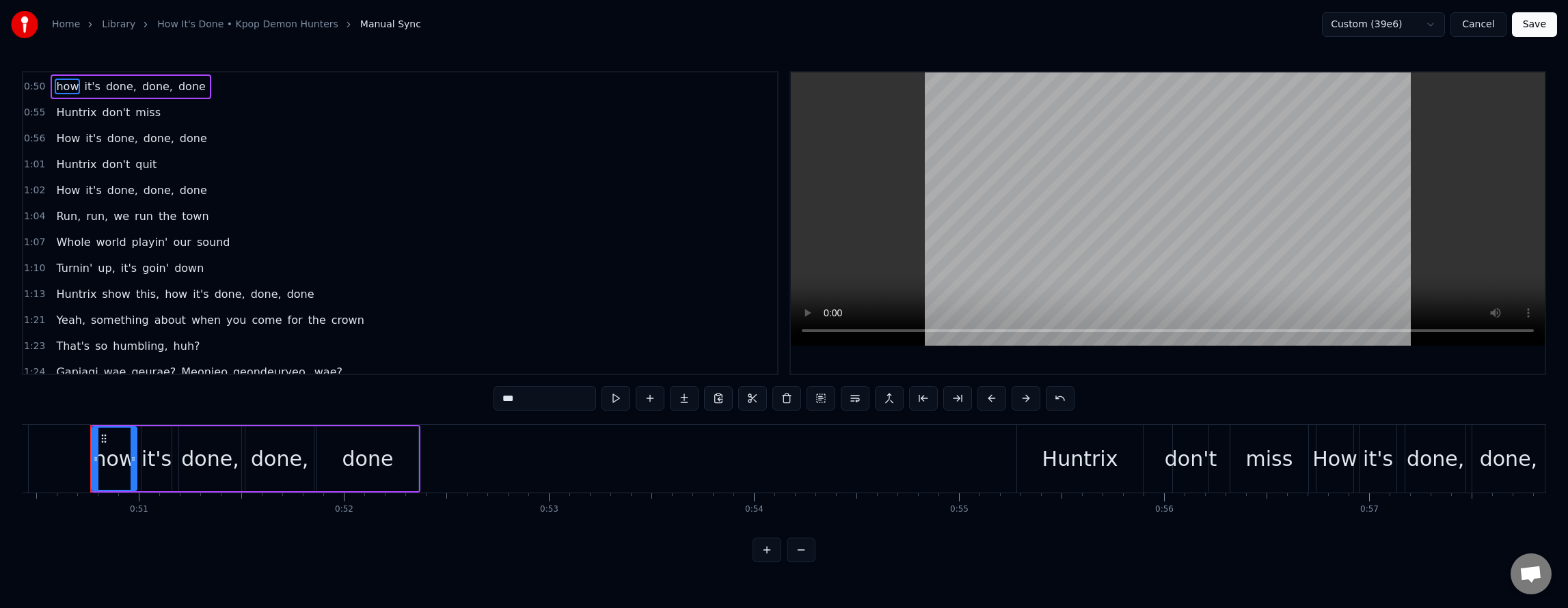
click at [164, 300] on span "how" at bounding box center [176, 295] width 26 height 16
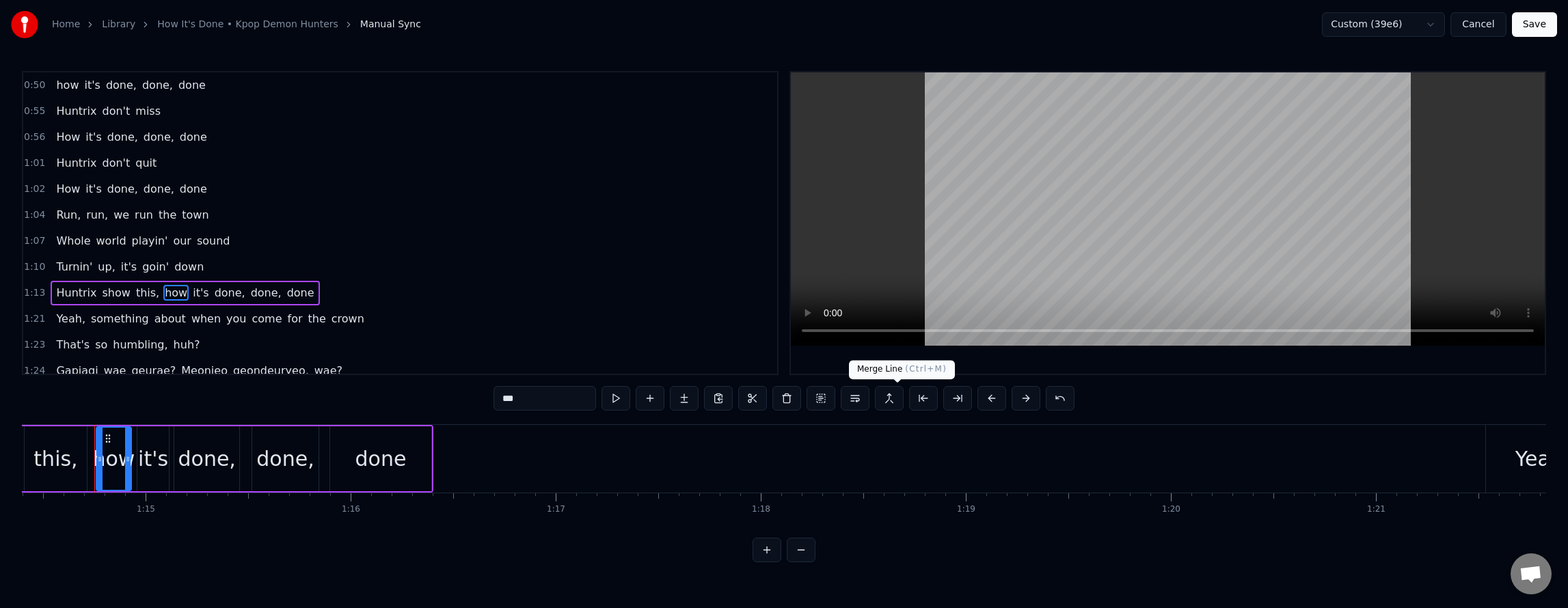
scroll to position [0, 15260]
click at [856, 403] on button at bounding box center [854, 398] width 29 height 25
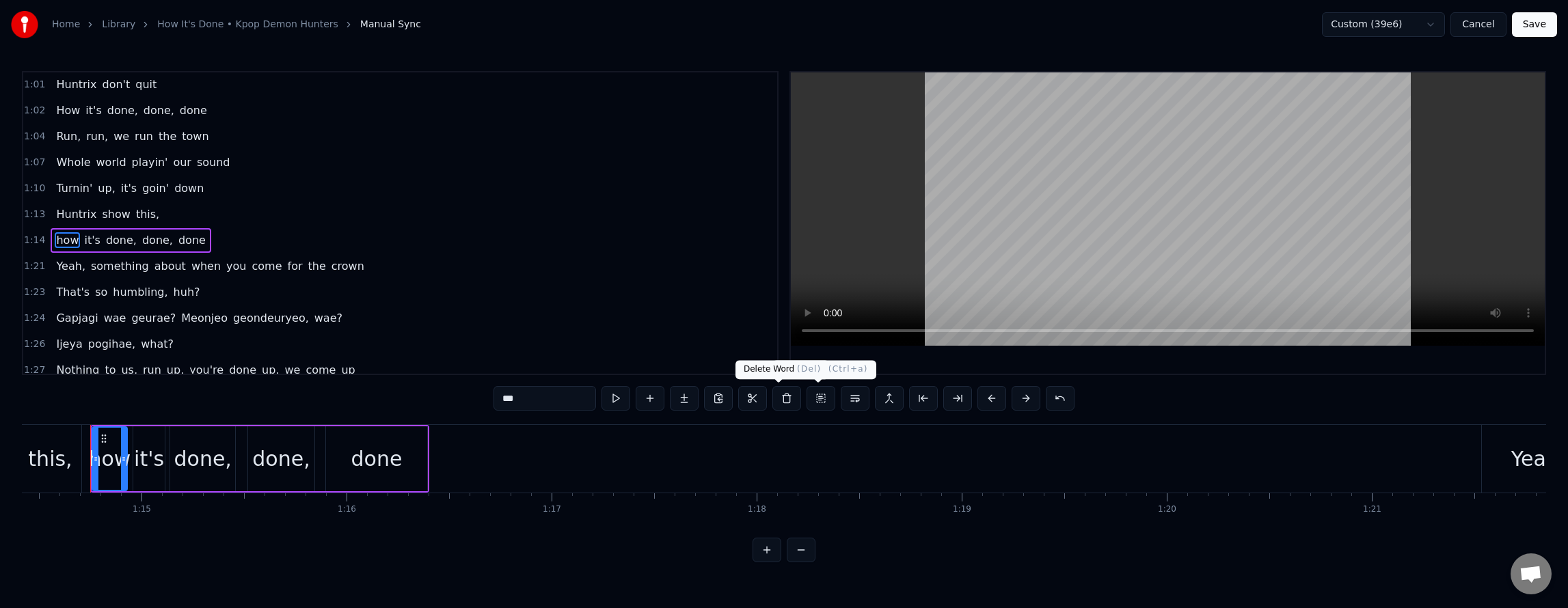
scroll to position [745, 0]
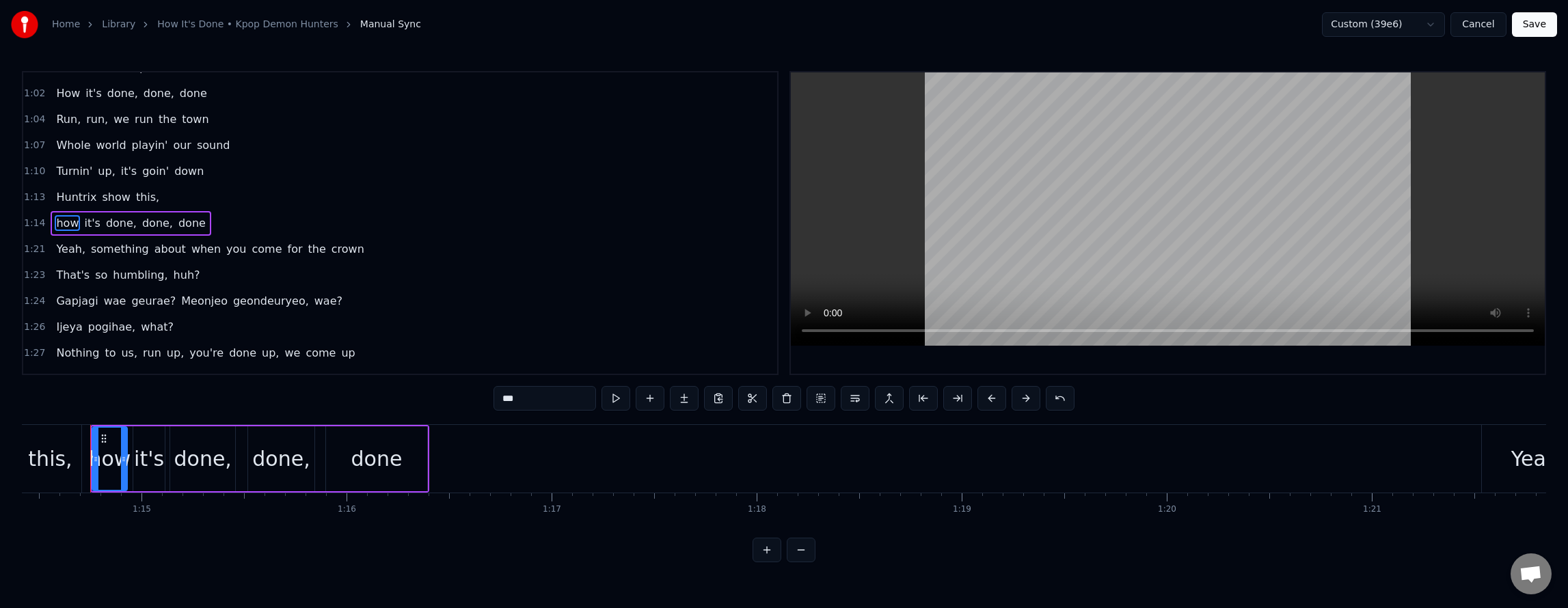
click at [225, 251] on span "you" at bounding box center [236, 249] width 23 height 16
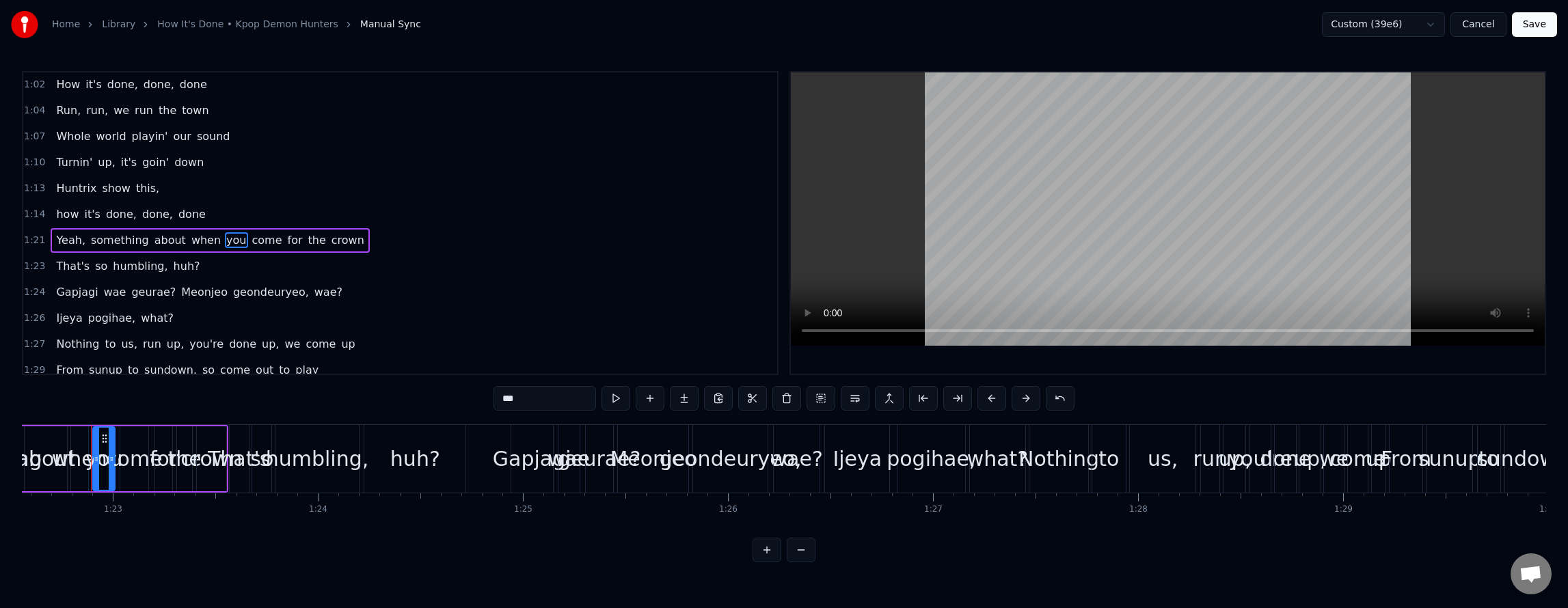
scroll to position [0, 16930]
click at [849, 398] on button at bounding box center [854, 398] width 29 height 25
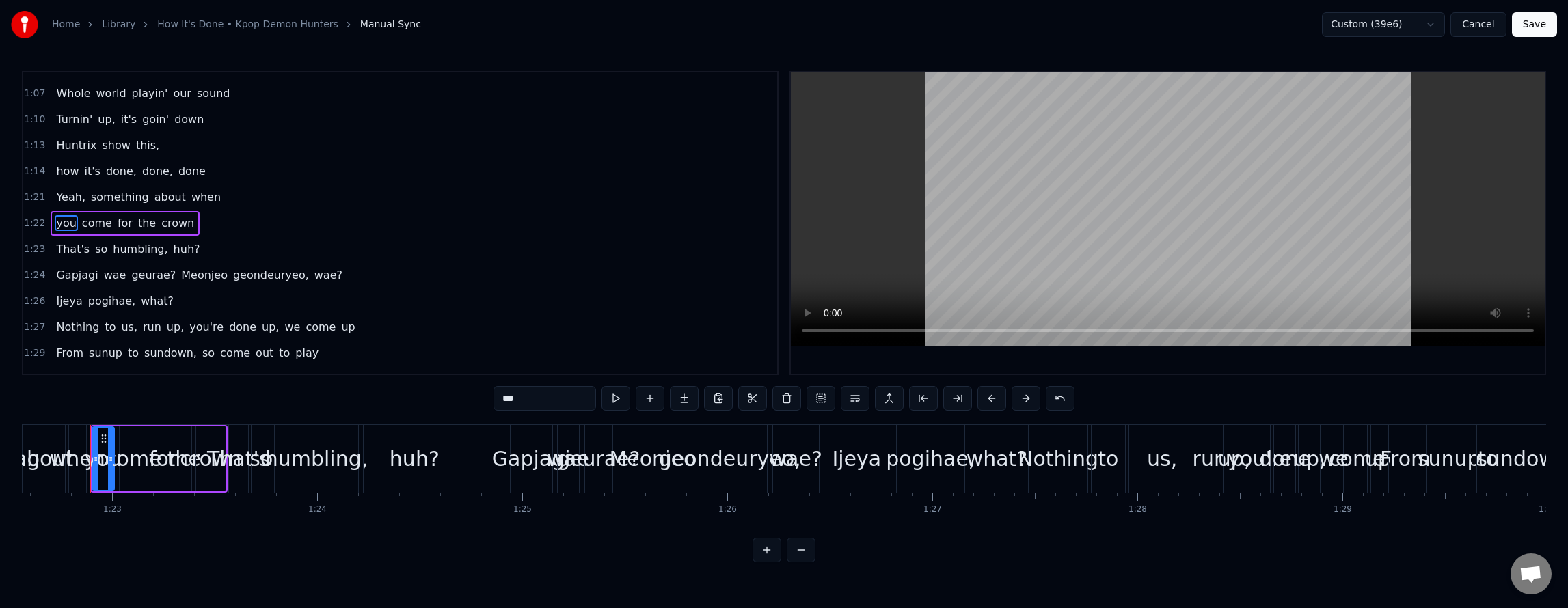
scroll to position [797, 0]
click at [195, 280] on span "Meonjeo" at bounding box center [204, 275] width 49 height 16
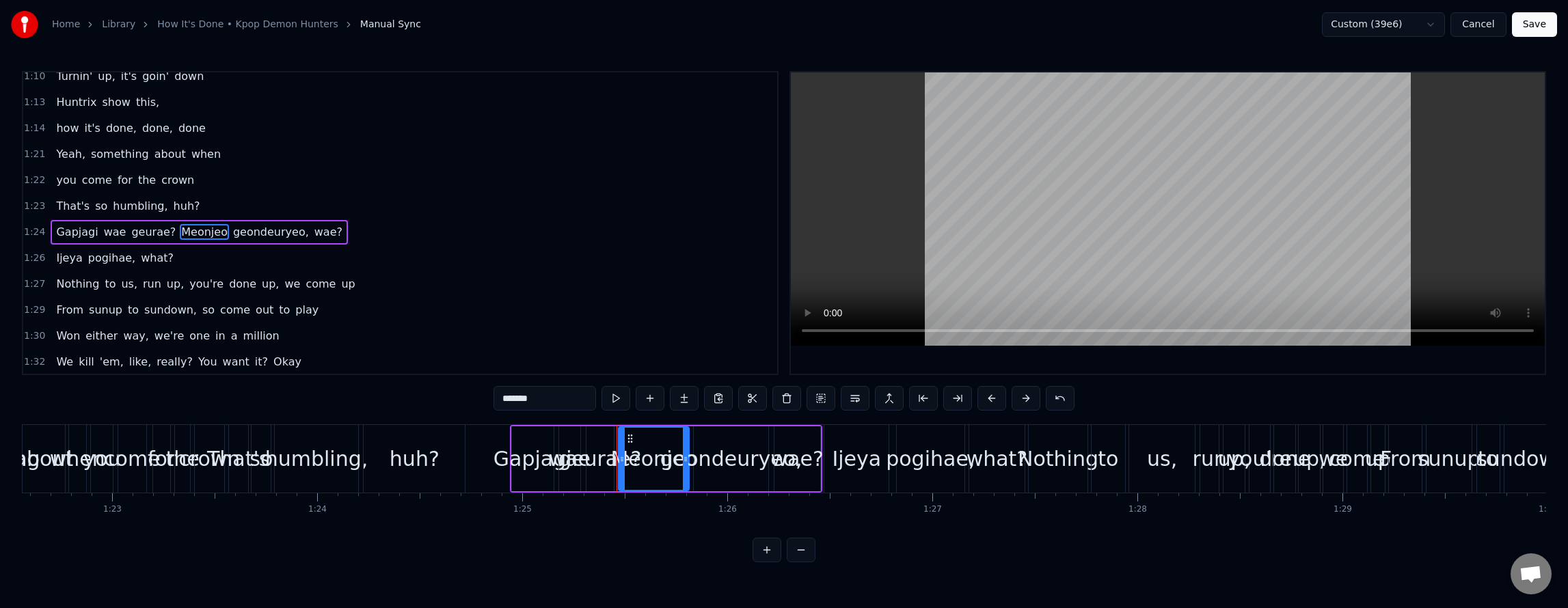
scroll to position [848, 0]
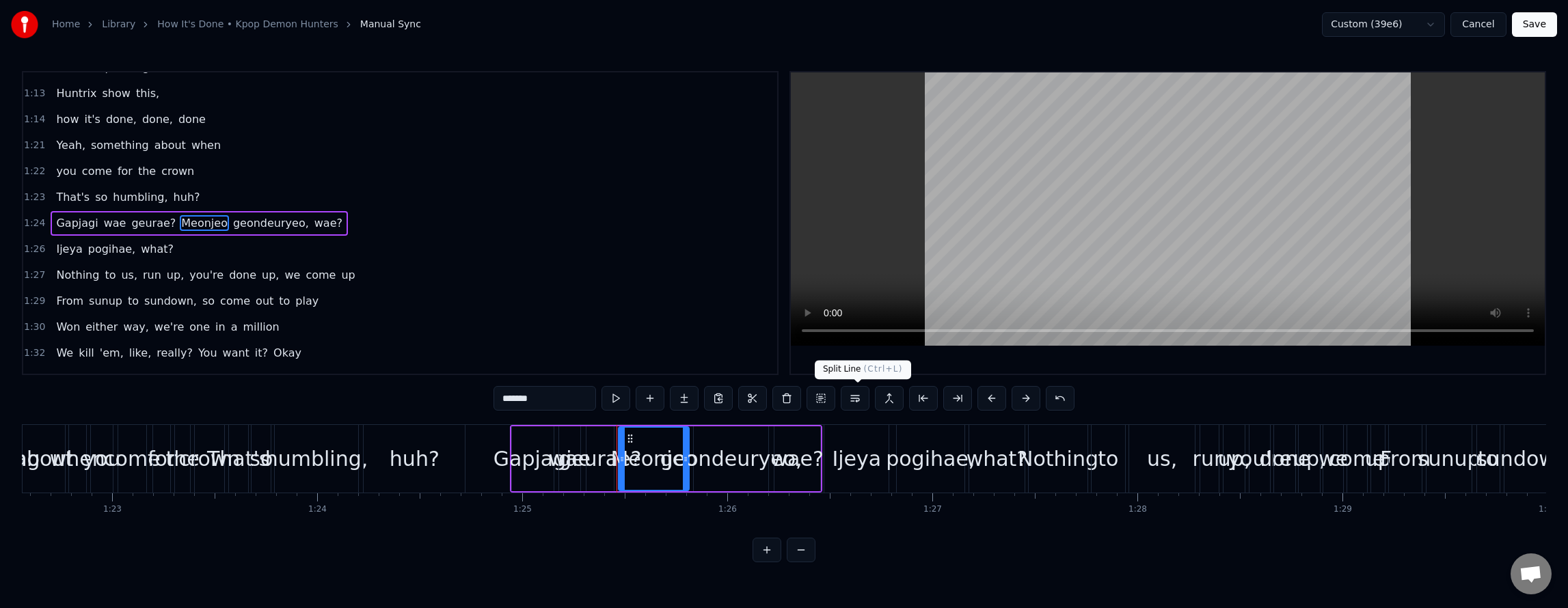
click at [853, 403] on button at bounding box center [854, 398] width 29 height 25
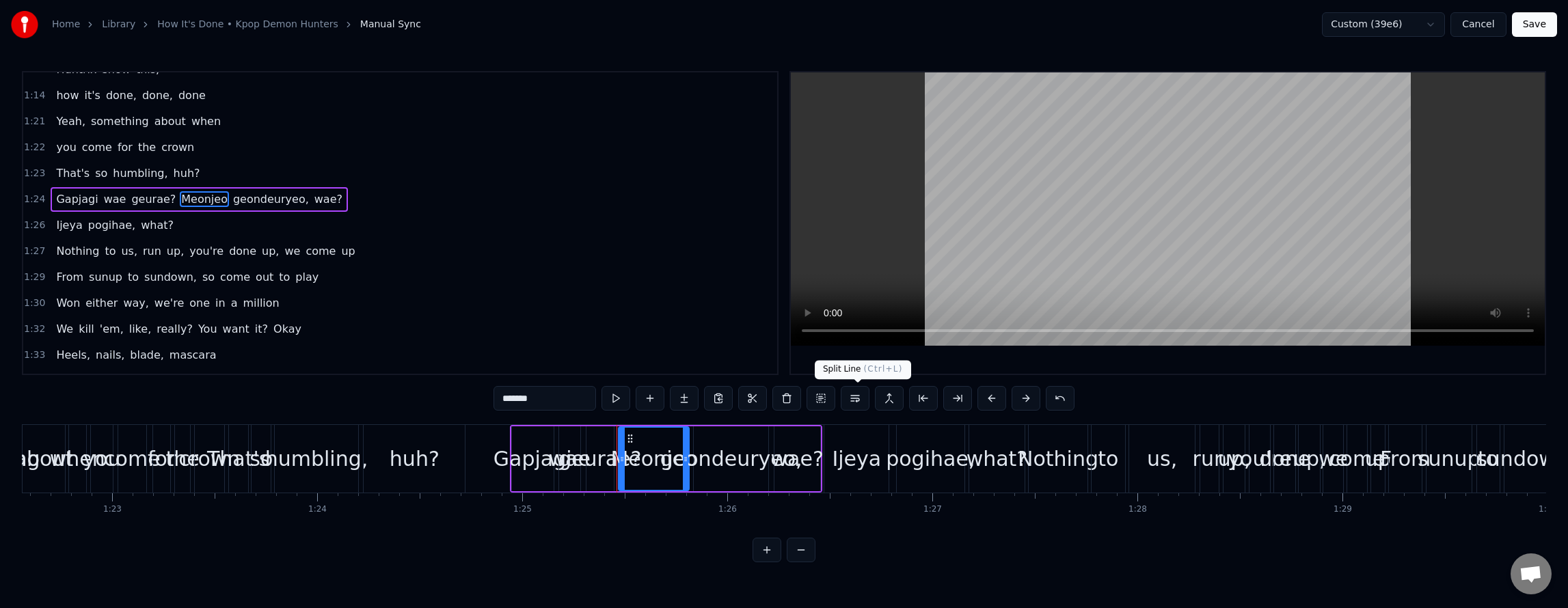
scroll to position [875, 0]
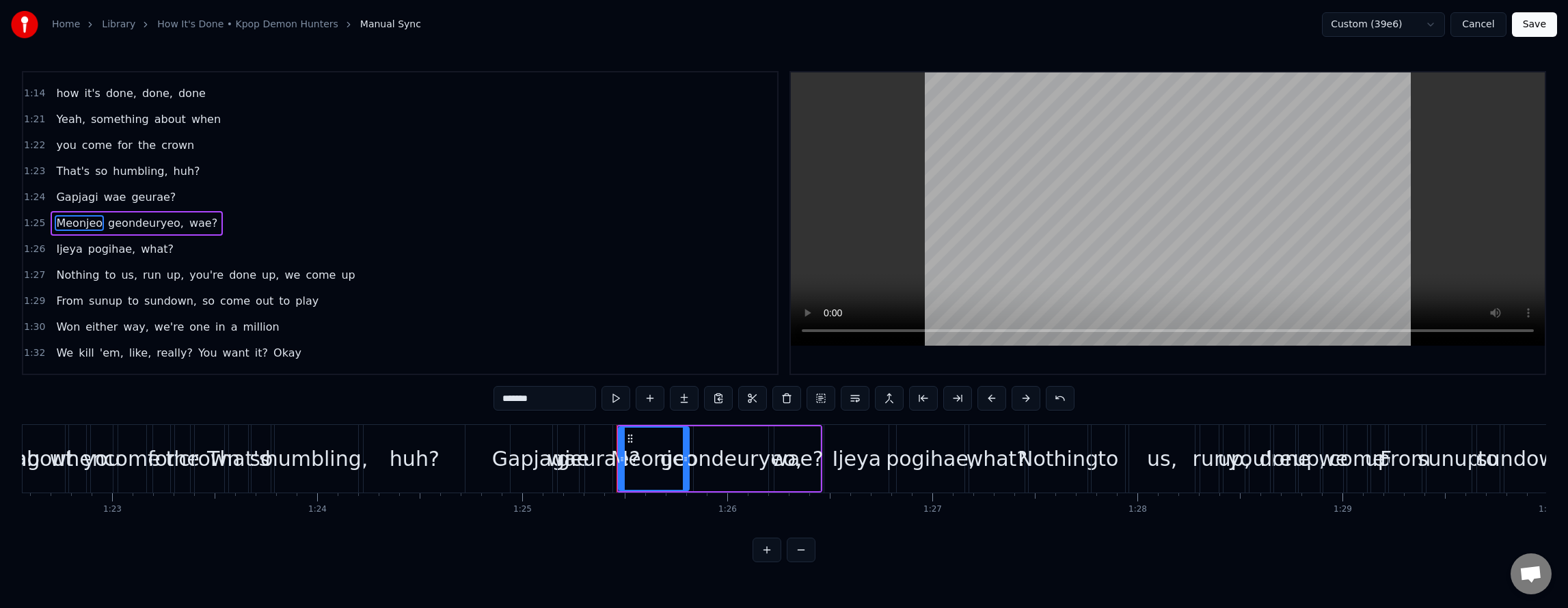
click at [188, 278] on span "you're" at bounding box center [206, 275] width 36 height 16
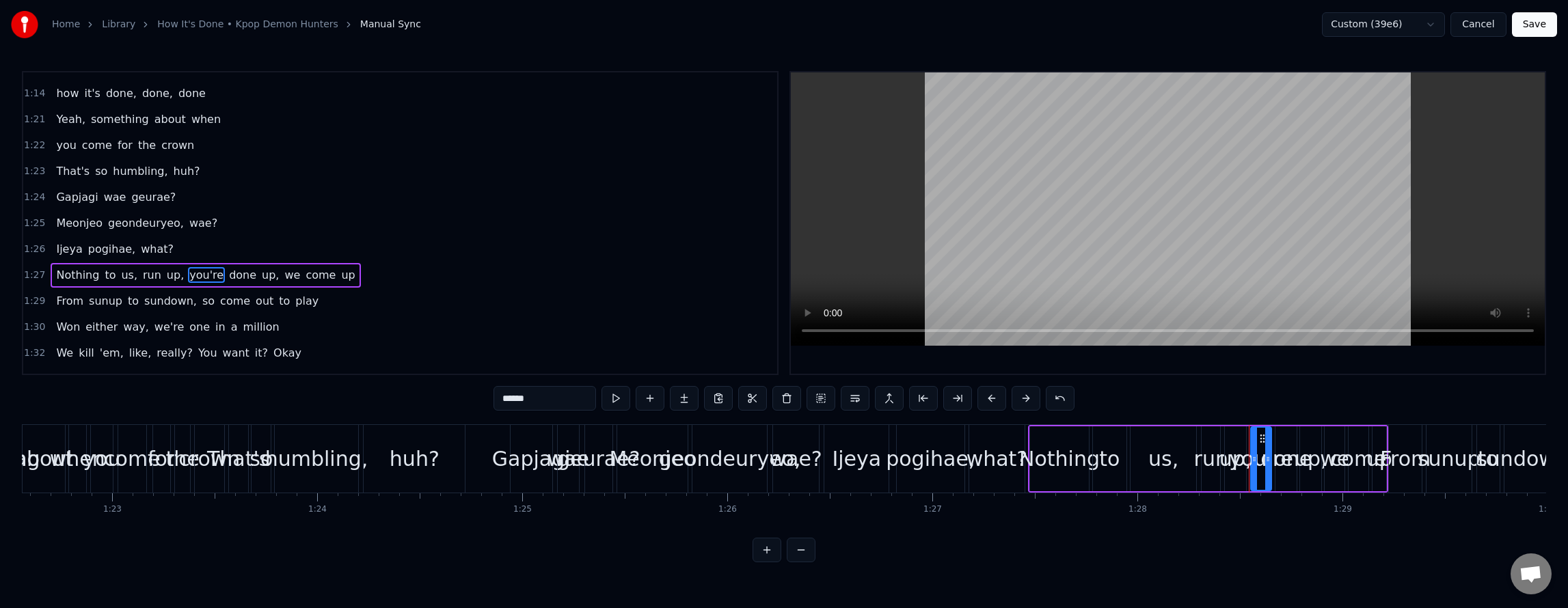
scroll to position [926, 0]
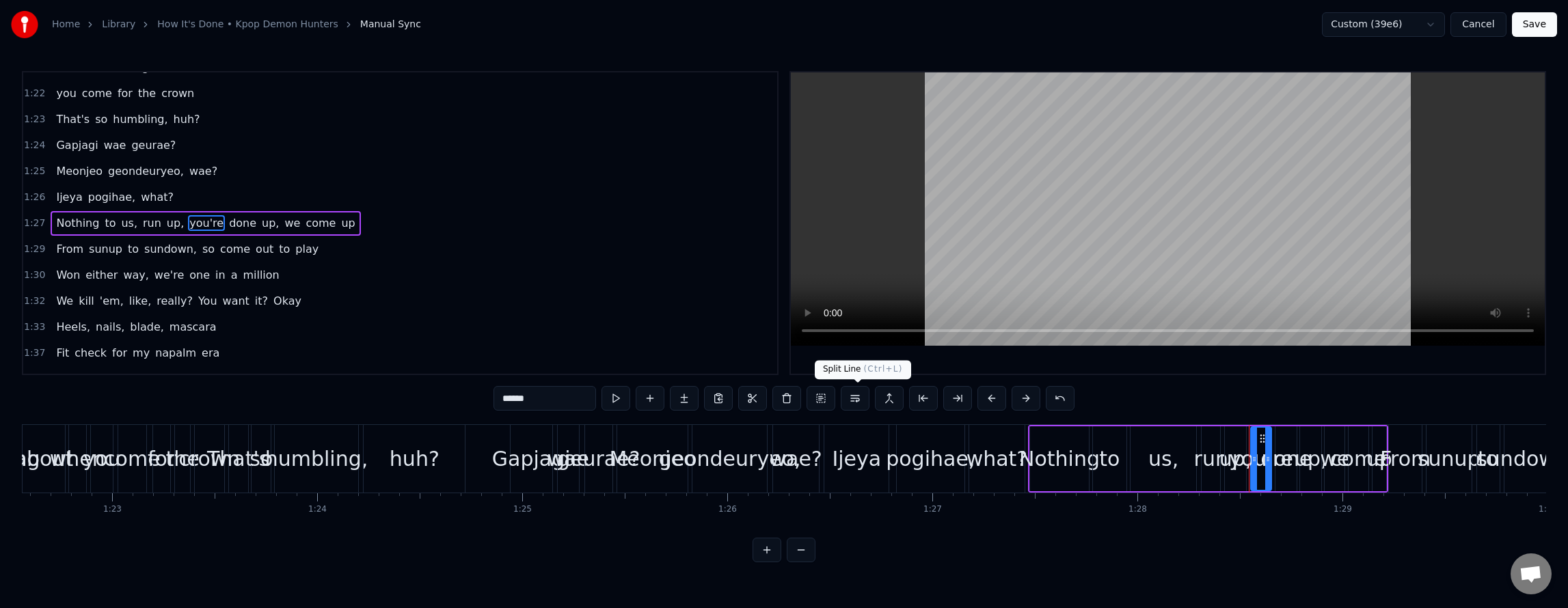
click at [862, 396] on button at bounding box center [854, 398] width 29 height 25
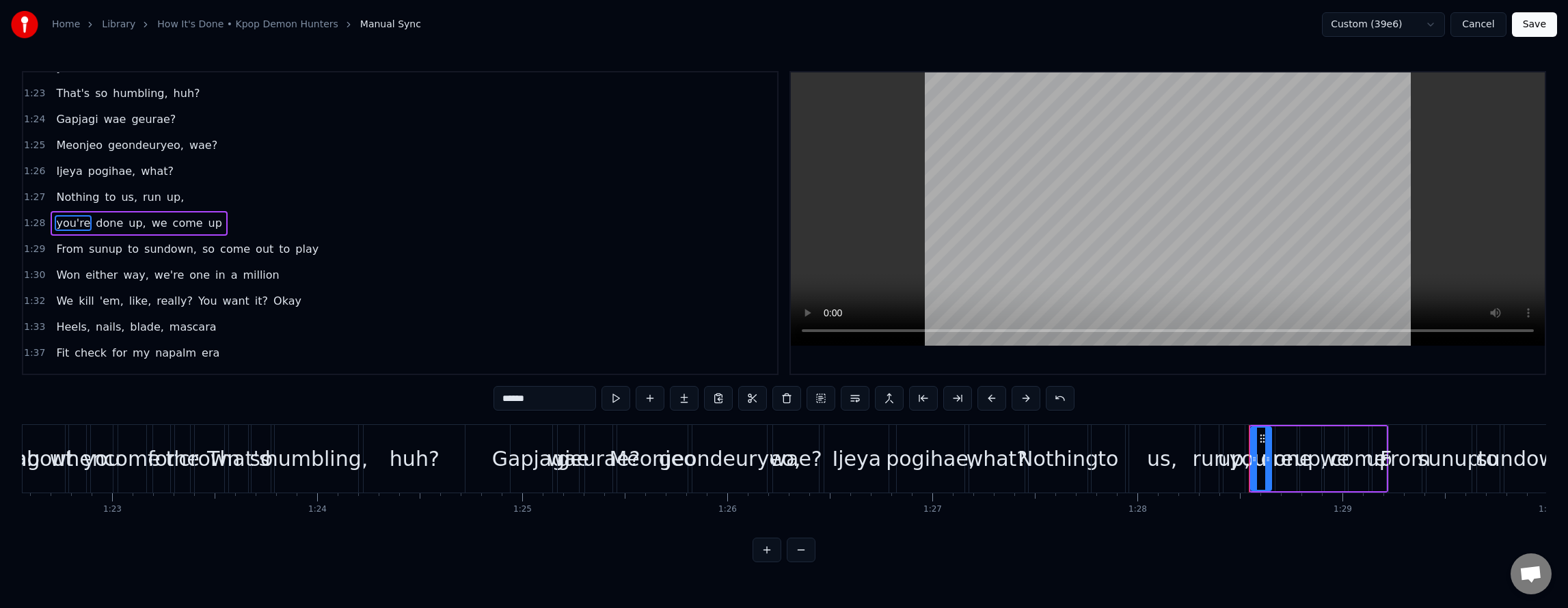
click at [201, 250] on span "so" at bounding box center [208, 249] width 15 height 16
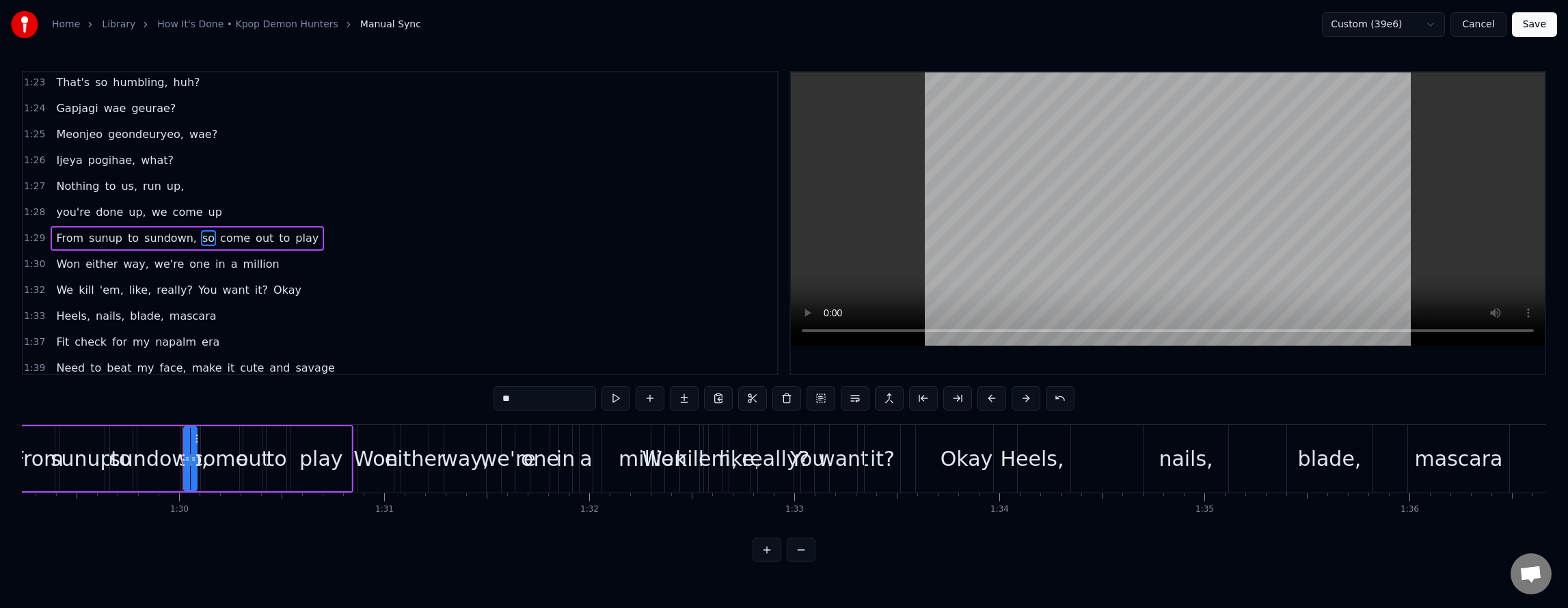
scroll to position [0, 18390]
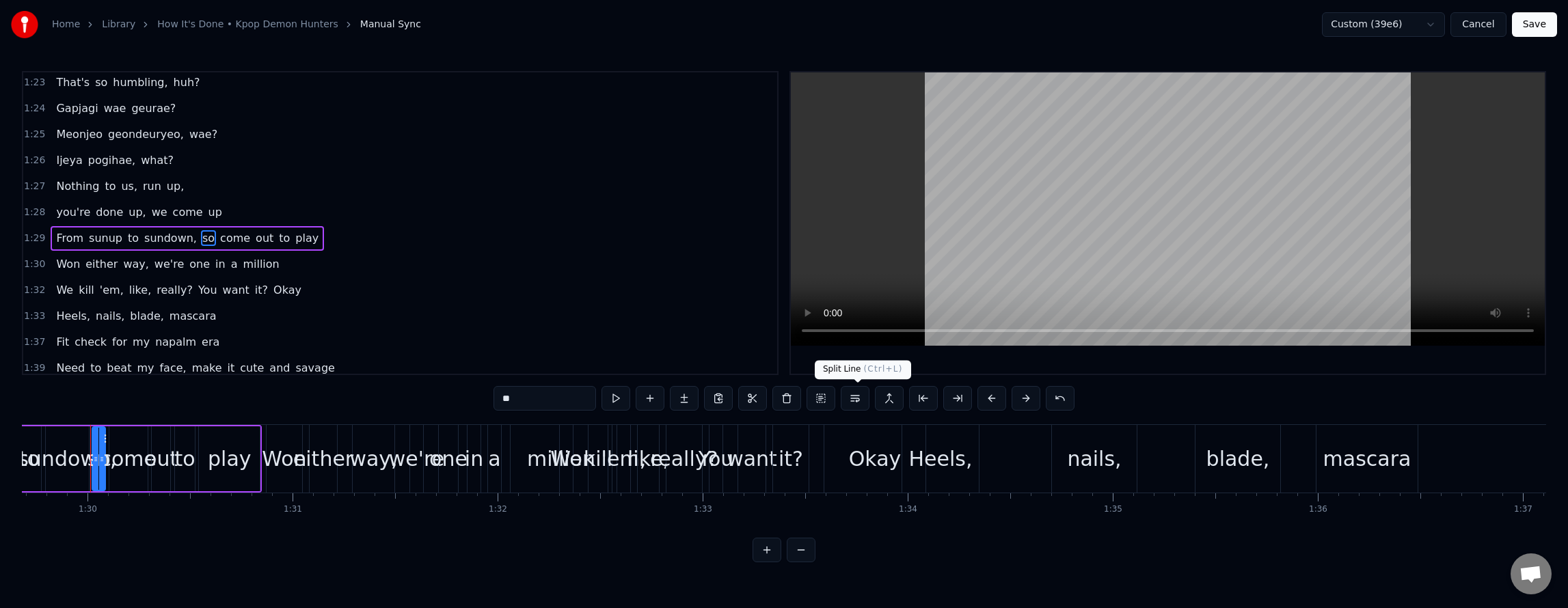
drag, startPoint x: 860, startPoint y: 393, endPoint x: 744, endPoint y: 396, distance: 116.0
click at [857, 396] on button at bounding box center [854, 398] width 29 height 25
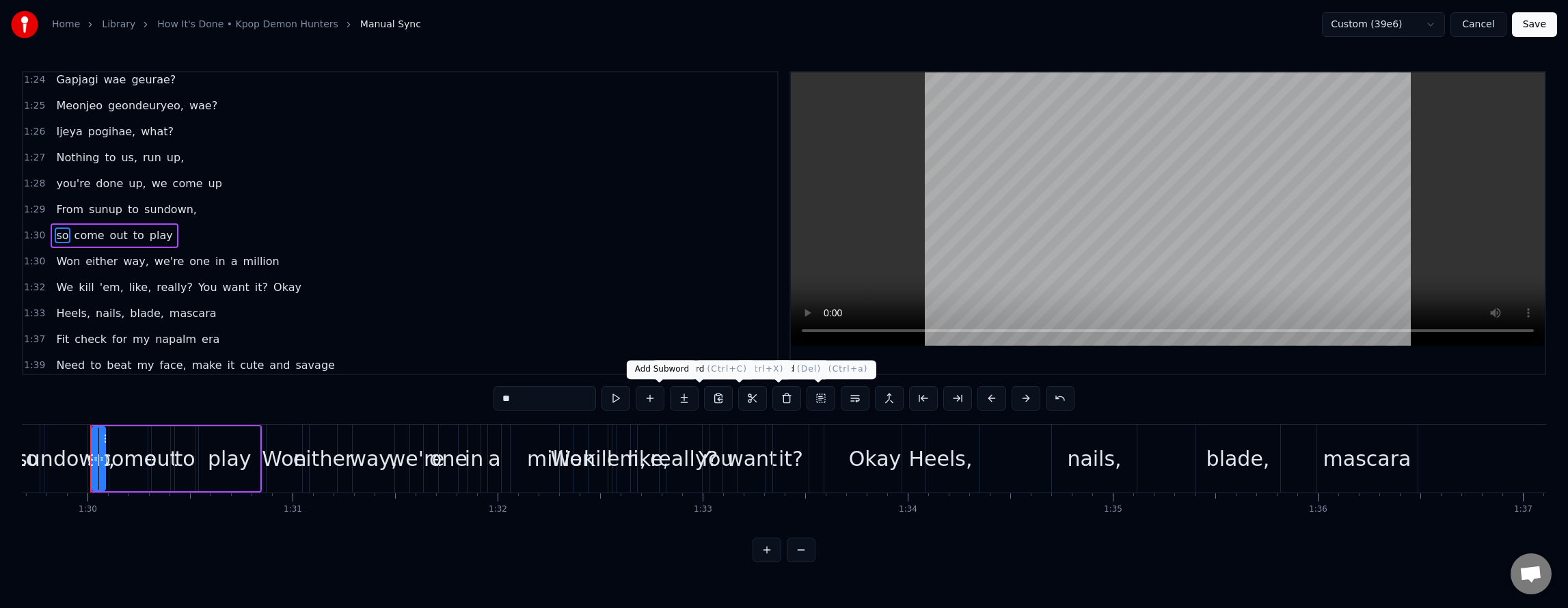
scroll to position [1005, 0]
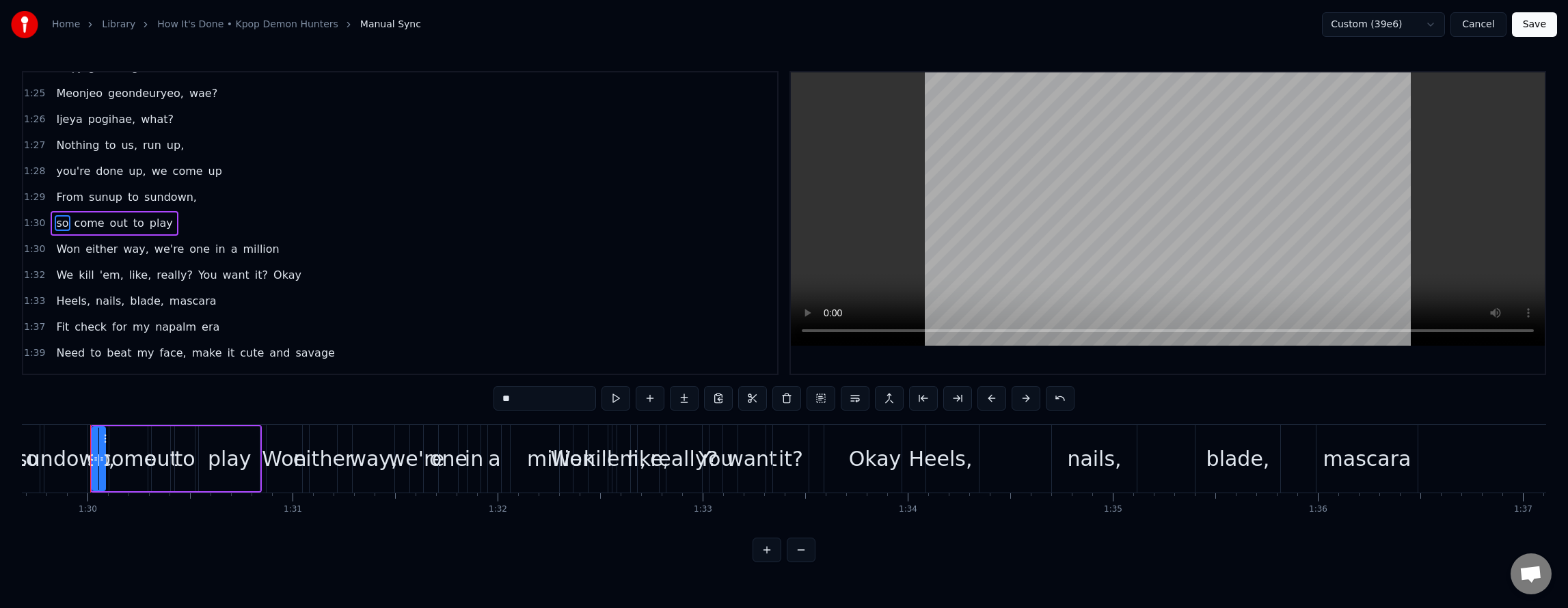
click at [153, 253] on span "we're" at bounding box center [169, 249] width 33 height 16
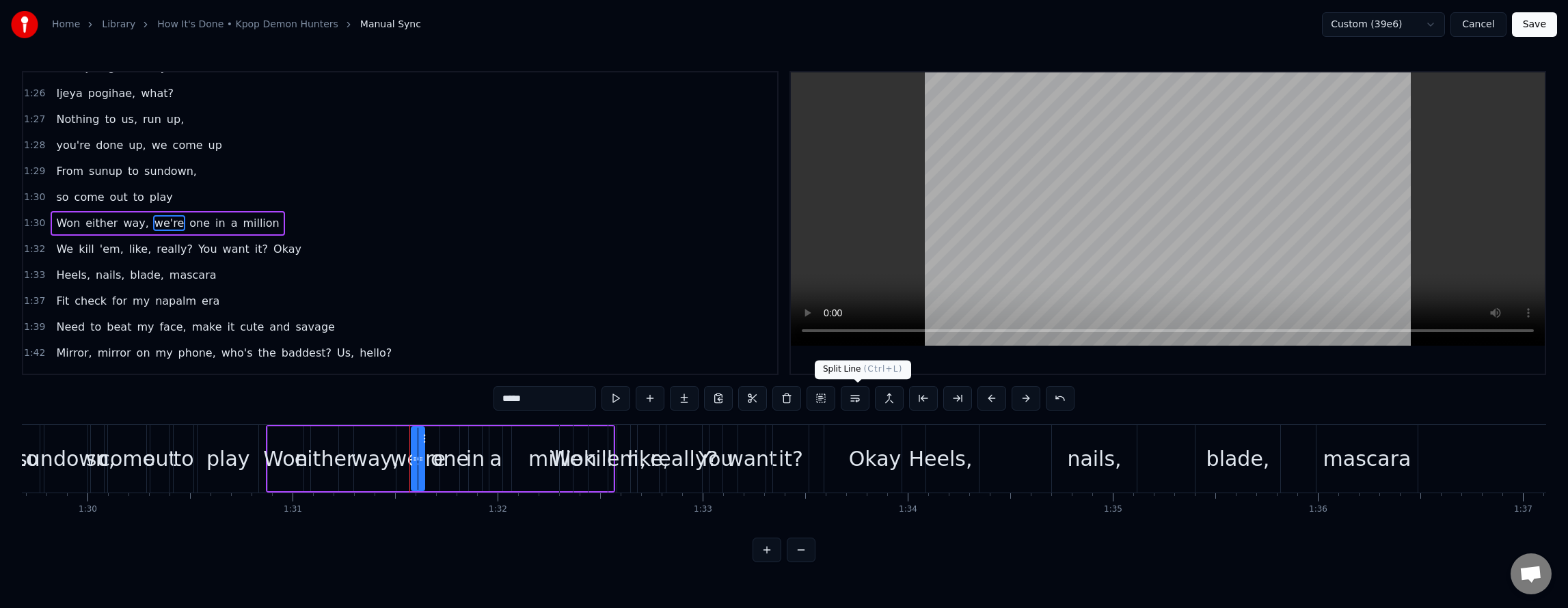
click at [853, 397] on button at bounding box center [854, 398] width 29 height 25
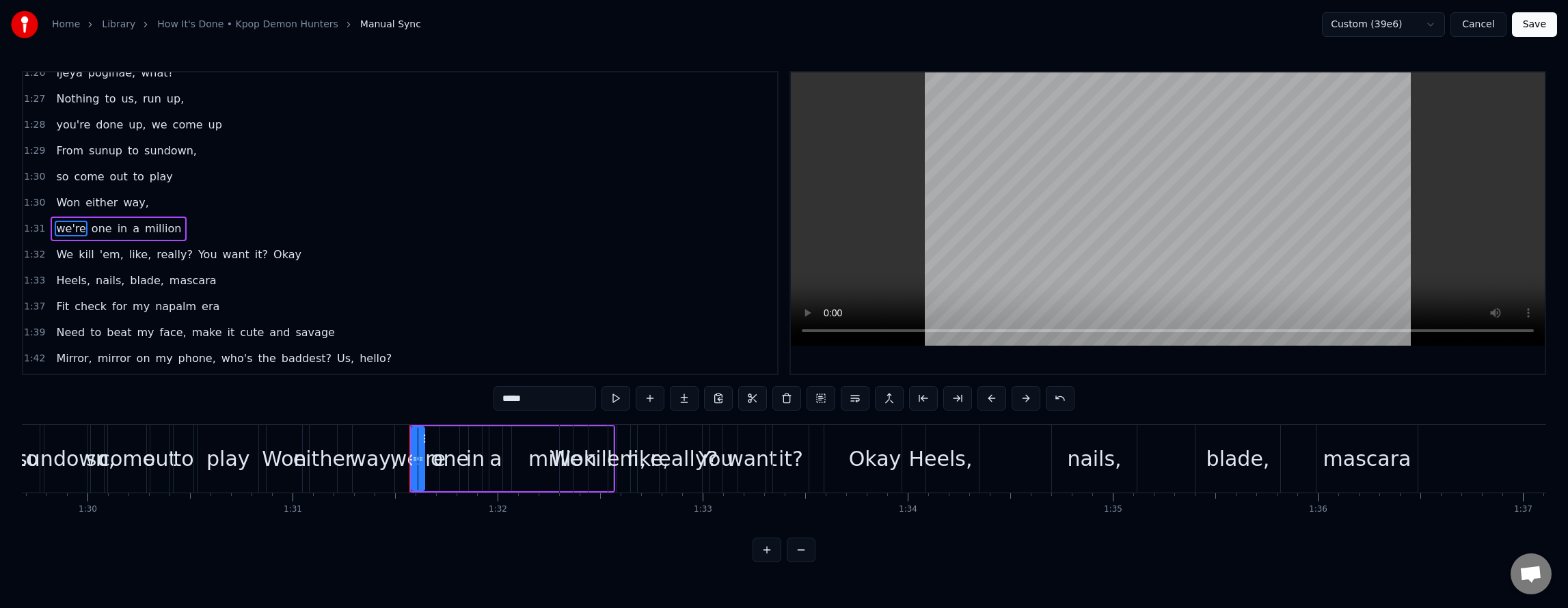
scroll to position [1056, 0]
drag, startPoint x: 186, startPoint y: 248, endPoint x: 193, endPoint y: 250, distance: 7.3
click at [197, 248] on span "You" at bounding box center [208, 249] width 22 height 16
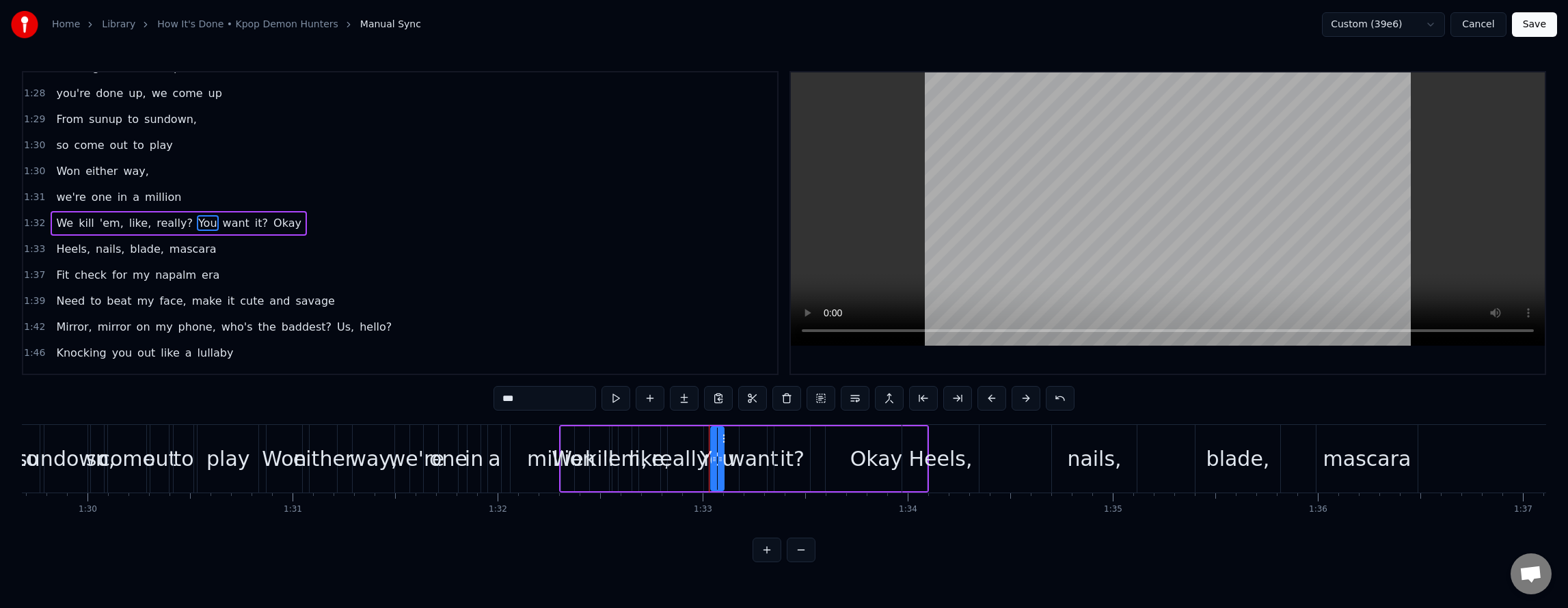
scroll to position [1083, 0]
drag, startPoint x: 853, startPoint y: 398, endPoint x: 769, endPoint y: 393, distance: 84.1
click at [853, 400] on button at bounding box center [854, 398] width 29 height 25
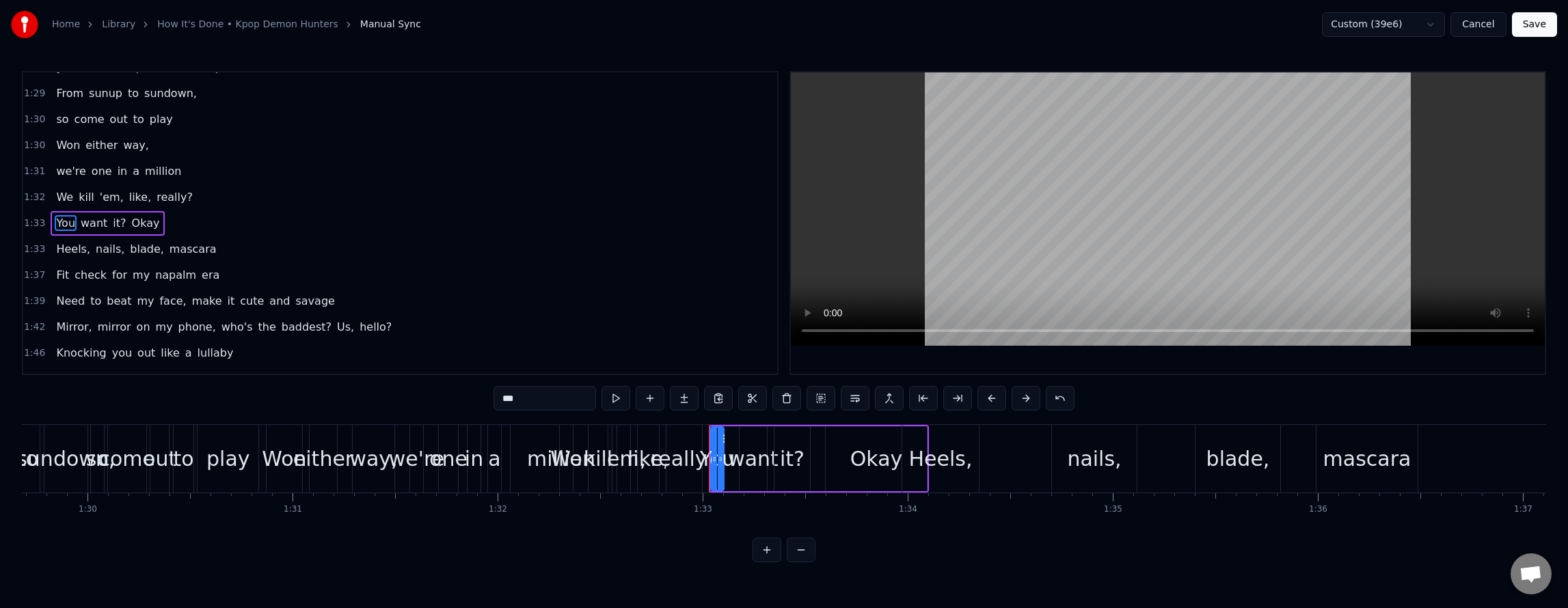
click at [193, 308] on span "make" at bounding box center [207, 302] width 33 height 16
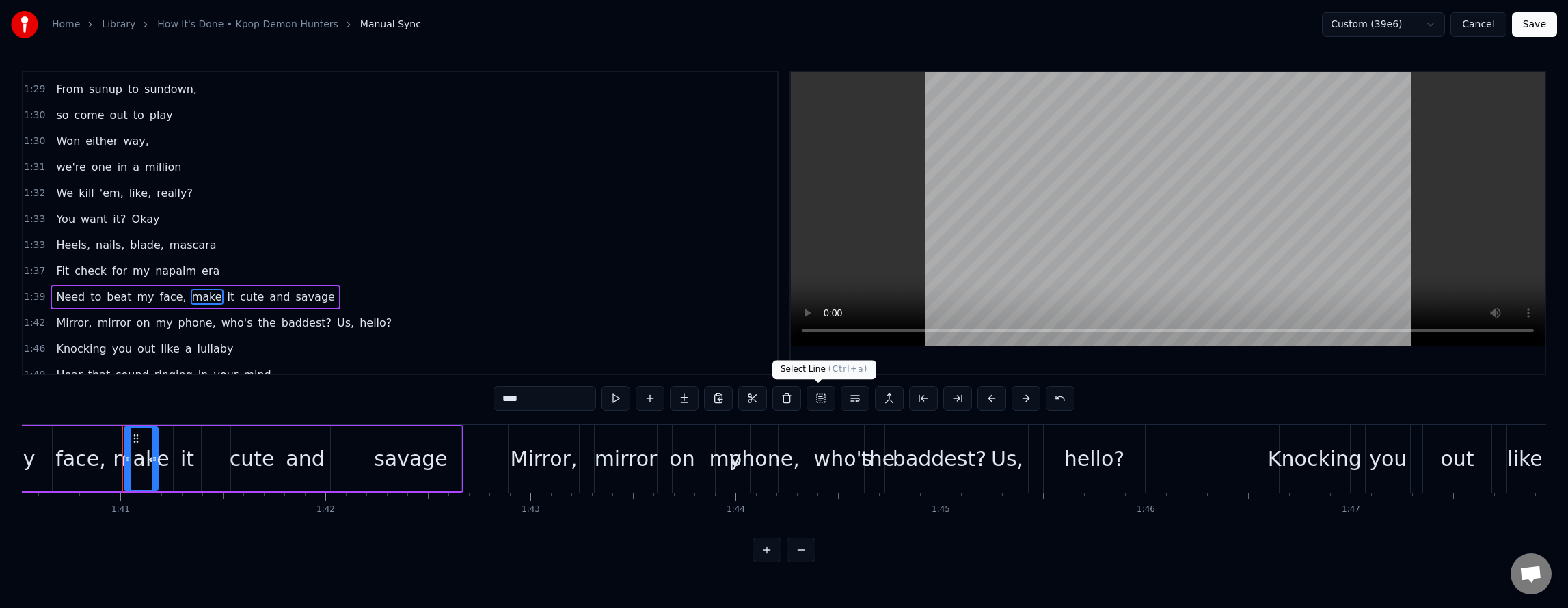
scroll to position [0, 20645]
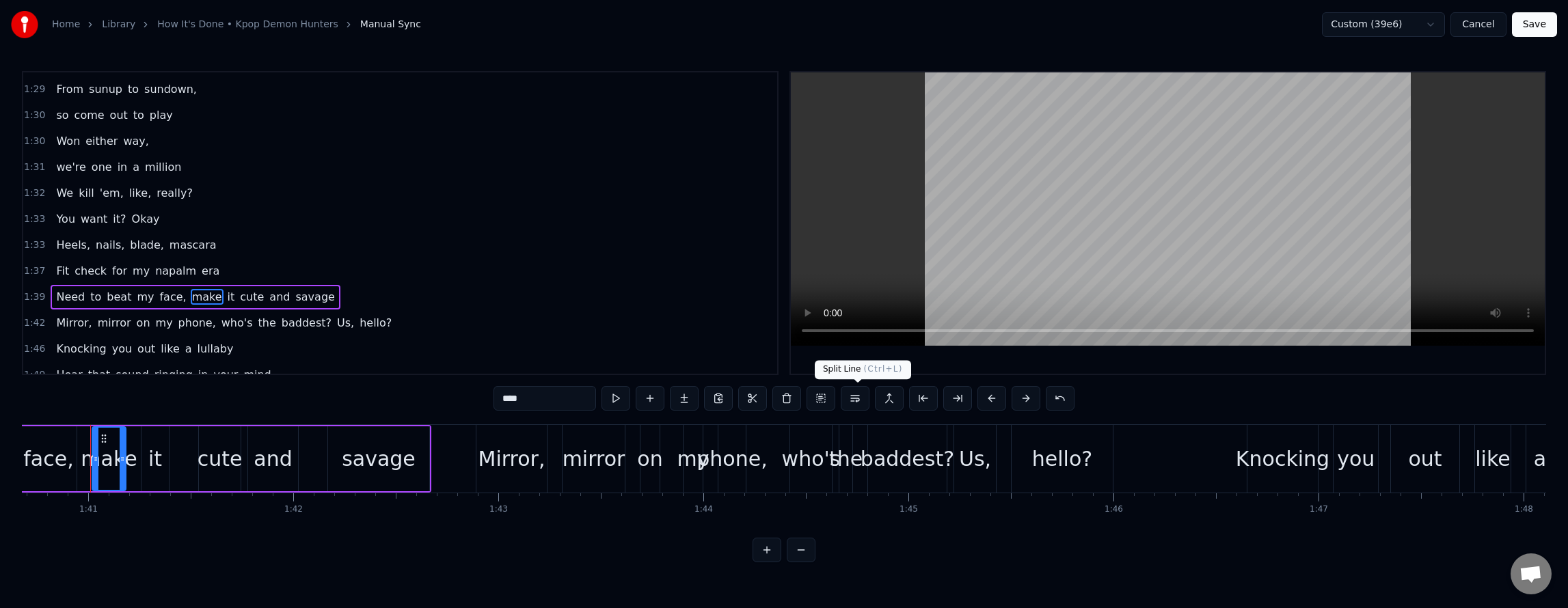
click at [853, 398] on button at bounding box center [854, 398] width 29 height 25
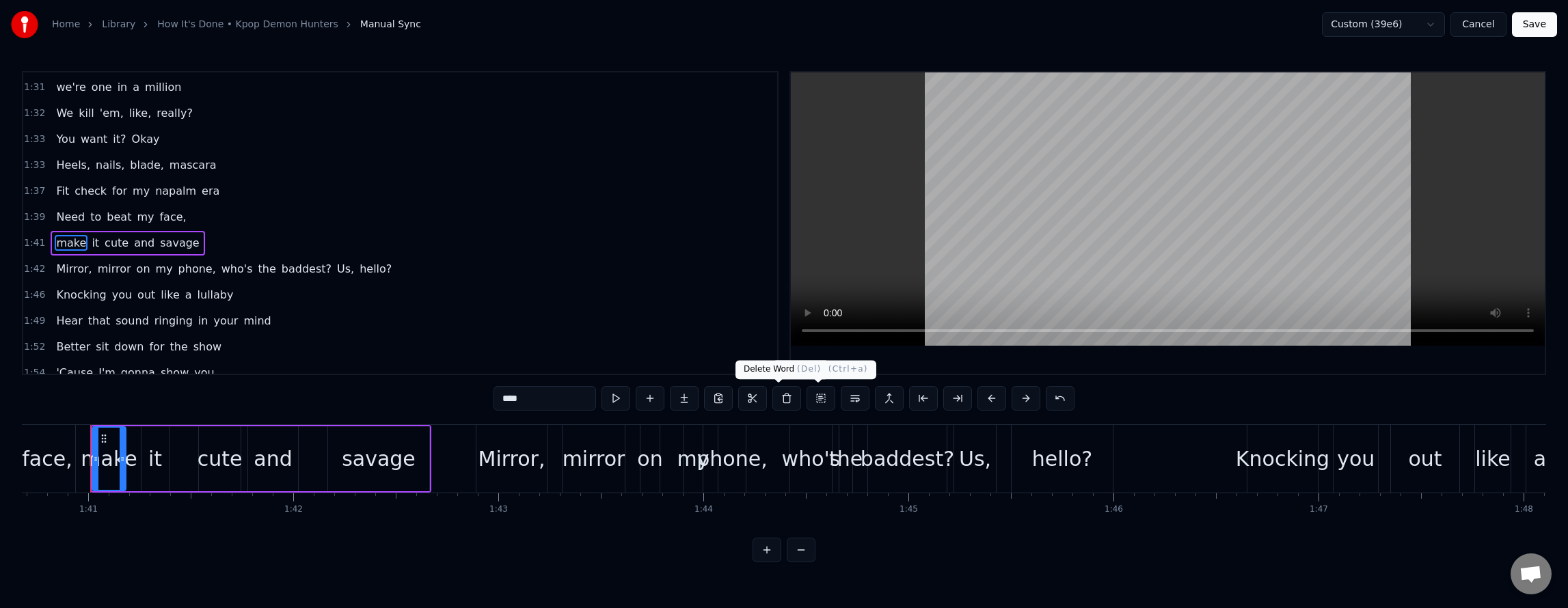
scroll to position [1212, 0]
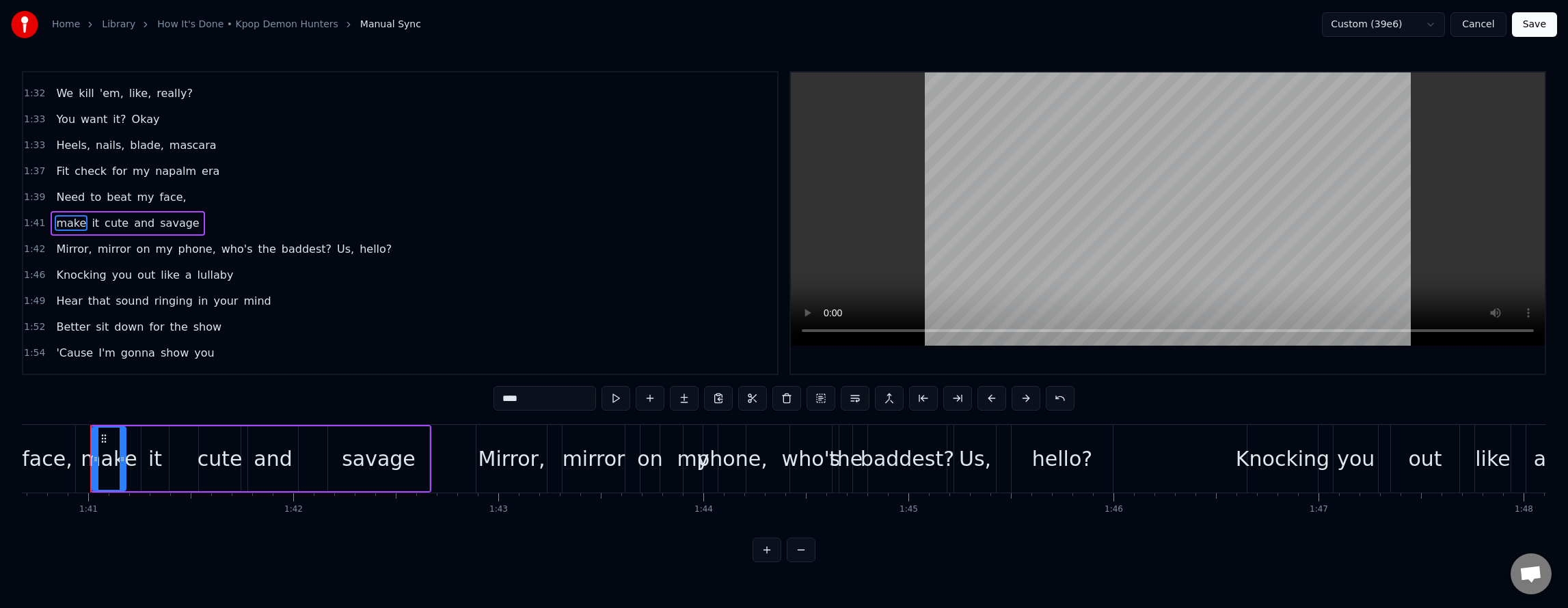
click at [220, 254] on span "who's" at bounding box center [237, 249] width 34 height 16
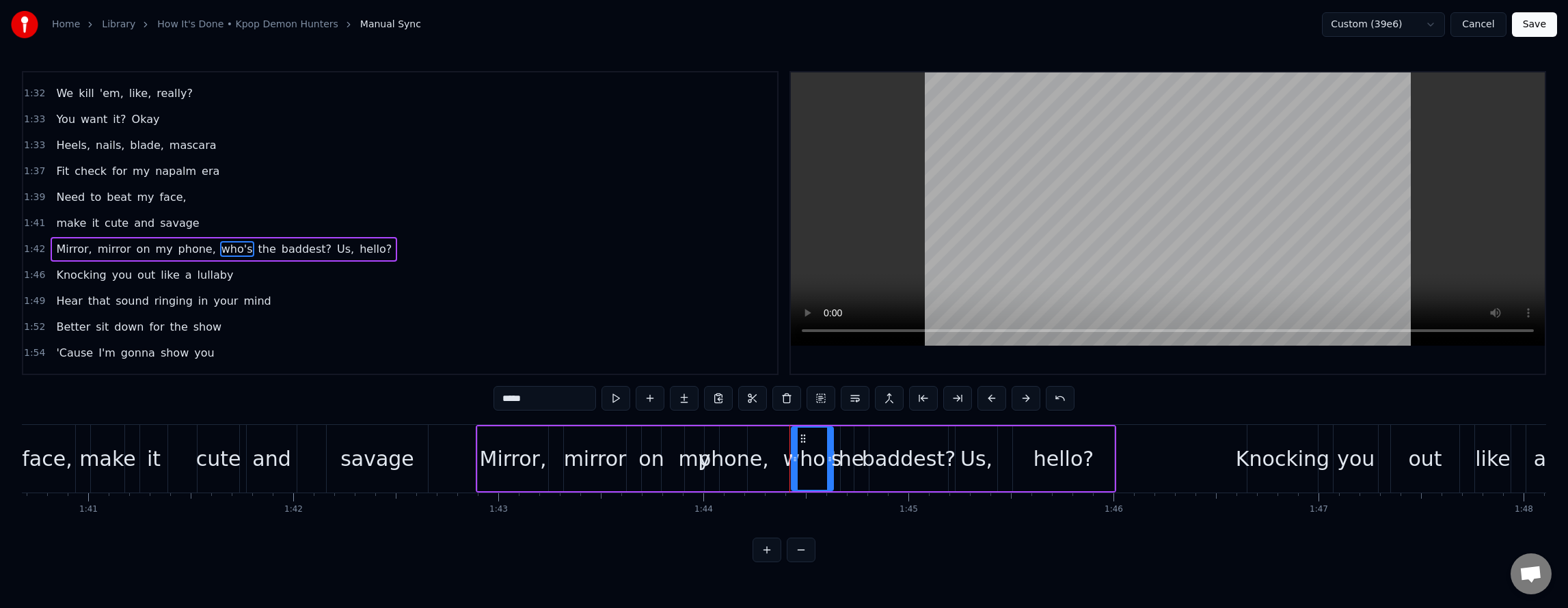
scroll to position [1239, 0]
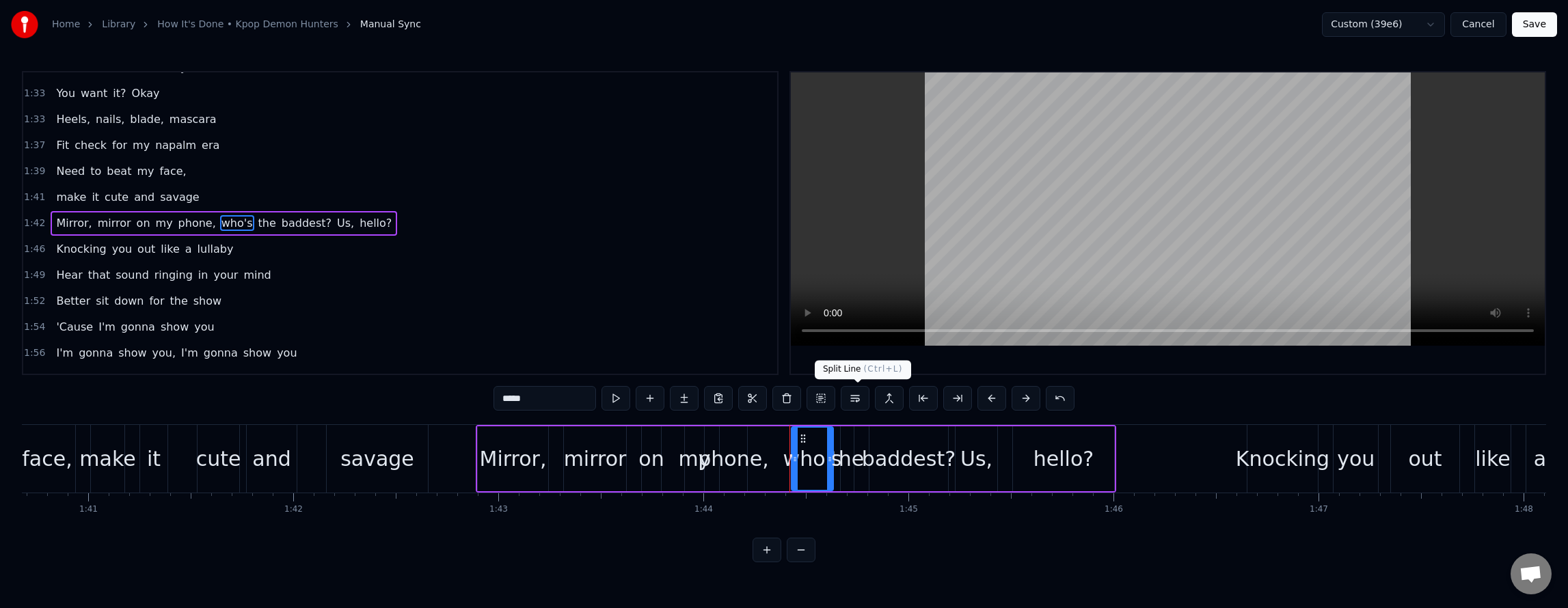
drag, startPoint x: 851, startPoint y: 399, endPoint x: 790, endPoint y: 396, distance: 61.1
click at [851, 400] on button at bounding box center [854, 398] width 29 height 25
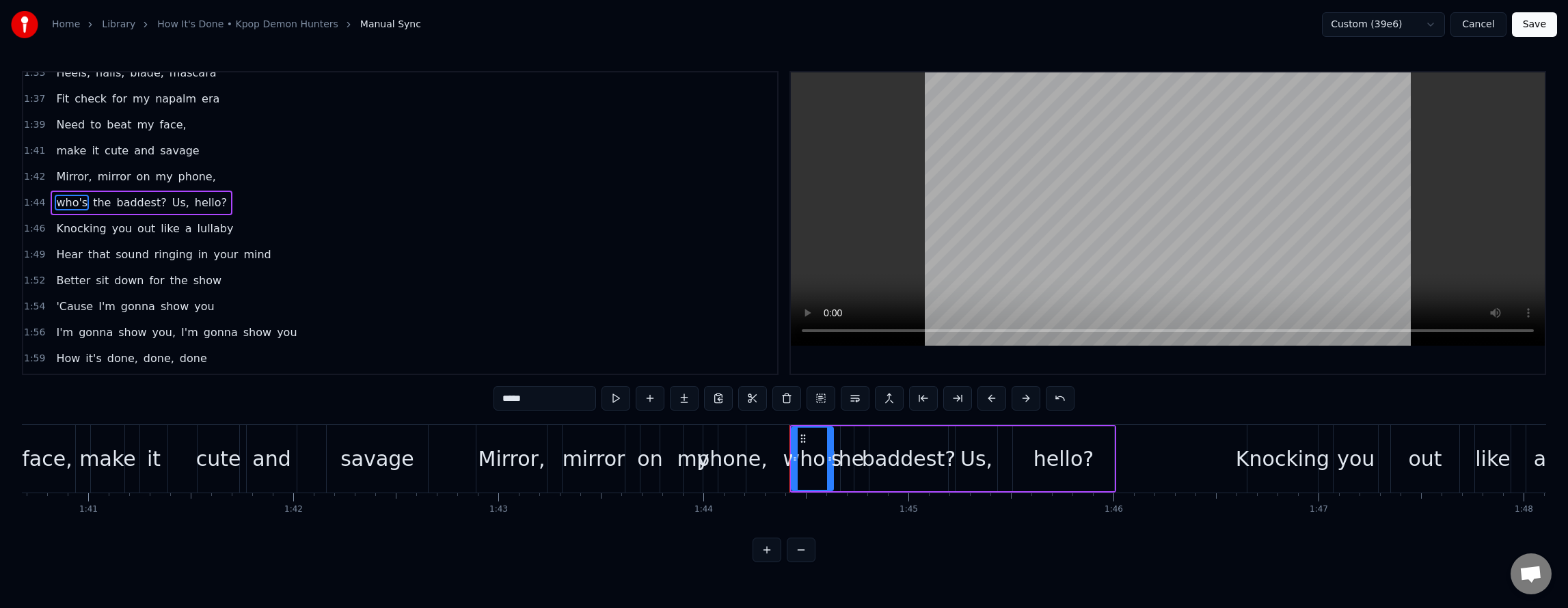
scroll to position [1332, 0]
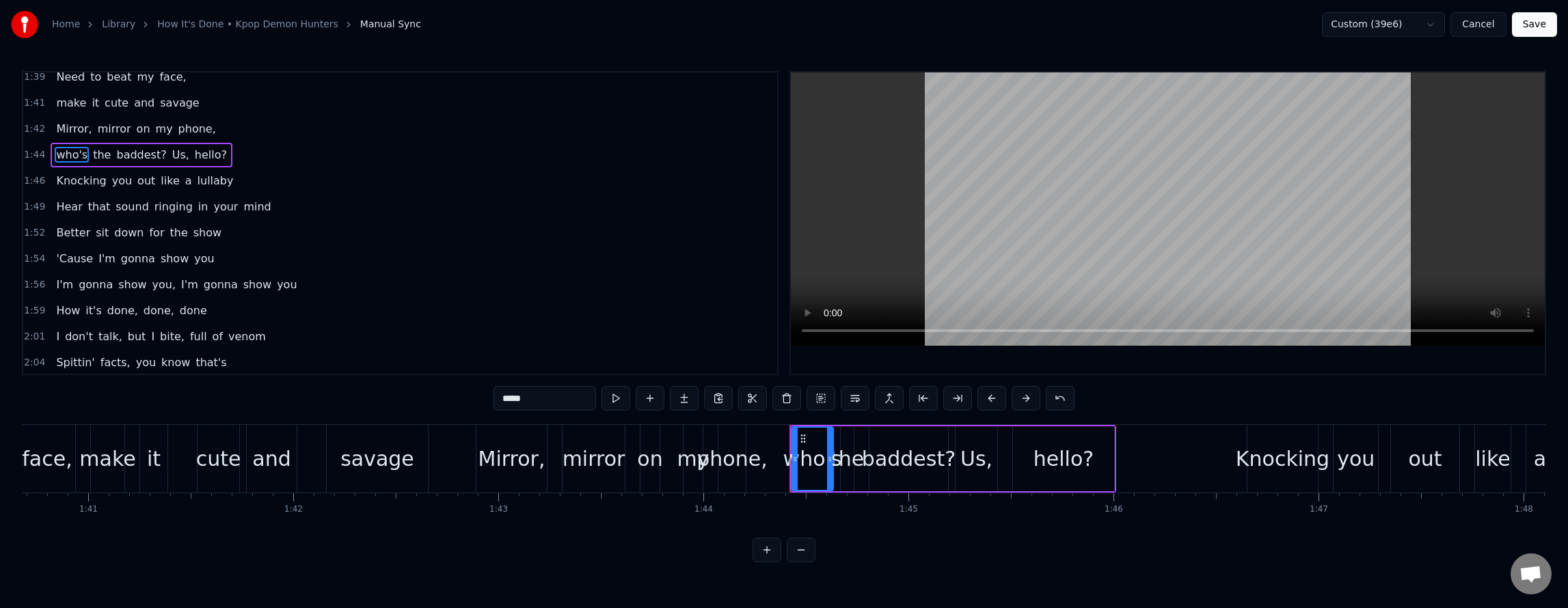
drag, startPoint x: 170, startPoint y: 287, endPoint x: 194, endPoint y: 290, distance: 24.2
click at [180, 289] on span "I'm" at bounding box center [189, 285] width 20 height 16
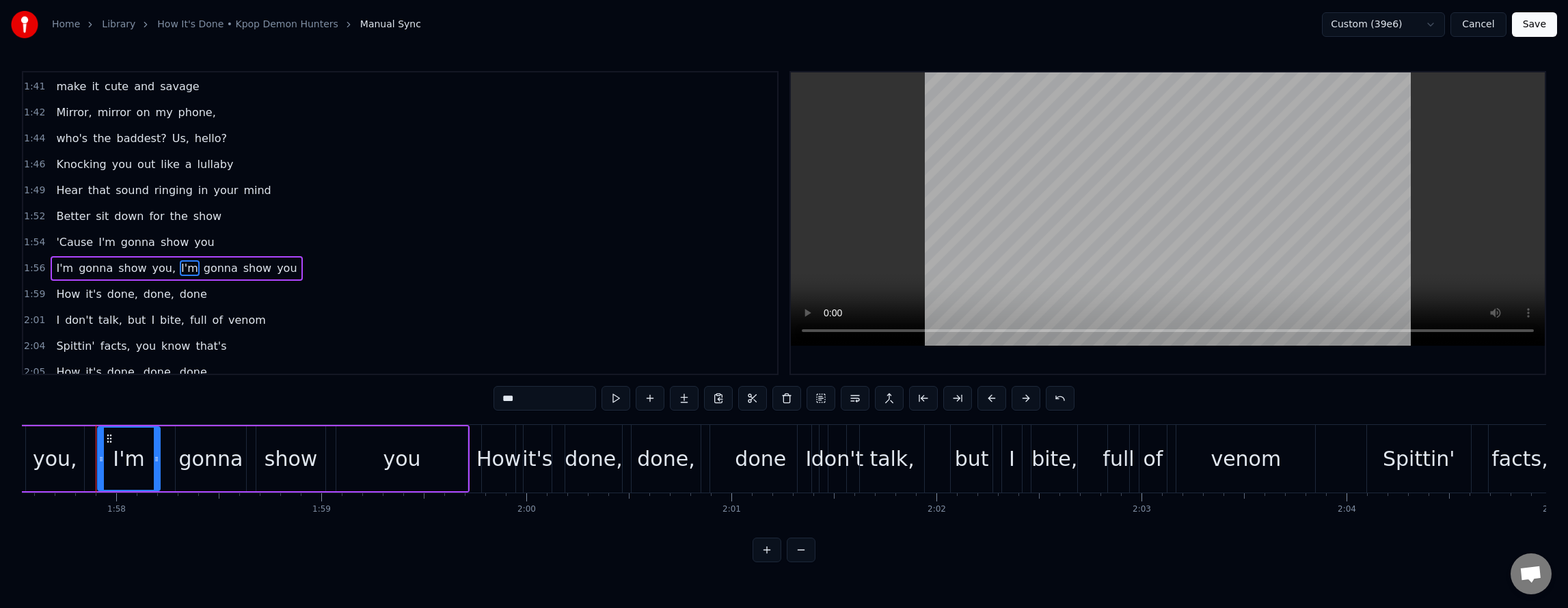
scroll to position [0, 24108]
click at [854, 395] on button at bounding box center [854, 398] width 29 height 25
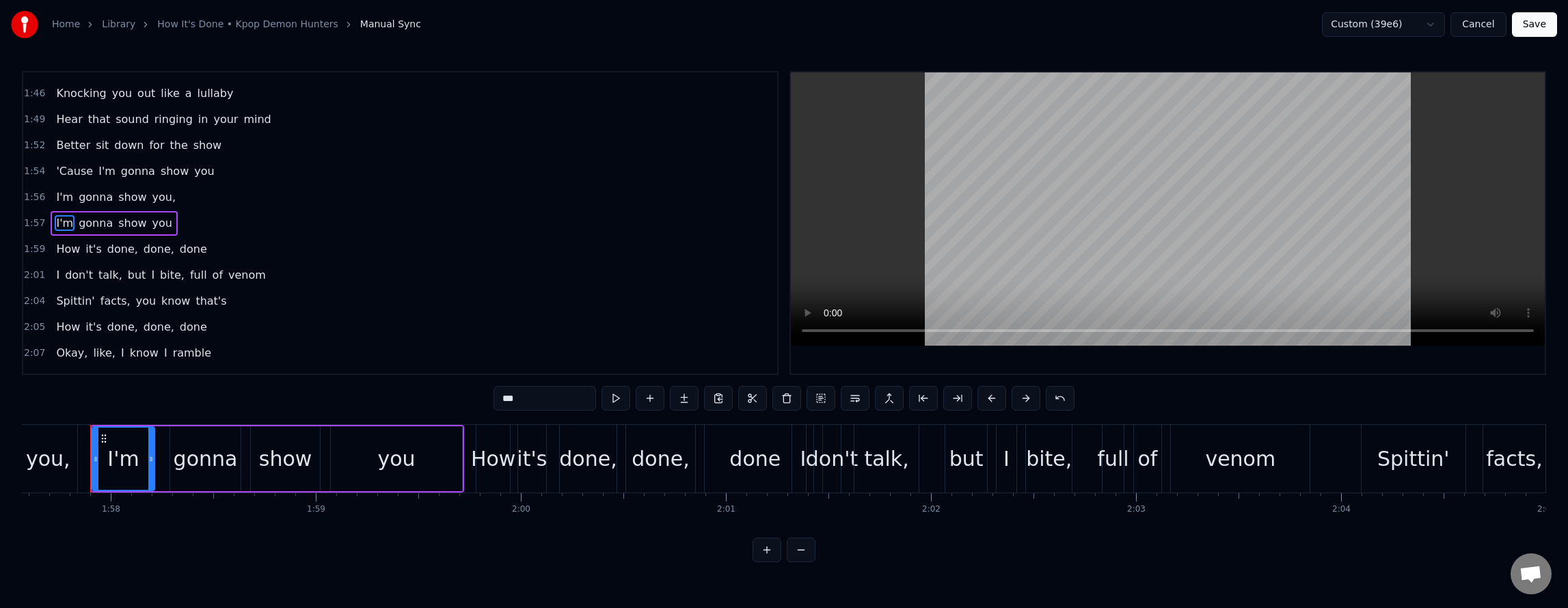
scroll to position [1489, 0]
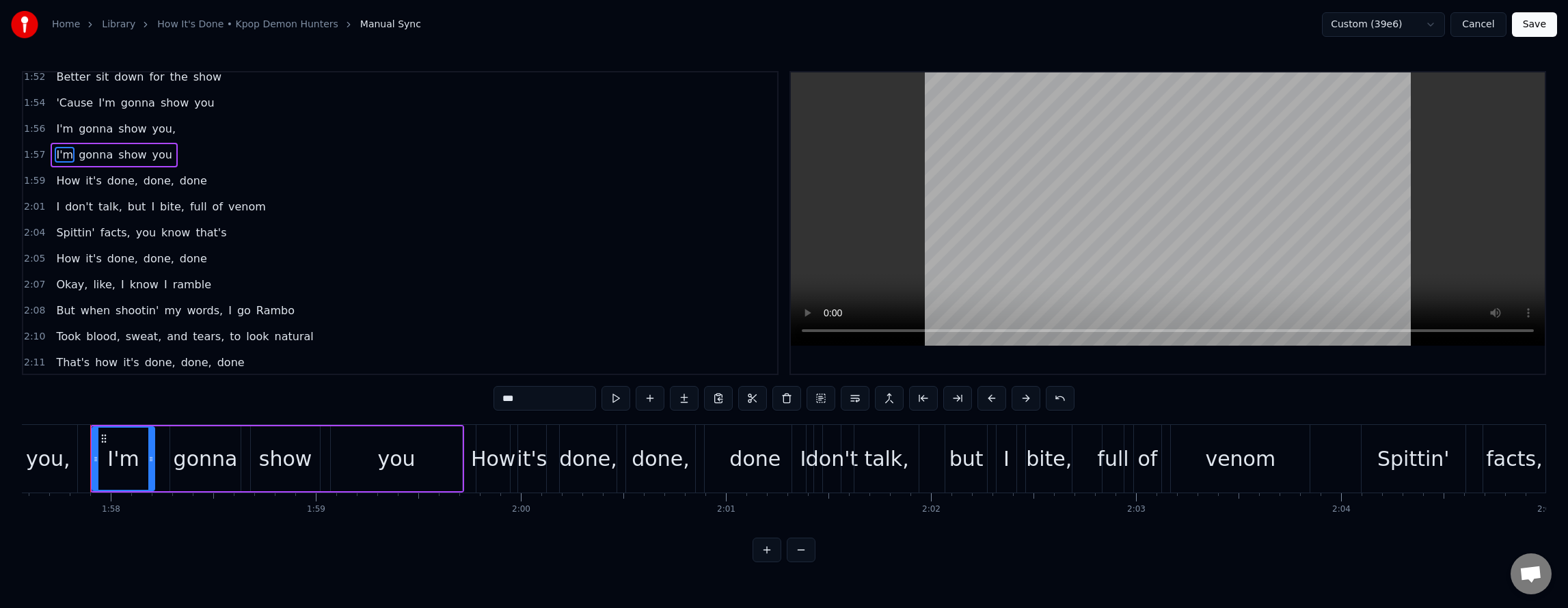
click at [124, 309] on span "shootin'" at bounding box center [137, 310] width 45 height 16
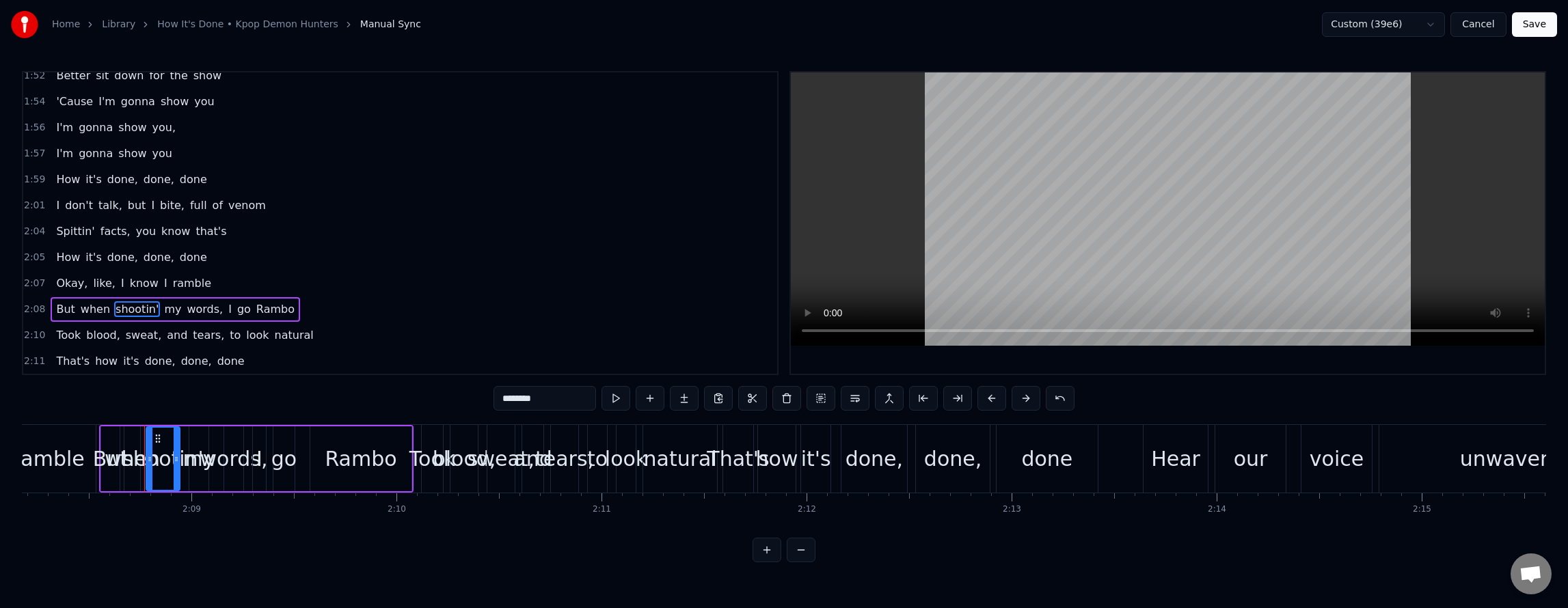
scroll to position [0, 26338]
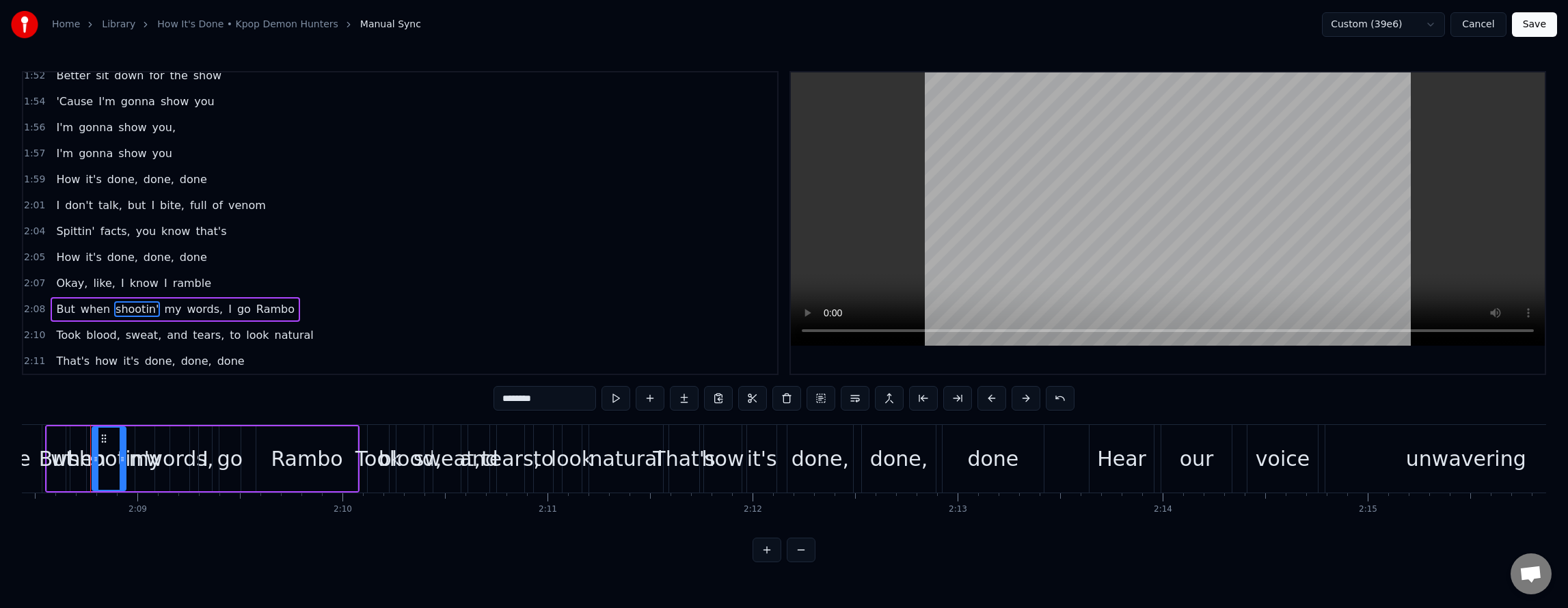
click at [169, 335] on span "and" at bounding box center [177, 335] width 24 height 16
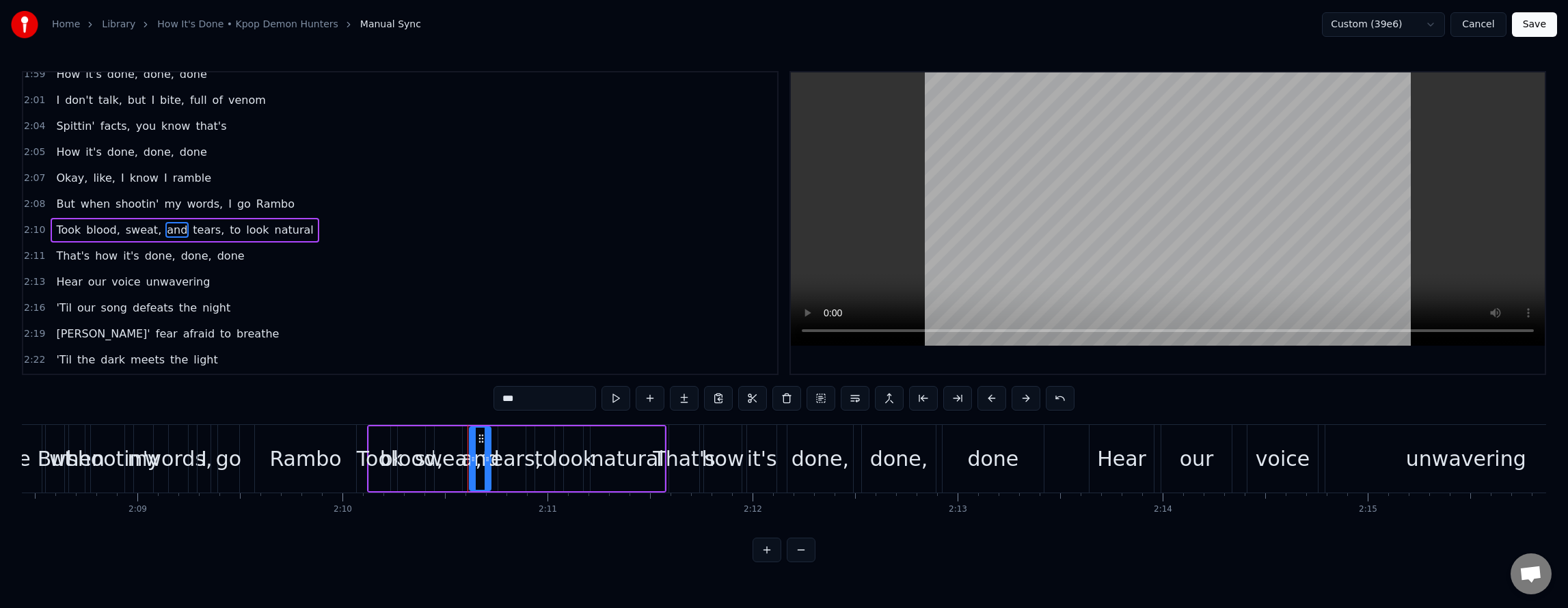
scroll to position [1602, 0]
click at [229, 222] on span "to" at bounding box center [236, 223] width 14 height 16
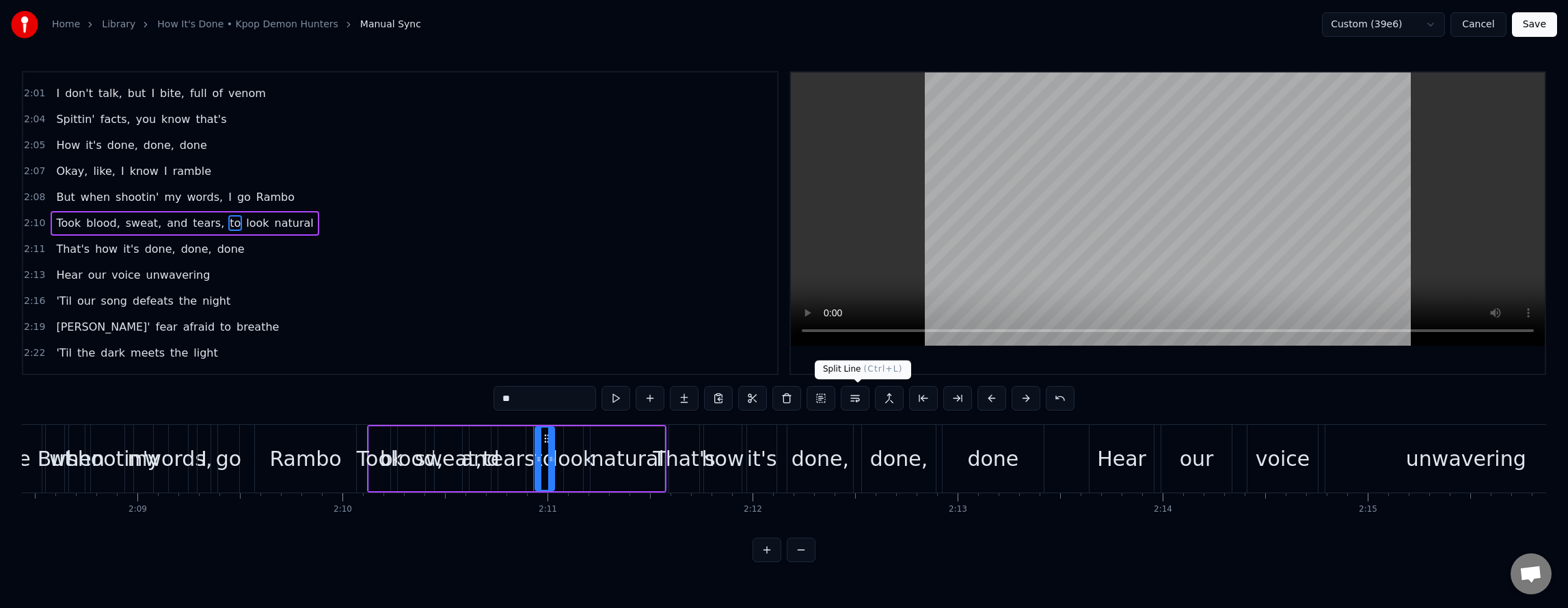
click at [855, 400] on button at bounding box center [854, 398] width 29 height 25
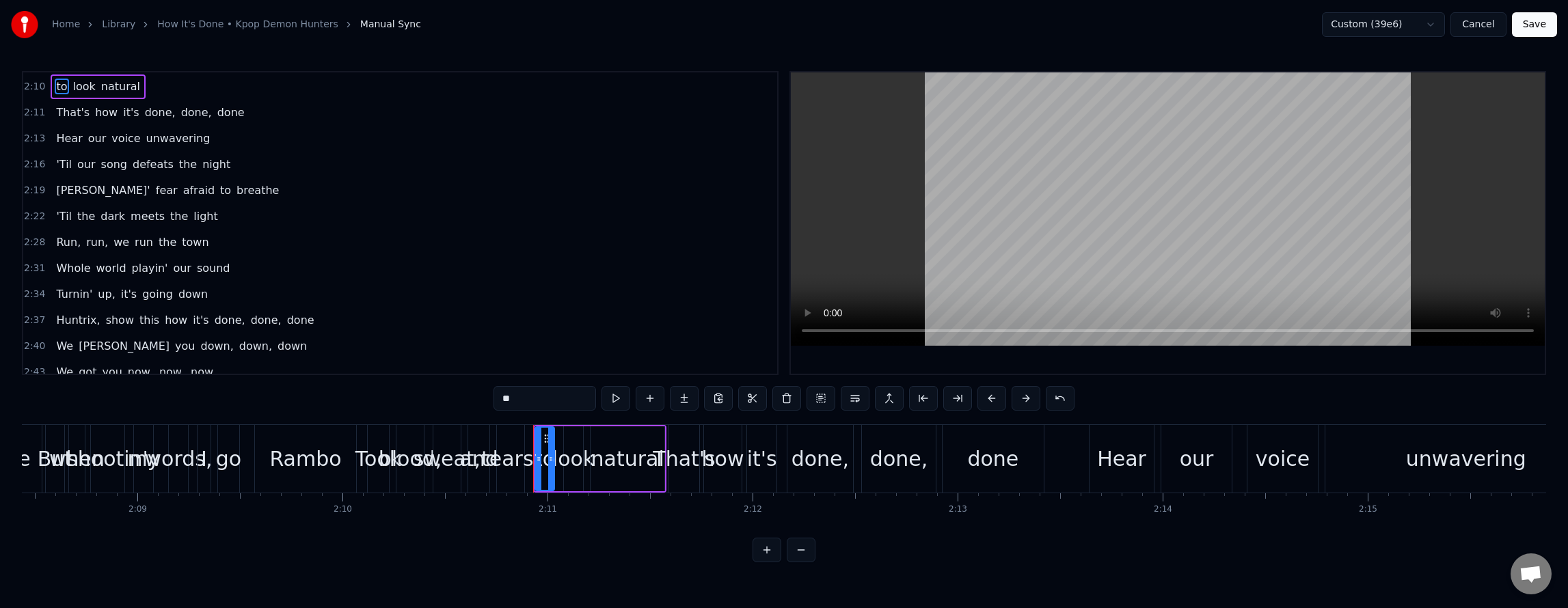
scroll to position [1828, 0]
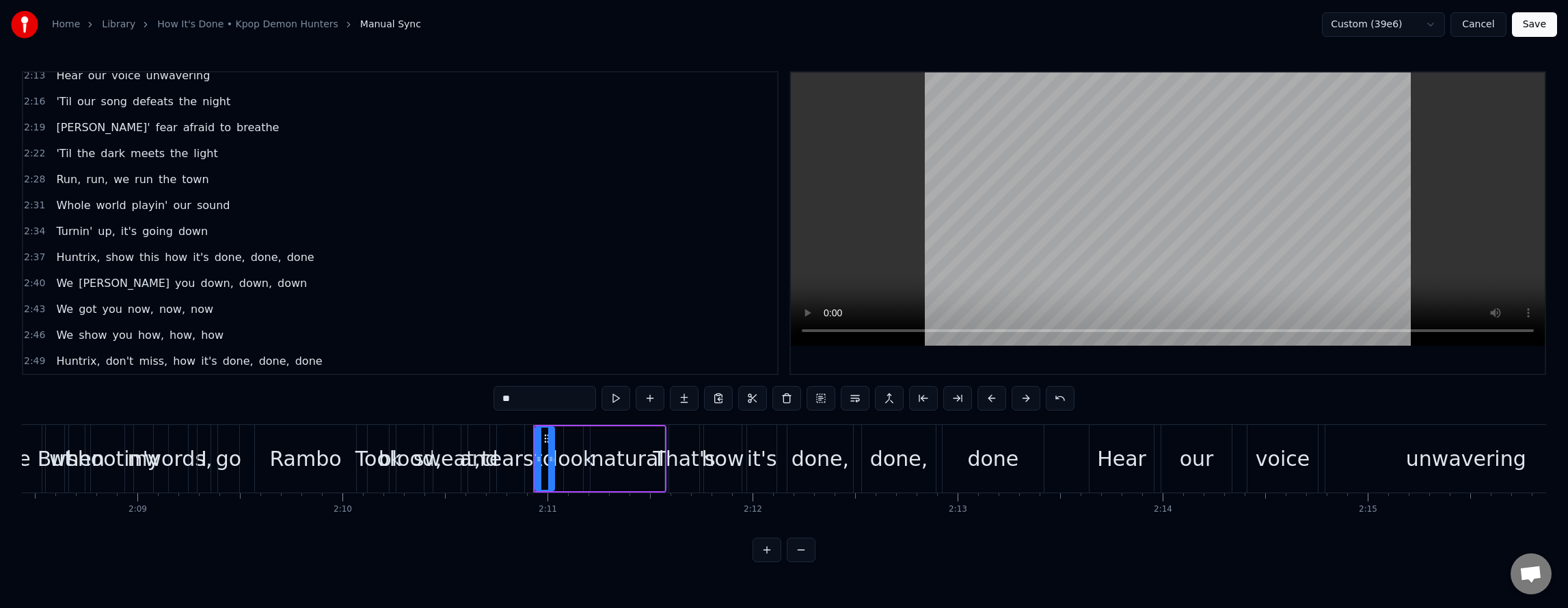
click at [166, 260] on span "how" at bounding box center [176, 257] width 26 height 16
type input "***"
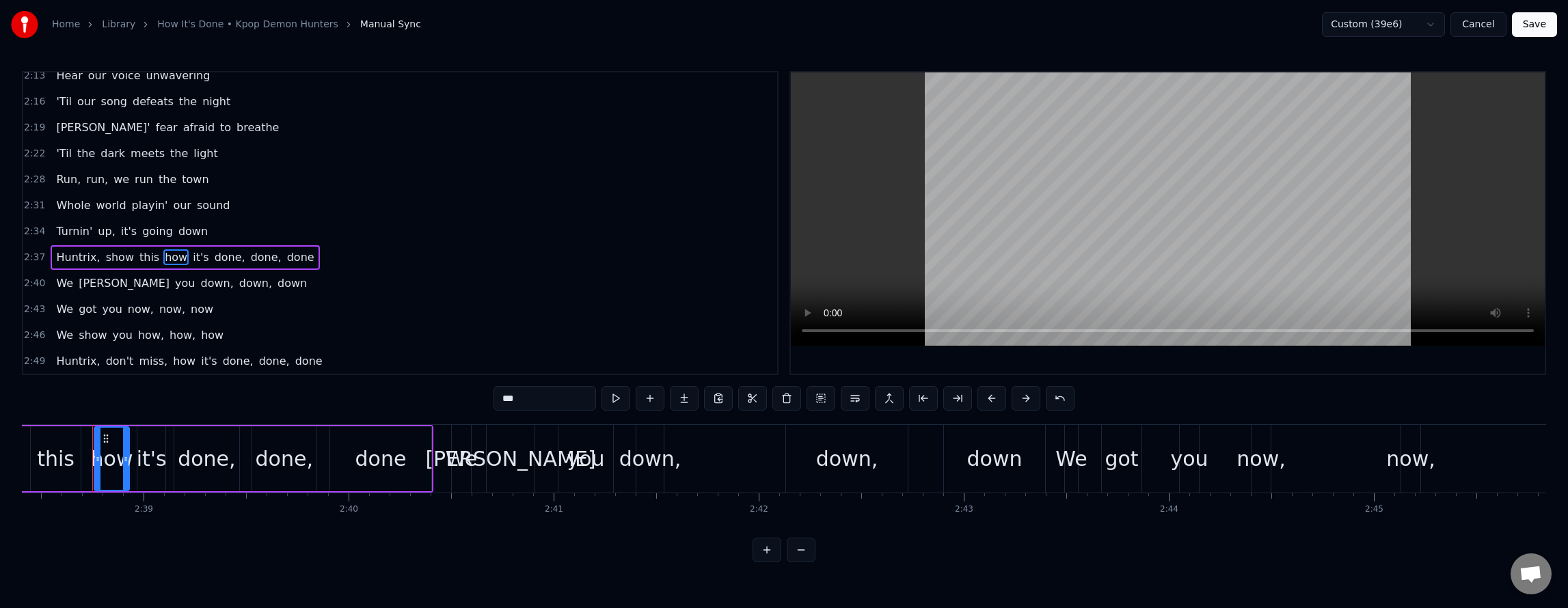
scroll to position [0, 32485]
click at [851, 403] on button at bounding box center [854, 398] width 29 height 25
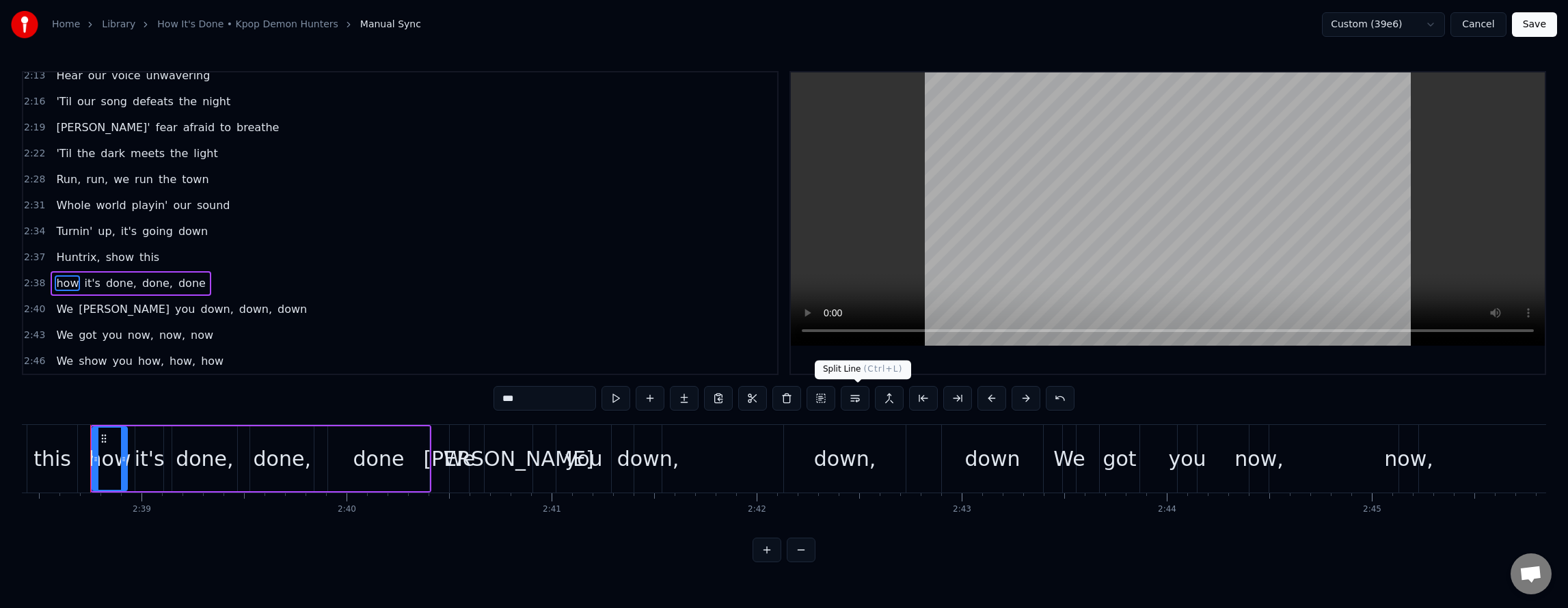
scroll to position [1854, 0]
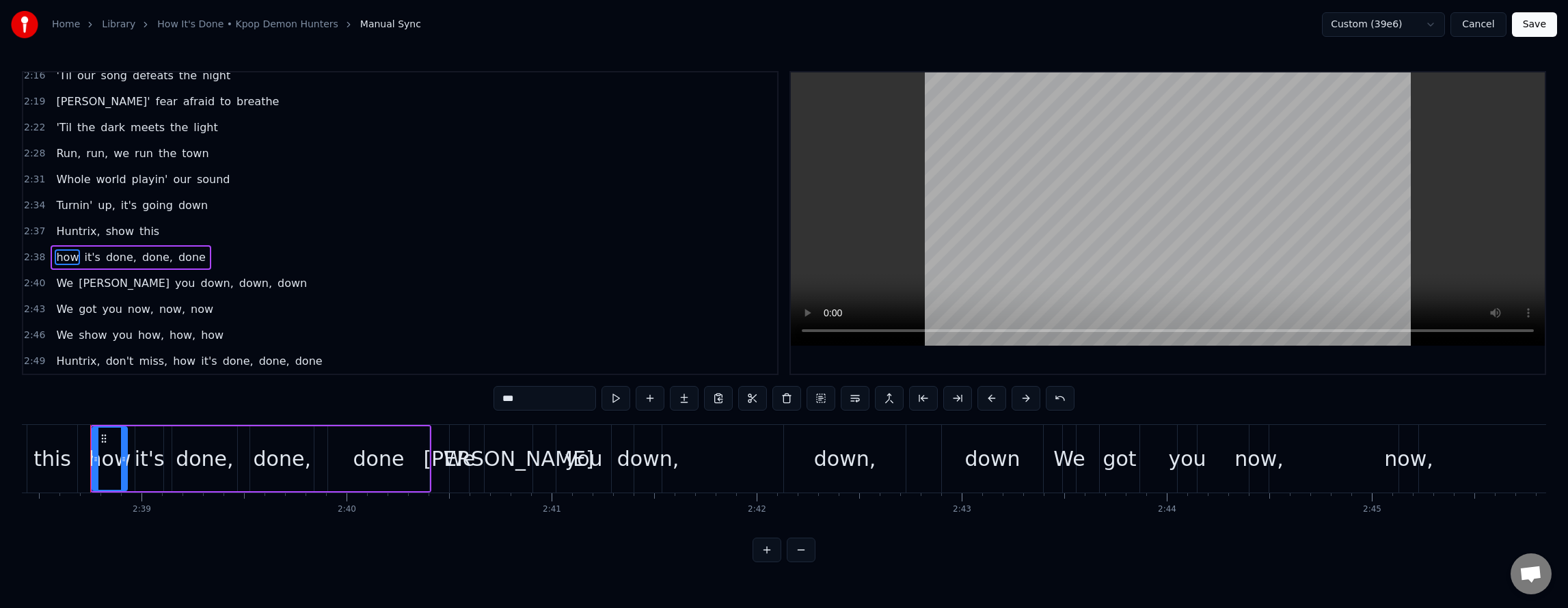
drag, startPoint x: 168, startPoint y: 360, endPoint x: 195, endPoint y: 367, distance: 27.9
click at [171, 361] on span "how" at bounding box center [184, 362] width 26 height 16
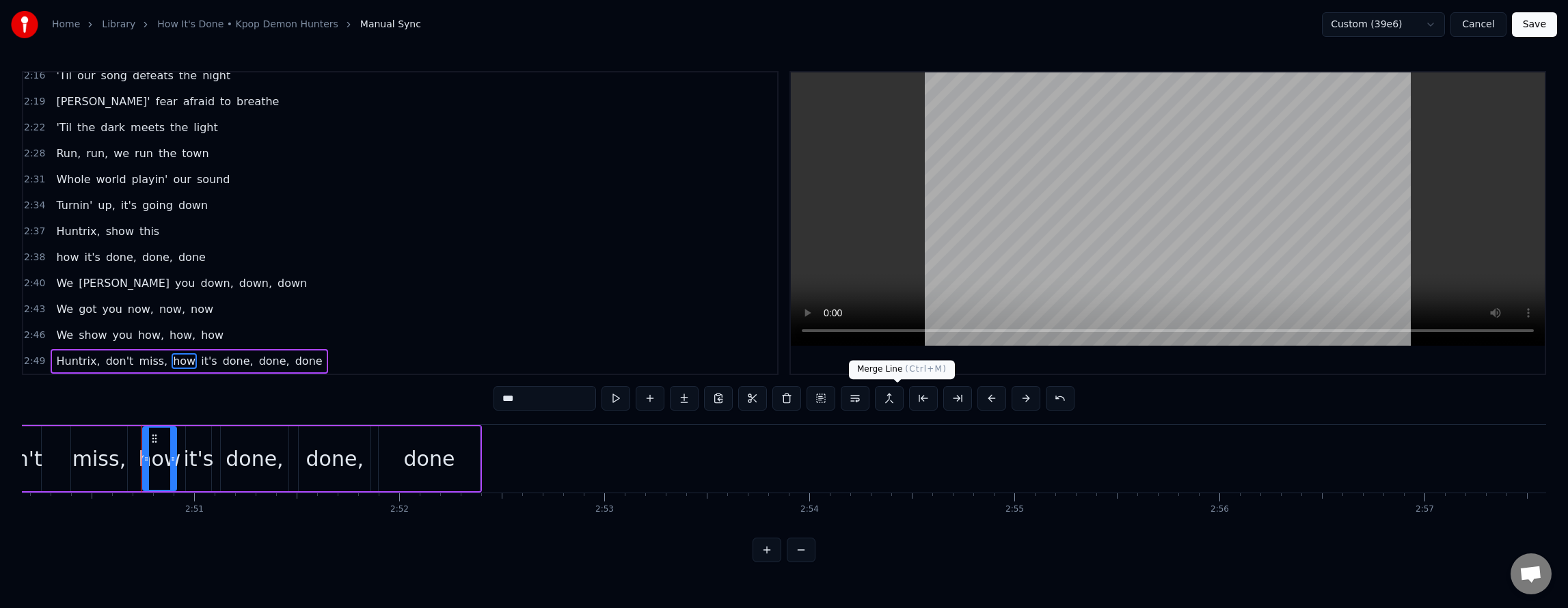
scroll to position [0, 34944]
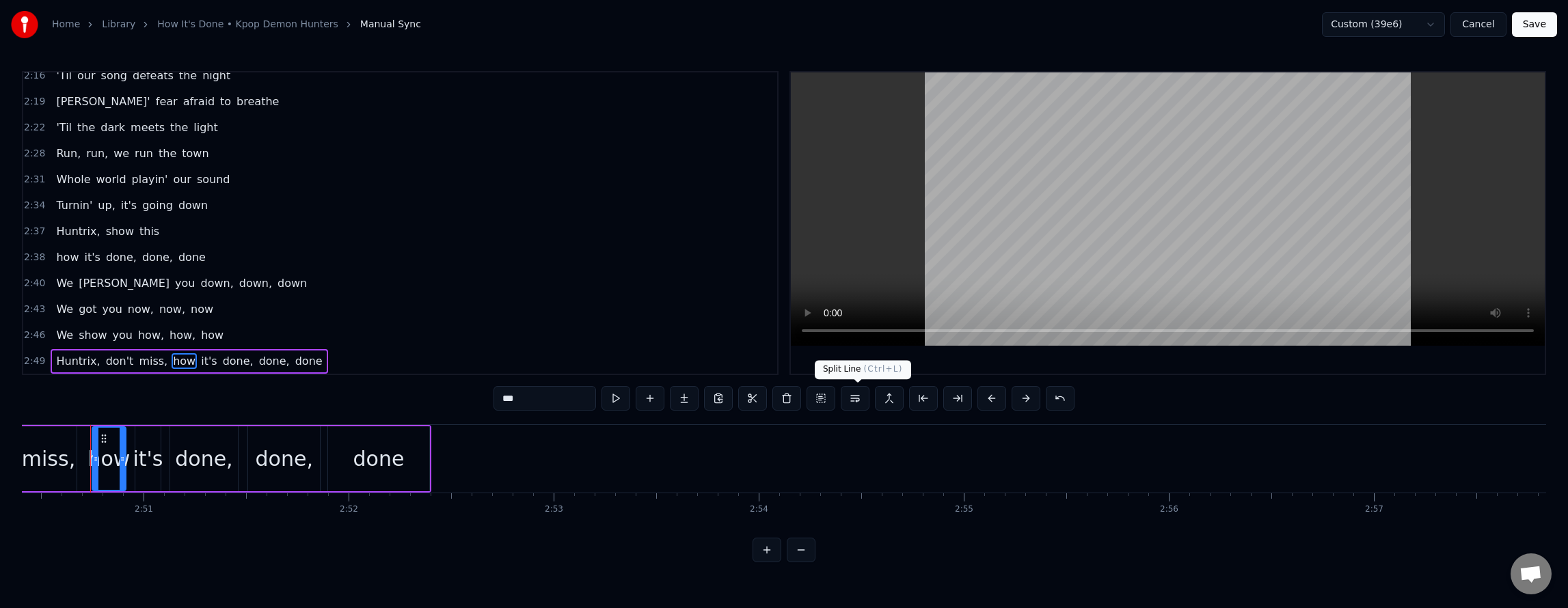
click at [857, 401] on button at bounding box center [854, 398] width 29 height 25
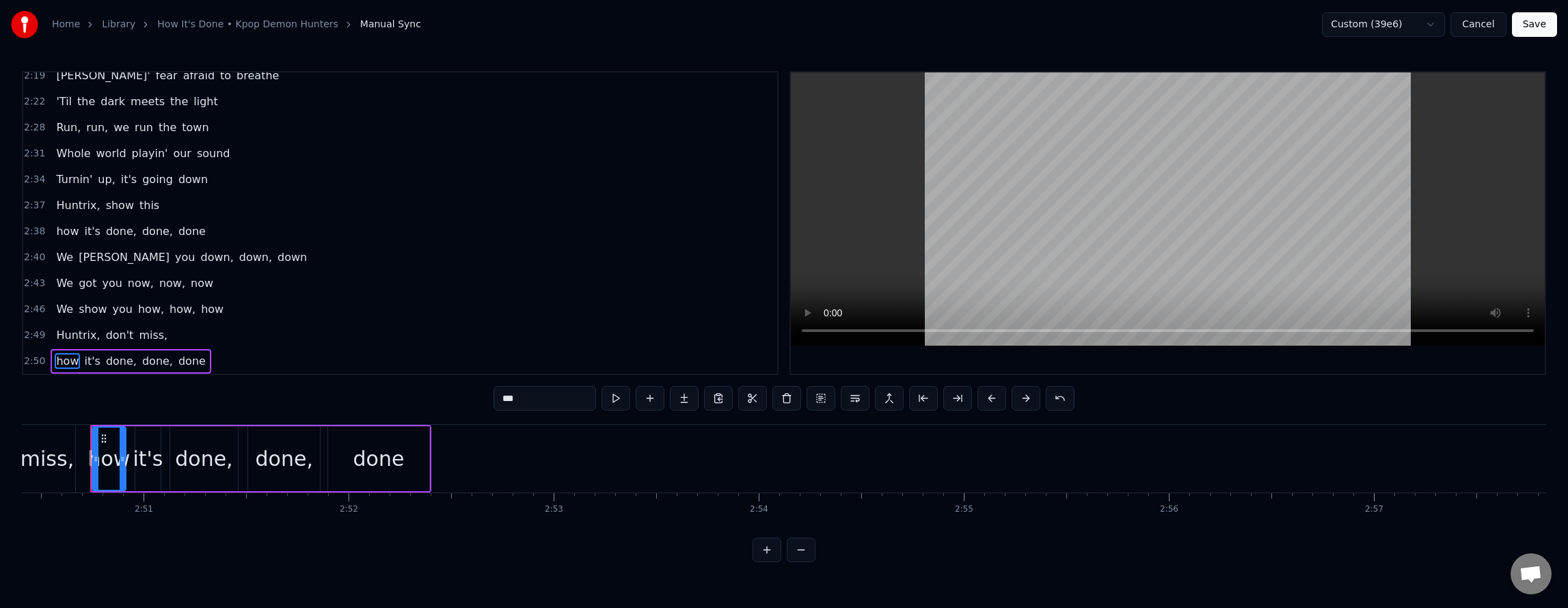
click at [1539, 28] on button "Save" at bounding box center [1534, 24] width 45 height 25
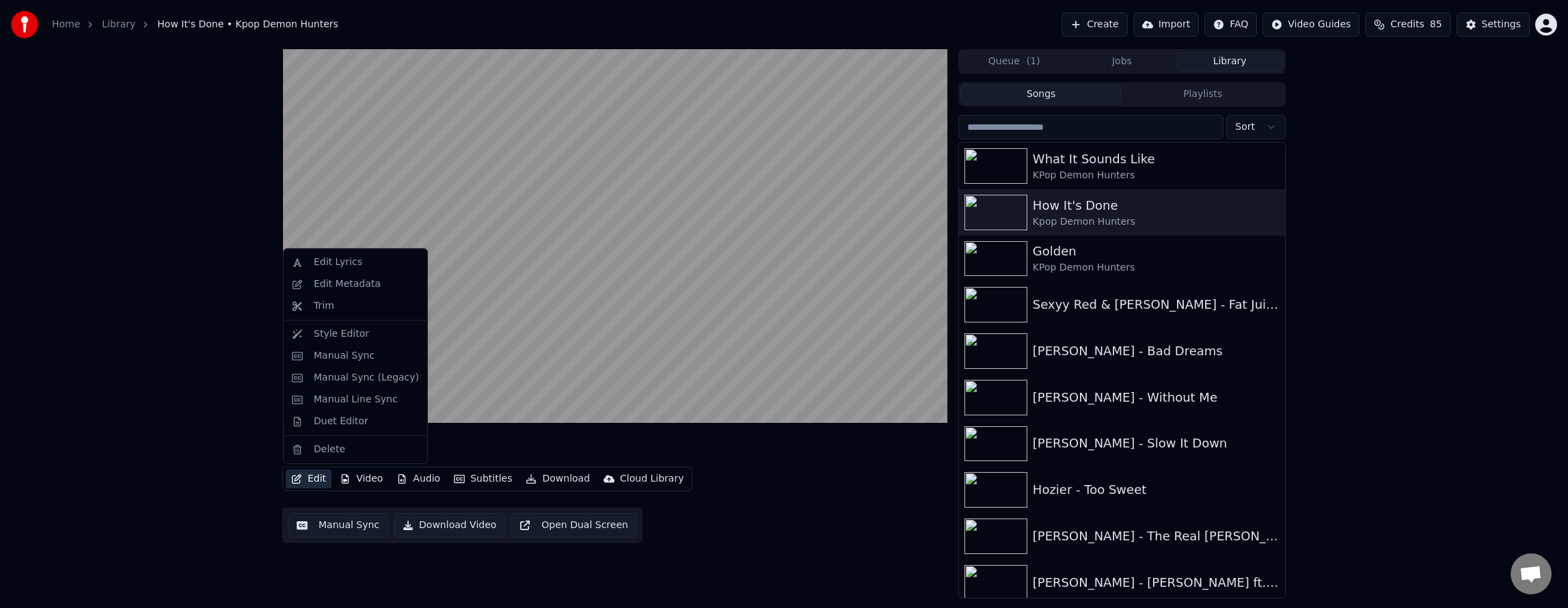
click at [318, 470] on button "Edit" at bounding box center [308, 478] width 45 height 19
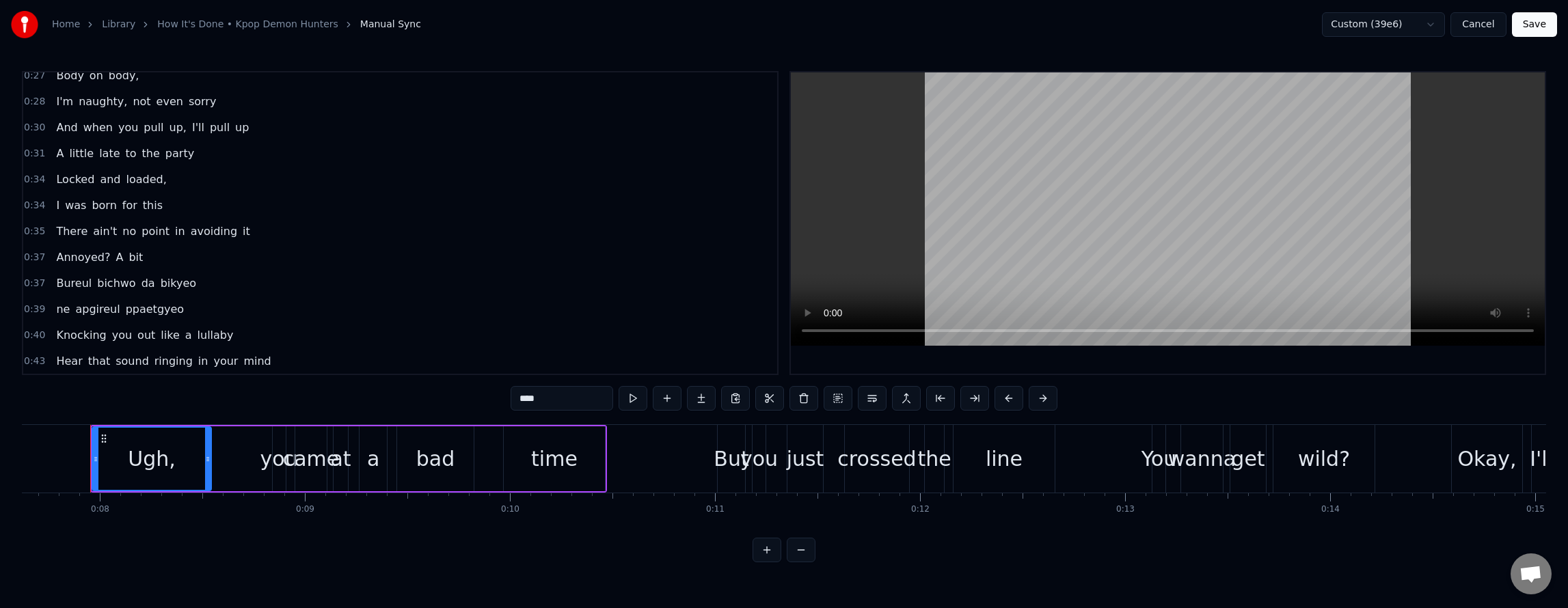
scroll to position [342, 0]
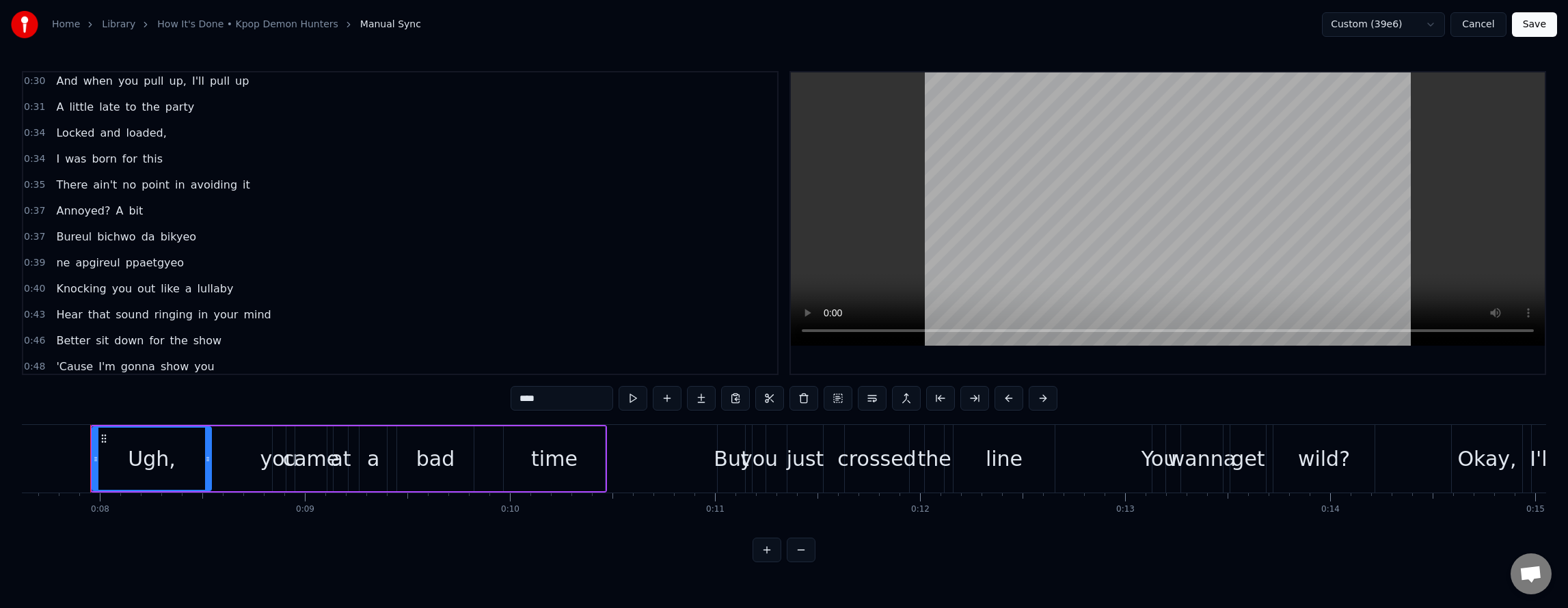
click at [106, 198] on div "0:37 Annoyed? A bit" at bounding box center [400, 211] width 754 height 26
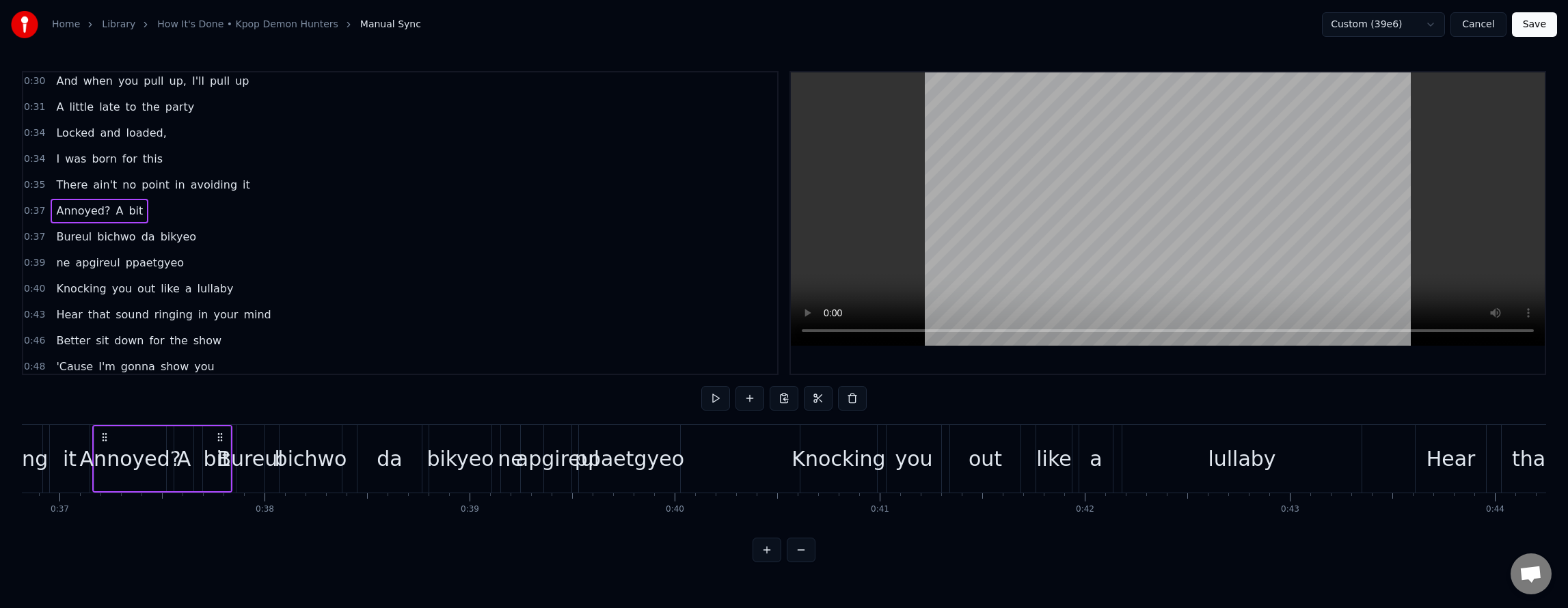
scroll to position [0, 7552]
click at [121, 172] on div "There ain't no point in avoiding it" at bounding box center [152, 184] width 204 height 25
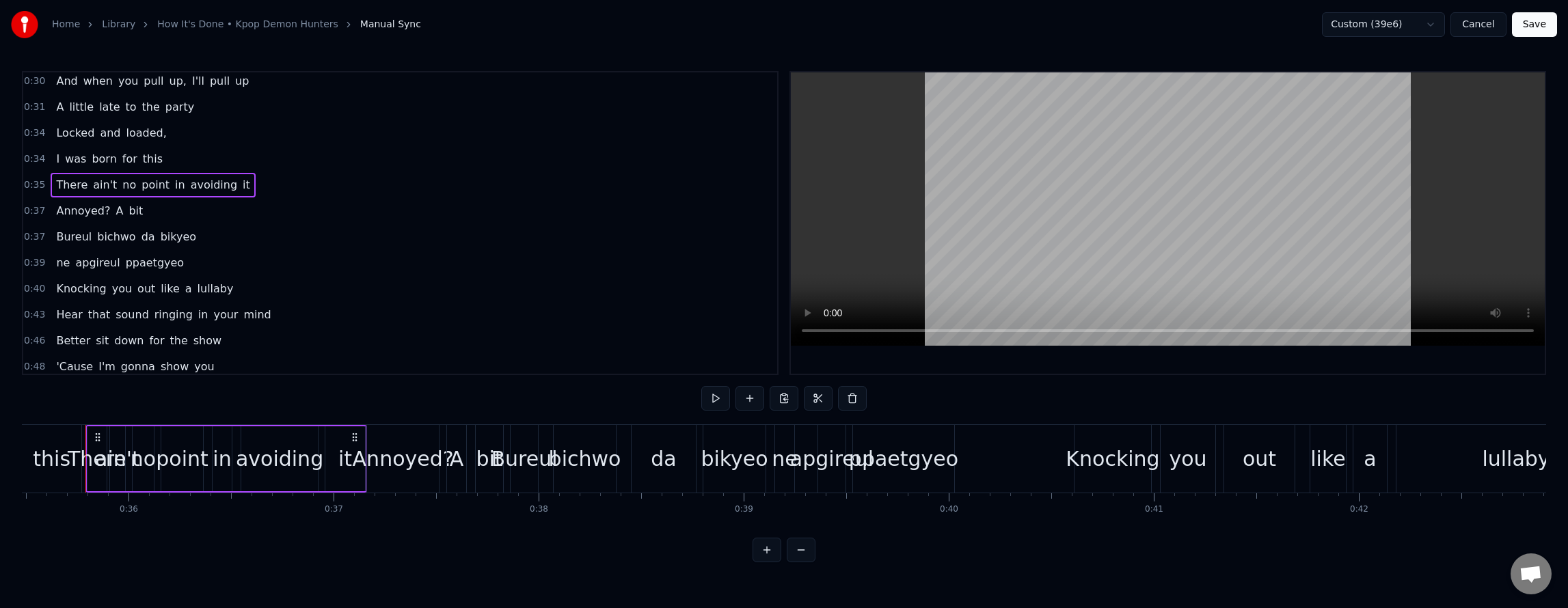
scroll to position [0, 7270]
click at [115, 202] on div "Annoyed? A bit" at bounding box center [99, 211] width 98 height 25
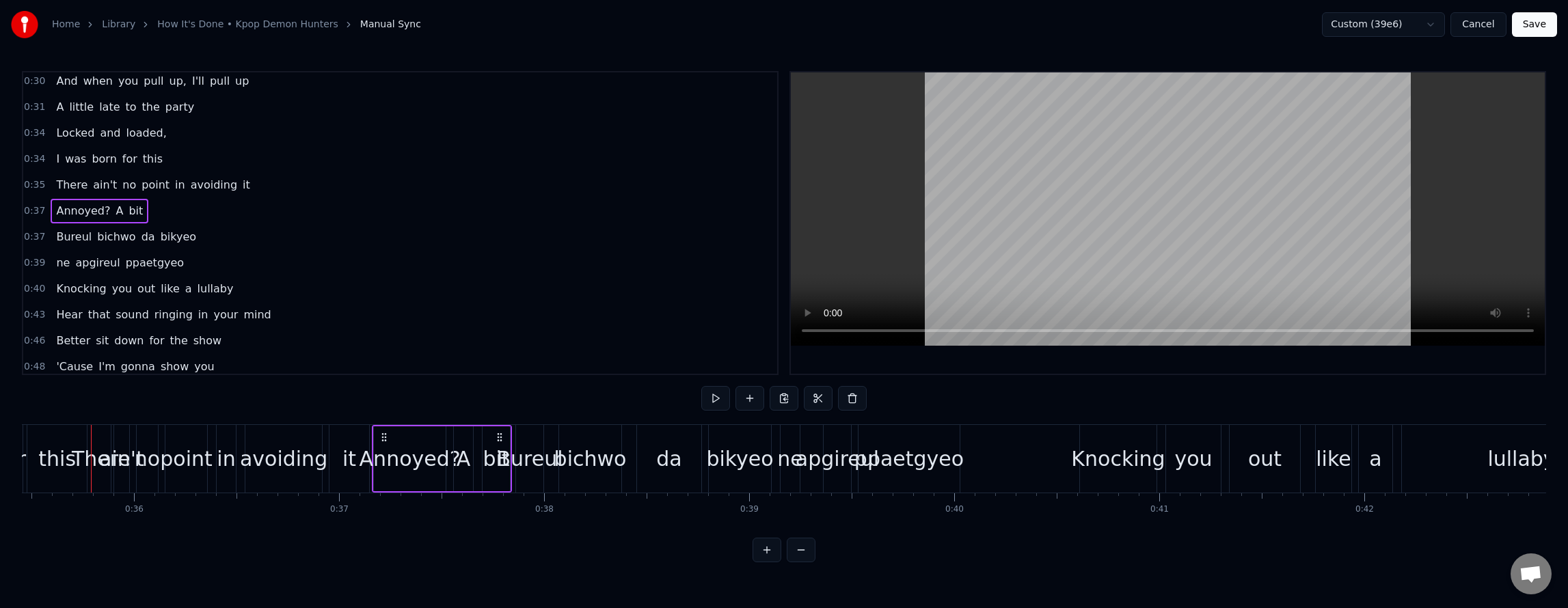
click at [148, 225] on div "Bureul bichwo da bikyeo" at bounding box center [125, 236] width 151 height 25
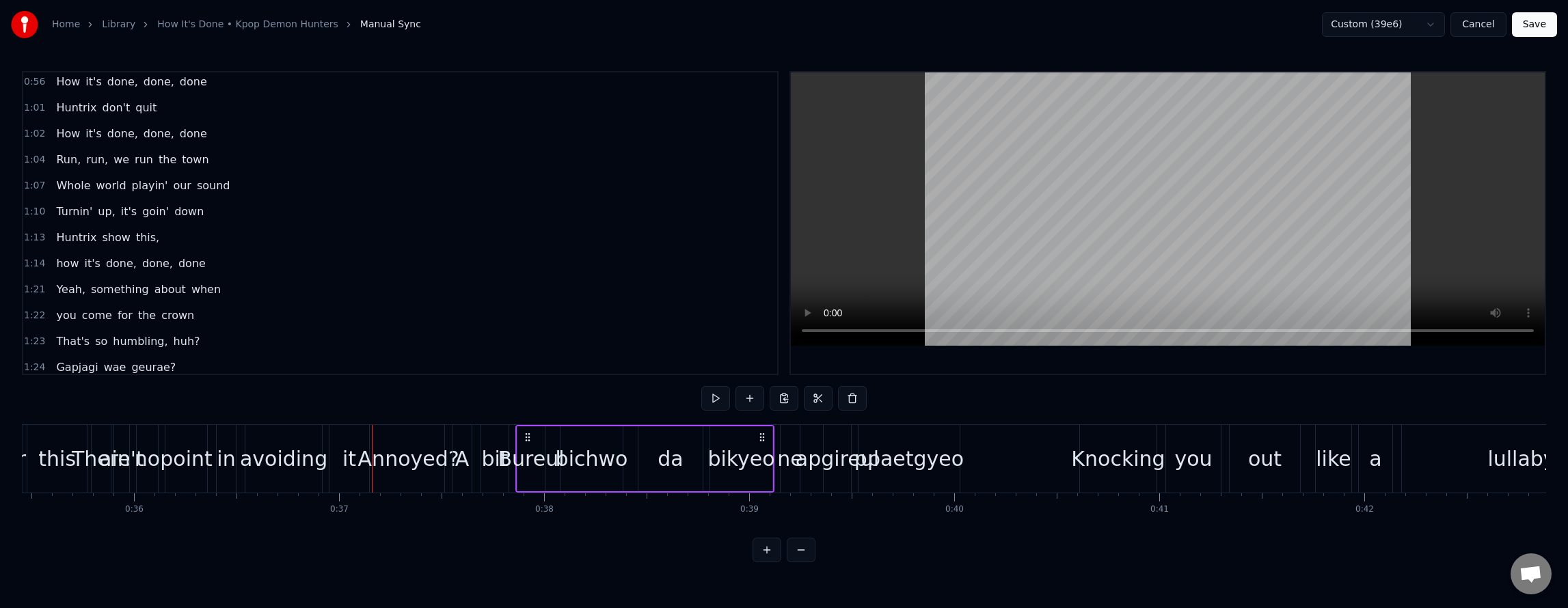
scroll to position [752, 0]
click at [168, 231] on div "Yeah, something about when" at bounding box center [138, 242] width 175 height 25
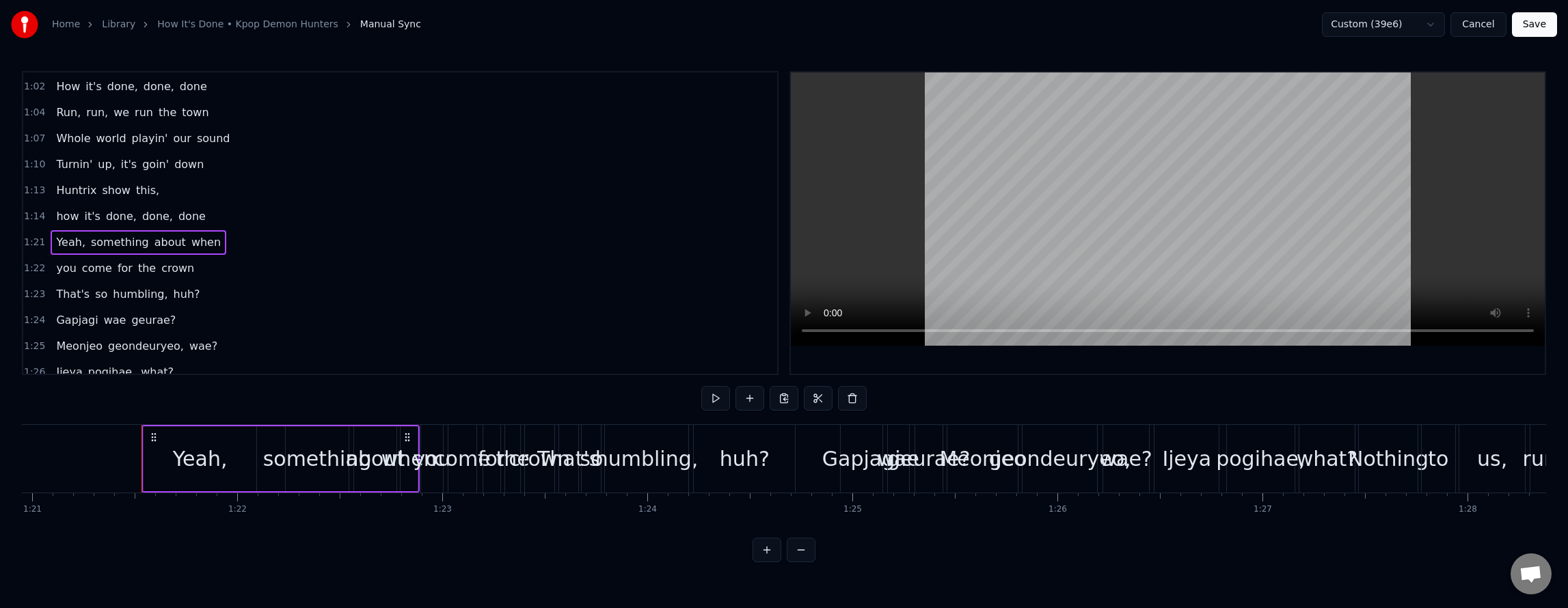
scroll to position [0, 16651]
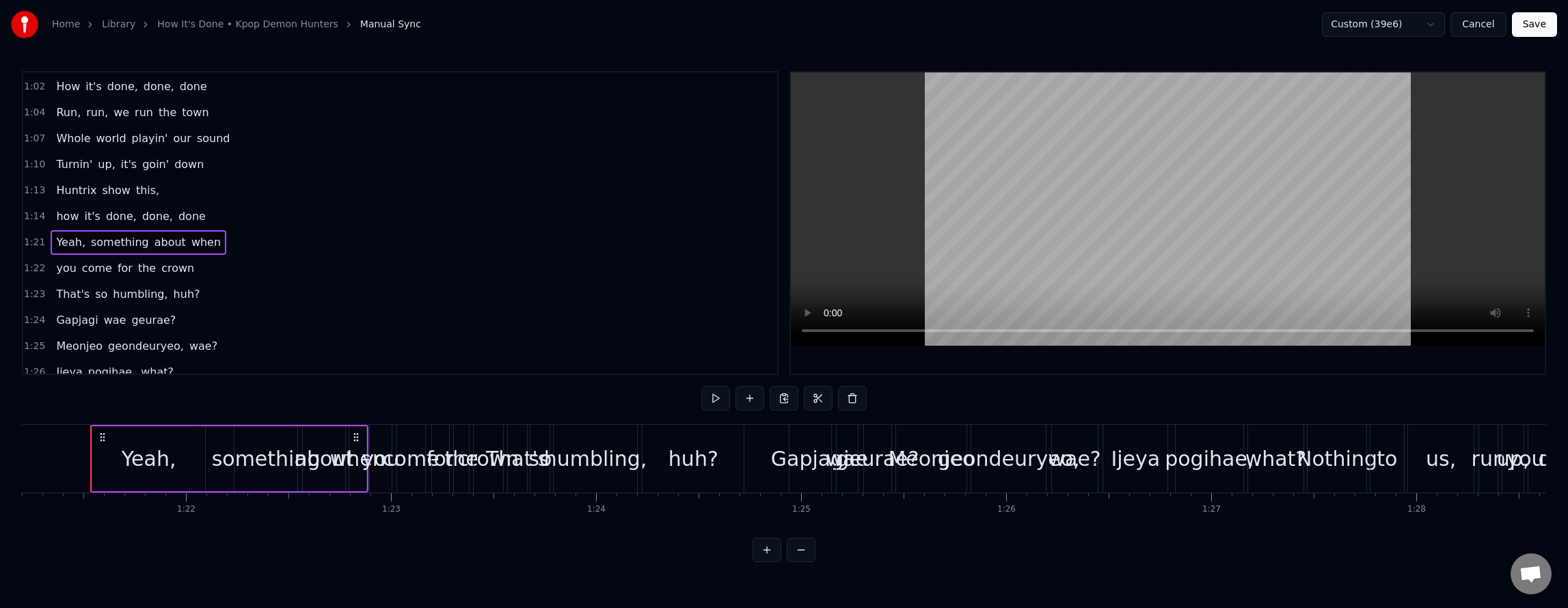
click at [198, 244] on span "when" at bounding box center [206, 242] width 33 height 16
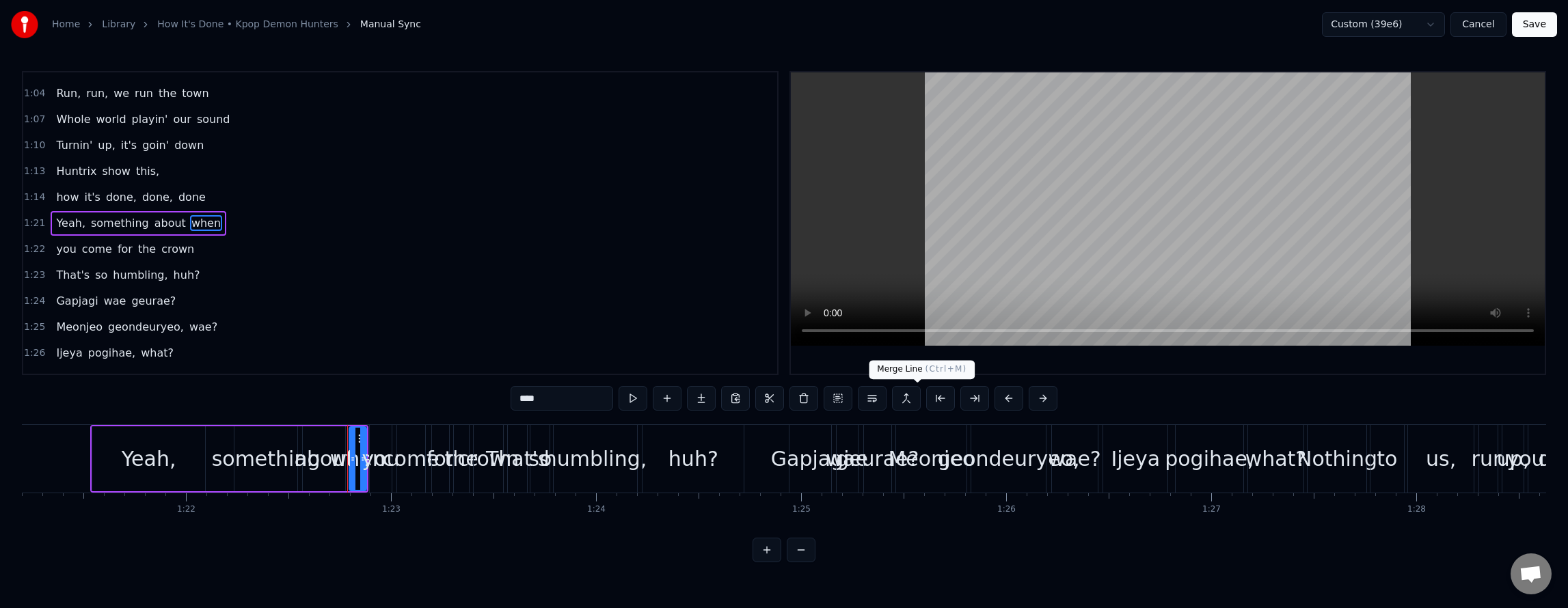
click at [914, 400] on button at bounding box center [906, 398] width 29 height 25
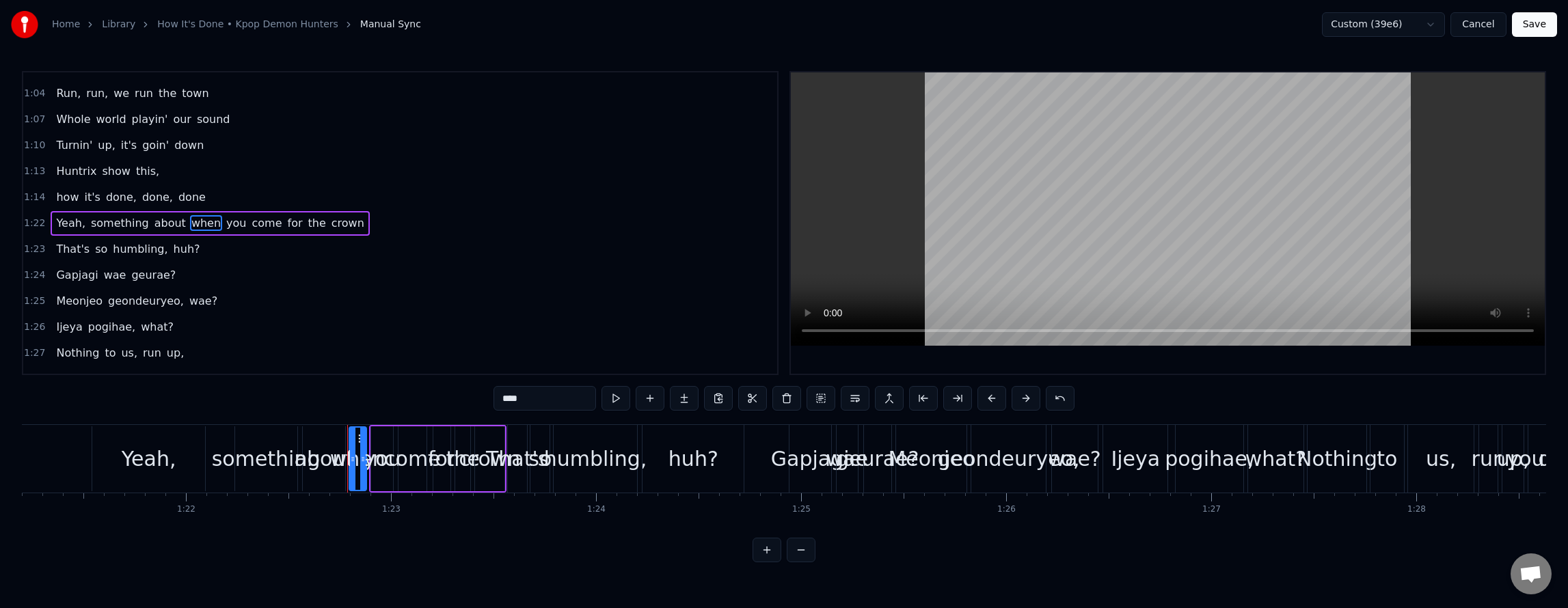
click at [166, 185] on div "how it's done, done, done" at bounding box center [130, 197] width 160 height 25
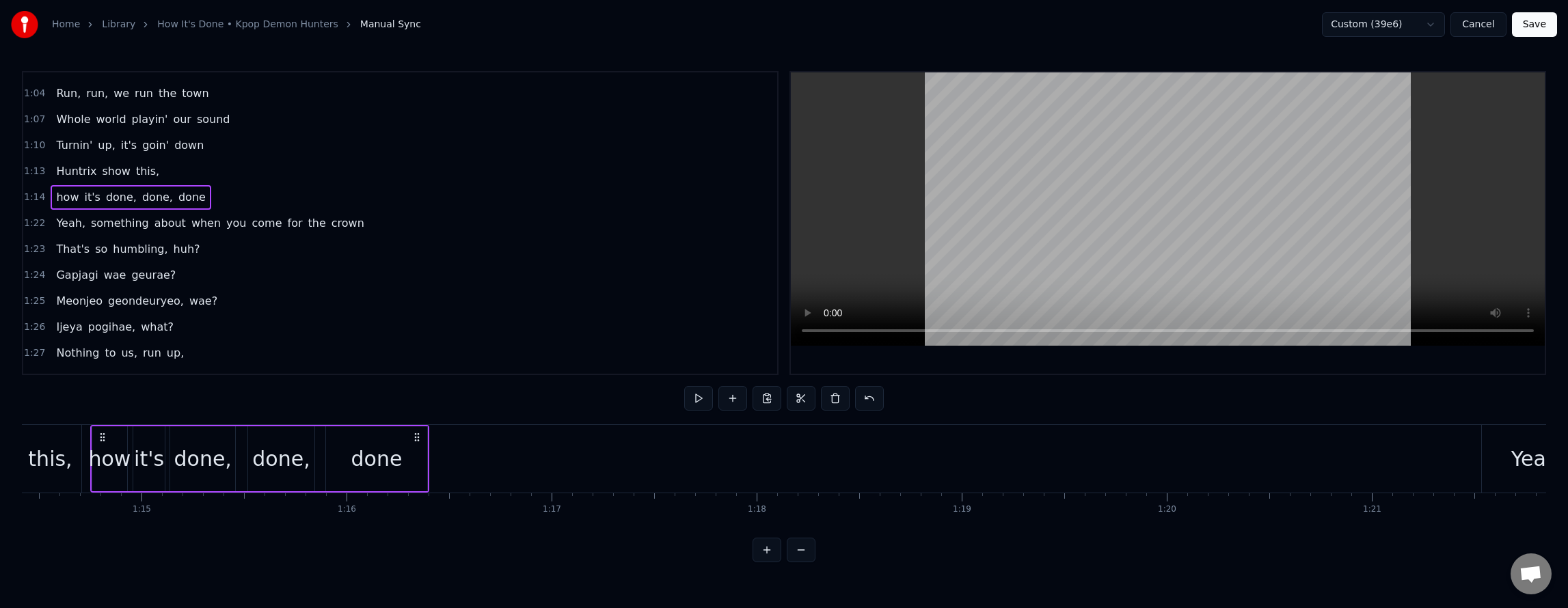
click at [251, 223] on span "come" at bounding box center [267, 223] width 33 height 16
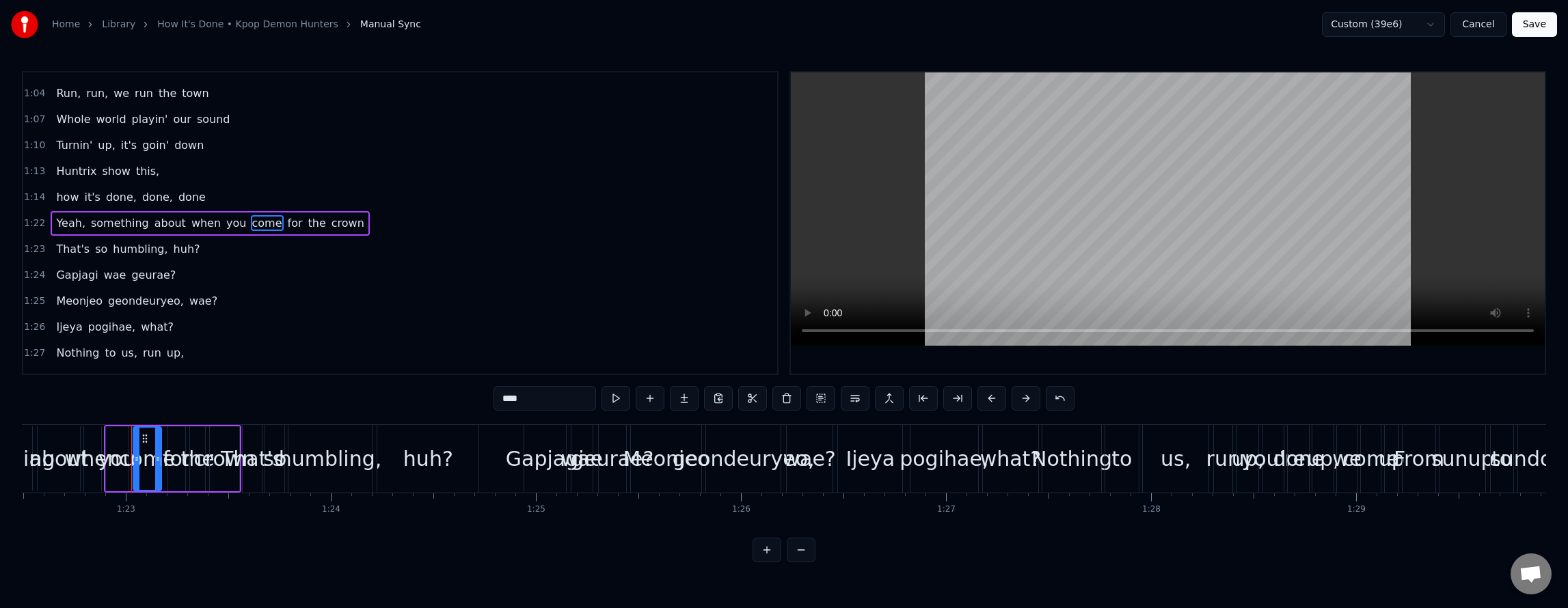
scroll to position [0, 16957]
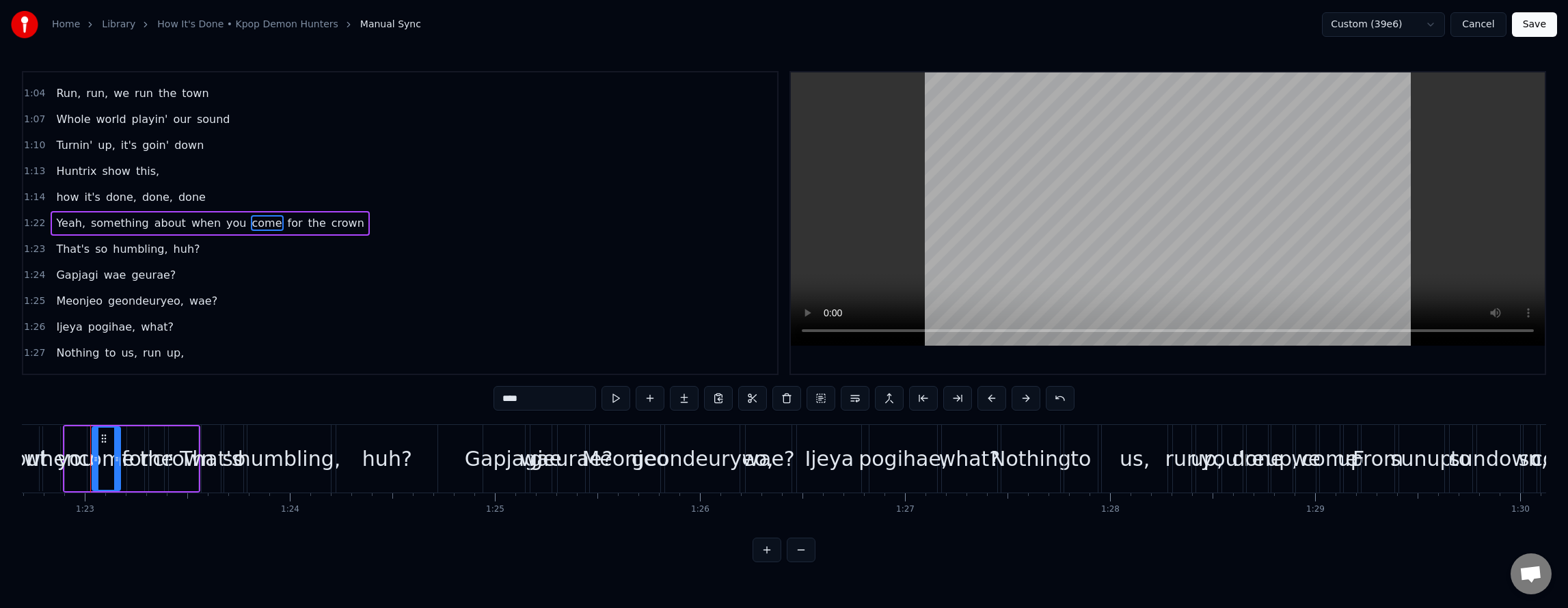
click at [225, 221] on span "you" at bounding box center [236, 223] width 23 height 16
type input "***"
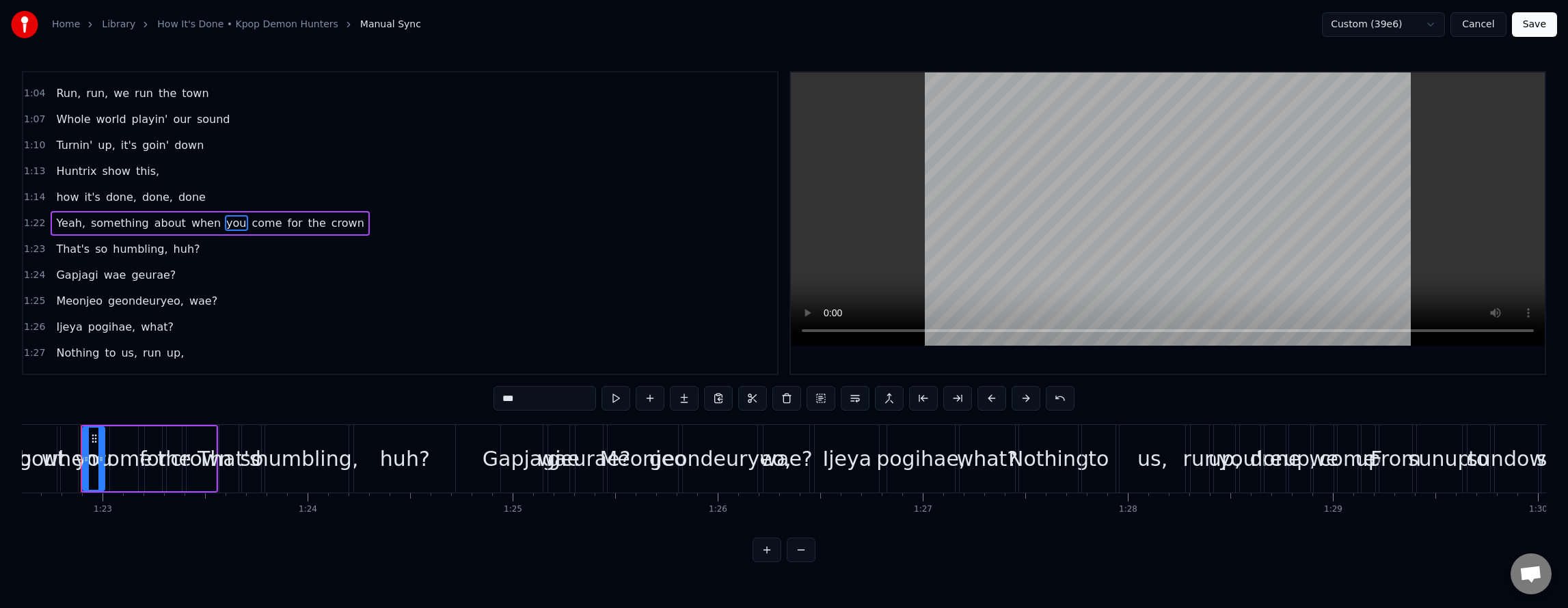
scroll to position [0, 16930]
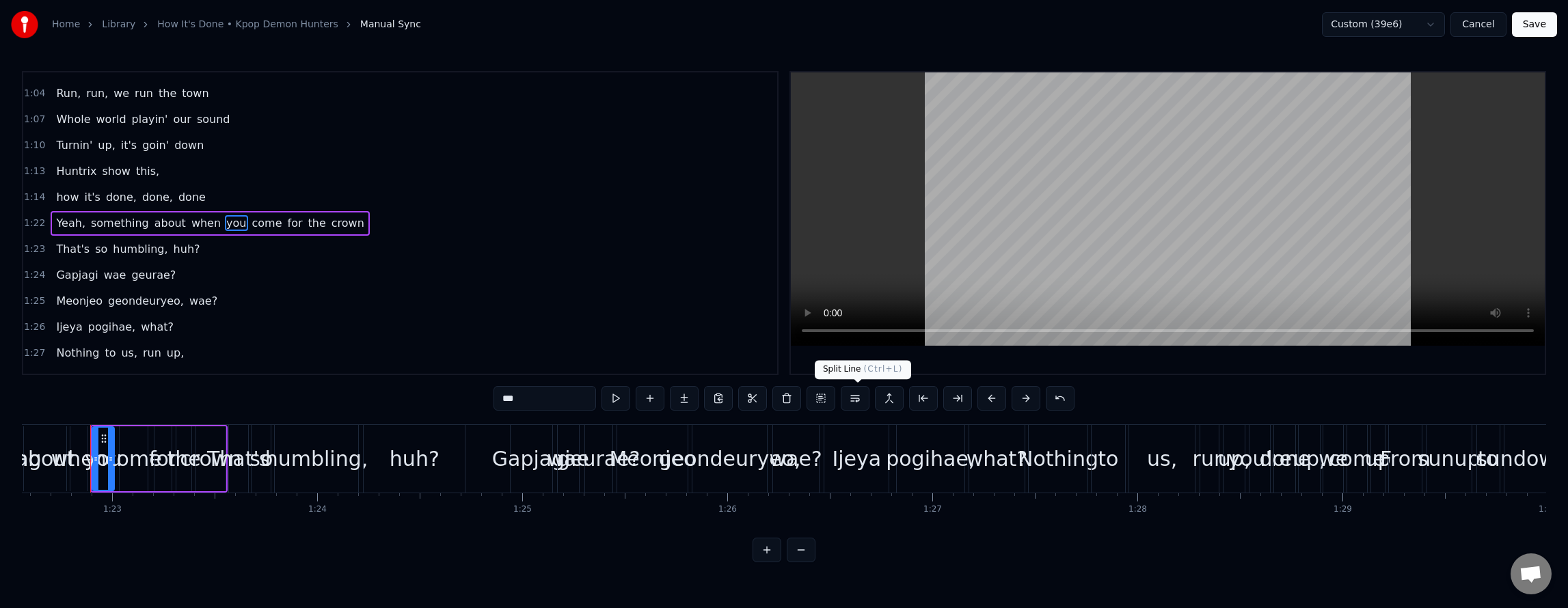
click at [856, 398] on button at bounding box center [854, 398] width 29 height 25
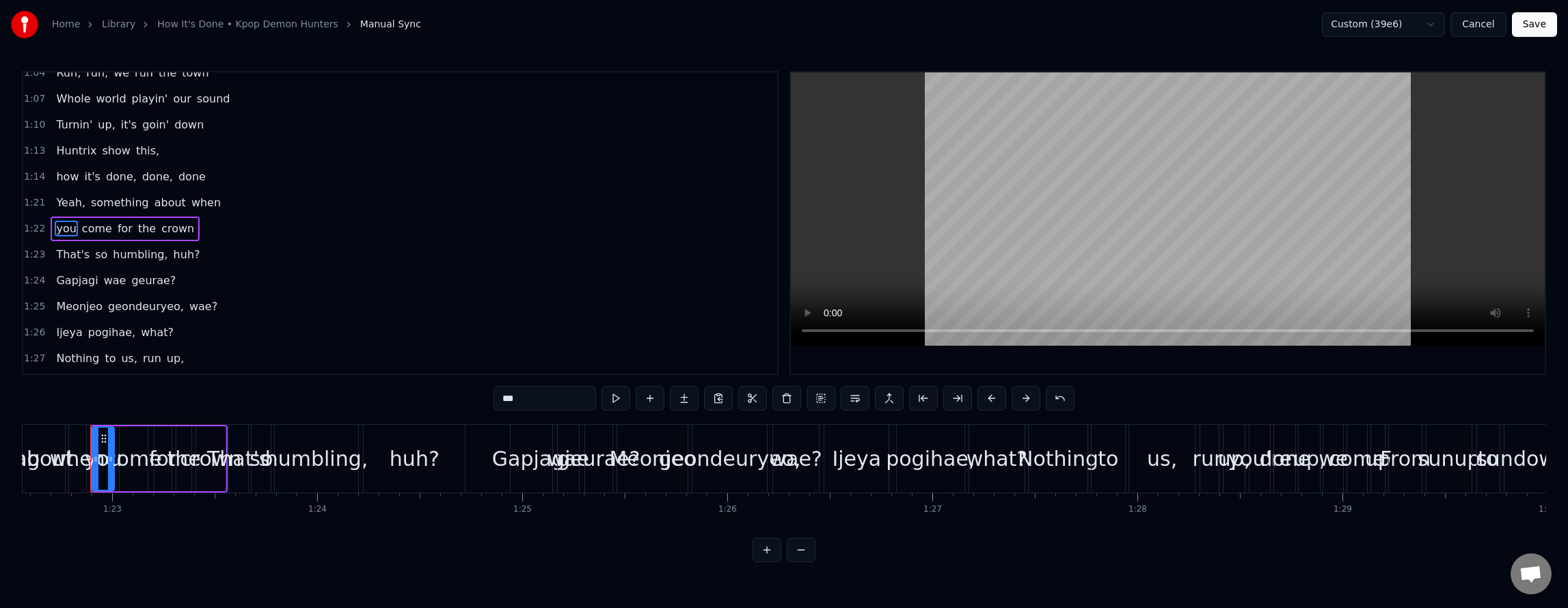
scroll to position [797, 0]
click at [177, 258] on div "That's so humbling, huh?" at bounding box center [127, 249] width 155 height 25
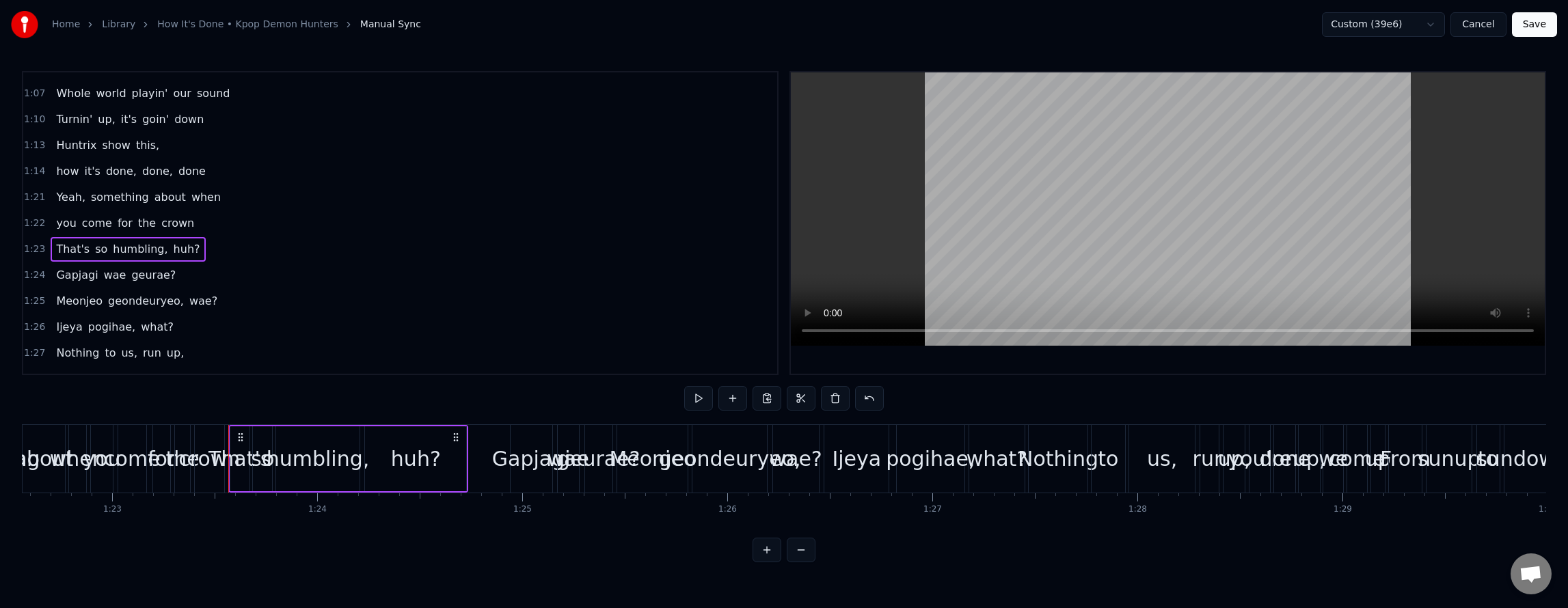
click at [172, 249] on span "huh?" at bounding box center [187, 249] width 30 height 16
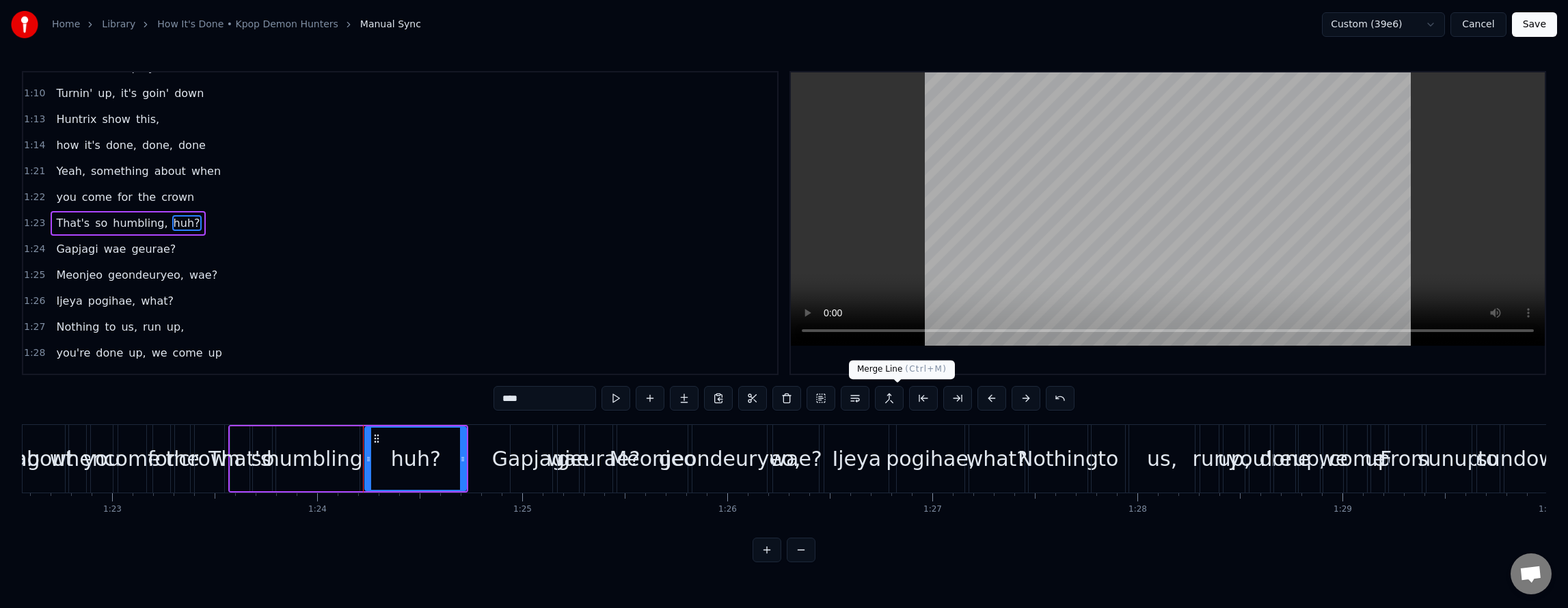
click at [900, 402] on button at bounding box center [889, 398] width 29 height 25
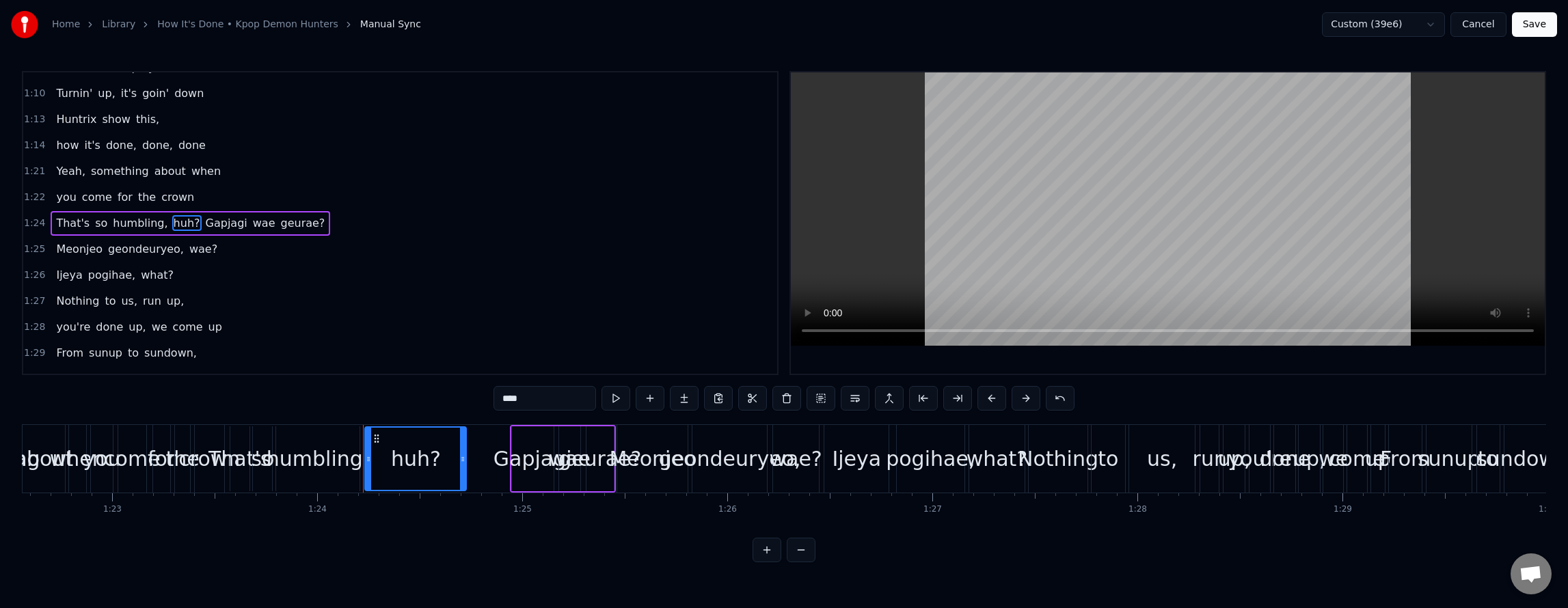
click at [160, 200] on span "crown" at bounding box center [177, 197] width 35 height 16
type input "*****"
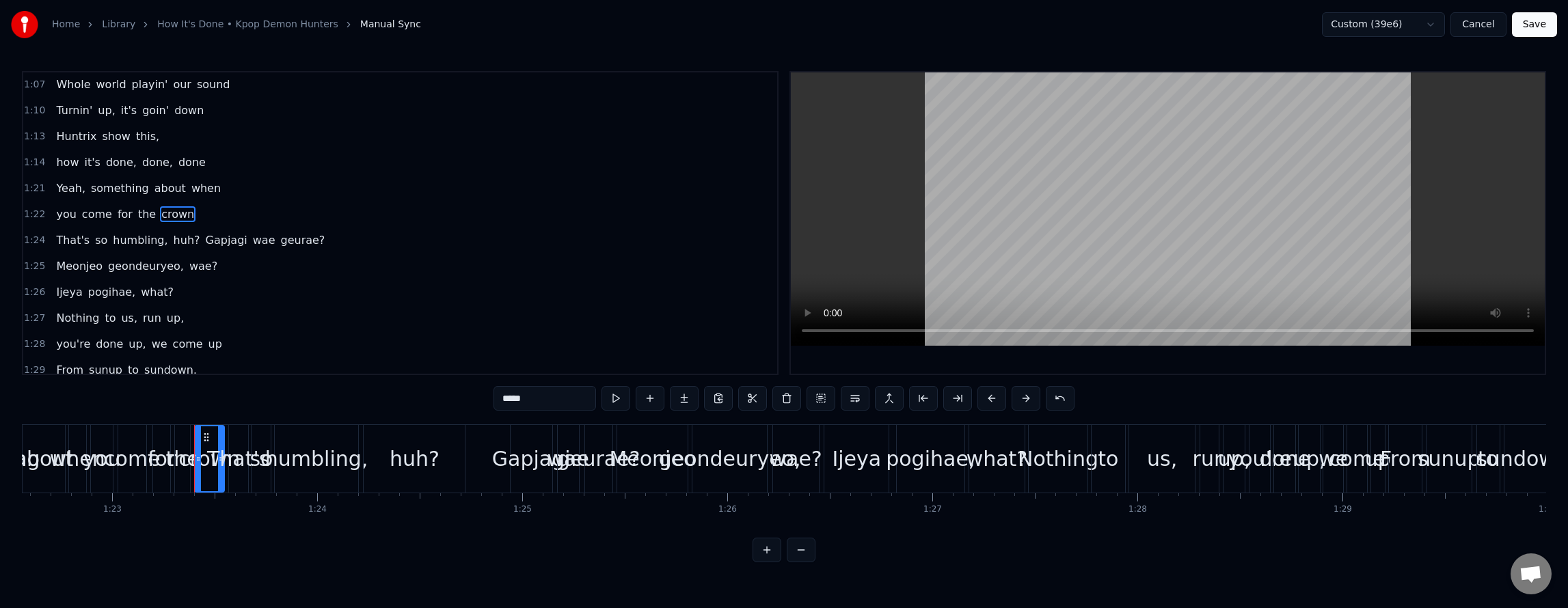
scroll to position [797, 0]
click at [244, 236] on div "1:24 That's so humbling, huh? Gapjagi wae geurae?" at bounding box center [400, 249] width 754 height 26
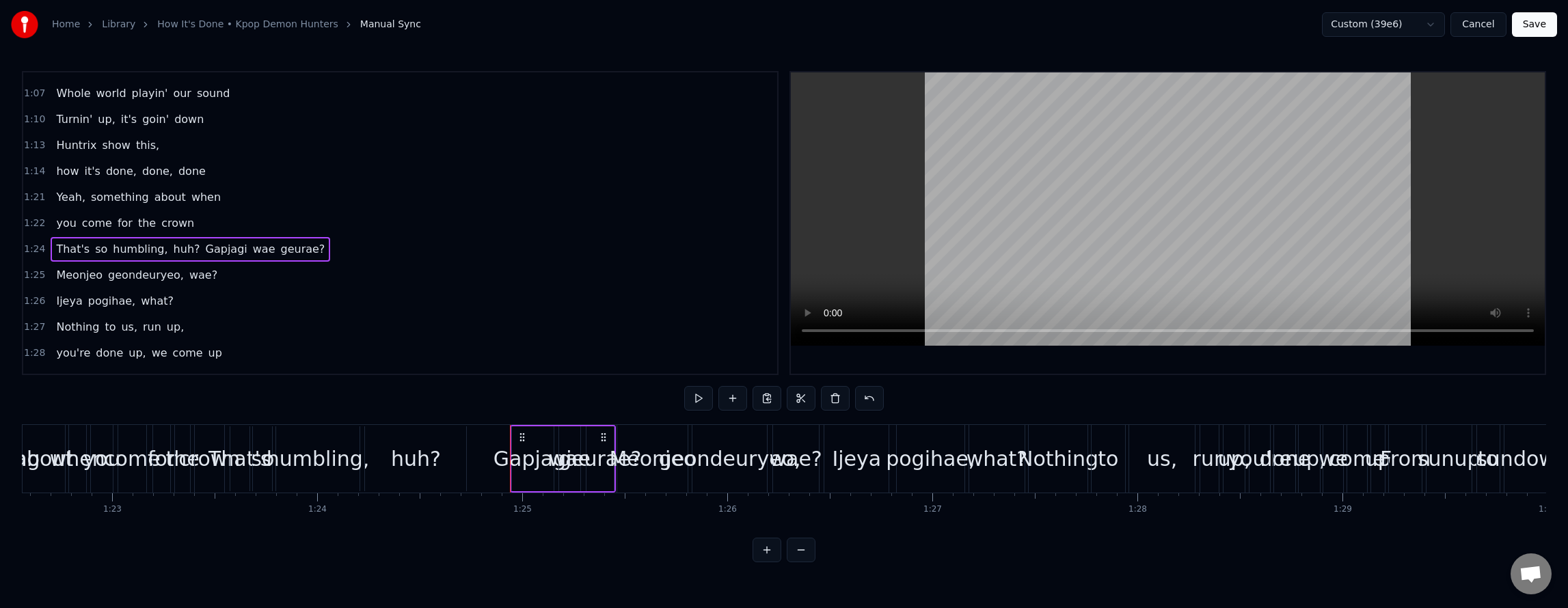
click at [198, 282] on span "wae?" at bounding box center [203, 275] width 31 height 17
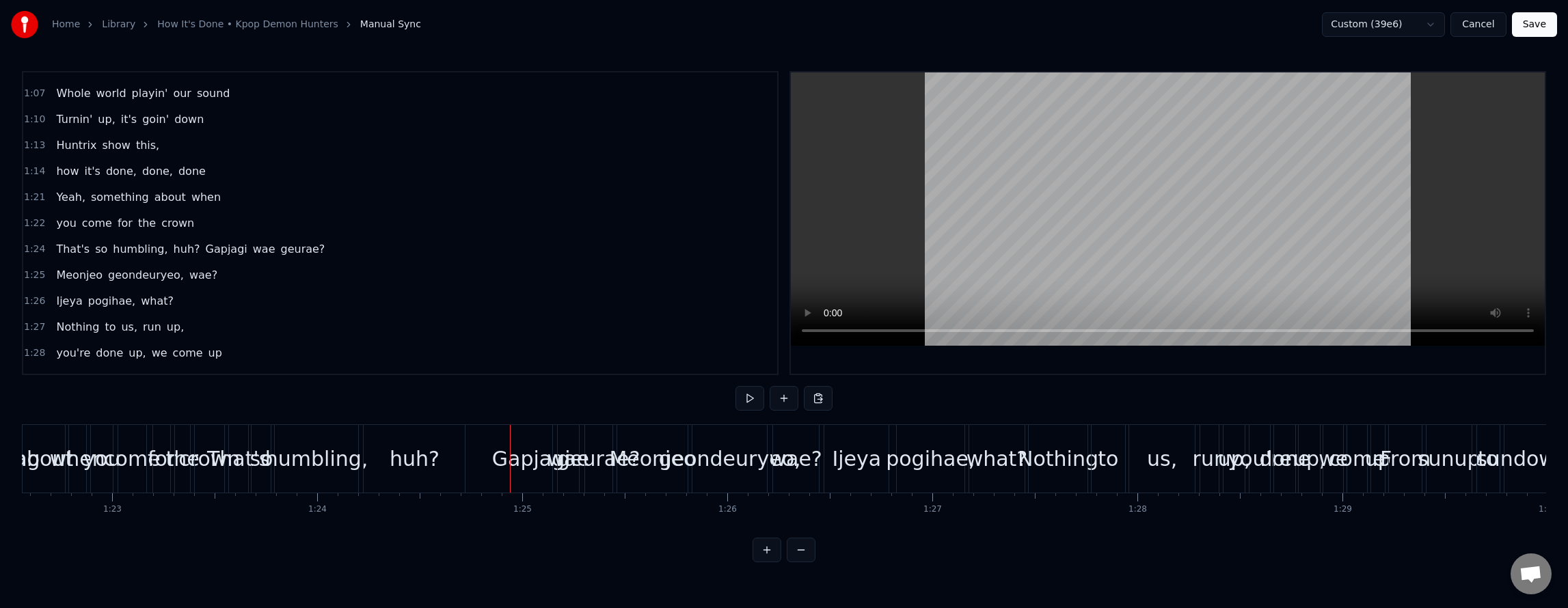
click at [156, 310] on div "Ijeya pogihae, what?" at bounding box center [114, 301] width 128 height 25
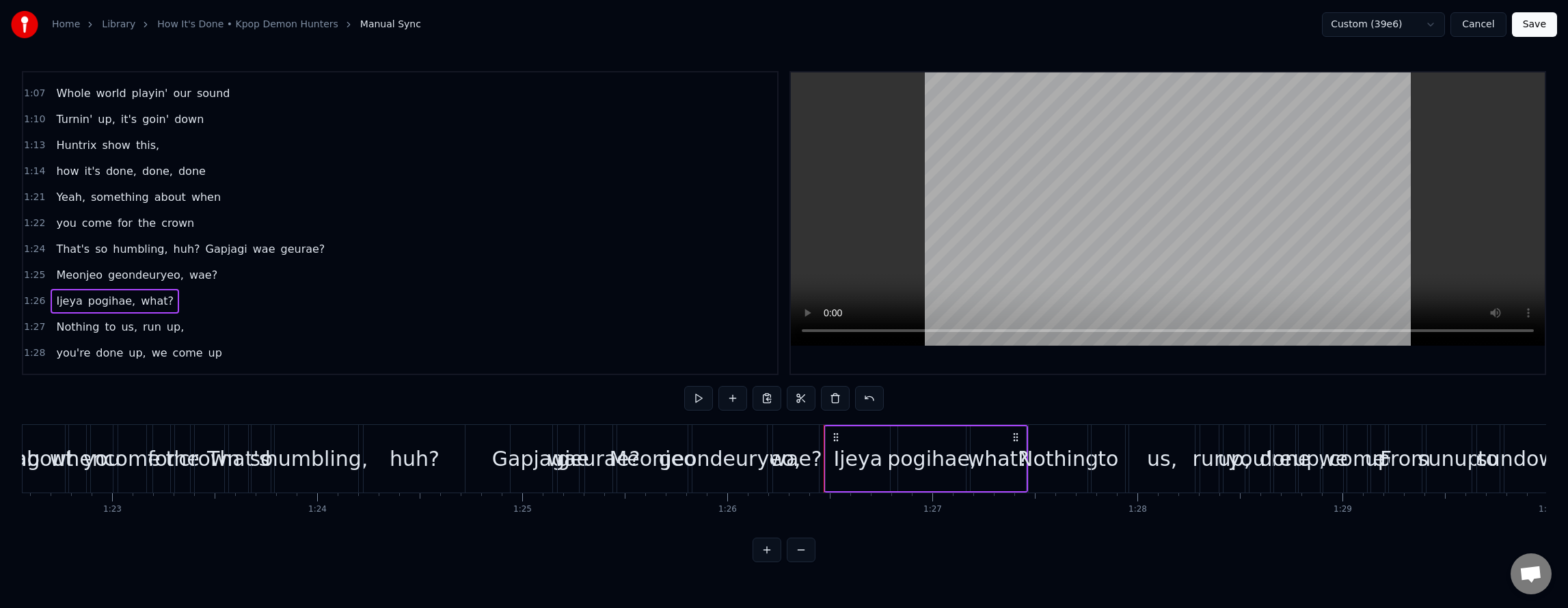
click at [201, 276] on div "Meonjeo geondeuryeo, wae?" at bounding box center [136, 275] width 172 height 25
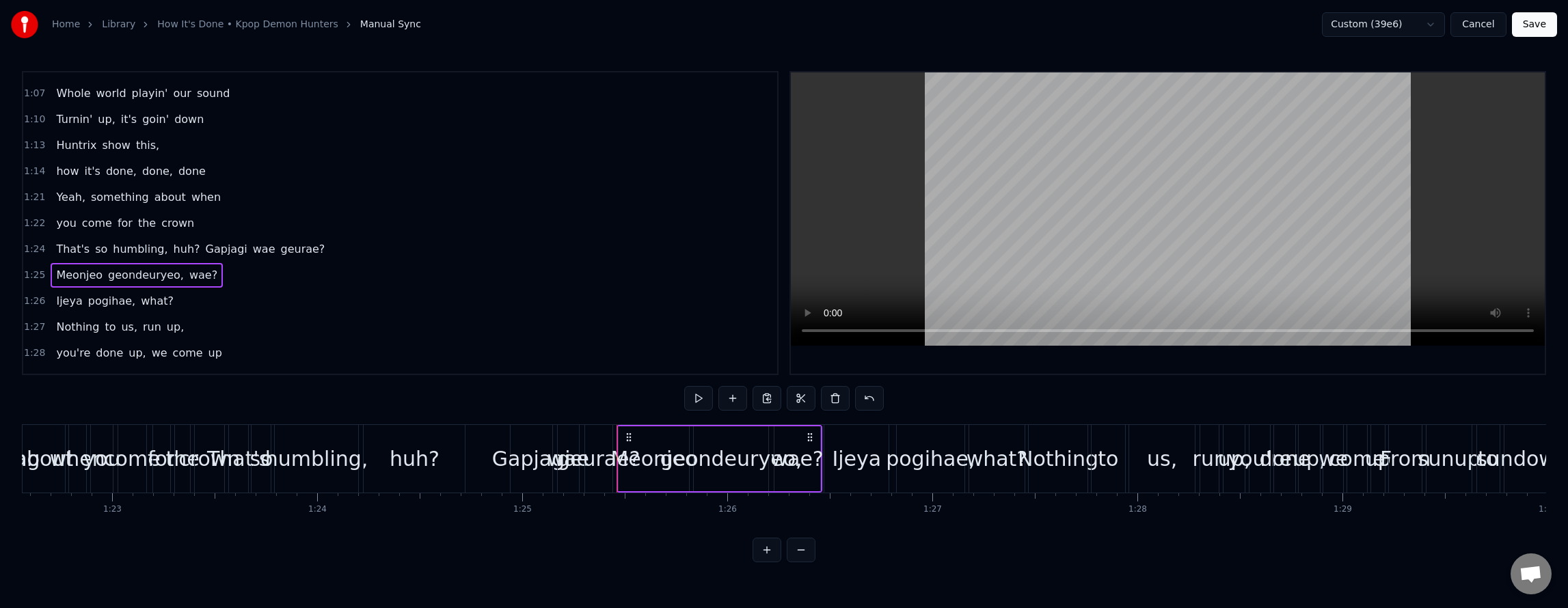
click at [188, 278] on span "wae?" at bounding box center [203, 275] width 31 height 16
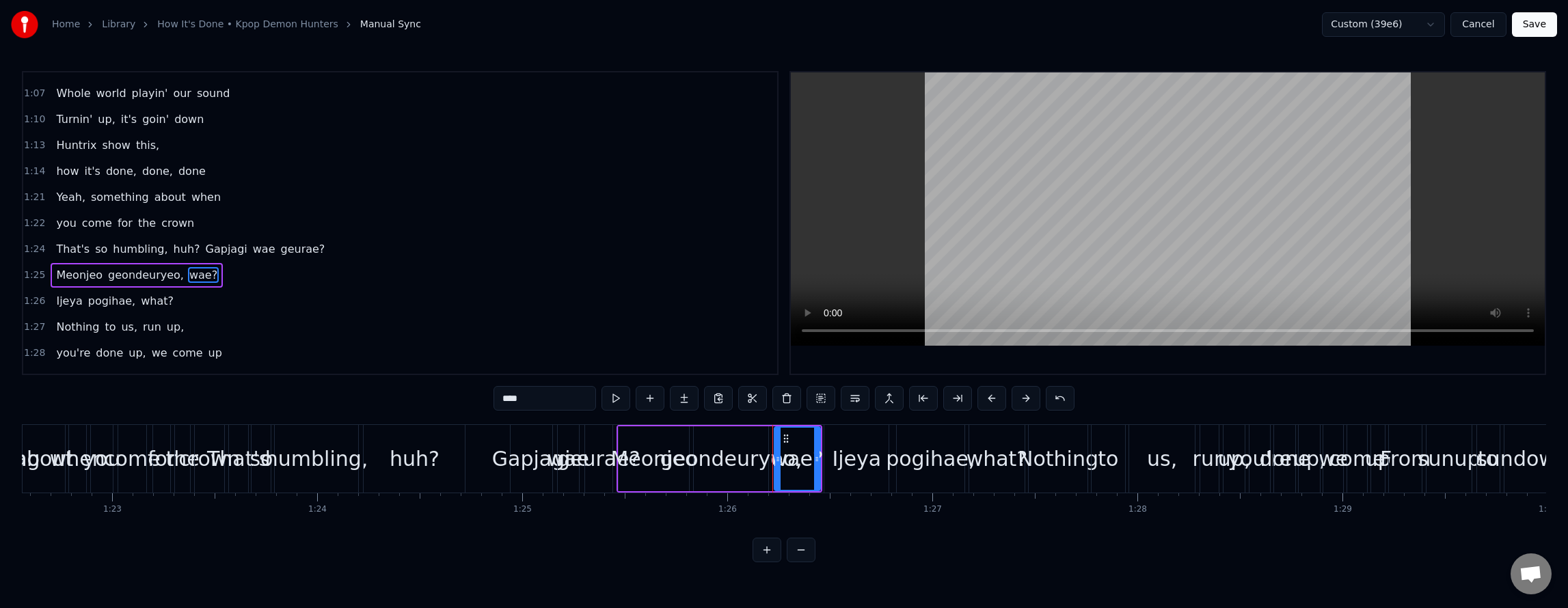
scroll to position [848, 0]
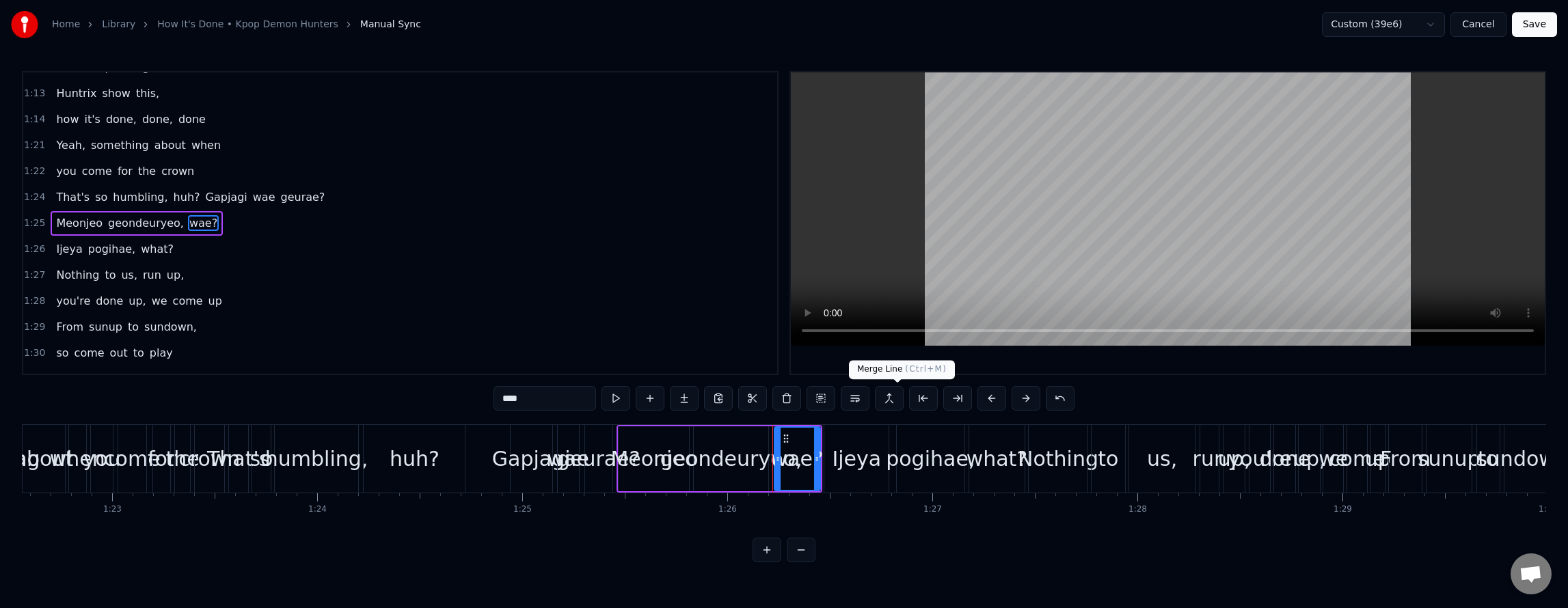
click at [897, 393] on button at bounding box center [889, 398] width 29 height 25
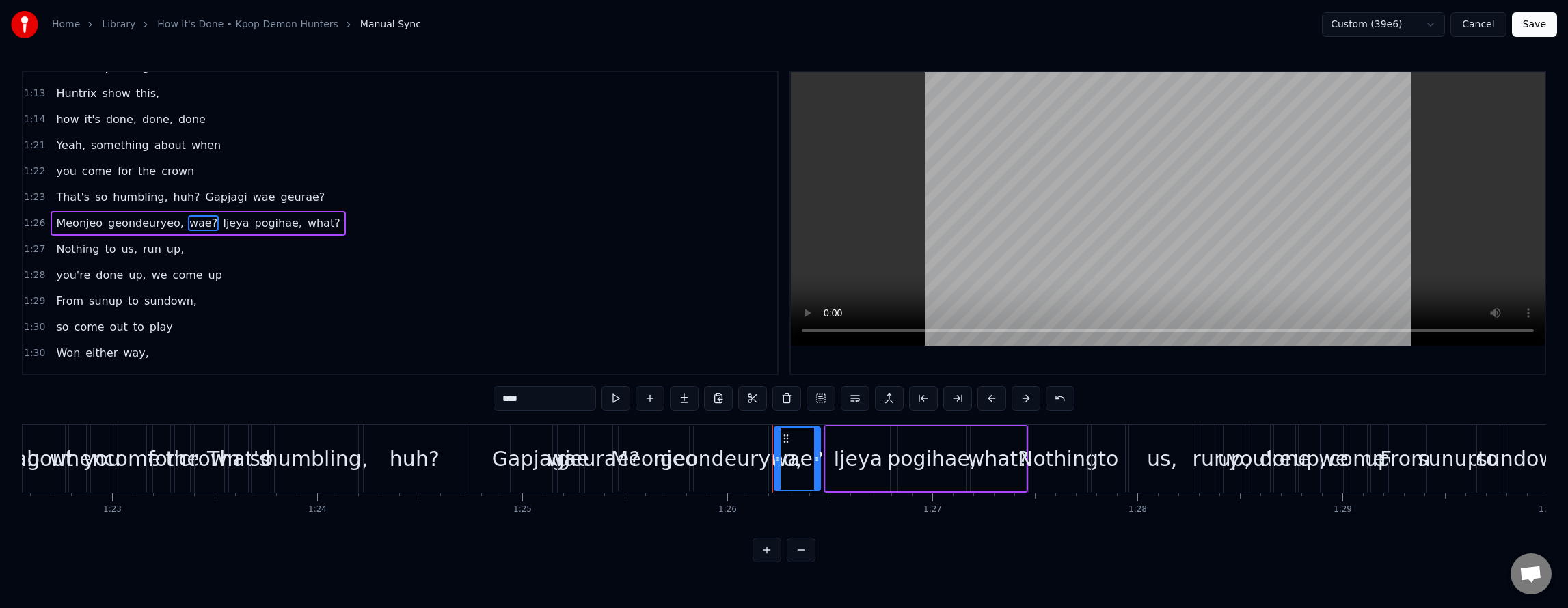
click at [294, 185] on div "That's so humbling, huh? Gapjagi wae geurae?" at bounding box center [190, 197] width 280 height 25
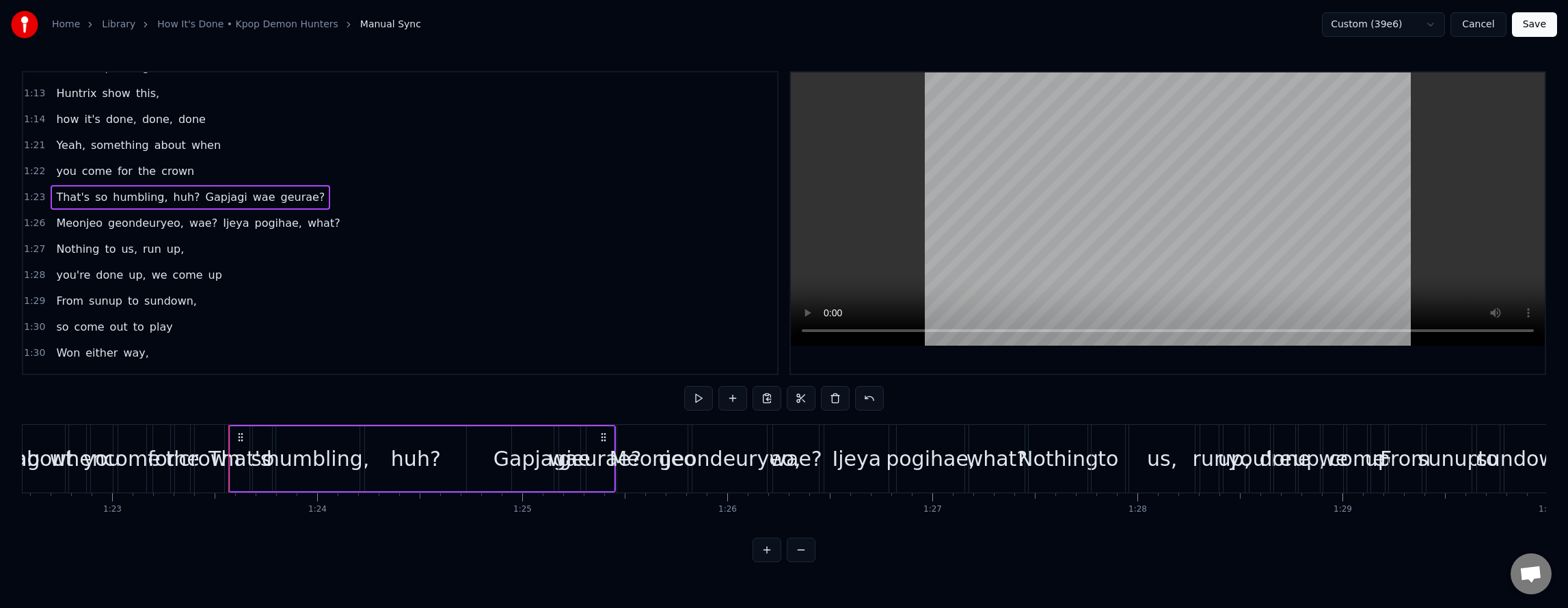
click at [305, 213] on div "Meonjeo geondeuryeo, wae? Ijeya pogihae, what?" at bounding box center [197, 223] width 295 height 25
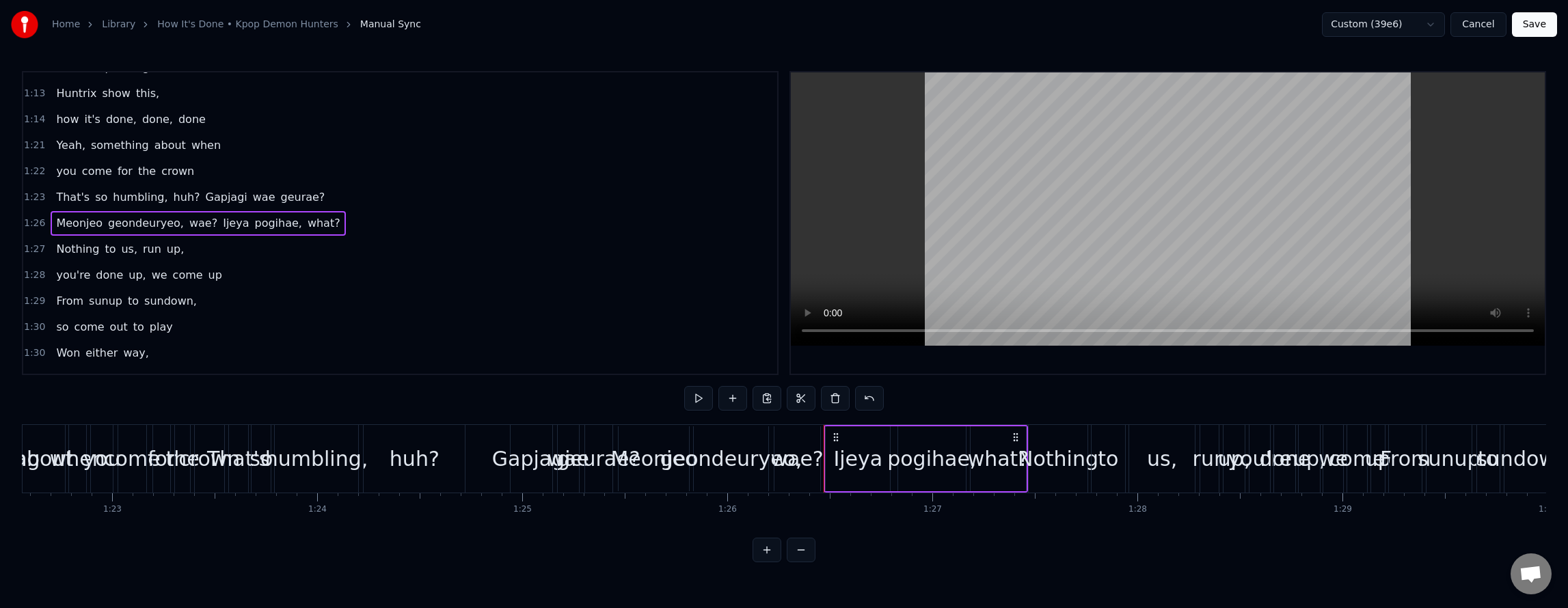
click at [166, 254] on span "up," at bounding box center [175, 249] width 20 height 16
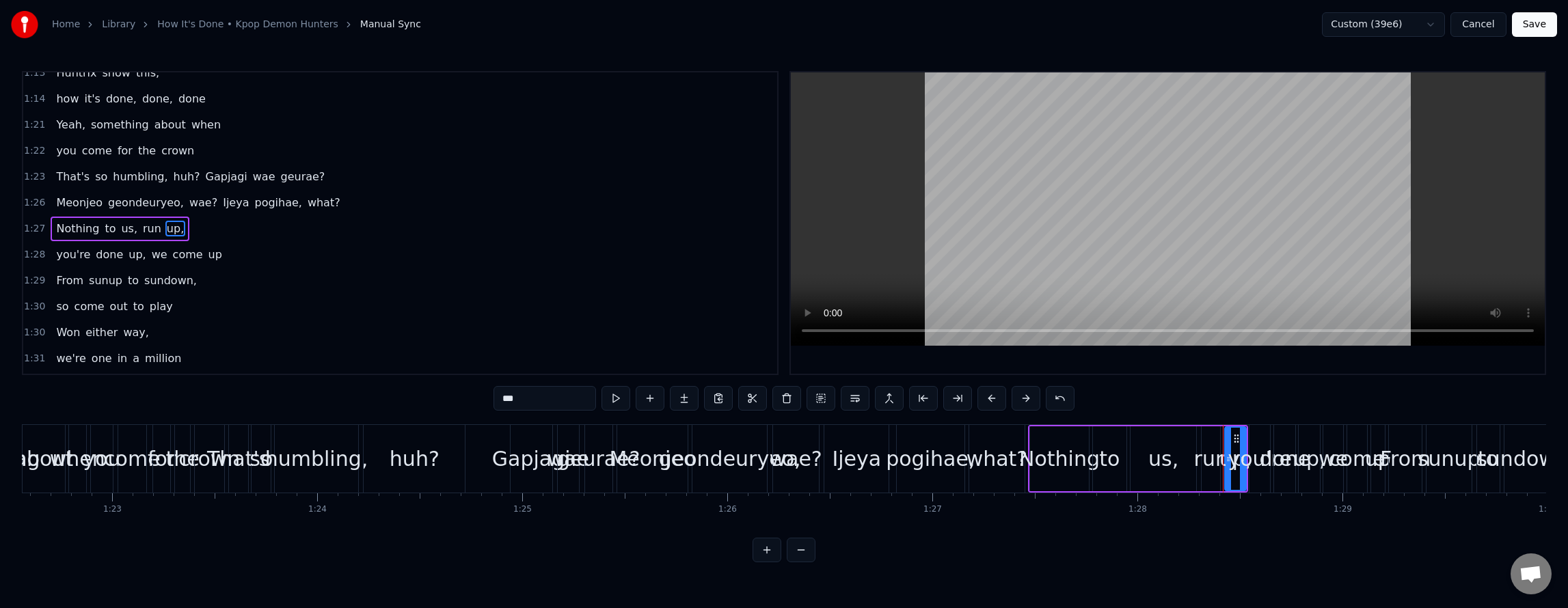
scroll to position [875, 0]
click at [157, 273] on span "sundown," at bounding box center [170, 275] width 55 height 16
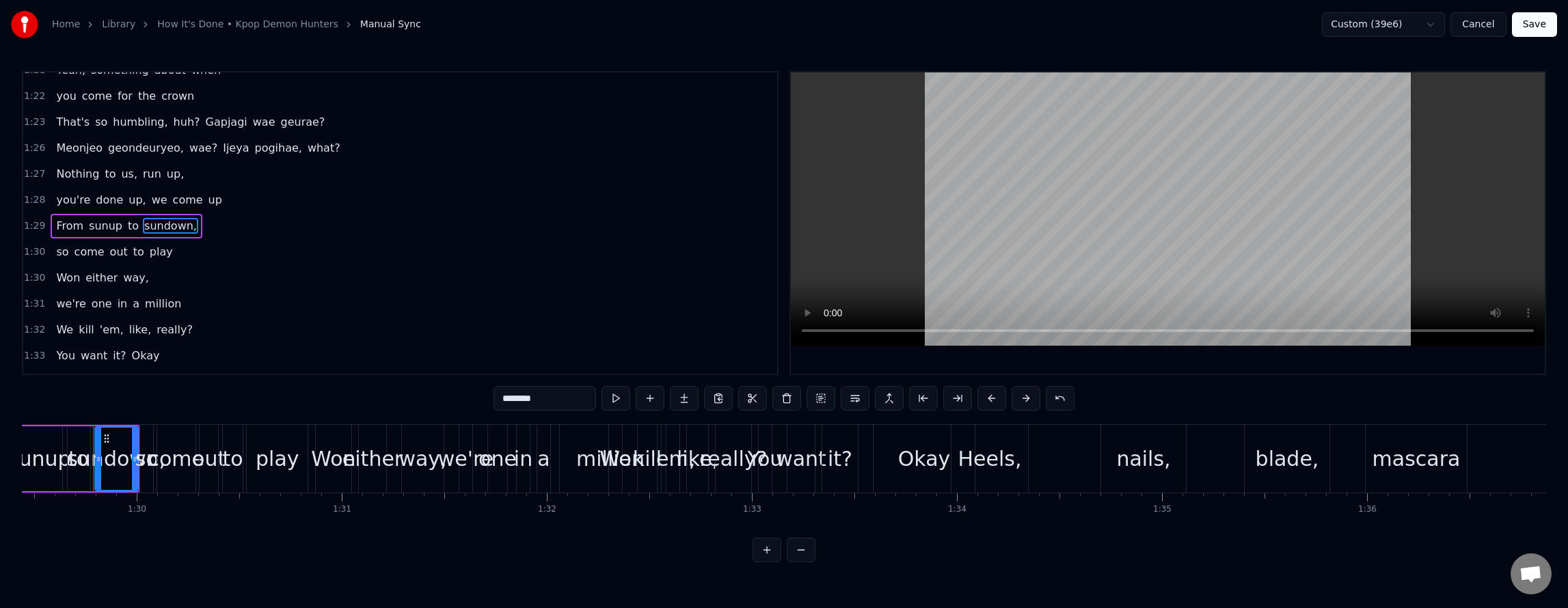
scroll to position [0, 18344]
click at [893, 398] on button at bounding box center [889, 398] width 29 height 25
click at [207, 201] on span "up" at bounding box center [215, 200] width 17 height 16
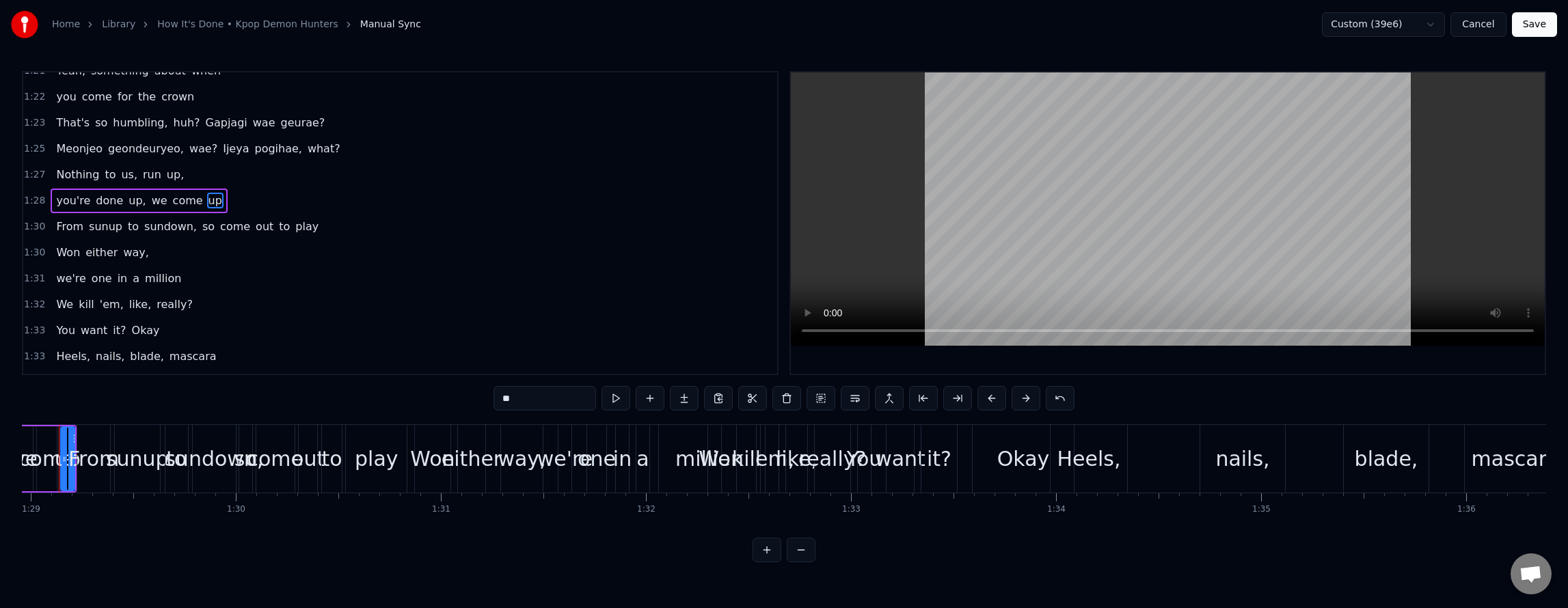
scroll to position [0, 18210]
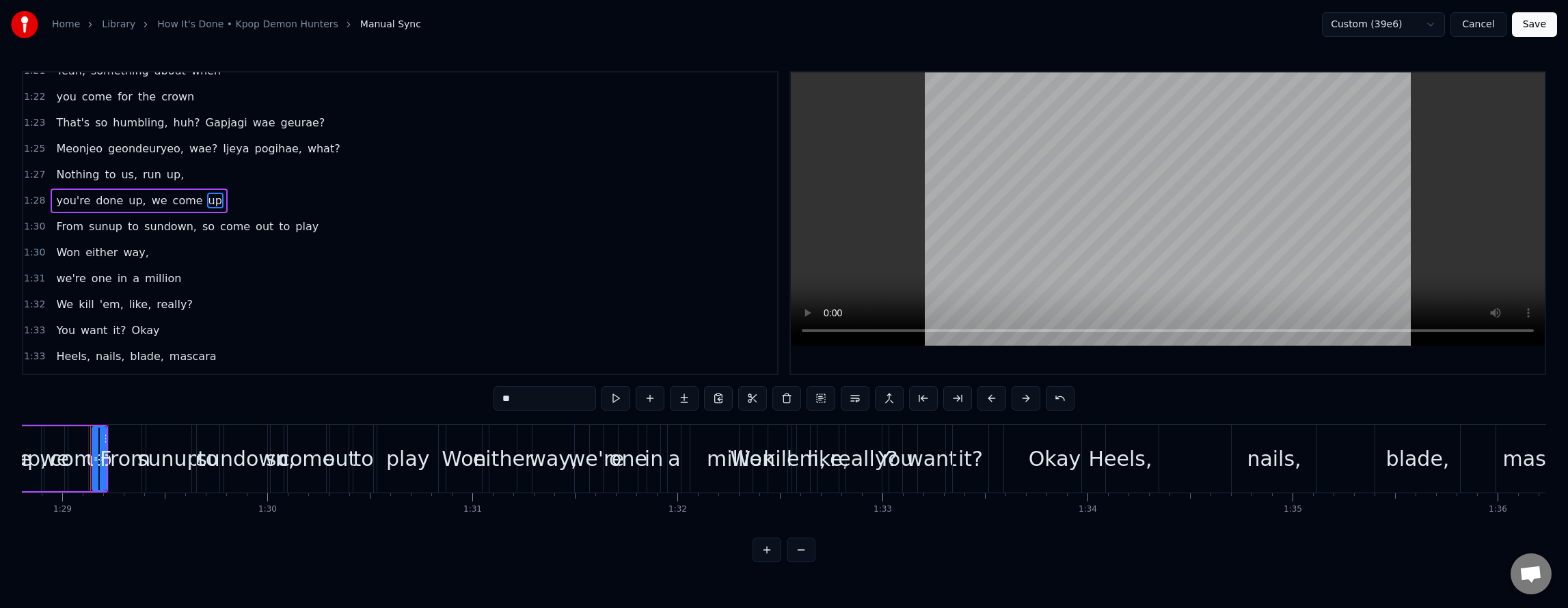
click at [219, 222] on span "come" at bounding box center [235, 227] width 33 height 16
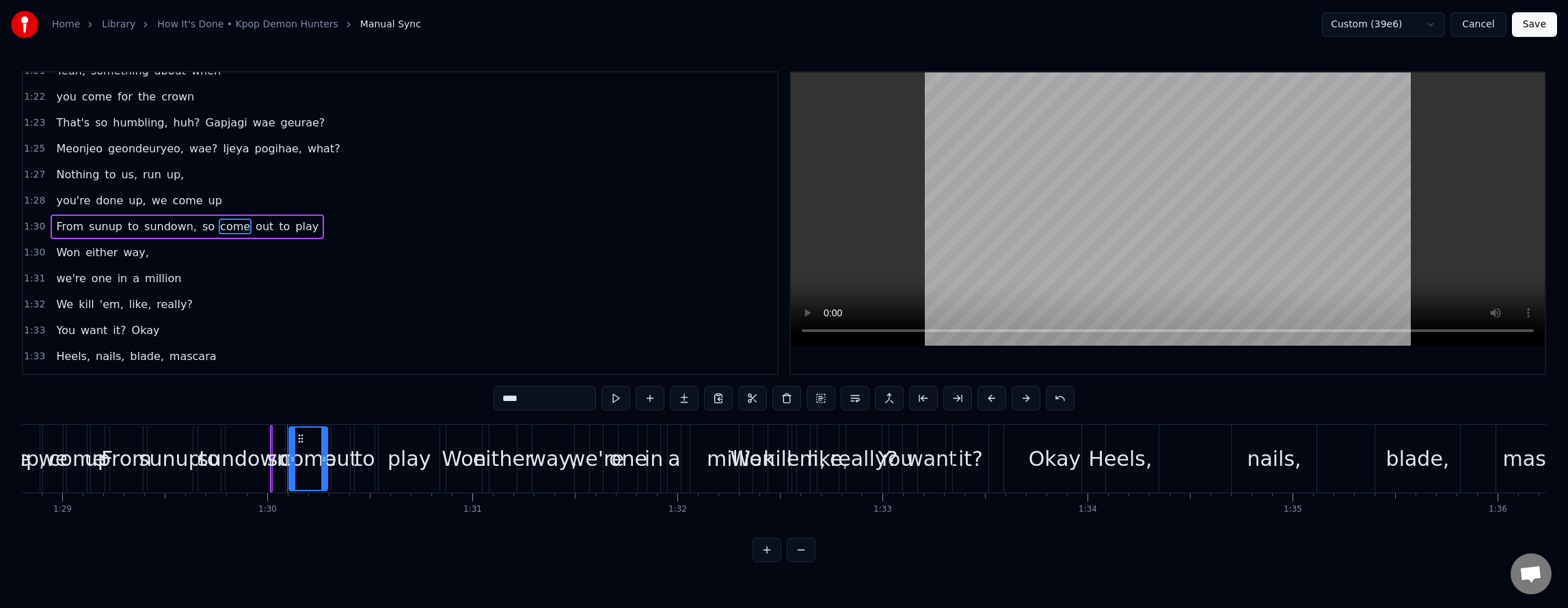
scroll to position [926, 0]
click at [126, 249] on span "way," at bounding box center [135, 249] width 28 height 16
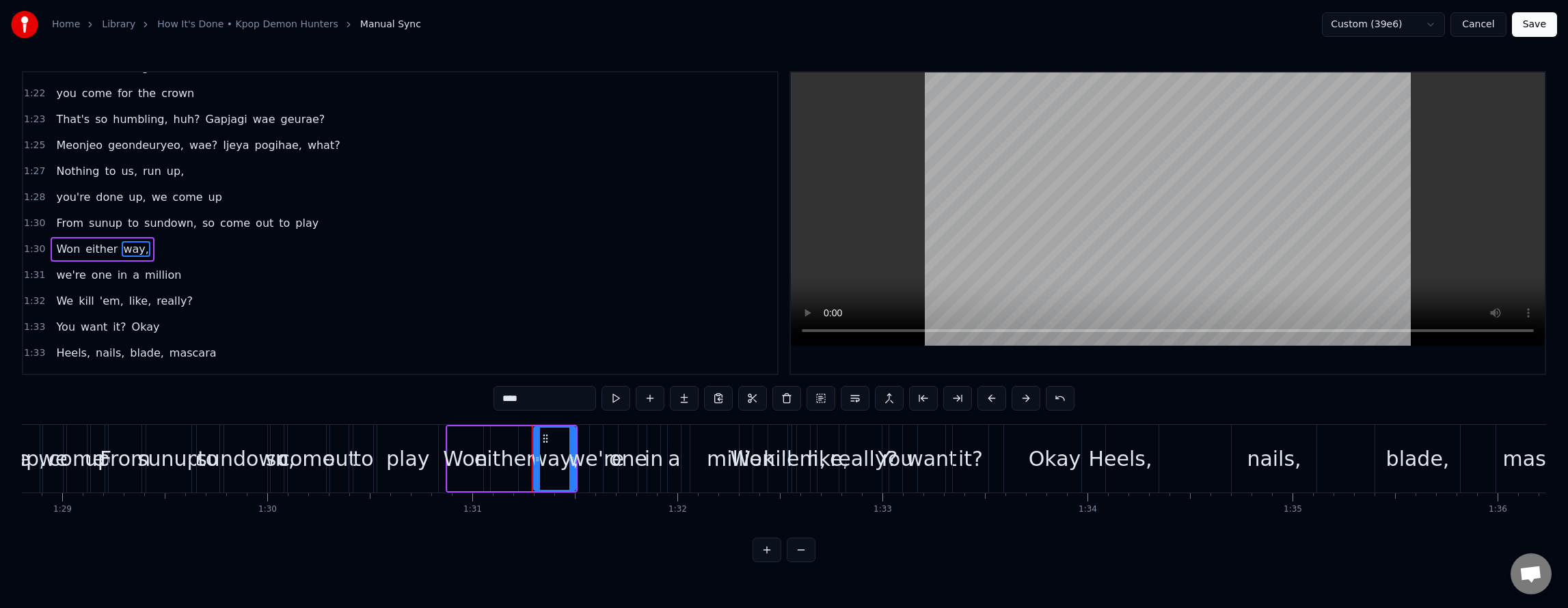
scroll to position [953, 0]
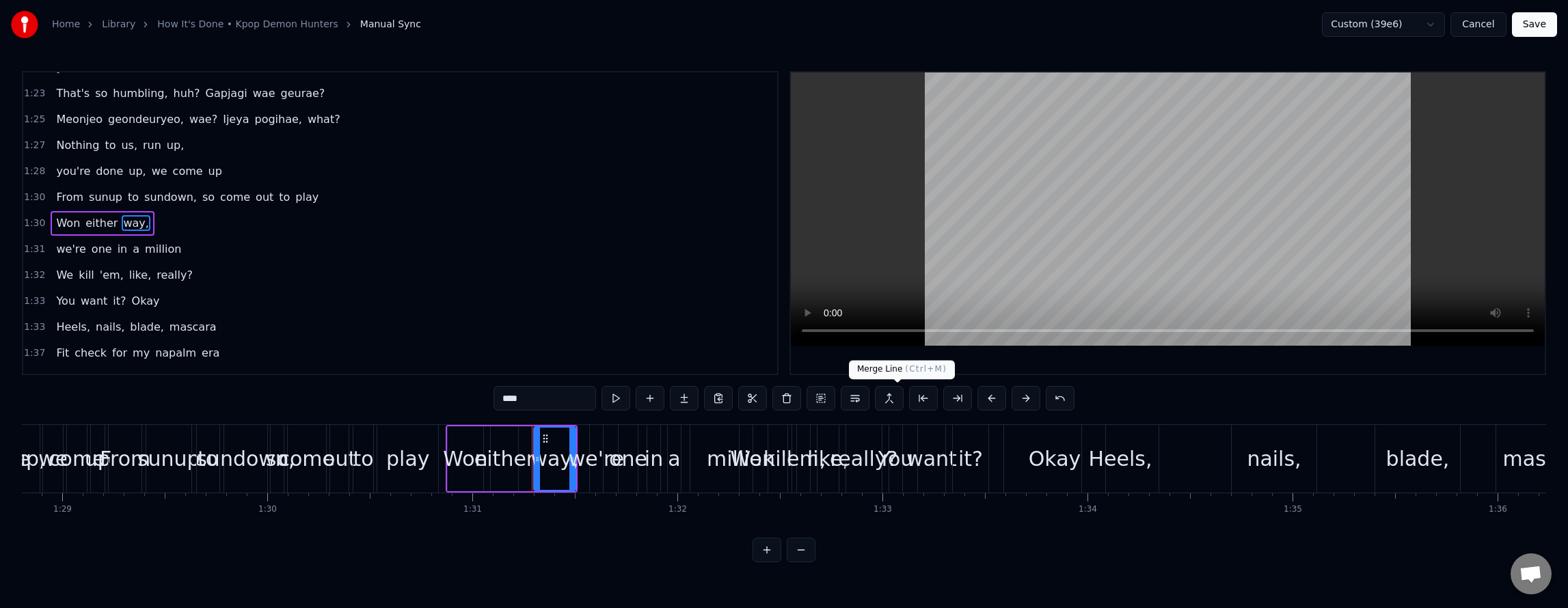
click at [891, 404] on button at bounding box center [889, 398] width 29 height 25
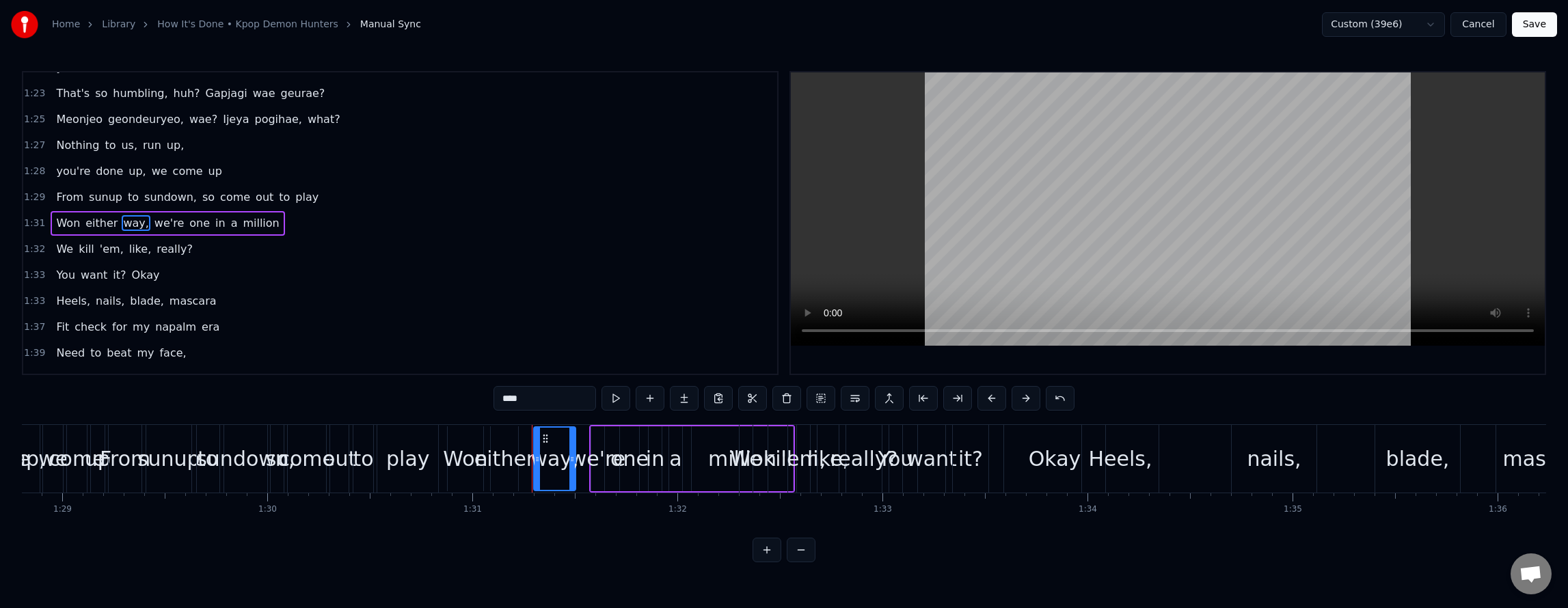
click at [241, 224] on span "million" at bounding box center [261, 223] width 39 height 16
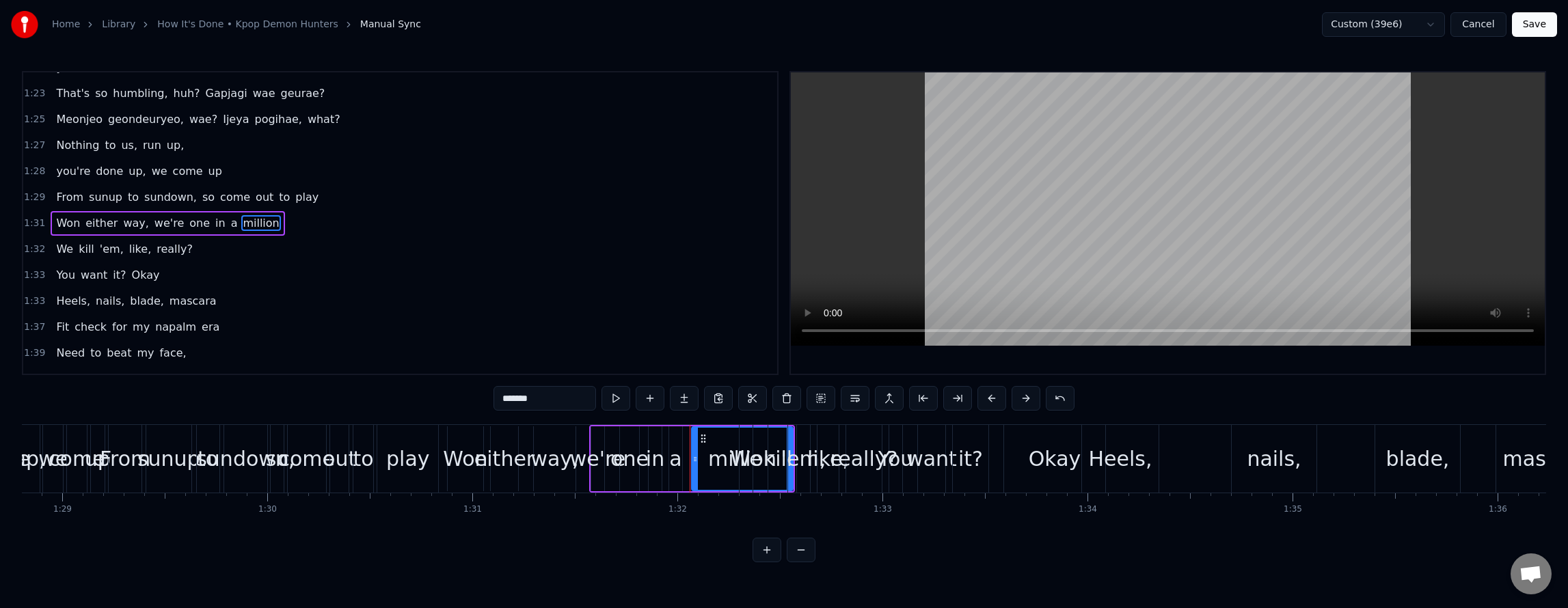
click at [158, 247] on span "really?" at bounding box center [174, 249] width 39 height 16
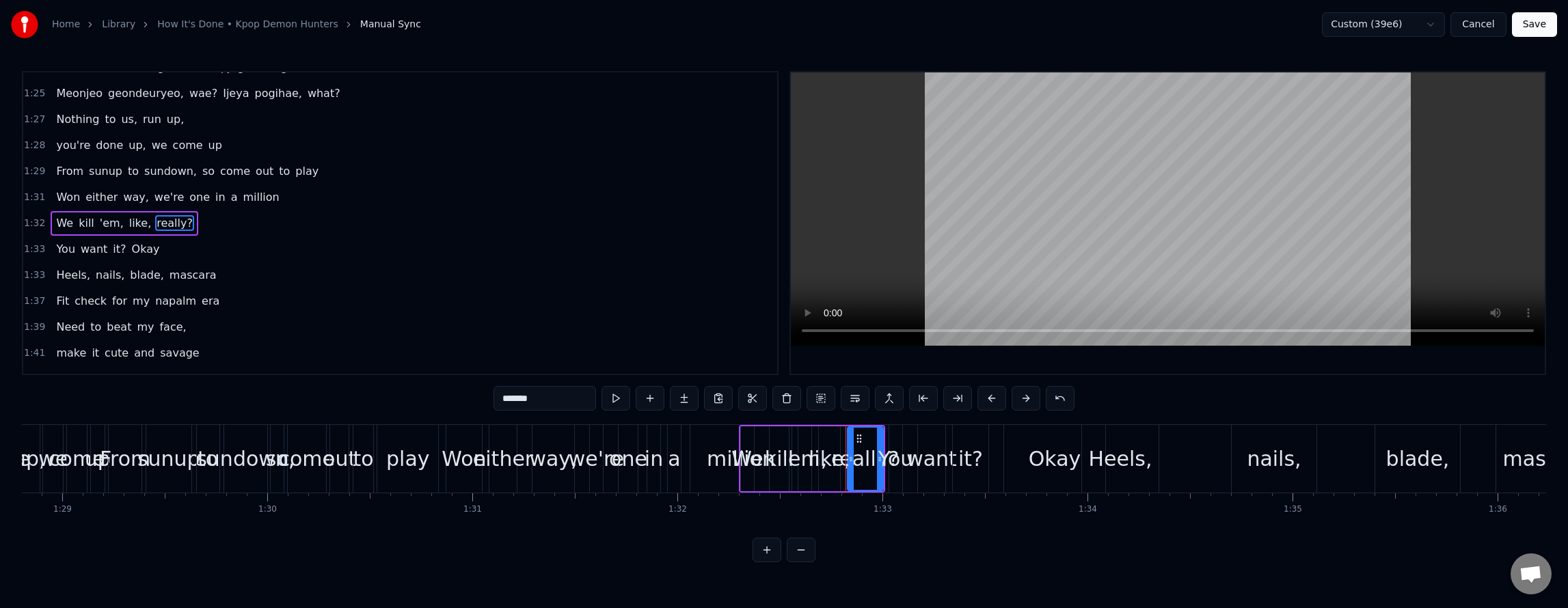
click at [155, 226] on span "really?" at bounding box center [174, 223] width 39 height 16
click at [896, 398] on button at bounding box center [889, 398] width 29 height 25
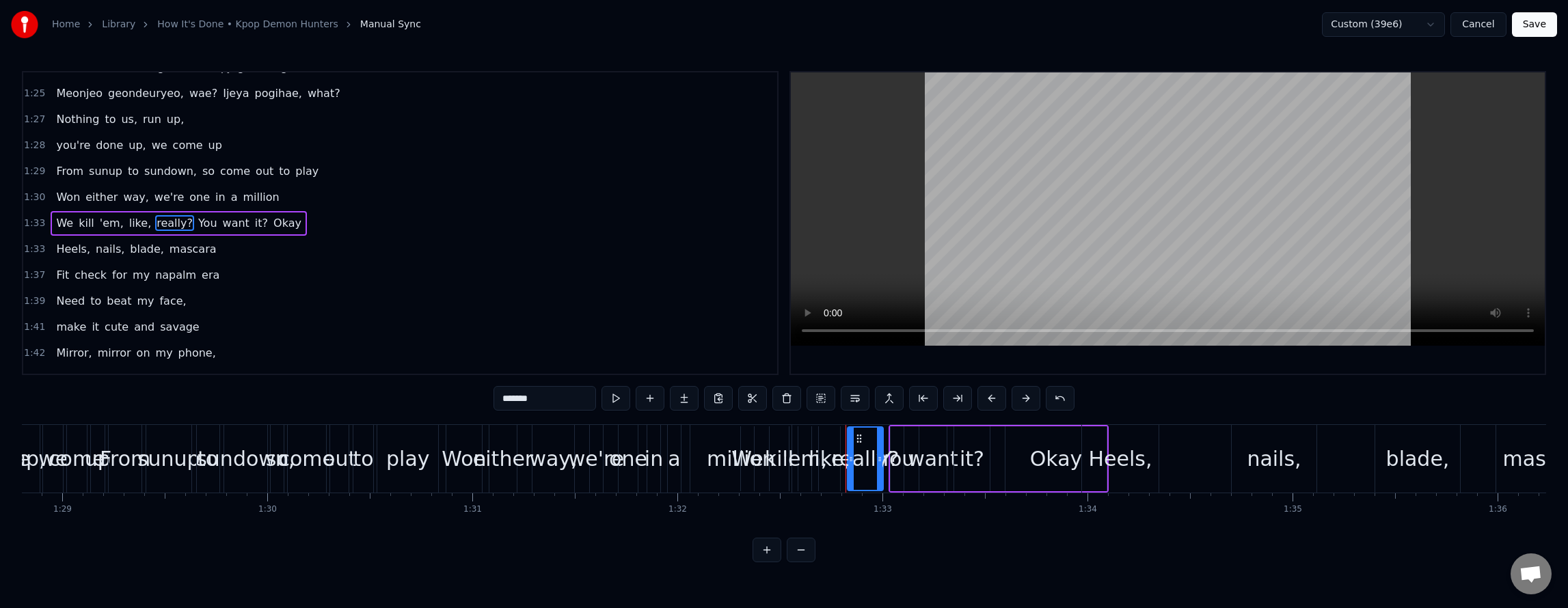
click at [214, 200] on span "in" at bounding box center [220, 197] width 13 height 16
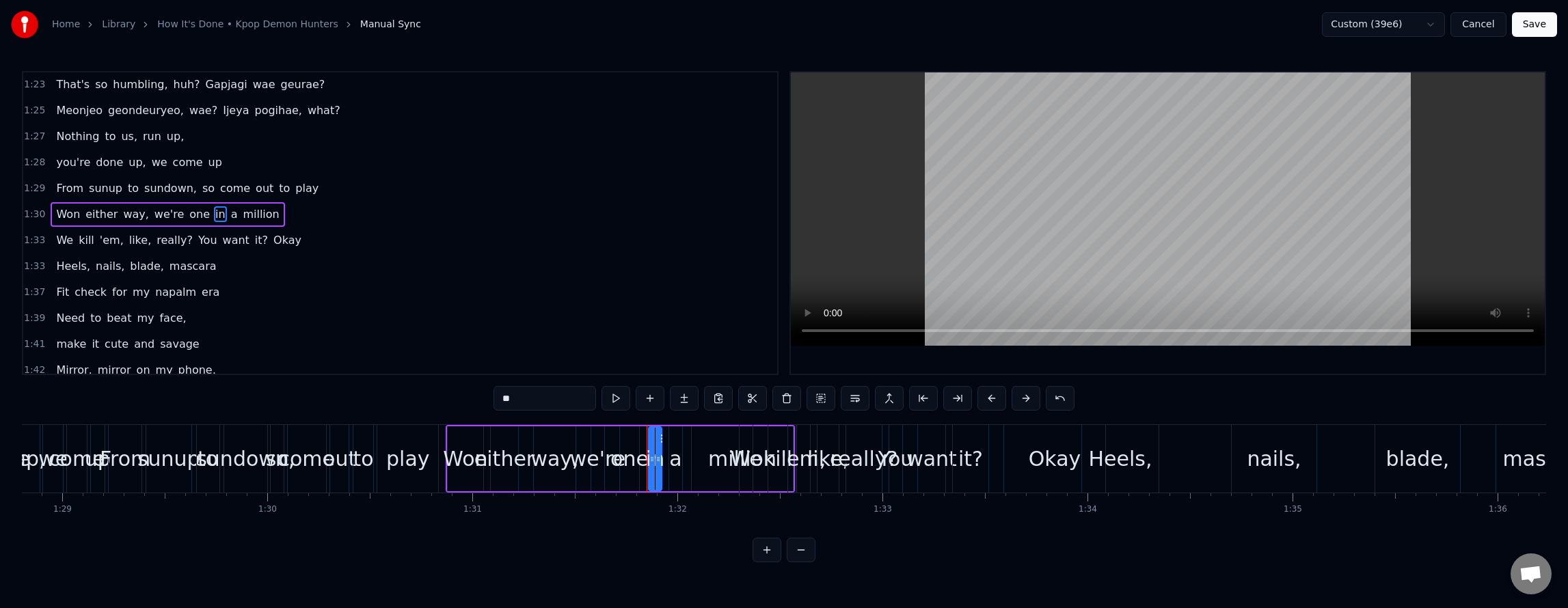
scroll to position [953, 0]
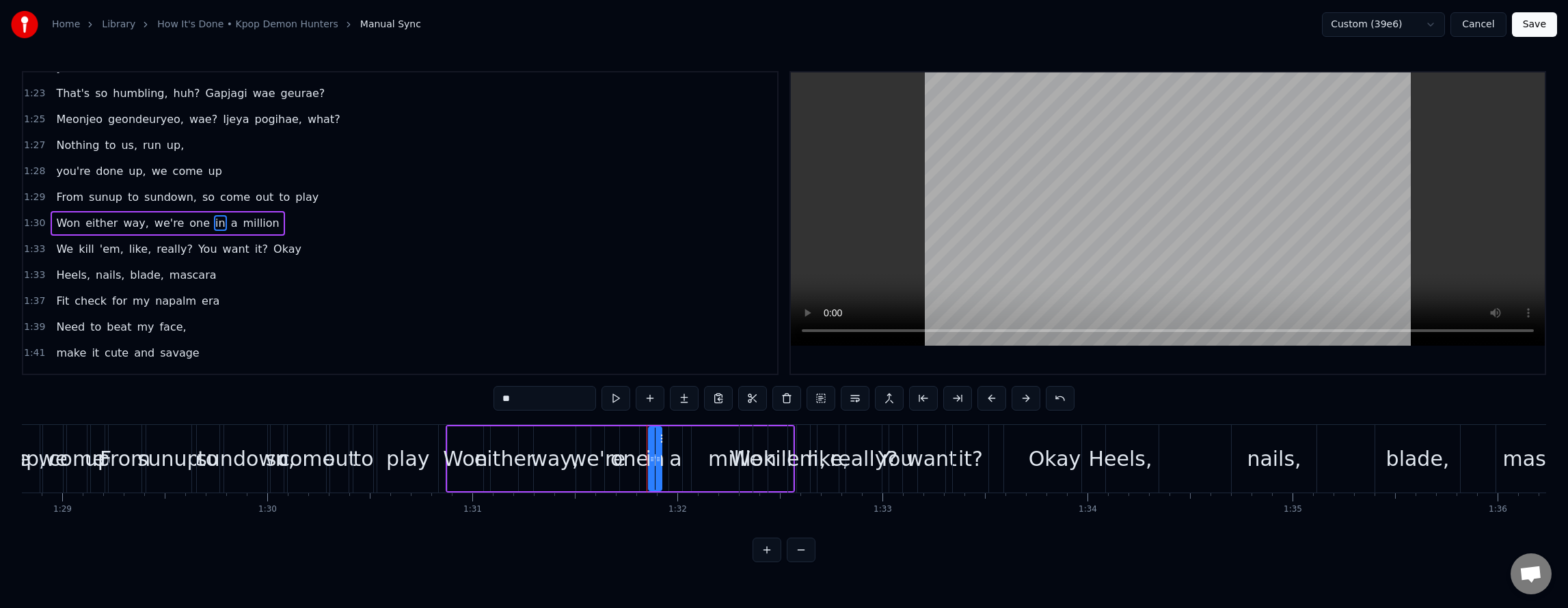
click at [253, 247] on span "it?" at bounding box center [261, 249] width 16 height 16
type input "***"
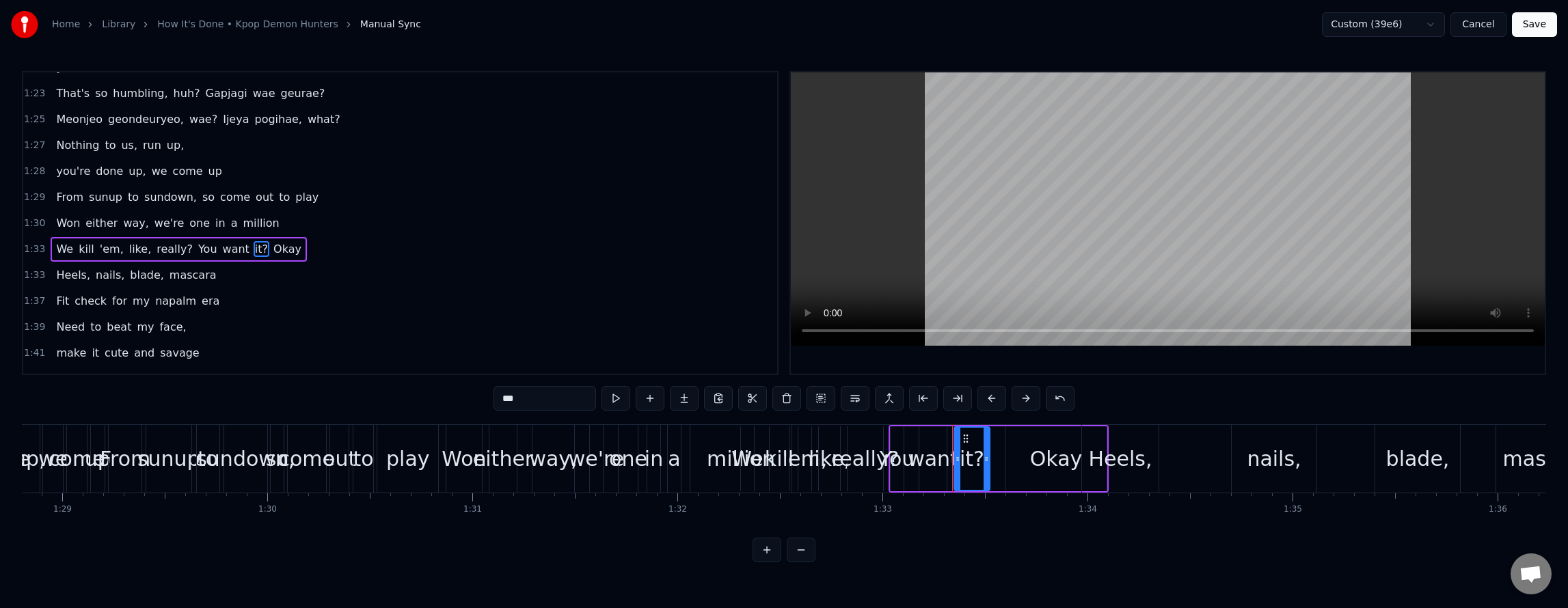
scroll to position [979, 0]
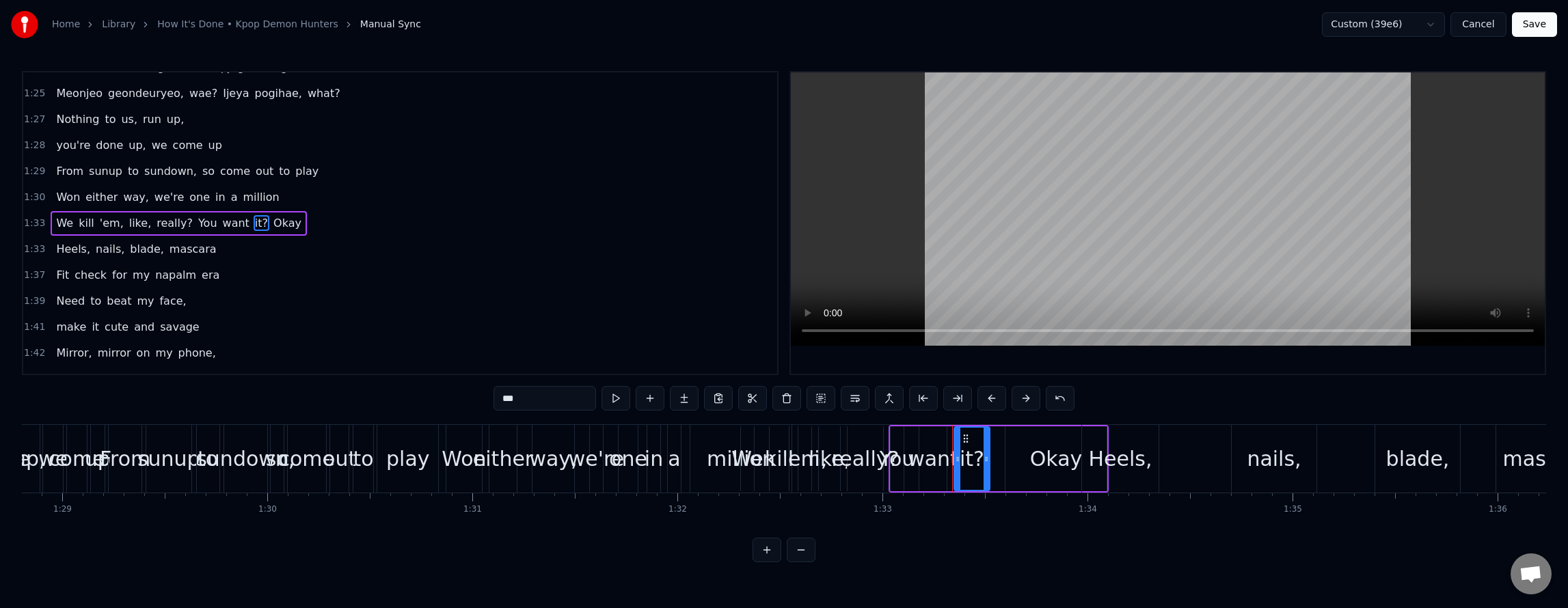
click at [1540, 28] on button "Save" at bounding box center [1534, 24] width 45 height 25
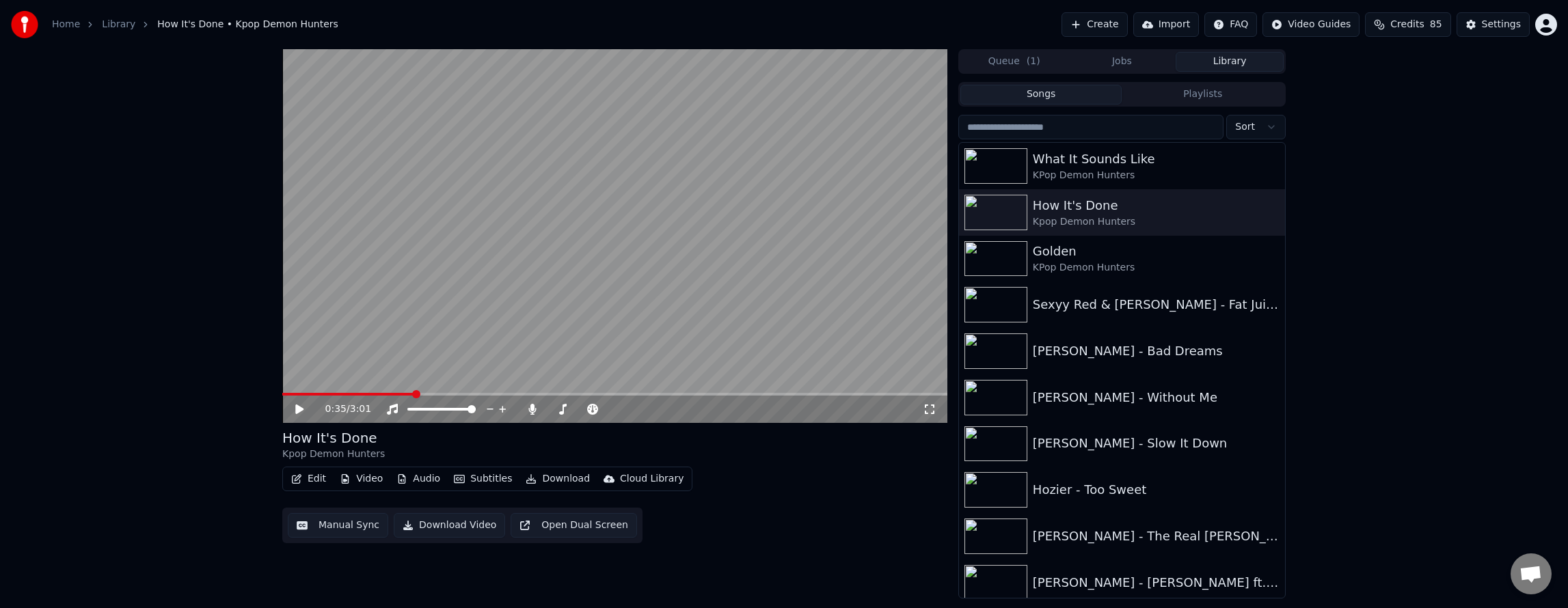
click at [308, 481] on button "Edit" at bounding box center [308, 478] width 45 height 19
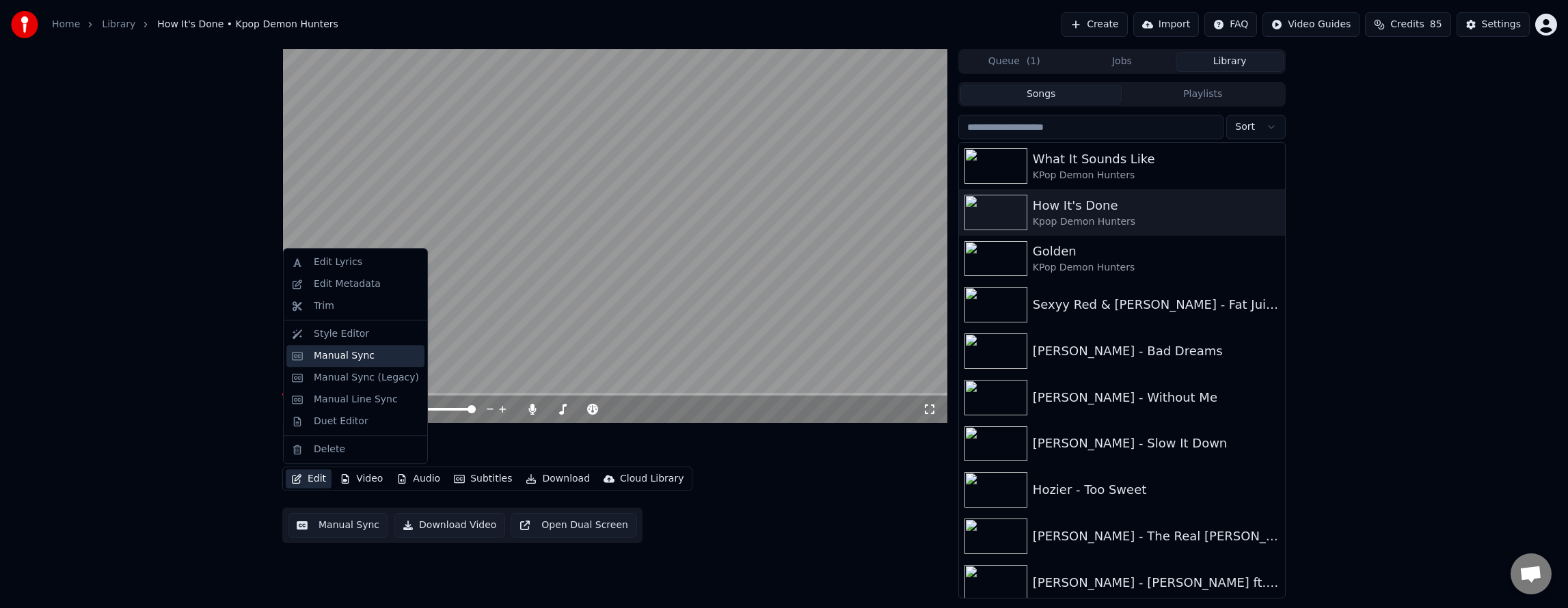
click at [372, 355] on div "Manual Sync" at bounding box center [366, 356] width 105 height 14
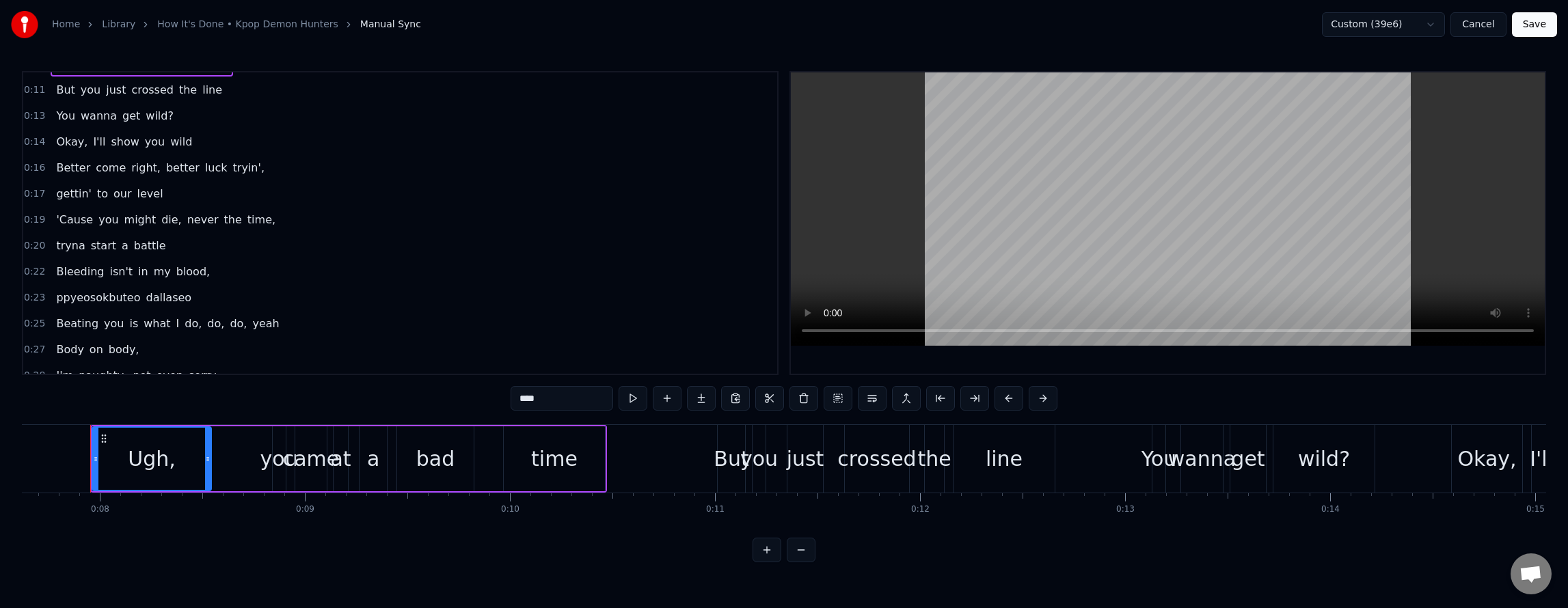
scroll to position [68, 0]
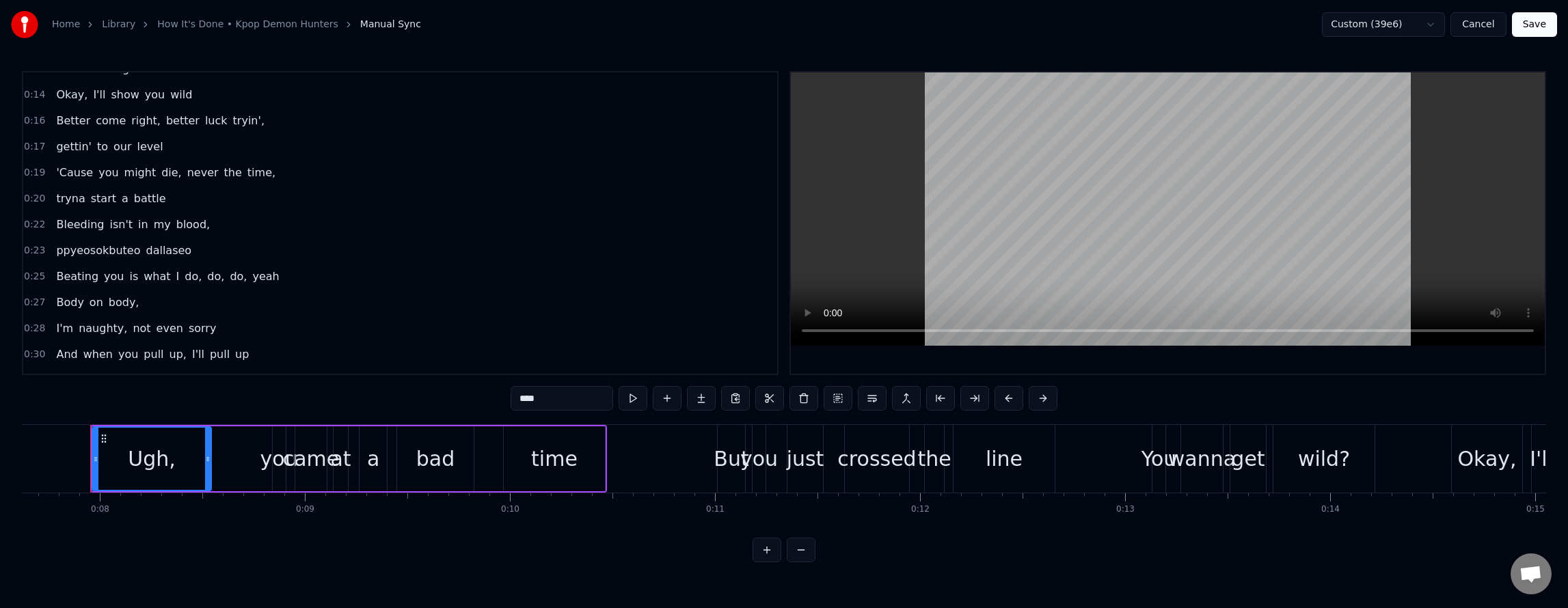
click at [120, 303] on span "body," at bounding box center [124, 303] width 34 height 16
type input "*****"
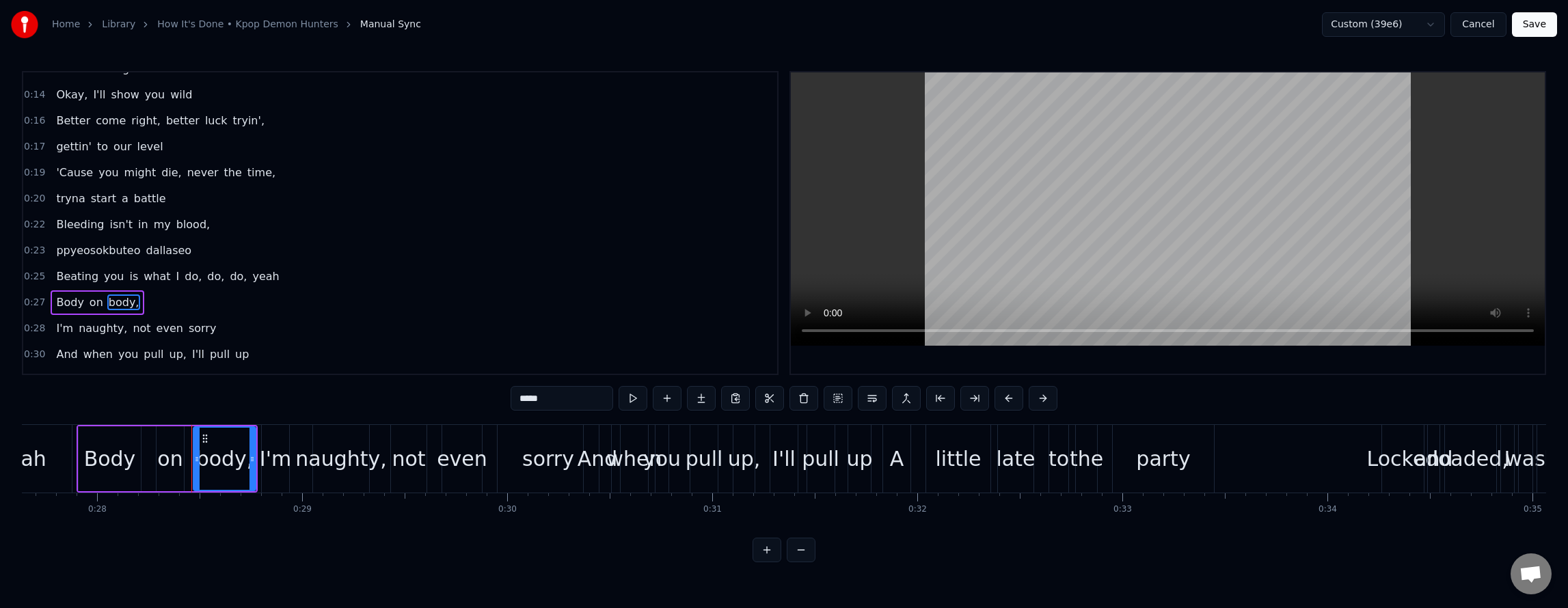
scroll to position [0, 5767]
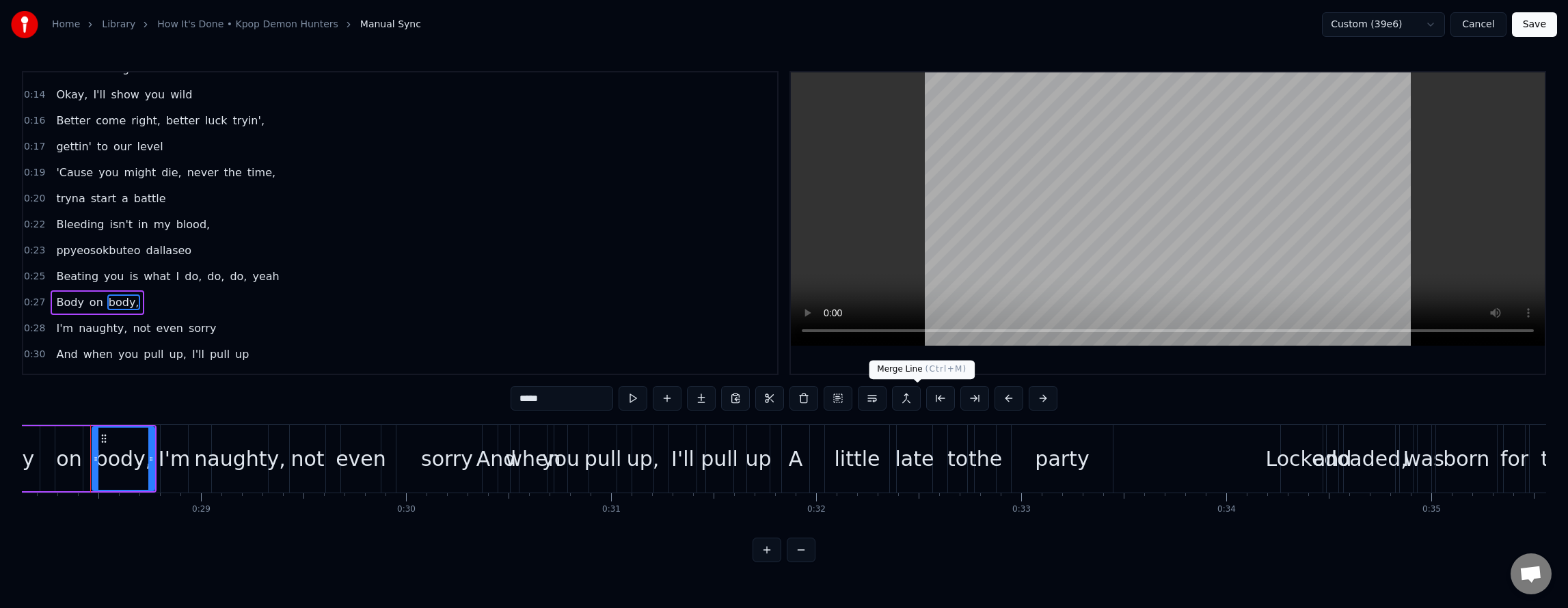
click at [917, 393] on button at bounding box center [906, 398] width 29 height 25
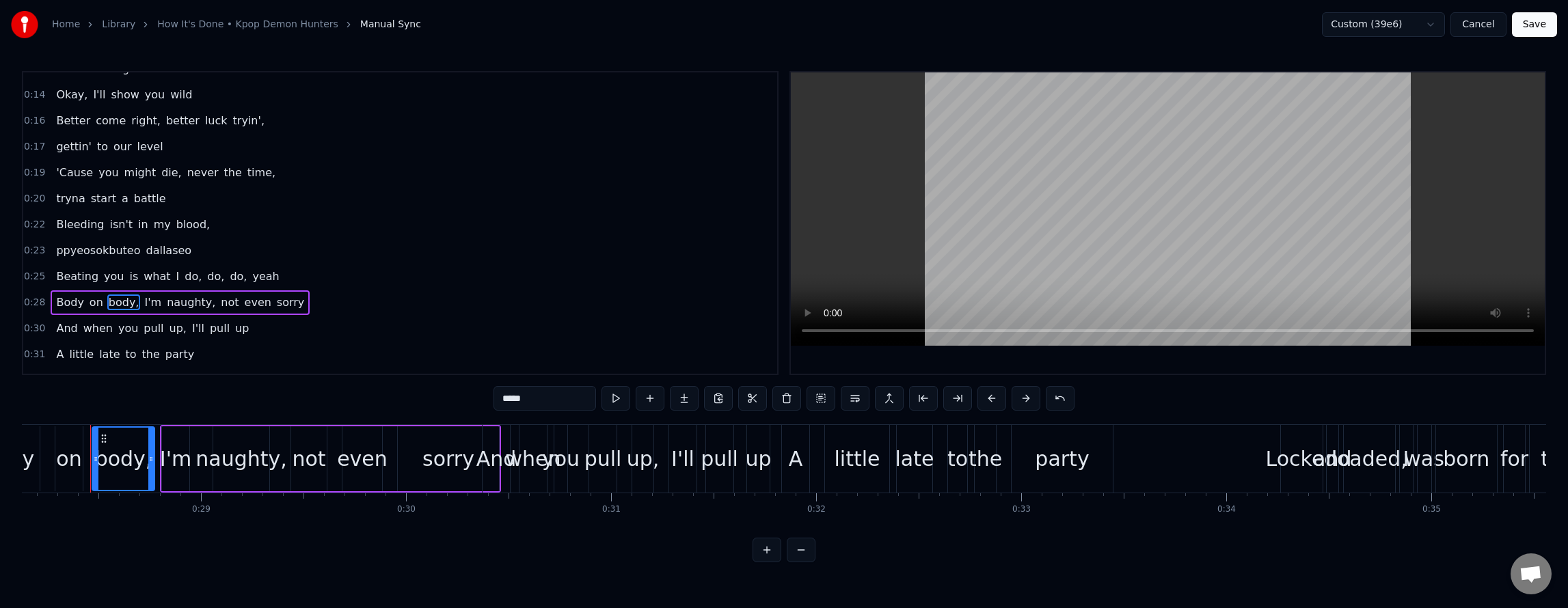
click at [1547, 33] on button "Save" at bounding box center [1534, 24] width 45 height 25
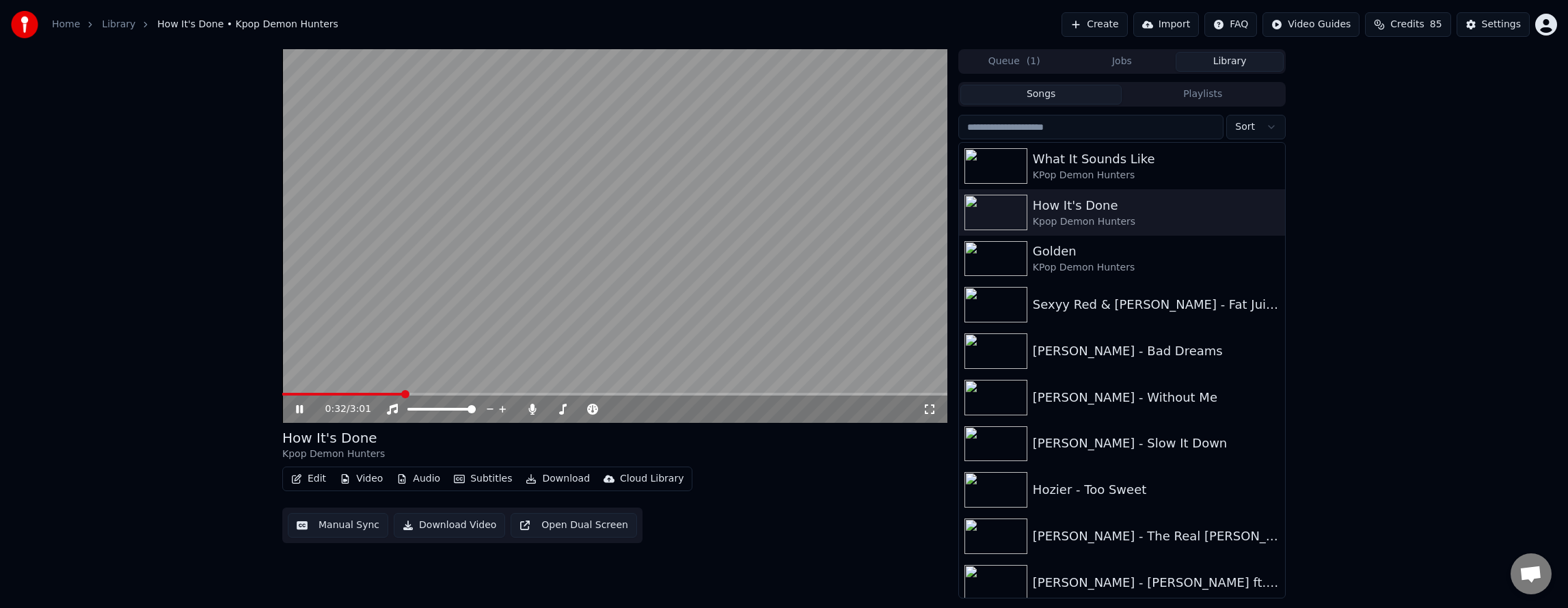
click at [308, 479] on button "Edit" at bounding box center [308, 478] width 45 height 19
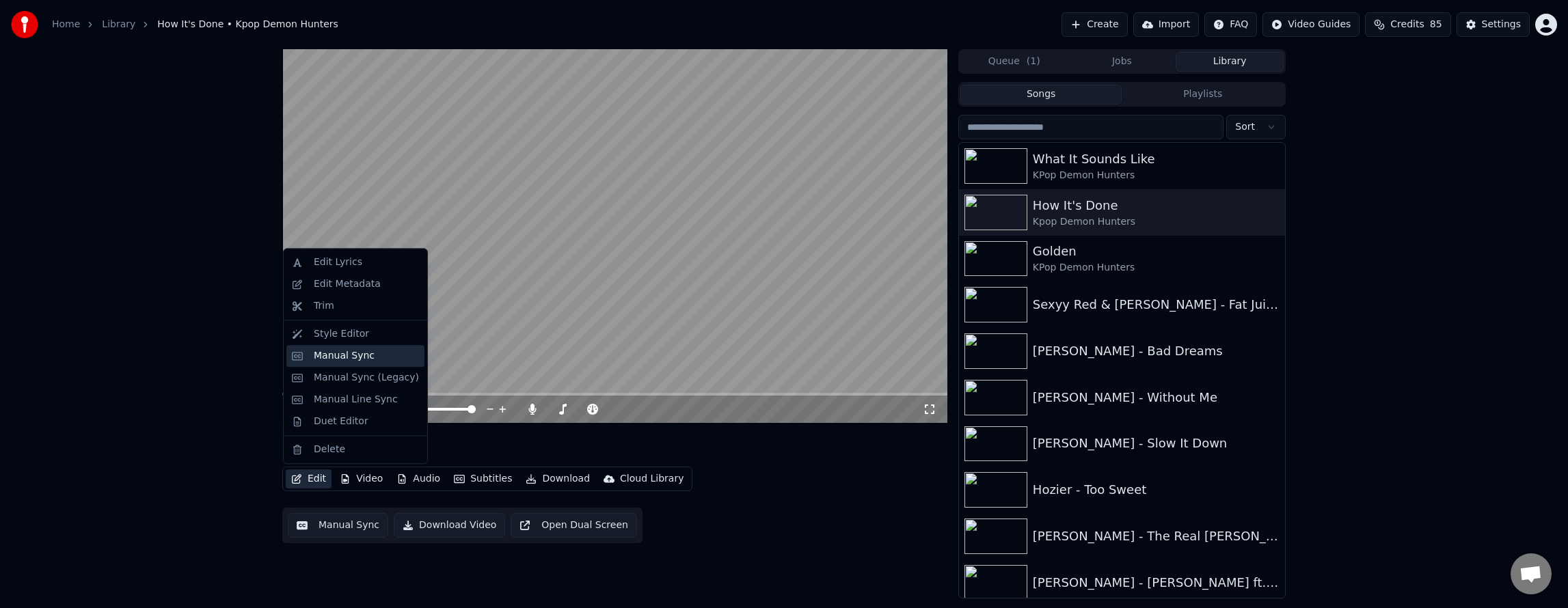
click at [364, 351] on div "Manual Sync" at bounding box center [344, 356] width 61 height 14
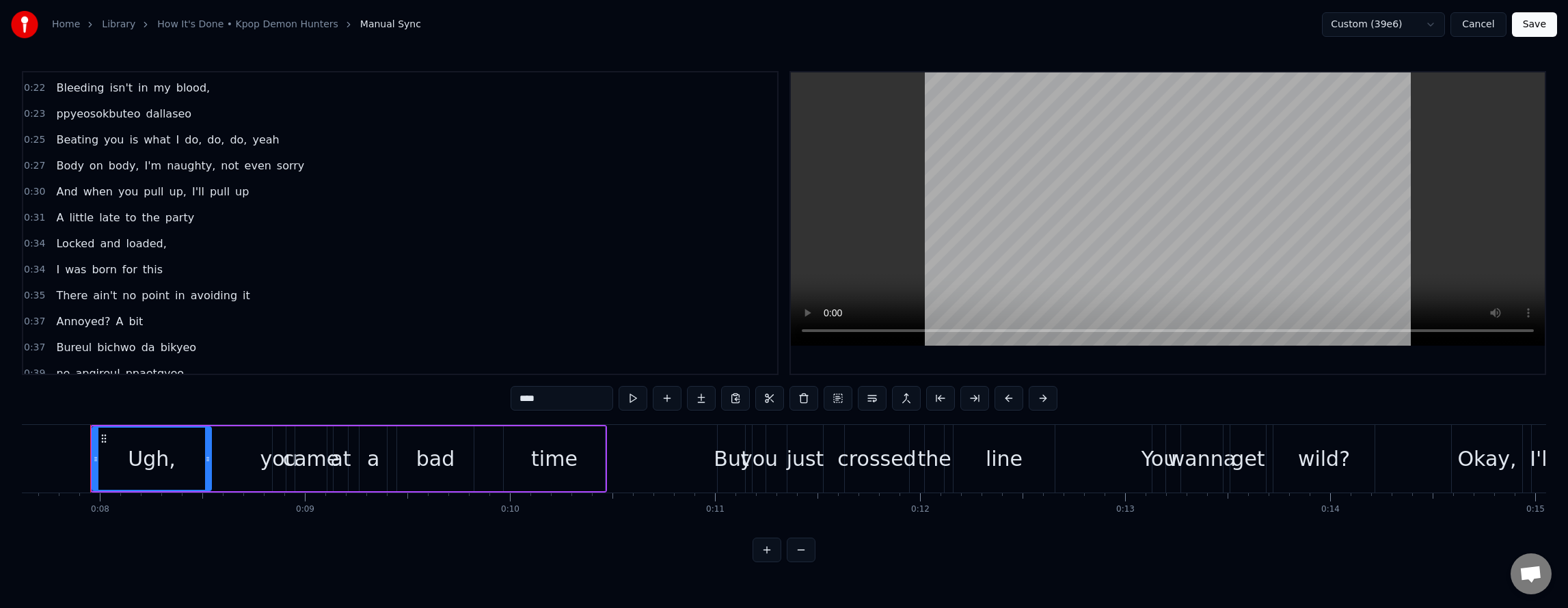
scroll to position [273, 0]
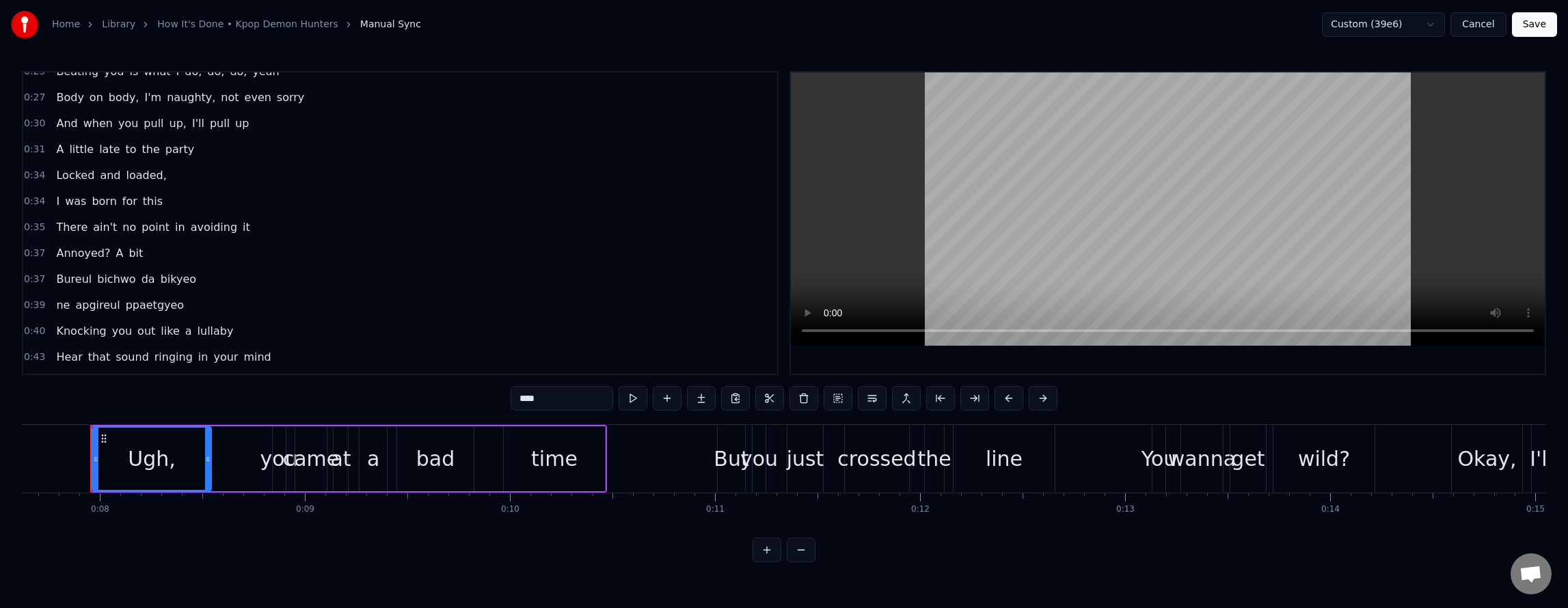
click at [140, 177] on span "loaded," at bounding box center [146, 175] width 43 height 16
type input "*******"
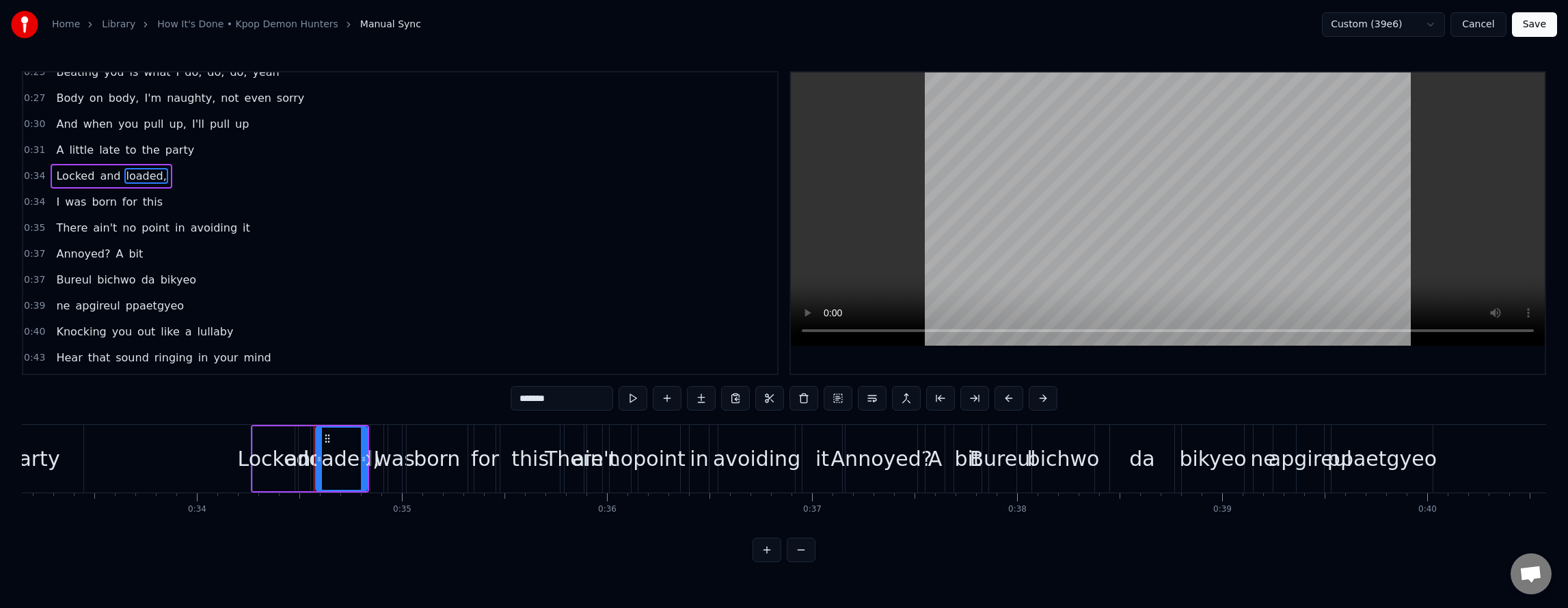
scroll to position [0, 7020]
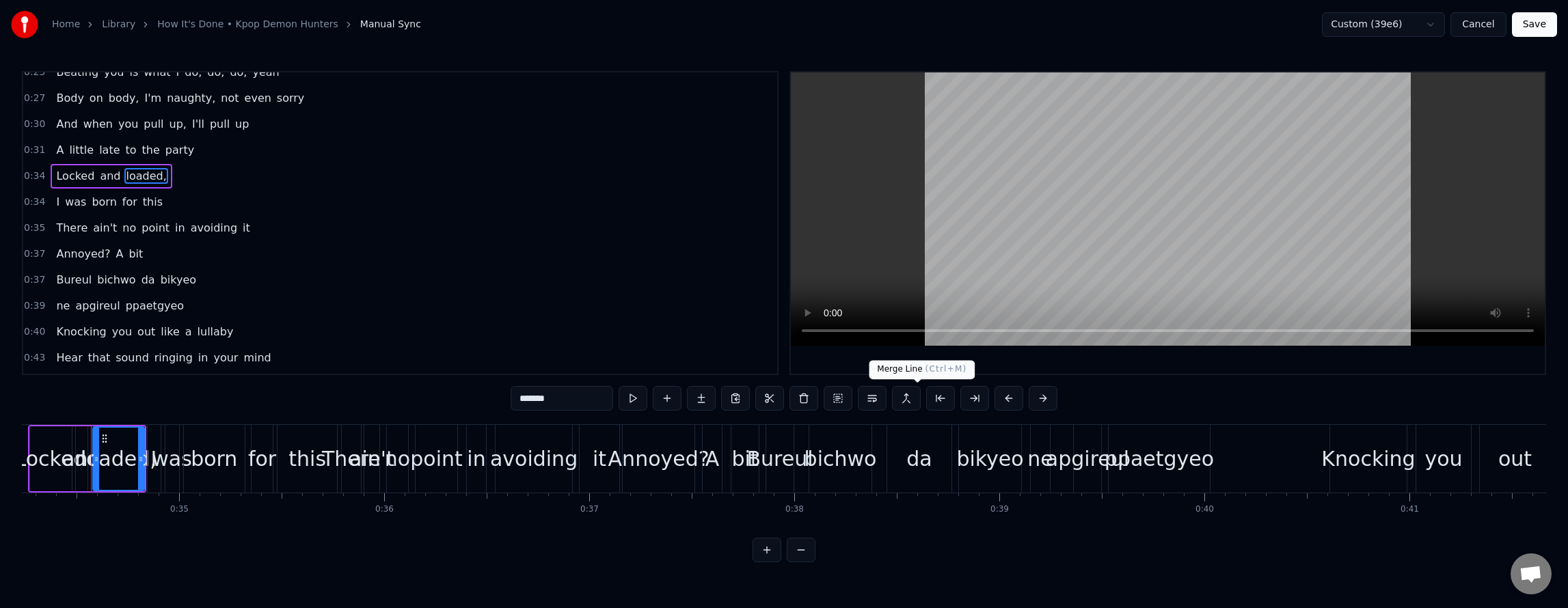
click at [919, 400] on button at bounding box center [906, 398] width 29 height 25
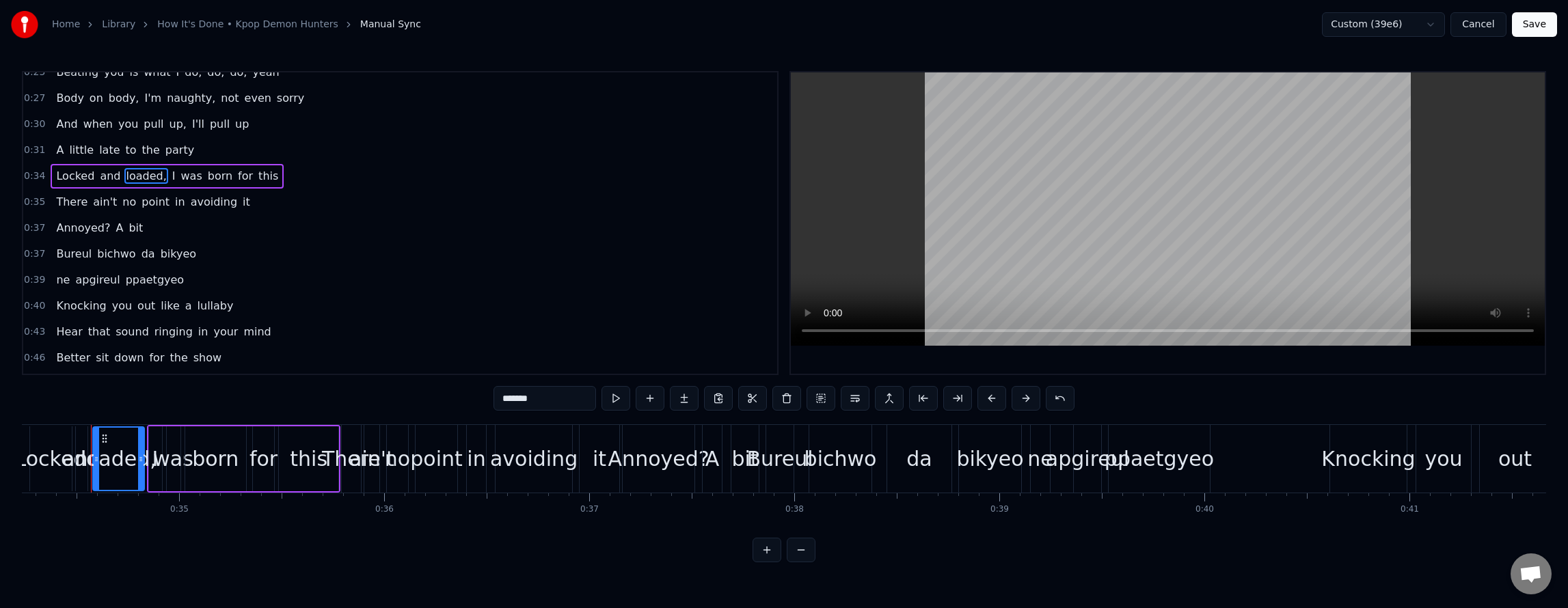
click at [1534, 25] on button "Save" at bounding box center [1534, 24] width 45 height 25
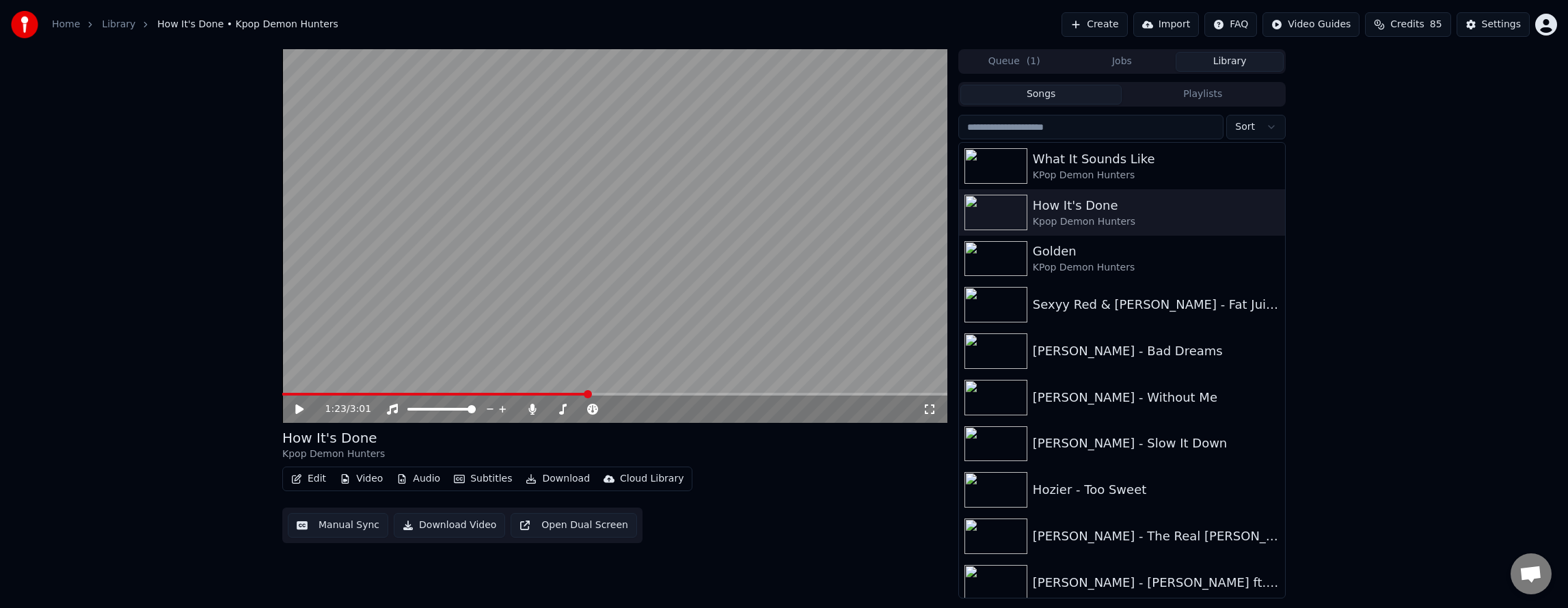
click at [307, 477] on button "Edit" at bounding box center [308, 478] width 45 height 19
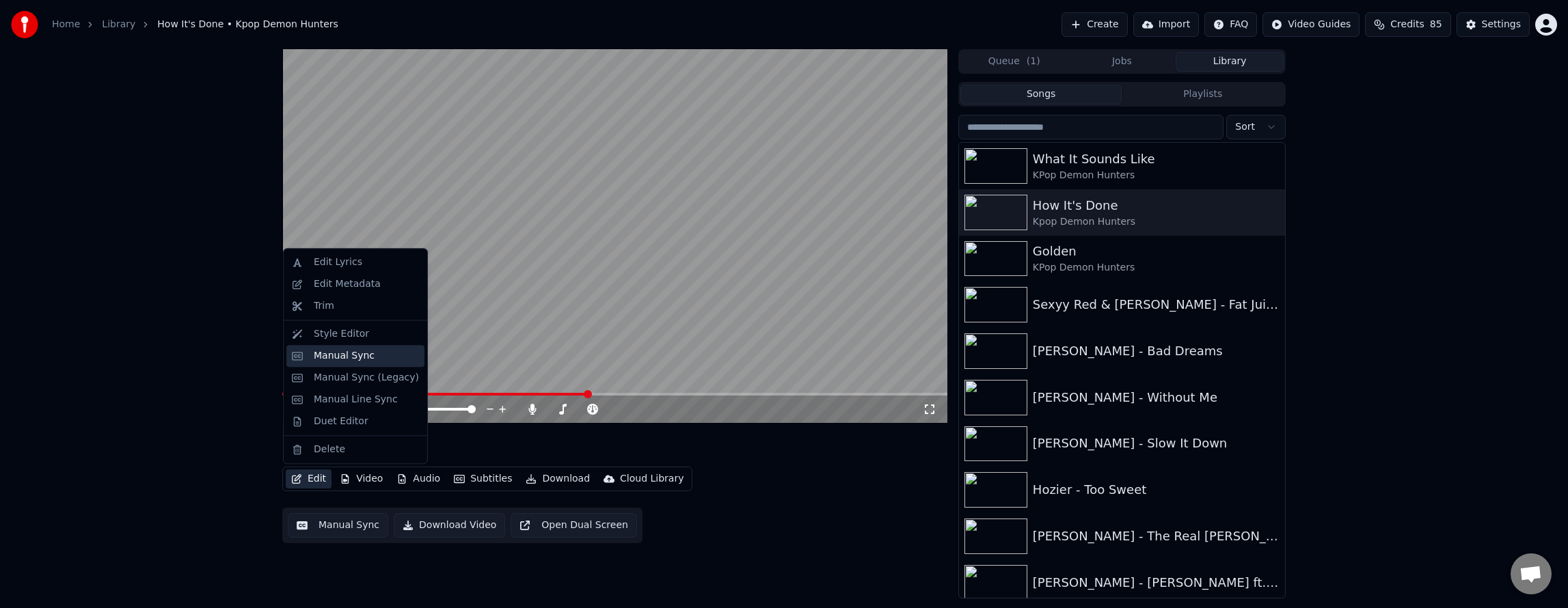
click at [333, 354] on div "Manual Sync" at bounding box center [344, 356] width 61 height 14
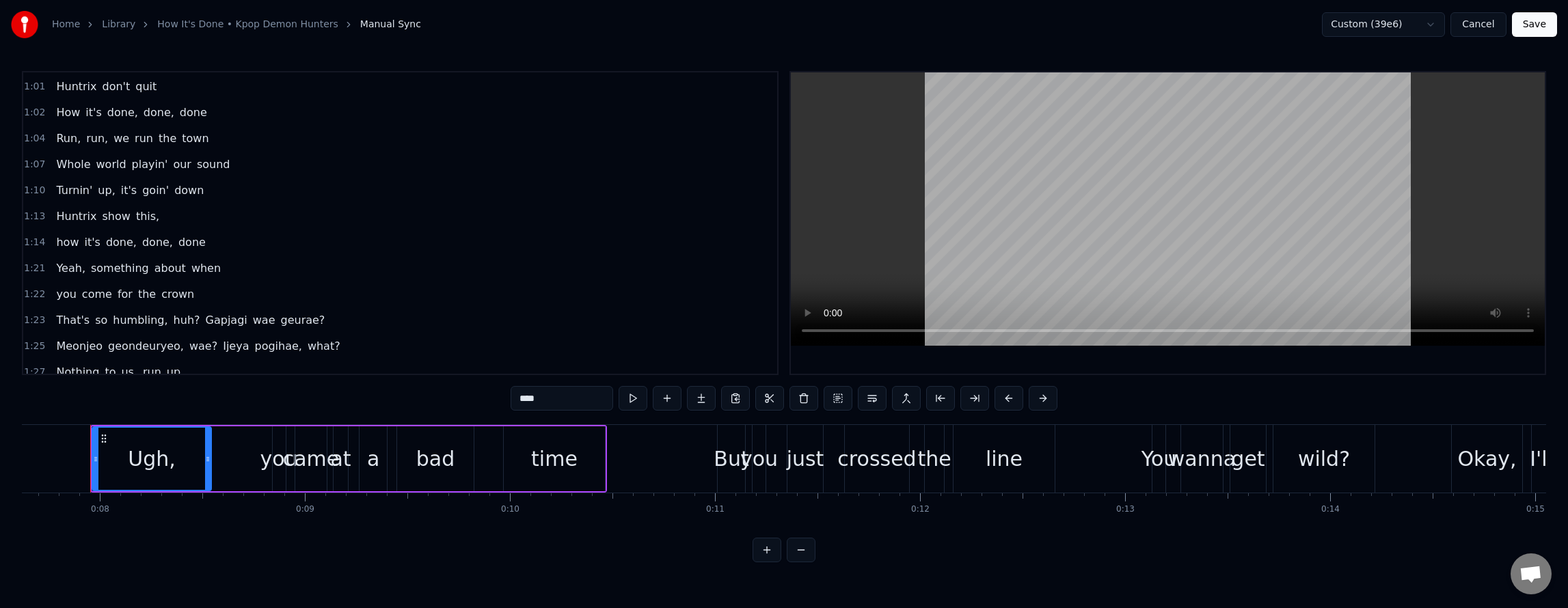
scroll to position [684, 0]
click at [190, 261] on span "when" at bounding box center [206, 259] width 33 height 16
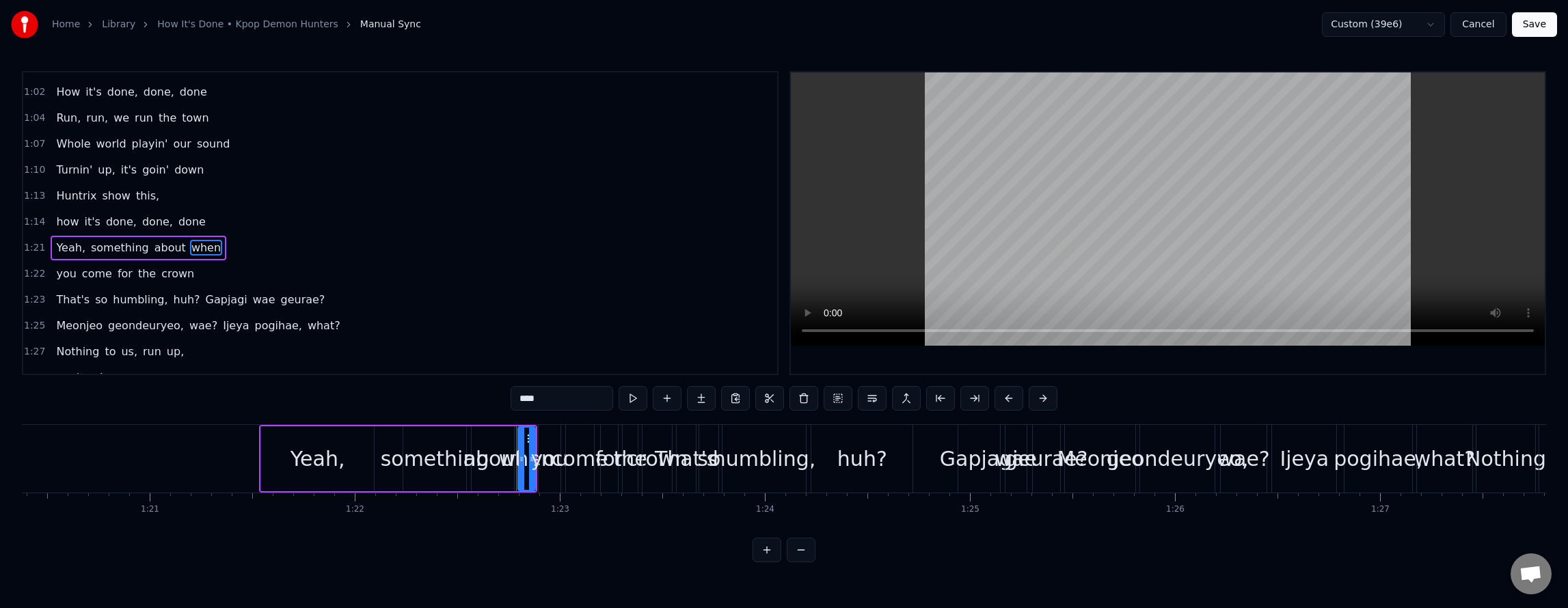
scroll to position [0, 16908]
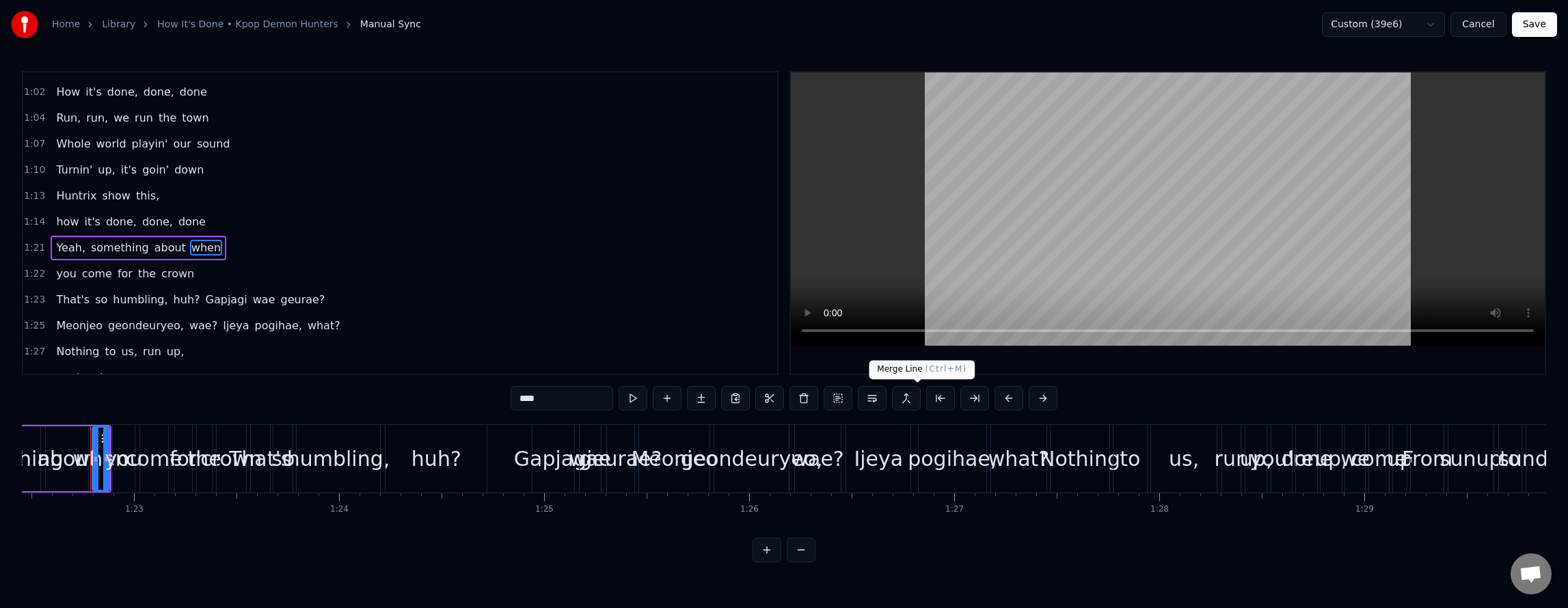
click at [918, 399] on button at bounding box center [906, 398] width 29 height 25
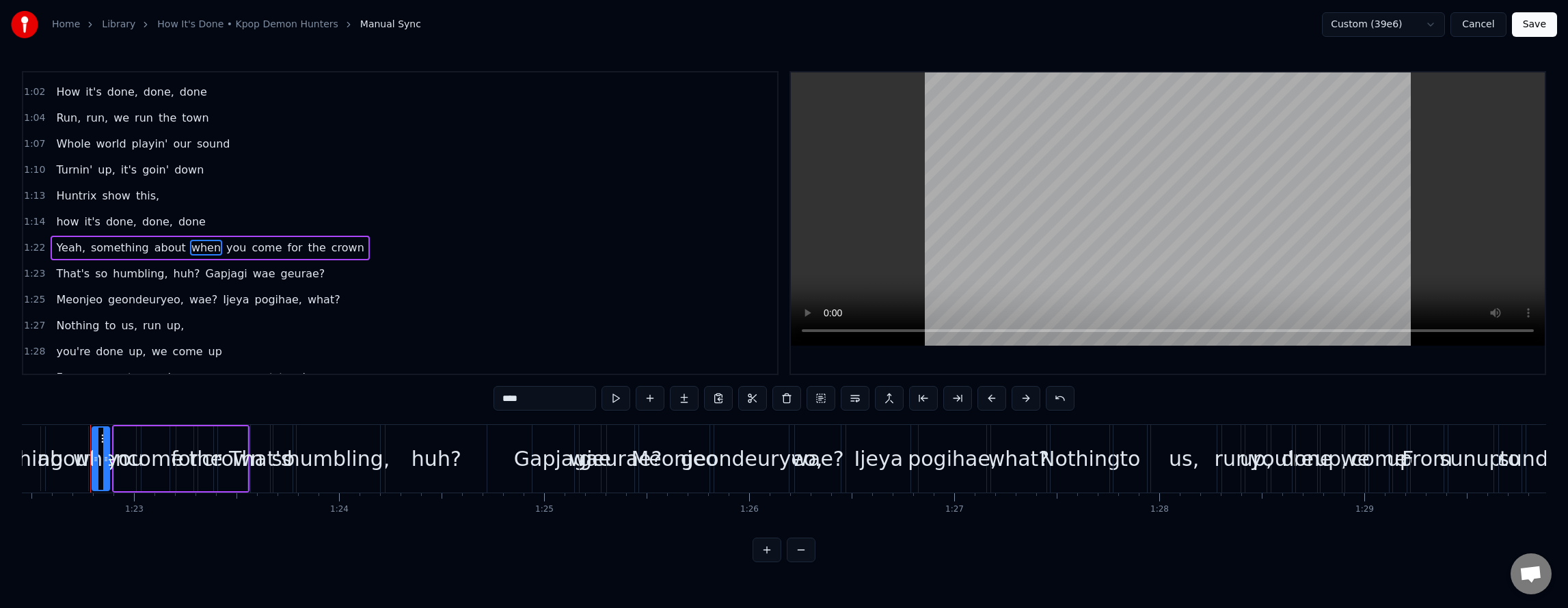
click at [181, 218] on span "done" at bounding box center [192, 222] width 31 height 16
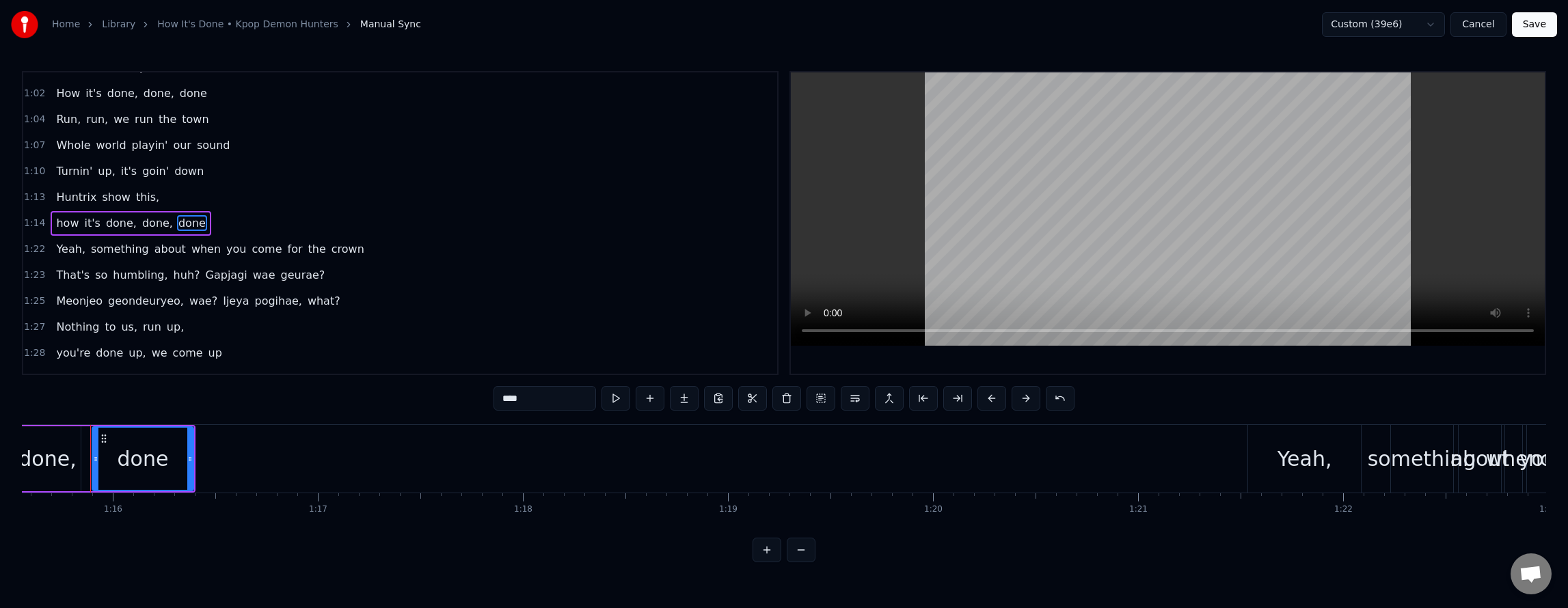
click at [225, 248] on span "you" at bounding box center [236, 249] width 23 height 16
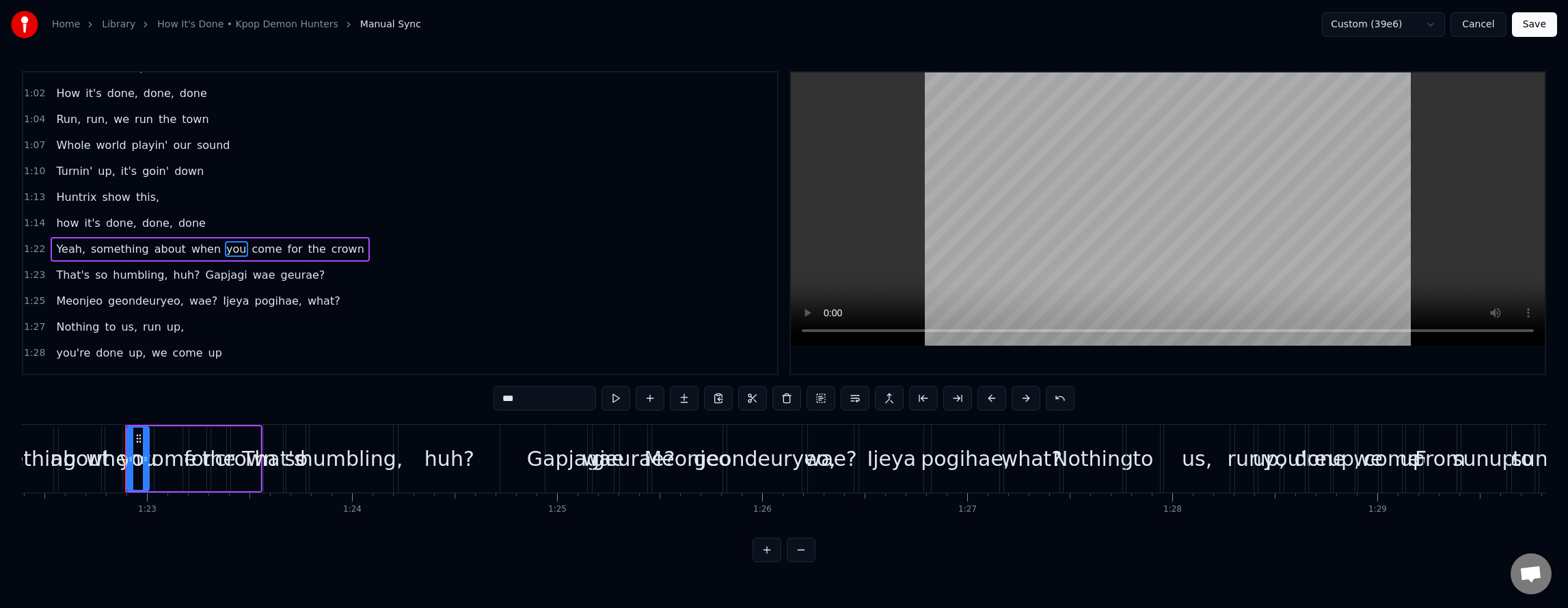
scroll to position [0, 16930]
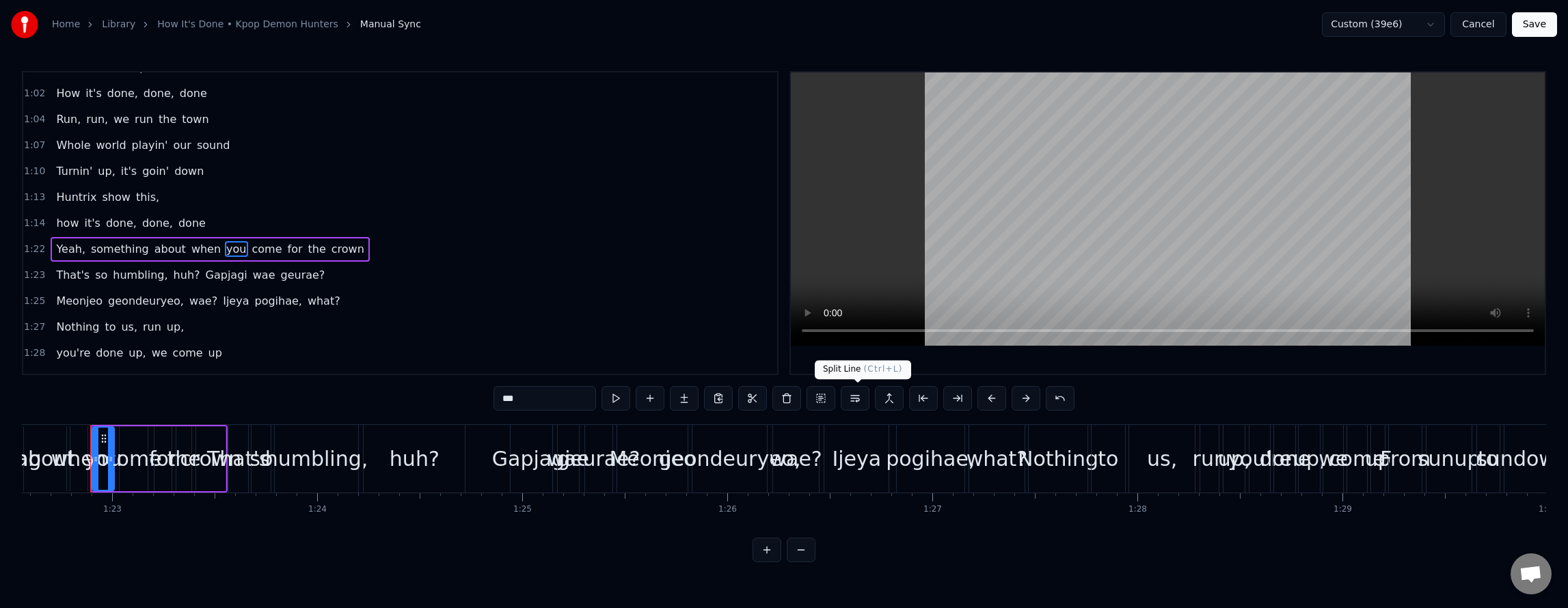
click at [860, 400] on button at bounding box center [854, 398] width 29 height 25
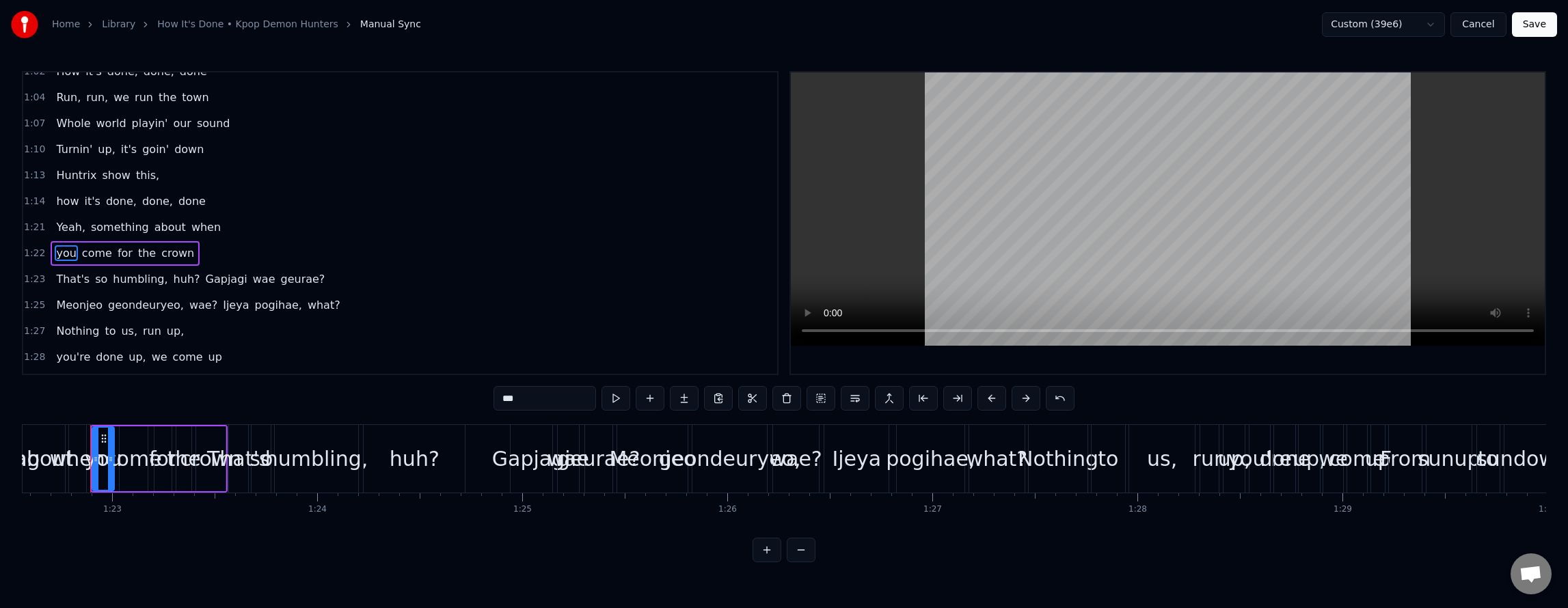
scroll to position [745, 0]
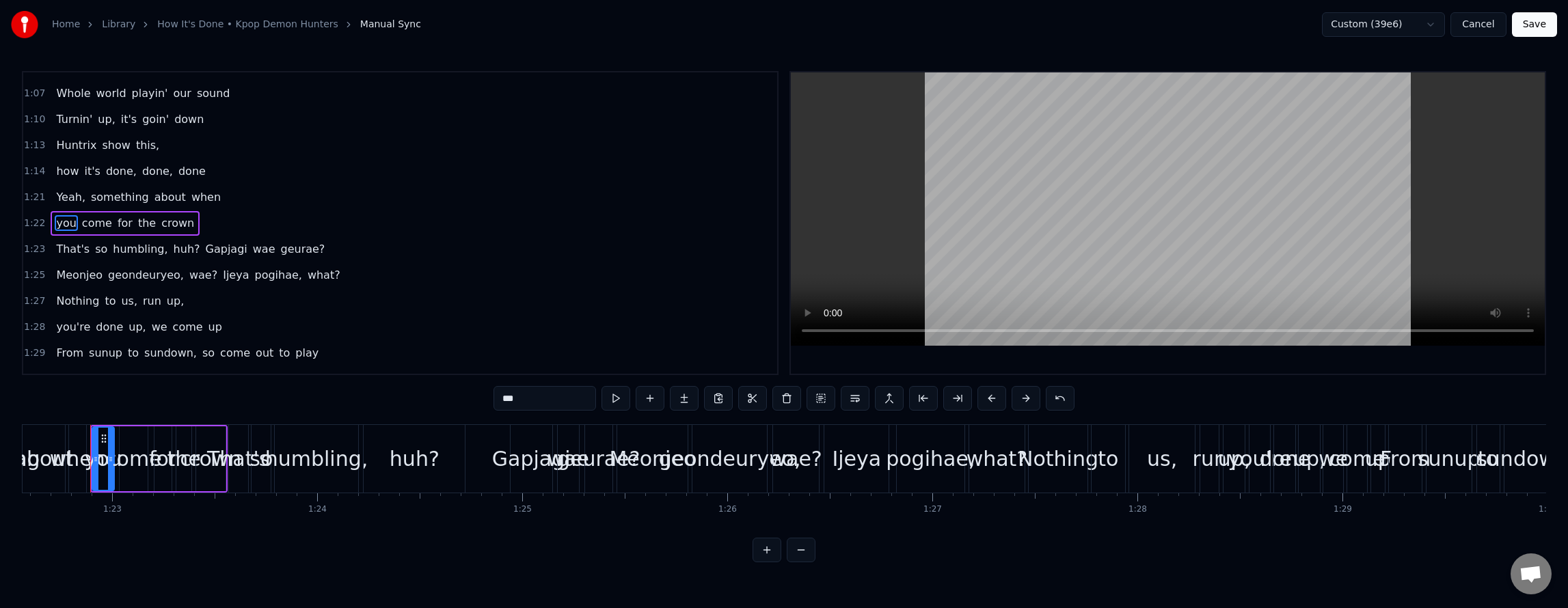
click at [204, 244] on span "Gapjagi" at bounding box center [226, 249] width 44 height 16
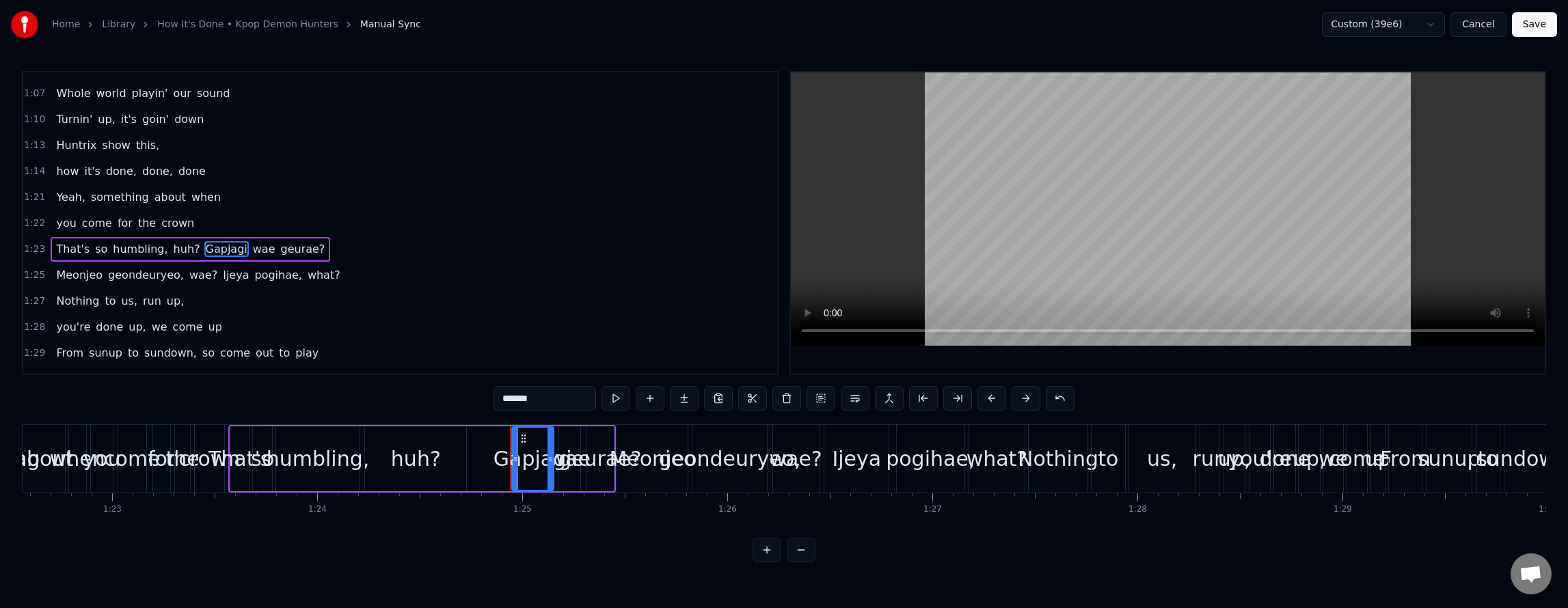
scroll to position [771, 0]
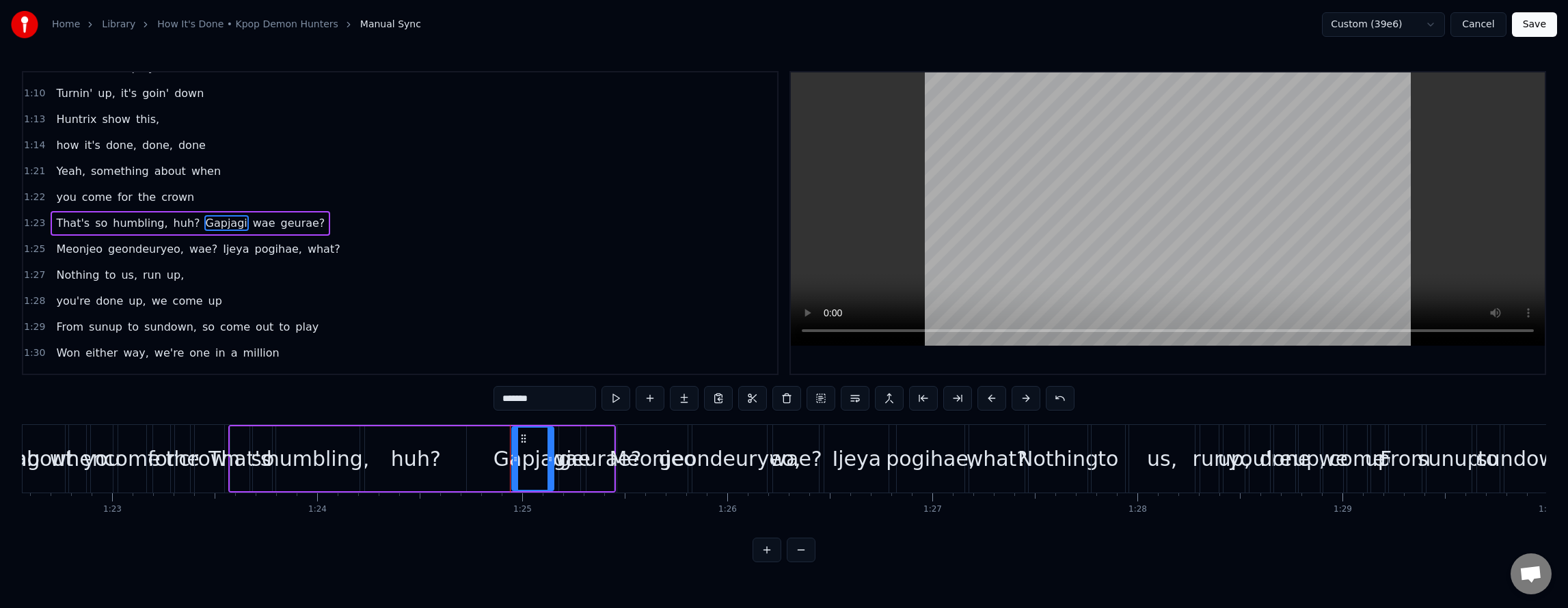
click at [190, 175] on span "when" at bounding box center [206, 171] width 33 height 16
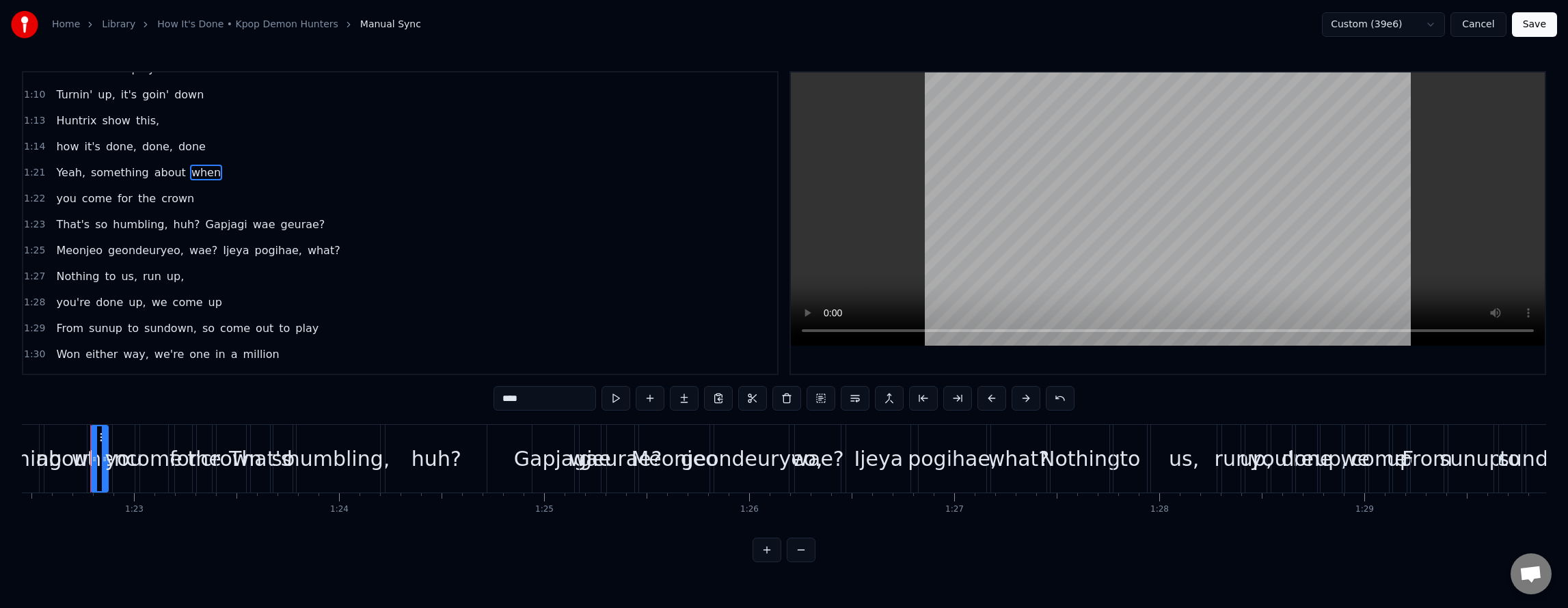
click at [160, 204] on span "crown" at bounding box center [177, 199] width 35 height 16
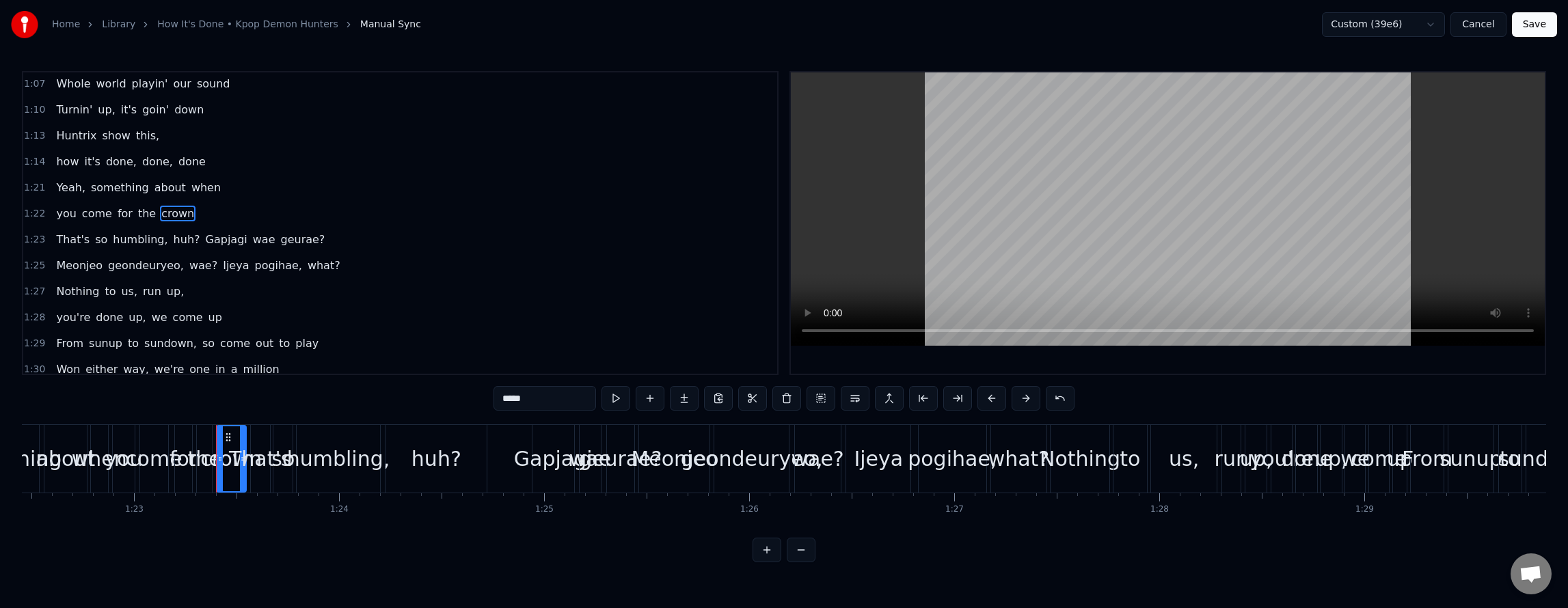
scroll to position [745, 0]
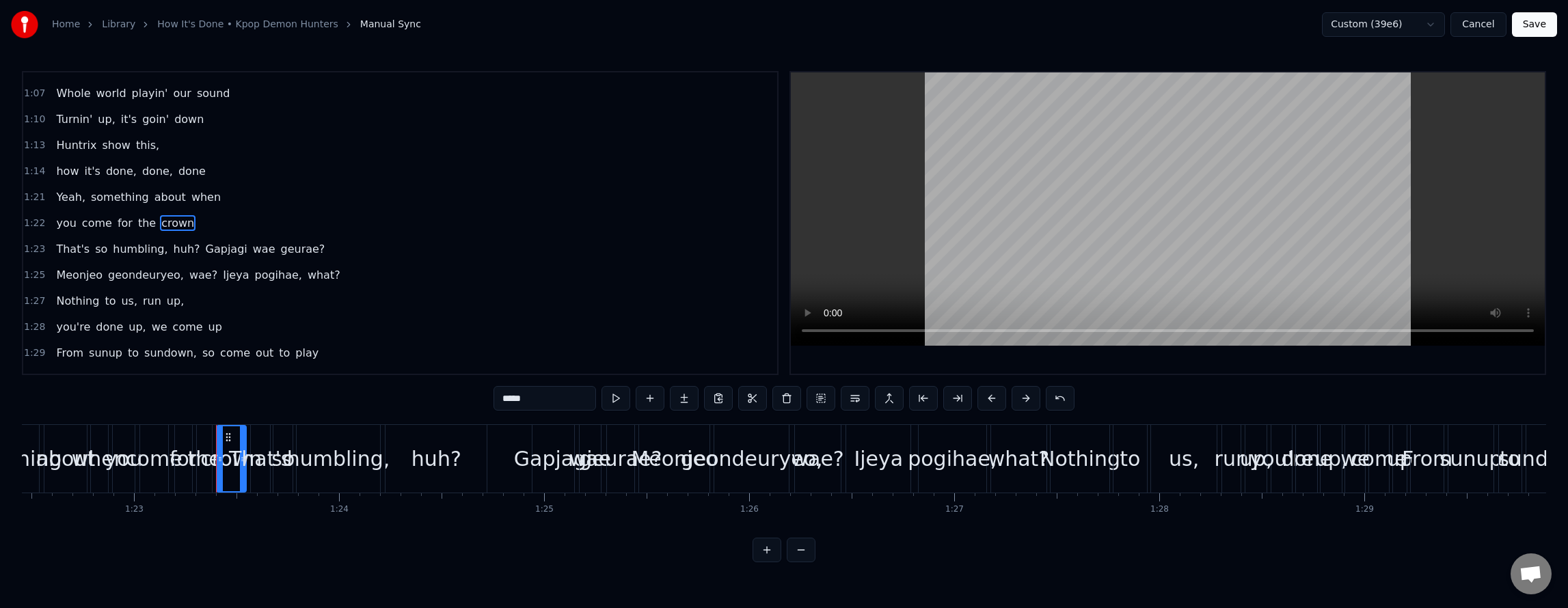
click at [172, 247] on span "huh?" at bounding box center [187, 249] width 30 height 16
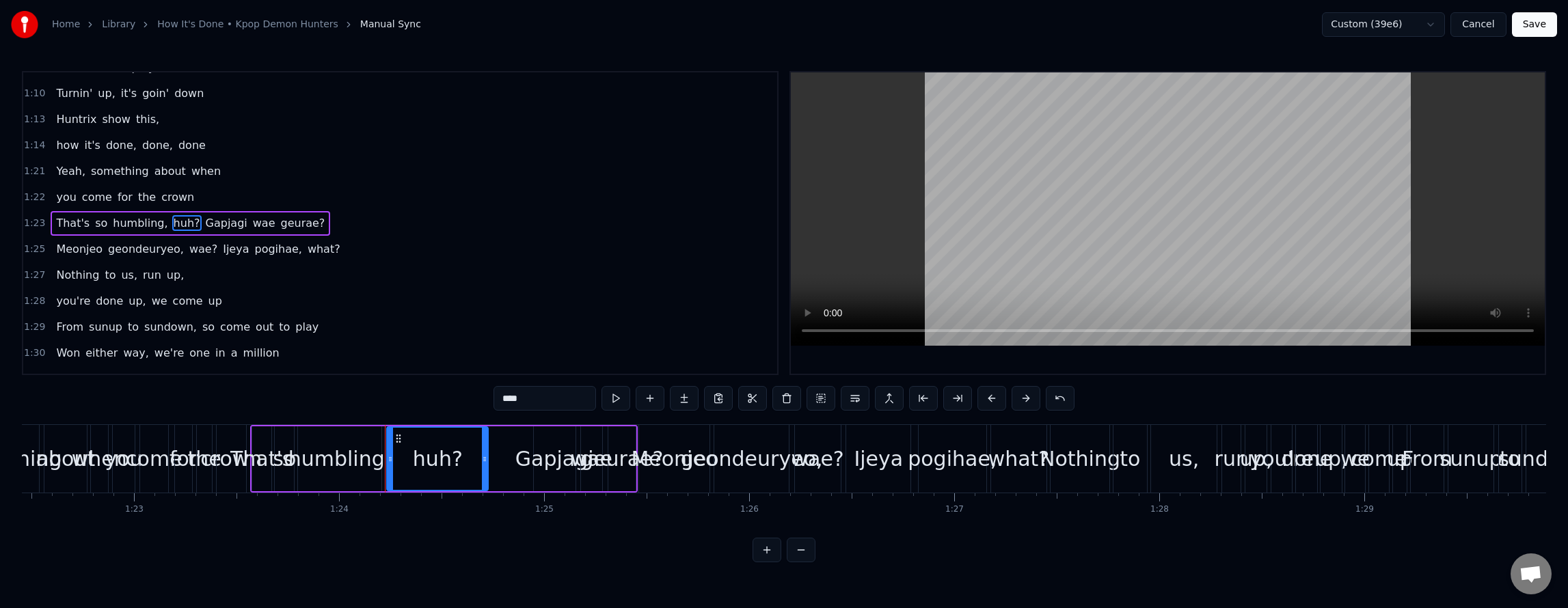
click at [160, 175] on span "about" at bounding box center [170, 171] width 34 height 16
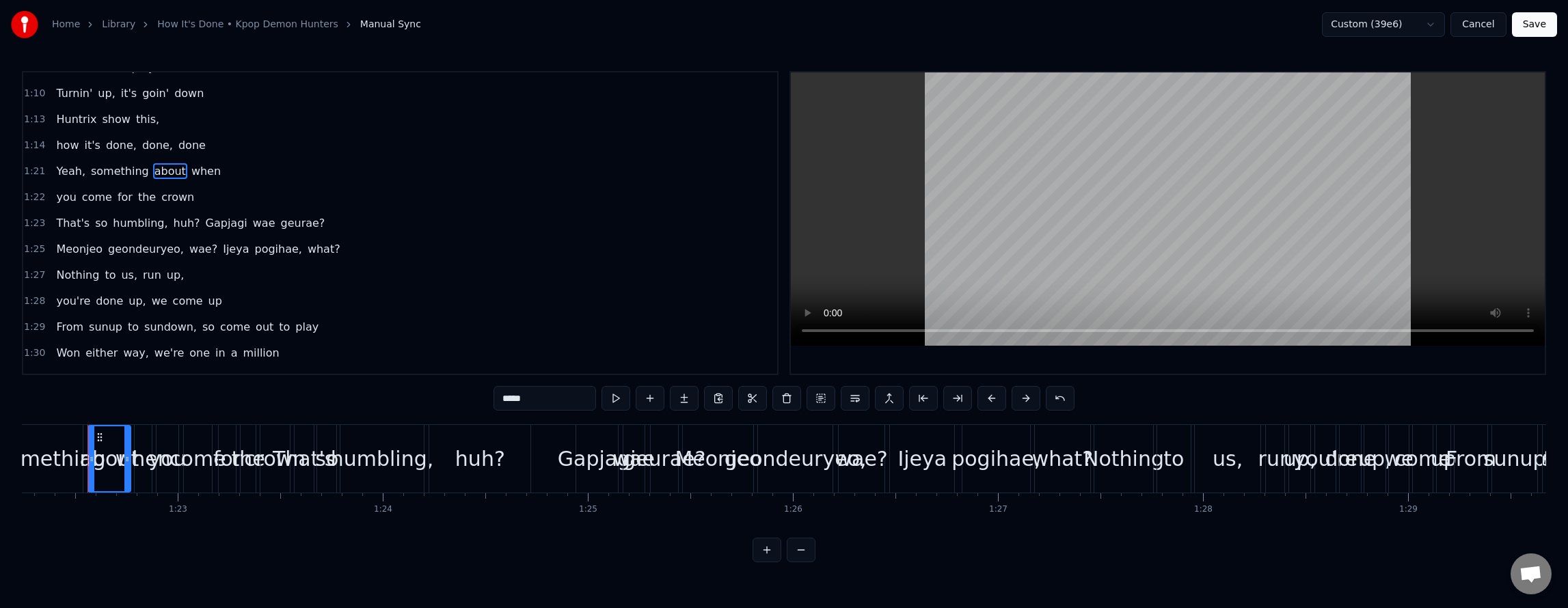
scroll to position [0, 16862]
click at [190, 168] on span "when" at bounding box center [206, 171] width 33 height 16
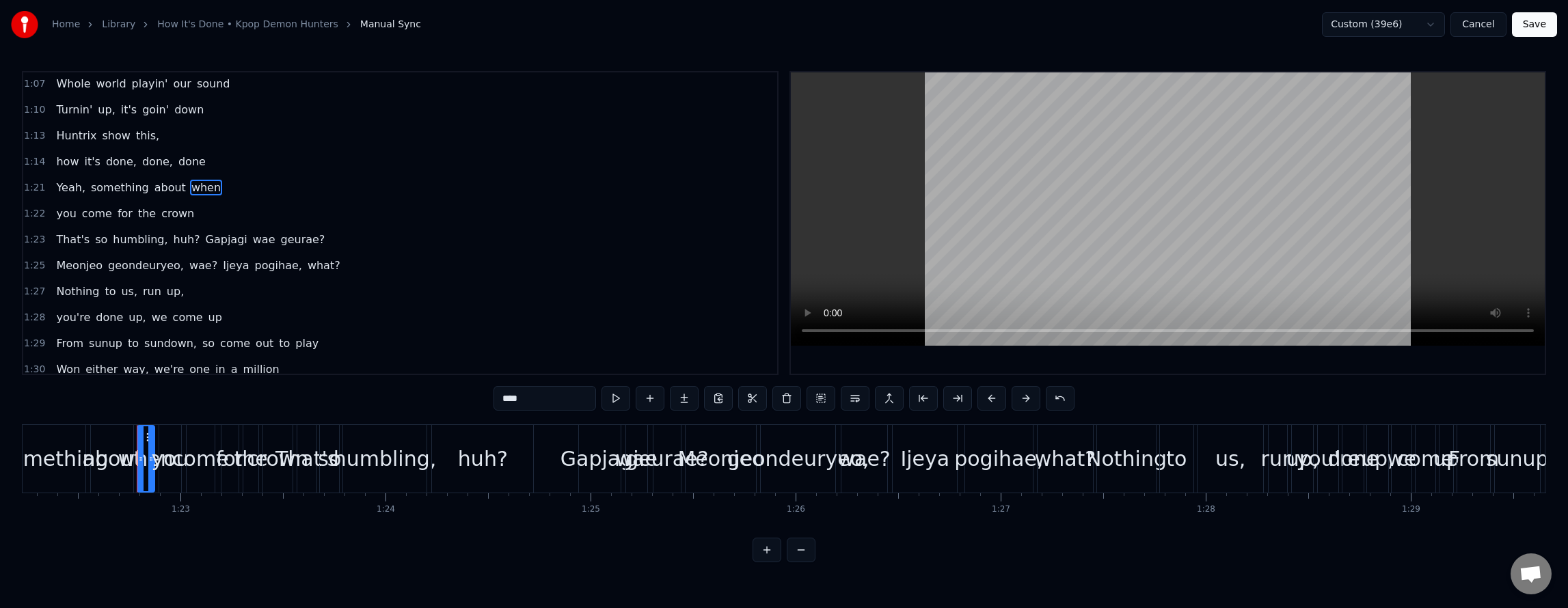
scroll to position [719, 0]
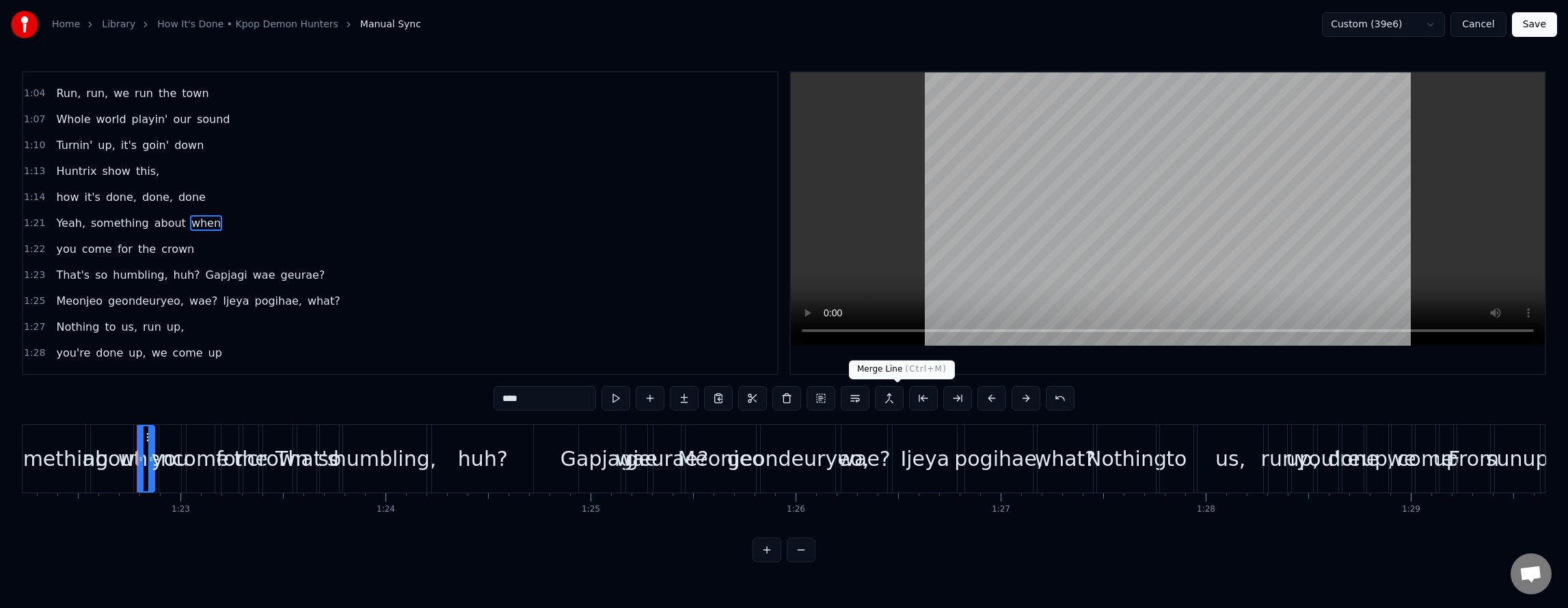
click at [893, 398] on button at bounding box center [889, 398] width 29 height 25
click at [190, 224] on span "when" at bounding box center [206, 223] width 33 height 16
click at [153, 223] on span "about" at bounding box center [170, 223] width 34 height 16
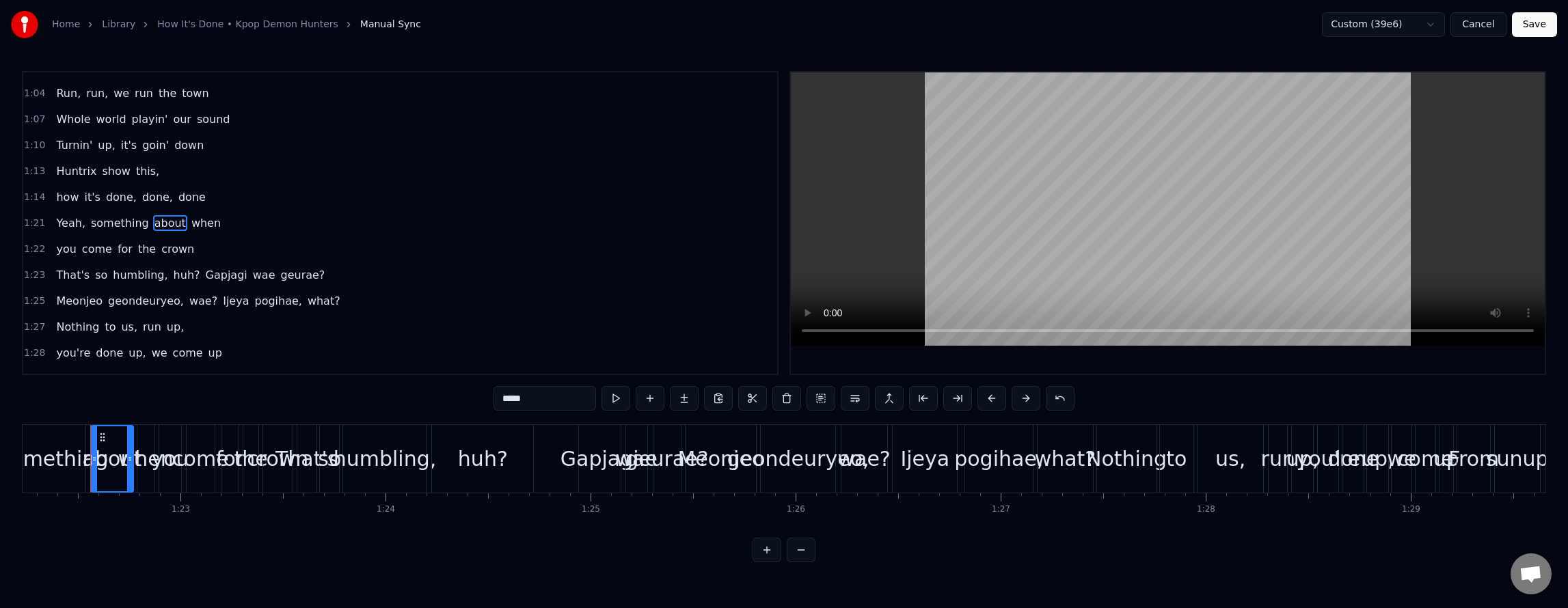
click at [190, 222] on span "when" at bounding box center [206, 223] width 33 height 16
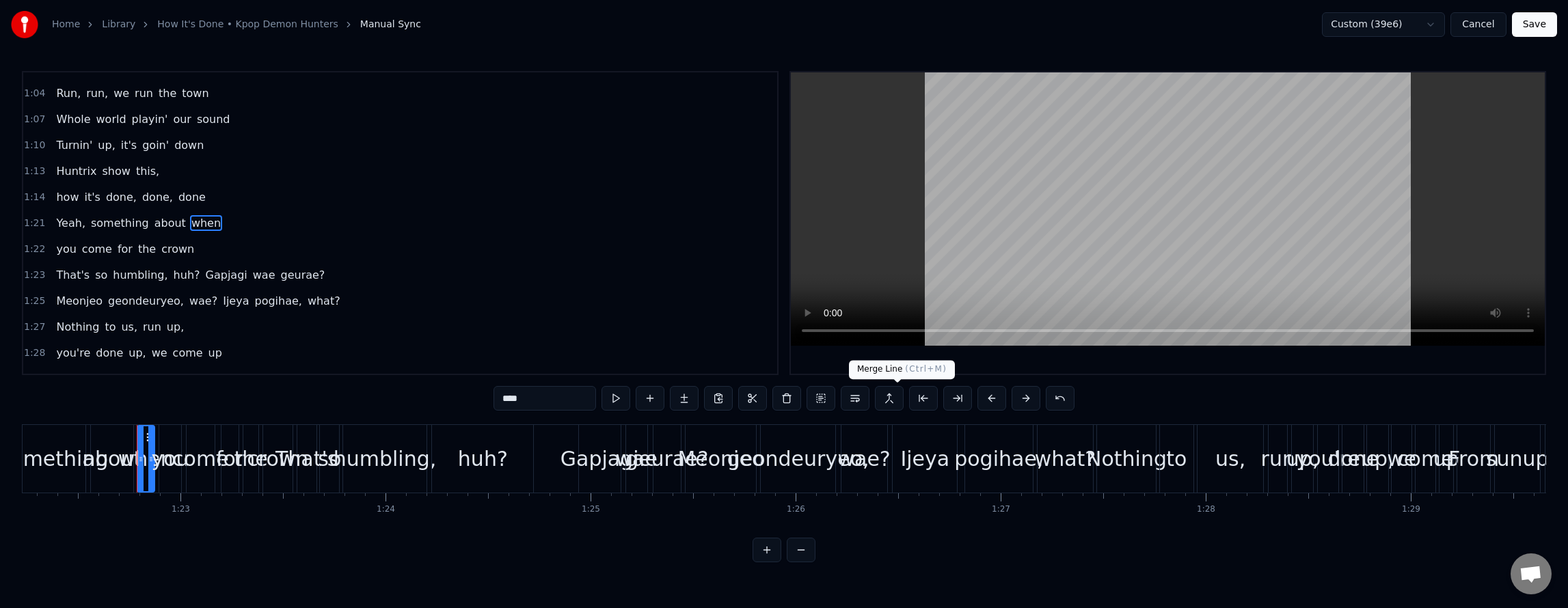
click at [897, 400] on button at bounding box center [889, 398] width 29 height 25
click at [153, 216] on span "about" at bounding box center [170, 223] width 34 height 16
type input "*****"
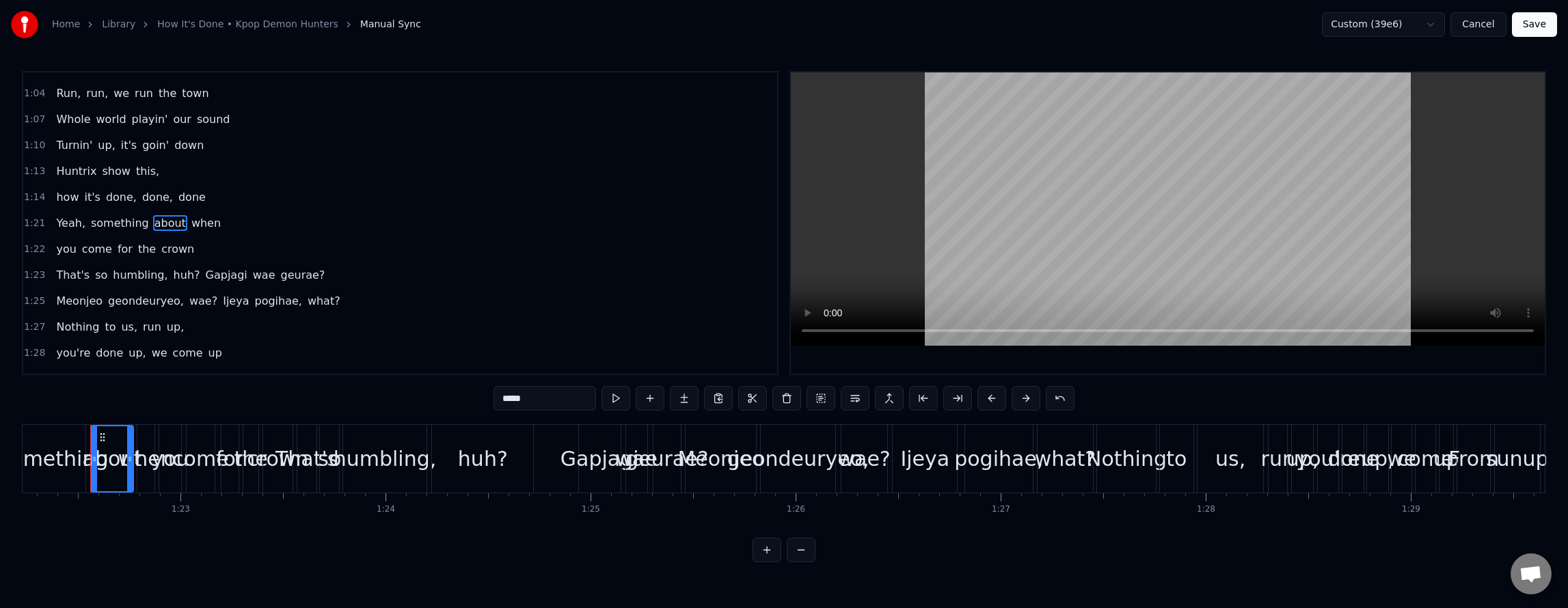
click at [160, 203] on div "how it's done, done, done" at bounding box center [130, 197] width 160 height 25
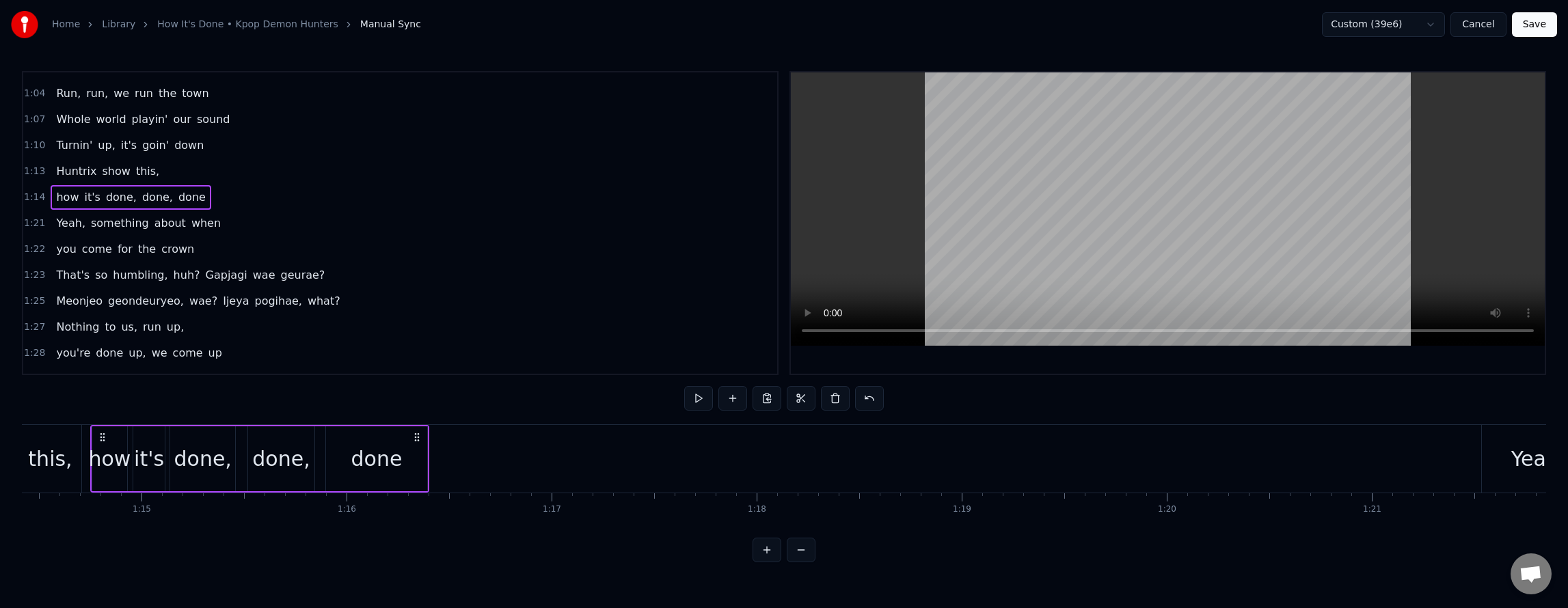
click at [167, 222] on span "about" at bounding box center [170, 223] width 34 height 16
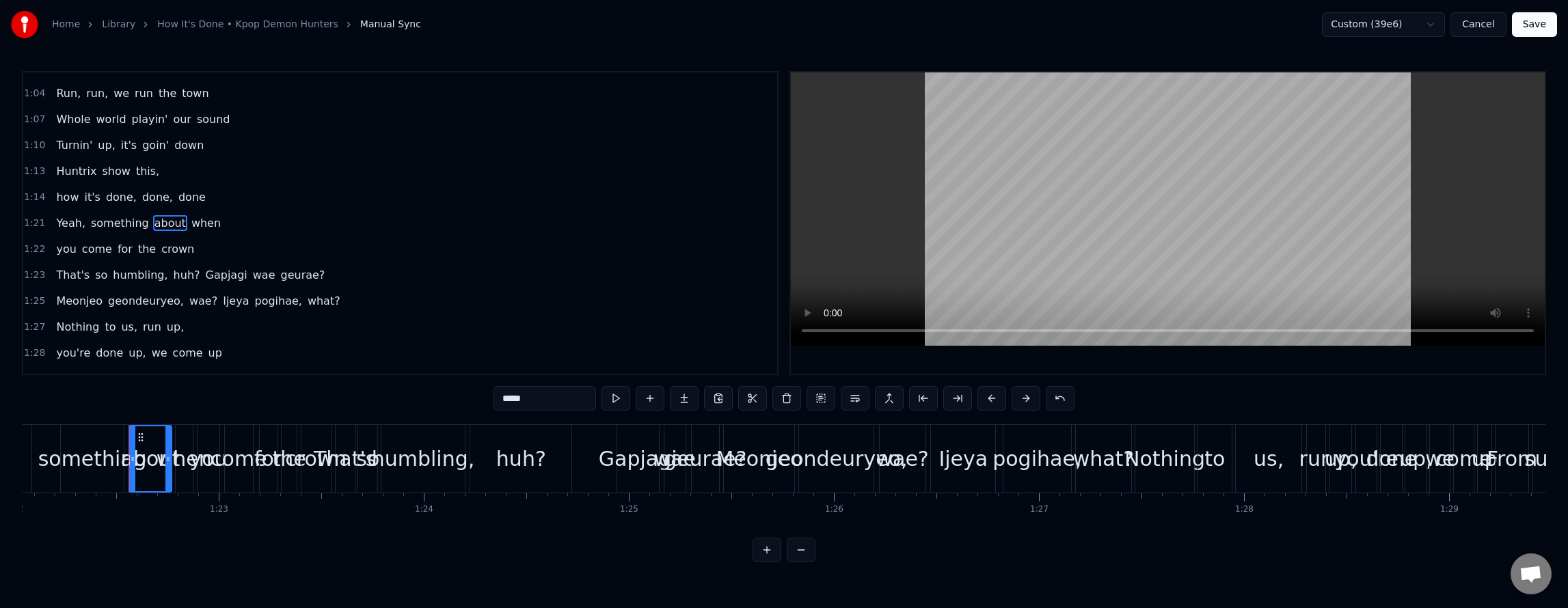
scroll to position [0, 16862]
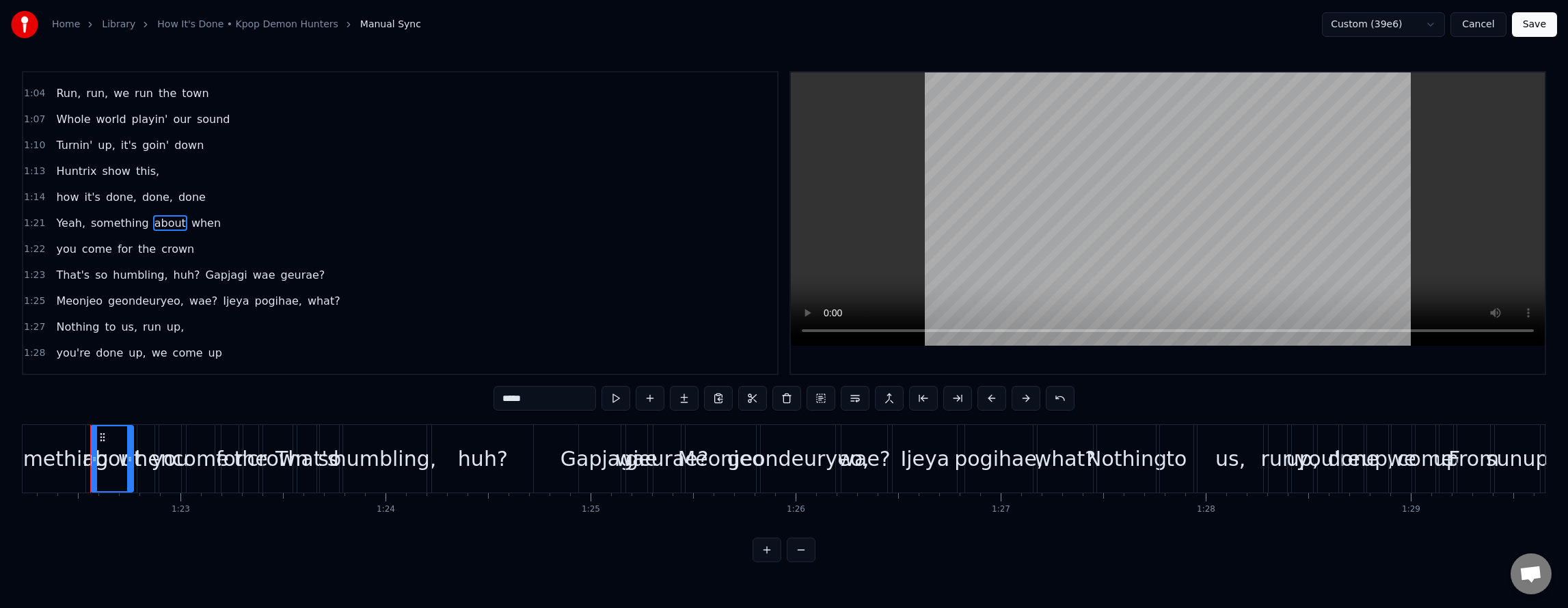
click at [195, 225] on span "when" at bounding box center [206, 223] width 33 height 16
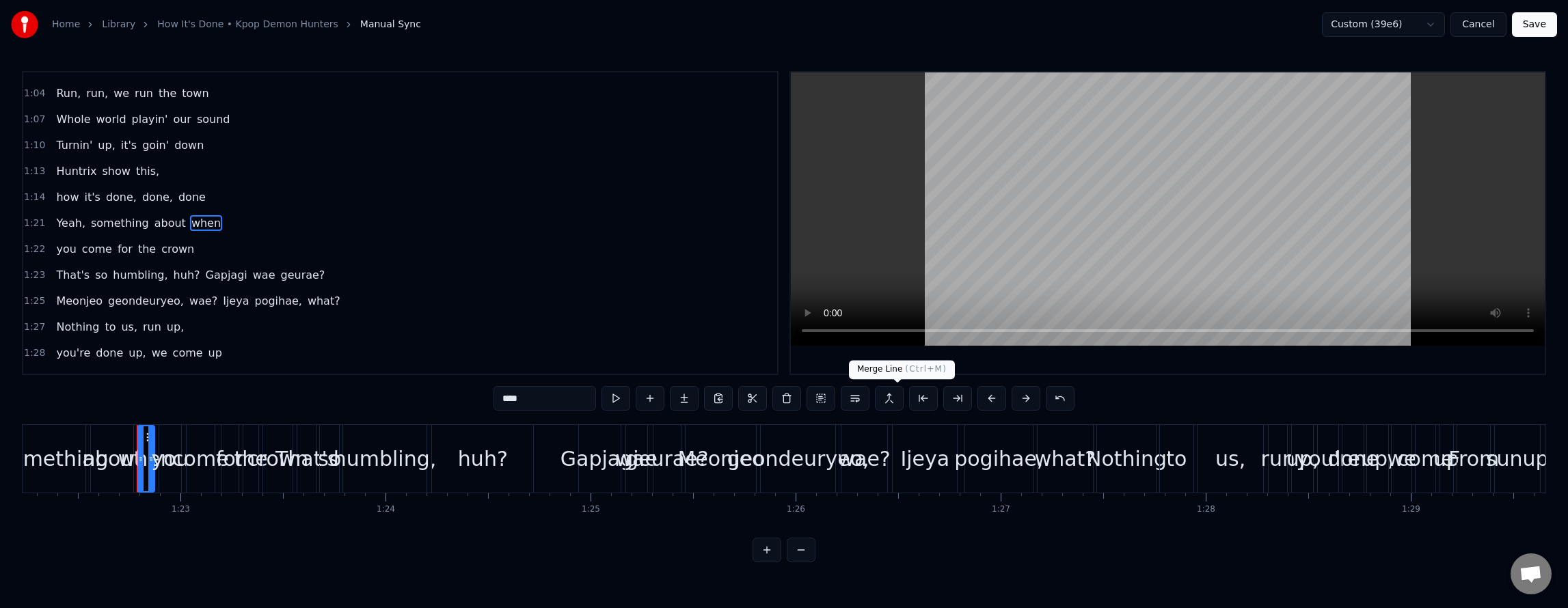
click at [889, 395] on button at bounding box center [889, 398] width 29 height 25
click at [849, 403] on button at bounding box center [854, 398] width 29 height 25
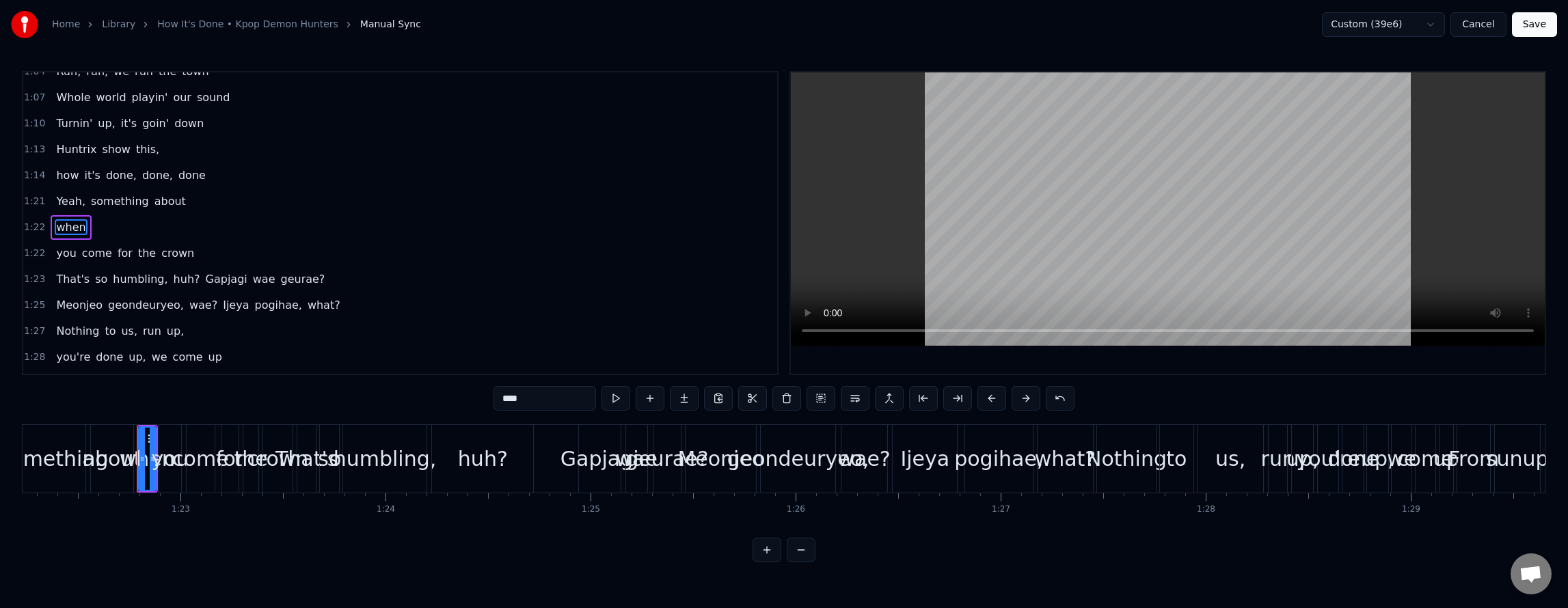
scroll to position [745, 0]
click at [155, 200] on span "about" at bounding box center [170, 197] width 34 height 16
type input "*****"
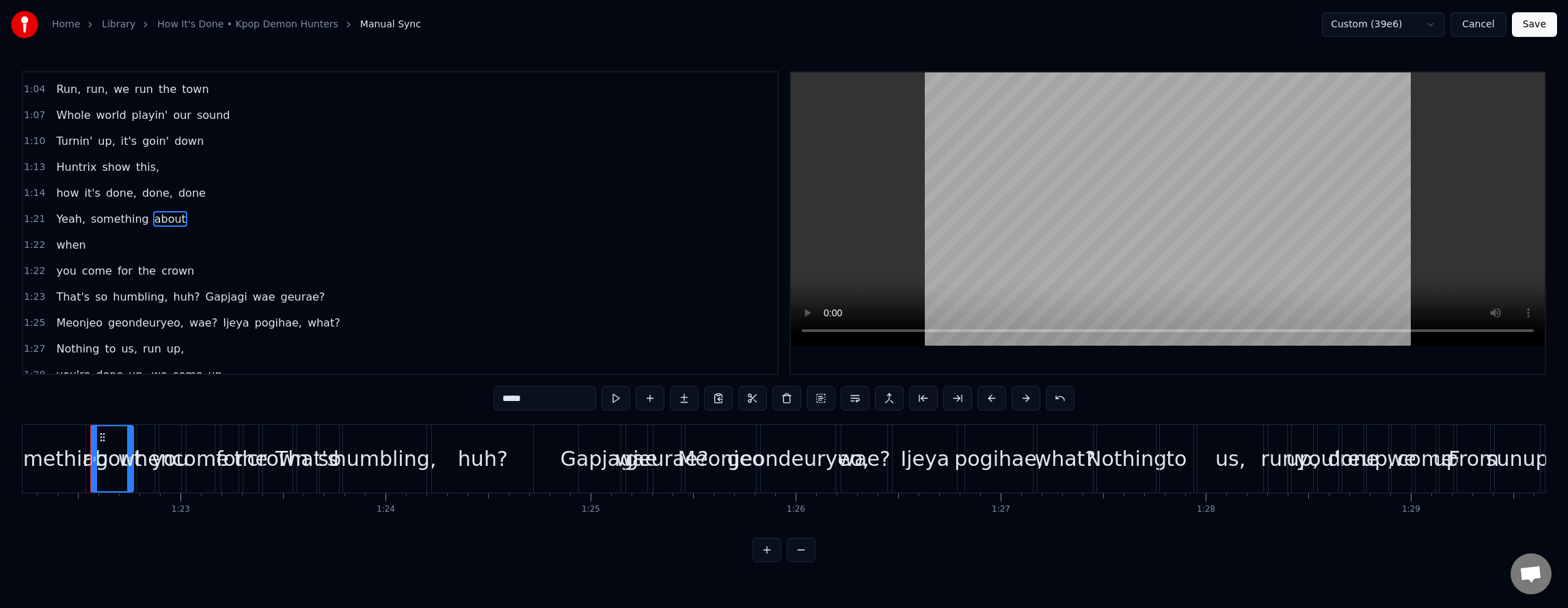
scroll to position [719, 0]
click at [901, 400] on button at bounding box center [889, 398] width 29 height 25
click at [900, 400] on button at bounding box center [889, 398] width 29 height 25
click at [898, 400] on button at bounding box center [889, 398] width 29 height 25
click at [897, 400] on button at bounding box center [889, 398] width 29 height 25
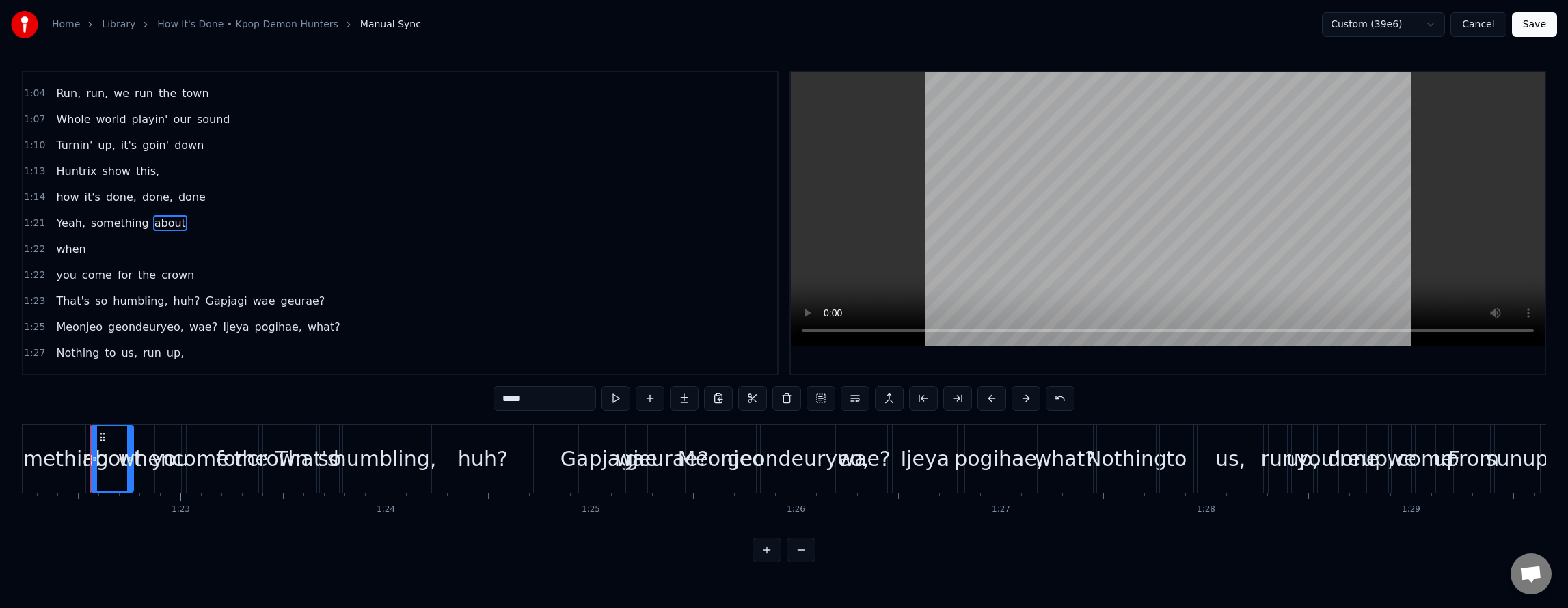
click at [897, 400] on button at bounding box center [889, 398] width 29 height 25
click at [896, 400] on button at bounding box center [889, 398] width 29 height 25
click at [894, 398] on button at bounding box center [889, 398] width 29 height 25
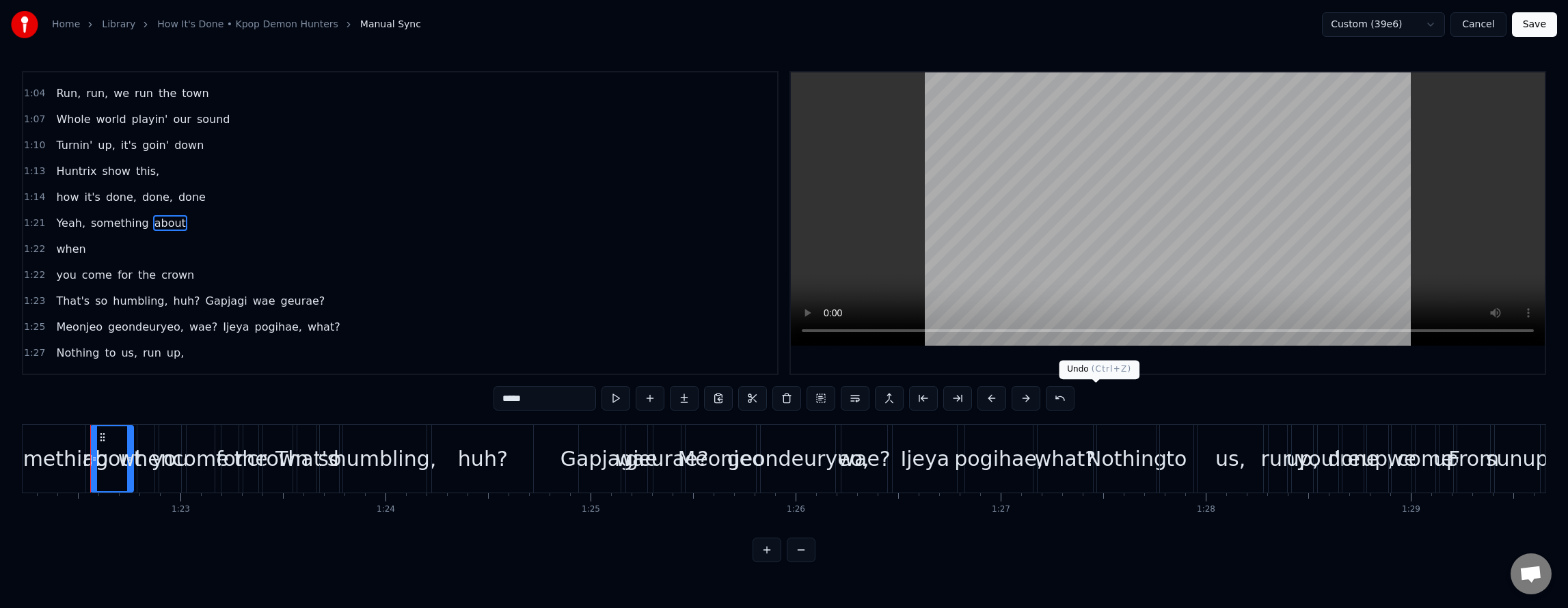
click at [1074, 396] on button at bounding box center [1059, 398] width 29 height 25
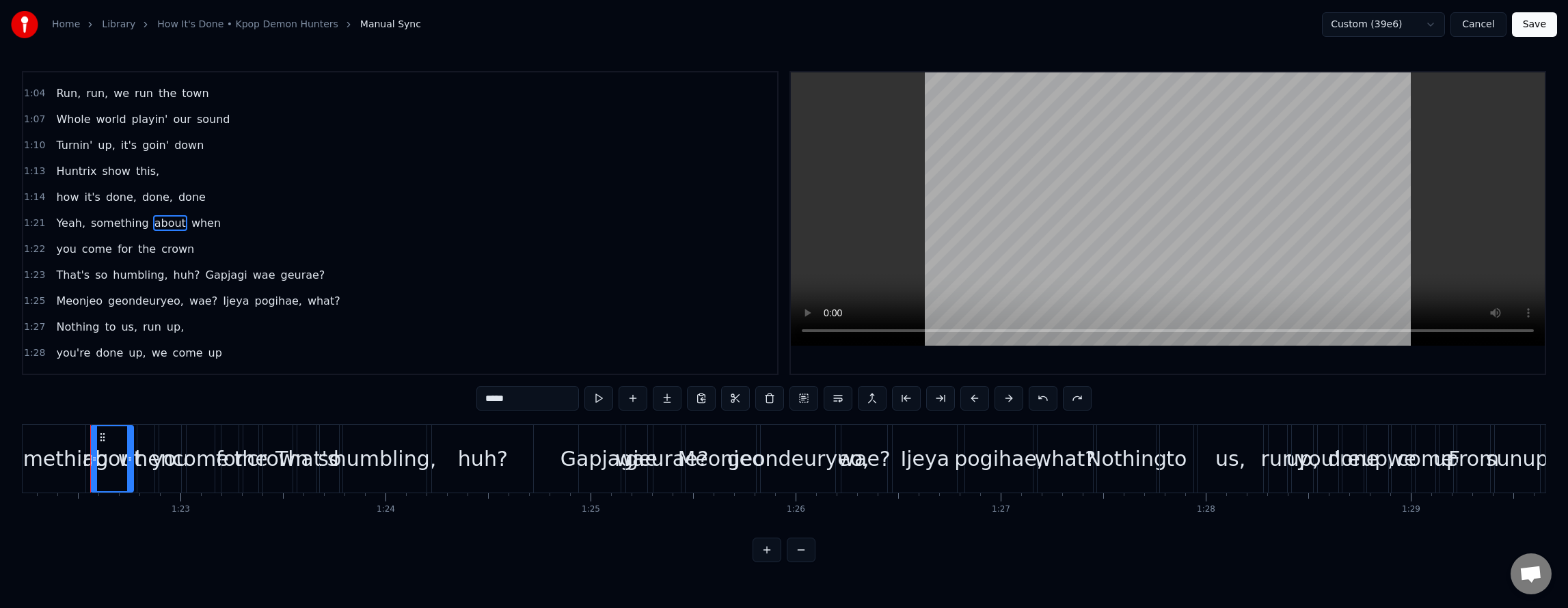
click at [1057, 396] on button at bounding box center [1043, 398] width 29 height 25
click at [232, 213] on div "Yeah, something about when you come for the crown" at bounding box center [209, 223] width 318 height 25
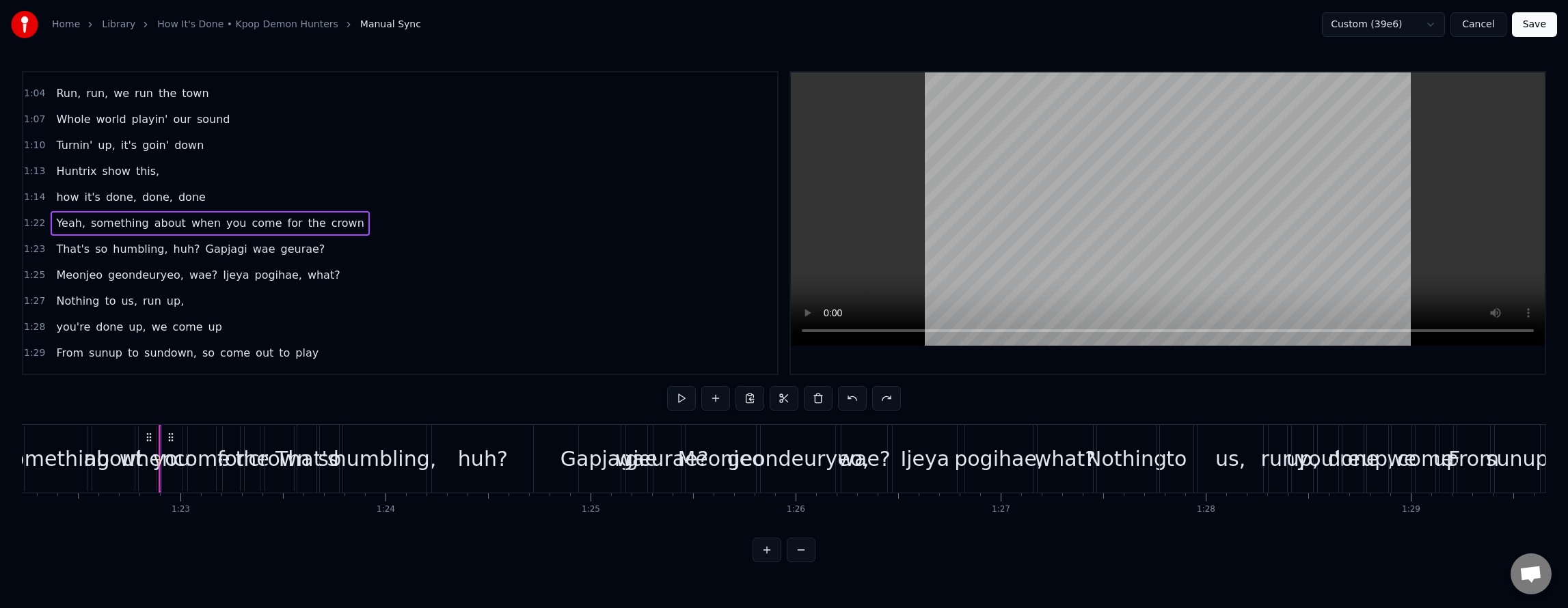
click at [253, 275] on span "pogihae," at bounding box center [278, 275] width 50 height 16
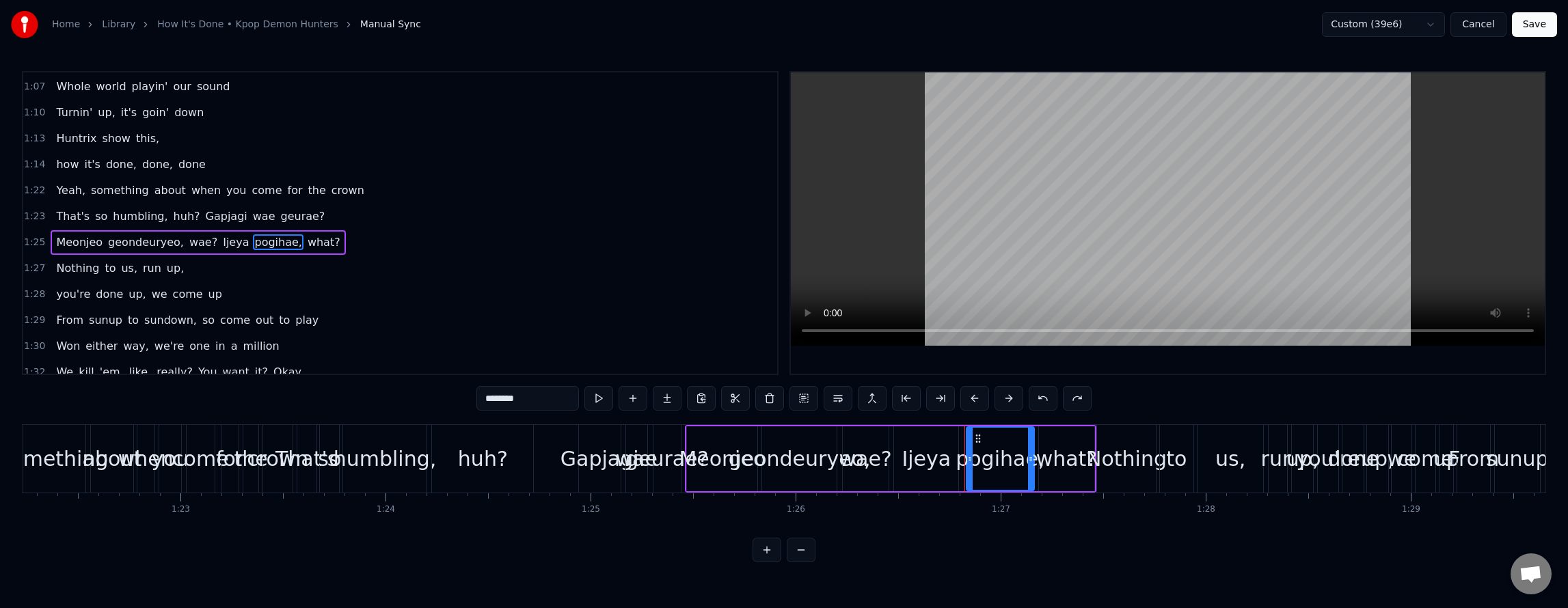
scroll to position [771, 0]
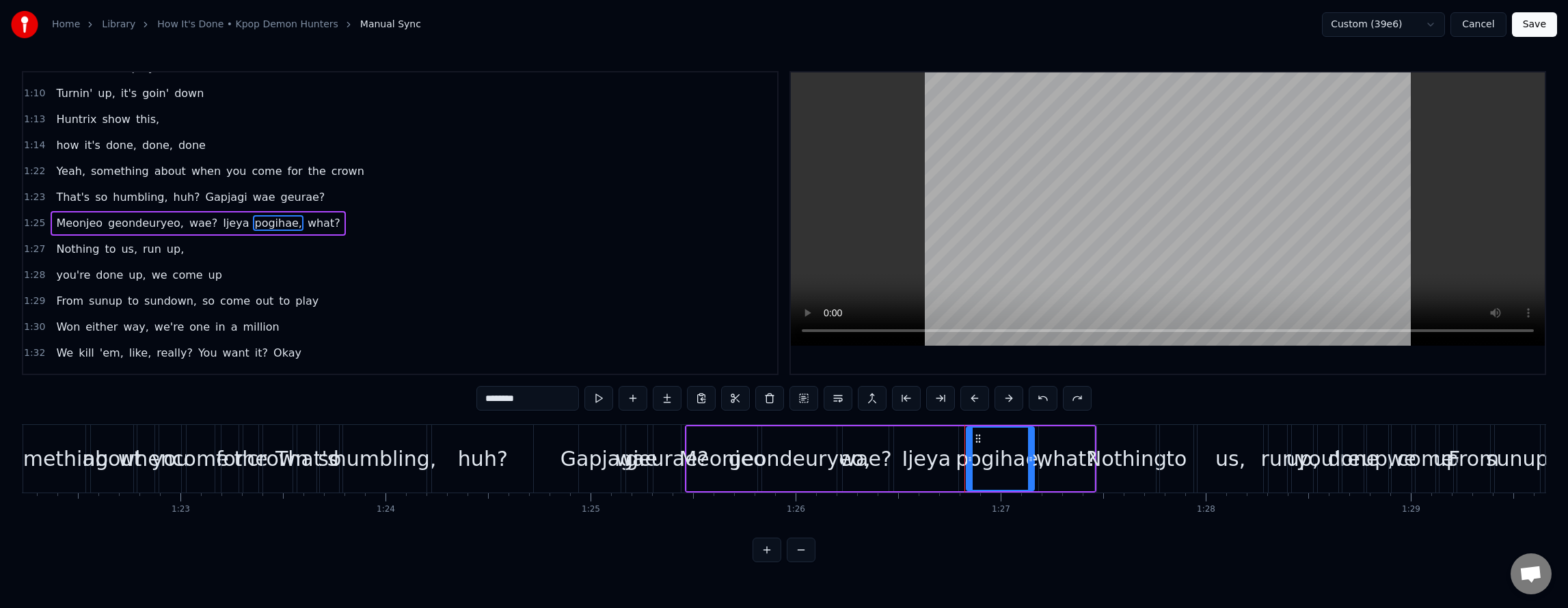
click at [251, 171] on span "come" at bounding box center [267, 171] width 33 height 16
type input "****"
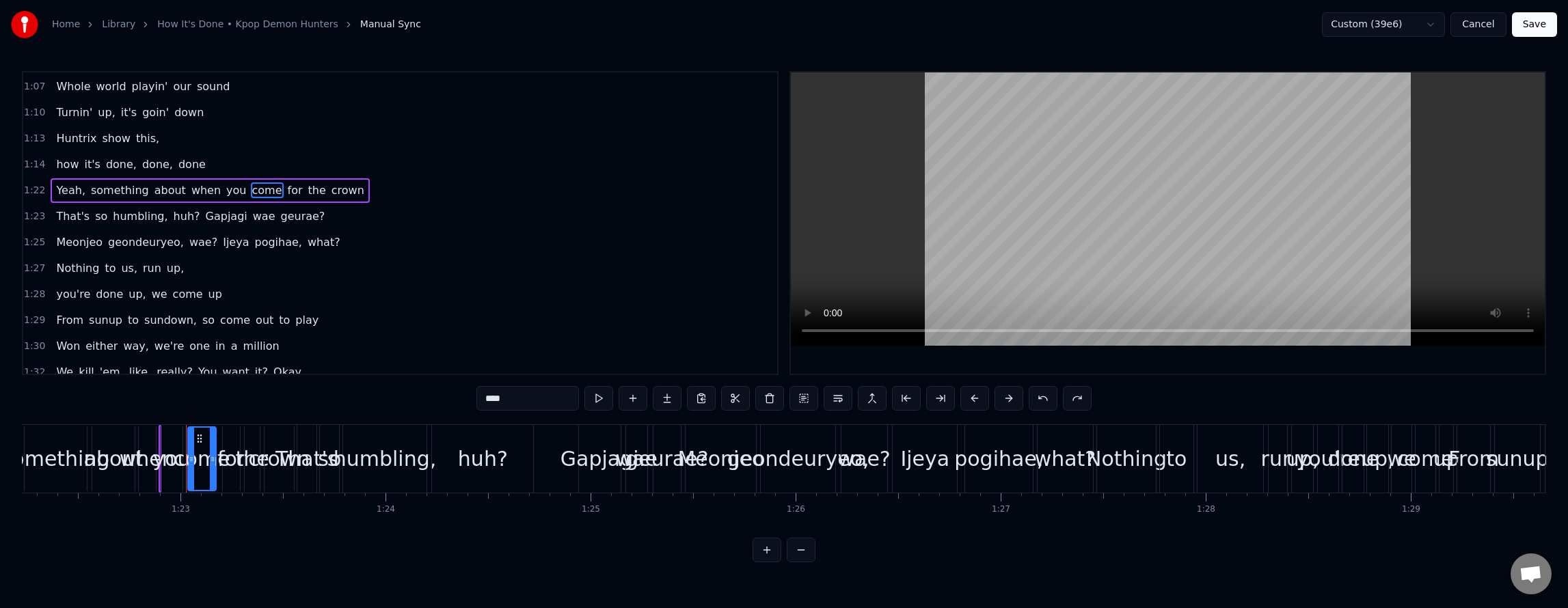
scroll to position [719, 0]
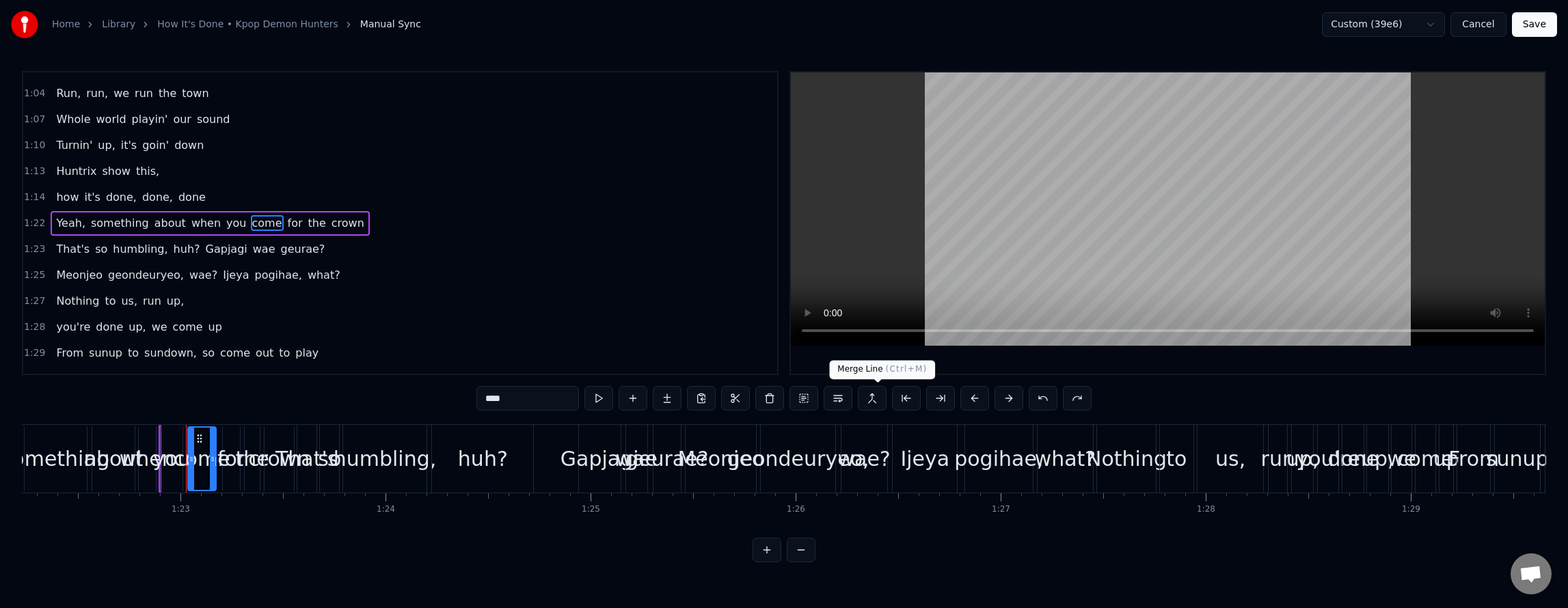
click at [884, 404] on button at bounding box center [871, 398] width 29 height 25
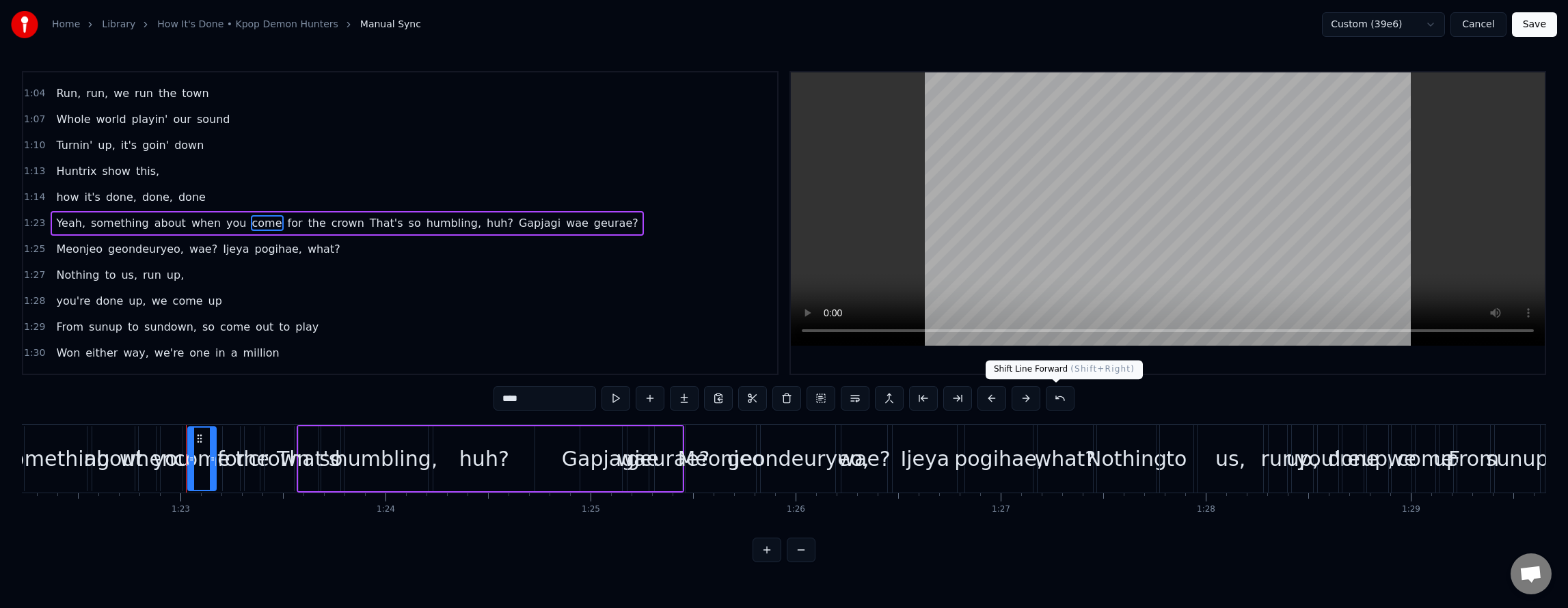
click at [1041, 398] on button at bounding box center [1025, 398] width 29 height 25
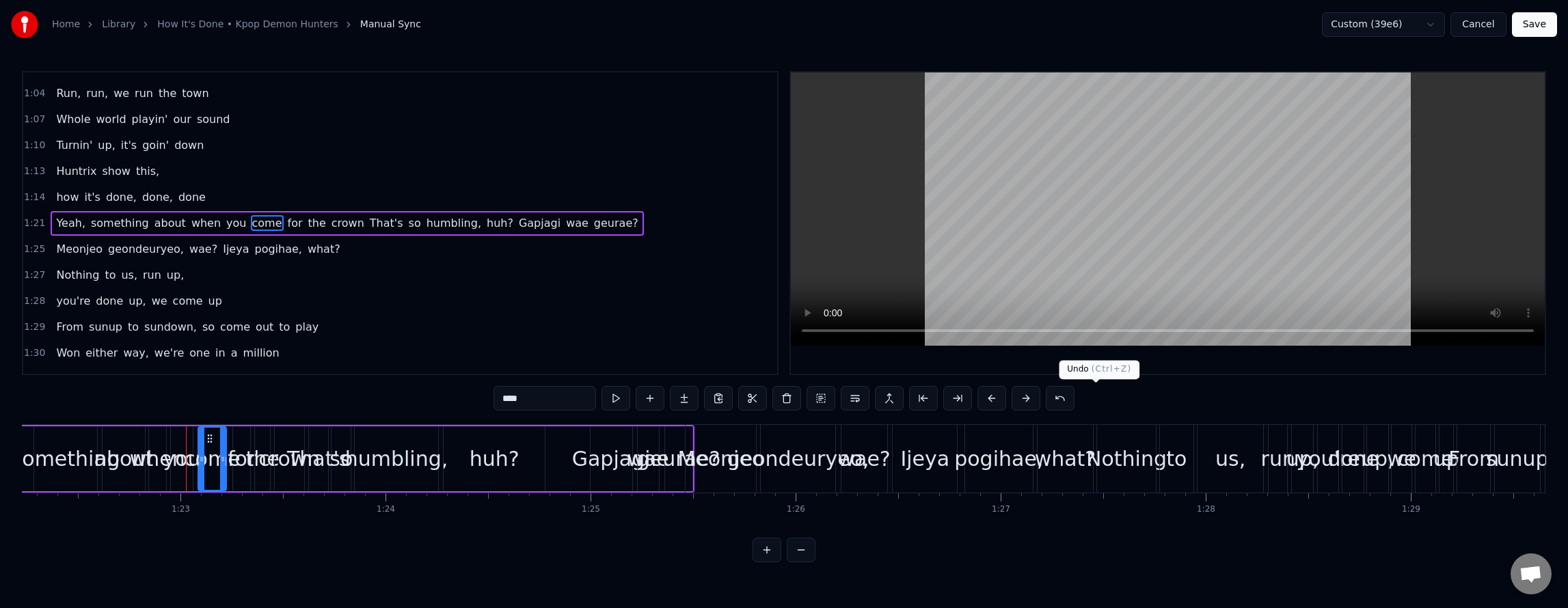
click at [1074, 394] on button at bounding box center [1059, 398] width 29 height 25
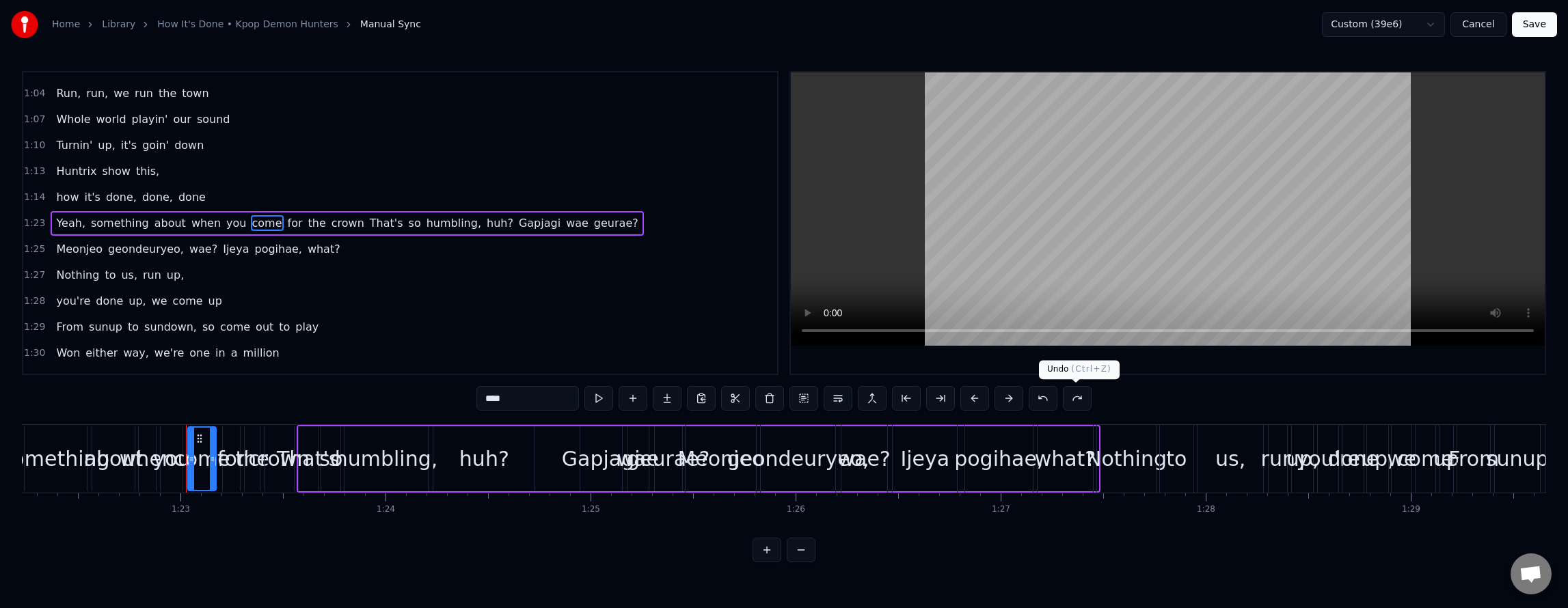
click at [1057, 404] on button at bounding box center [1043, 398] width 29 height 25
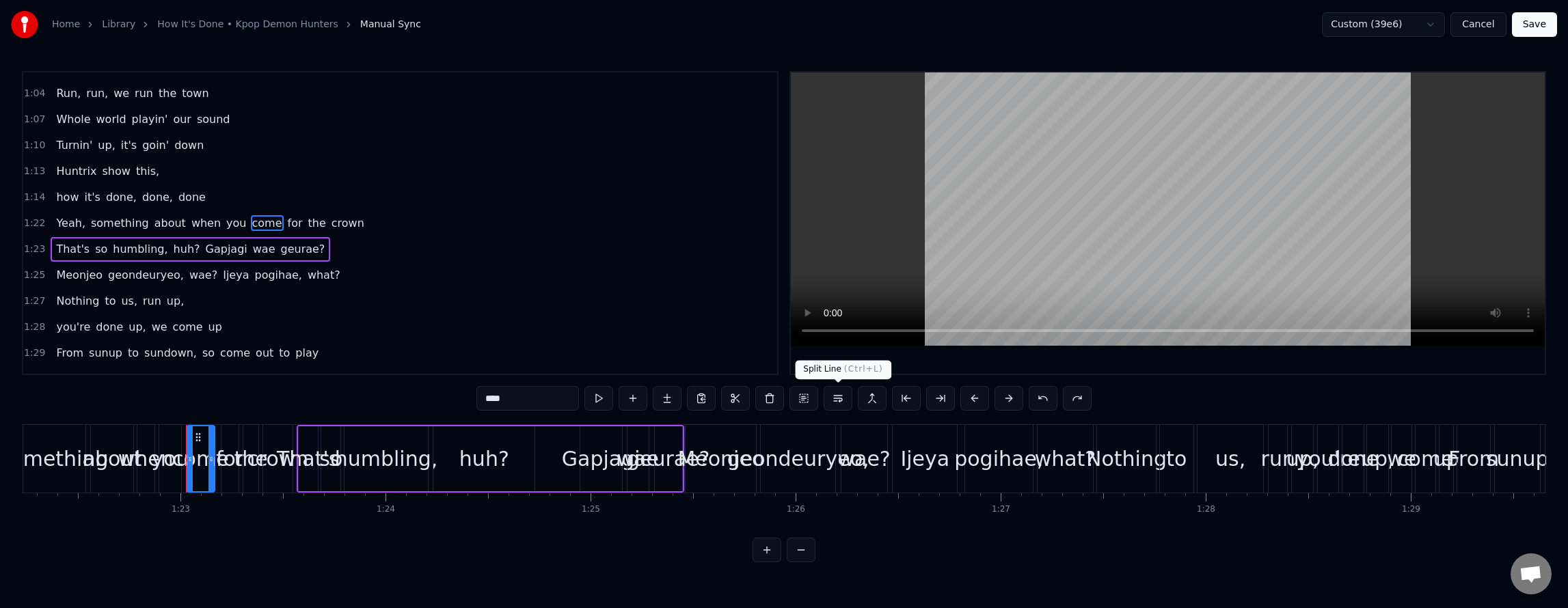
click at [838, 400] on button at bounding box center [838, 398] width 29 height 25
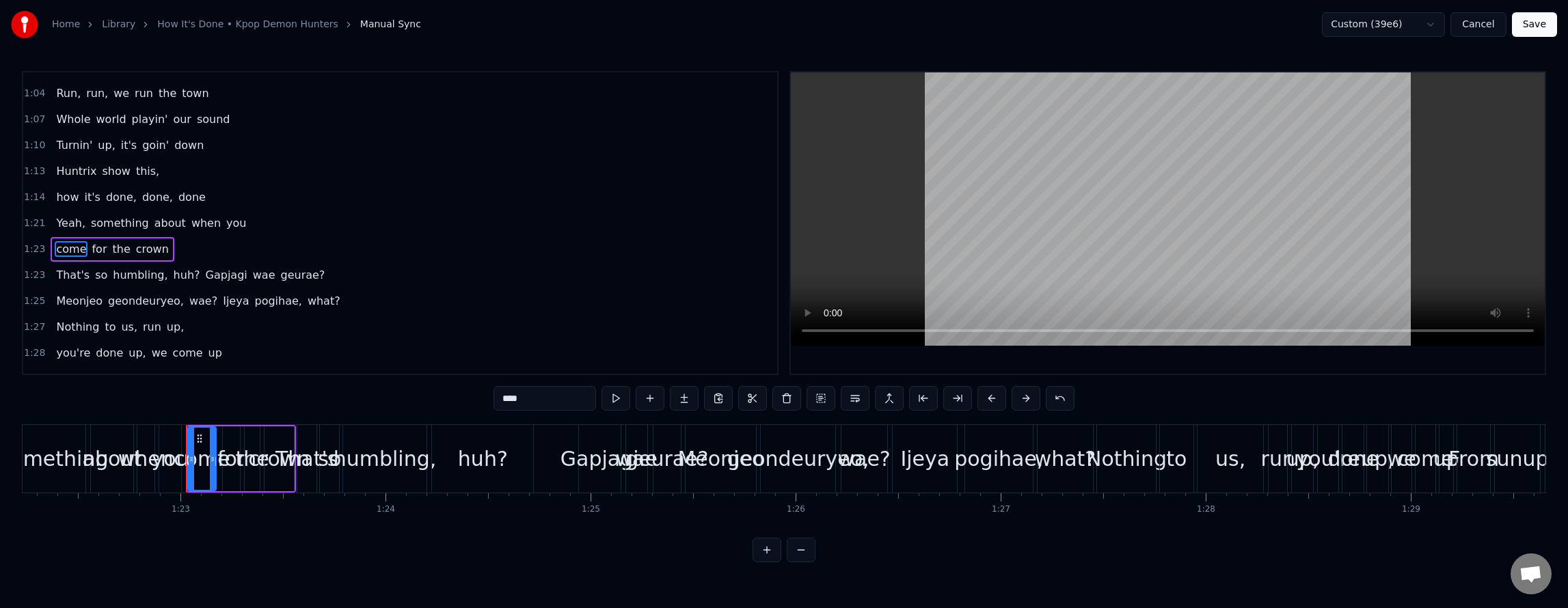
scroll to position [745, 0]
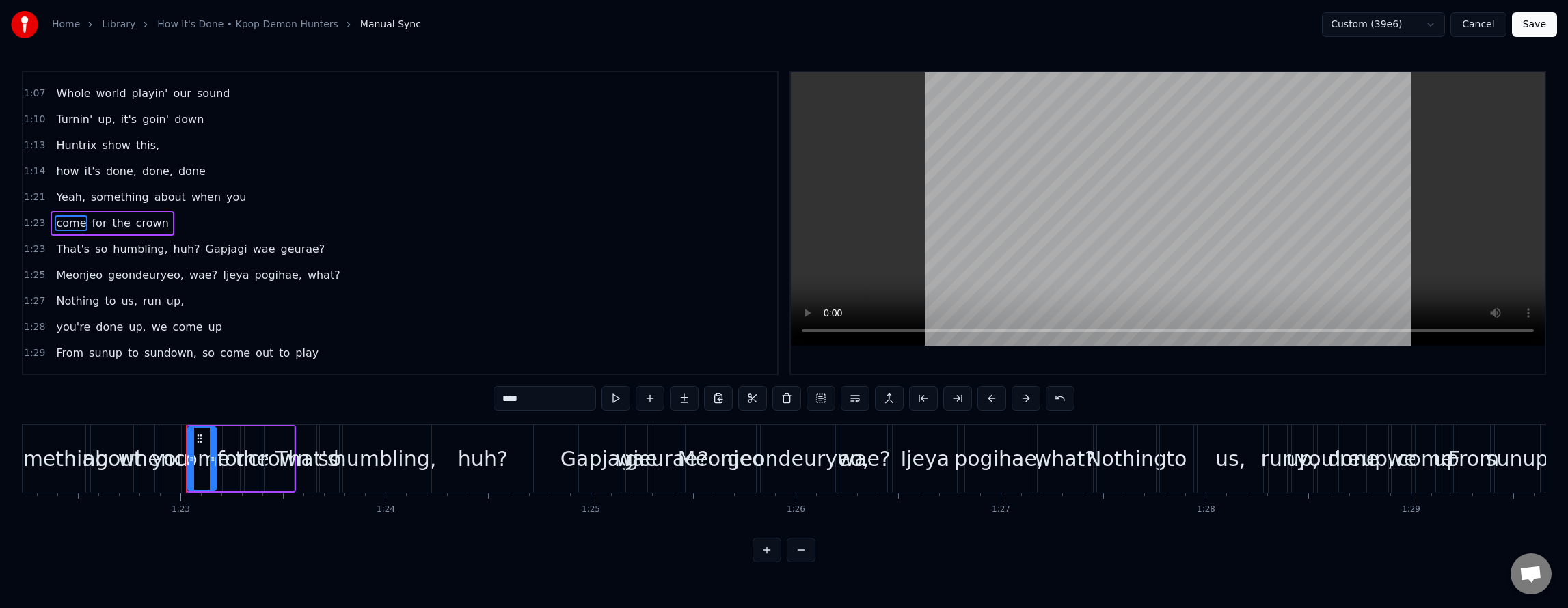
click at [189, 185] on div "Yeah, something about when you" at bounding box center [151, 197] width 201 height 25
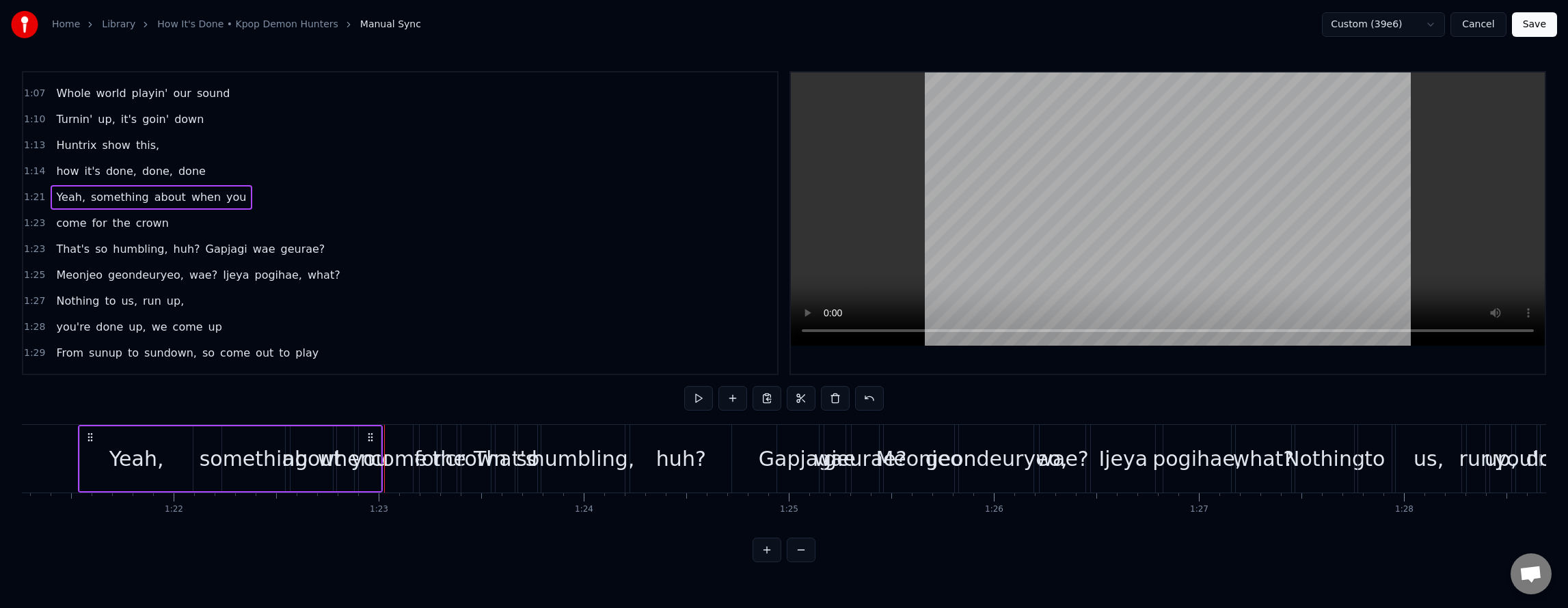
scroll to position [0, 16651]
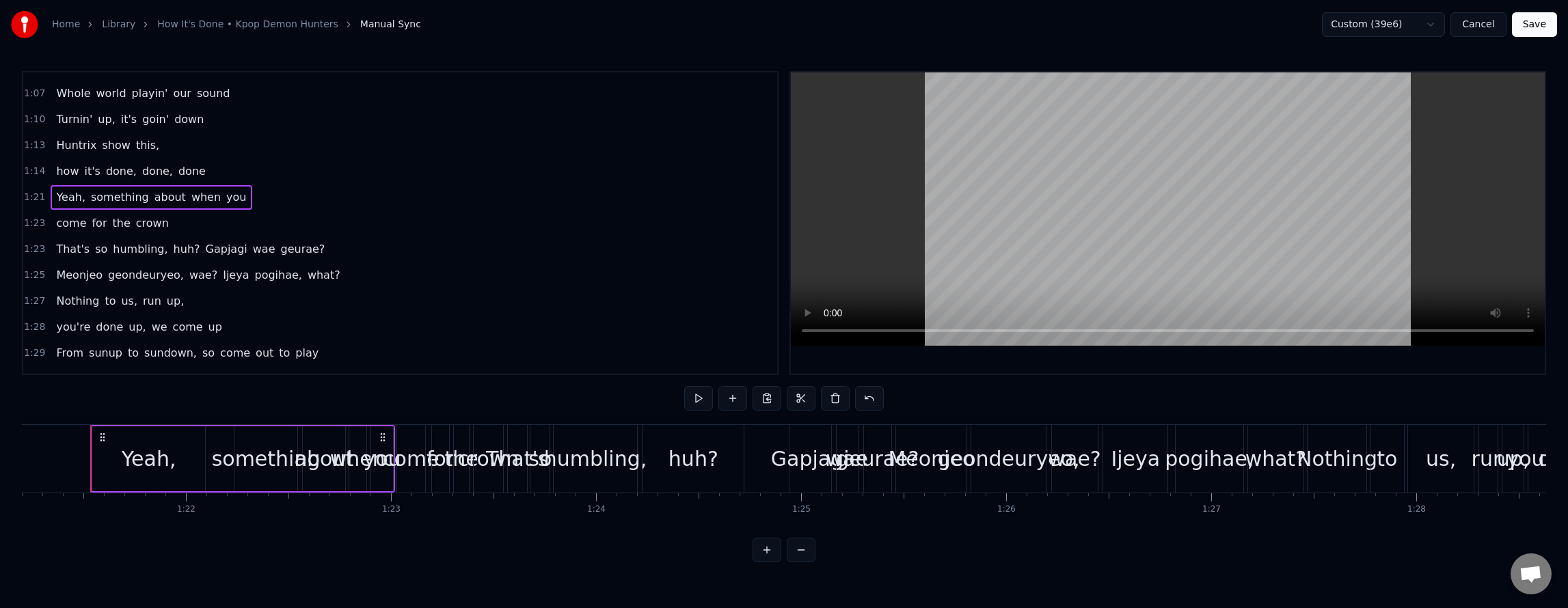
click at [147, 220] on span "crown" at bounding box center [153, 223] width 35 height 16
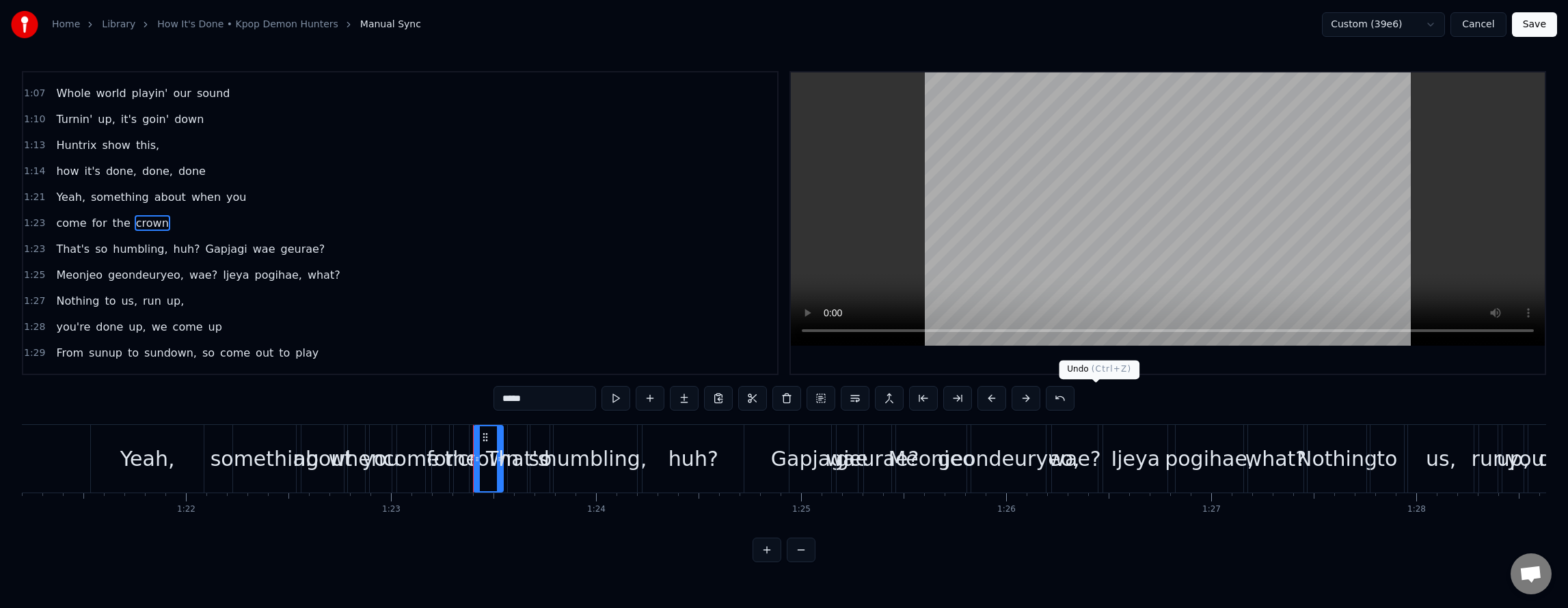
click at [1074, 395] on button at bounding box center [1059, 398] width 29 height 25
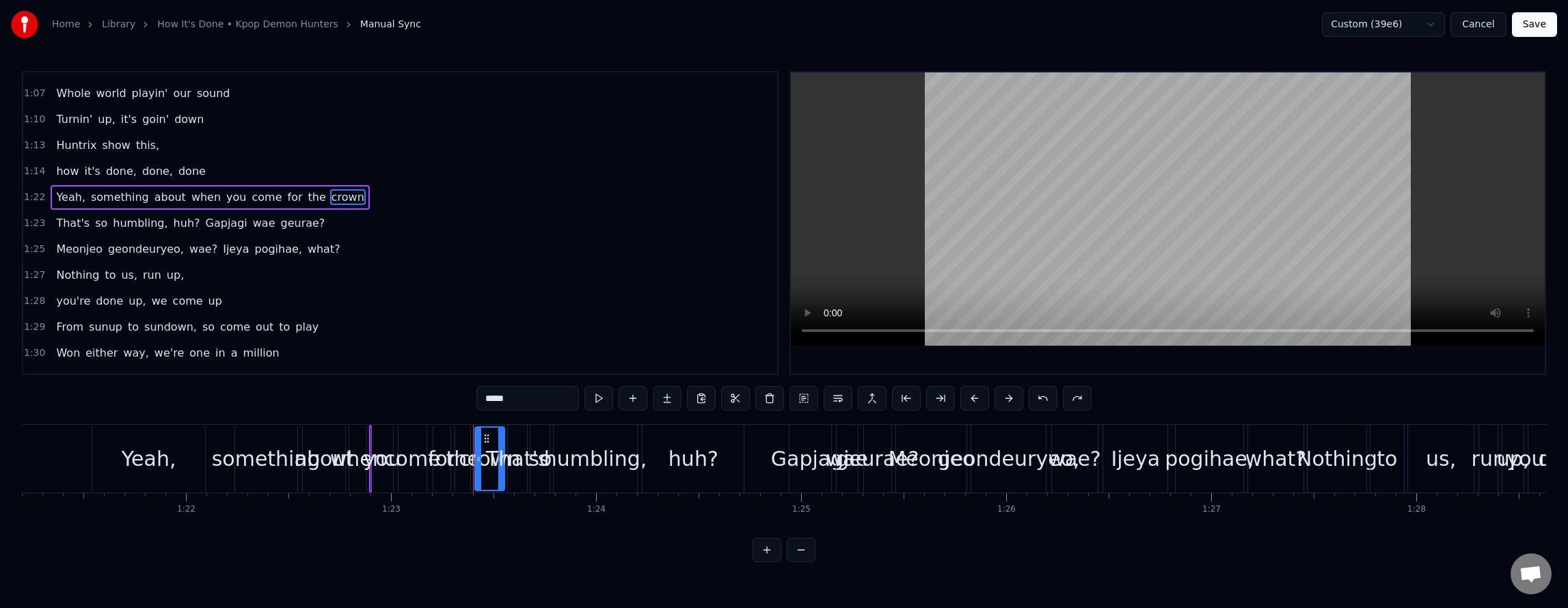
click at [225, 195] on span "you" at bounding box center [236, 197] width 23 height 16
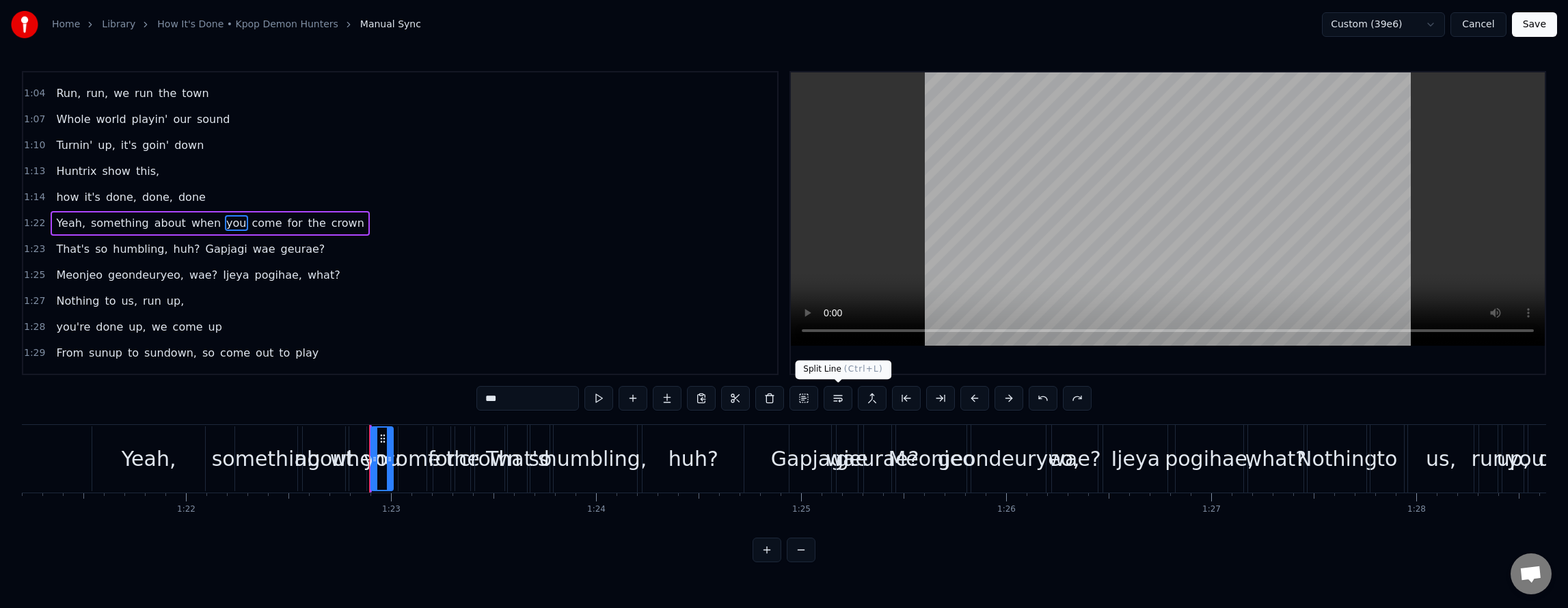
click at [841, 402] on button at bounding box center [838, 398] width 29 height 25
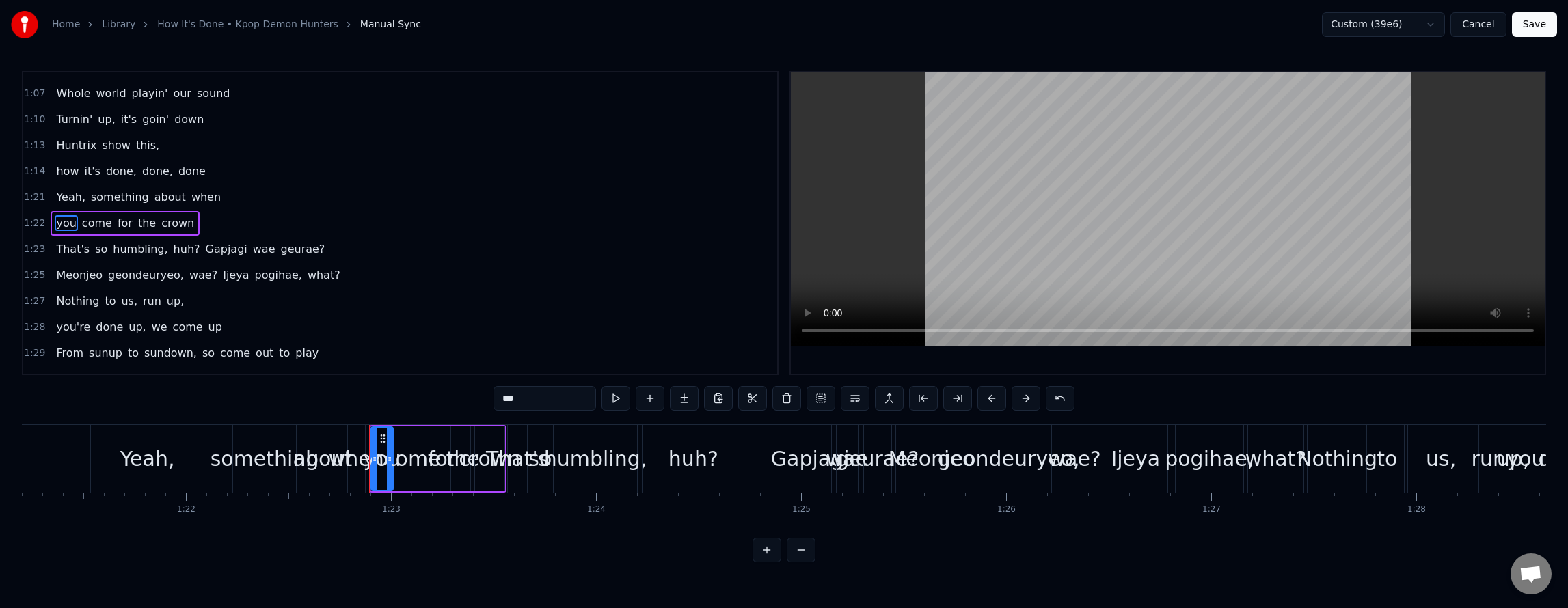
click at [190, 201] on span "when" at bounding box center [206, 197] width 33 height 16
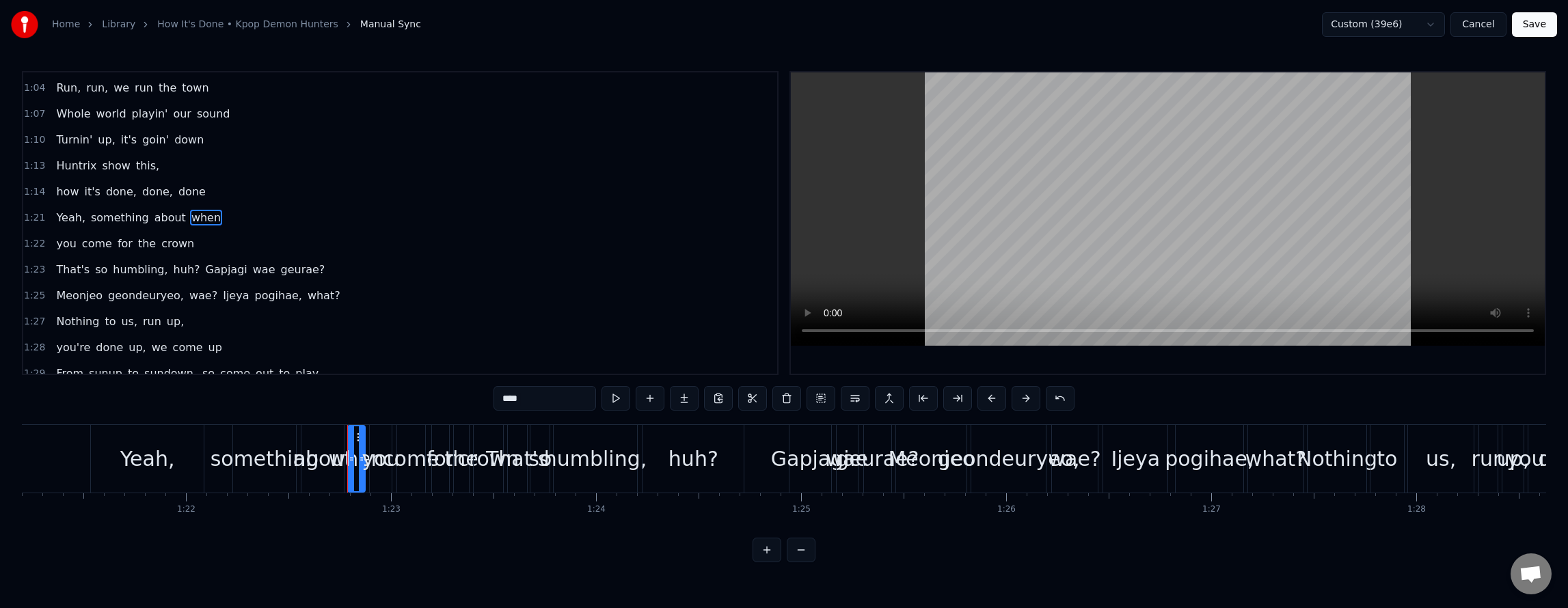
scroll to position [719, 0]
drag, startPoint x: 1074, startPoint y: 395, endPoint x: 1084, endPoint y: 393, distance: 10.2
click at [1074, 393] on div "****" at bounding box center [784, 398] width 581 height 25
click at [1074, 393] on button at bounding box center [1059, 398] width 29 height 25
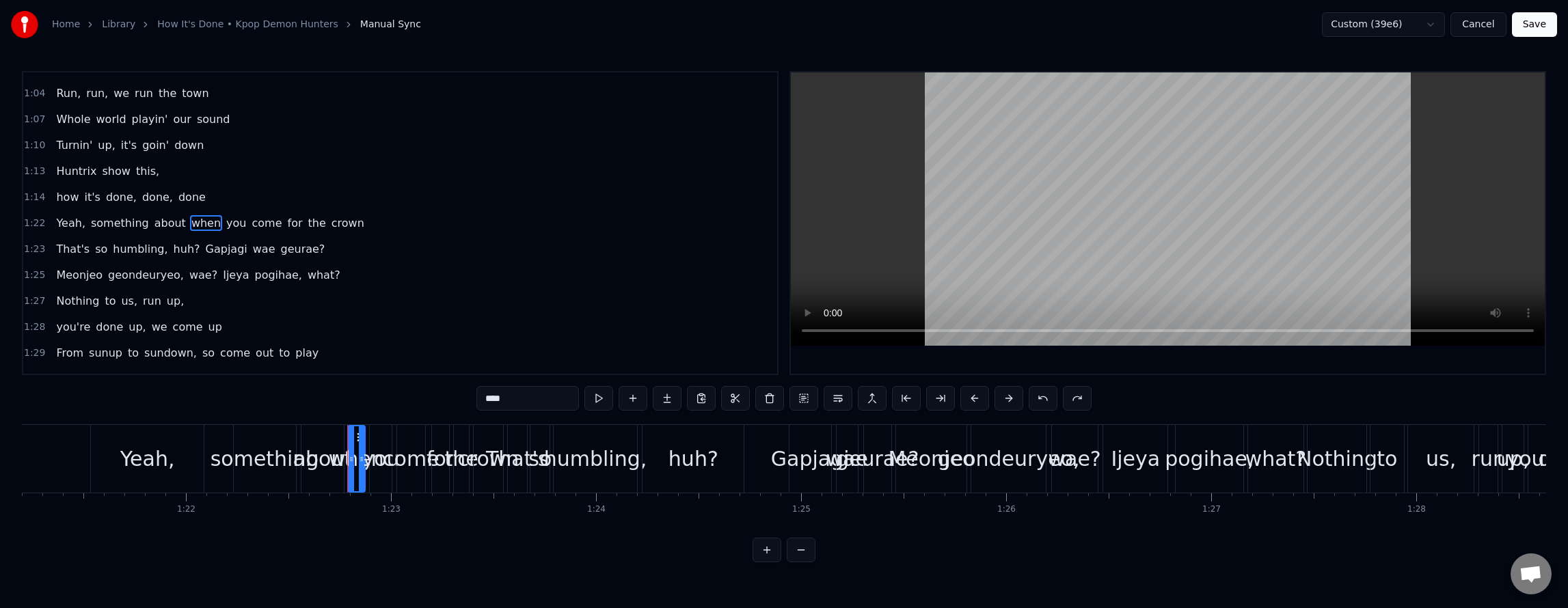
click at [166, 227] on span "about" at bounding box center [170, 223] width 34 height 16
click at [190, 224] on span "when" at bounding box center [206, 223] width 33 height 16
type input "****"
click at [843, 399] on button at bounding box center [838, 398] width 29 height 25
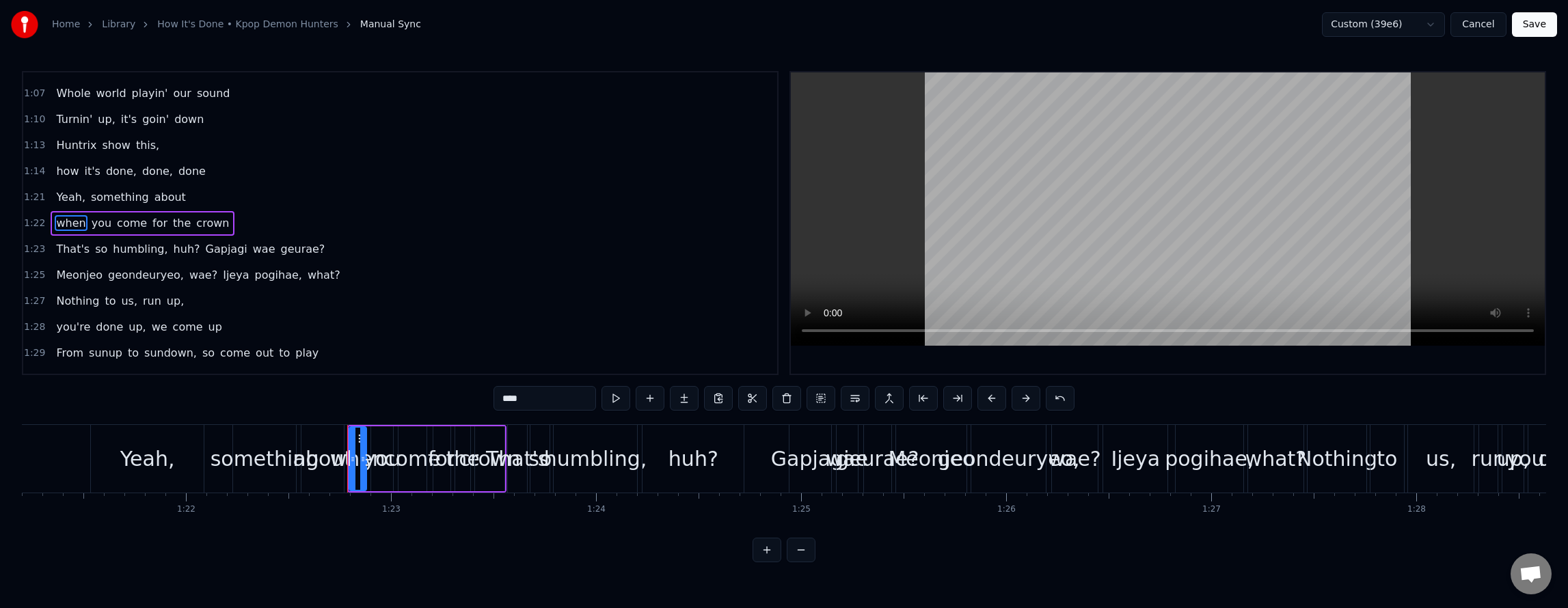
click at [141, 187] on div "Yeah, something about" at bounding box center [120, 197] width 140 height 25
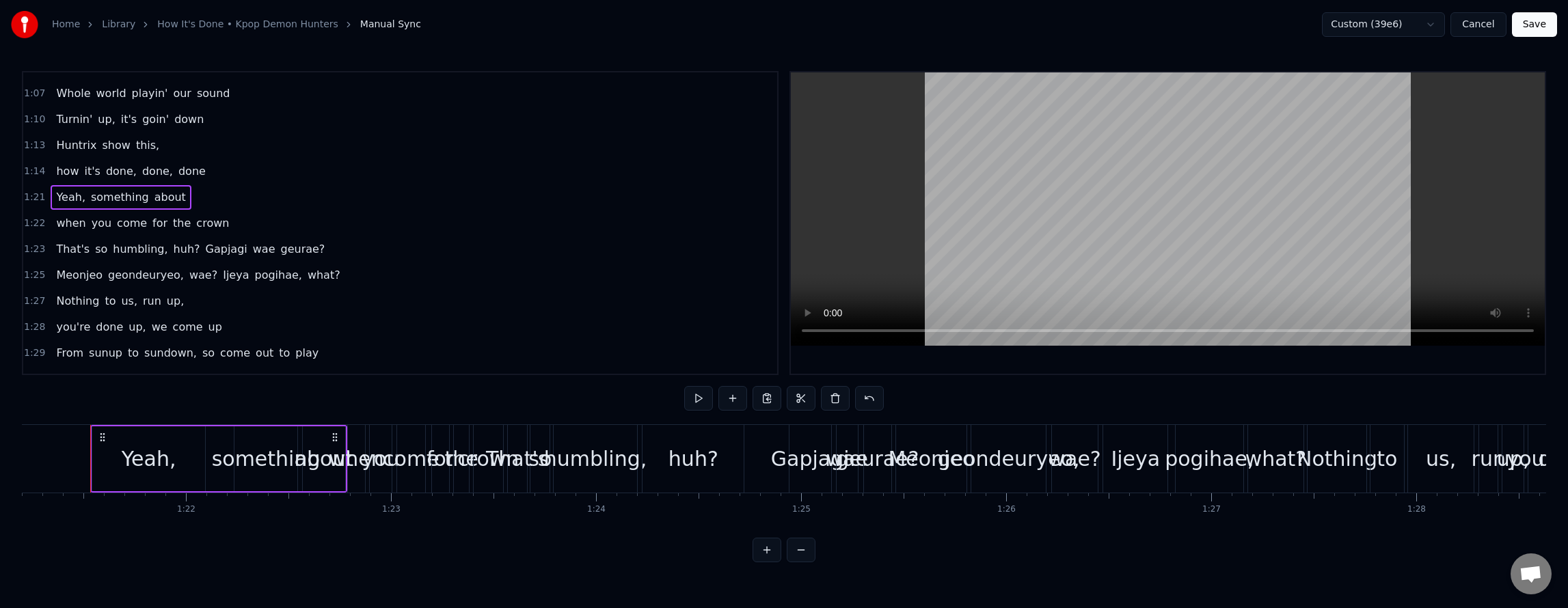
click at [193, 212] on div "when you come for the crown" at bounding box center [142, 223] width 184 height 25
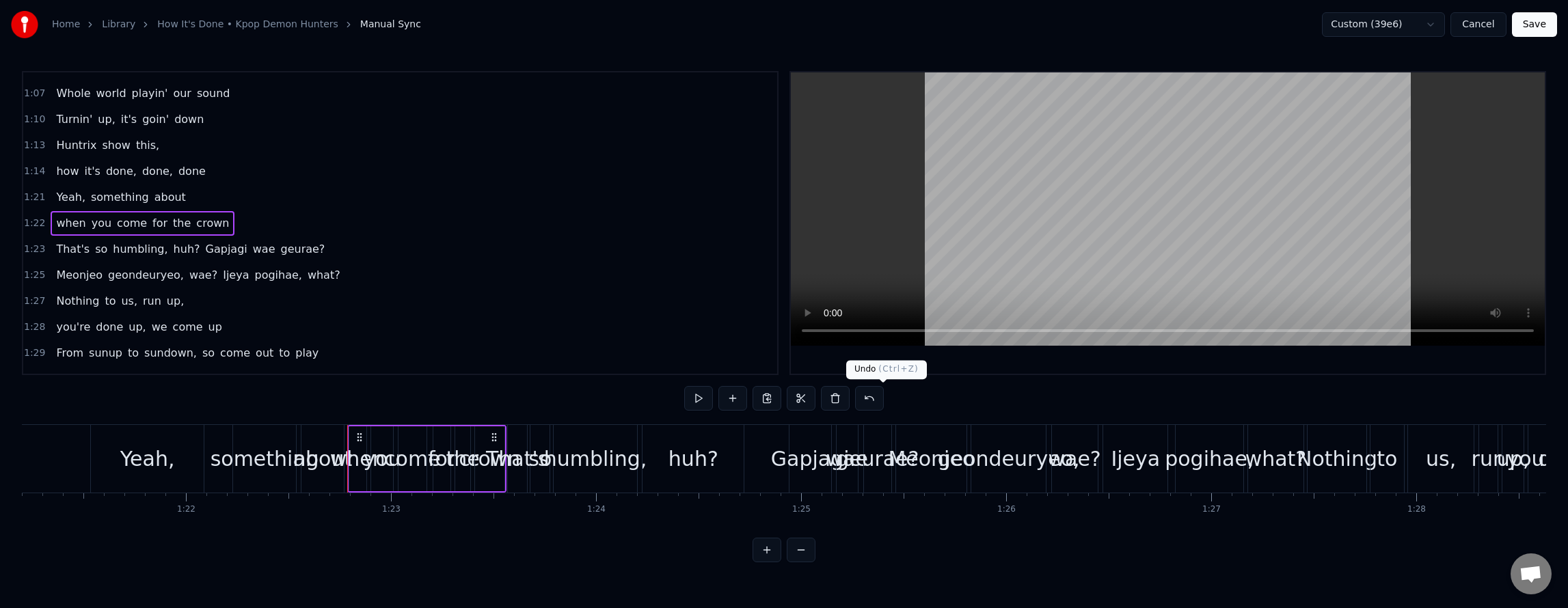
click at [884, 401] on button at bounding box center [869, 398] width 29 height 25
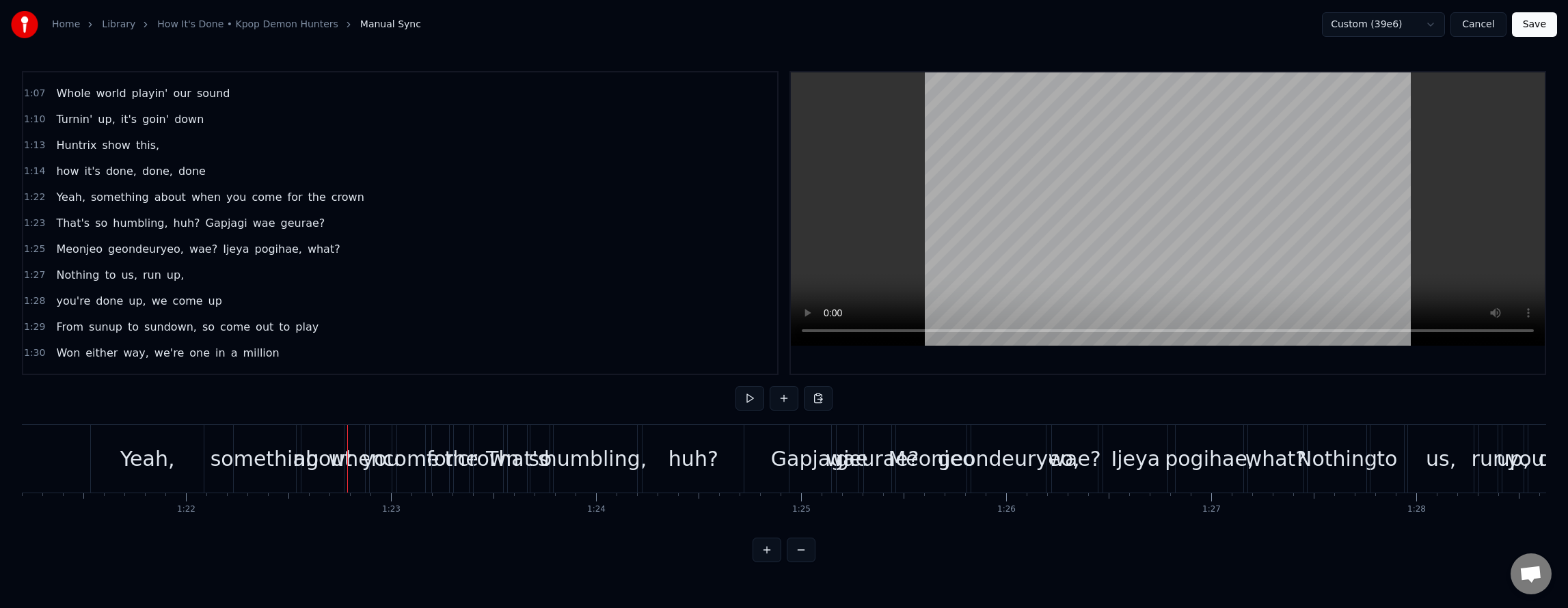
click at [251, 204] on span "come" at bounding box center [267, 197] width 33 height 16
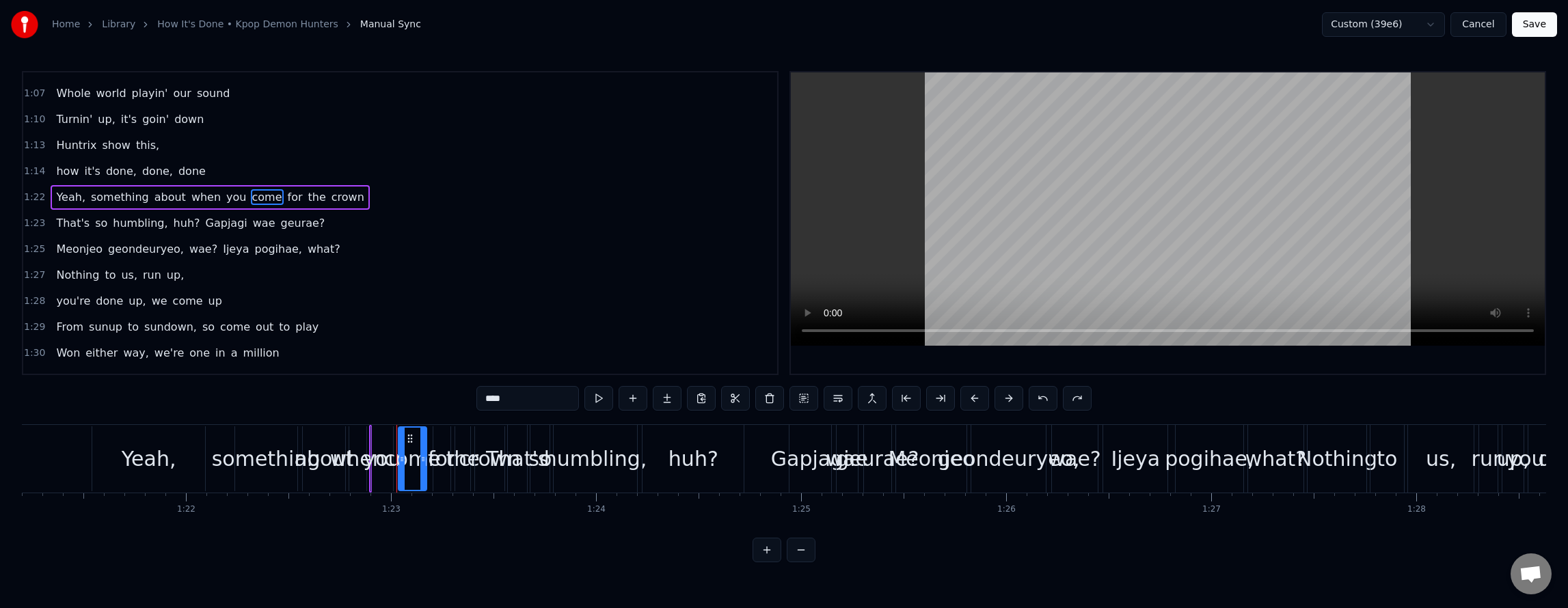
scroll to position [719, 0]
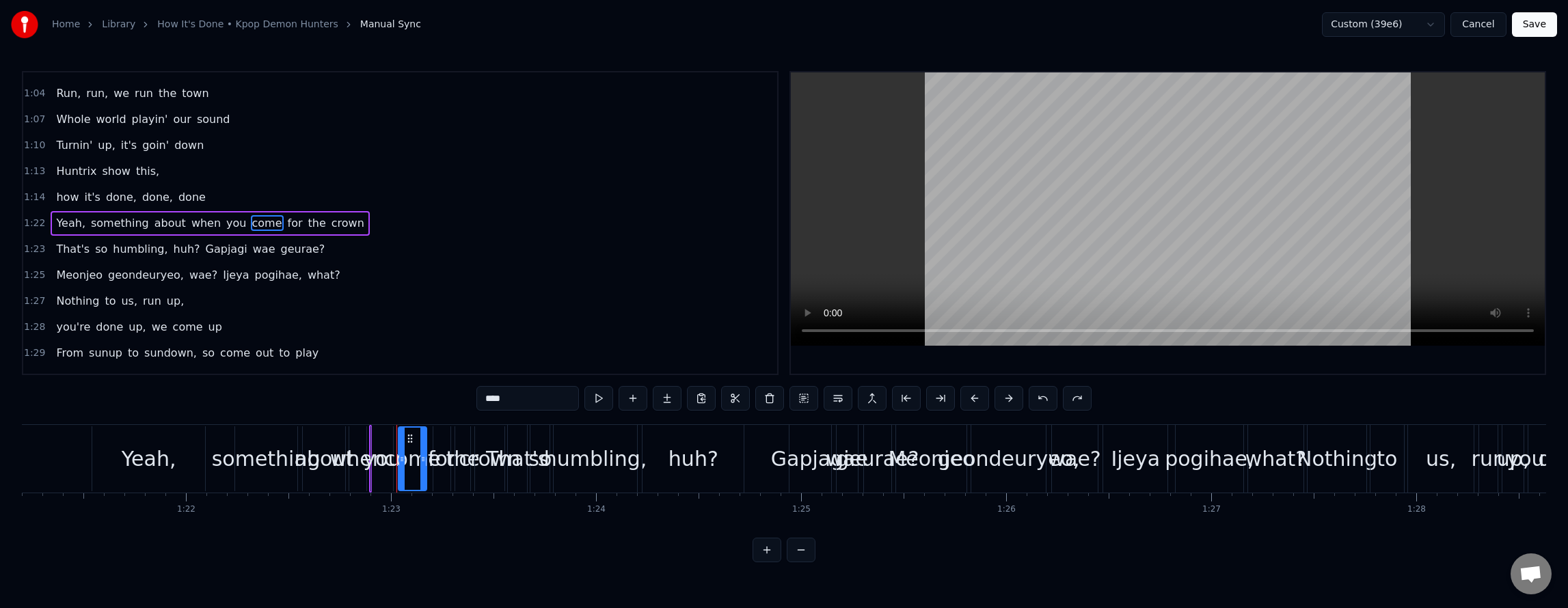
click at [388, 255] on div "1:23 That's so humbling, huh? Gapjagi wae geurae?" at bounding box center [400, 249] width 754 height 26
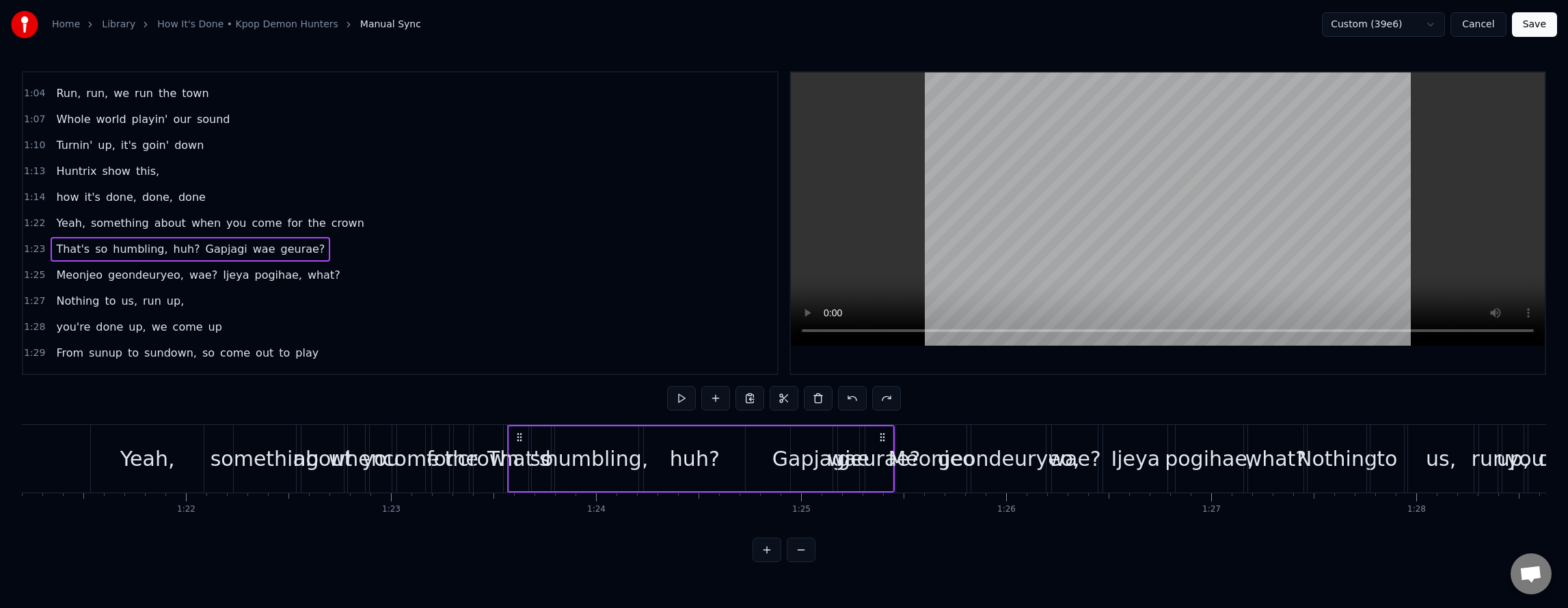
click at [1533, 26] on button "Save" at bounding box center [1534, 24] width 45 height 25
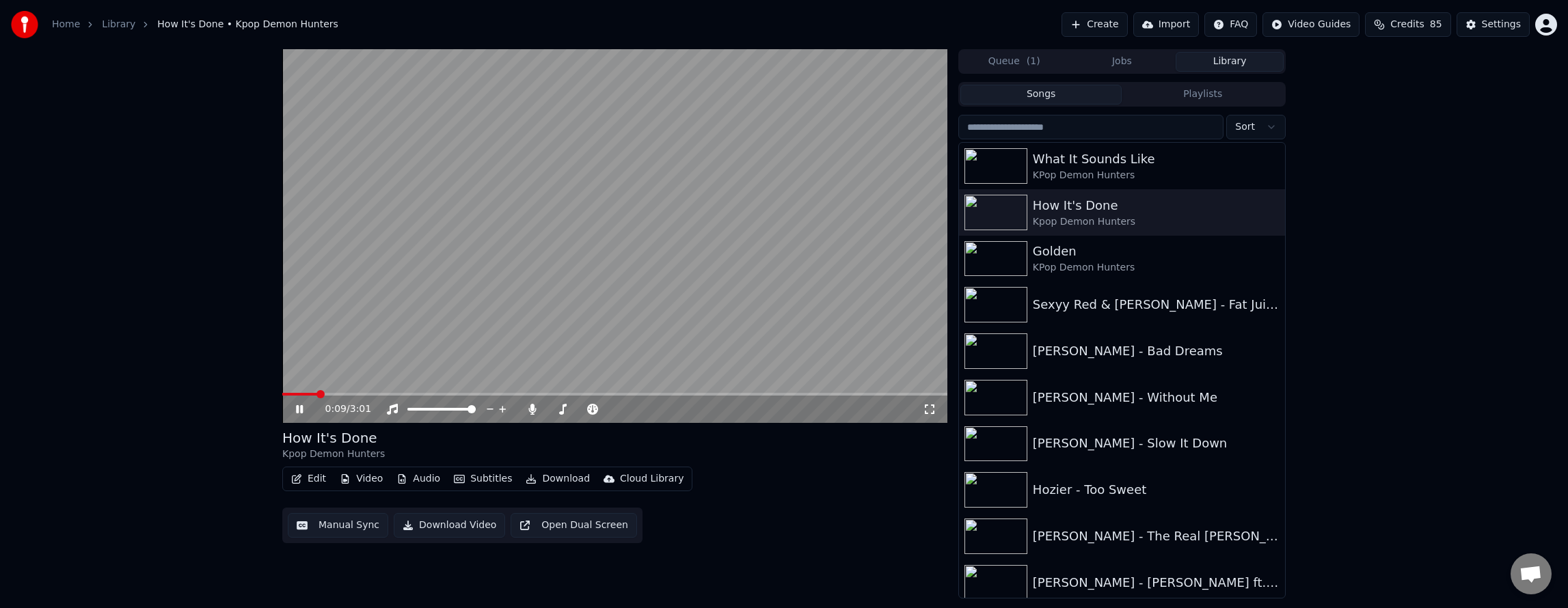
click at [299, 413] on icon at bounding box center [309, 409] width 33 height 11
click at [534, 477] on button "Download" at bounding box center [558, 478] width 75 height 19
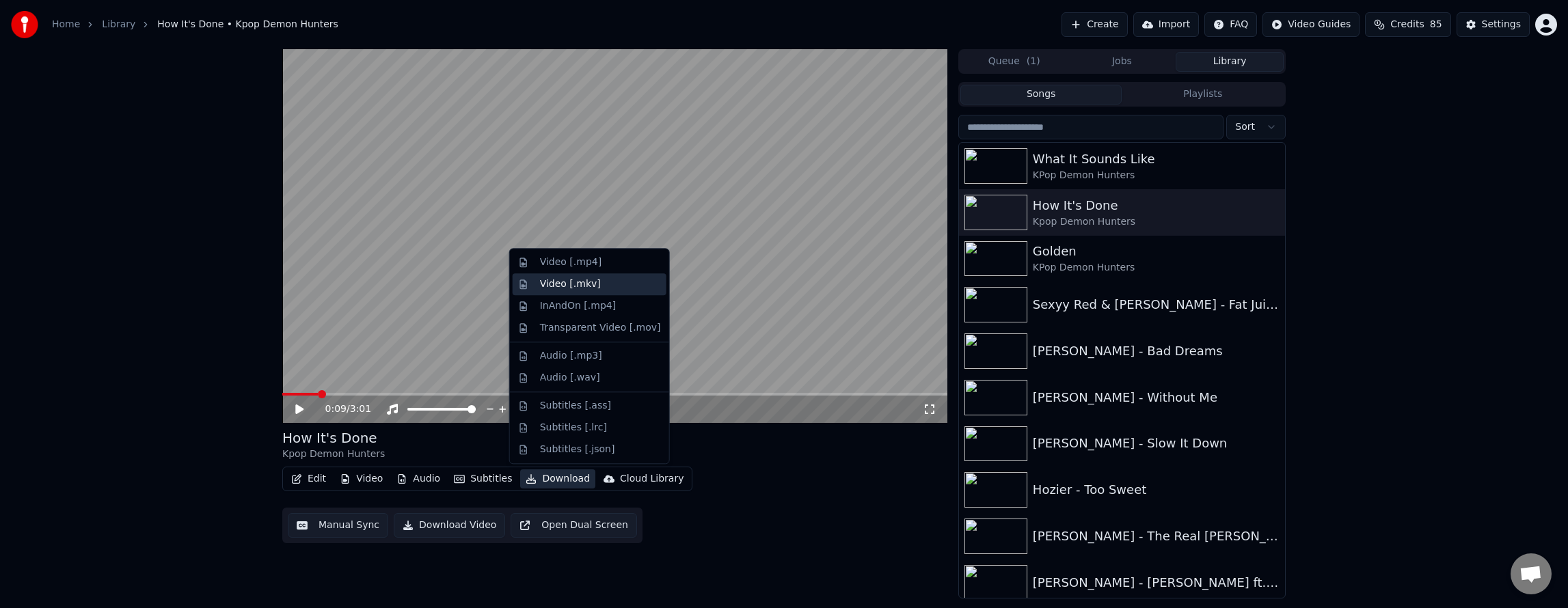
click at [590, 282] on div "Video [.mkv]" at bounding box center [571, 285] width 61 height 14
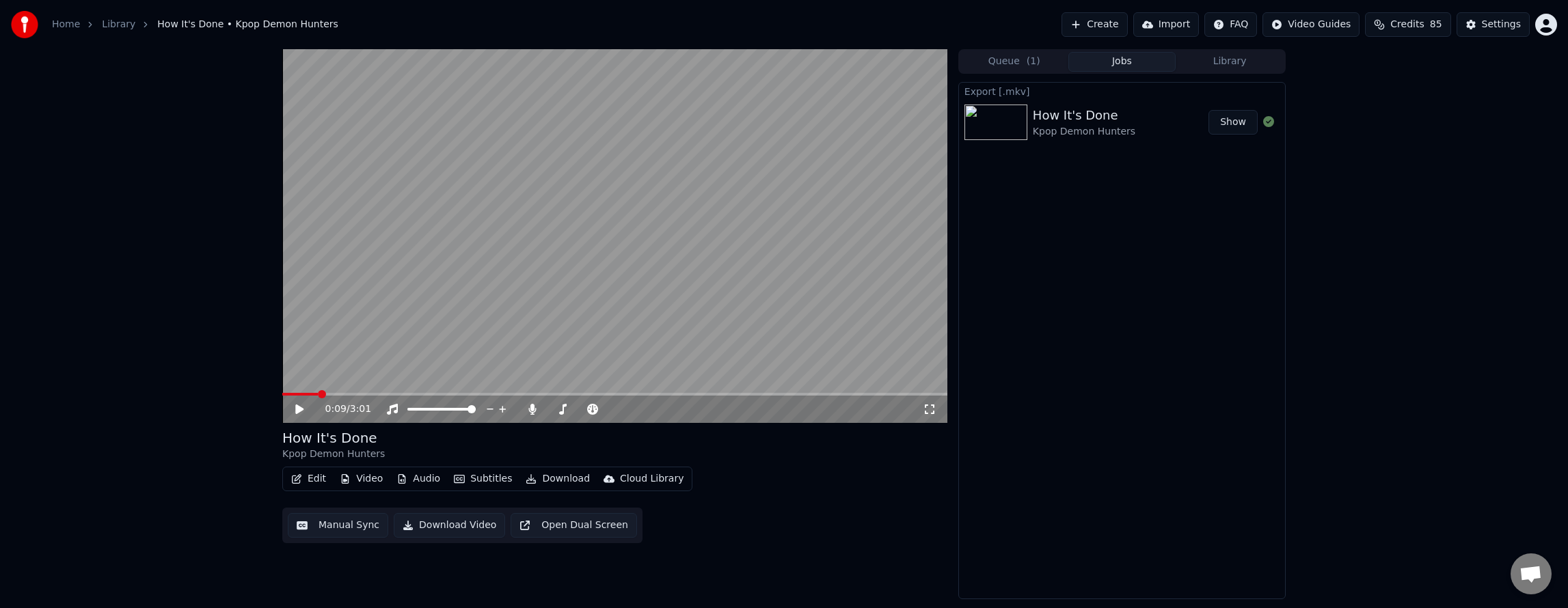
click at [554, 481] on button "Download" at bounding box center [558, 478] width 75 height 19
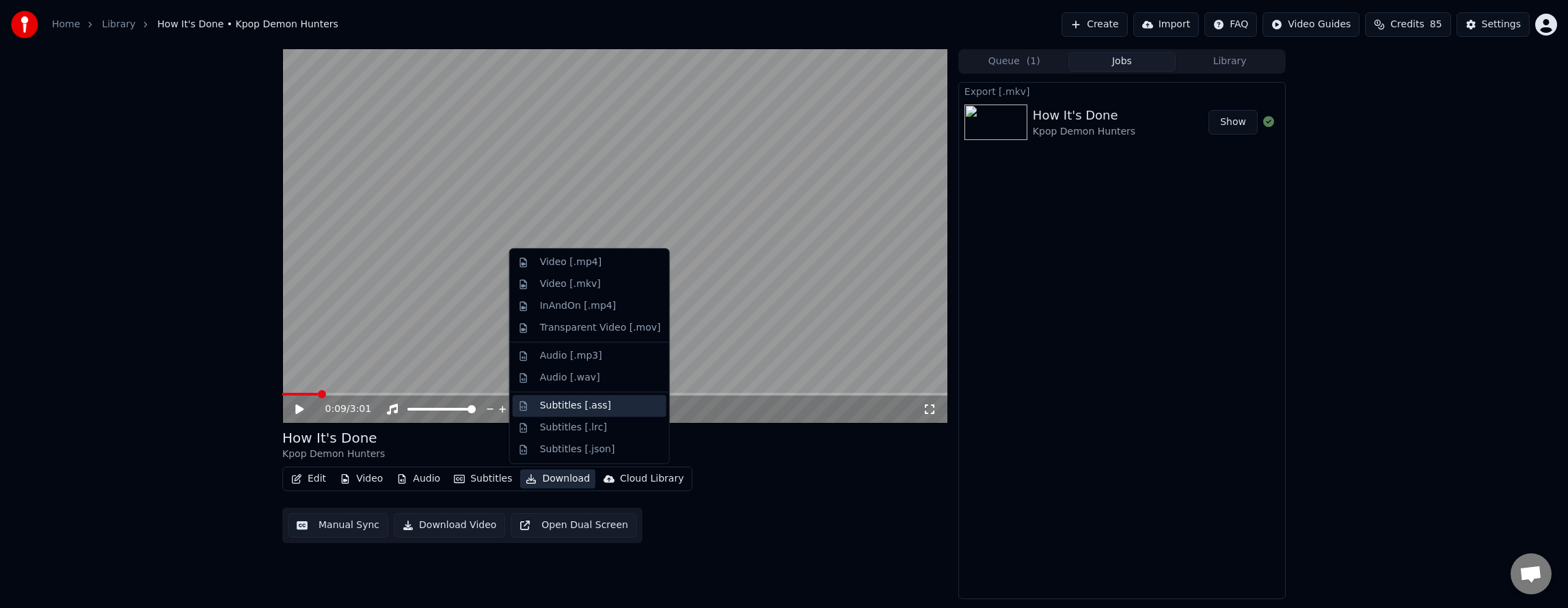
click at [572, 404] on div "Subtitles [.ass]" at bounding box center [576, 406] width 71 height 14
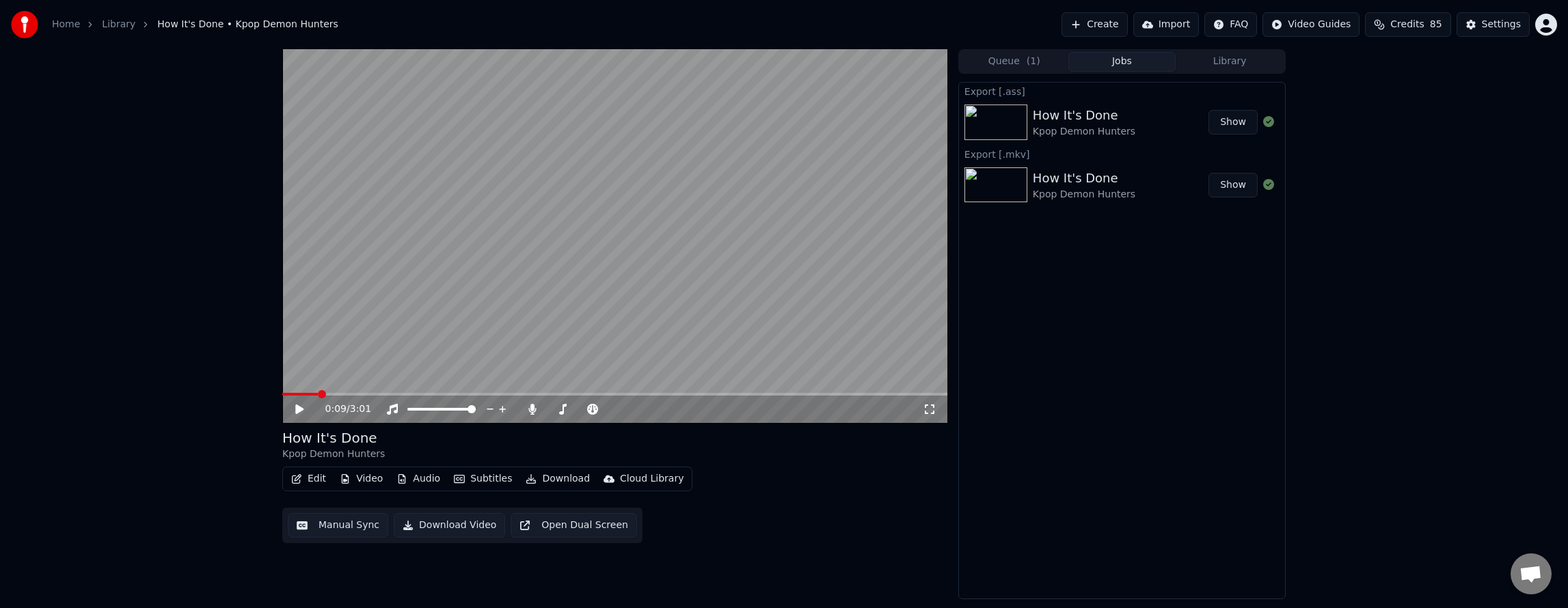
click at [71, 314] on div "0:09 / 3:01 How It's Done Kpop Demon Hunters Edit Video Audio Subtitles Downloa…" at bounding box center [784, 324] width 1568 height 550
